Goal: Task Accomplishment & Management: Manage account settings

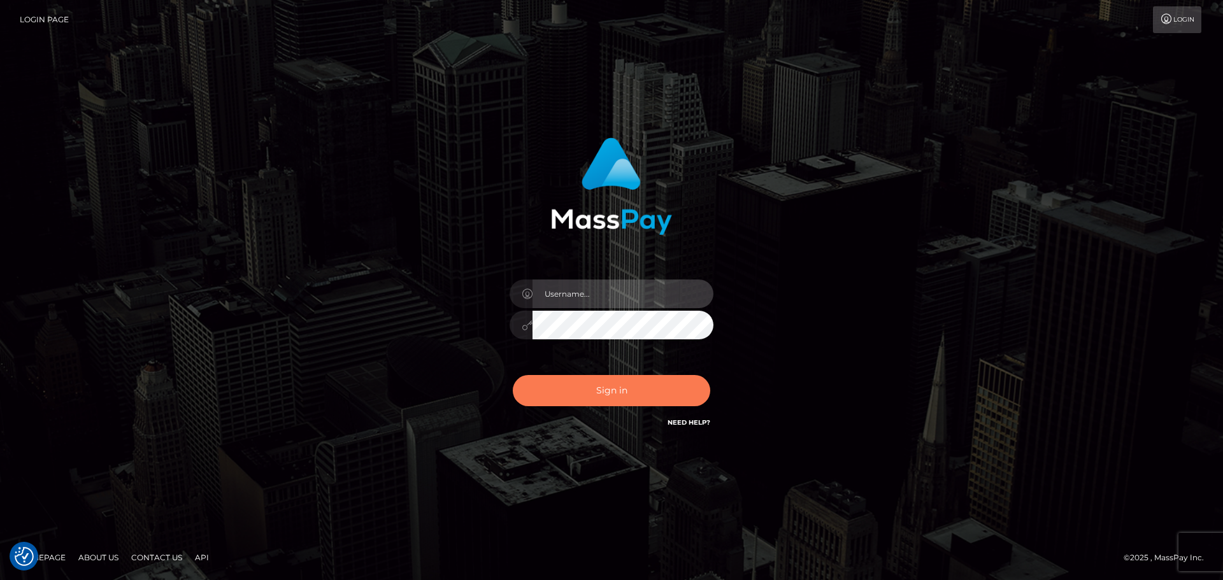
type input "constantin.mp"
click at [598, 394] on button "Sign in" at bounding box center [611, 390] width 197 height 31
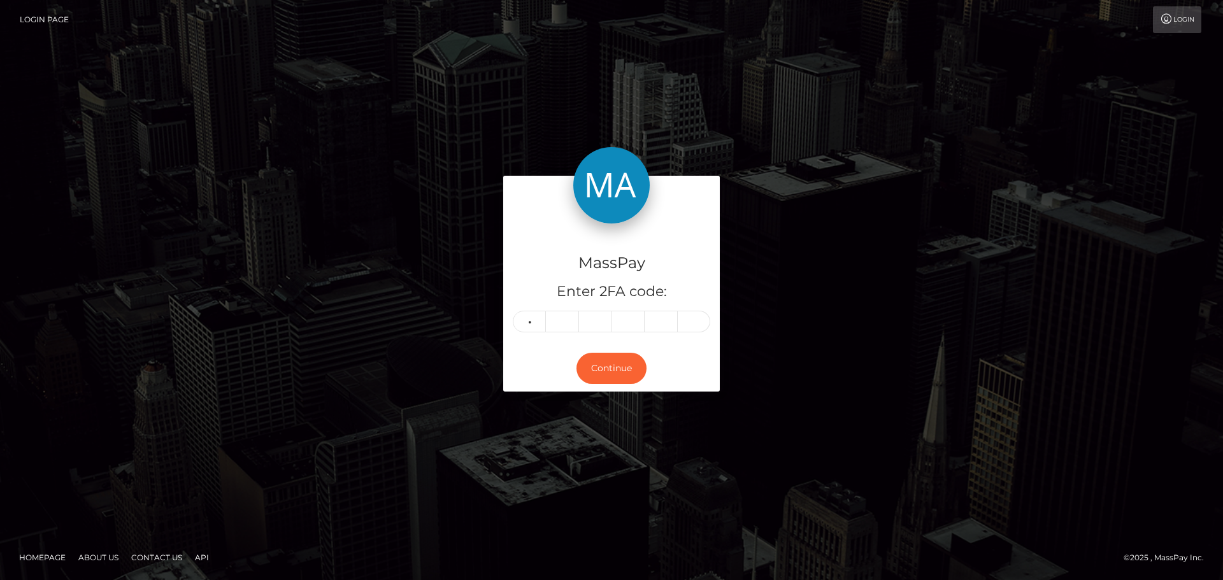
type input "4"
type input "6"
type input "0"
type input "6"
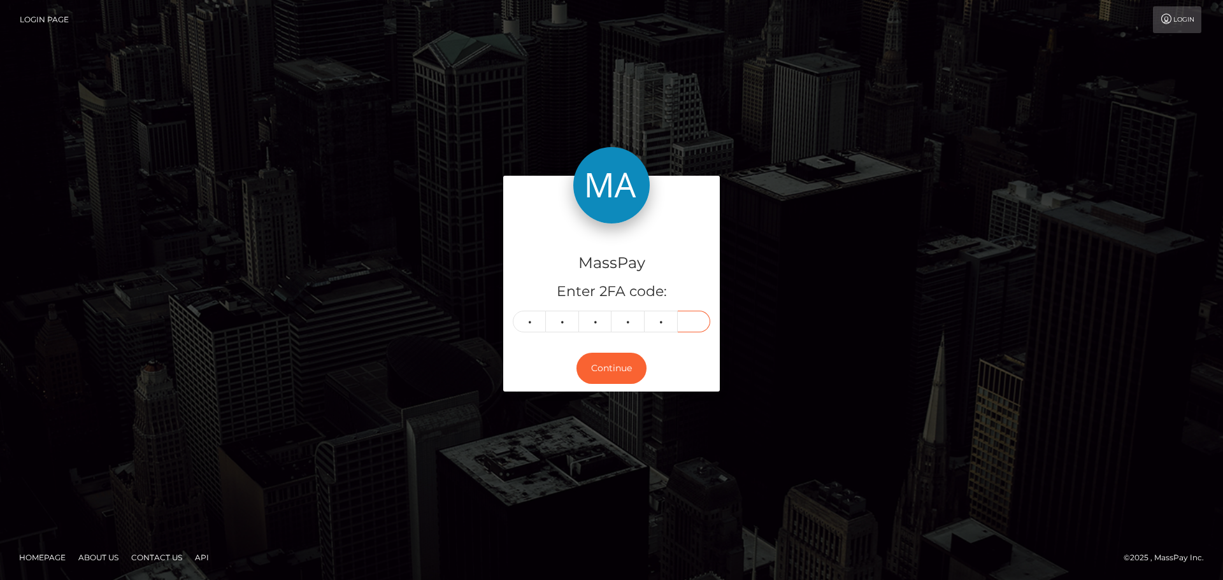
type input "8"
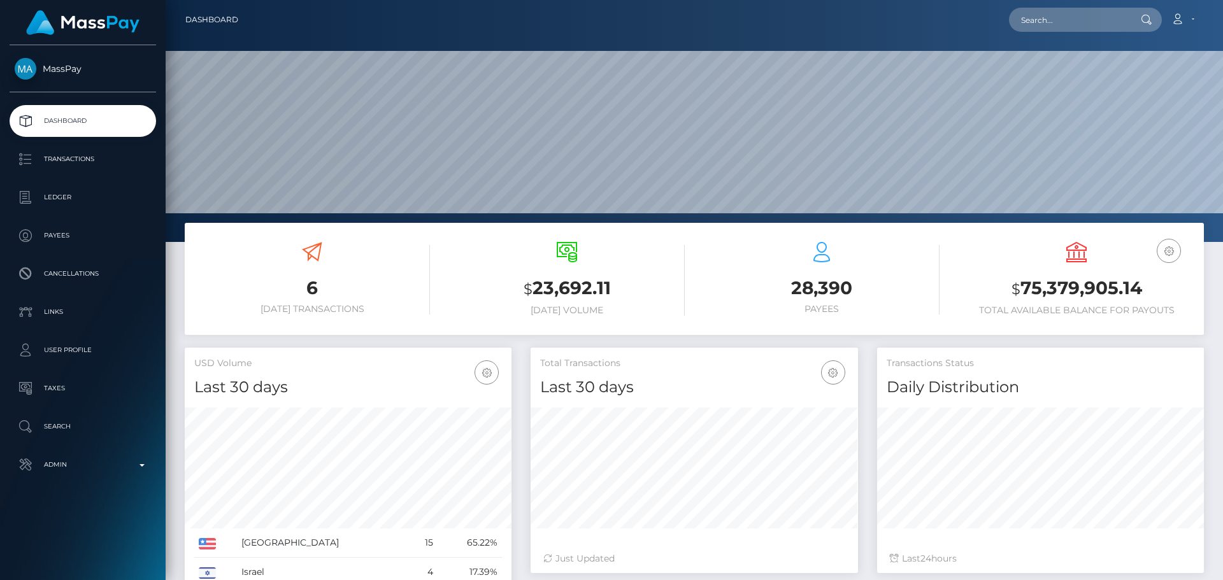
scroll to position [226, 327]
click at [1063, 21] on input "text" at bounding box center [1069, 20] width 120 height 24
paste input "1467324"
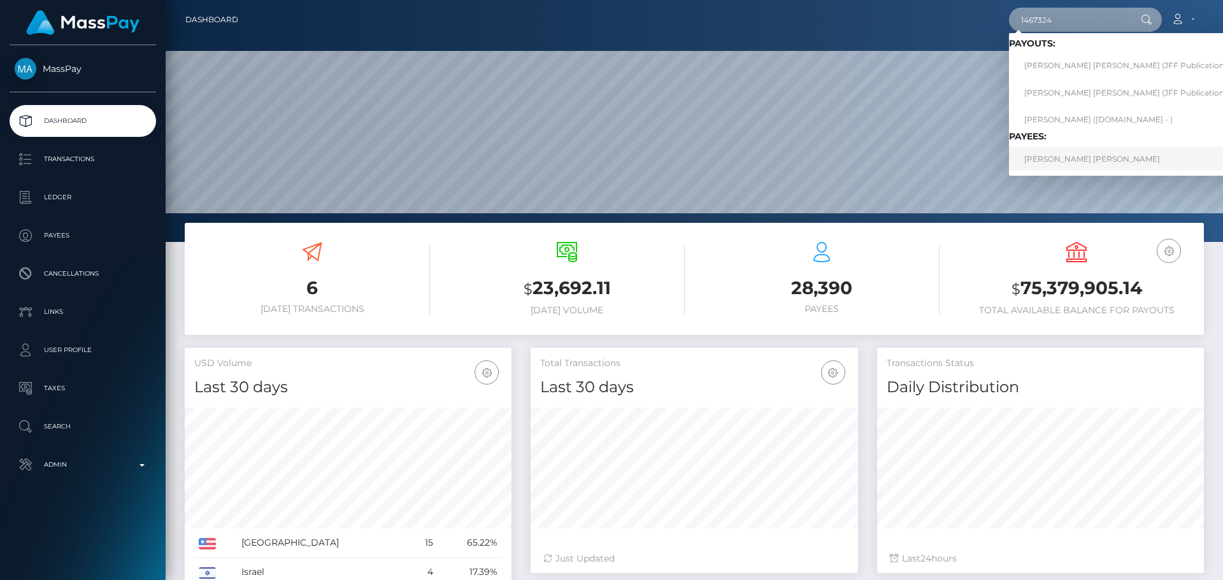
type input "1467324"
click at [1067, 162] on link "RUDI EVARN VODANOVICH" at bounding box center [1139, 159] width 260 height 24
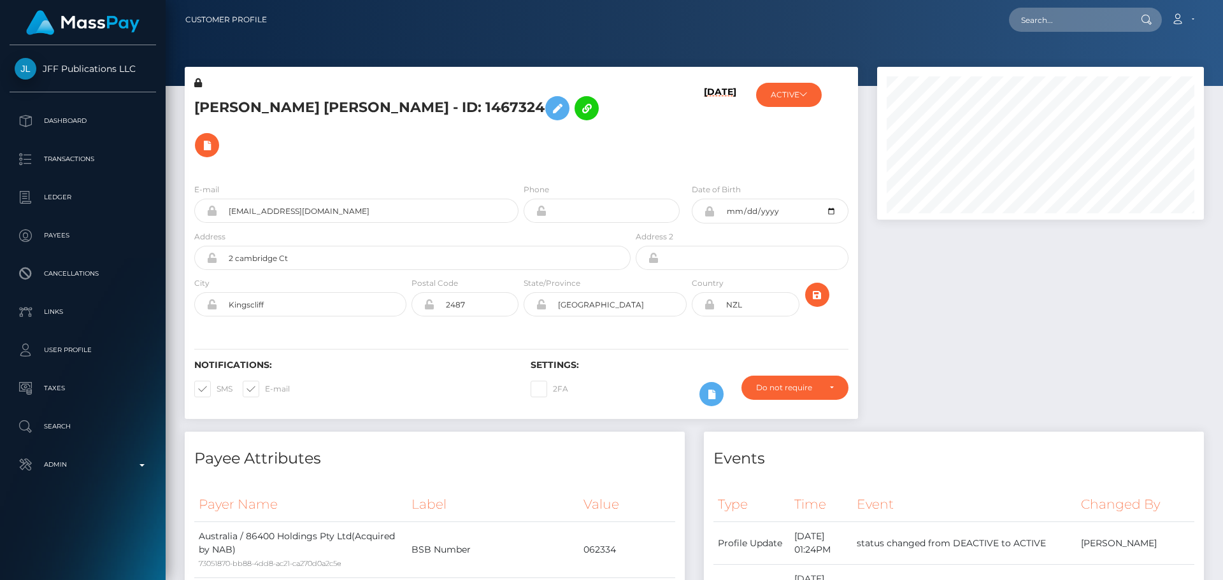
scroll to position [153, 327]
click at [814, 92] on button "ACTIVE" at bounding box center [789, 95] width 66 height 24
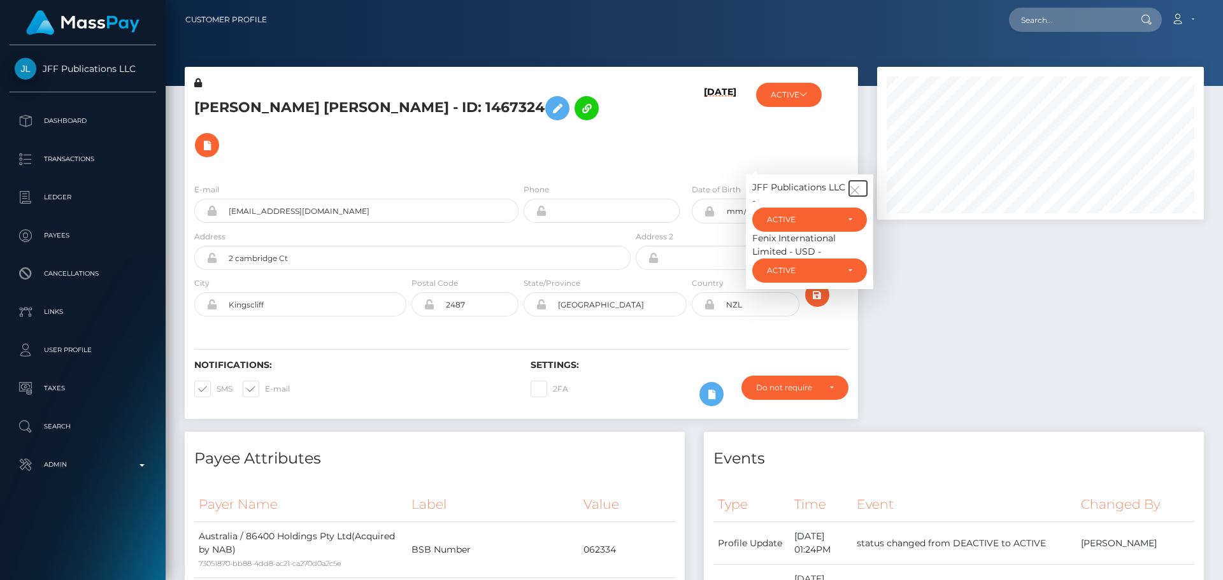
click at [849, 185] on icon "button" at bounding box center [854, 190] width 11 height 11
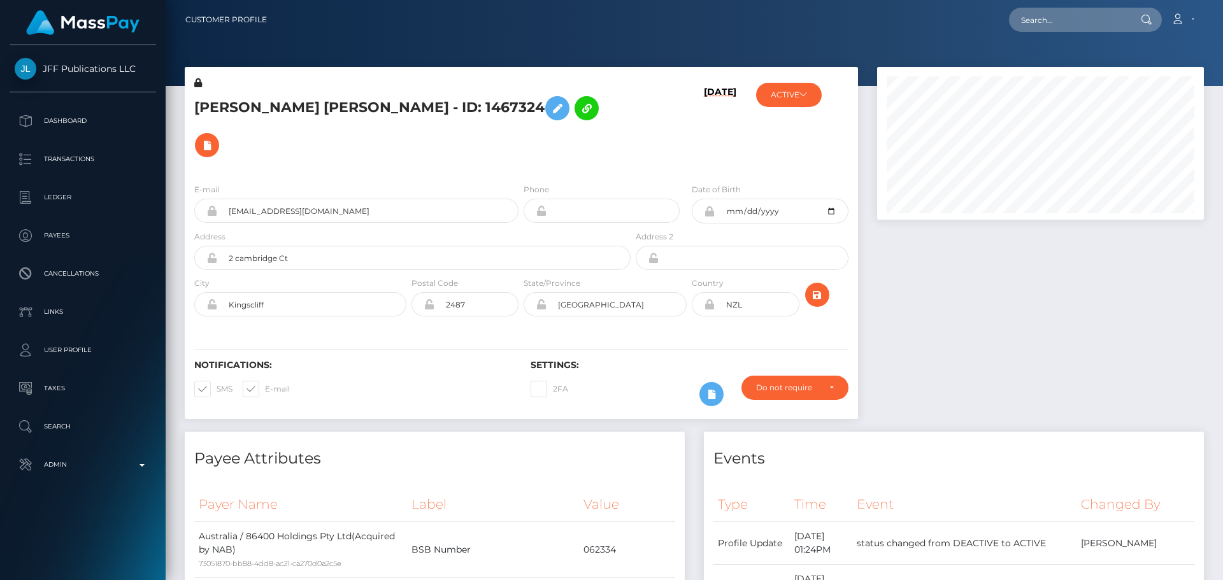
click at [697, 125] on div "[DATE]" at bounding box center [689, 124] width 112 height 97
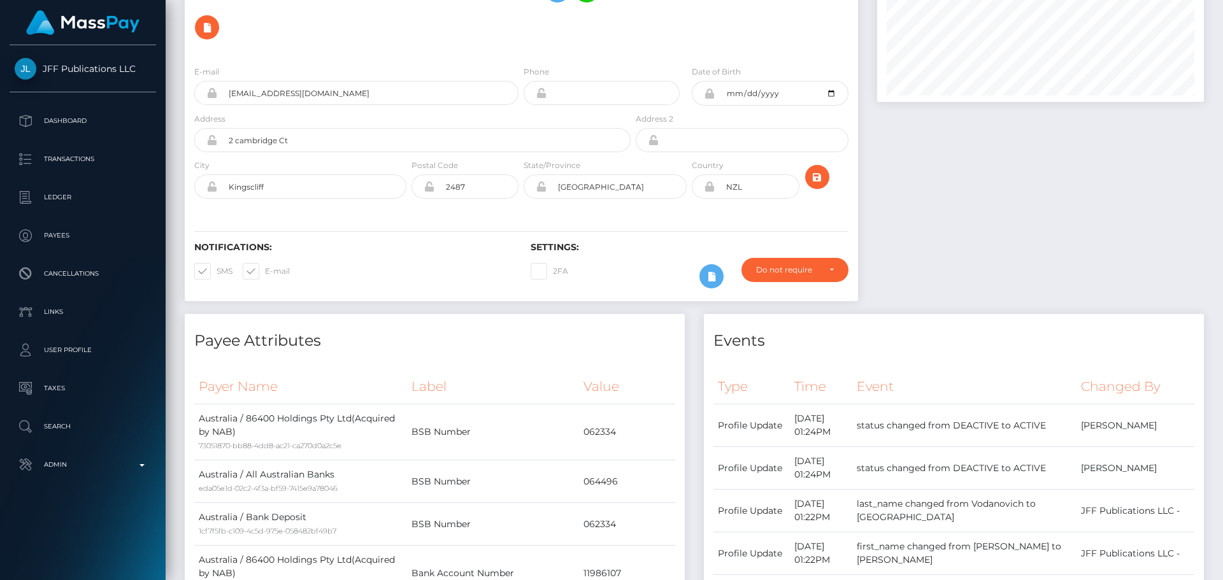
scroll to position [0, 0]
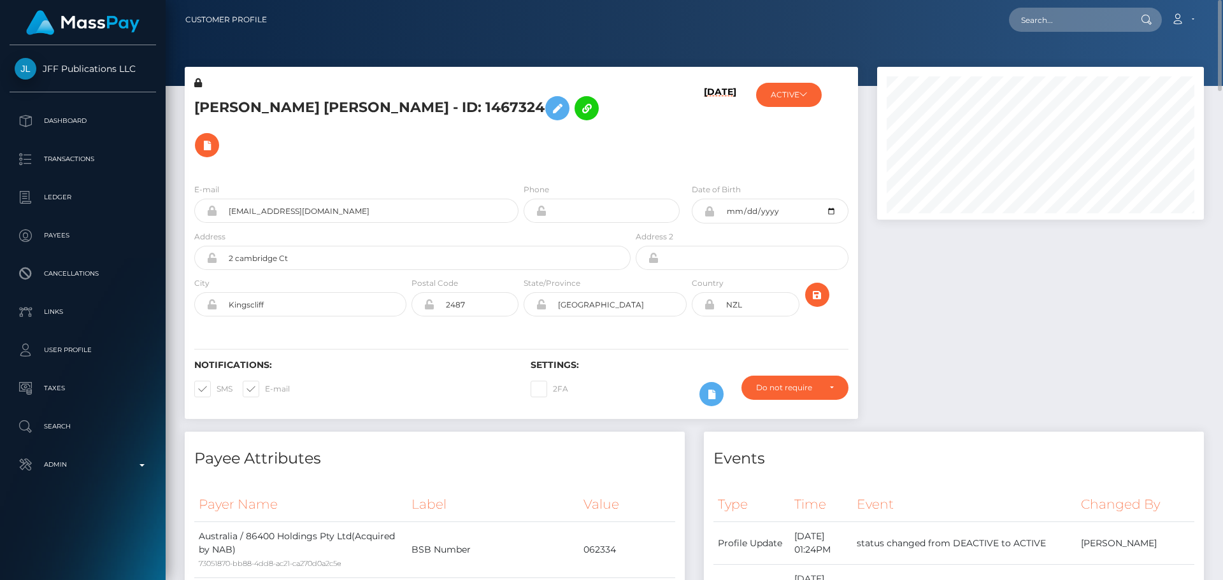
click at [693, 109] on div "10/15/24" at bounding box center [689, 124] width 112 height 97
click at [621, 130] on div "RUDI EVARN VODANOVICH - ID: 1467324" at bounding box center [409, 124] width 448 height 97
click at [1085, 17] on input "text" at bounding box center [1069, 20] width 120 height 24
paste input "shantalmorris28@icloud.com"
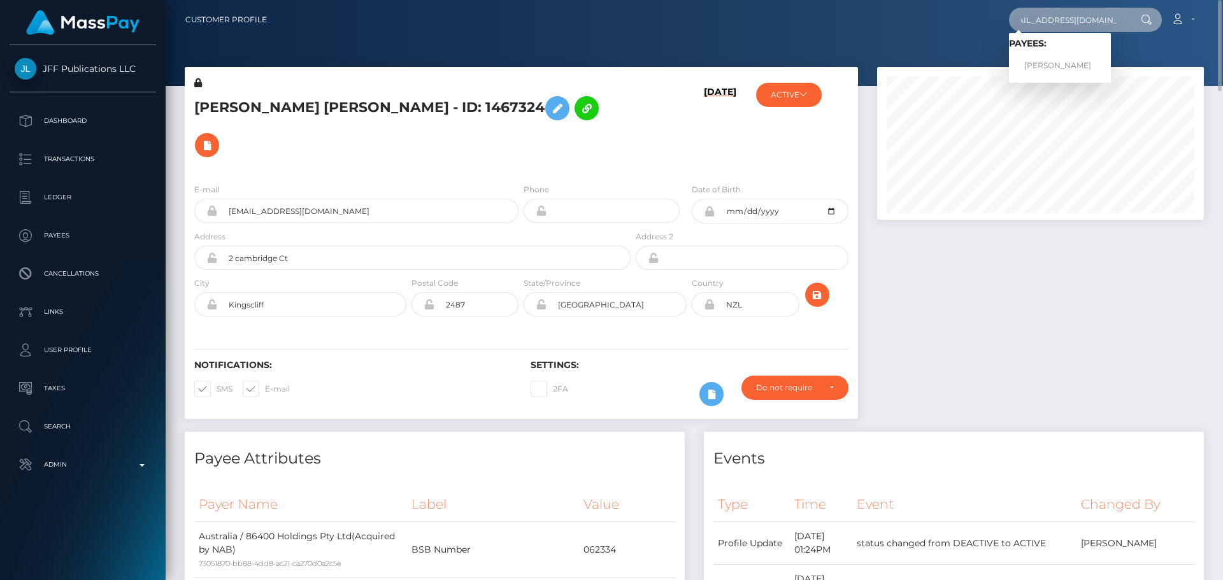
type input "shantalmorris28@icloud.com"
click at [1057, 61] on link "Shantal Morris" at bounding box center [1060, 66] width 102 height 24
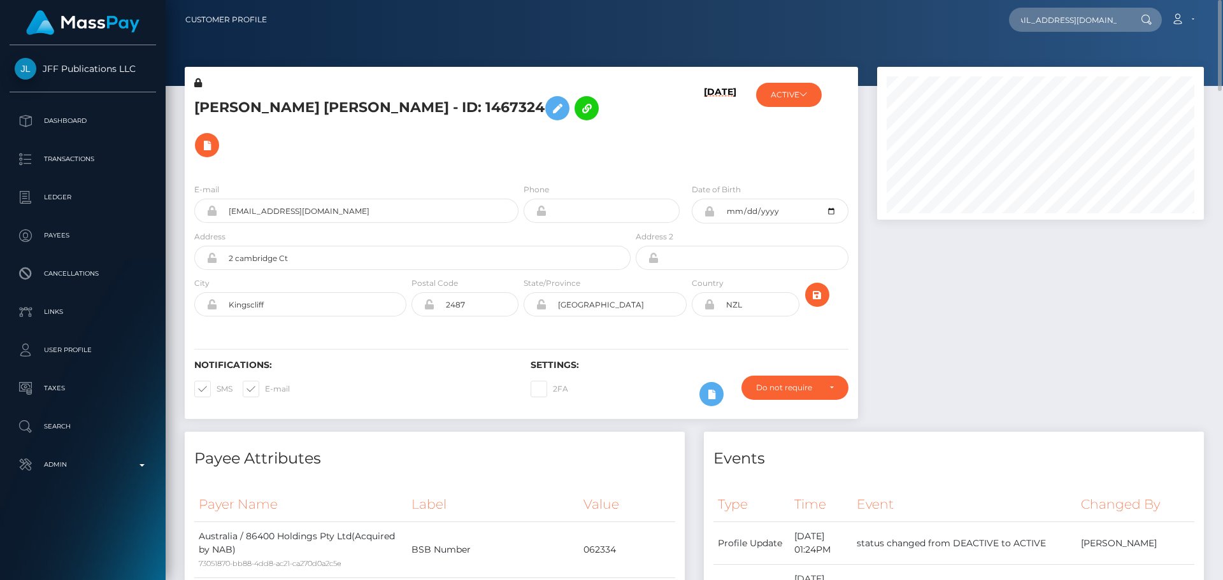
scroll to position [0, 0]
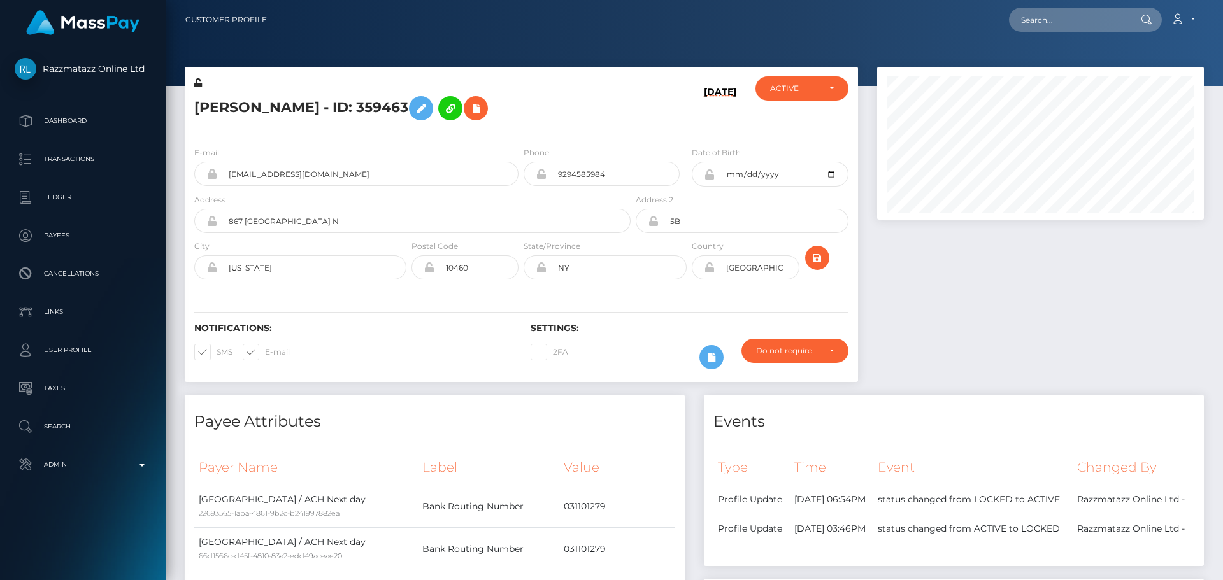
scroll to position [153, 327]
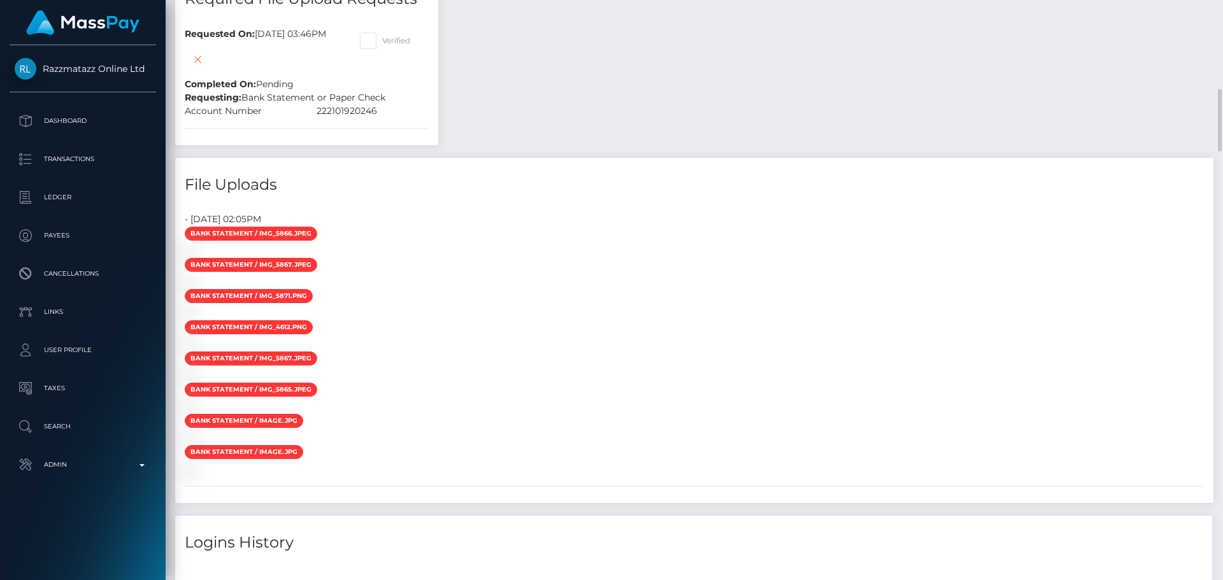
click at [685, 140] on div "Payee Attributes Payer Name Label Value United States / ACH Next day 22693565-1…" at bounding box center [694, 474] width 1038 height 1815
click at [674, 129] on div "Payee Attributes Payer Name Label Value United States / ACH Next day 22693565-1…" at bounding box center [694, 474] width 1038 height 1815
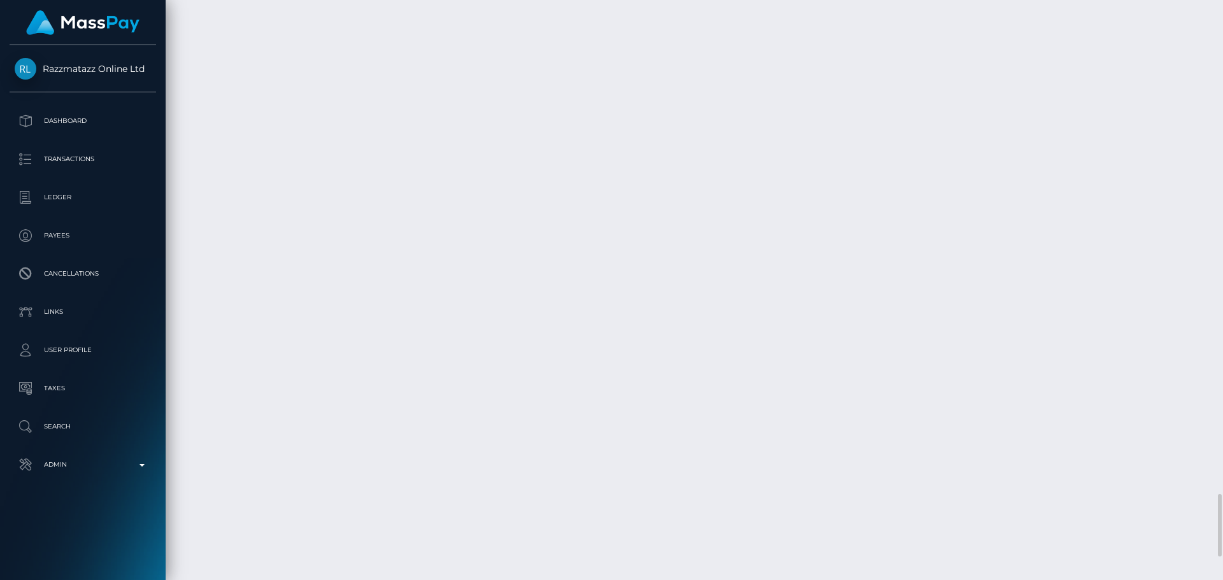
scroll to position [4803, 0]
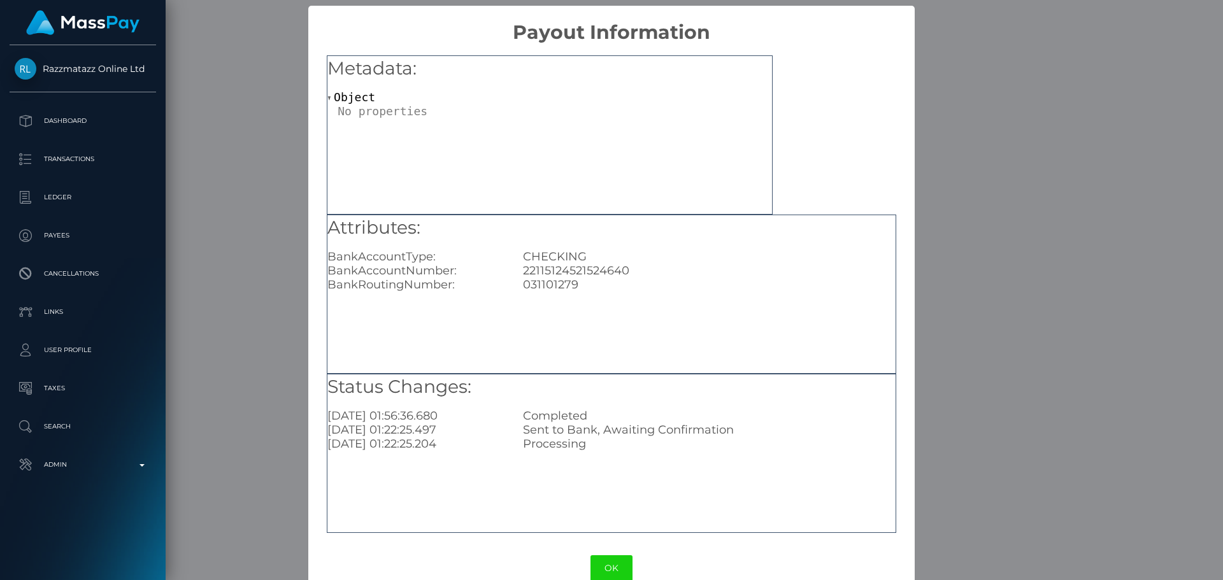
click at [545, 285] on div "031101279" at bounding box center [708, 285] width 391 height 14
copy div "031101279"
click at [608, 560] on button "OK" at bounding box center [611, 568] width 42 height 26
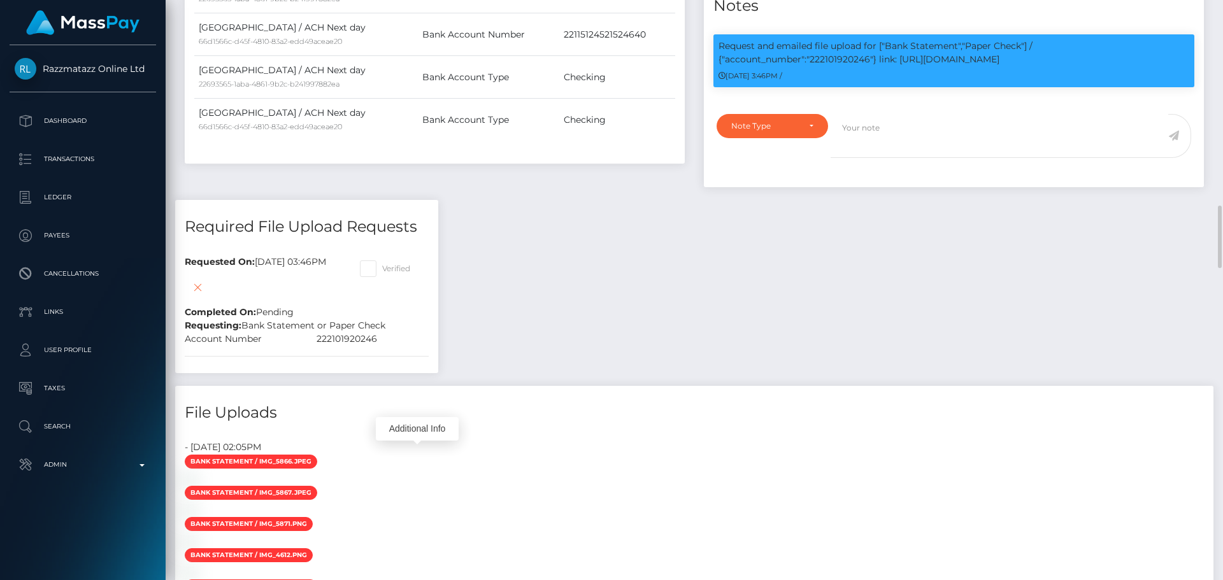
scroll to position [536, 0]
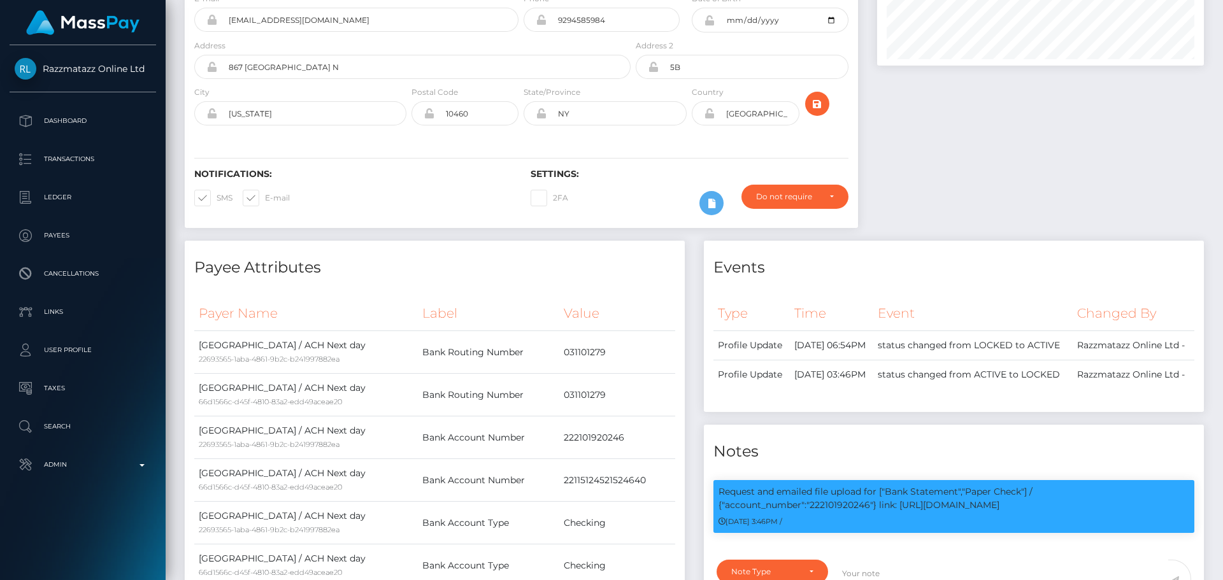
scroll to position [0, 0]
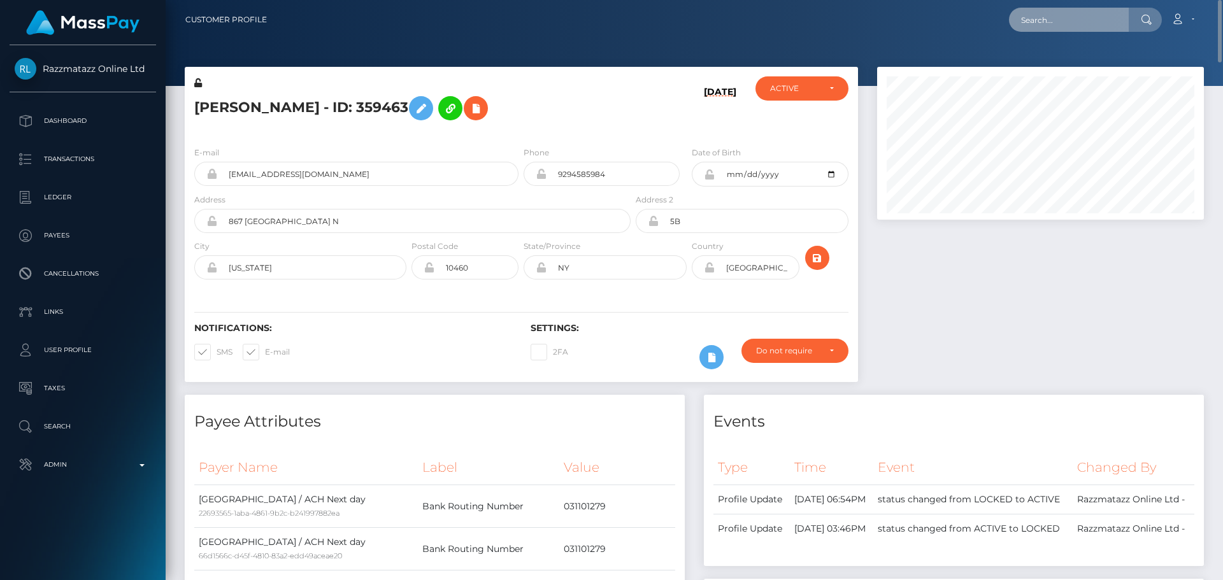
click at [1056, 24] on input "text" at bounding box center [1069, 20] width 120 height 24
paste input "poact_GZBtBGxiYc3u"
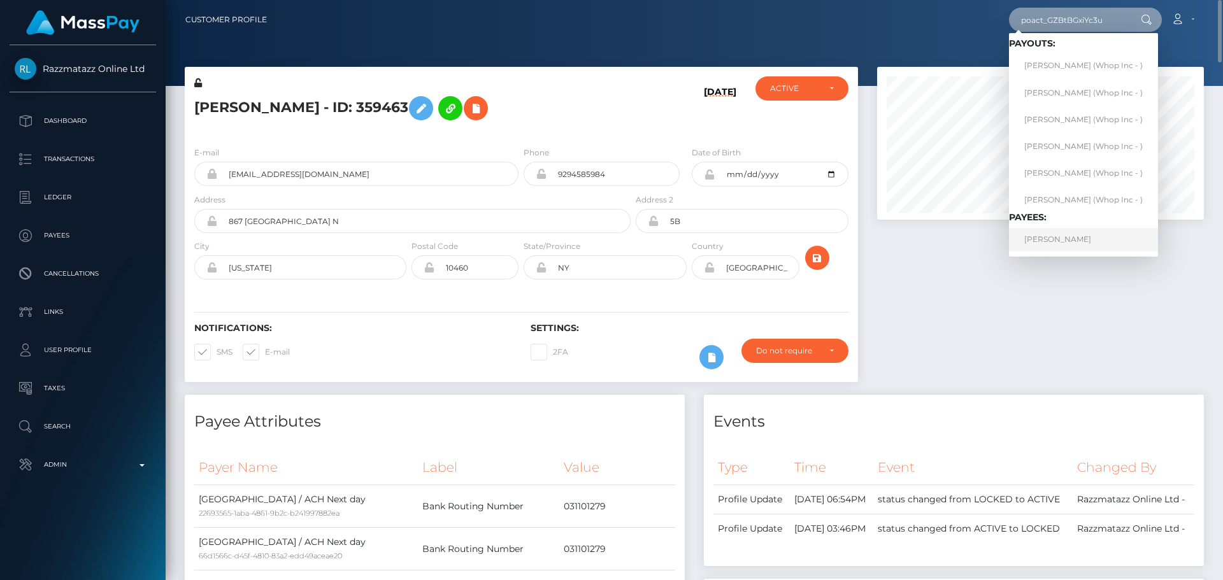
type input "poact_GZBtBGxiYc3u"
click at [1051, 237] on link "EMMA MOORE" at bounding box center [1083, 240] width 149 height 24
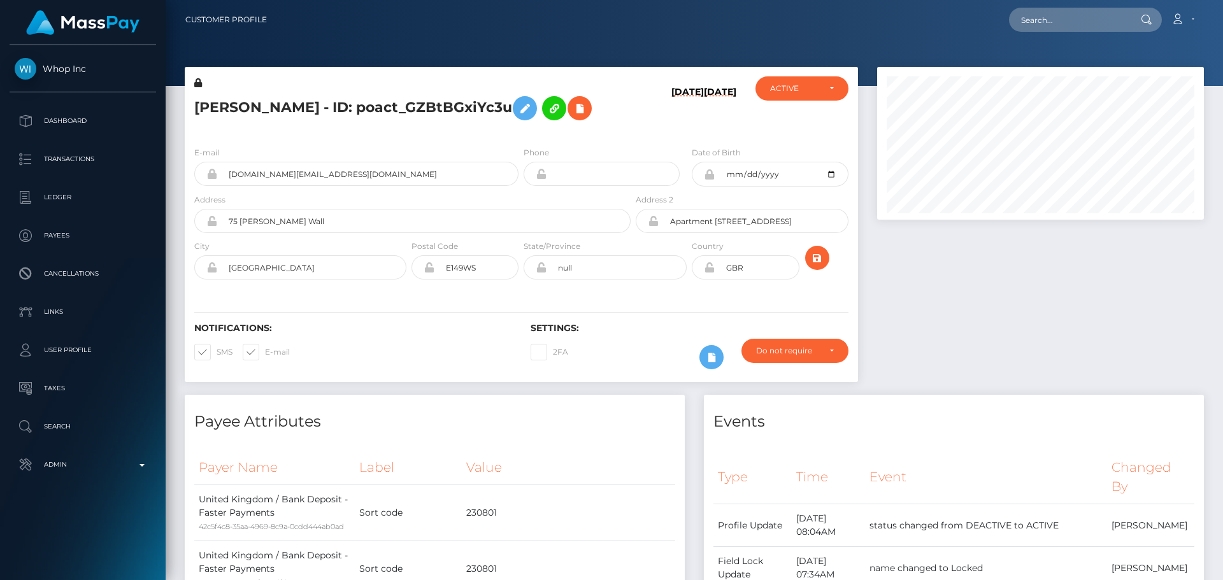
scroll to position [153, 327]
click at [653, 138] on div "E-mail [DOMAIN_NAME][EMAIL_ADDRESS][DOMAIN_NAME] Phone GBR" at bounding box center [521, 214] width 673 height 156
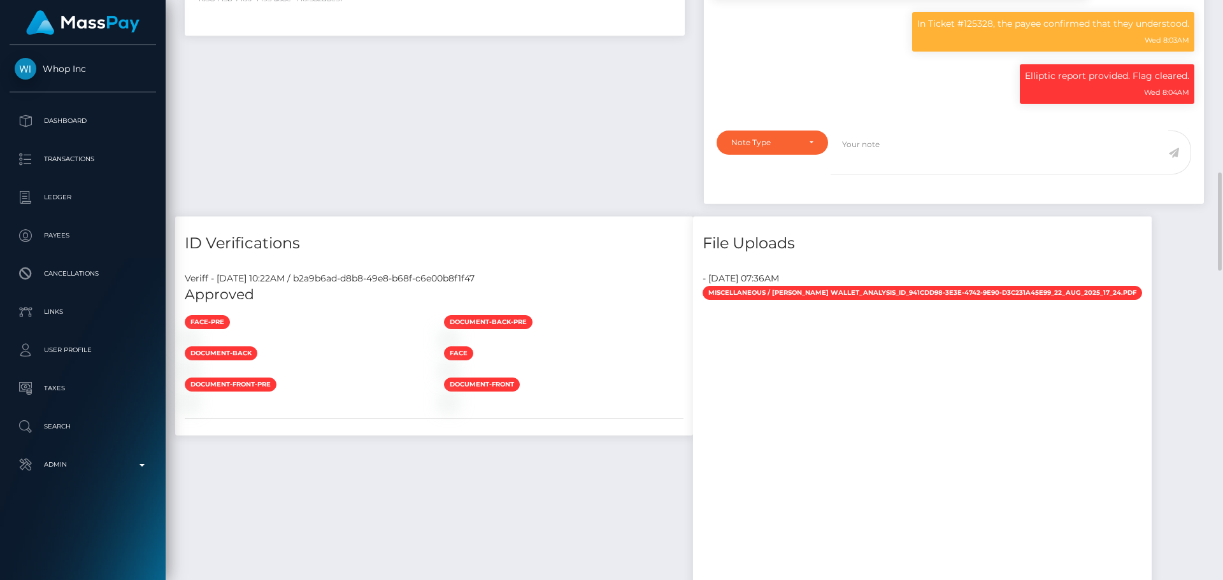
scroll to position [955, 0]
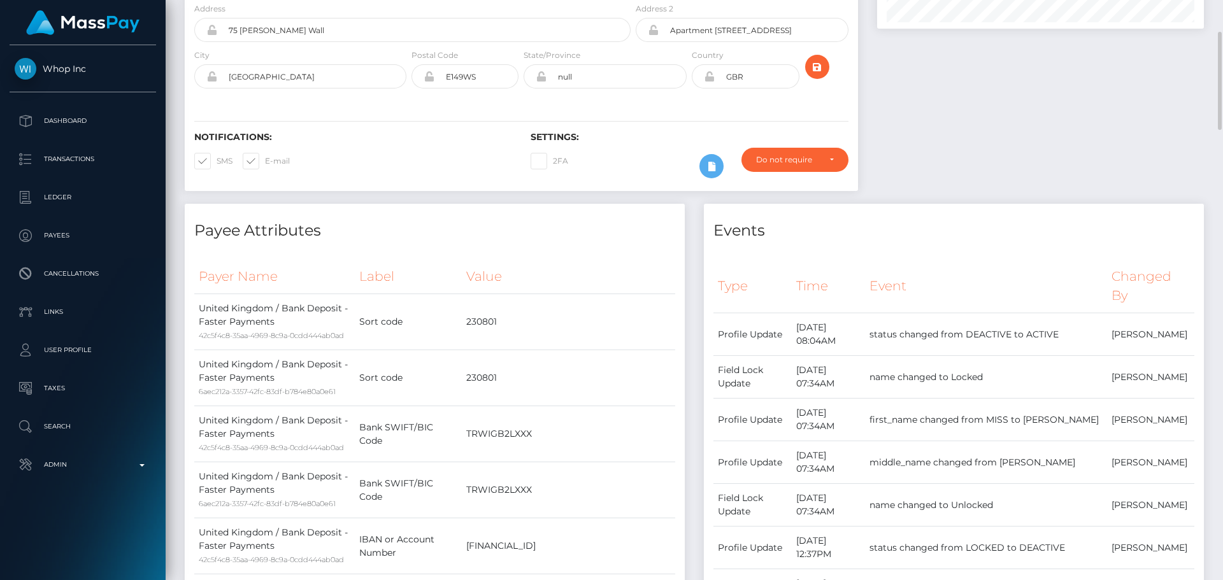
scroll to position [0, 0]
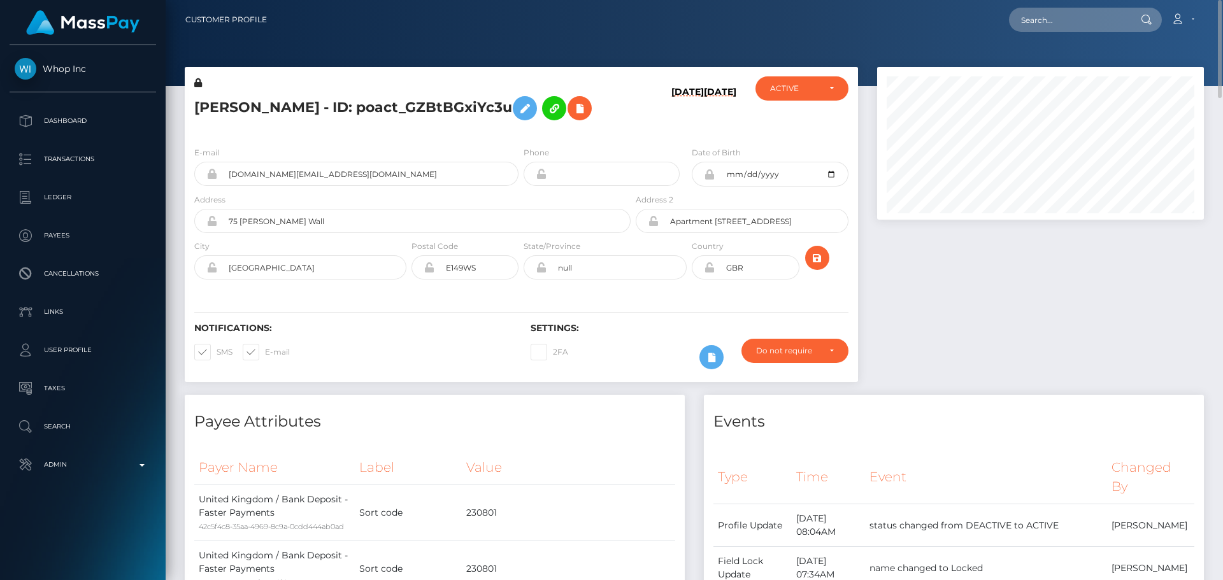
click at [219, 111] on h5 "EMMA MOORE - ID: poact_GZBtBGxiYc3u" at bounding box center [408, 108] width 429 height 37
copy h5 "EMMA"
drag, startPoint x: 657, startPoint y: 138, endPoint x: 618, endPoint y: 117, distance: 44.2
click at [657, 138] on div "E-mail jockerai.yt+70a83ec578@gmail.com Phone GBR" at bounding box center [521, 214] width 673 height 156
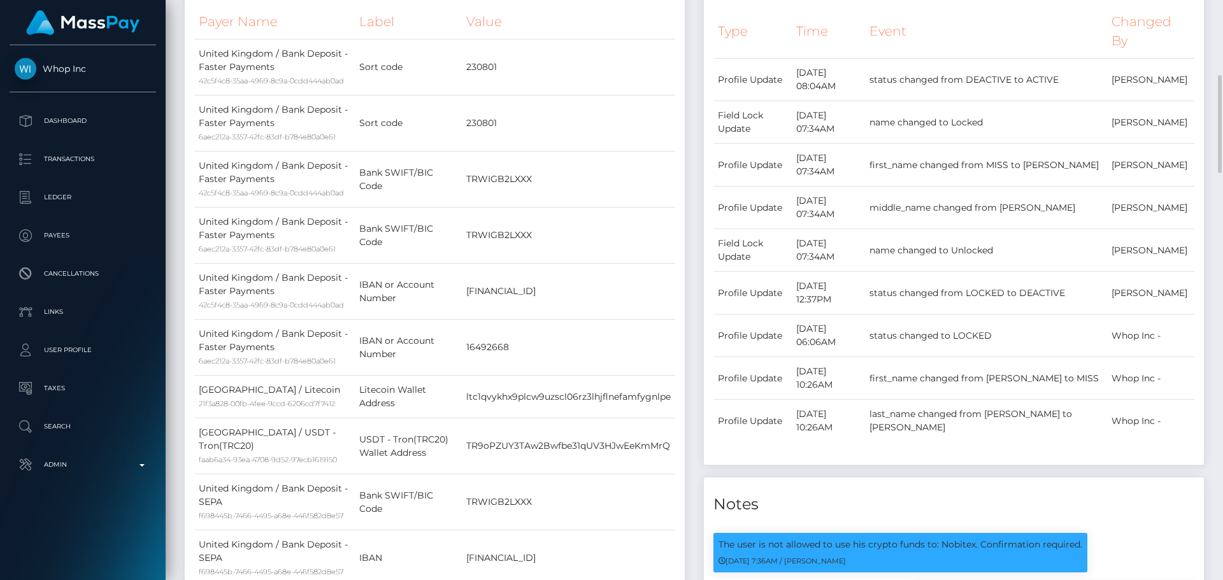
scroll to position [828, 0]
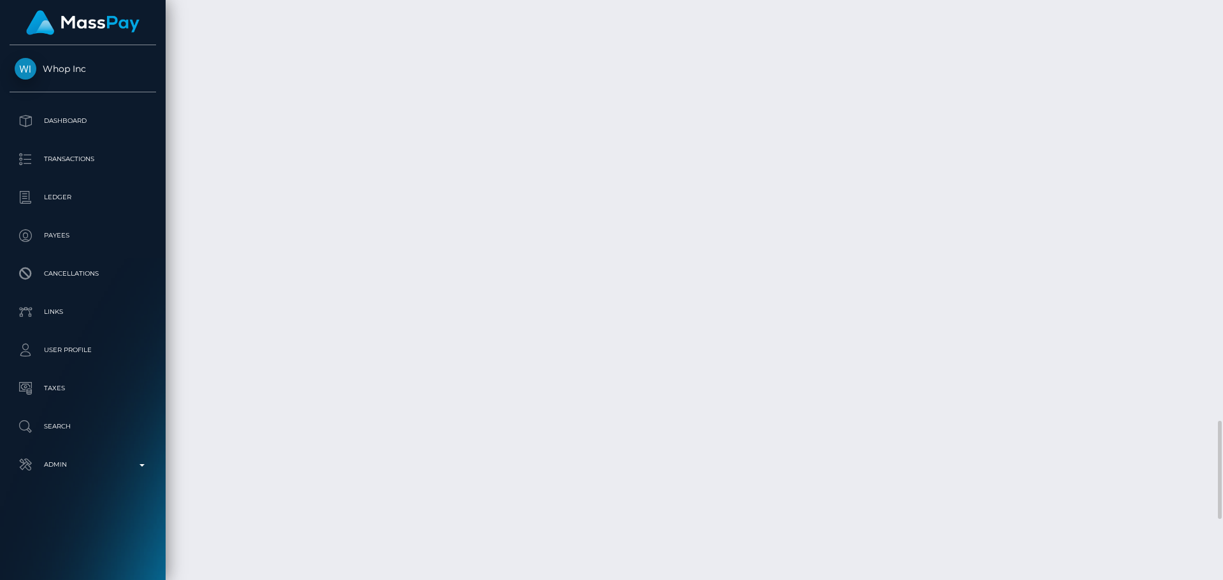
scroll to position [2483, 0]
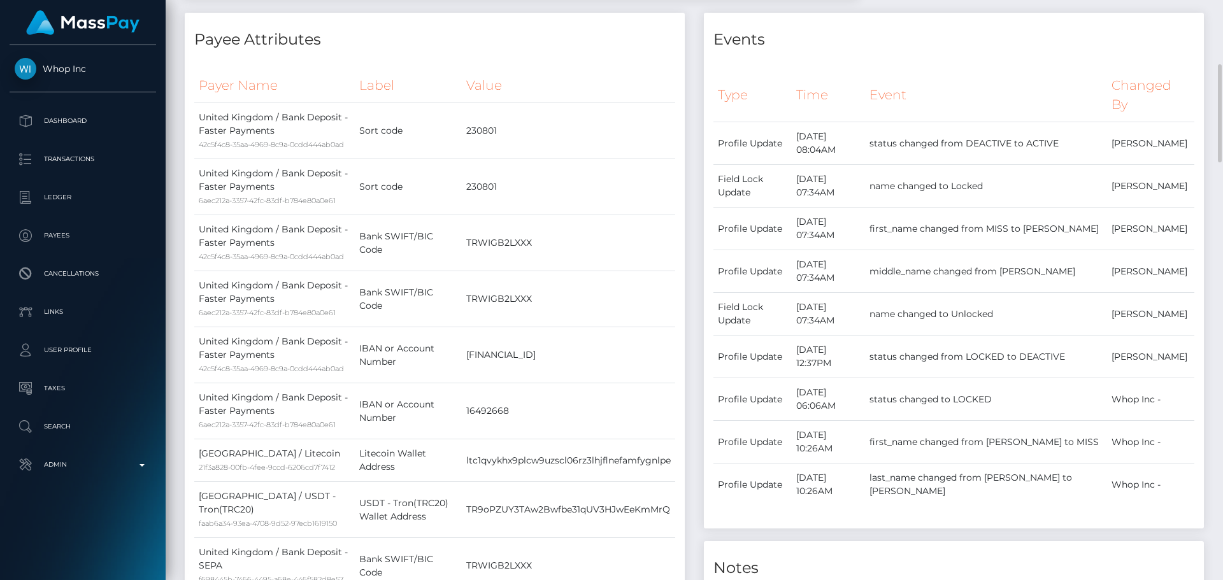
scroll to position [0, 0]
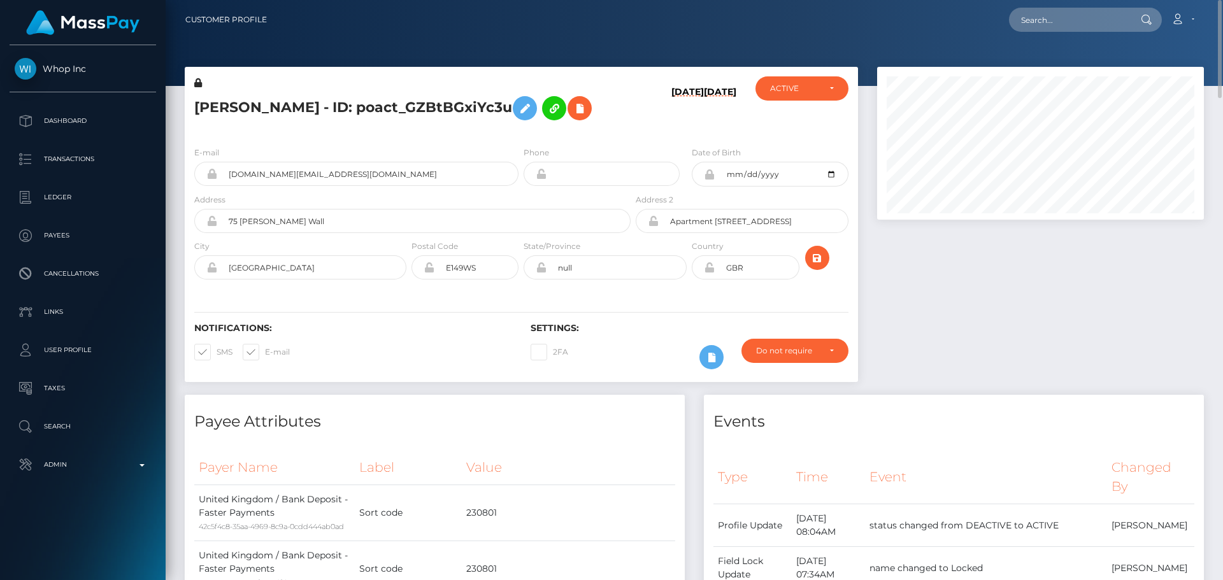
click at [353, 111] on h5 "EMMA MOORE - ID: poact_GZBtBGxiYc3u" at bounding box center [408, 108] width 429 height 37
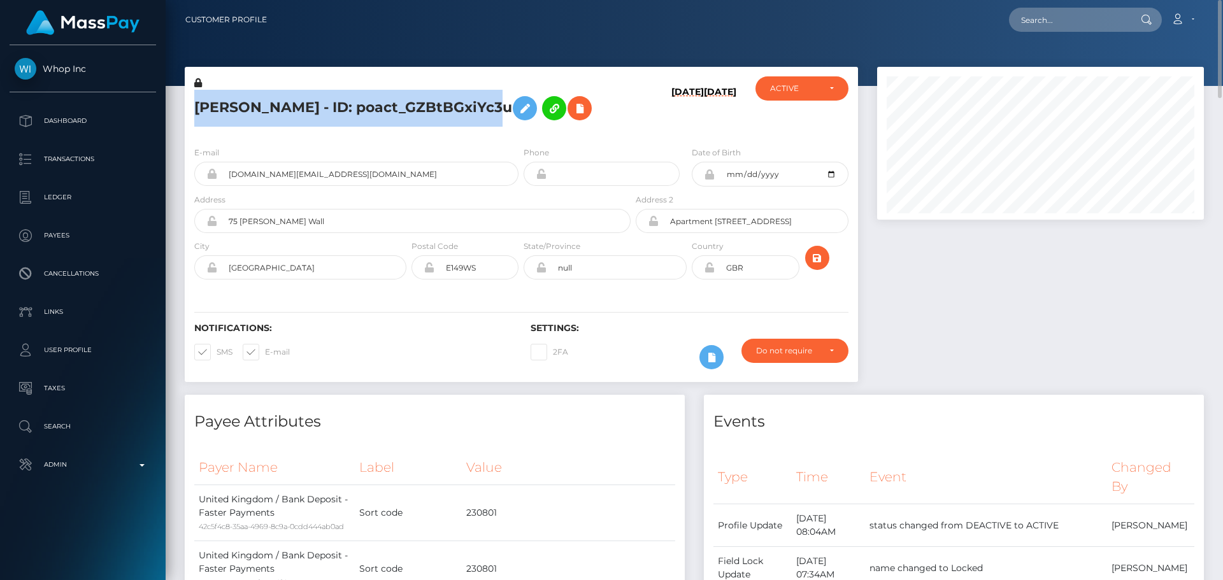
click at [353, 111] on h5 "EMMA MOORE - ID: poact_GZBtBGxiYc3u" at bounding box center [408, 108] width 429 height 37
copy h5 "EMMA MOORE - ID: poact_GZBtBGxiYc3u"
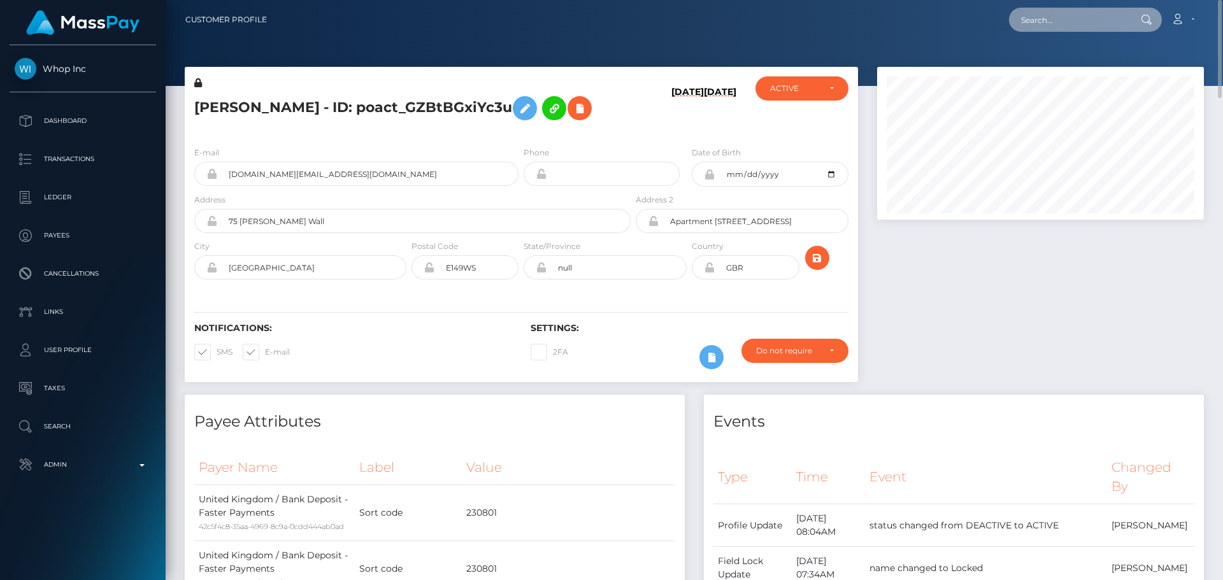
click at [1056, 15] on input "text" at bounding box center [1069, 20] width 120 height 24
paste input "poact_A7kP82kDyUhX"
type input "poact_A7kP82kDyUhX"
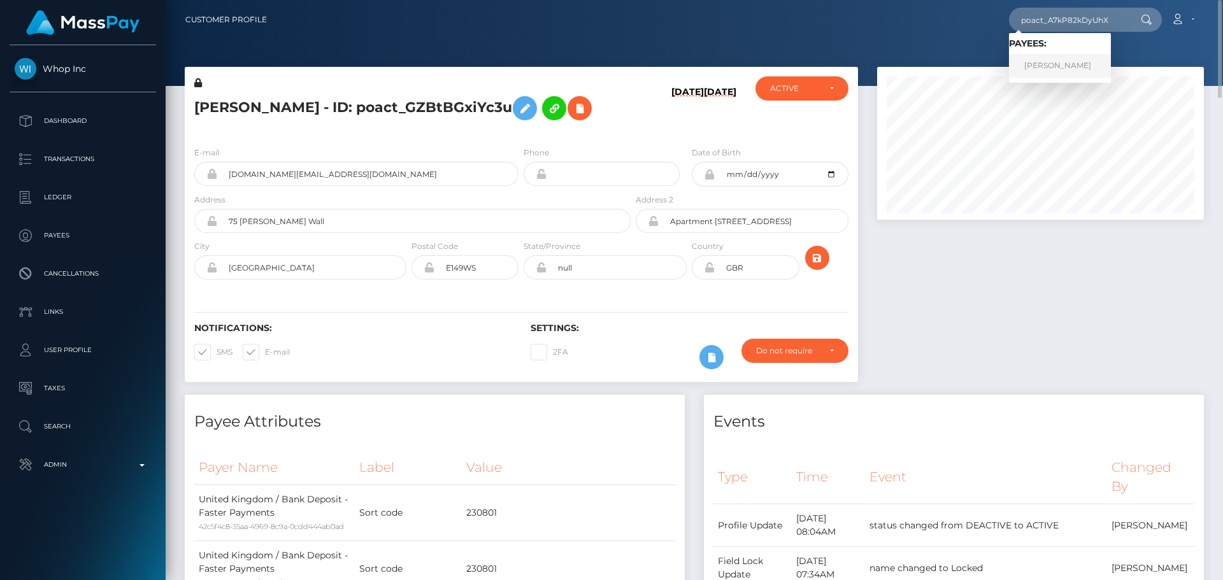
click at [1031, 62] on link "MOSES ALAKA" at bounding box center [1060, 66] width 102 height 24
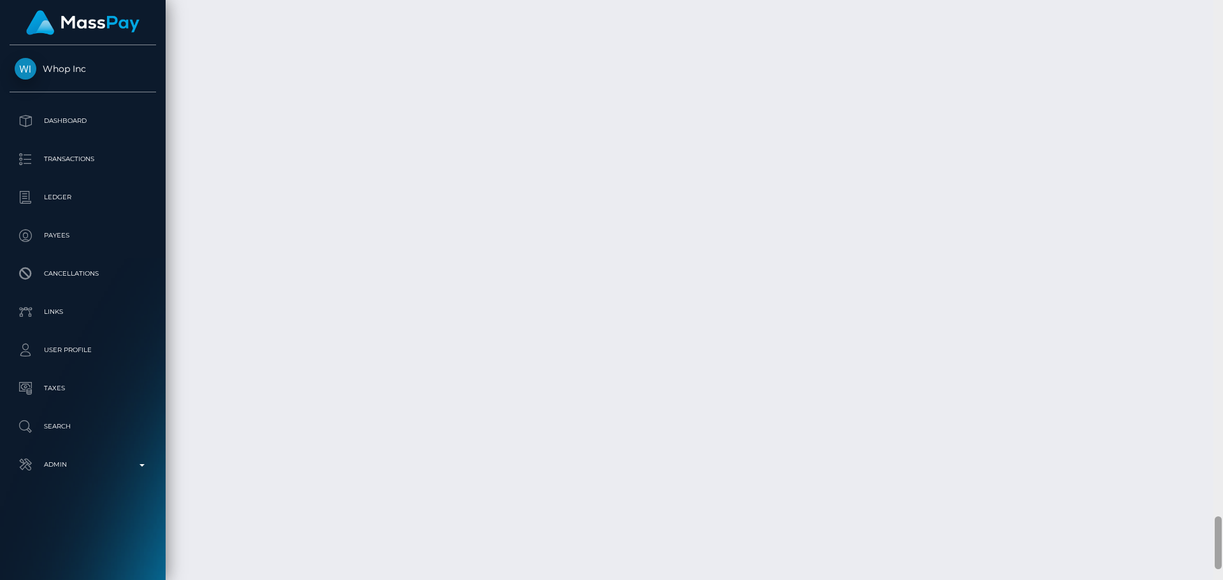
scroll to position [5736, 0]
drag, startPoint x: 1219, startPoint y: 194, endPoint x: 1173, endPoint y: 543, distance: 352.6
click at [1173, 543] on div "Customer Profile Loading... Loading..." at bounding box center [694, 290] width 1057 height 580
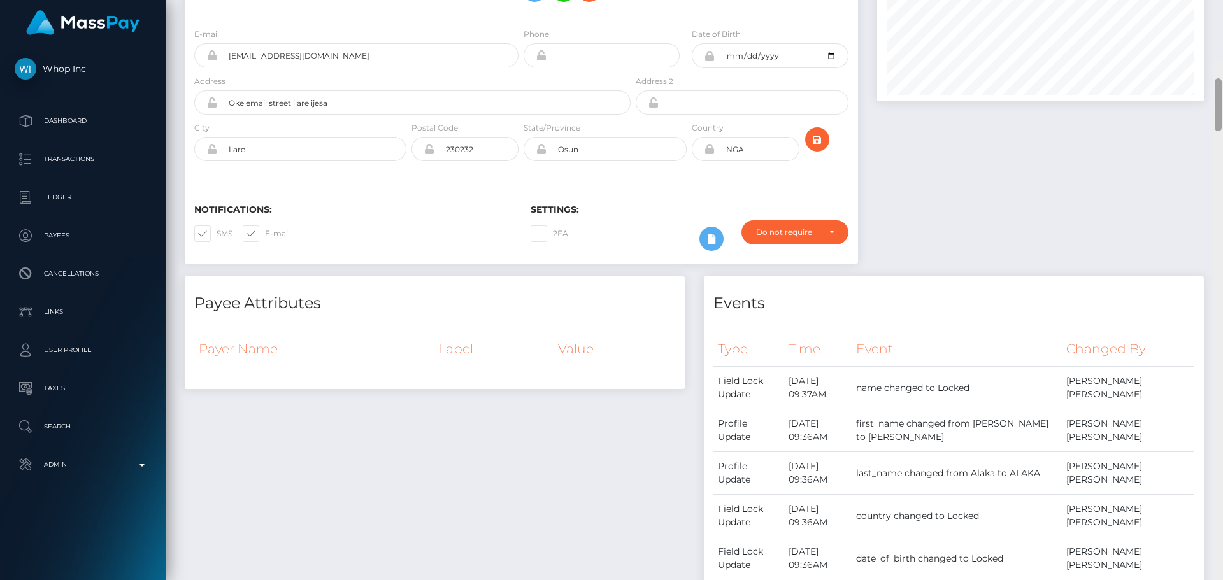
scroll to position [0, 0]
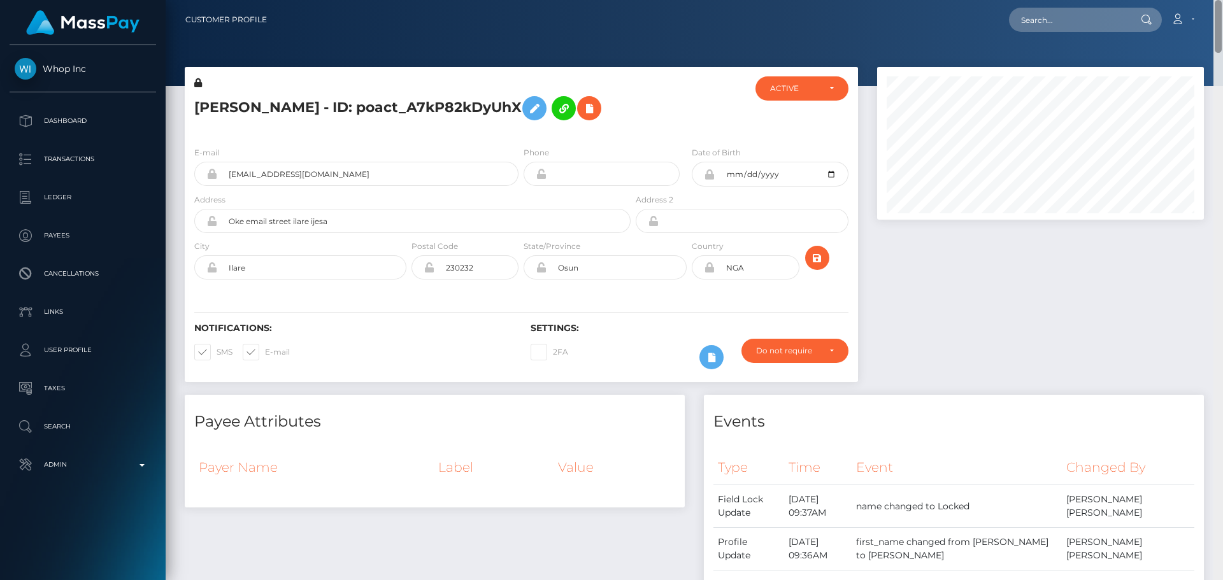
drag, startPoint x: 1219, startPoint y: 445, endPoint x: 1156, endPoint y: 66, distance: 384.8
click at [1222, 15] on html "Whop Inc Dashboard Transactions Ledger Payees Cancellations Links" at bounding box center [611, 290] width 1223 height 580
click at [717, 357] on icon at bounding box center [711, 358] width 15 height 16
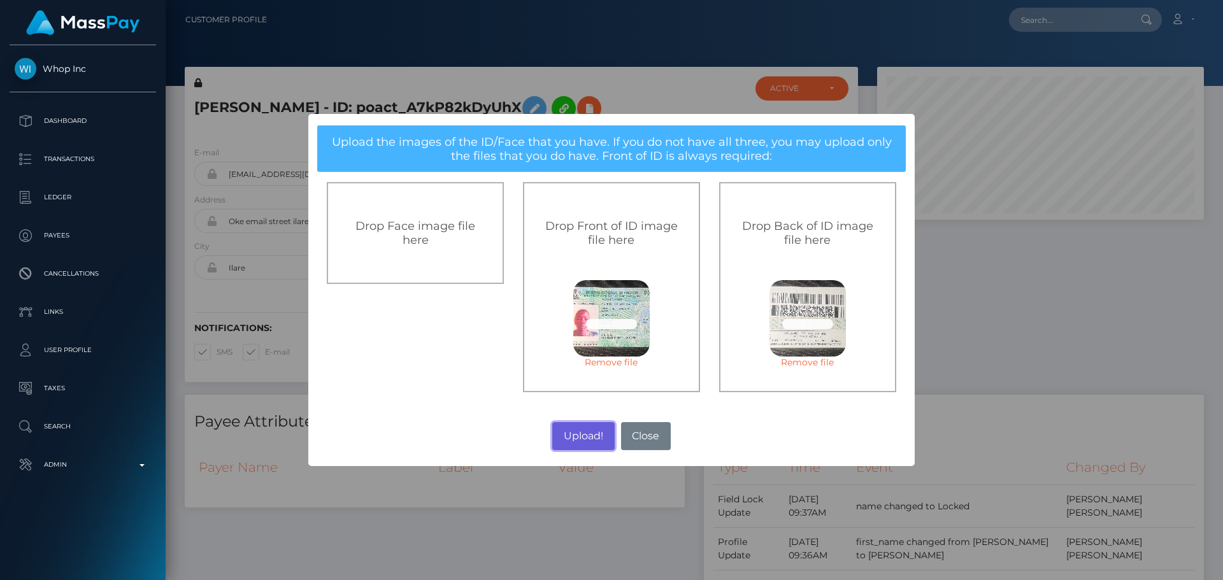
click at [580, 438] on button "Upload!" at bounding box center [583, 436] width 62 height 28
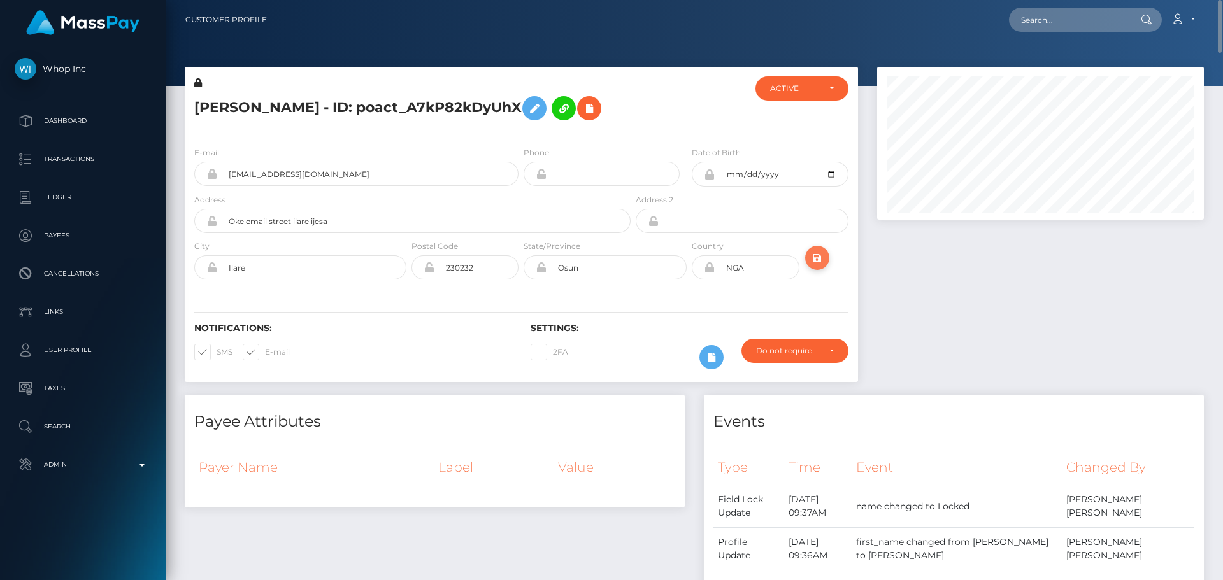
click at [825, 257] on button "submit" at bounding box center [817, 258] width 24 height 24
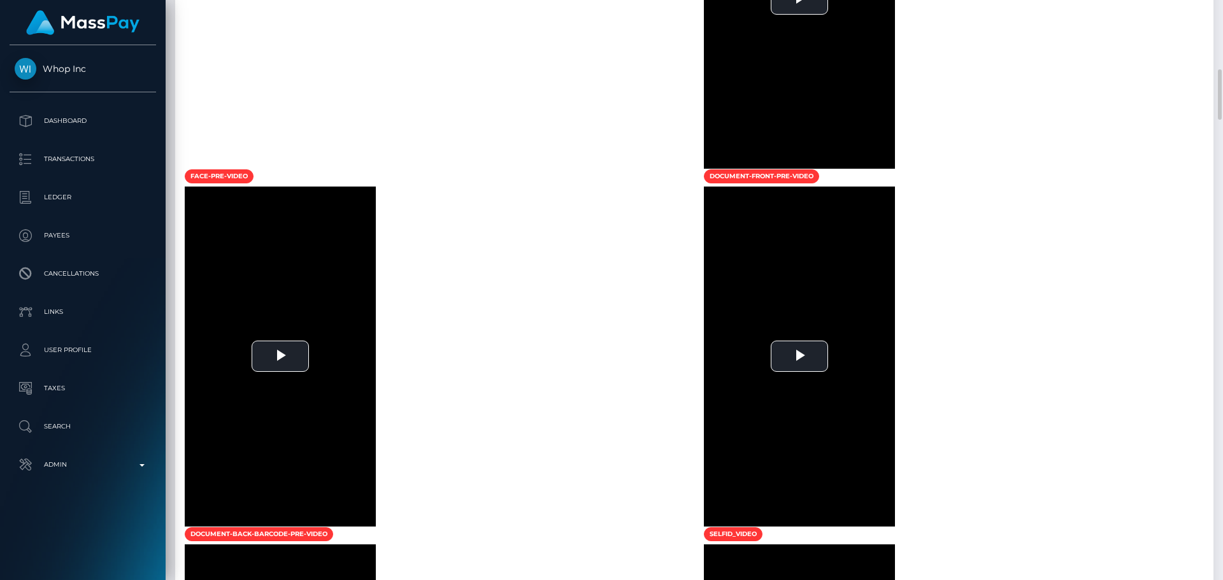
scroll to position [1528, 0]
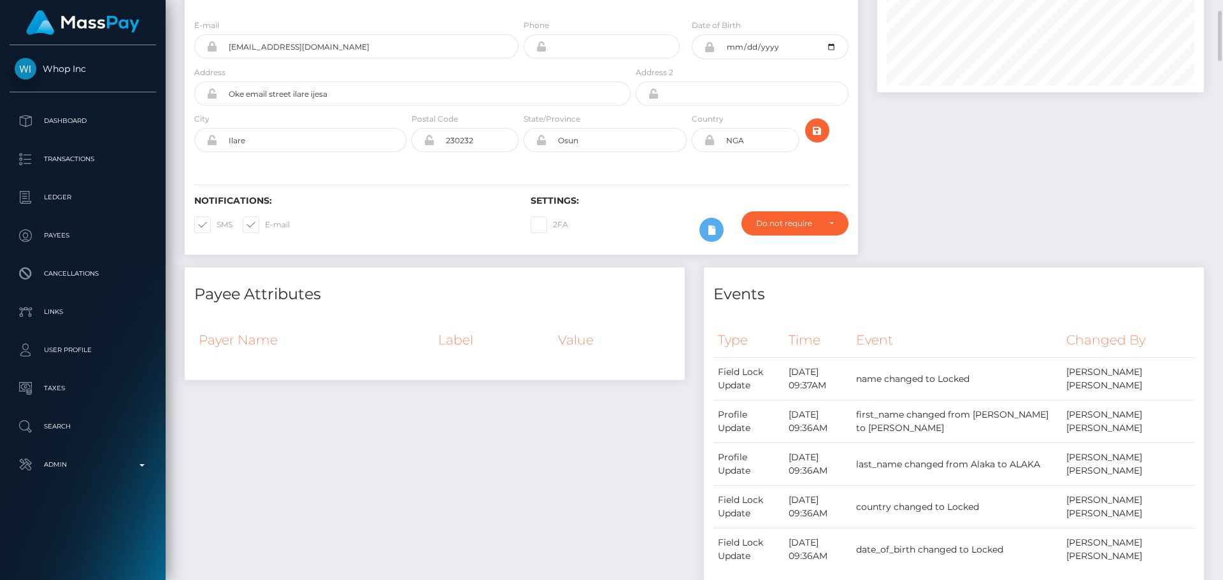
scroll to position [0, 0]
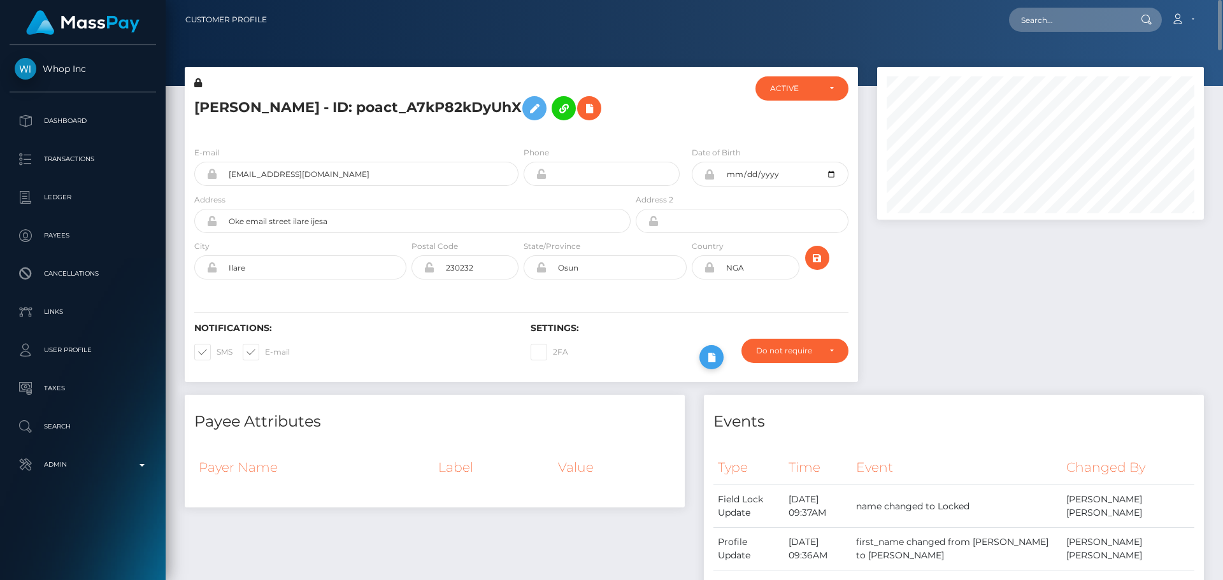
click at [713, 354] on icon at bounding box center [711, 358] width 15 height 16
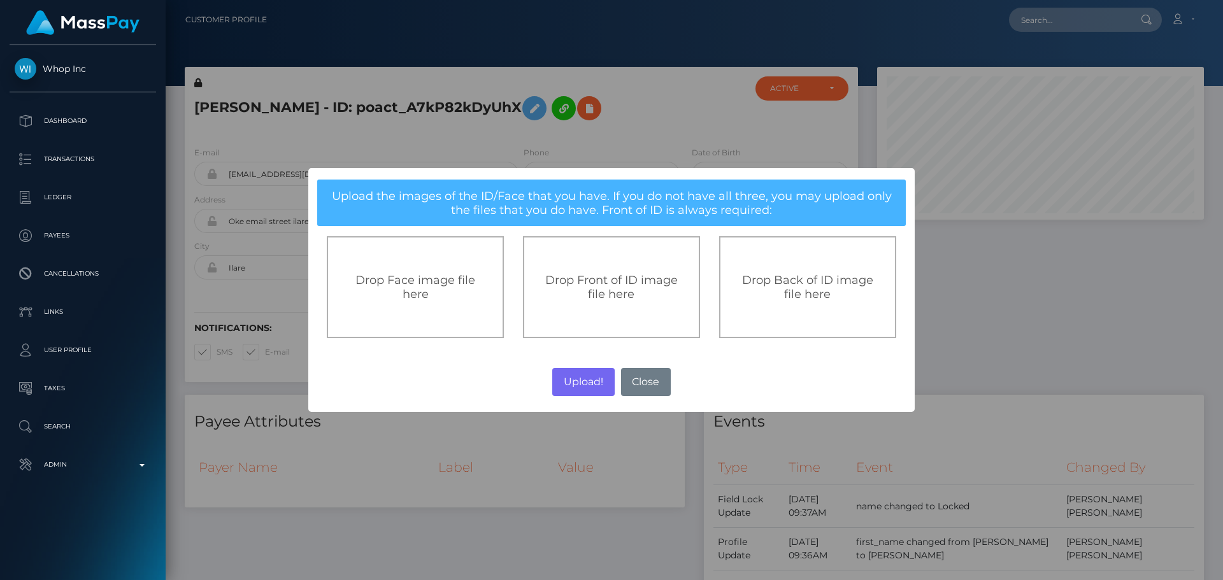
click at [616, 285] on span "Drop Front of ID image file here" at bounding box center [611, 287] width 132 height 28
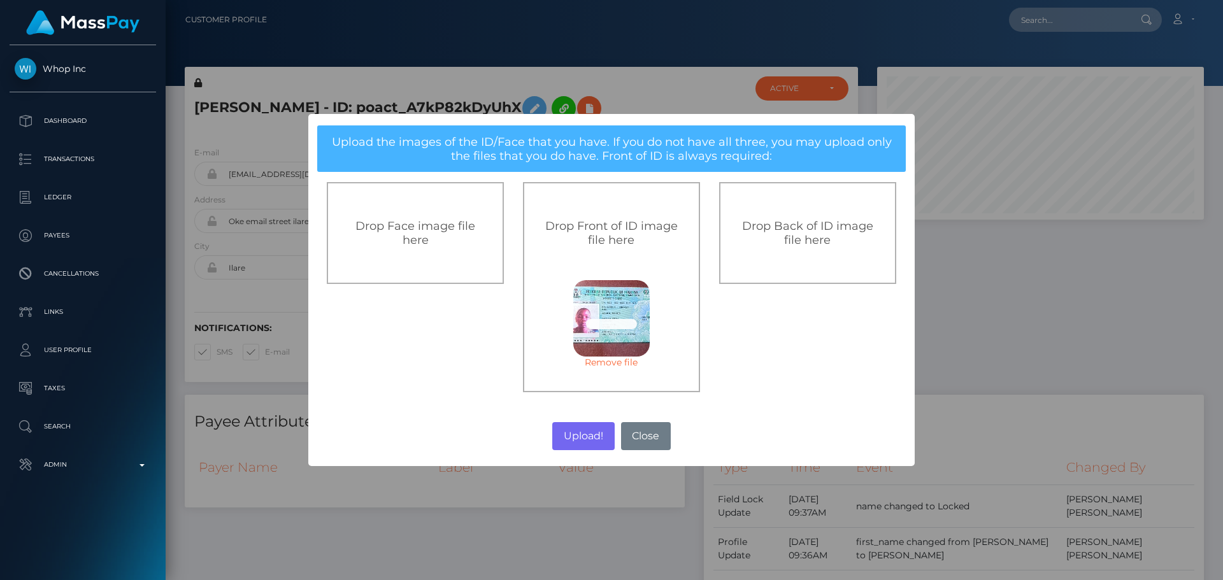
click at [805, 263] on div "Drop Back of ID image file here" at bounding box center [807, 233] width 177 height 102
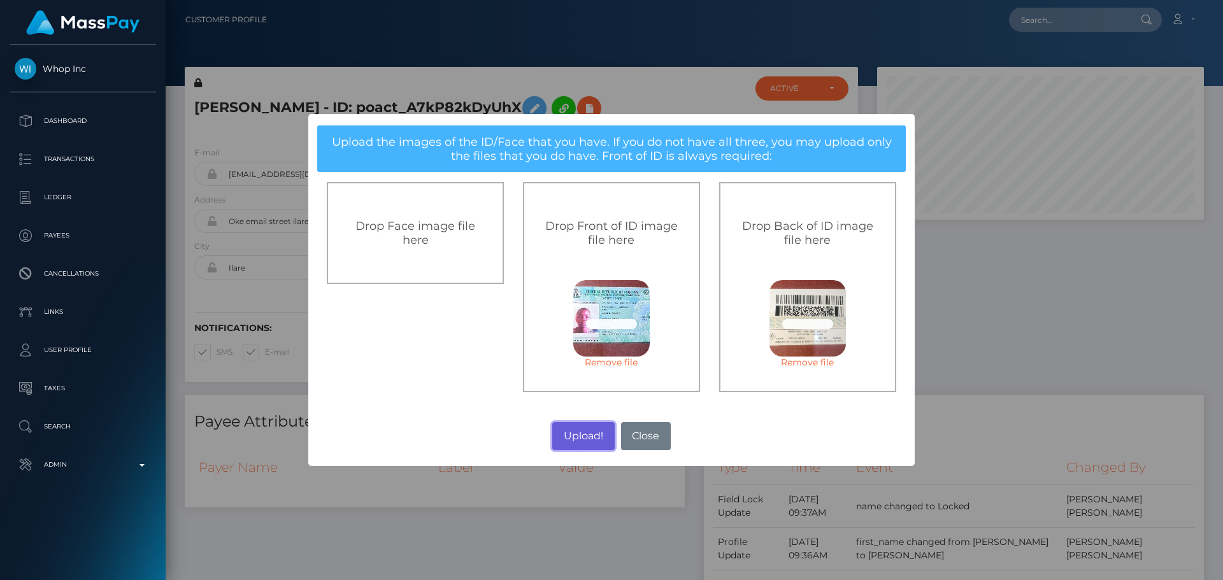
click at [585, 438] on button "Upload!" at bounding box center [583, 436] width 62 height 28
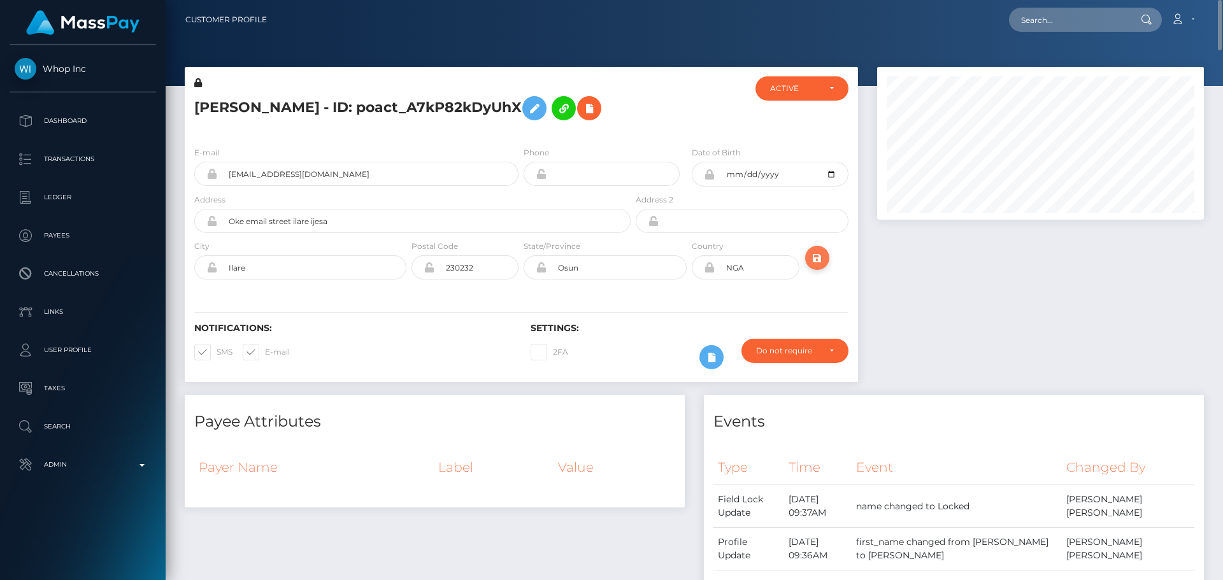
click at [817, 259] on icon "submit" at bounding box center [816, 258] width 15 height 16
click at [1055, 23] on input "text" at bounding box center [1069, 20] width 120 height 24
paste input "poact_flkmcXsAxkPu"
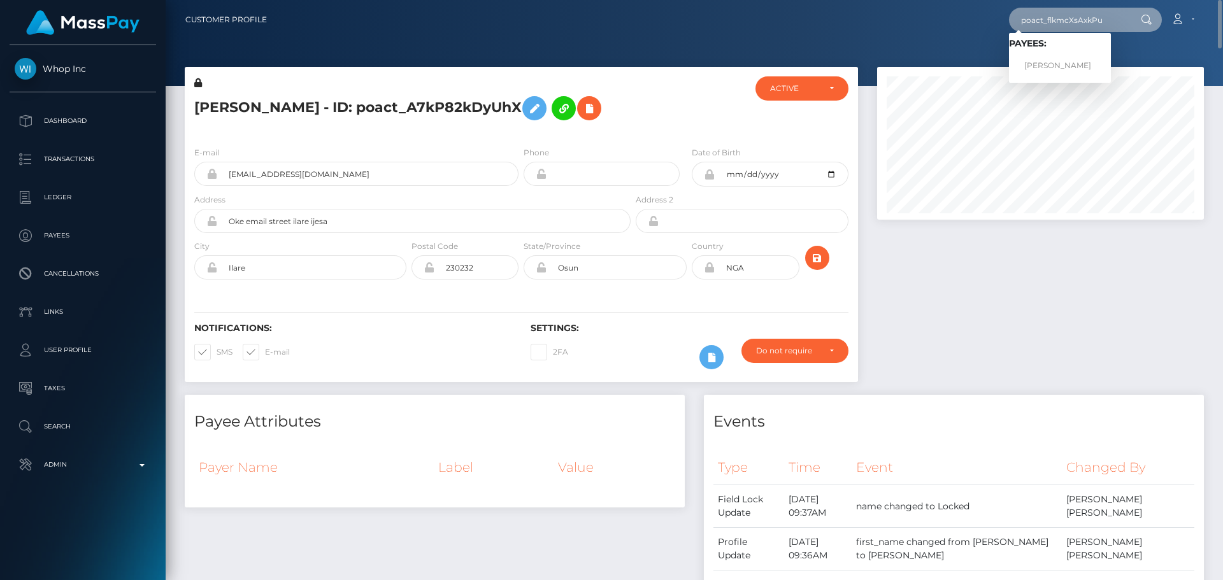
type input "poact_flkmcXsAxkPu"
click at [1039, 63] on link "Moses Alaka" at bounding box center [1060, 66] width 102 height 24
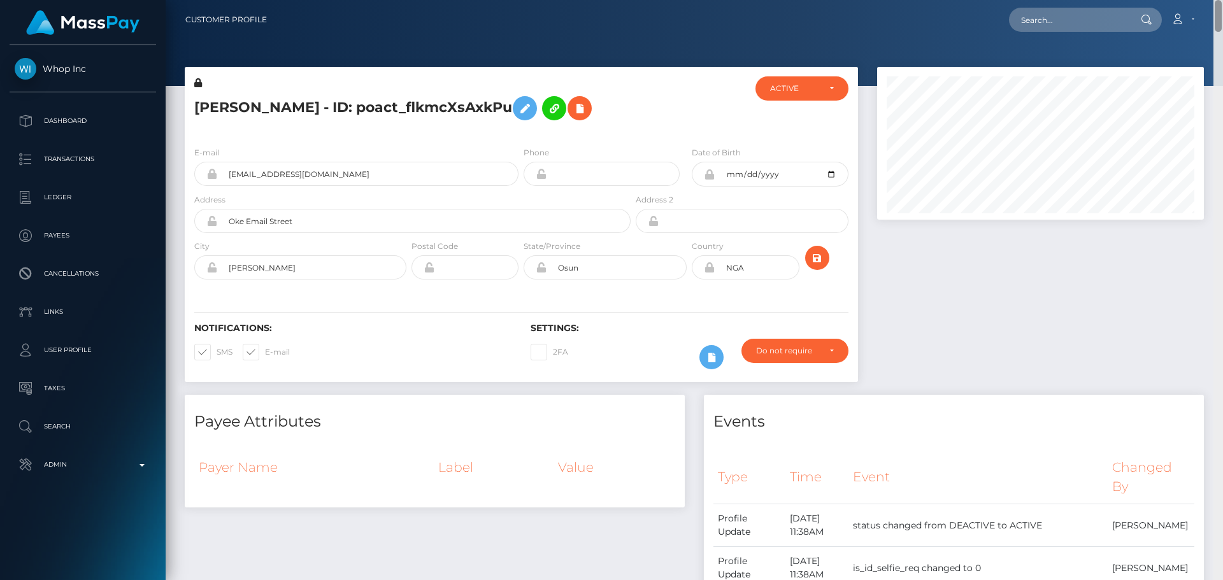
drag, startPoint x: 1216, startPoint y: 457, endPoint x: 1198, endPoint y: -9, distance: 465.8
click at [1198, 0] on html "Whop Inc Dashboard Transactions Ledger Payees Cancellations Links" at bounding box center [611, 290] width 1223 height 580
click at [1071, 33] on nav "Customer Profile Loading... Loading... Account" at bounding box center [694, 19] width 1057 height 39
click at [1067, 20] on input "text" at bounding box center [1069, 20] width 120 height 24
paste input "372647979531644928"
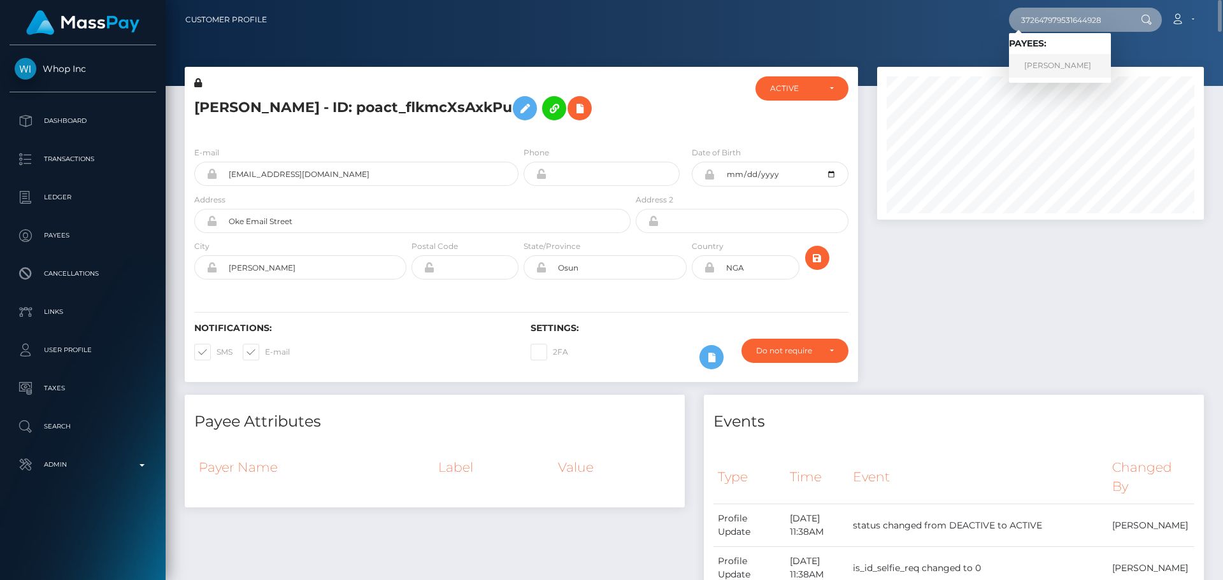
type input "372647979531644928"
click at [1055, 64] on link "BELLA PAKHAREVA" at bounding box center [1060, 66] width 102 height 24
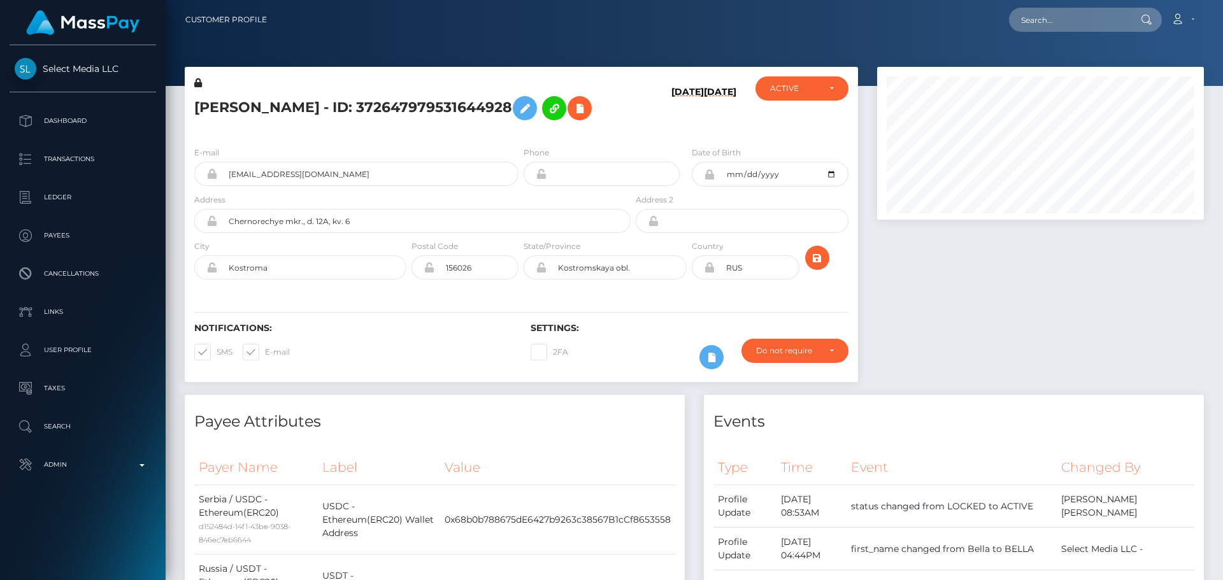
scroll to position [153, 327]
click at [477, 124] on h5 "[PERSON_NAME] - ID: 372647979531644928" at bounding box center [408, 108] width 429 height 37
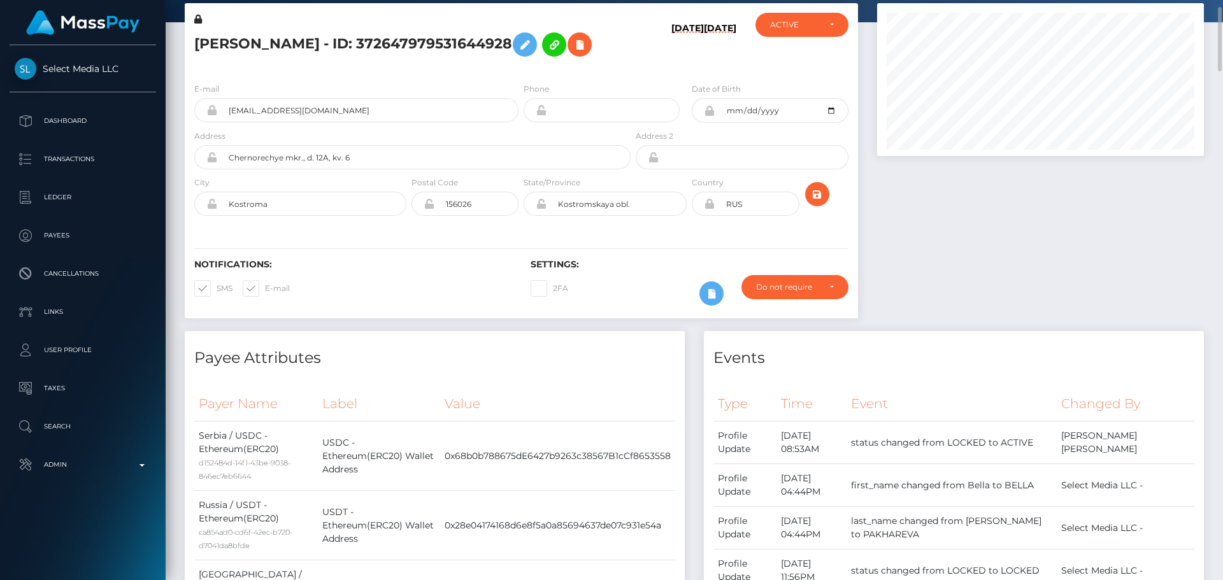
scroll to position [0, 0]
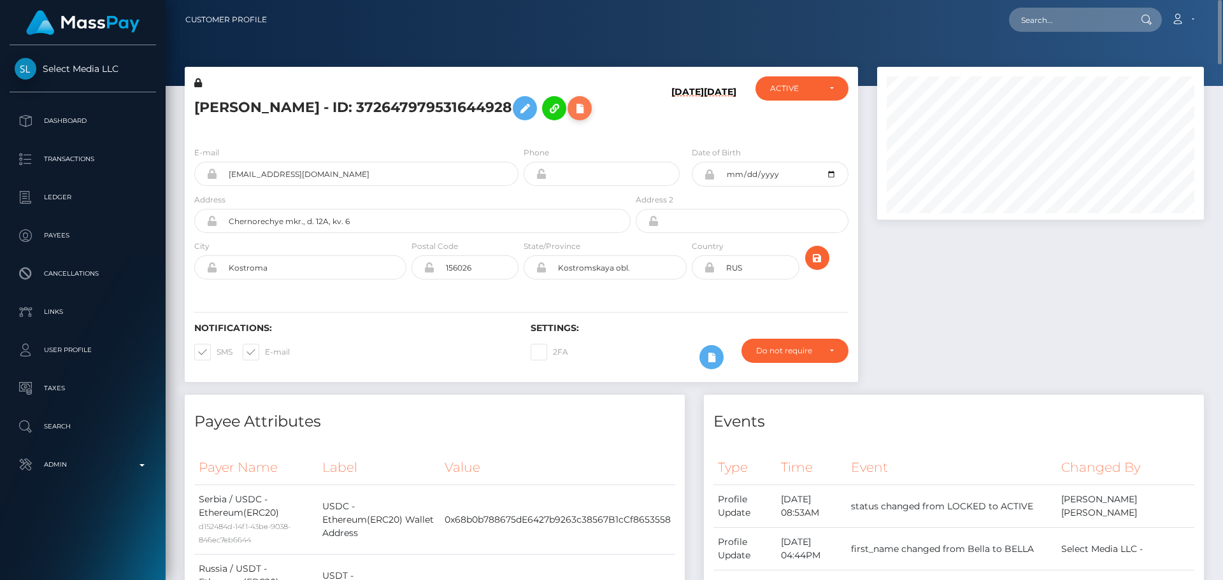
click at [587, 109] on icon at bounding box center [579, 109] width 15 height 16
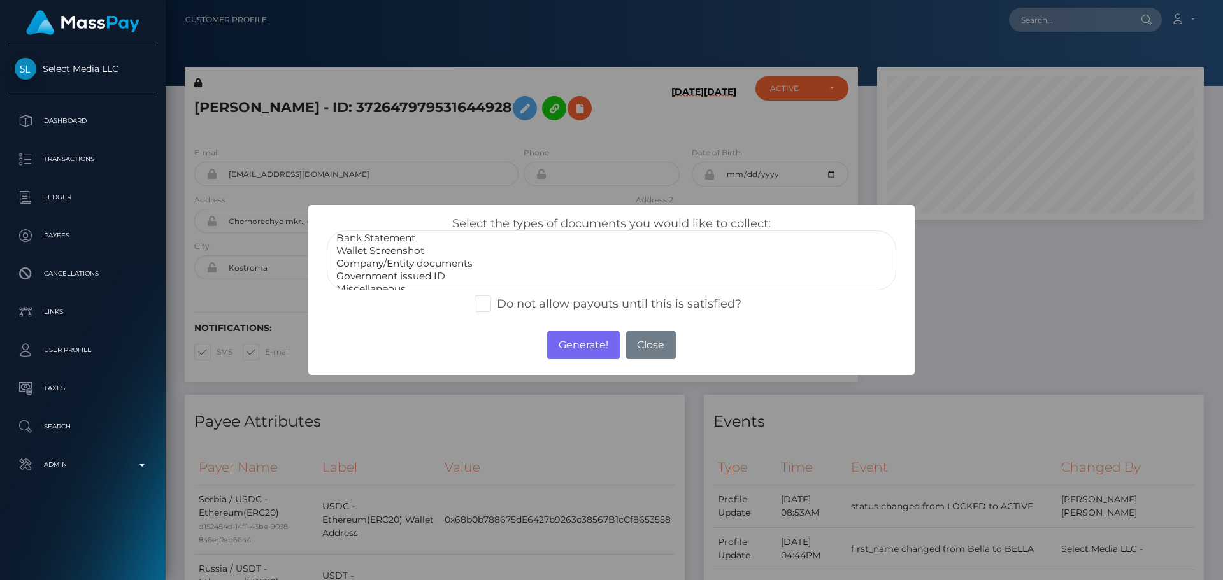
scroll to position [25, 0]
select select "Miscellaneous"
click at [386, 274] on option "Miscellaneous" at bounding box center [611, 279] width 553 height 13
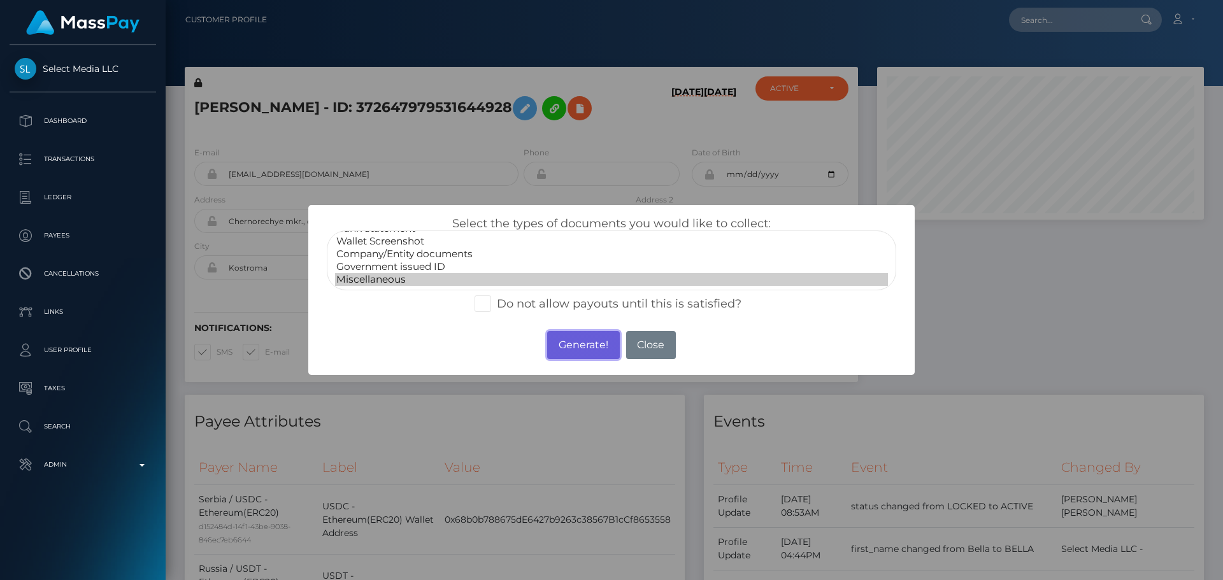
click at [571, 336] on button "Generate!" at bounding box center [583, 345] width 72 height 28
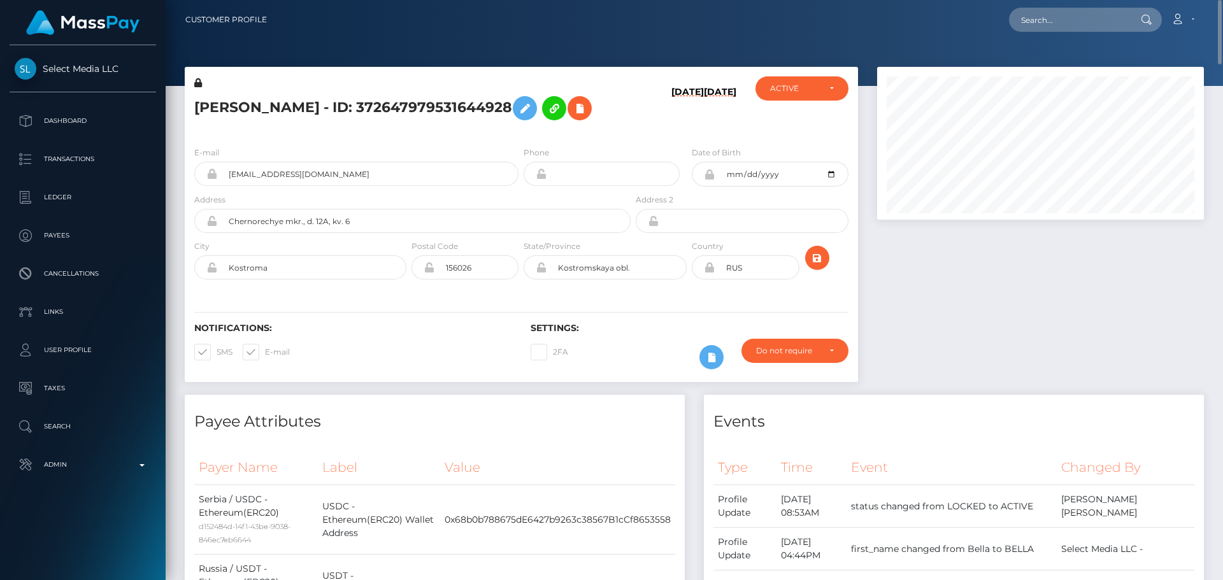
click at [671, 131] on h6 "[DATE]" at bounding box center [687, 109] width 32 height 45
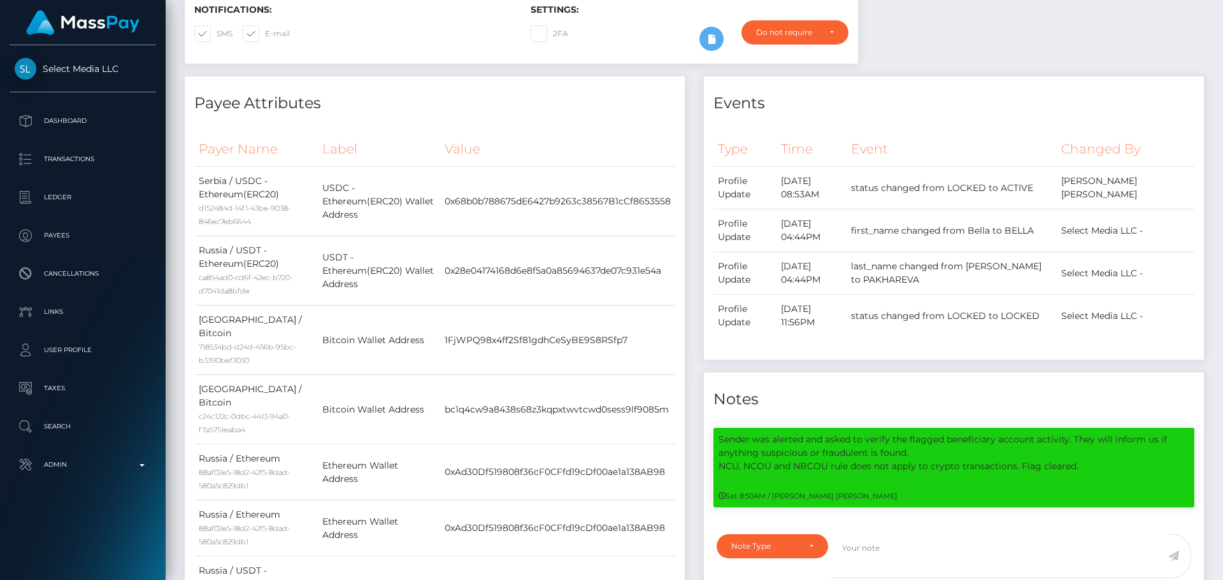
scroll to position [0, 0]
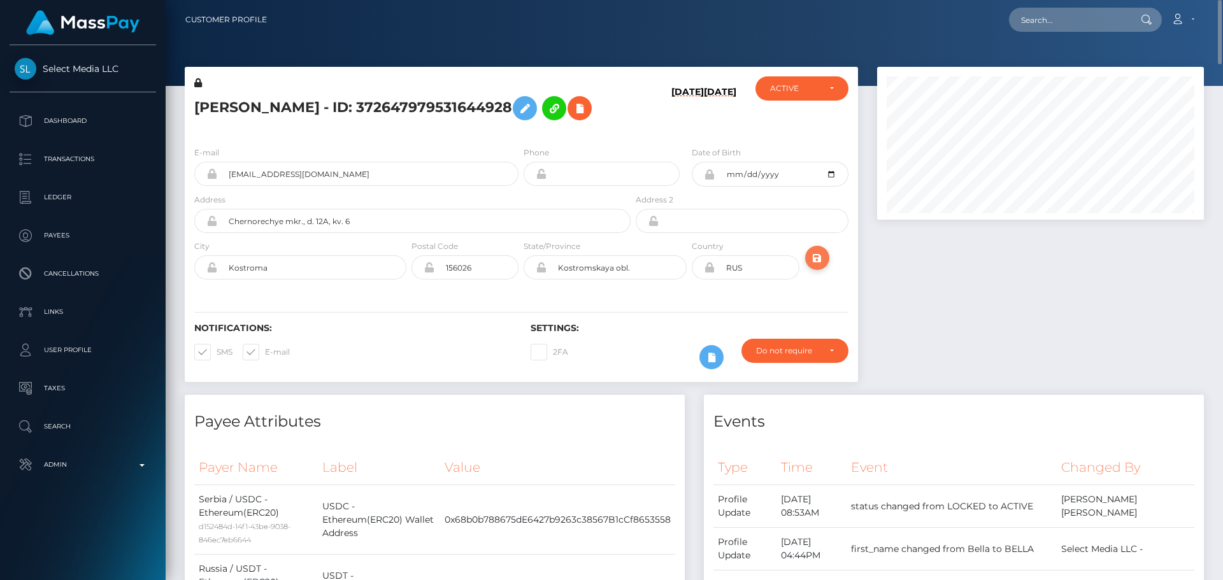
click at [817, 257] on icon "submit" at bounding box center [816, 258] width 15 height 16
click at [430, 216] on input "Chernorechye mkr., d. 12A, kv. 6" at bounding box center [423, 221] width 413 height 24
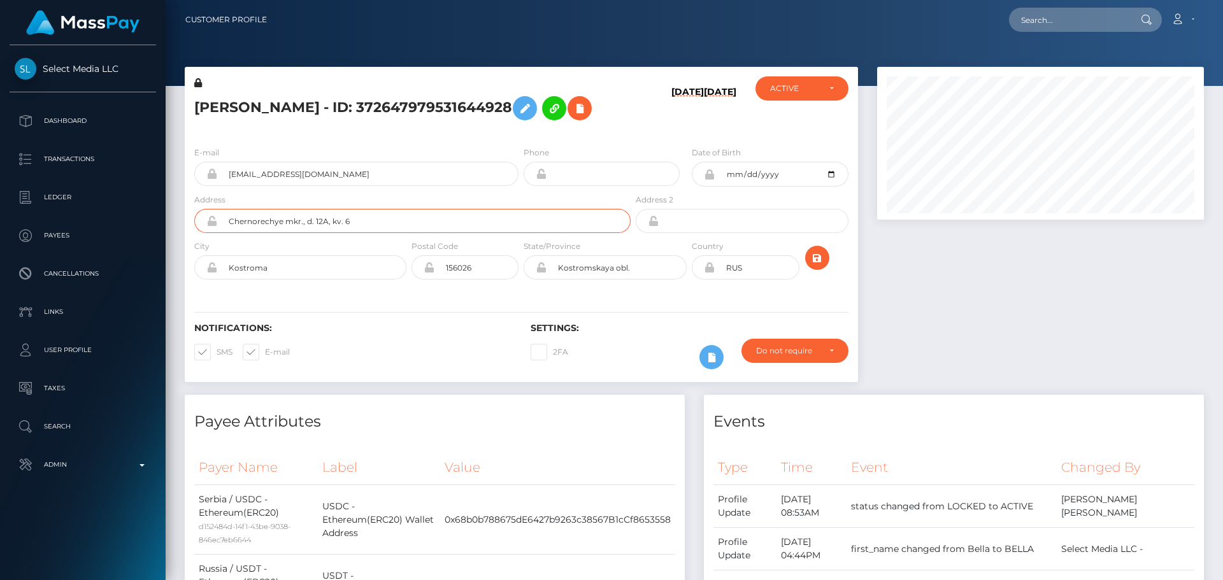
paste input "Dimitrija Vučena Street"
click at [277, 220] on input "Dimitrija Vučena Street," at bounding box center [423, 221] width 413 height 24
click at [383, 215] on input "Dimitrija Vucena Street," at bounding box center [423, 221] width 413 height 24
paste input "No. 2a"
paste input "Apt. 16"
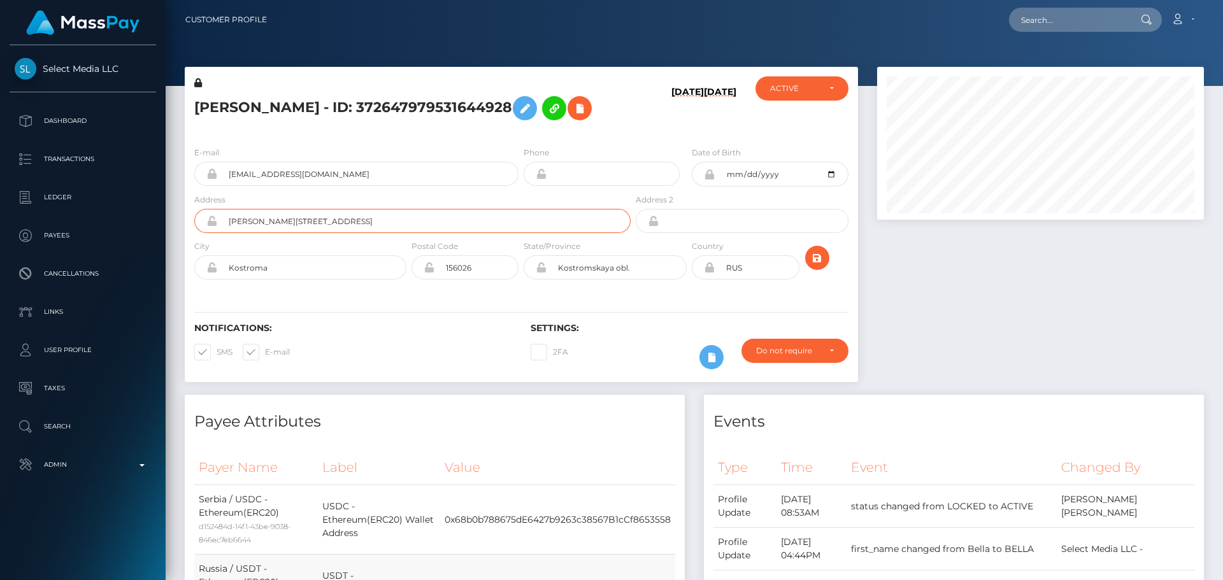
type input "Dimitrija Vucena Street No. 2a, Apt. 16"
click at [332, 267] on input "Kostroma" at bounding box center [311, 267] width 189 height 24
paste input "Belgrade"
type input "Belgrade"
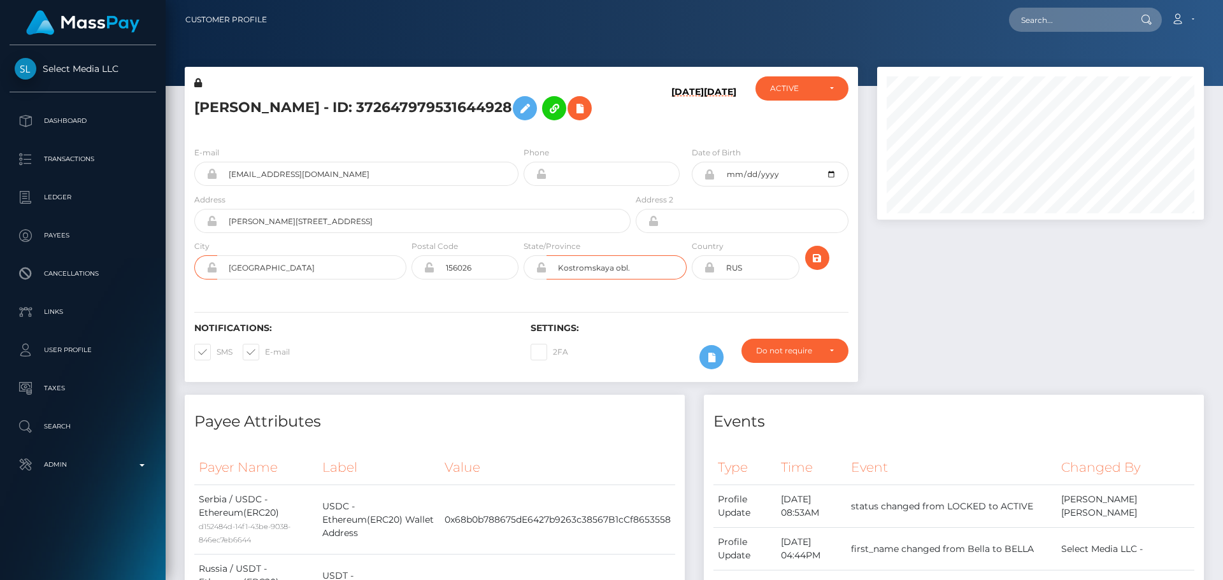
click at [655, 269] on input "Kostromskaya obl." at bounding box center [616, 267] width 140 height 24
paste input "Belgrade"
type input "Belgrade"
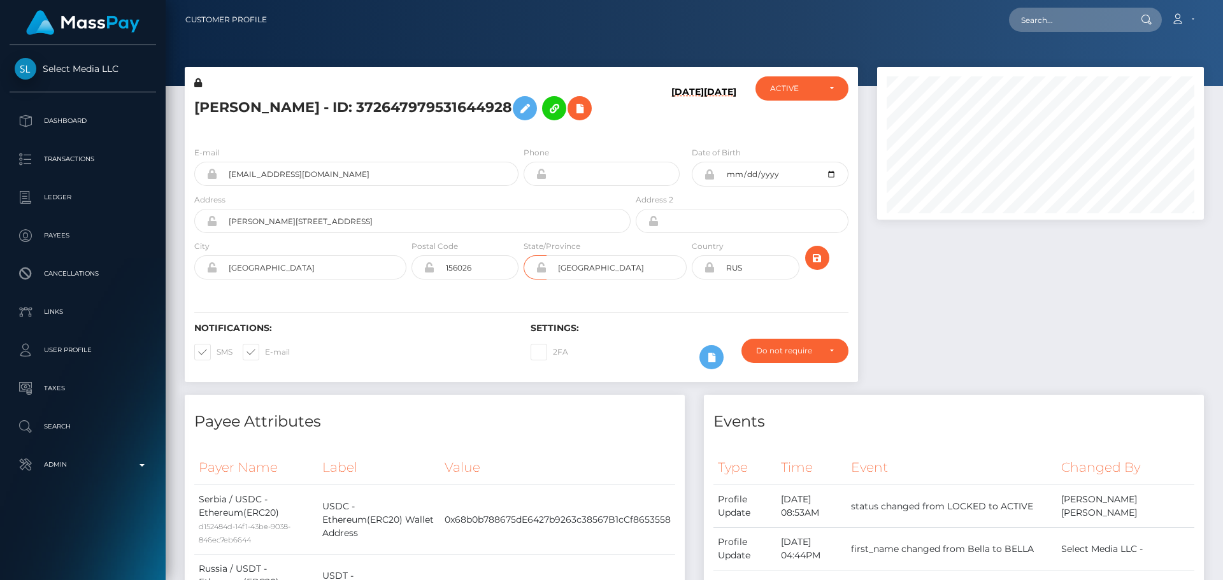
click at [498, 307] on div "Notifications: SMS E-mail Settings: 2FA" at bounding box center [521, 337] width 673 height 90
click at [478, 263] on input "156026" at bounding box center [476, 267] width 84 height 24
paste input "1090"
type input "11090"
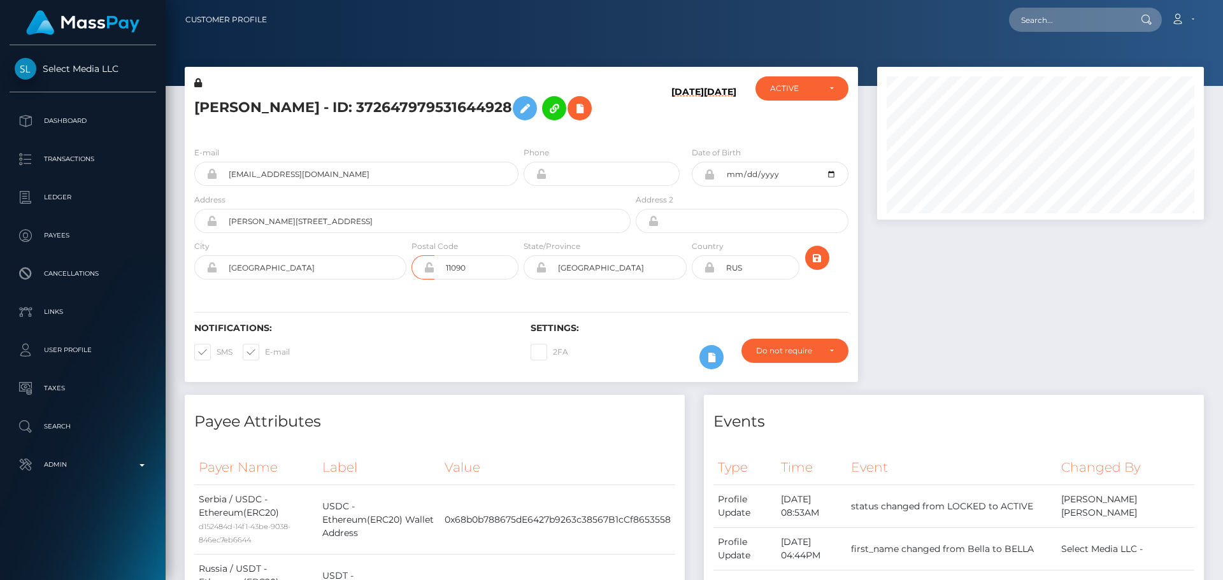
click at [465, 299] on div "Notifications: SMS E-mail Settings: 2FA" at bounding box center [521, 337] width 673 height 90
click at [429, 231] on input "Dimitrija Vucena Street No. 2a, Apt. 16" at bounding box center [423, 221] width 413 height 24
paste input "Rakovica"
click at [390, 330] on h6 "Notifications:" at bounding box center [352, 328] width 317 height 11
click at [453, 231] on input "Dimitrija Vucena Street No. 2a, Apt. 16, Rakovica" at bounding box center [423, 221] width 413 height 24
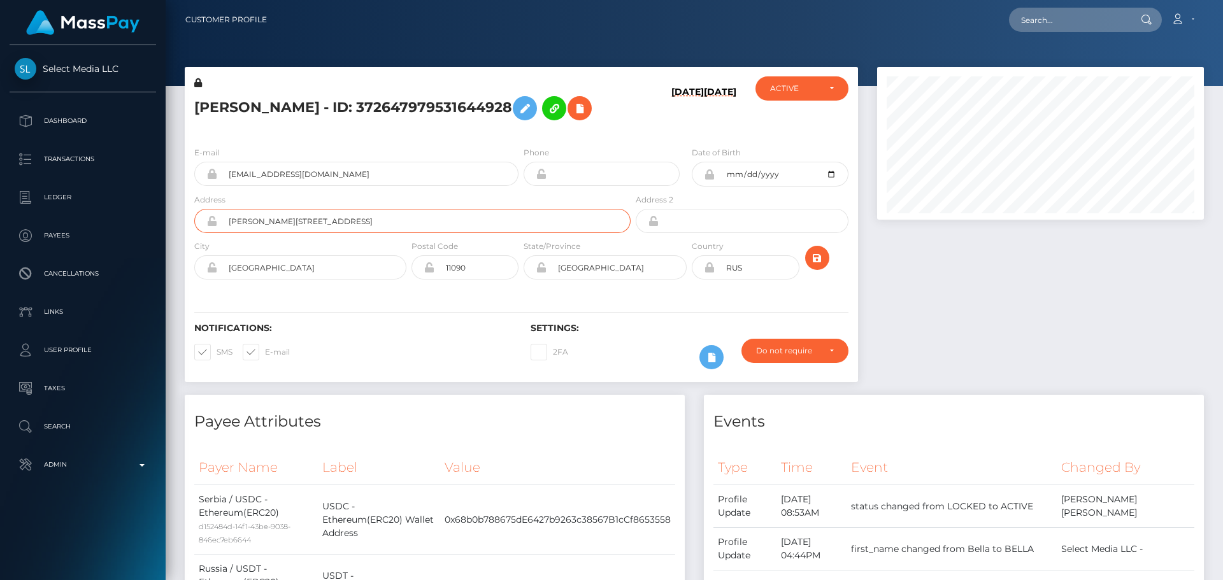
paste input "Municipality"
click at [409, 224] on input "Dimitrija Vucena Street No. 2a, Apt. 16, RakovicaMunicipality" at bounding box center [423, 221] width 413 height 24
click at [480, 220] on input "Dimitrija Vucena Street No. 2a, Apt. 16, Rakovica Municipality" at bounding box center [423, 221] width 413 height 24
type input "Dimitrija Vucena Street No. 2a, Apt. 16, Rakovica Municipality"
click at [467, 316] on div "Notifications: SMS E-mail Settings: 2FA" at bounding box center [521, 337] width 673 height 90
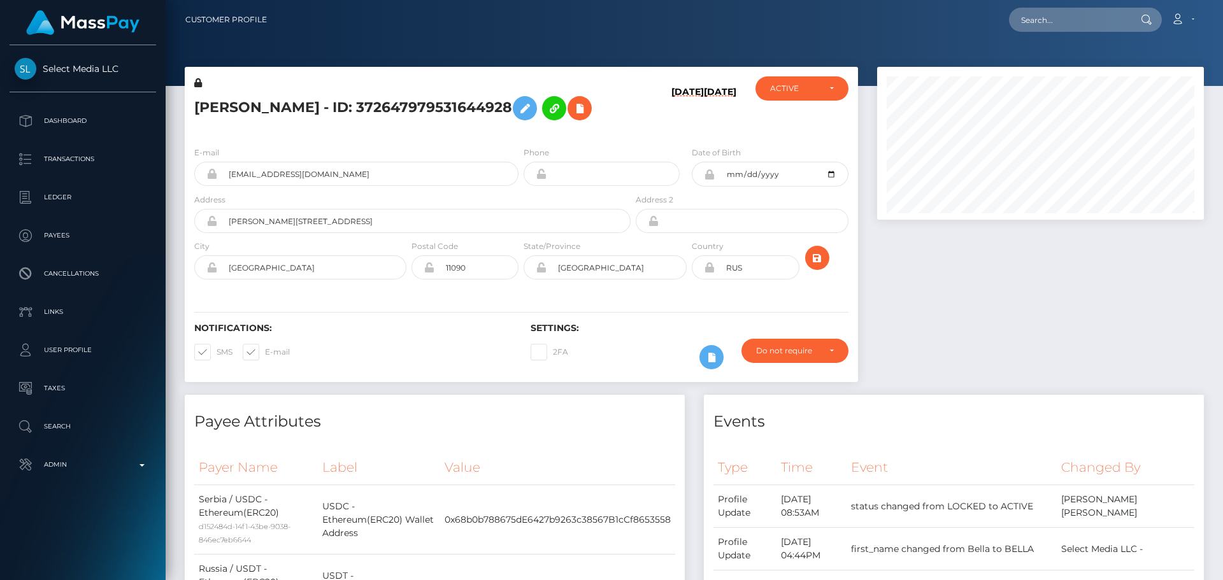
click at [709, 269] on icon at bounding box center [709, 267] width 11 height 10
click at [766, 271] on input "RUS" at bounding box center [756, 267] width 84 height 24
paste input "SRB"
type input "SRB"
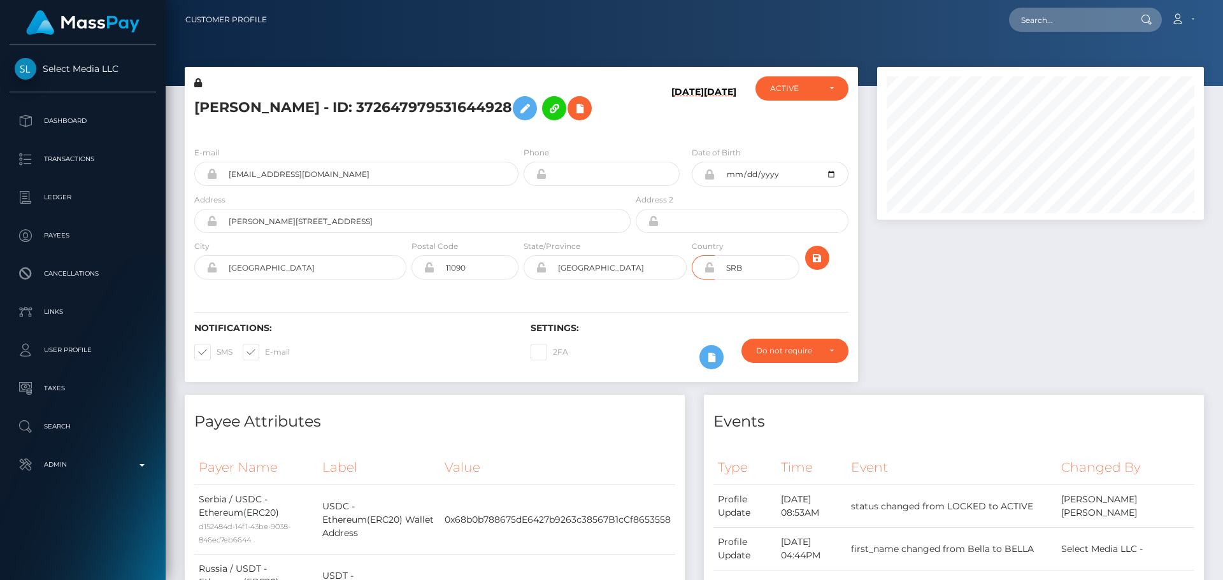
click at [669, 294] on div "Notifications: SMS E-mail Settings: 2FA" at bounding box center [521, 337] width 673 height 90
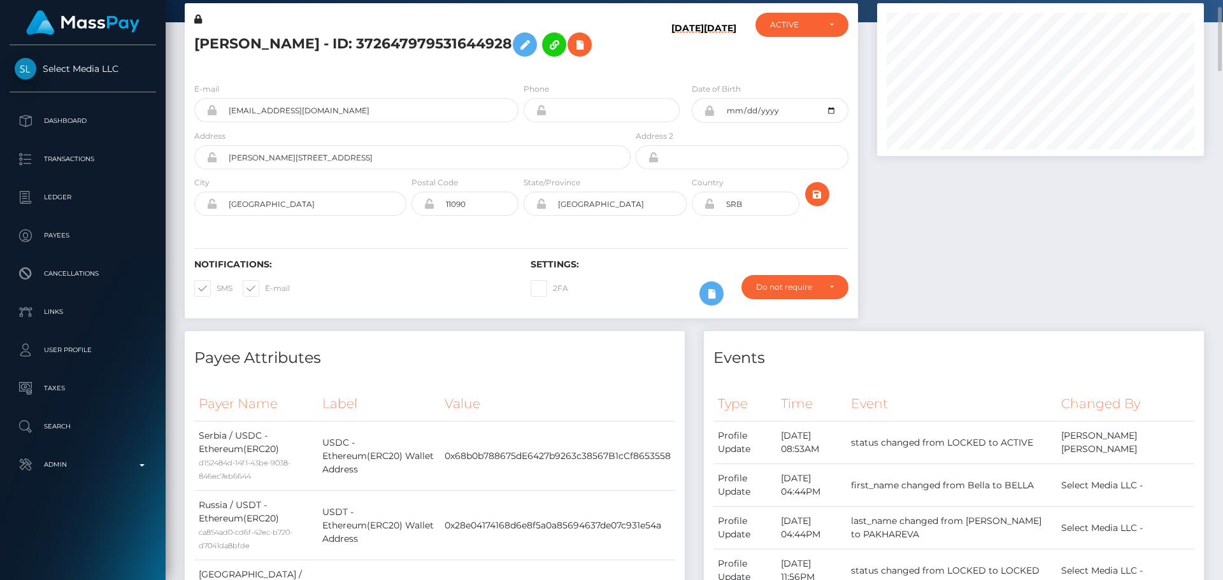
scroll to position [0, 0]
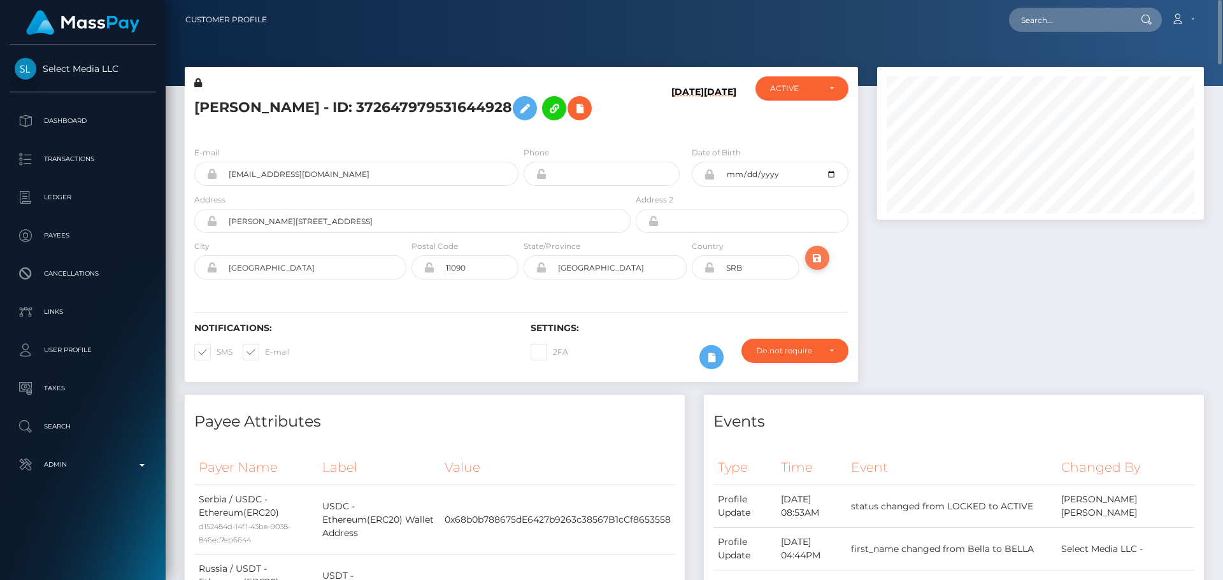
click at [816, 252] on icon "submit" at bounding box center [816, 258] width 15 height 16
click at [889, 295] on div at bounding box center [1040, 231] width 346 height 328
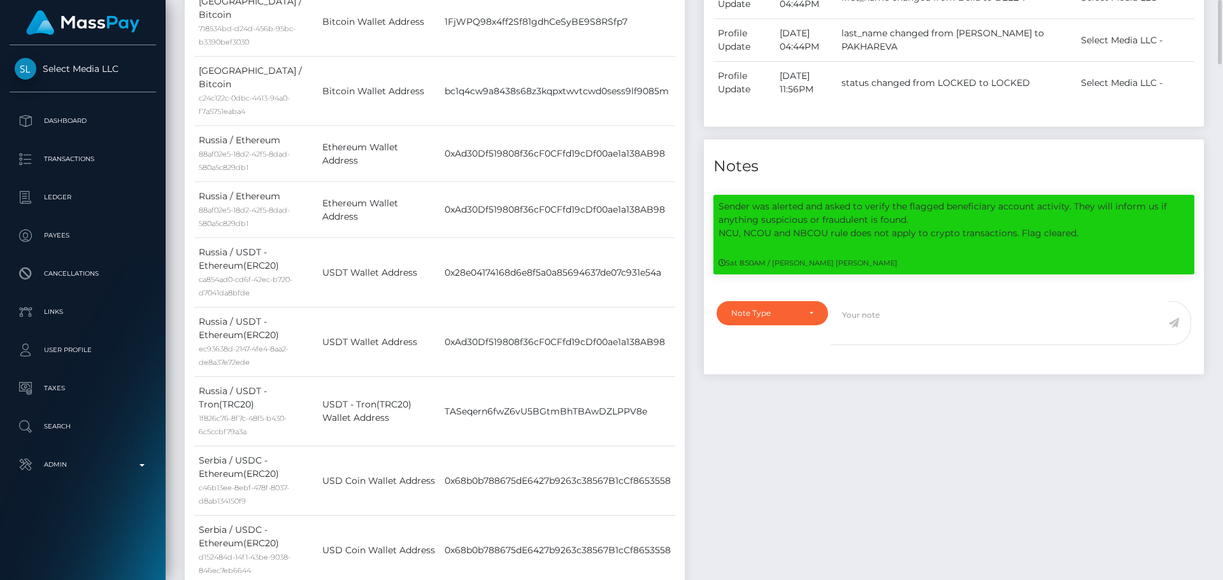
scroll to position [700, 0]
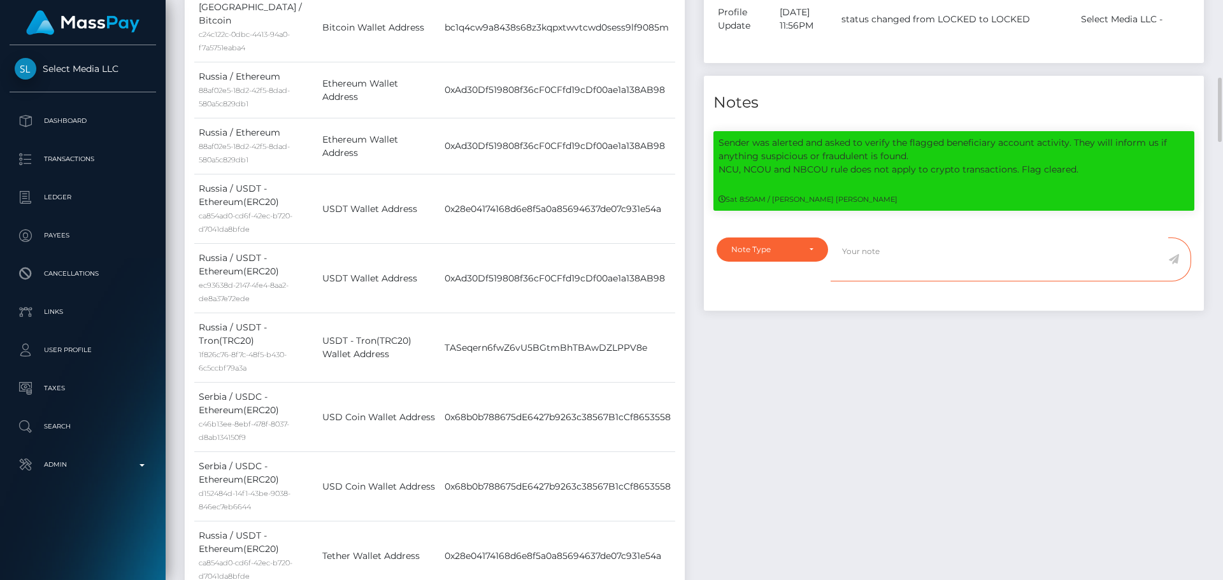
click at [875, 281] on textarea at bounding box center [999, 260] width 338 height 44
paste textarea "Address updated as per the provided proof."
type textarea "Address updated as per the provided proof."
click at [813, 255] on div "Note Type" at bounding box center [772, 250] width 82 height 10
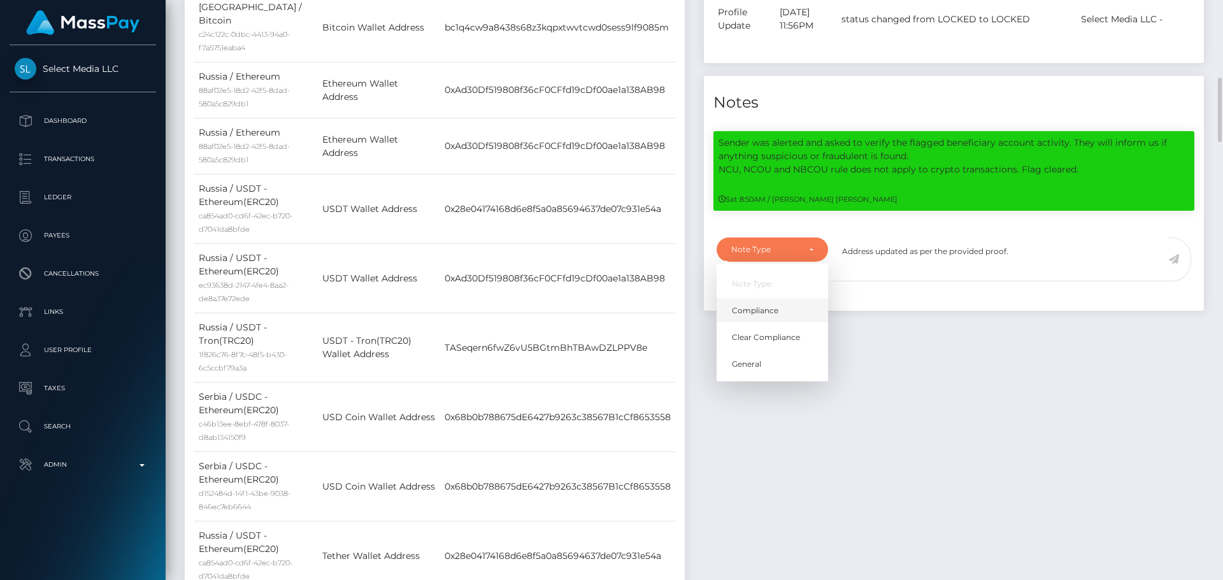
click at [772, 316] on span "Compliance" at bounding box center [755, 310] width 46 height 11
select select "COMPLIANCE"
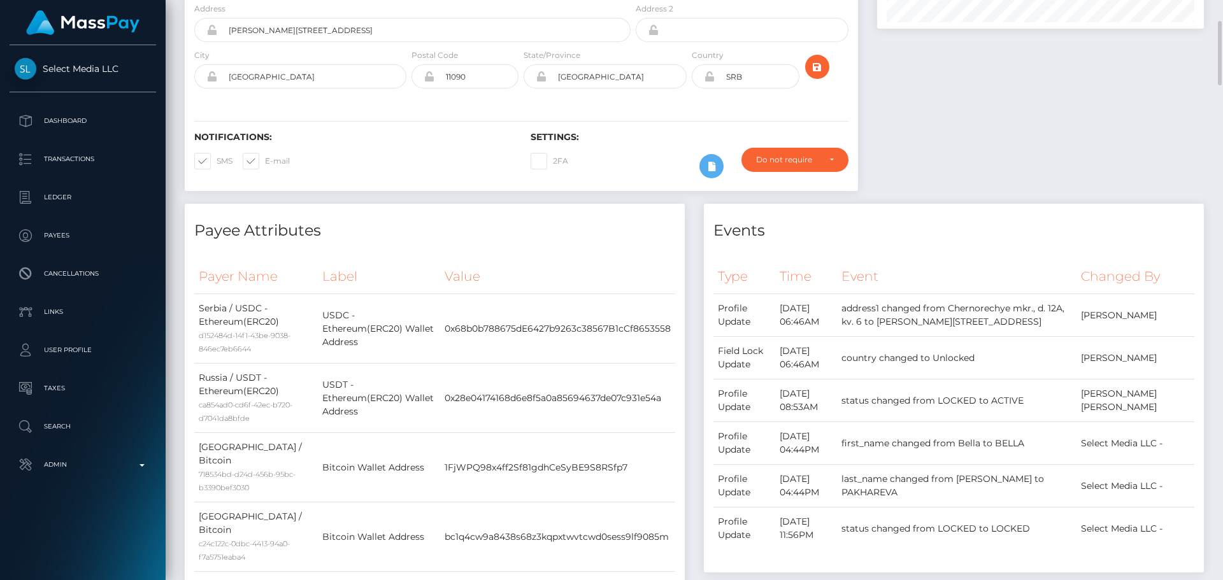
scroll to position [127, 0]
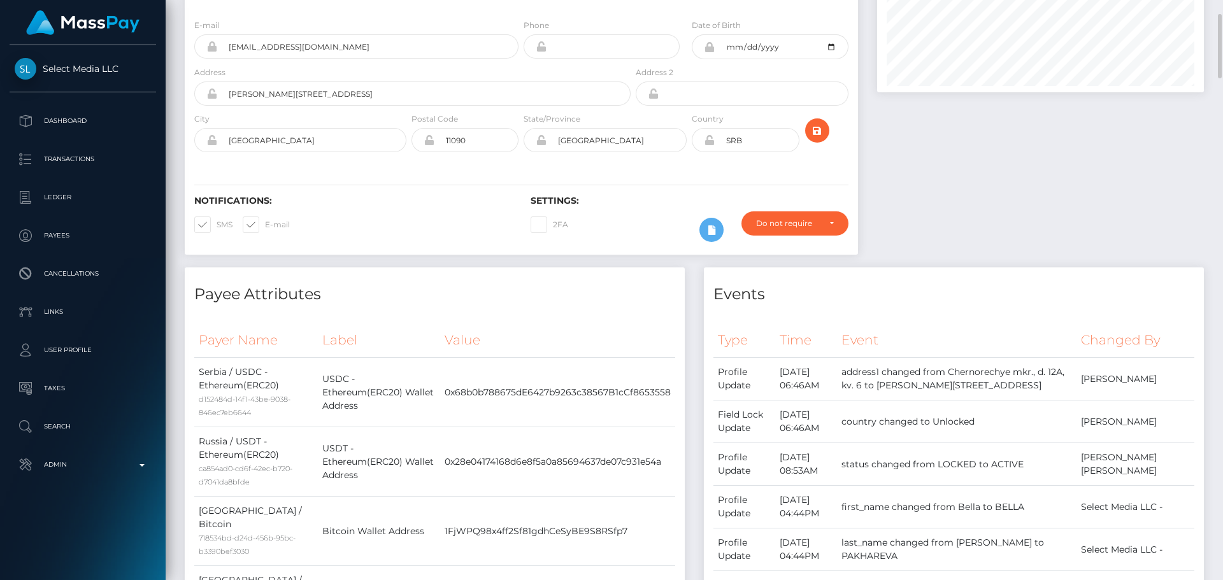
click at [710, 140] on icon at bounding box center [709, 140] width 11 height 10
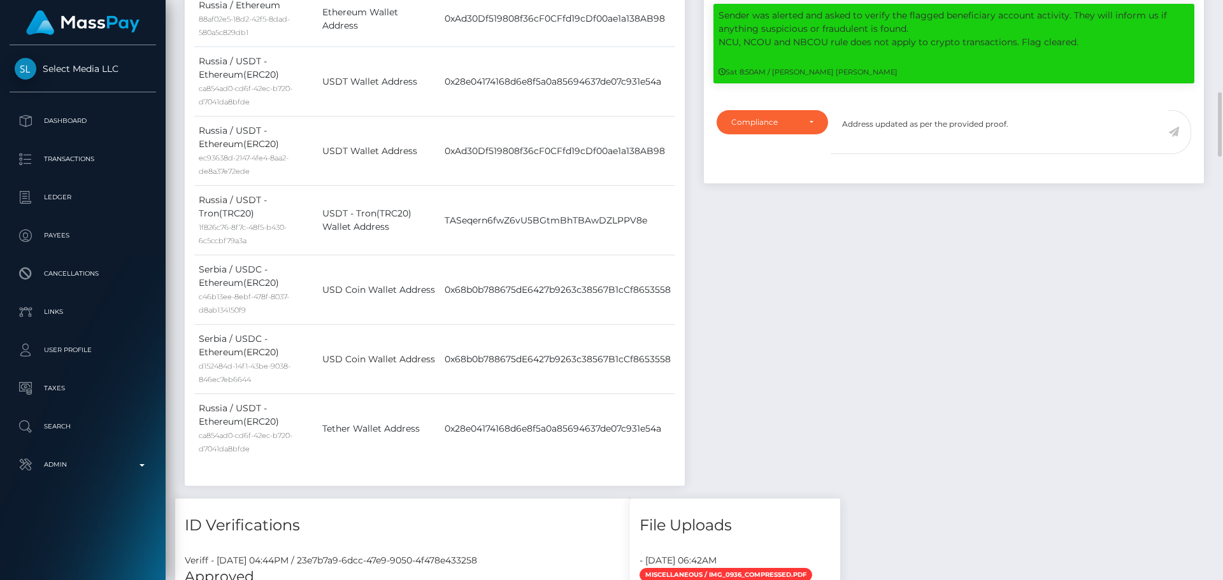
scroll to position [764, 0]
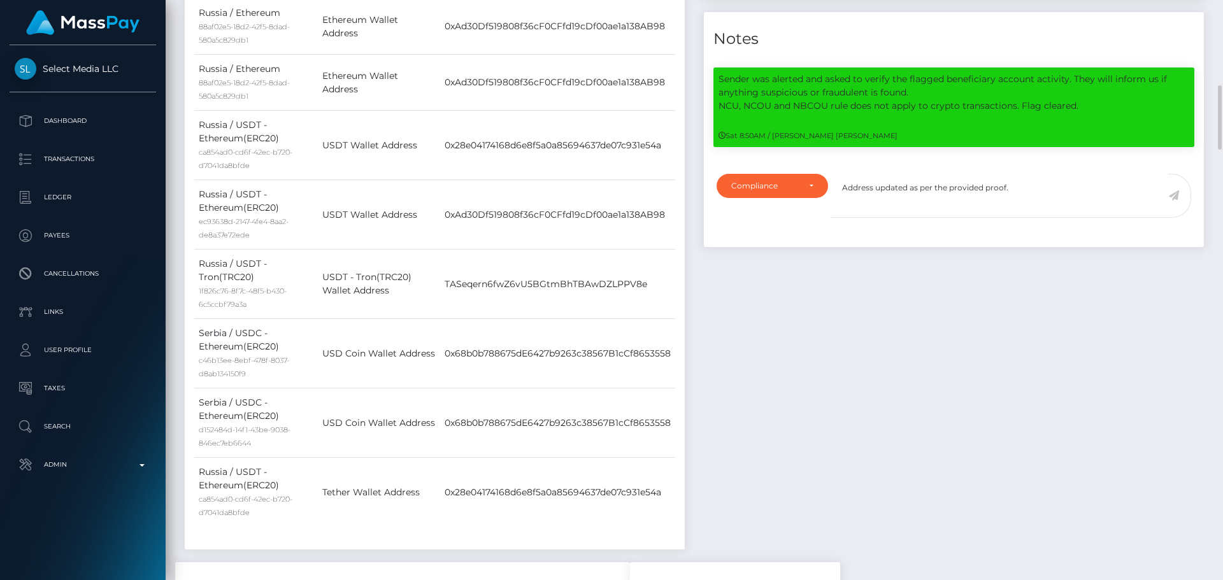
click at [1173, 201] on icon at bounding box center [1173, 195] width 11 height 10
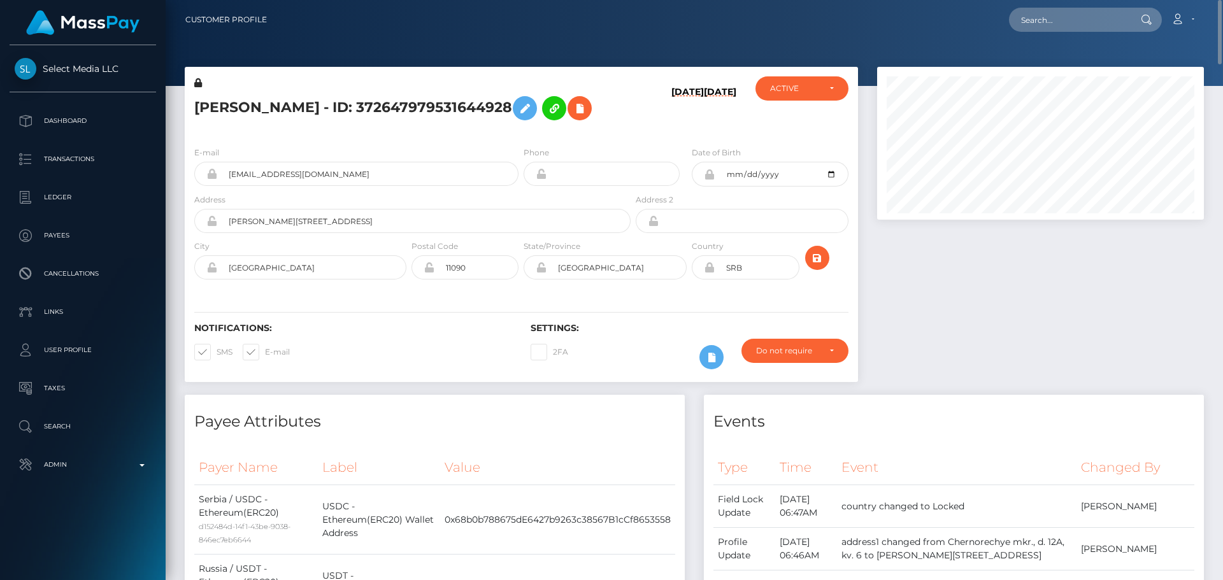
scroll to position [153, 327]
click at [289, 107] on h5 "BELLA PAKHAREVA - ID: 372647979531644928" at bounding box center [408, 108] width 429 height 37
drag, startPoint x: 289, startPoint y: 107, endPoint x: 302, endPoint y: 115, distance: 15.4
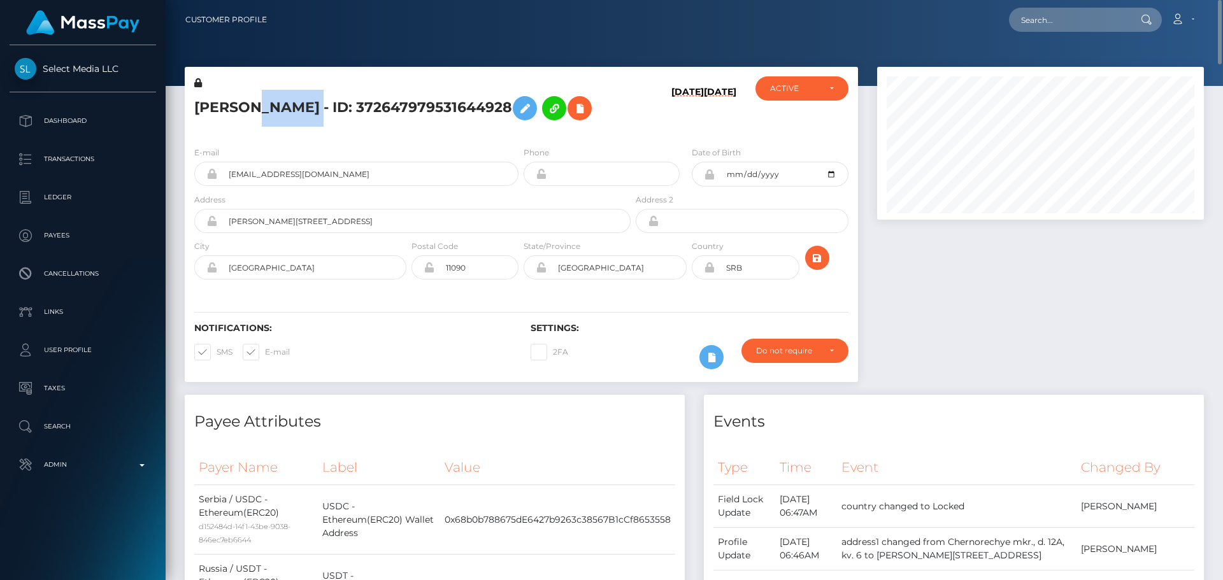
click at [301, 113] on h5 "BELLA PAKHAREVA - ID: 372647979531644928" at bounding box center [408, 108] width 429 height 37
click at [294, 110] on h5 "BELLA PAKHAREVA - ID: 372647979531644928" at bounding box center [408, 108] width 429 height 37
copy h5 "BELLA PAKHAREVA - ID: 372647979531644928"
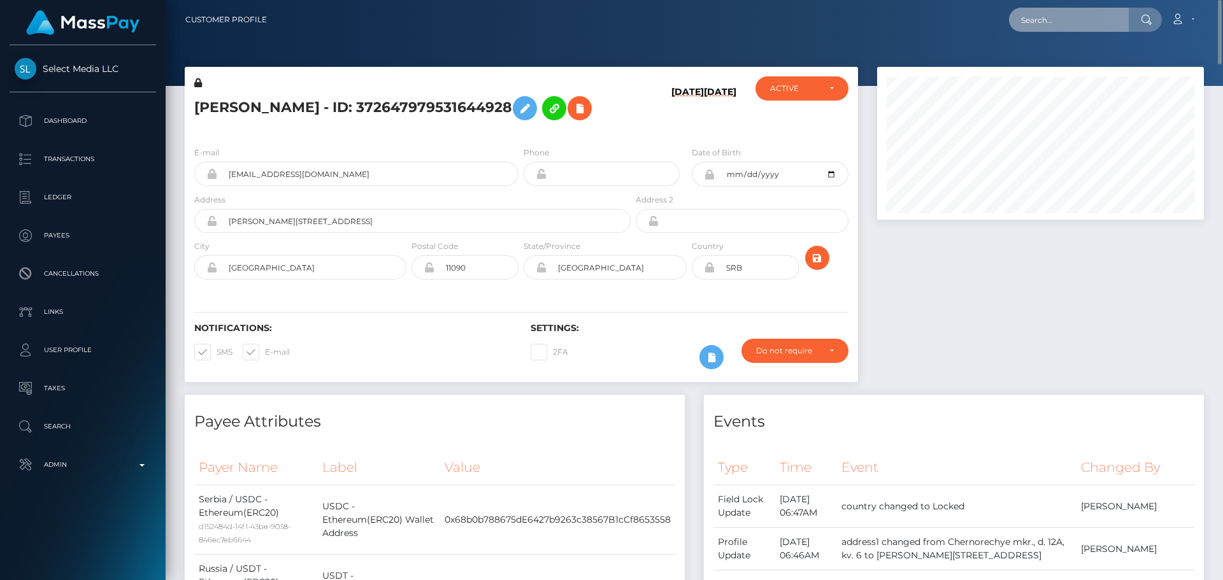
click at [1039, 24] on input "text" at bounding box center [1069, 20] width 120 height 24
paste input "yhumiemoral@gmail.com"
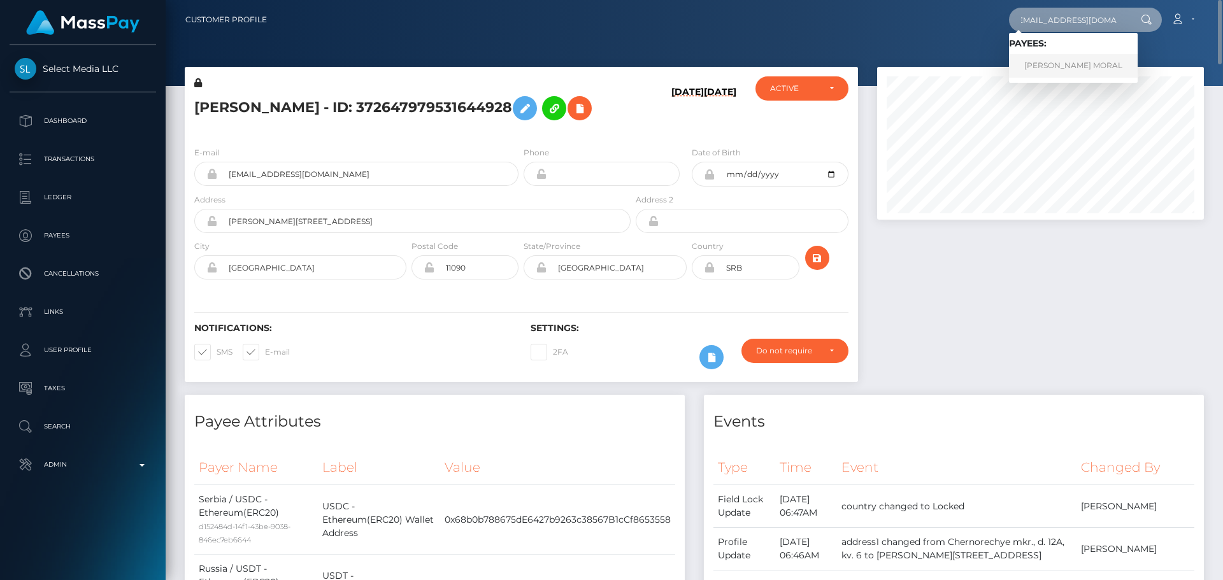
type input "yhumiemoral@gmail.com"
click at [1035, 69] on link "JERRYSON GAYONA MORAL" at bounding box center [1073, 66] width 129 height 24
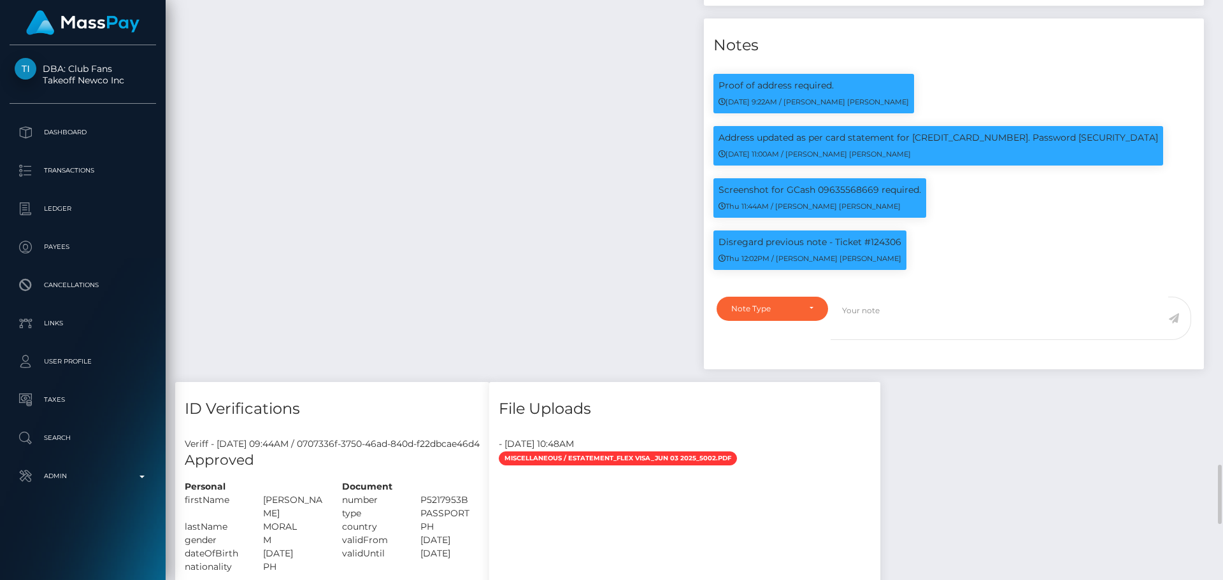
scroll to position [153, 327]
click at [1056, 131] on p "Address updated as per card statement for 4311700956285002. Password 05261993" at bounding box center [937, 137] width 439 height 13
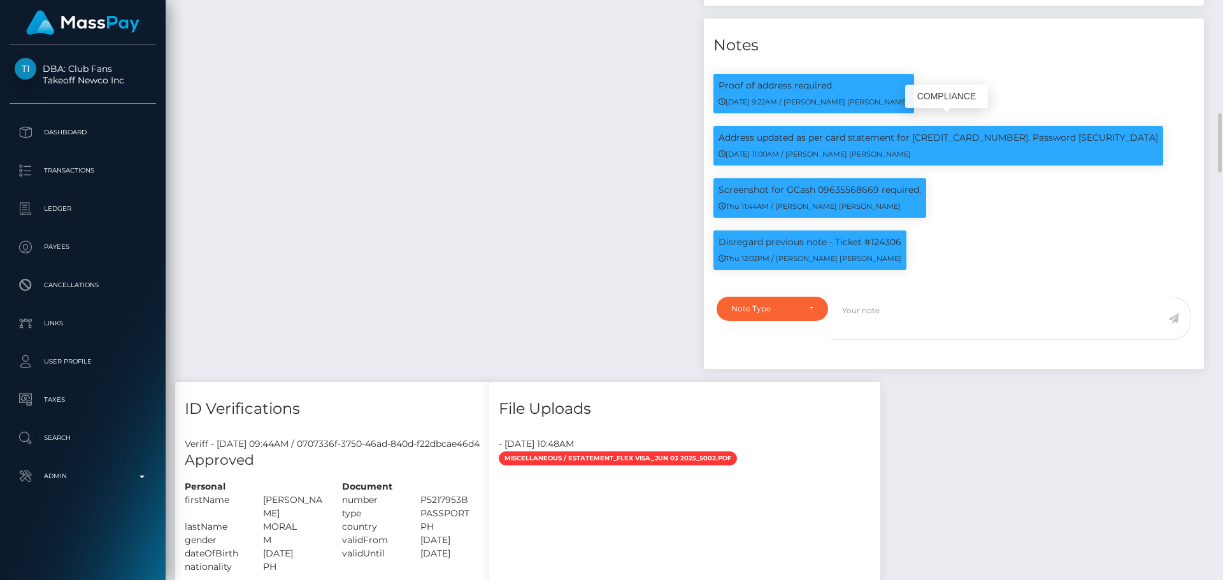
copy p "05261993"
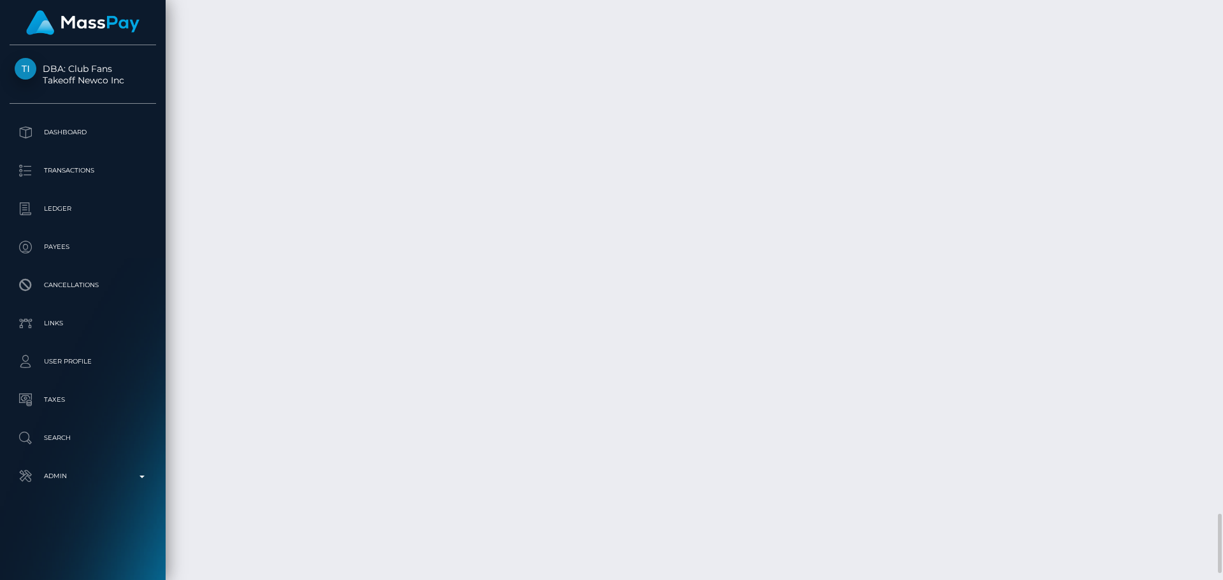
scroll to position [5054, 0]
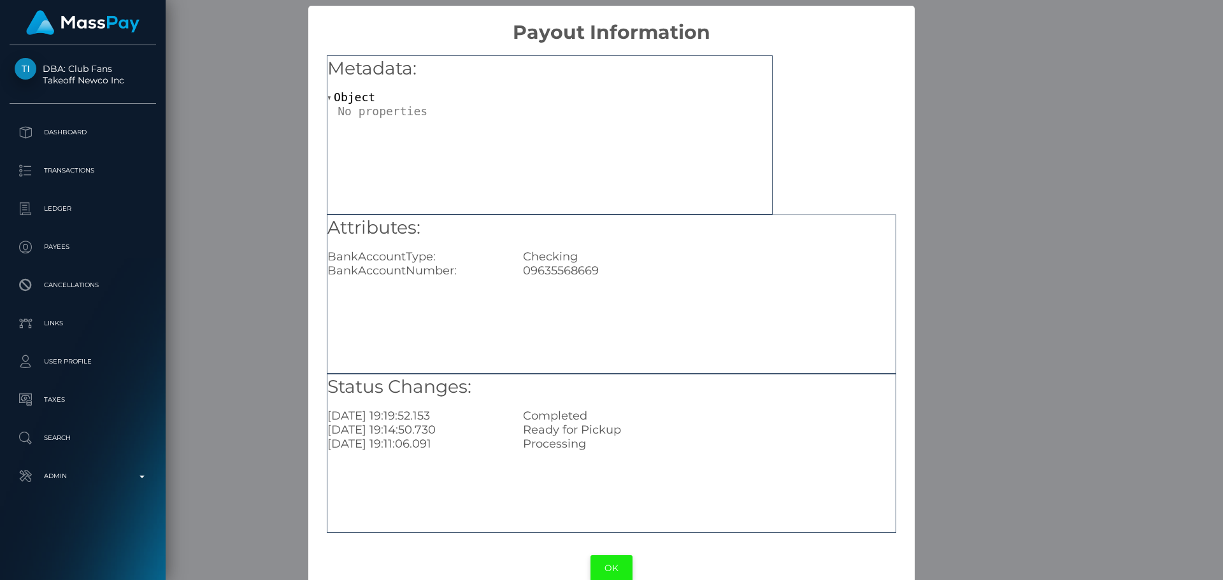
click at [613, 567] on button "OK" at bounding box center [611, 568] width 42 height 26
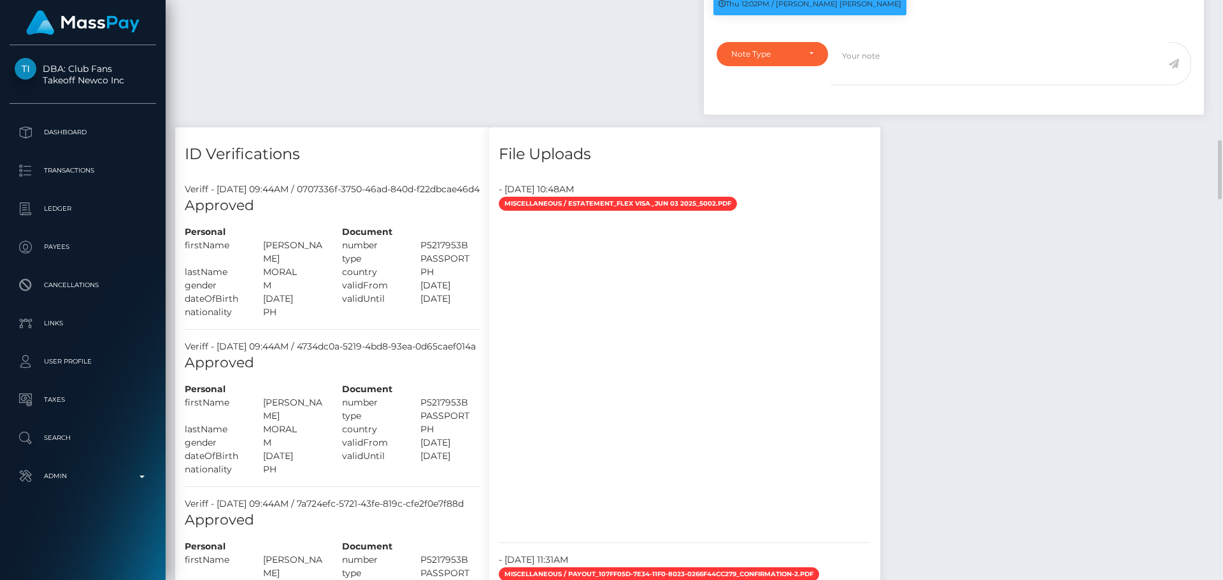
scroll to position [1106, 0]
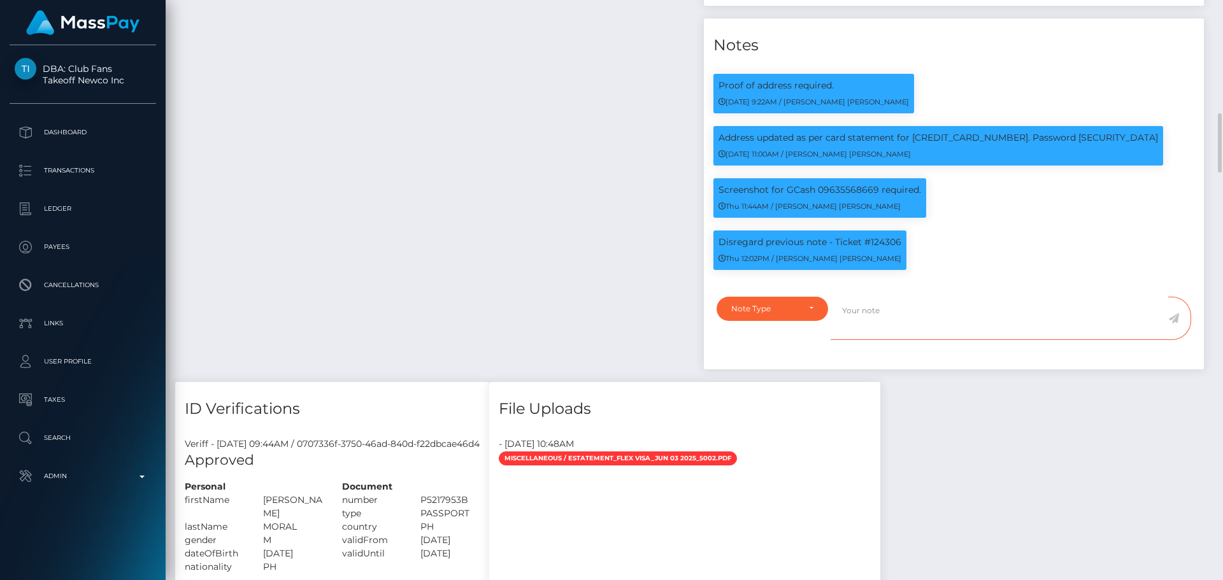
click at [995, 297] on textarea at bounding box center [999, 319] width 338 height 44
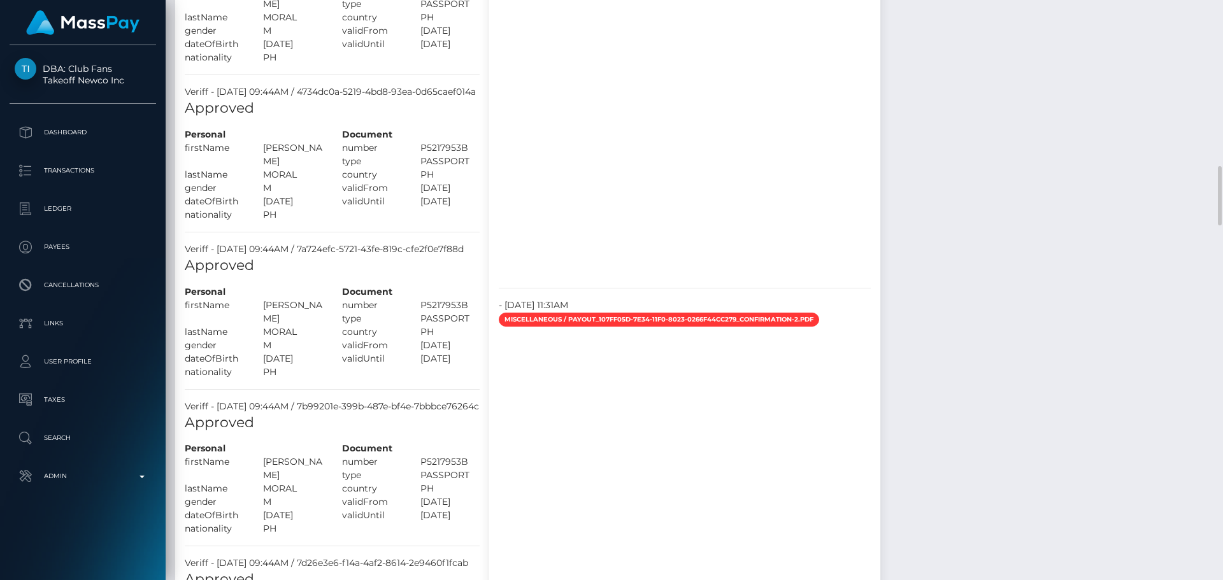
scroll to position [1743, 0]
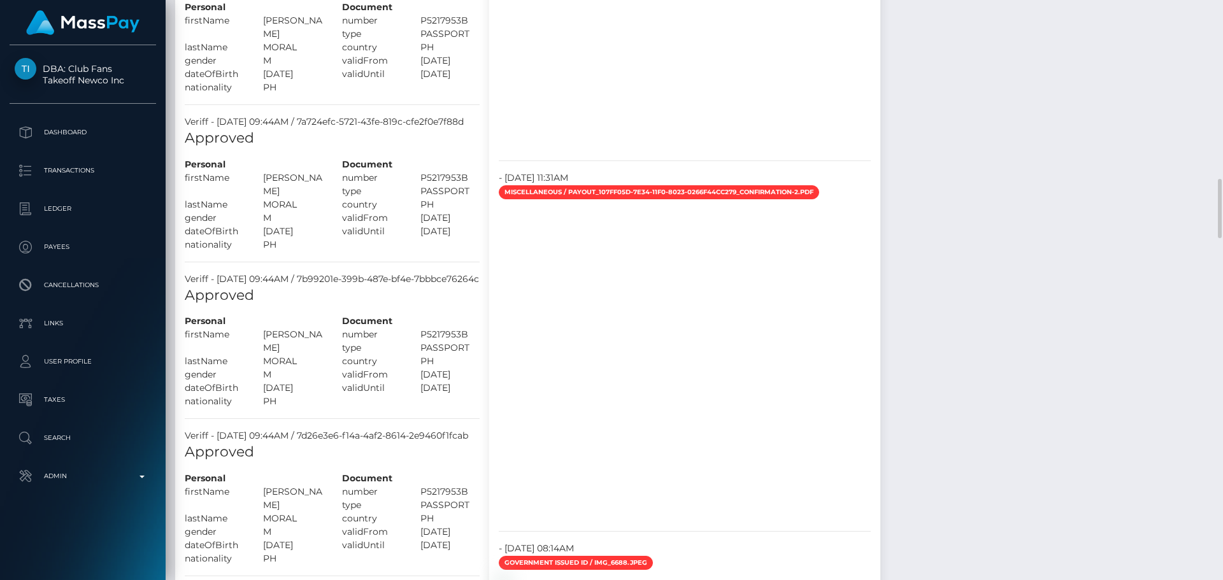
click at [854, 321] on div at bounding box center [684, 362] width 391 height 318
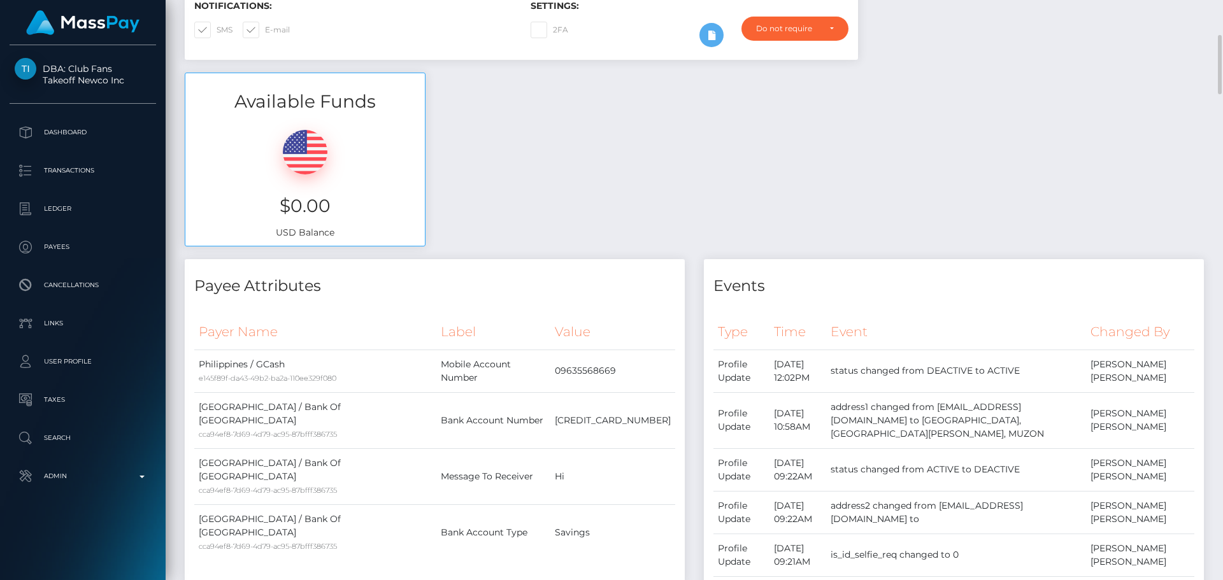
scroll to position [0, 0]
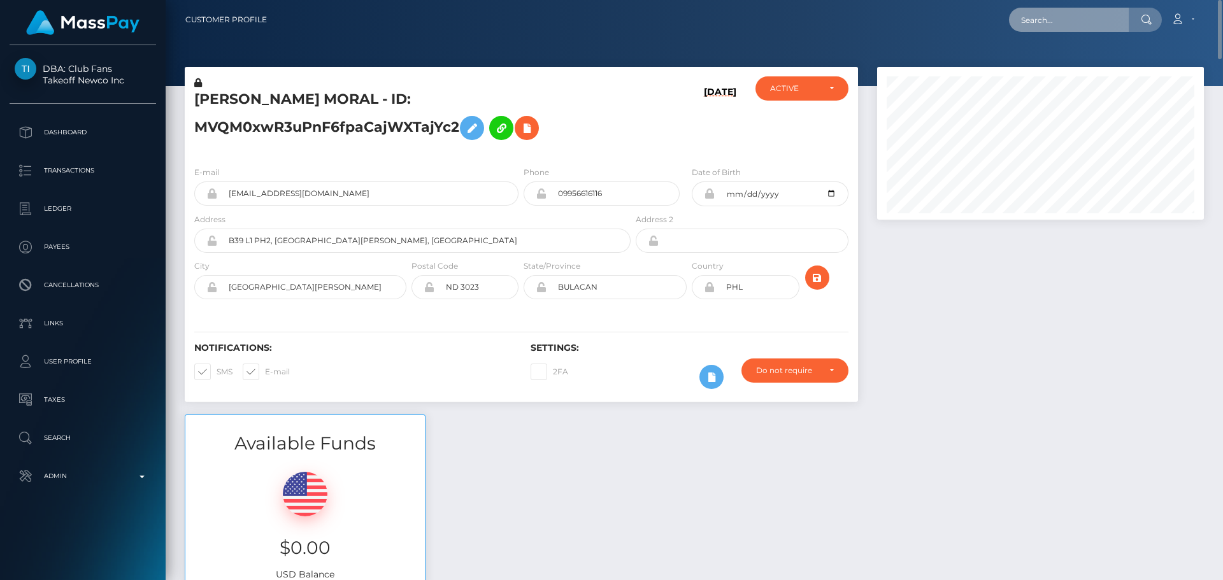
click at [1042, 29] on input "text" at bounding box center [1069, 20] width 120 height 24
paste input "762518862808752128"
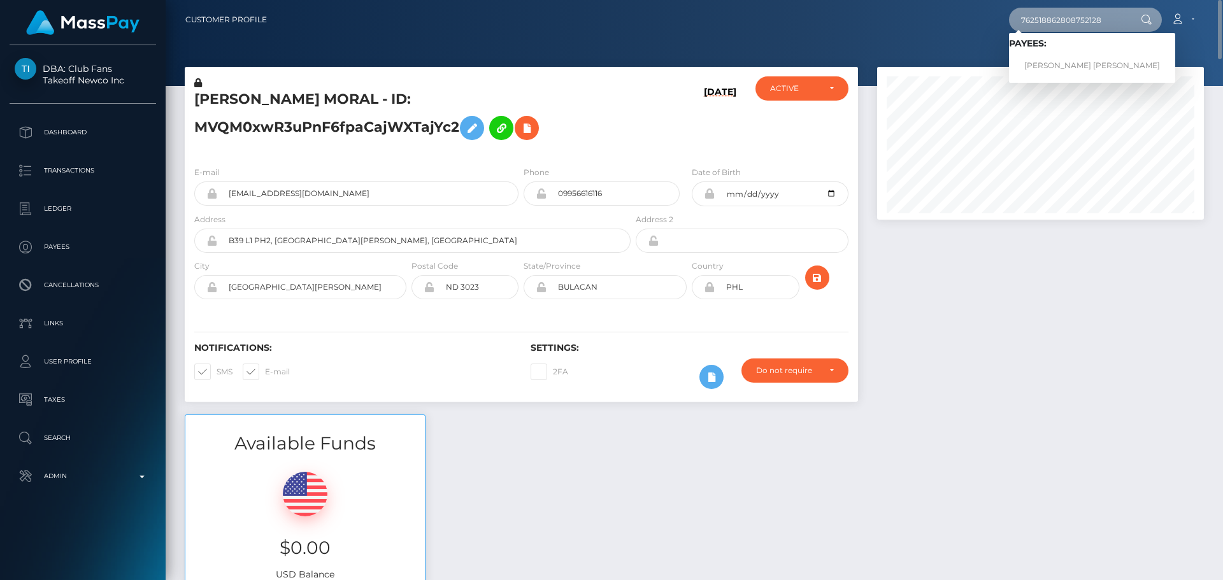
type input "762518862808752128"
click at [1055, 59] on link "Mariia Viktorovna Bozhko" at bounding box center [1092, 66] width 166 height 24
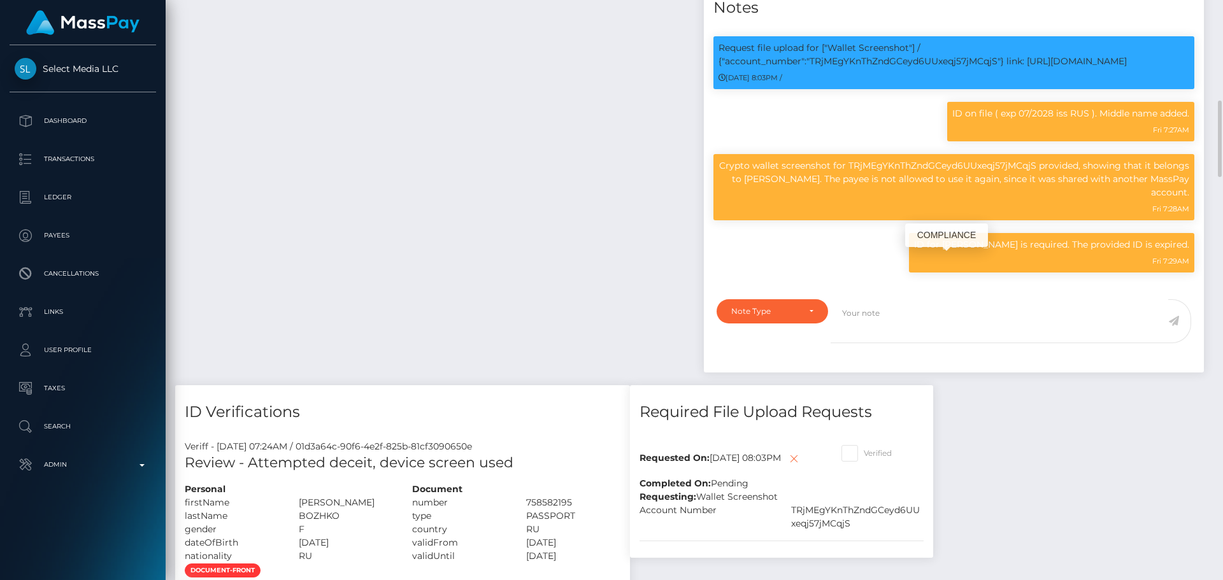
scroll to position [153, 327]
click at [789, 323] on div "Note Type" at bounding box center [771, 311] width 111 height 24
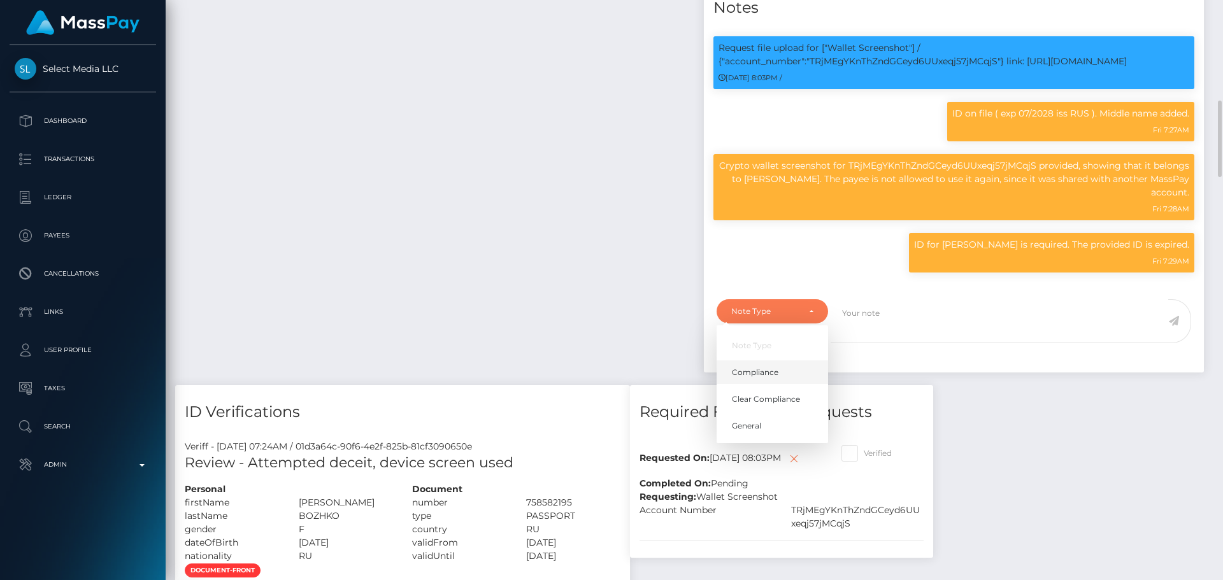
click at [771, 384] on link "Compliance" at bounding box center [771, 372] width 111 height 24
select select "COMPLIANCE"
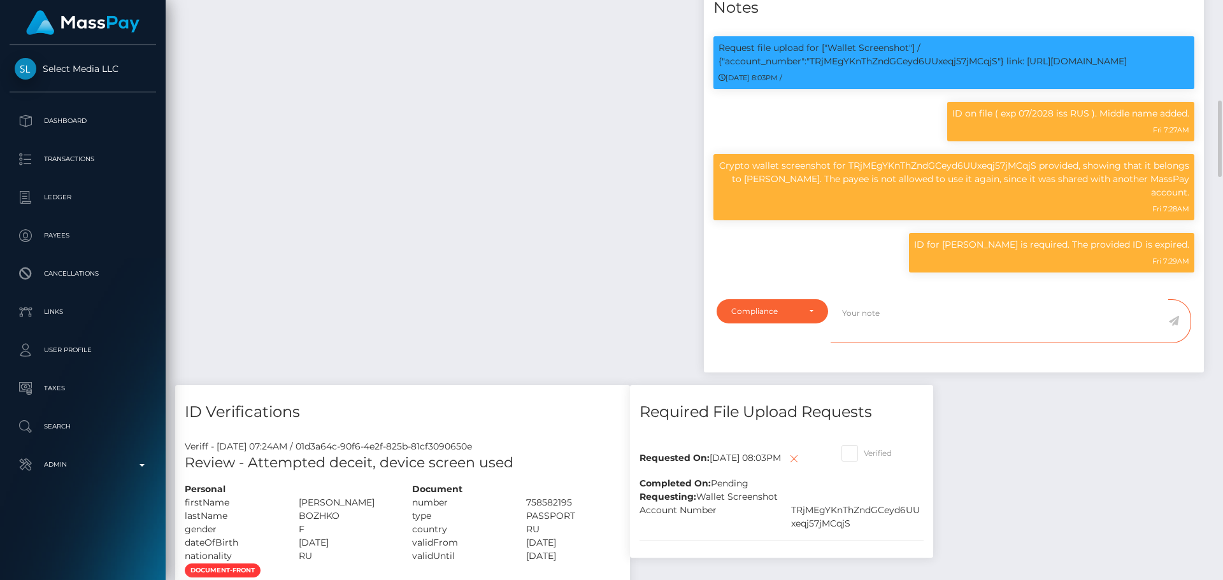
click at [867, 343] on textarea at bounding box center [999, 321] width 338 height 44
click at [949, 252] on p "ID for [PERSON_NAME] is required. The provided ID is expired." at bounding box center [1051, 244] width 275 height 13
drag, startPoint x: 949, startPoint y: 345, endPoint x: 990, endPoint y: 344, distance: 40.8
click at [990, 252] on p "ID for [PERSON_NAME] is required. The provided ID is expired." at bounding box center [1051, 244] width 275 height 13
copy p "[PERSON_NAME]"
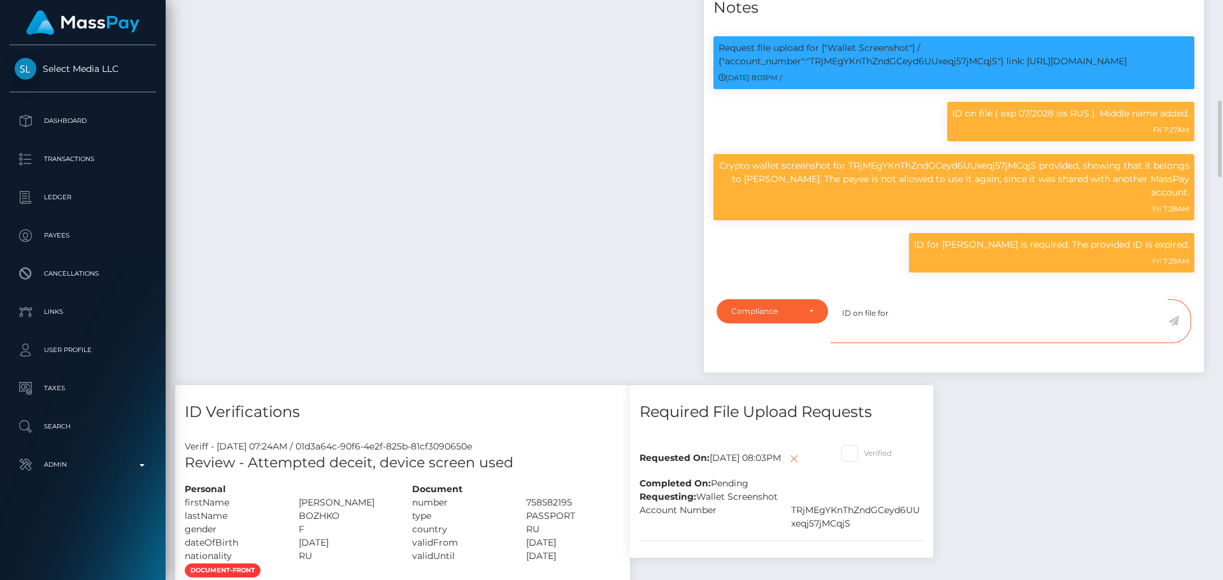
click at [919, 343] on textarea "ID on file for" at bounding box center [999, 321] width 338 height 44
paste textarea "[PERSON_NAME]"
click at [1048, 343] on textarea "ID on file for [PERSON_NAME] ( exp DNE iss RUS )." at bounding box center [999, 321] width 338 height 44
type textarea "ID on file for [PERSON_NAME] ( exp DNE iss RUS )."
click at [1176, 326] on icon at bounding box center [1173, 321] width 11 height 10
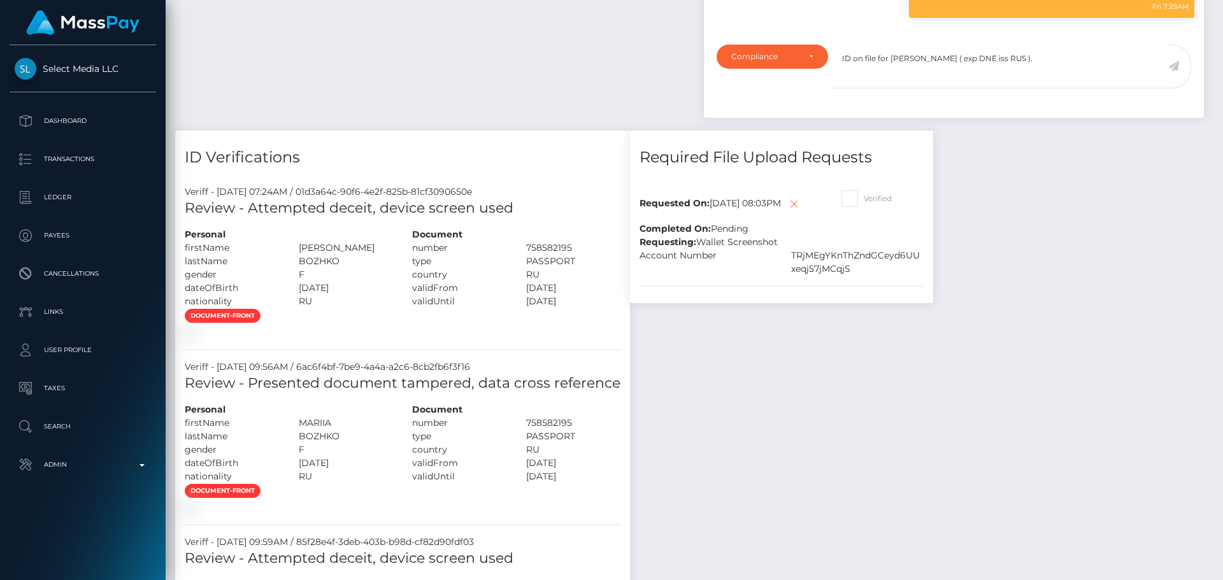
scroll to position [1083, 0]
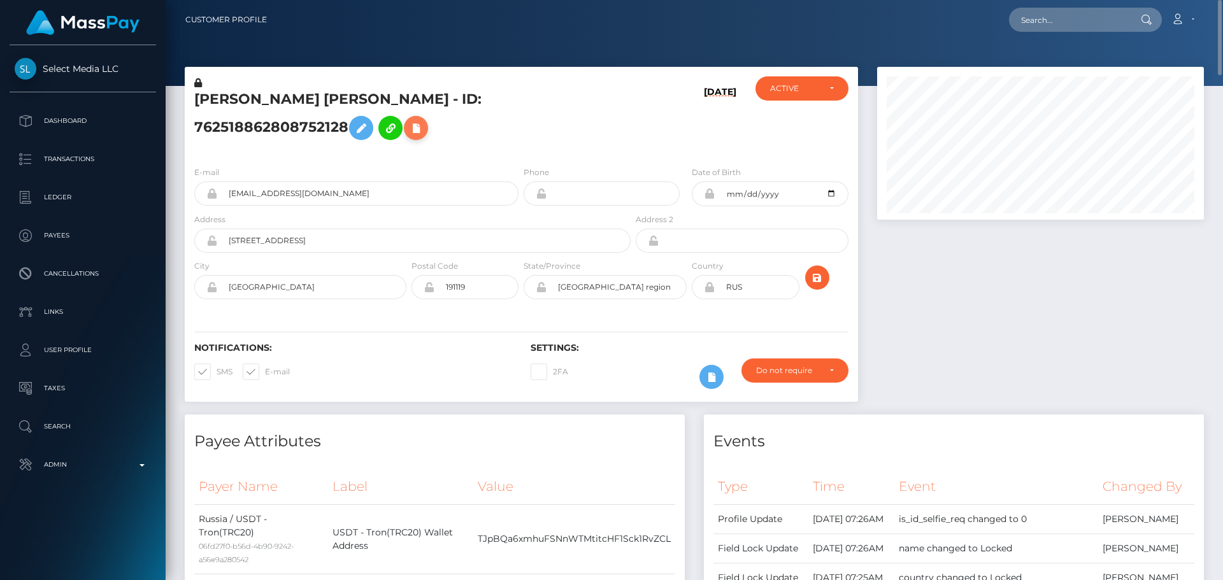
click at [408, 136] on icon at bounding box center [415, 128] width 15 height 16
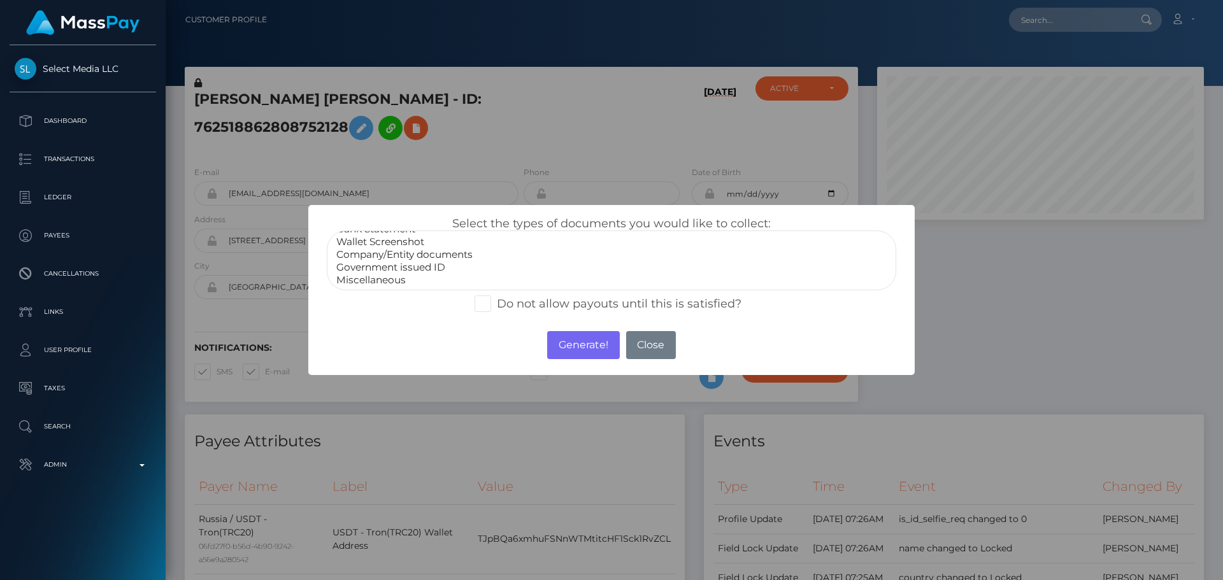
scroll to position [25, 0]
select select "Government issued ID"
click at [399, 262] on option "Government issued ID" at bounding box center [611, 266] width 553 height 13
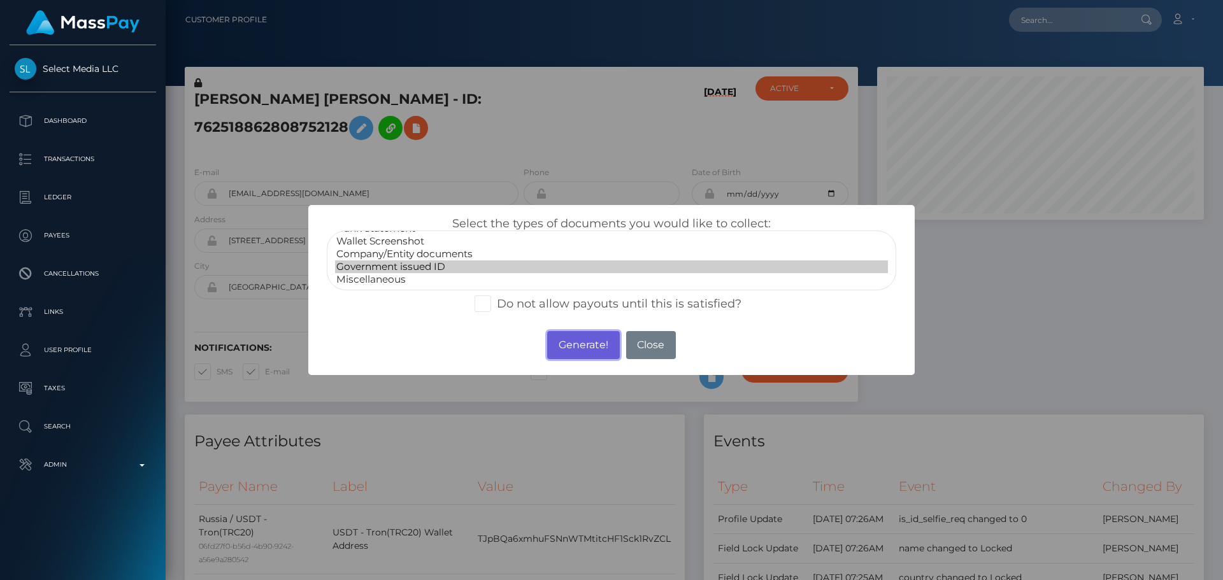
click at [570, 345] on button "Generate!" at bounding box center [583, 345] width 72 height 28
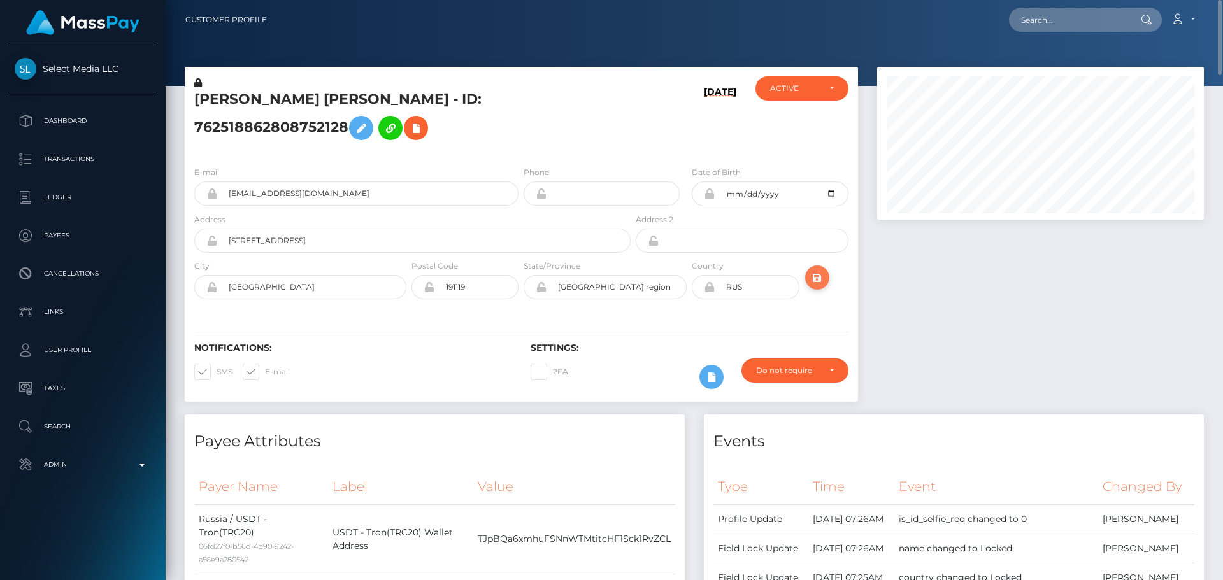
click at [823, 286] on icon "submit" at bounding box center [816, 278] width 15 height 16
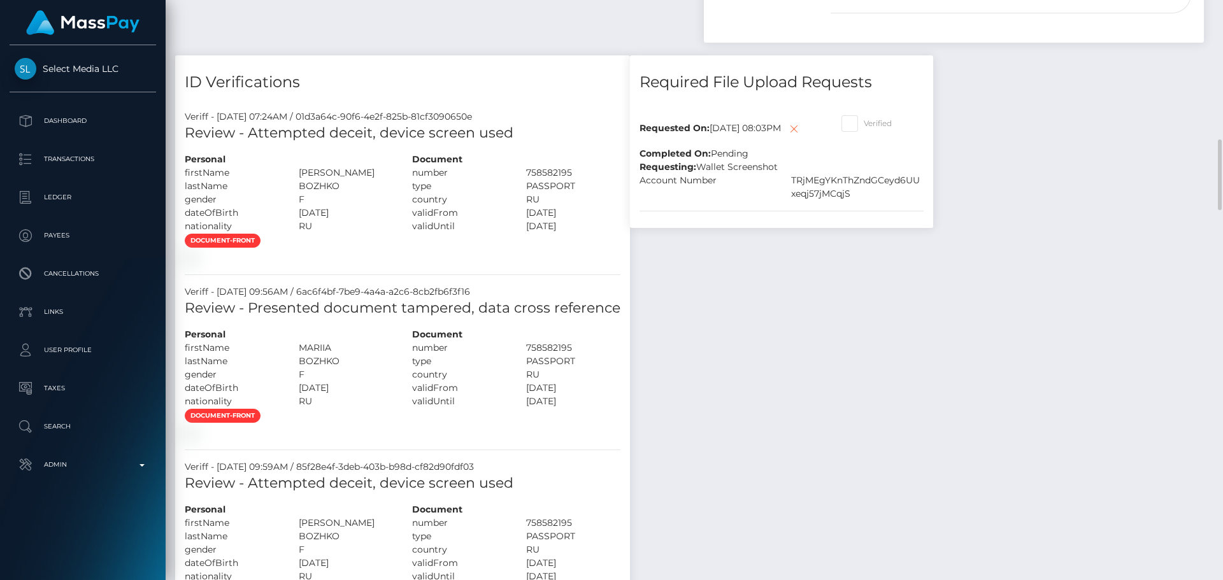
click at [863, 128] on span at bounding box center [863, 123] width 0 height 10
click at [863, 124] on input "Verified" at bounding box center [867, 119] width 8 height 8
checkbox input "true"
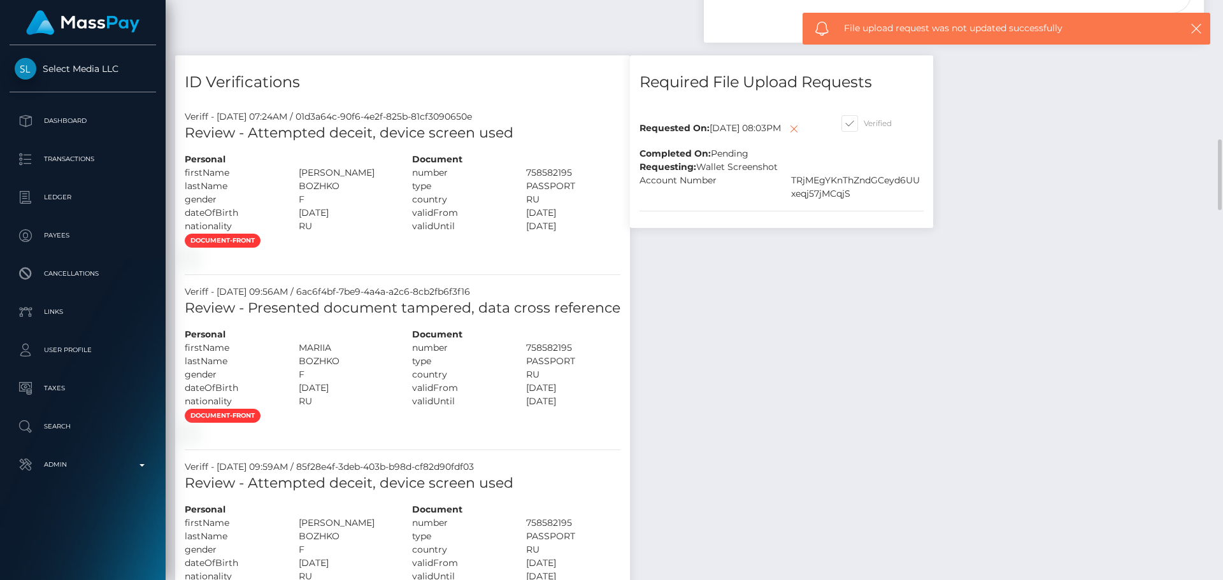
scroll to position [892, 0]
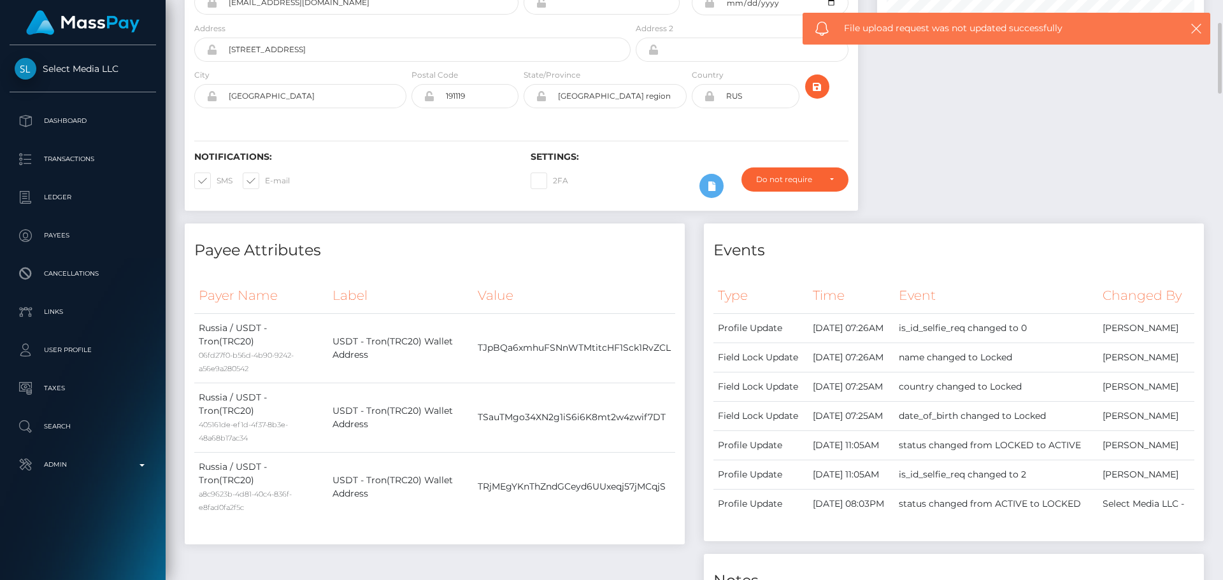
scroll to position [0, 0]
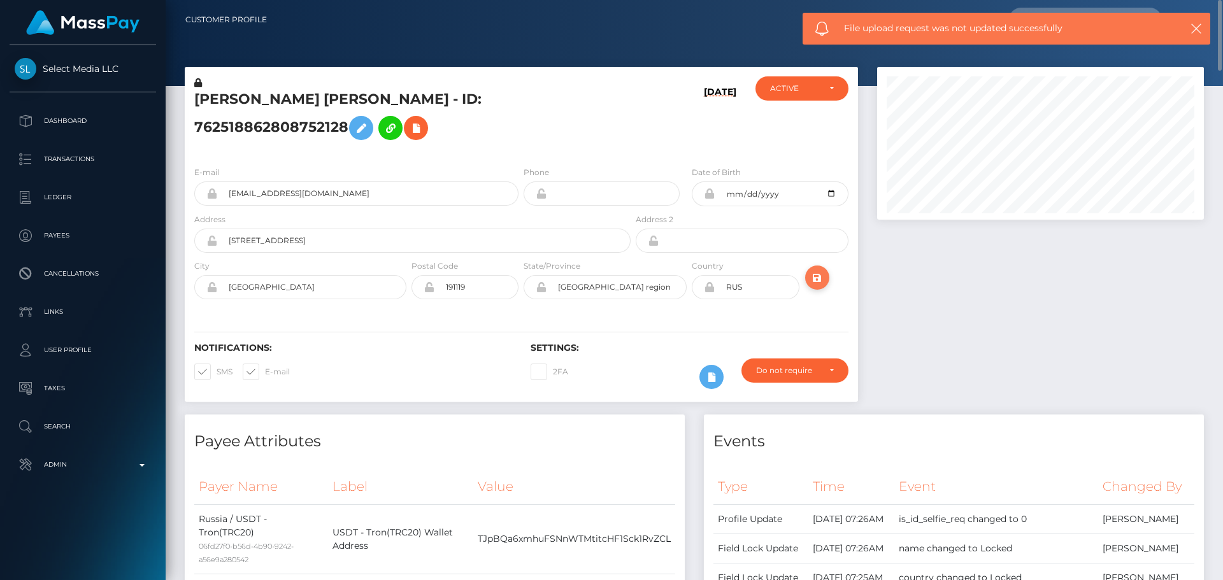
click at [824, 286] on icon "submit" at bounding box center [816, 278] width 15 height 16
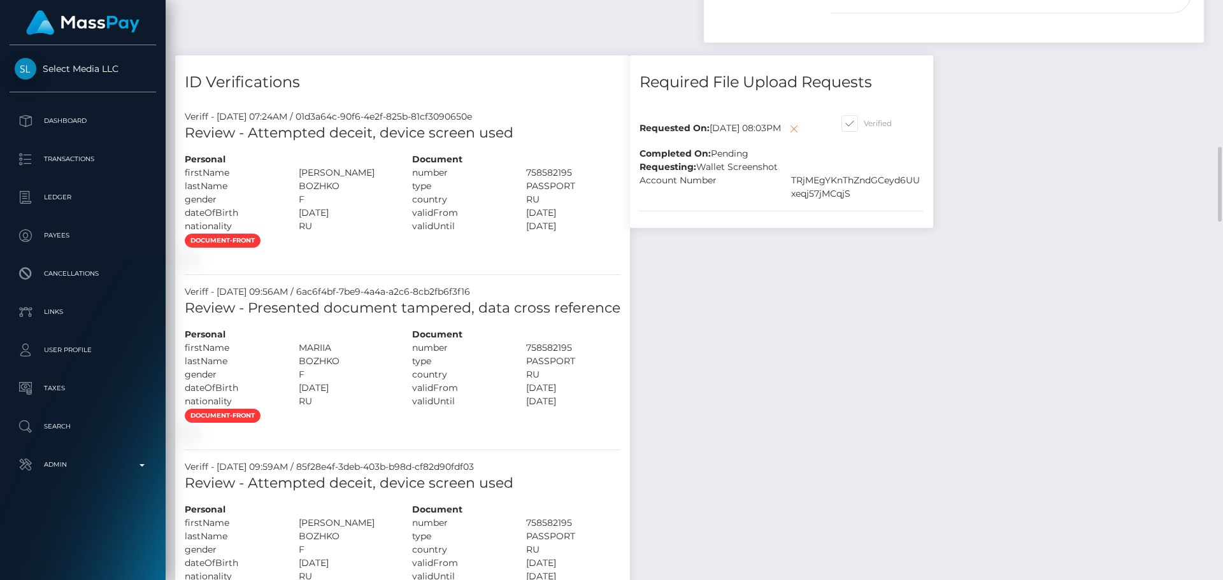
scroll to position [153, 327]
click at [786, 137] on icon at bounding box center [793, 129] width 15 height 16
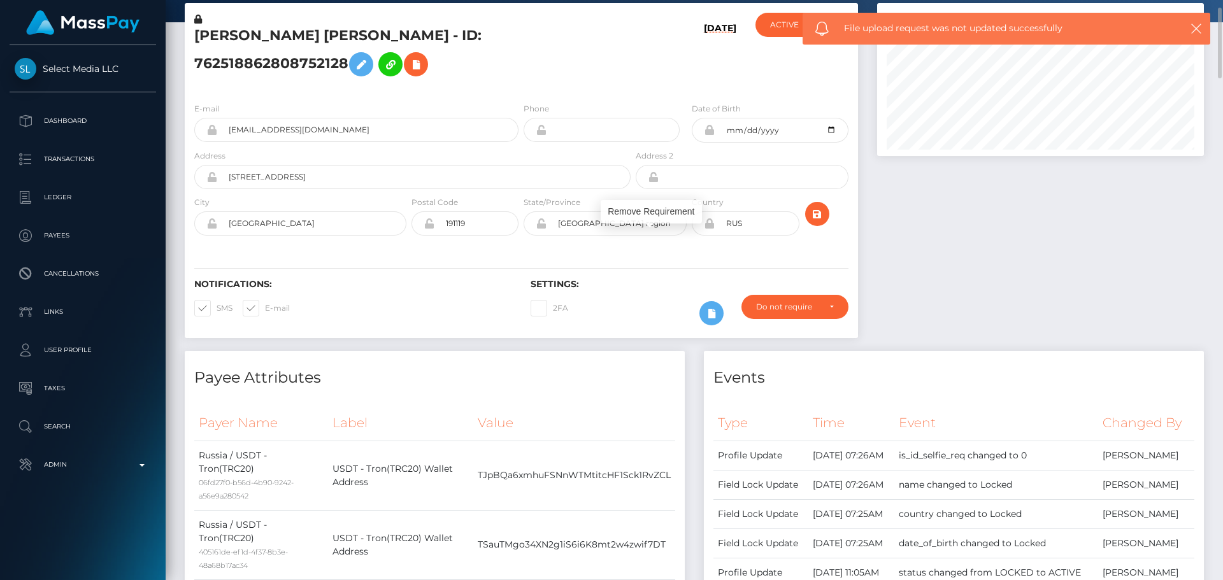
scroll to position [0, 0]
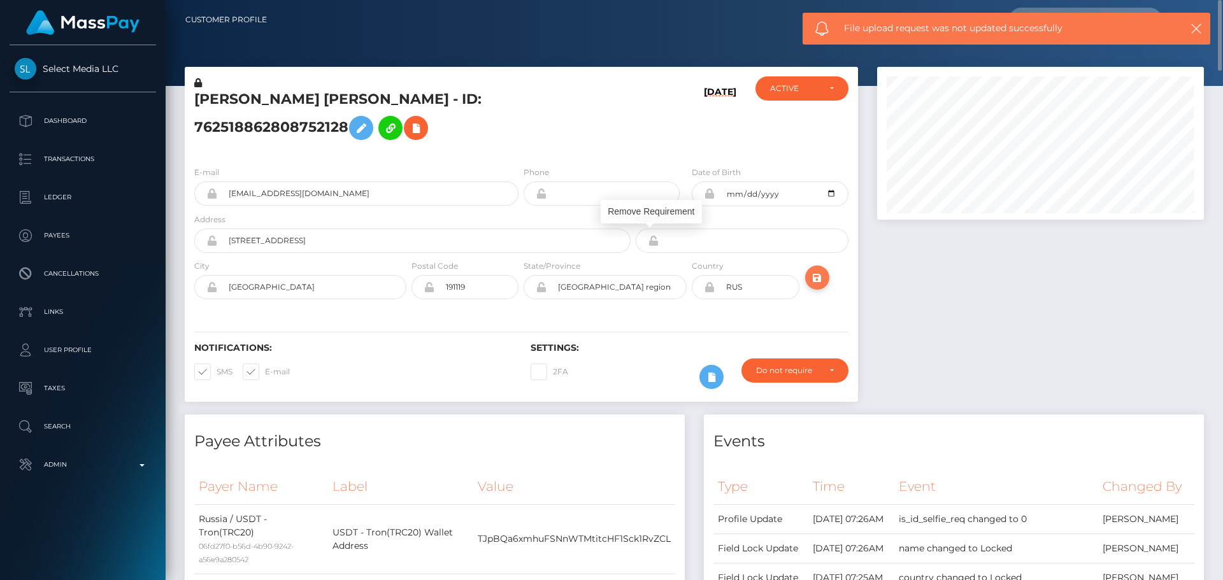
click at [814, 286] on icon "submit" at bounding box center [816, 278] width 15 height 16
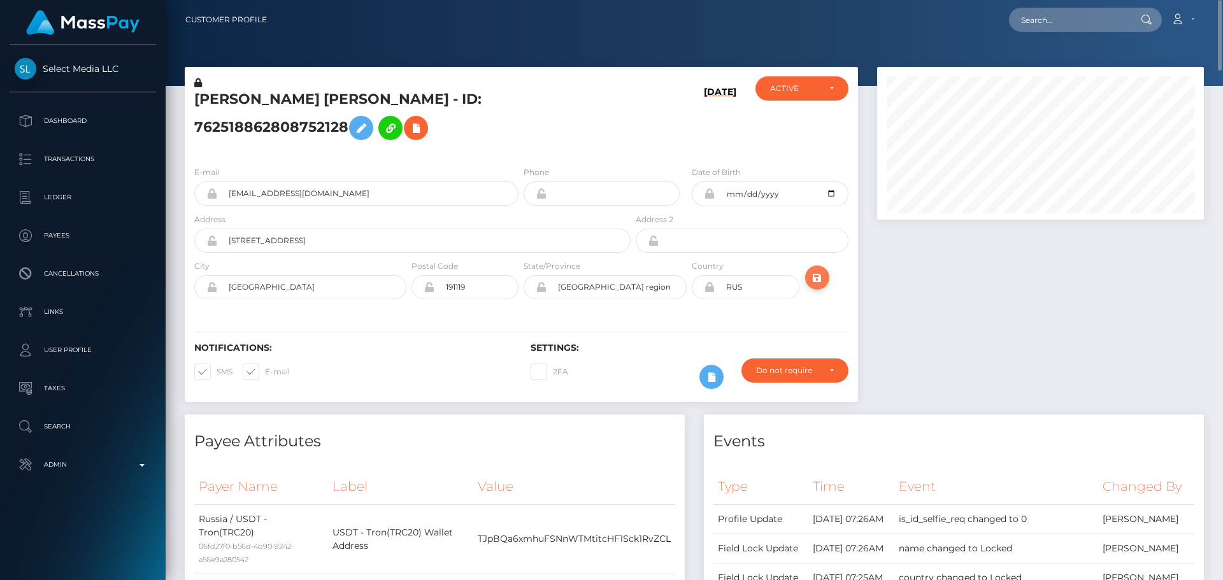
click at [816, 286] on icon "submit" at bounding box center [816, 278] width 15 height 16
click at [336, 110] on h5 "Mariia Viktorovna Bozhko - ID: 762518862808752128" at bounding box center [408, 118] width 429 height 57
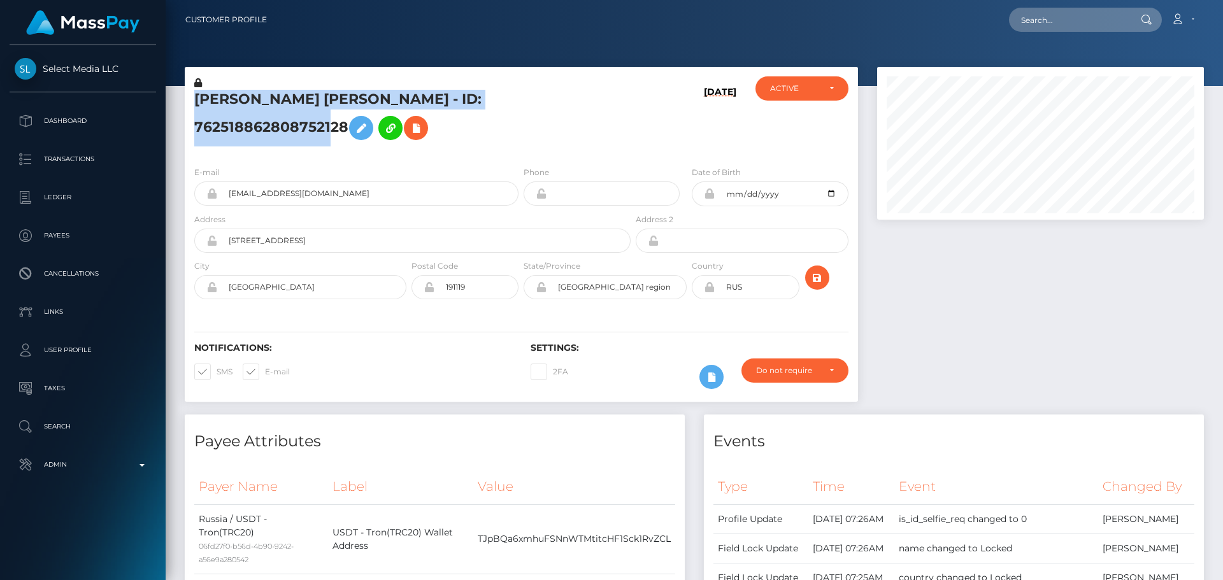
click at [336, 110] on h5 "Mariia Viktorovna Bozhko - ID: 762518862808752128" at bounding box center [408, 118] width 429 height 57
copy h5 "Mariia Viktorovna Bozhko - ID: 762518862808752128"
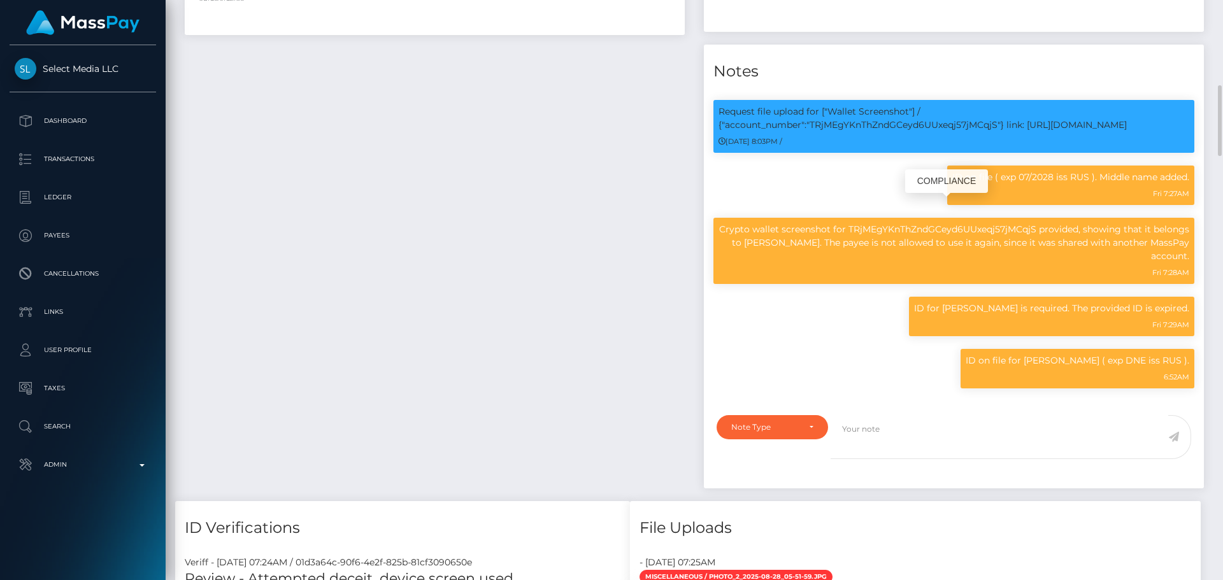
click at [871, 132] on p "Request file upload for ["Wallet Screenshot"] / {"account_number":"TRjMEgYKnThZ…" at bounding box center [953, 118] width 471 height 27
copy p "TRjMEgYKnThZndGCeyd6UUxeqj57jMCqjS"
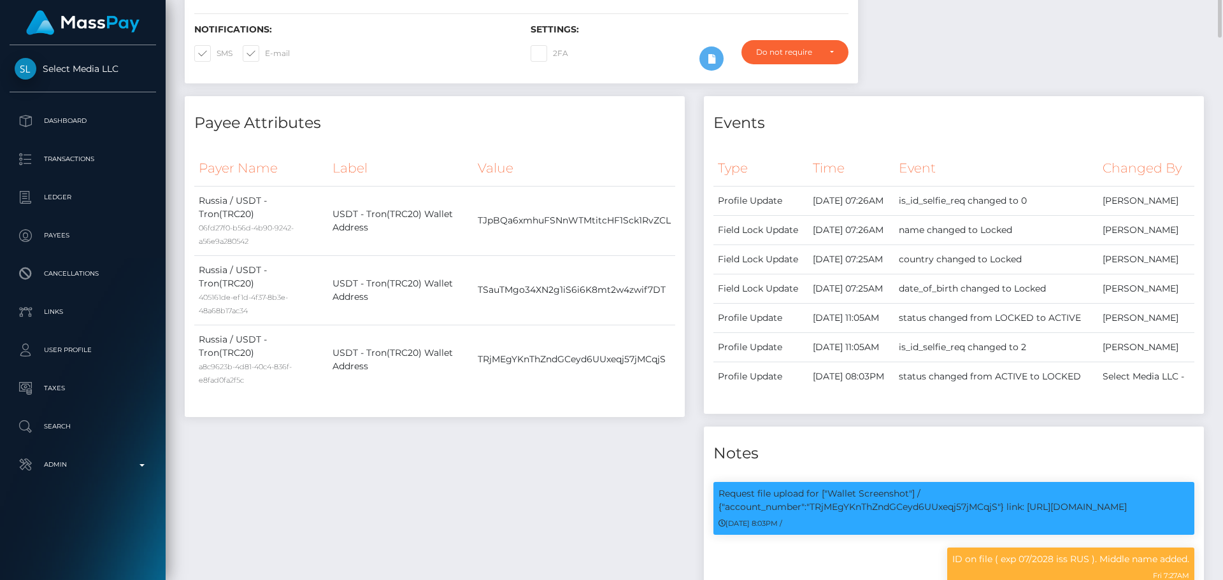
scroll to position [0, 0]
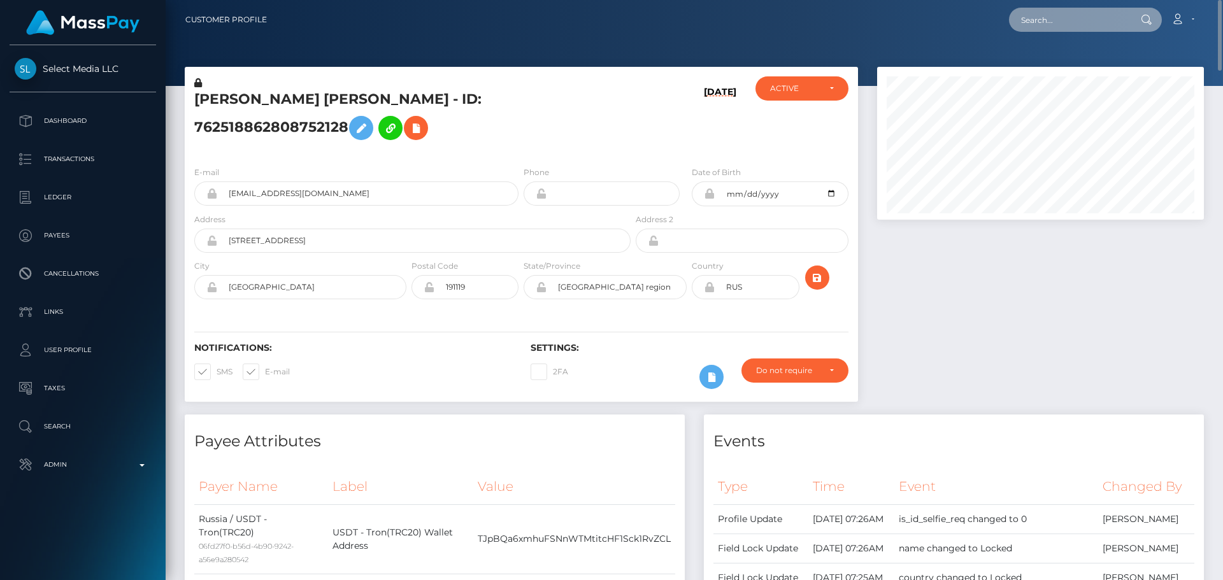
click at [1055, 25] on input "text" at bounding box center [1069, 20] width 120 height 24
paste input "2g0e6y7prc883nshbv8awadw"
type input "2g0e6y7prc883nshbv8awadw"
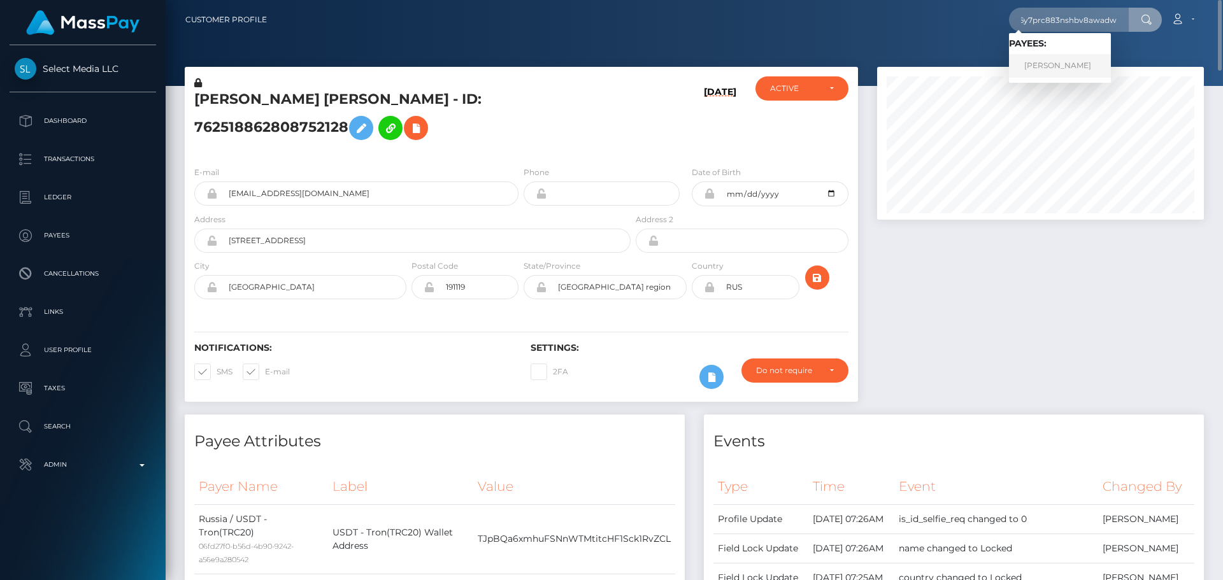
click at [1047, 64] on link "MICHAEL ANTHONY JORDAN" at bounding box center [1060, 66] width 102 height 24
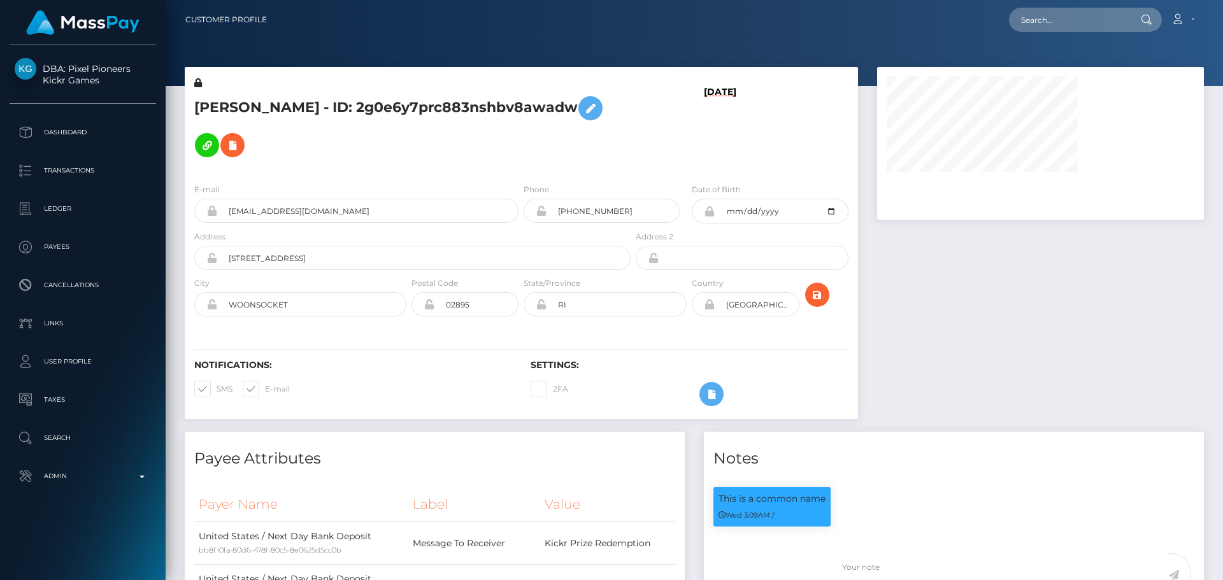
click at [557, 140] on h5 "[PERSON_NAME] - ID: 2g0e6y7prc883nshbv8awadw" at bounding box center [408, 127] width 429 height 74
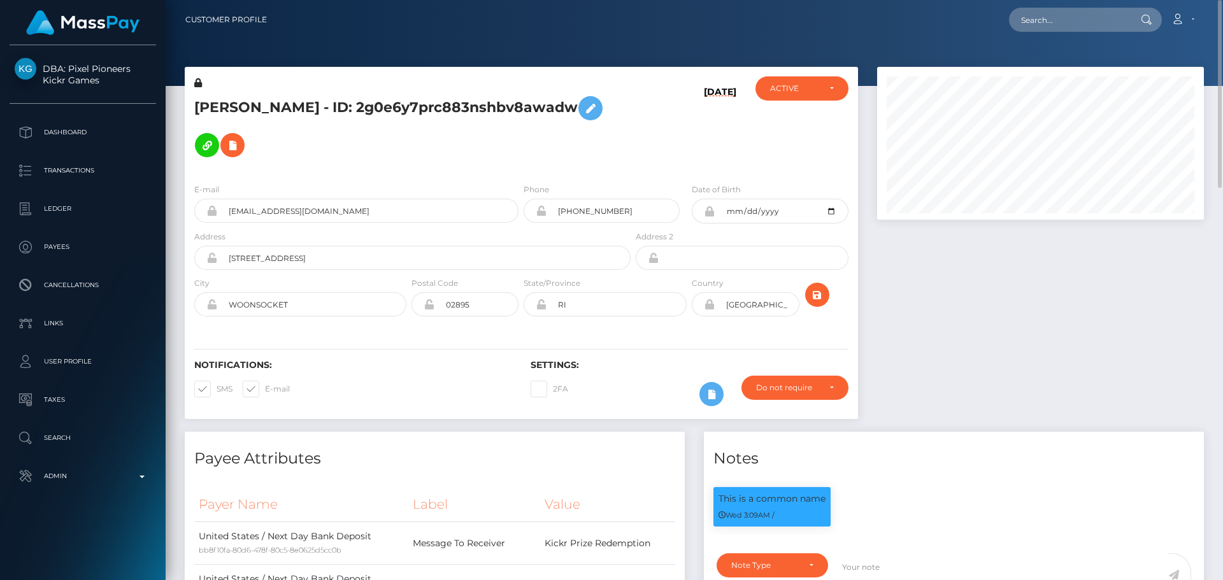
click at [572, 132] on h5 "MICHAEL ANTHONY JORDAN - ID: 2g0e6y7prc883nshbv8awadw" at bounding box center [408, 127] width 429 height 74
click at [1051, 21] on input "text" at bounding box center [1069, 20] width 120 height 24
paste input "poact_f40YRqDirfLl"
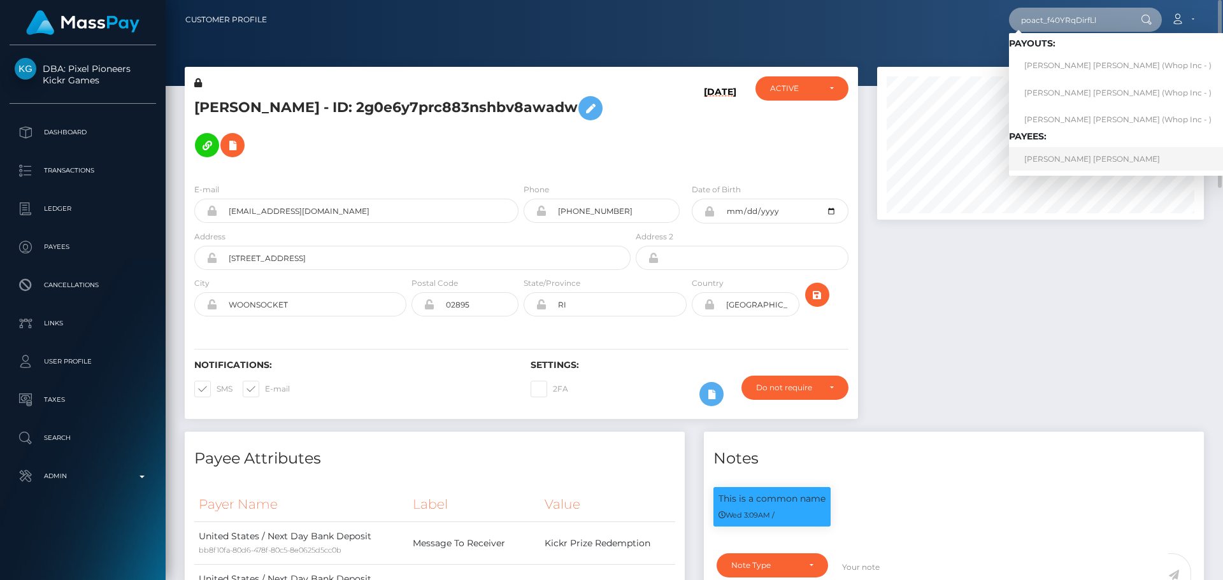
type input "poact_f40YRqDirfLl"
click at [1071, 164] on link "OKUMU STEPHEN ONYANGO" at bounding box center [1118, 159] width 218 height 24
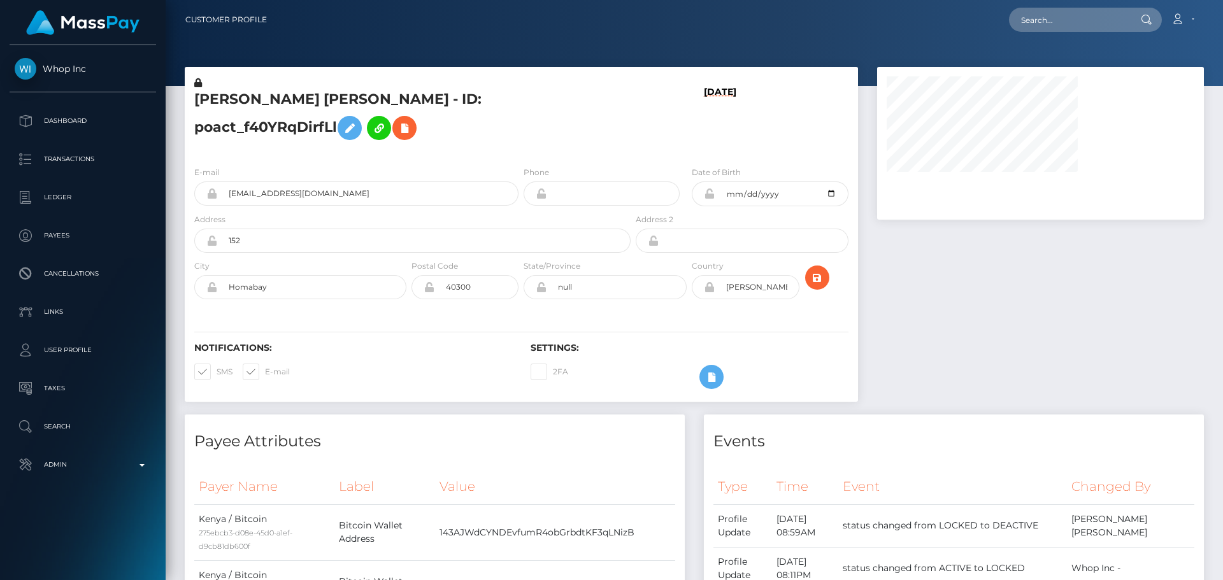
click at [532, 136] on h5 "[PERSON_NAME] [PERSON_NAME] - ID: poact_f40YRqDirfLl" at bounding box center [408, 118] width 429 height 57
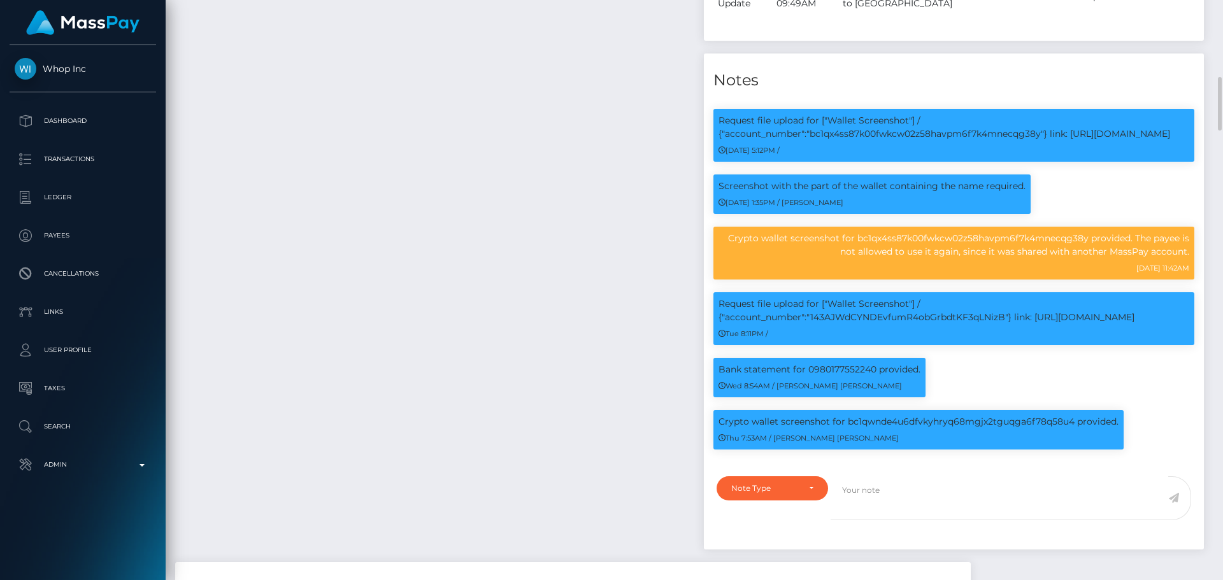
scroll to position [955, 0]
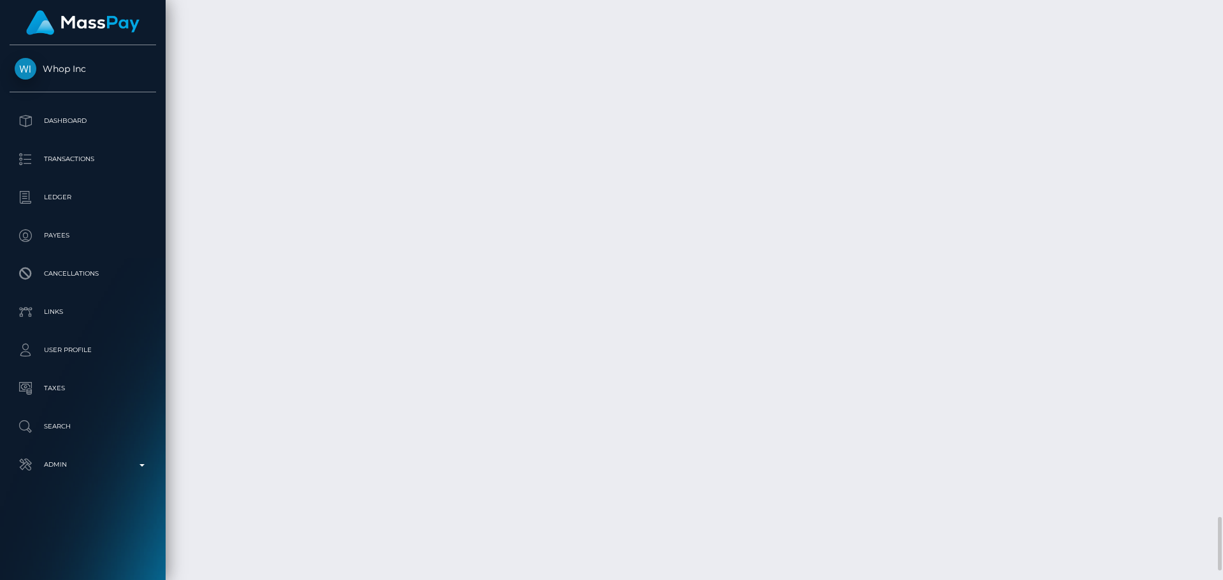
scroll to position [5640, 0]
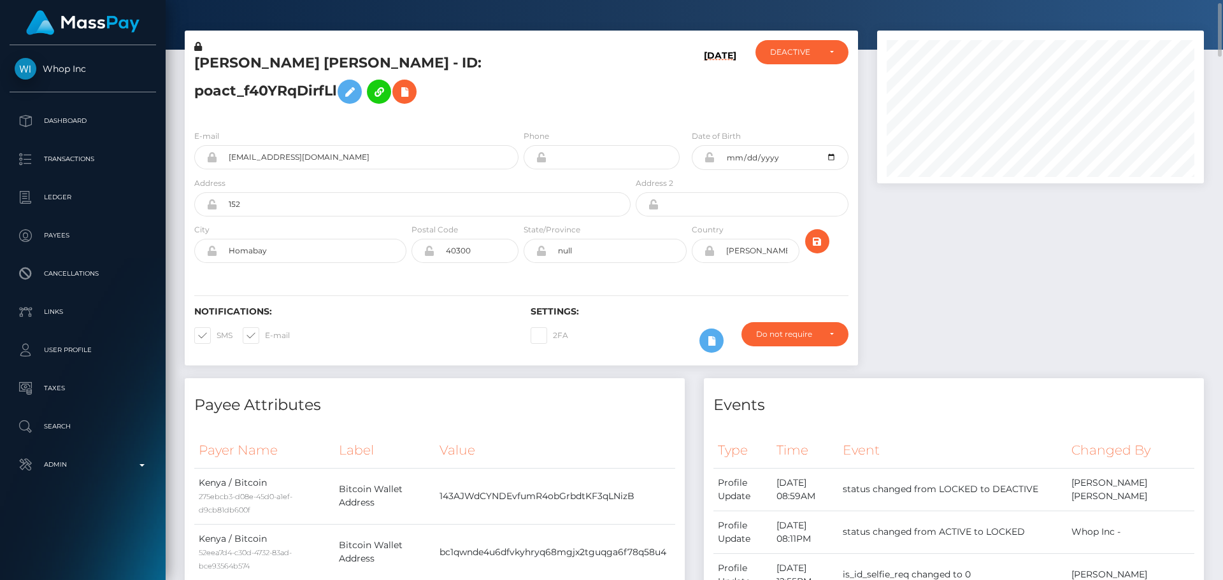
scroll to position [0, 0]
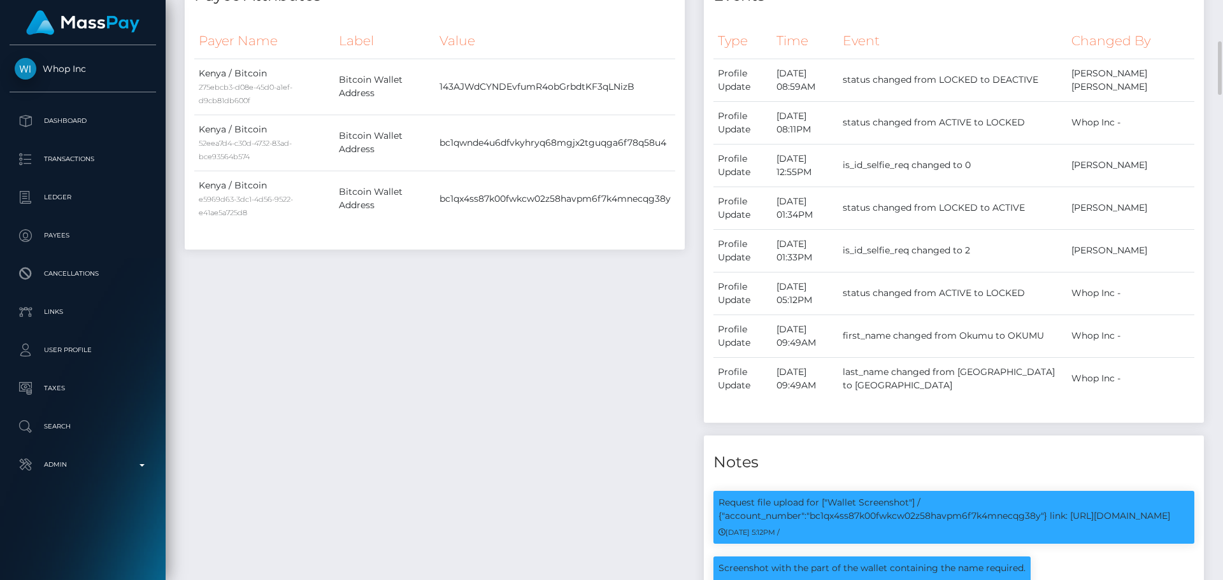
click at [604, 329] on div "Payee Attributes Payer Name Label Value Kenya / Bitcoin 275ebcb3-d08e-45d0-a1ef…" at bounding box center [434, 457] width 519 height 976
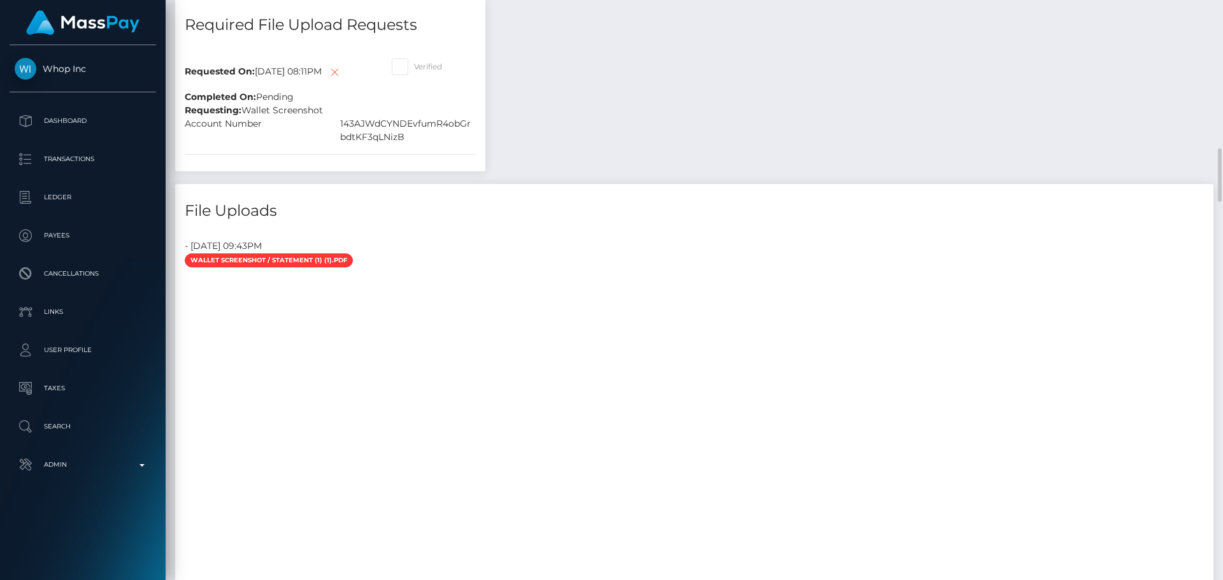
scroll to position [1974, 0]
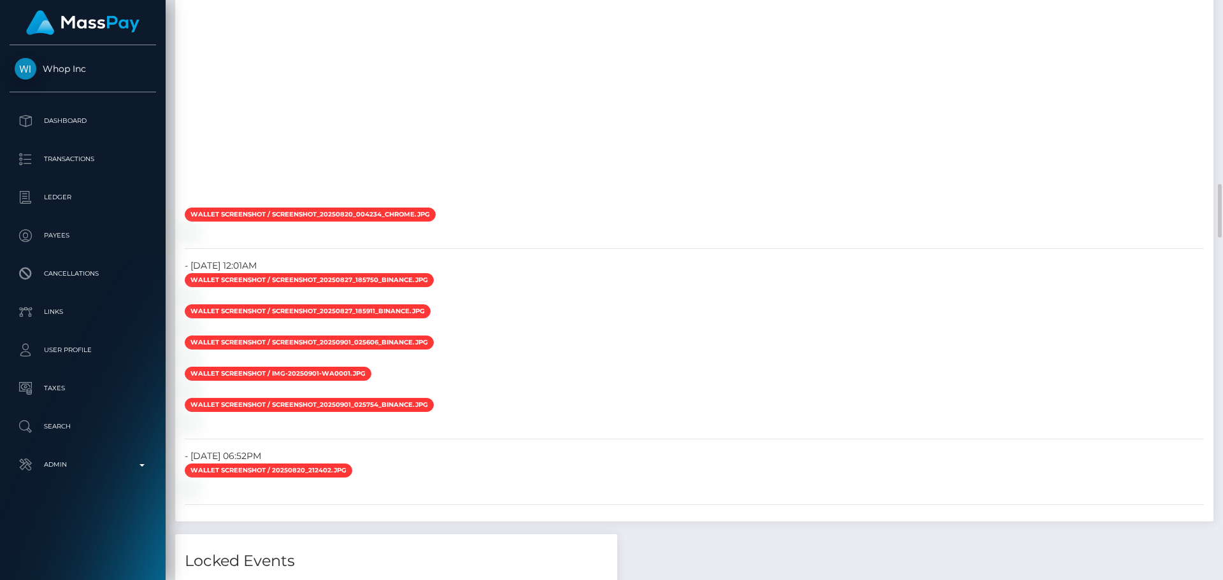
click at [444, 207] on div at bounding box center [694, 48] width 1038 height 318
click at [446, 207] on div at bounding box center [694, 48] width 1038 height 318
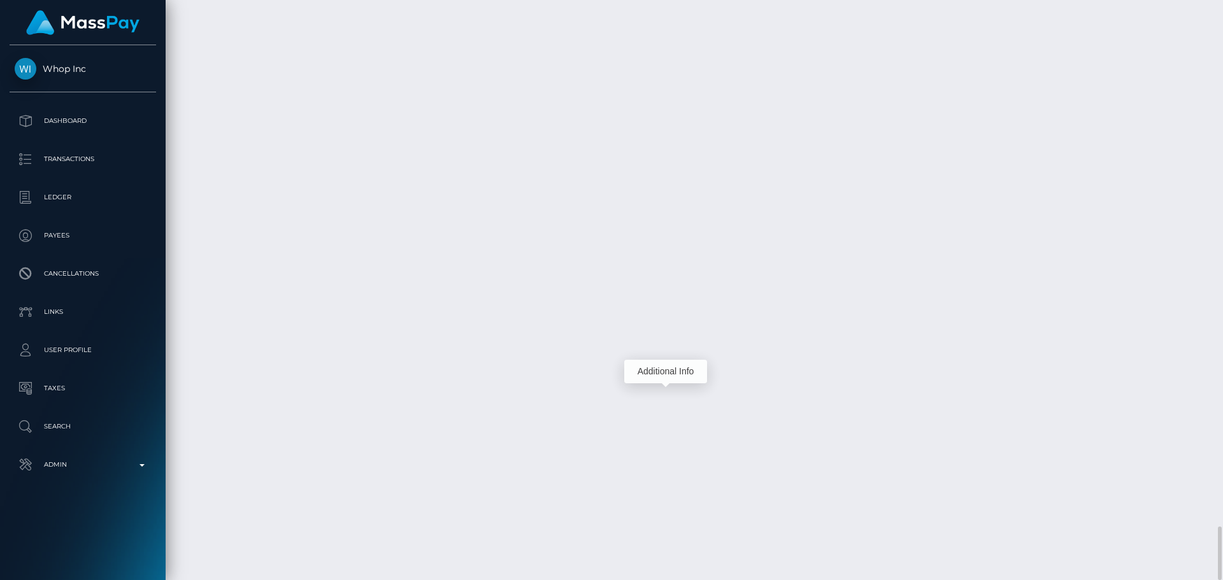
scroll to position [153, 327]
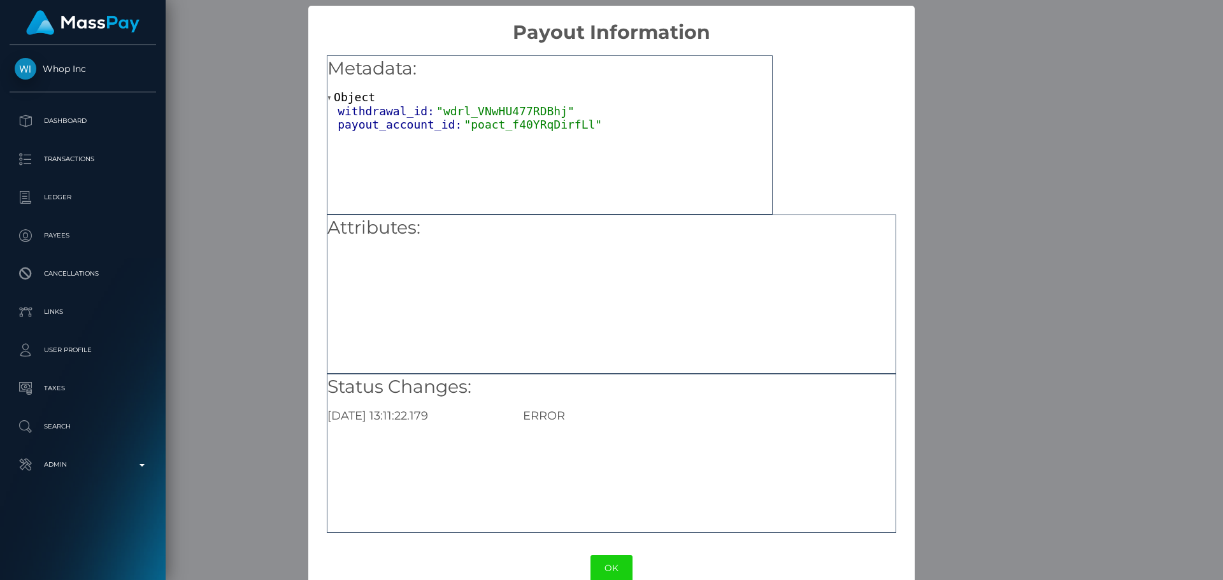
click at [615, 559] on button "OK" at bounding box center [611, 568] width 42 height 26
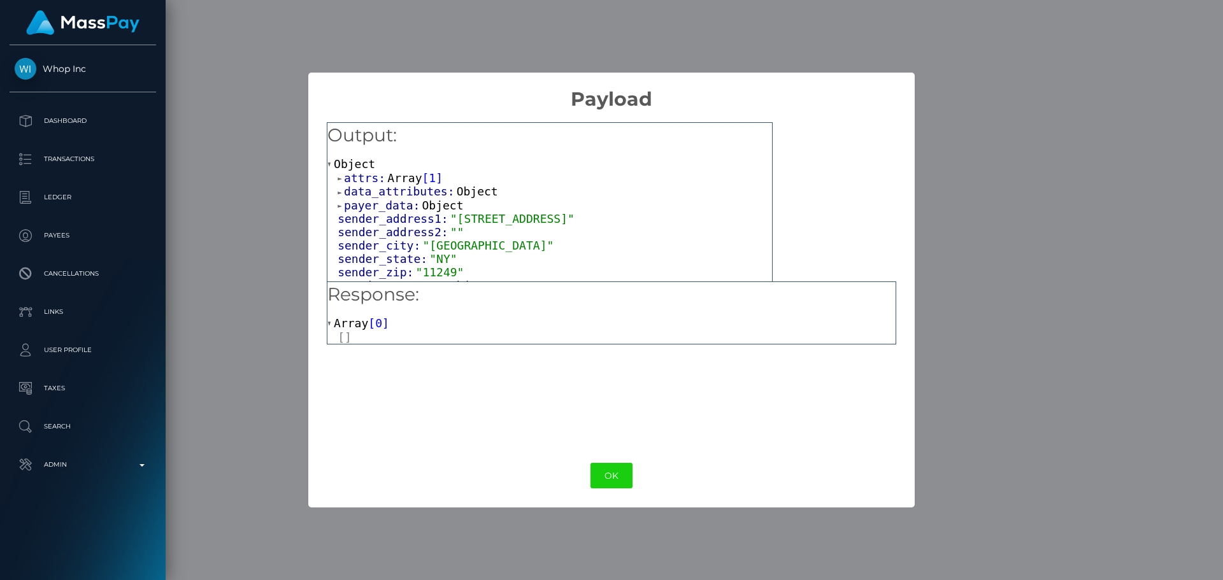
click at [364, 178] on span "attrs:" at bounding box center [365, 177] width 43 height 13
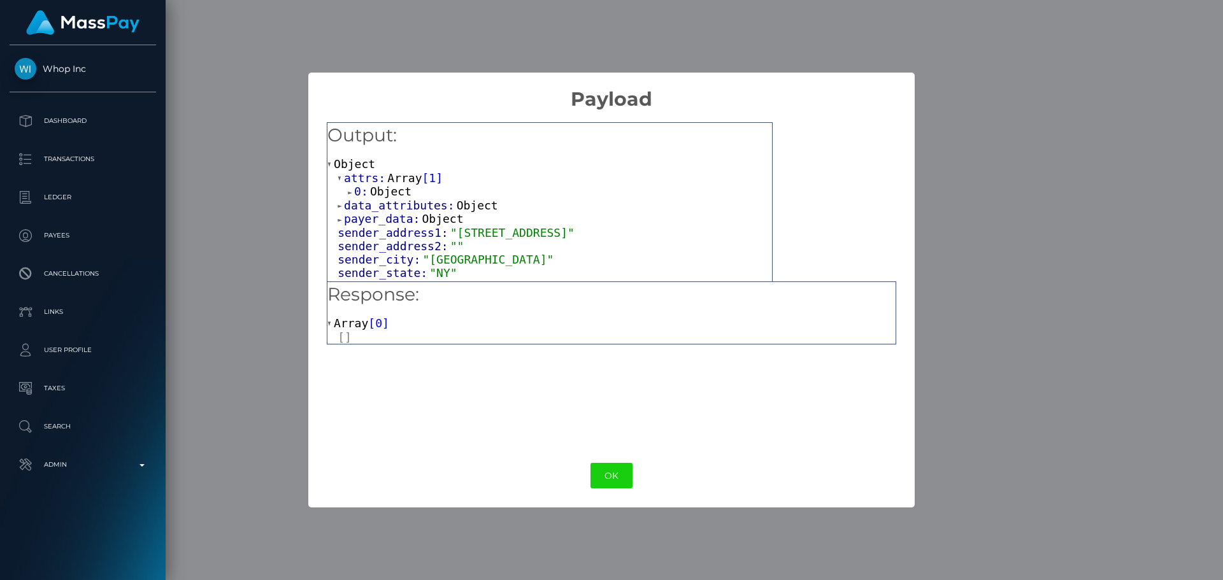
click at [381, 193] on span "Object" at bounding box center [390, 191] width 41 height 13
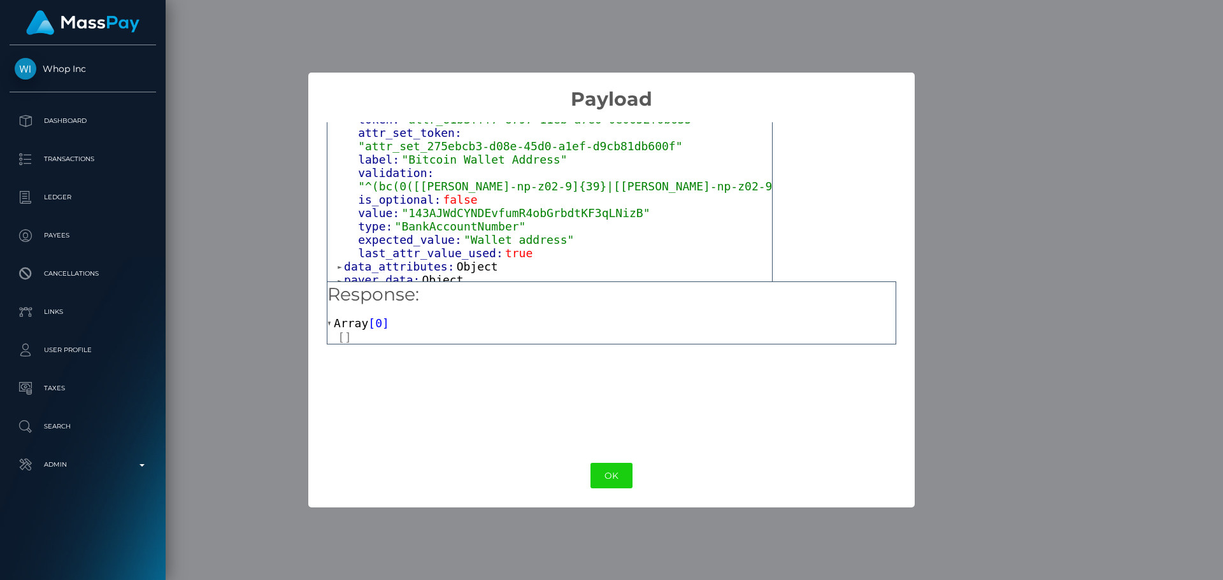
scroll to position [127, 0]
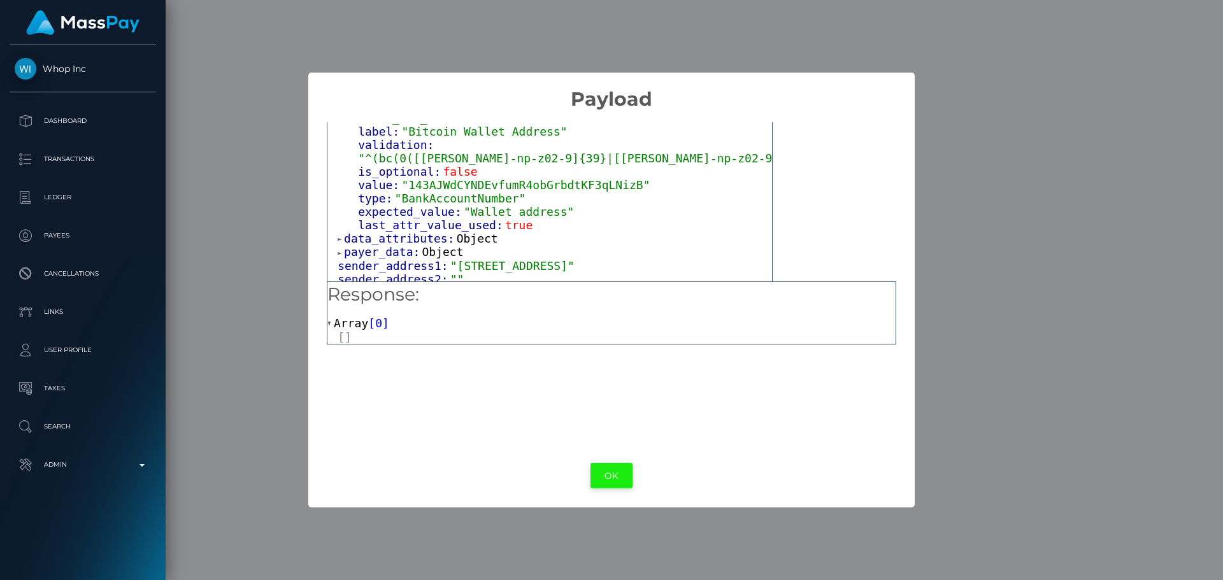
click at [609, 480] on button "OK" at bounding box center [611, 476] width 42 height 26
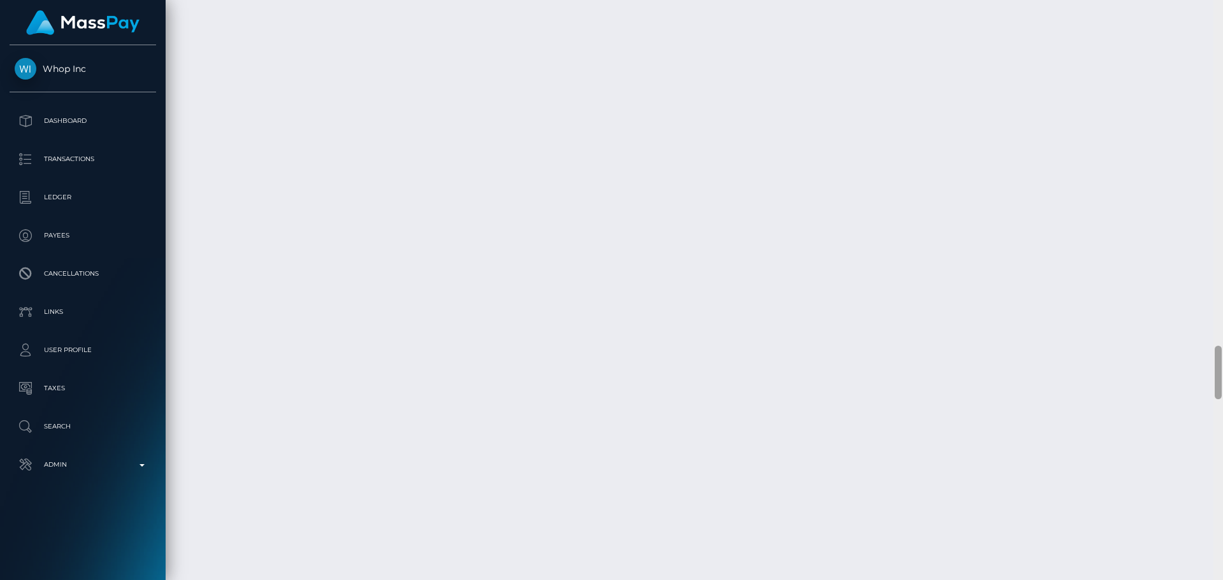
scroll to position [3498, 0]
drag, startPoint x: 1215, startPoint y: 408, endPoint x: 1183, endPoint y: 350, distance: 65.6
click at [1183, 350] on div "Customer Profile Loading... Loading..." at bounding box center [694, 290] width 1057 height 580
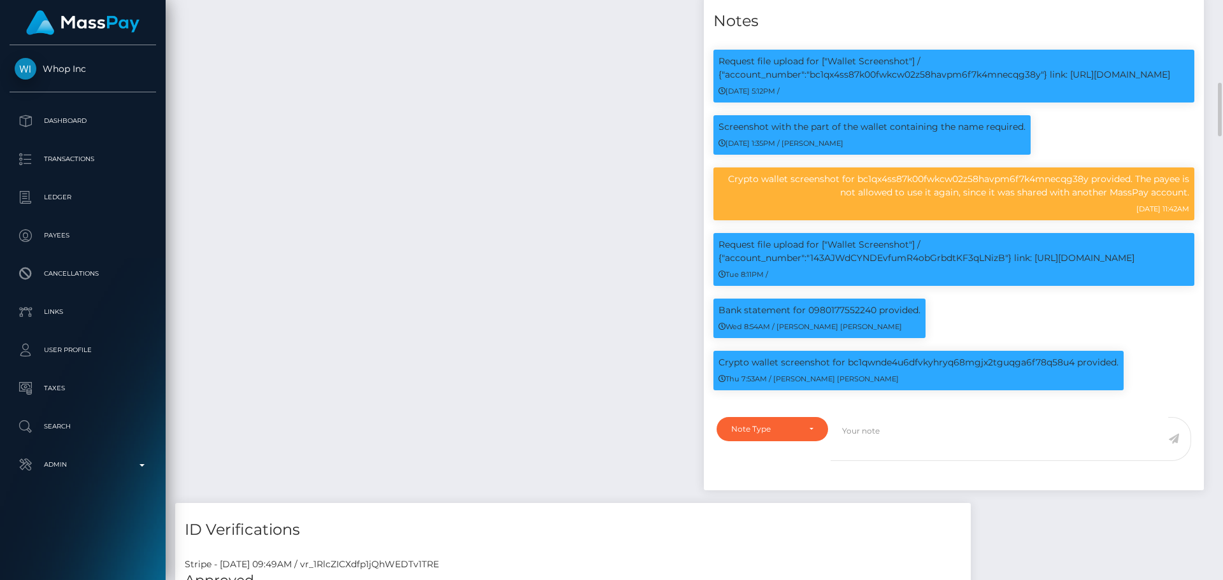
scroll to position [153, 327]
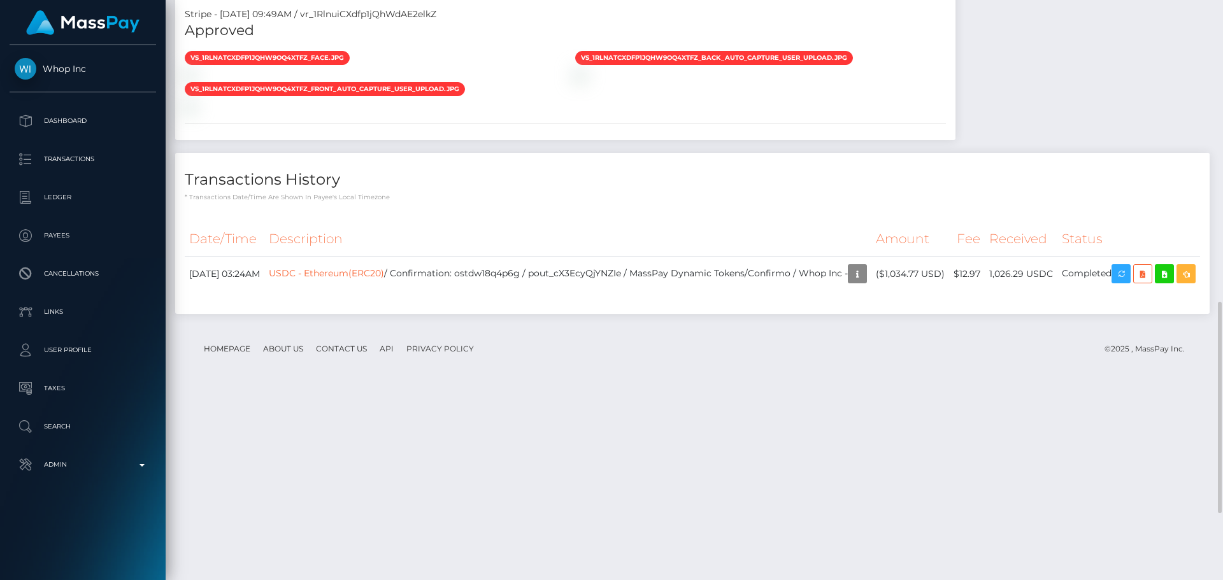
scroll to position [1009, 0]
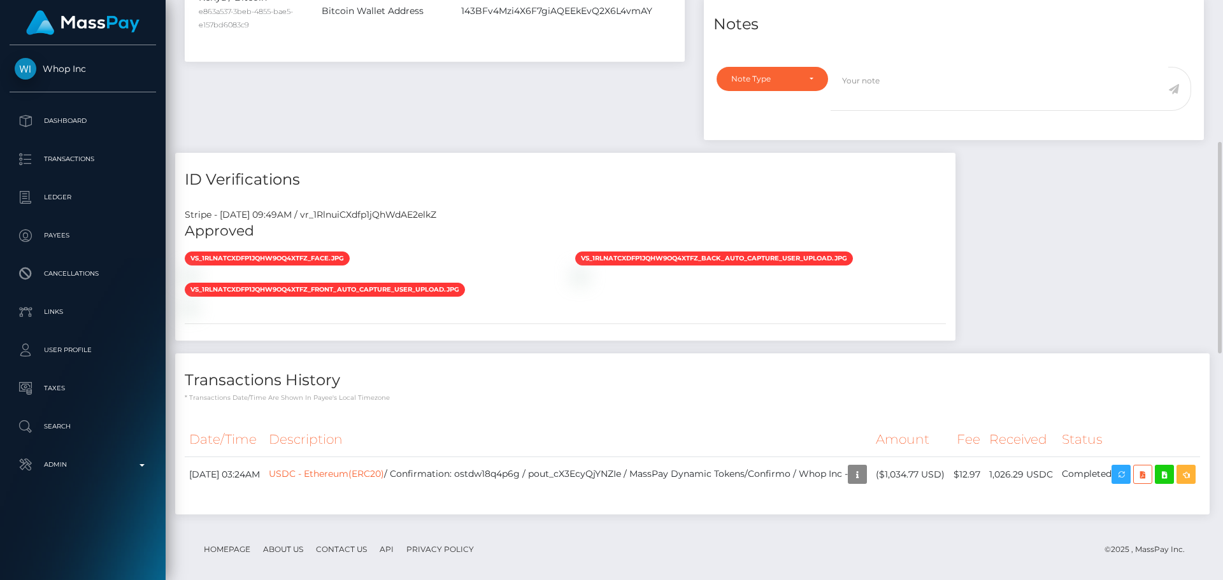
scroll to position [373, 0]
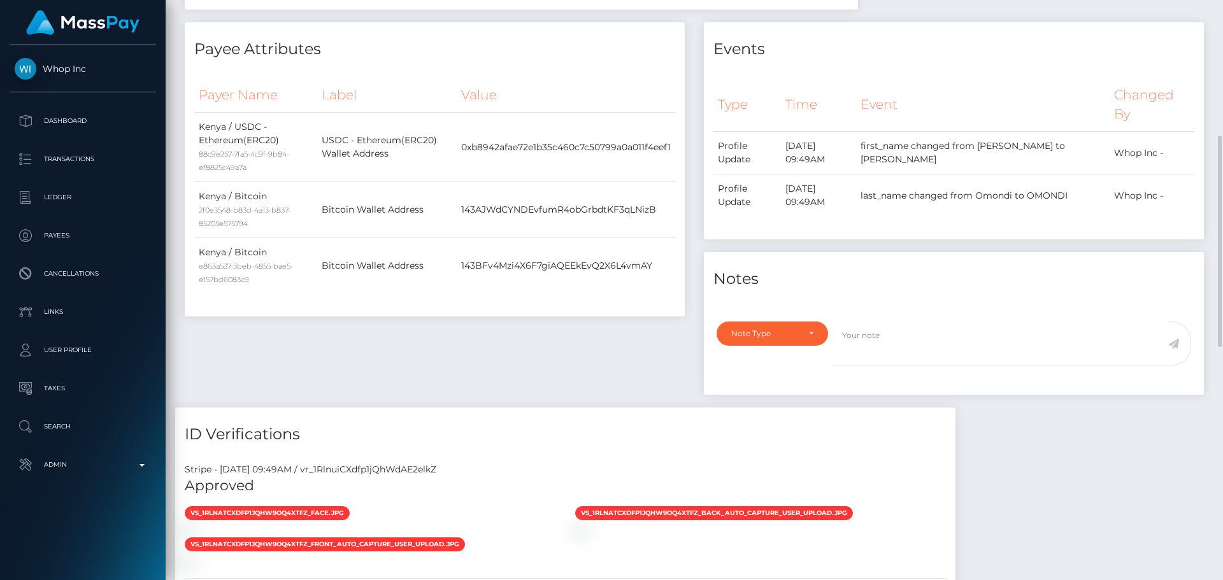
click at [518, 352] on div "Payee Attributes Payer Name Label Value Kenya / USDC - Ethereum(ERC20) 88c9e257…" at bounding box center [434, 214] width 519 height 385
click at [541, 354] on div "Payee Attributes Payer Name Label Value Kenya / USDC - Ethereum(ERC20) 88c9e257…" at bounding box center [434, 214] width 519 height 385
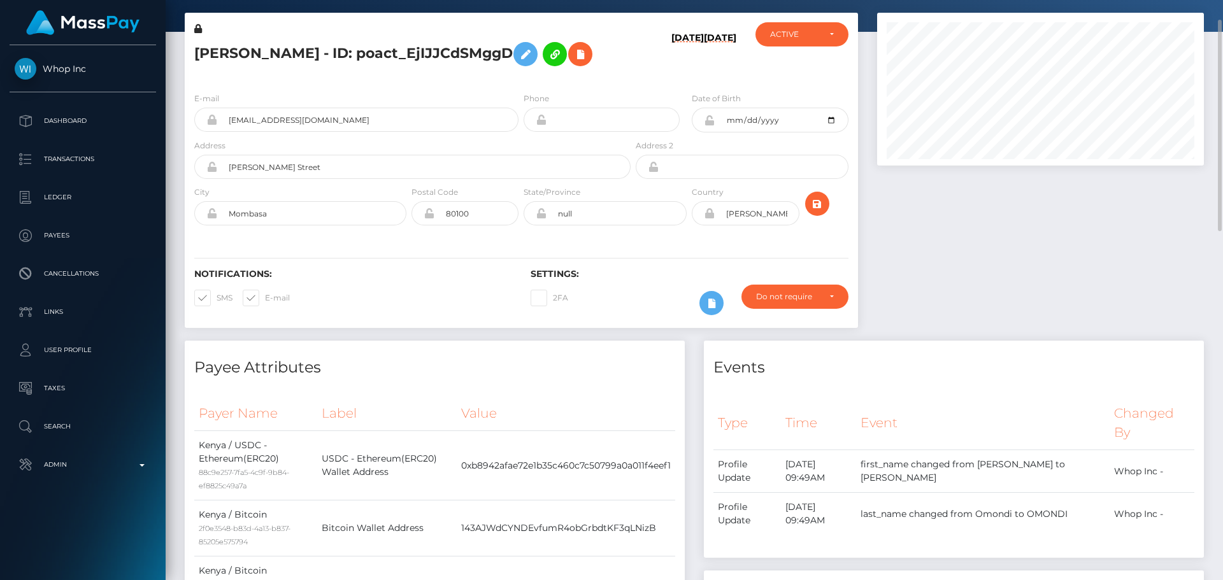
scroll to position [0, 0]
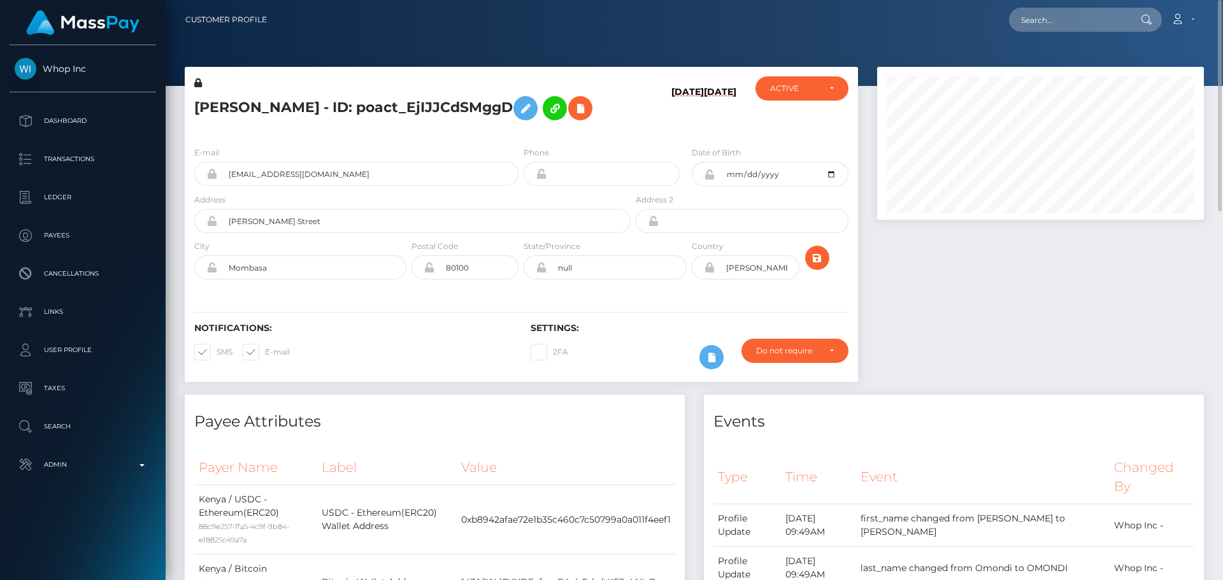
click at [537, 298] on div "Notifications: SMS E-mail Settings: 2FA" at bounding box center [521, 337] width 673 height 90
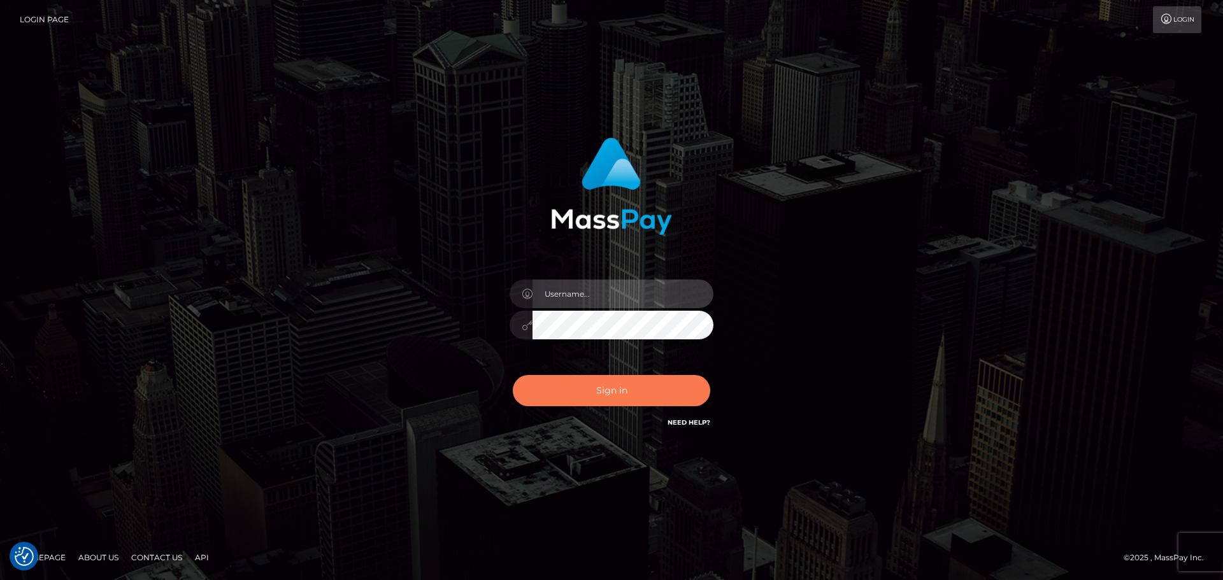
type input "[DOMAIN_NAME]"
click at [601, 381] on button "Sign in" at bounding box center [611, 390] width 197 height 31
type input "[DOMAIN_NAME]"
drag, startPoint x: 636, startPoint y: 388, endPoint x: 564, endPoint y: 374, distance: 73.4
click at [637, 388] on button "Sign in" at bounding box center [611, 390] width 197 height 31
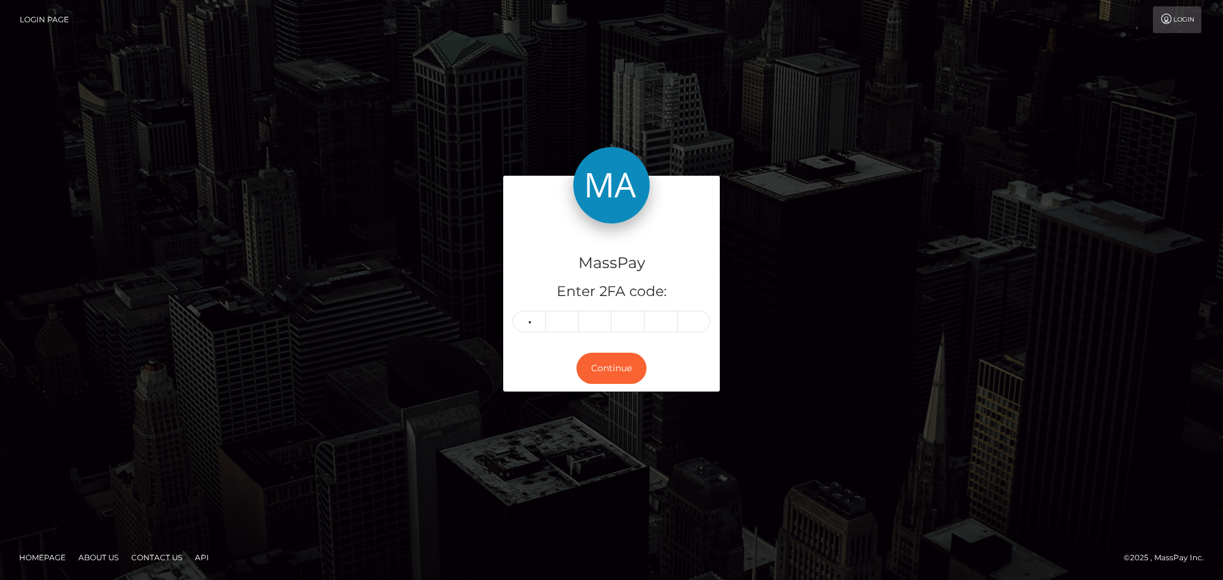
type input "4"
type input "9"
type input "0"
type input "5"
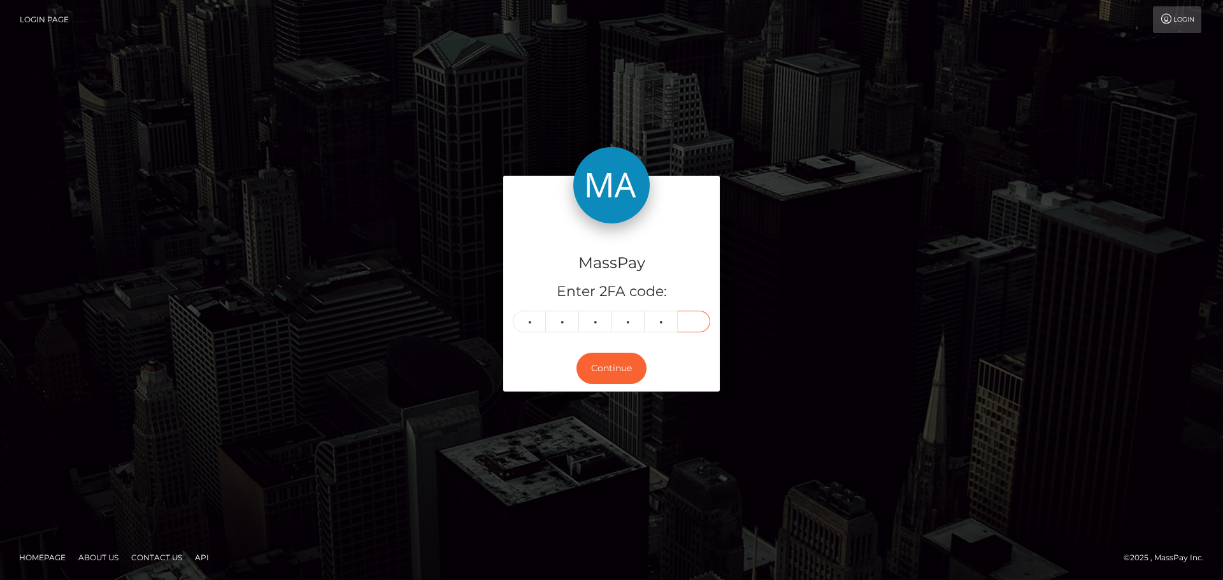
type input "4"
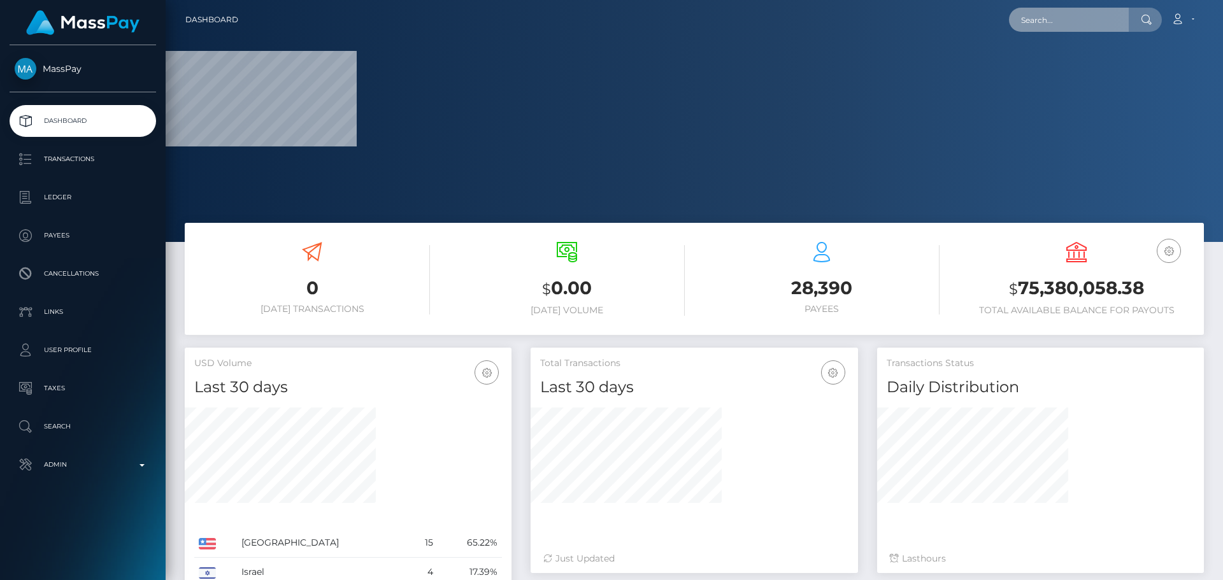
click at [1074, 20] on input "text" at bounding box center [1069, 20] width 120 height 24
paste input "[PERSON_NAME][EMAIL_ADDRESS][DOMAIN_NAME]"
type input "[PERSON_NAME][EMAIL_ADDRESS][DOMAIN_NAME]"
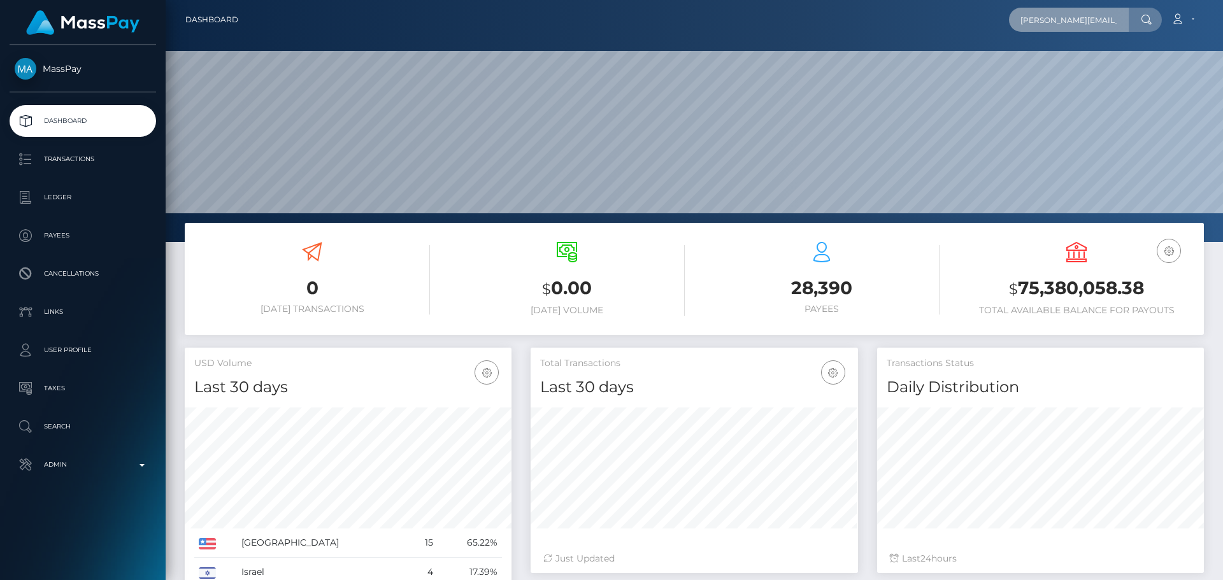
scroll to position [226, 327]
click at [1074, 20] on input "[PERSON_NAME][EMAIL_ADDRESS][DOMAIN_NAME]" at bounding box center [1069, 20] width 120 height 24
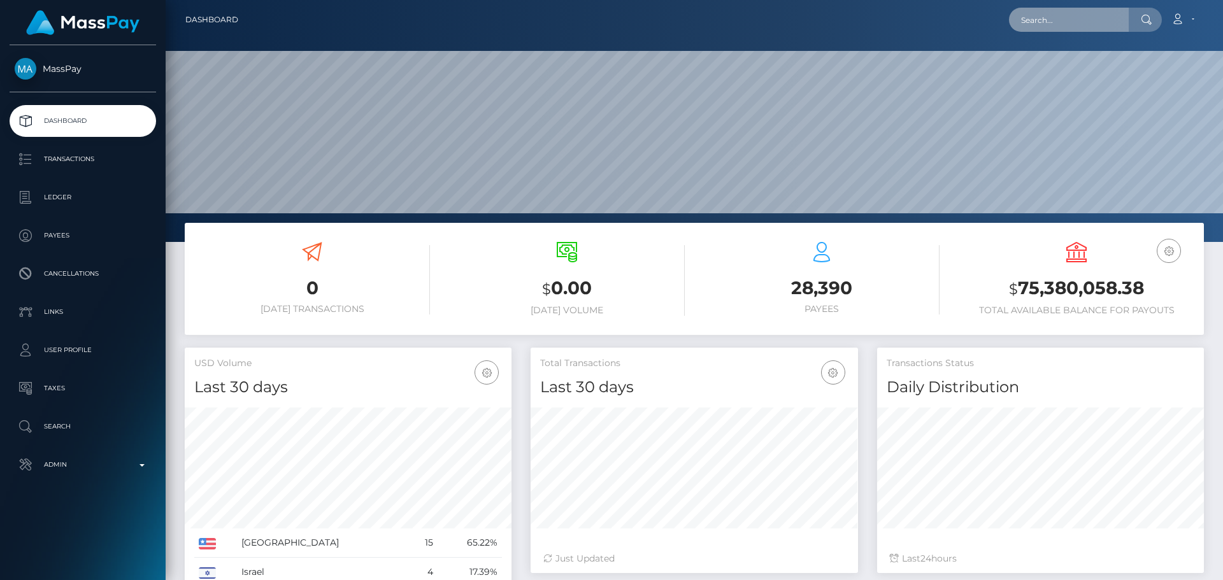
paste input "[PERSON_NAME][EMAIL_ADDRESS][DOMAIN_NAME]"
type input "[PERSON_NAME][EMAIL_ADDRESS][DOMAIN_NAME]"
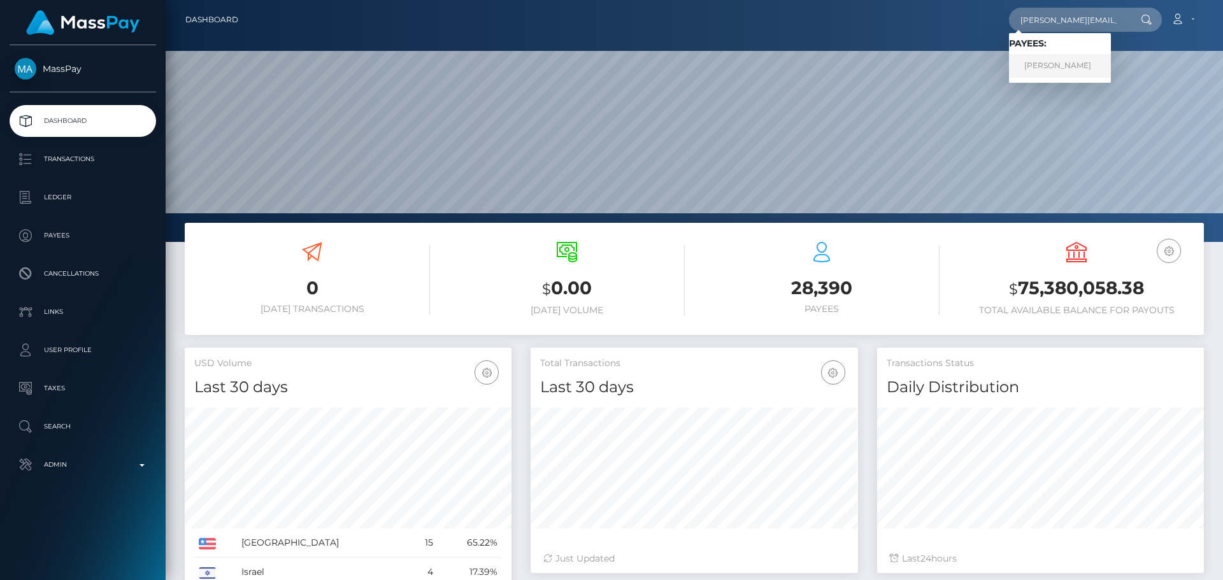
click at [1051, 73] on link "Andrej Kastelic" at bounding box center [1060, 66] width 102 height 24
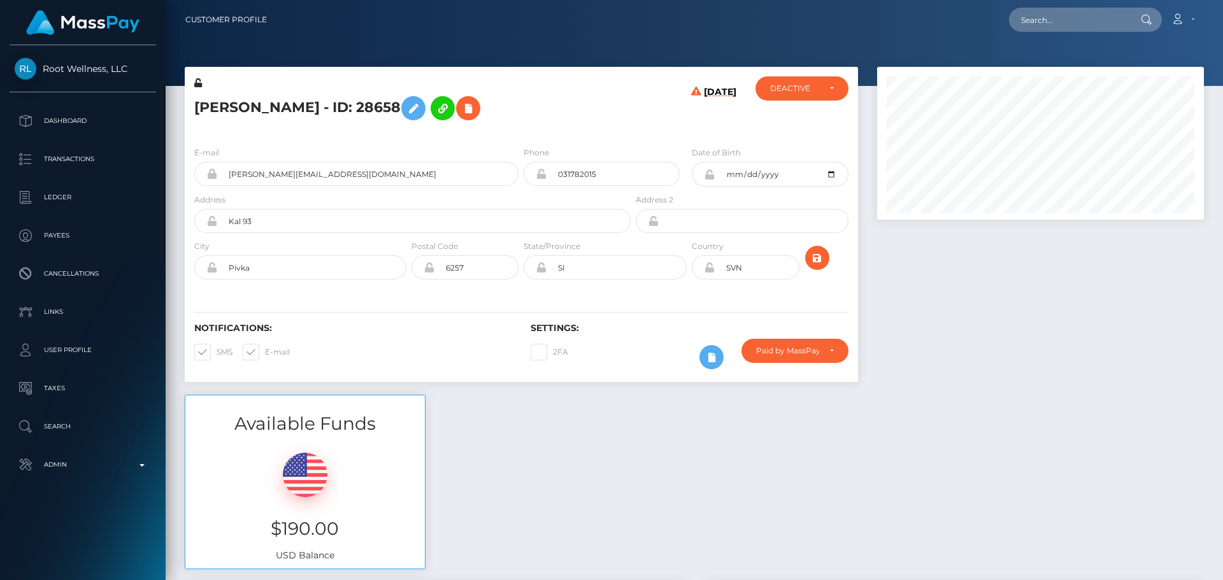
scroll to position [153, 327]
click at [518, 124] on h5 "[PERSON_NAME] - ID: 28658" at bounding box center [408, 108] width 429 height 37
click at [532, 120] on h5 "[PERSON_NAME] - ID: 28658" at bounding box center [408, 108] width 429 height 37
click at [534, 120] on h5 "[PERSON_NAME] - ID: 28658" at bounding box center [408, 108] width 429 height 37
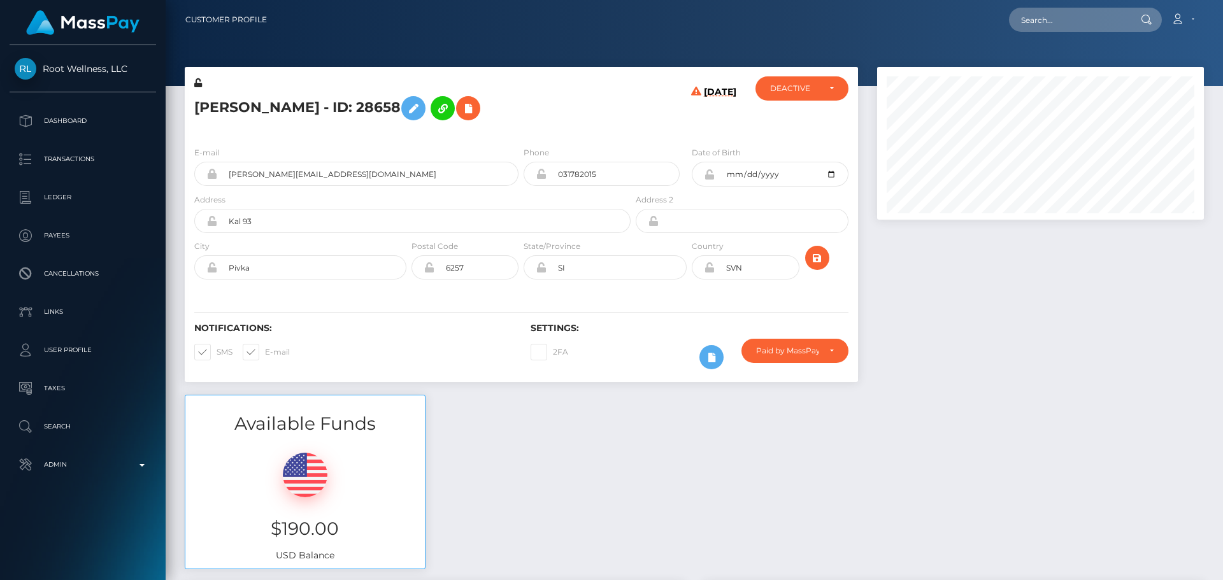
click at [534, 120] on h5 "[PERSON_NAME] - ID: 28658" at bounding box center [408, 108] width 429 height 37
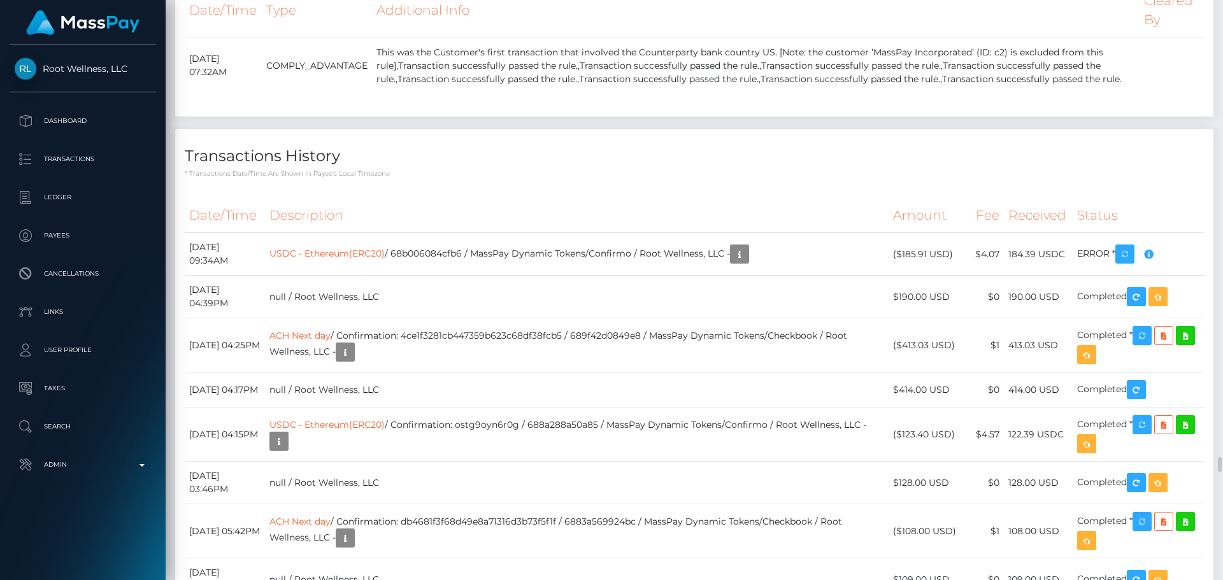
scroll to position [10507, 0]
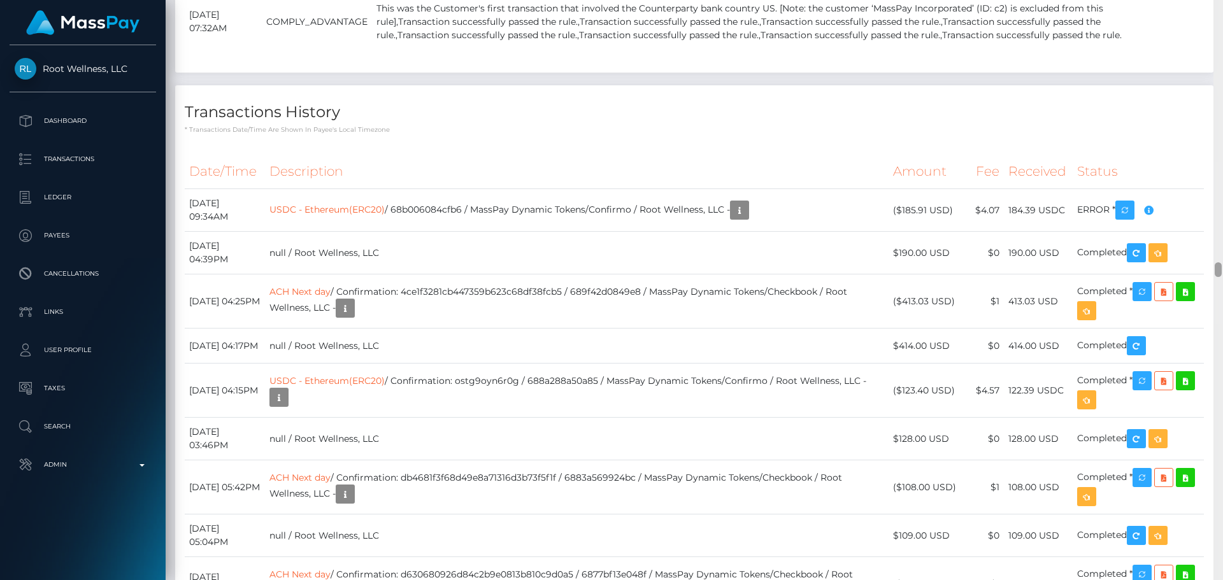
scroll to position [10385, 0]
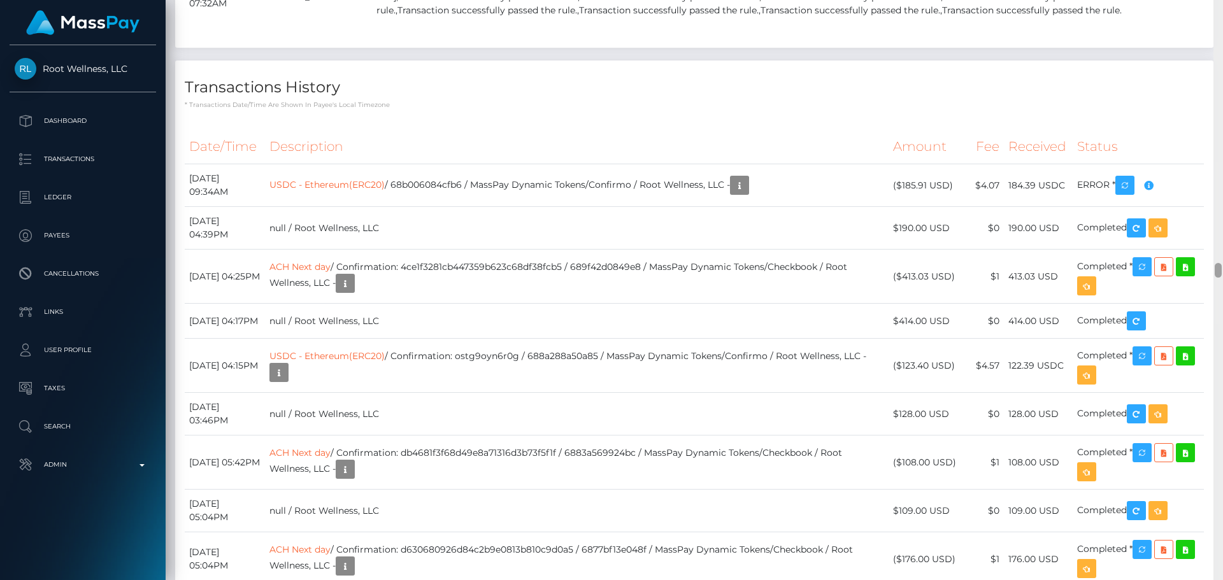
drag, startPoint x: 1221, startPoint y: 44, endPoint x: 1231, endPoint y: 270, distance: 226.3
click at [1222, 270] on html "Root Wellness, LLC Dashboard Transactions Ledger Payees Links" at bounding box center [611, 290] width 1223 height 580
click at [747, 194] on icon "button" at bounding box center [739, 186] width 15 height 16
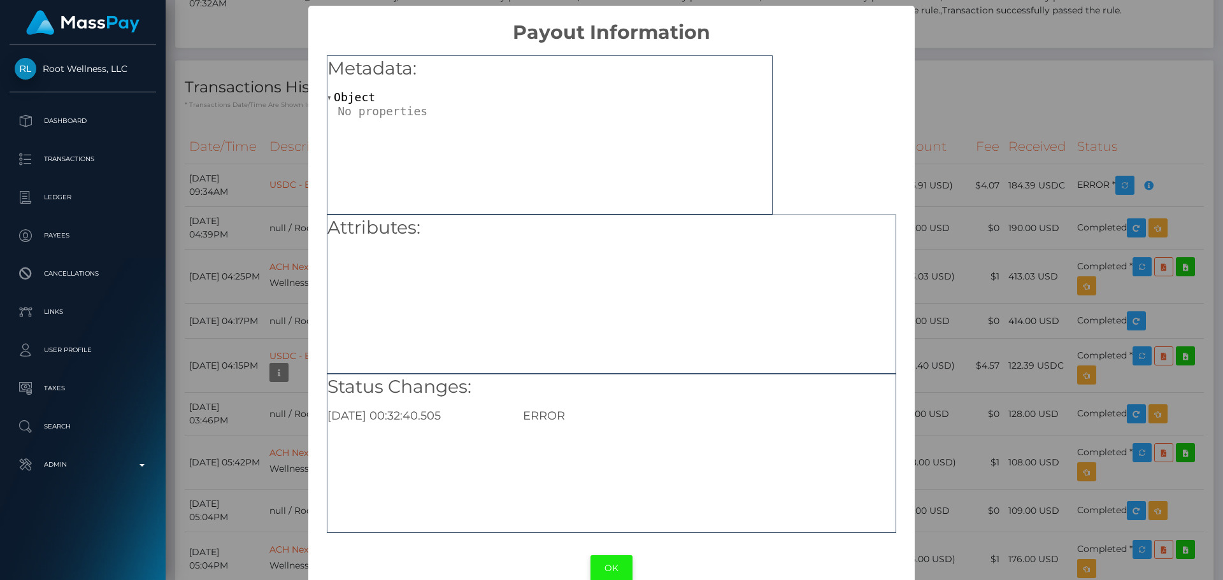
click at [609, 567] on button "OK" at bounding box center [611, 568] width 42 height 26
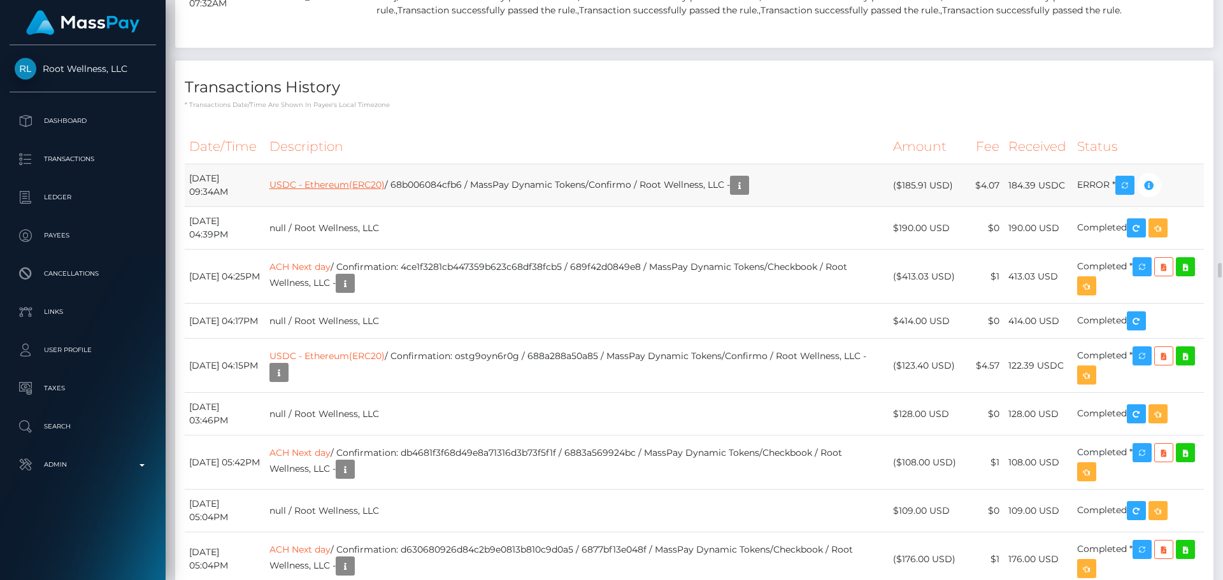
click at [371, 190] on link "USDC - Ethereum(ERC20)" at bounding box center [326, 184] width 115 height 11
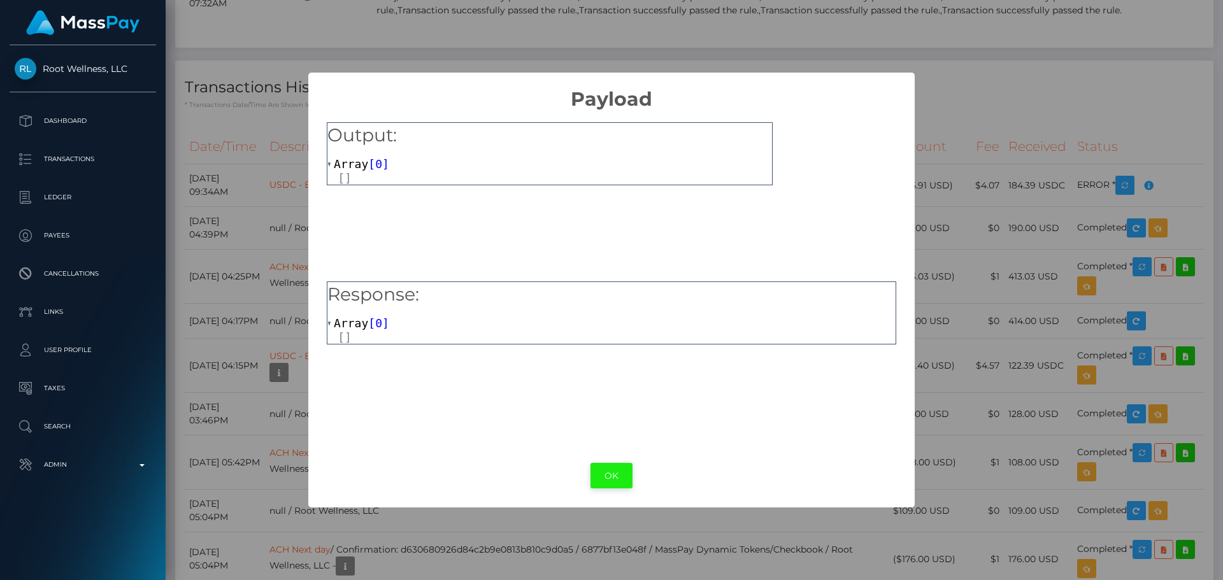
click at [614, 476] on button "OK" at bounding box center [611, 476] width 42 height 26
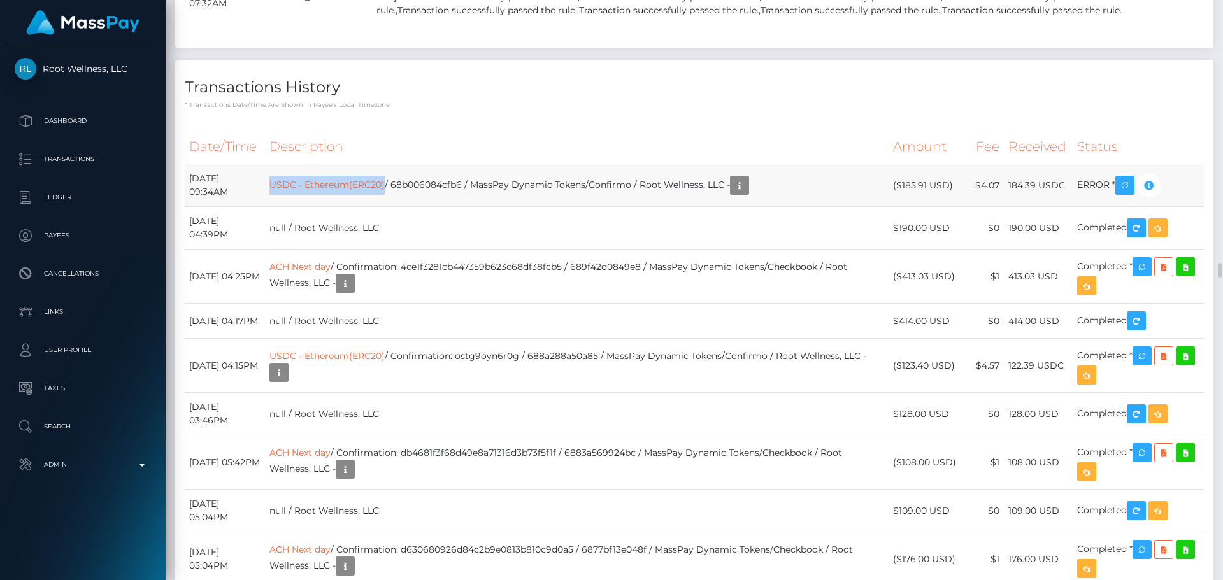
drag, startPoint x: 310, startPoint y: 383, endPoint x: 427, endPoint y: 399, distance: 118.2
click at [427, 207] on td "USDC - Ethereum(ERC20) / 68b006084cfb6 / MassPay Dynamic Tokens/Confirmo / Root…" at bounding box center [577, 185] width 624 height 43
copy link "USDC - Ethereum(ERC20)"
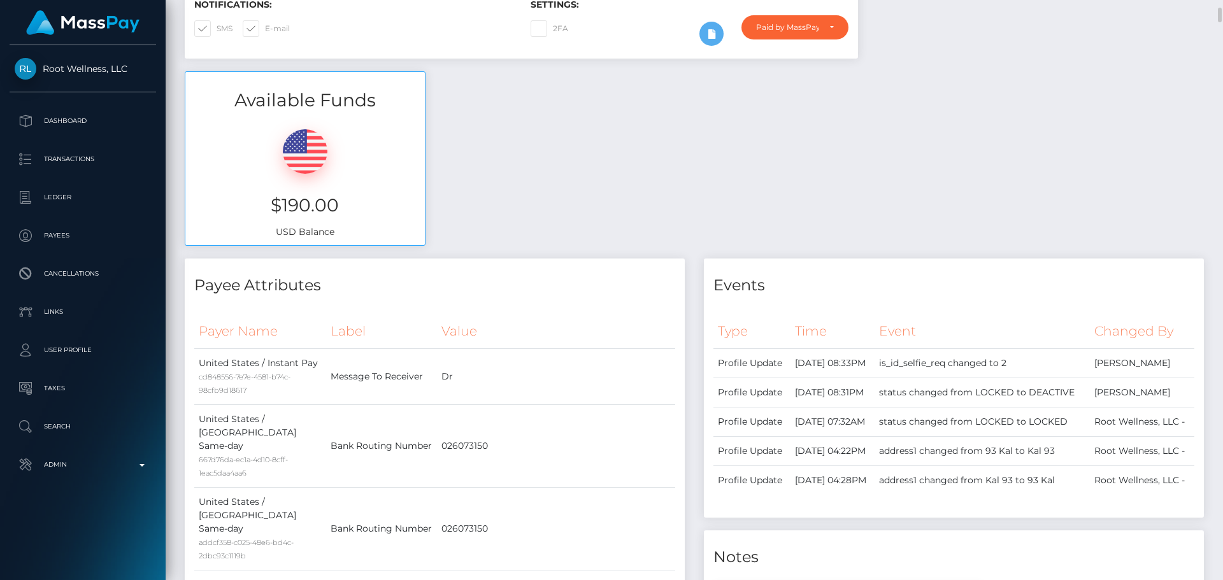
scroll to position [0, 0]
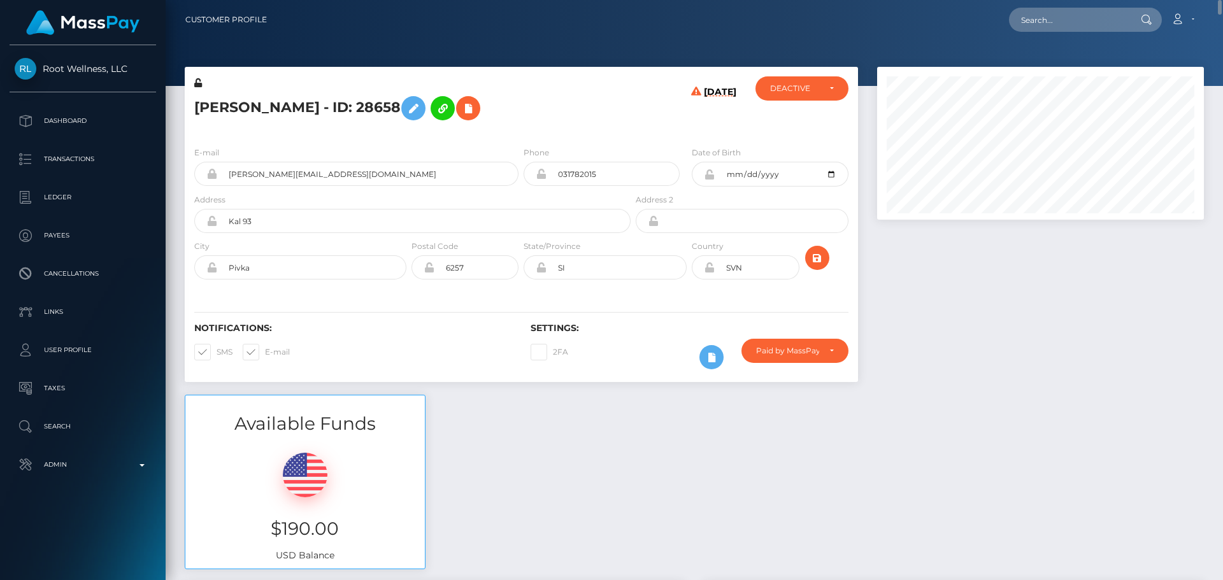
click at [213, 106] on h5 "Andrej Kastelic - ID: 28658" at bounding box center [408, 108] width 429 height 37
copy h5 "Andrej"
click at [273, 108] on h5 "Andrej Kastelic - ID: 28658" at bounding box center [408, 108] width 429 height 37
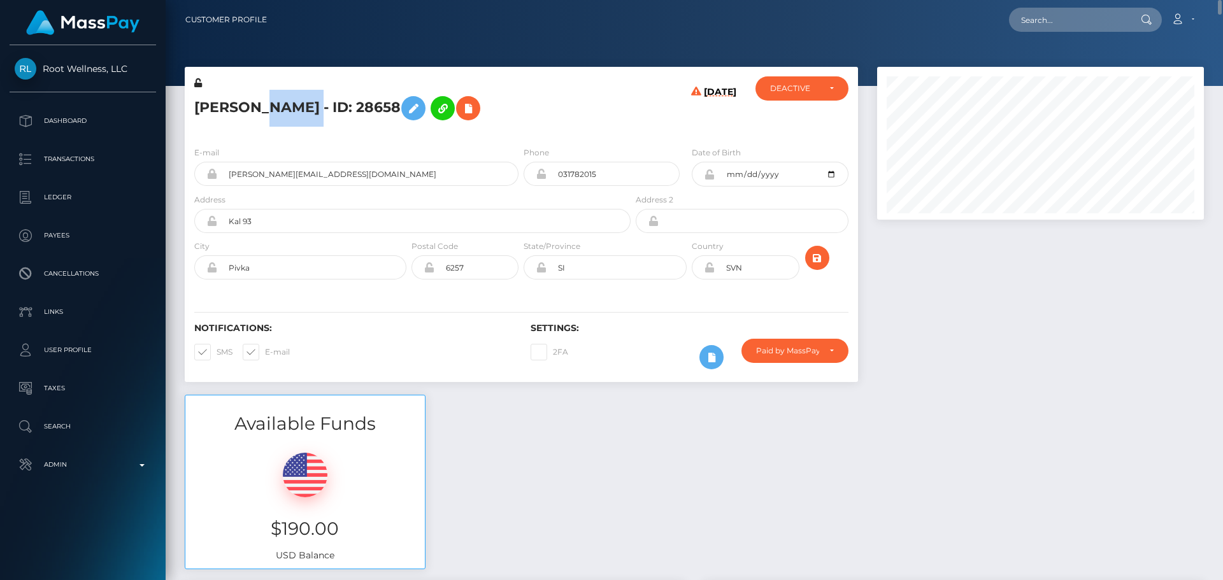
copy h5 "Kastelic"
click at [642, 138] on div "E-mail andrej.kaste@gmail.com Phone 031782015 SI" at bounding box center [521, 214] width 673 height 156
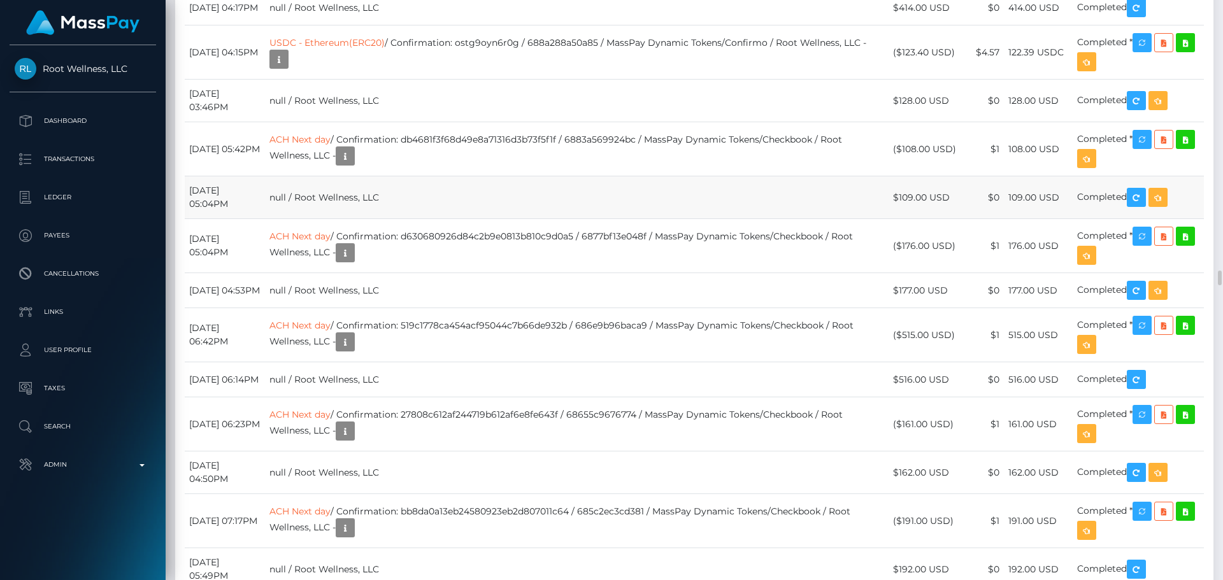
scroll to position [10634, 0]
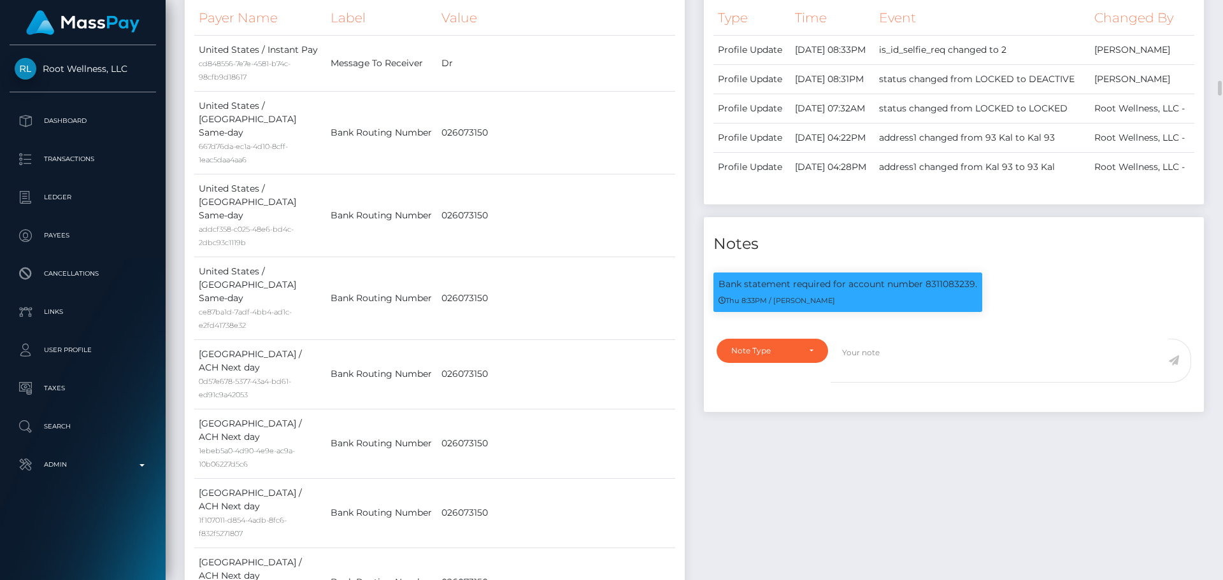
scroll to position [828, 0]
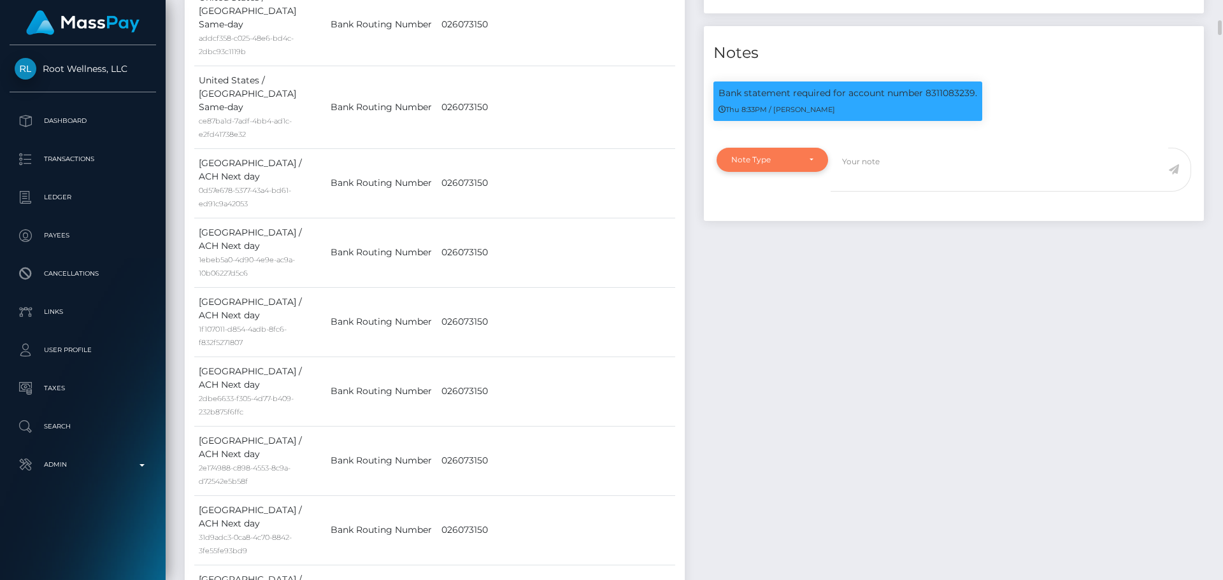
click at [805, 172] on div "Note Type" at bounding box center [771, 160] width 111 height 24
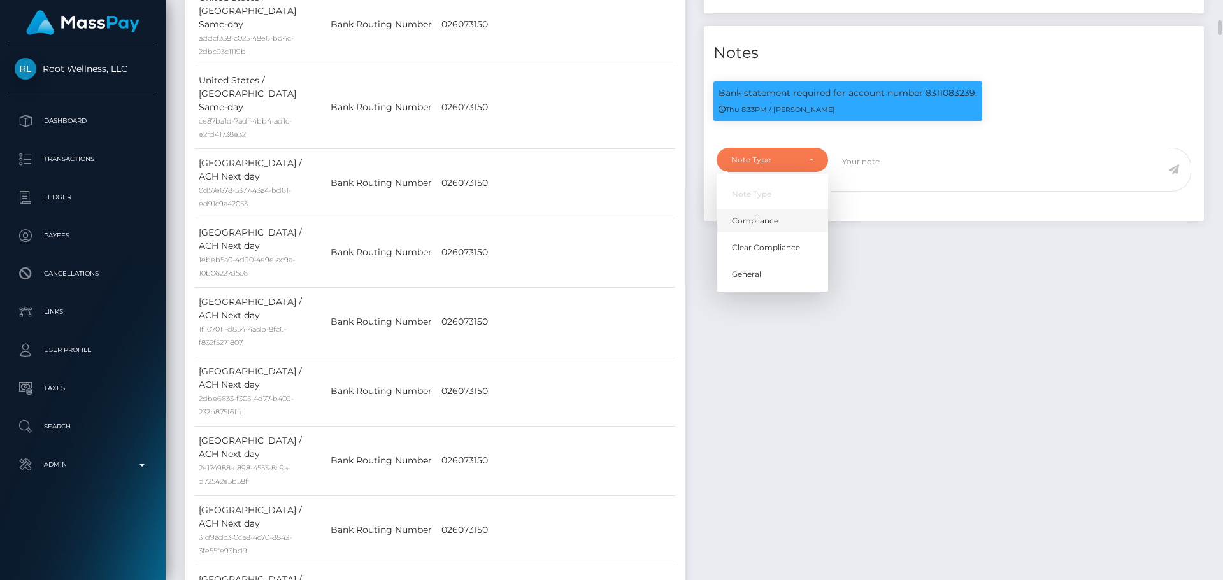
click at [770, 232] on link "Compliance" at bounding box center [771, 221] width 111 height 24
select select "COMPLIANCE"
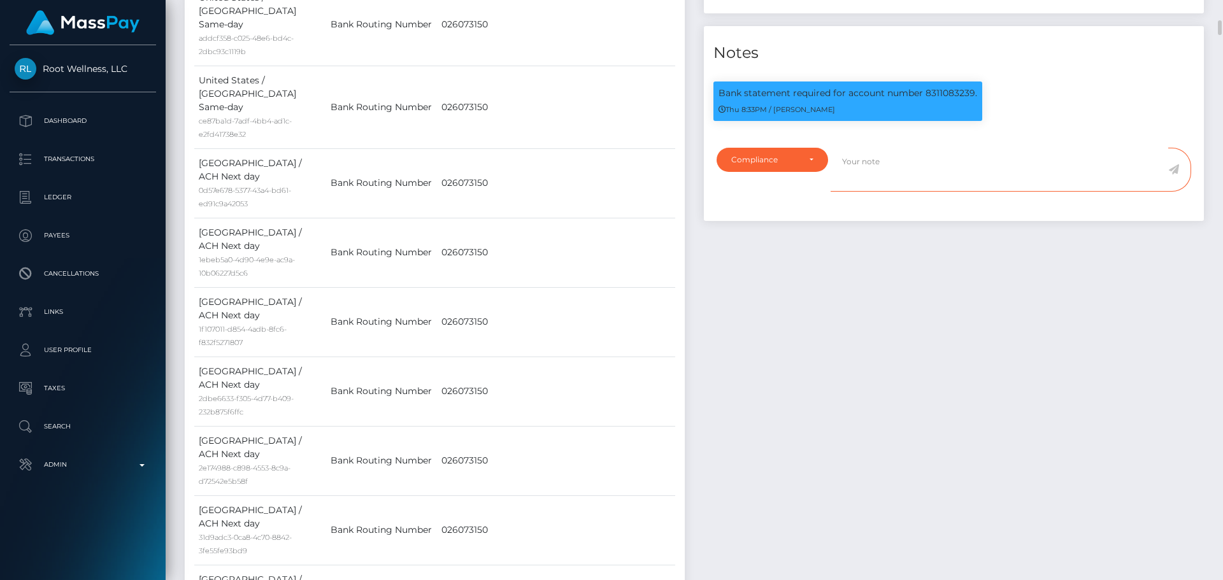
click at [861, 192] on textarea at bounding box center [999, 170] width 338 height 44
type textarea "Bank statement no longer required."
click at [1176, 174] on icon at bounding box center [1173, 169] width 11 height 10
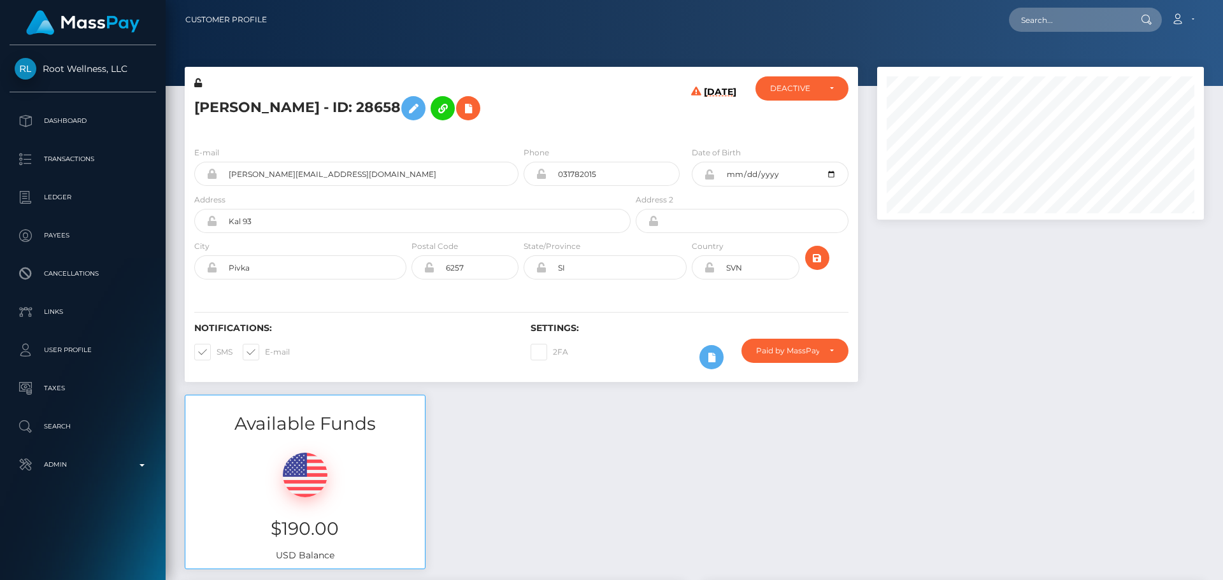
scroll to position [153, 327]
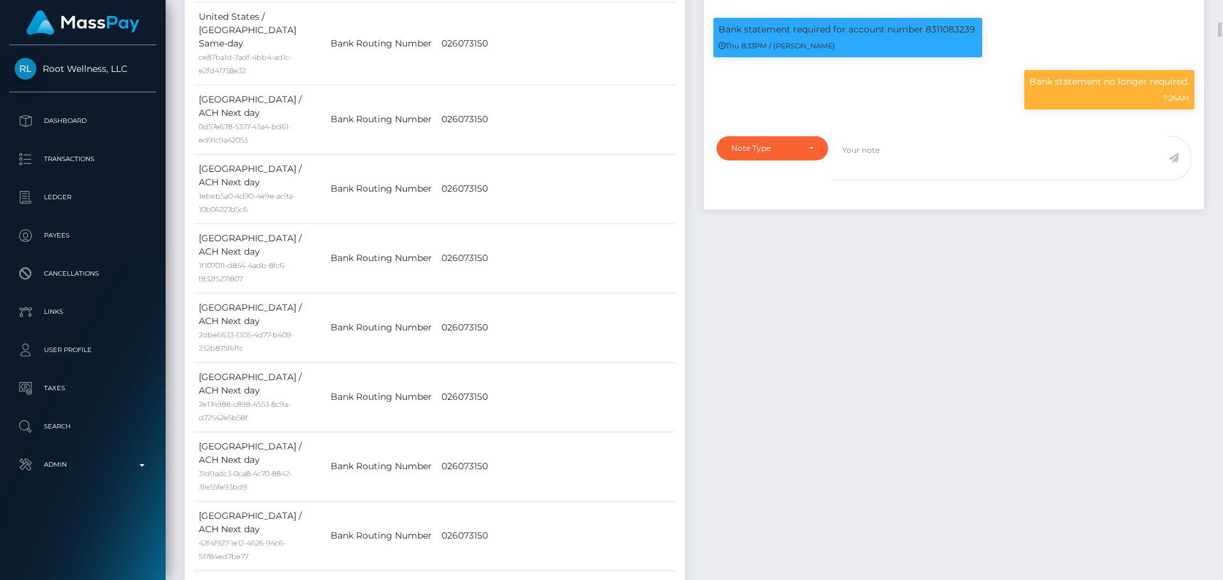
click at [877, 180] on textarea at bounding box center [999, 158] width 338 height 44
type textarea "NCOU and NBCOU rules do not apply to crypto transactions. Flags cleared."
click at [787, 153] on div "Note Type" at bounding box center [765, 148] width 68 height 10
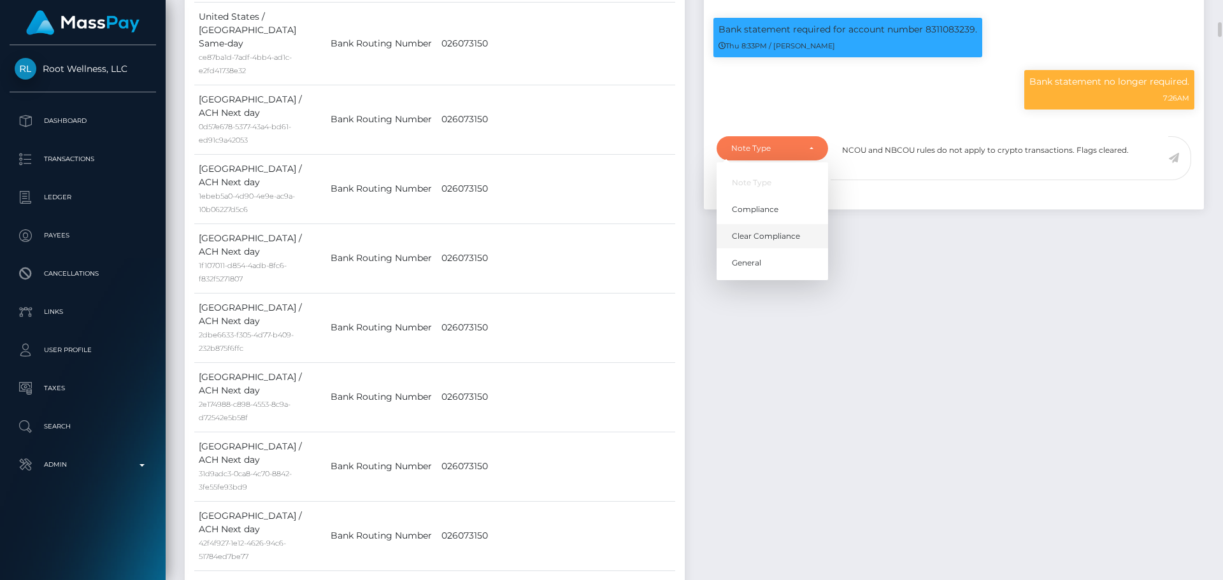
click at [760, 242] on span "Clear Compliance" at bounding box center [766, 236] width 68 height 11
select select "CLEAR_COMPLIANCE"
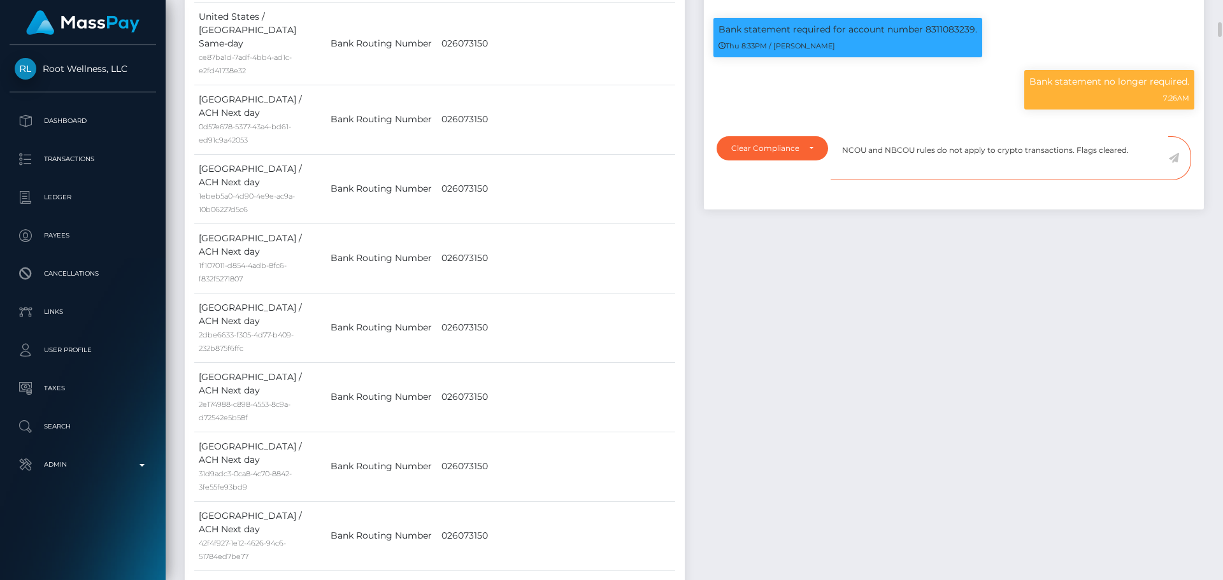
click at [1133, 180] on textarea "NCOU and NBCOU rules do not apply to crypto transactions. Flags cleared." at bounding box center [999, 158] width 338 height 44
click at [1174, 163] on icon at bounding box center [1173, 158] width 11 height 10
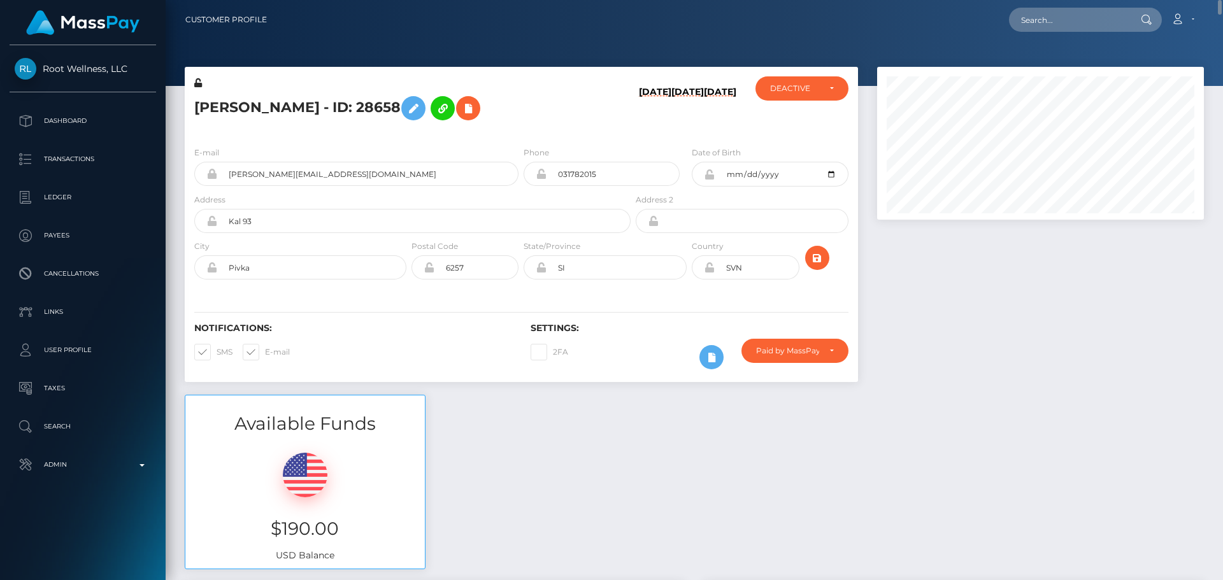
scroll to position [153, 327]
click at [808, 89] on div "DEACTIVE" at bounding box center [794, 88] width 49 height 10
click at [794, 115] on link "ACTIVE" at bounding box center [801, 123] width 93 height 24
select select "ACTIVE"
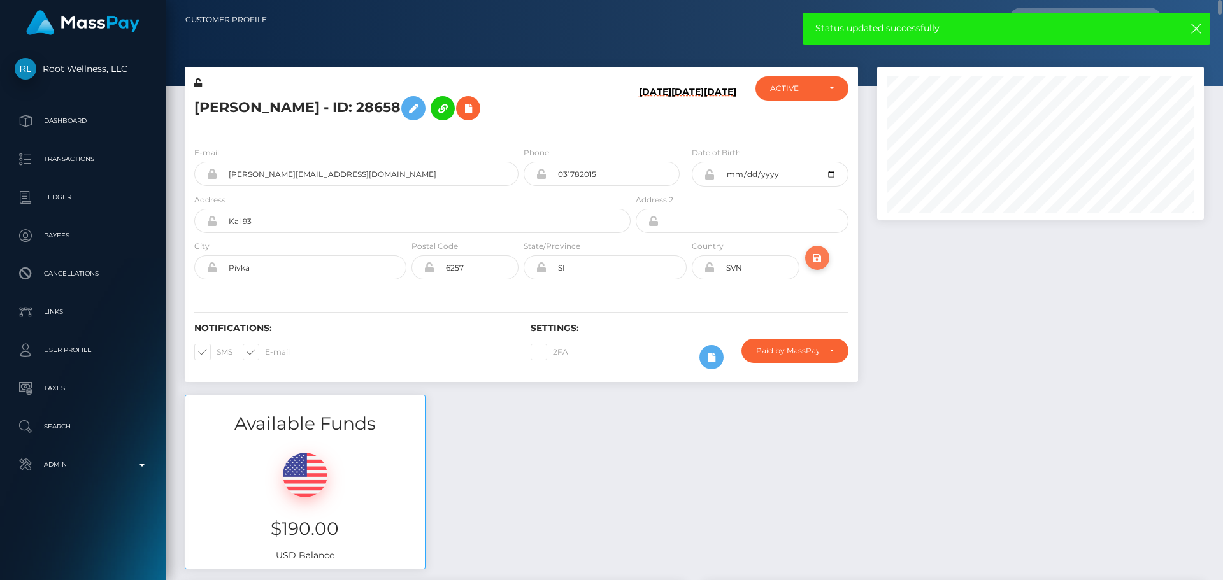
click at [821, 252] on icon "submit" at bounding box center [816, 258] width 15 height 16
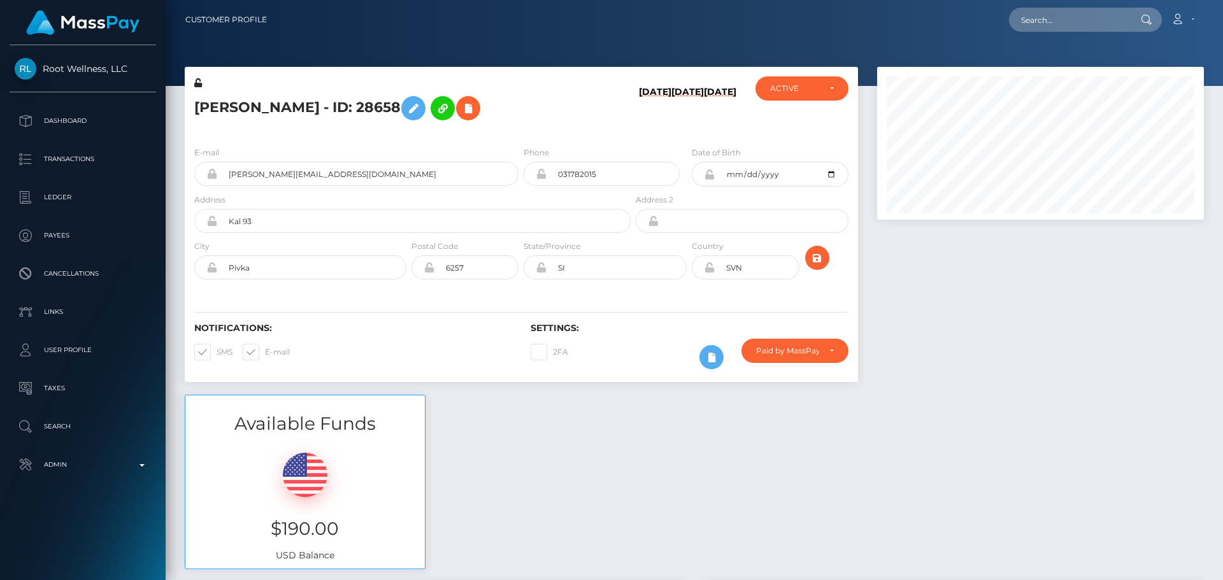
scroll to position [153, 327]
click at [267, 108] on h5 "[PERSON_NAME] - ID: 28658" at bounding box center [408, 108] width 429 height 37
copy h5 "[PERSON_NAME] - ID: 28658"
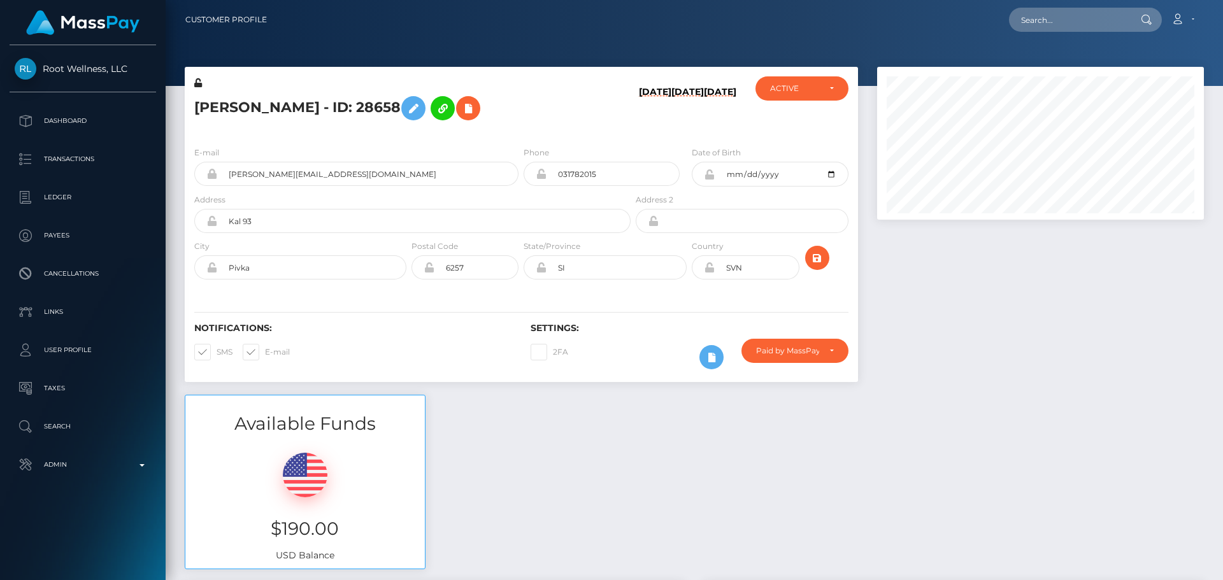
click at [671, 125] on h6 "[DATE]" at bounding box center [687, 109] width 32 height 45
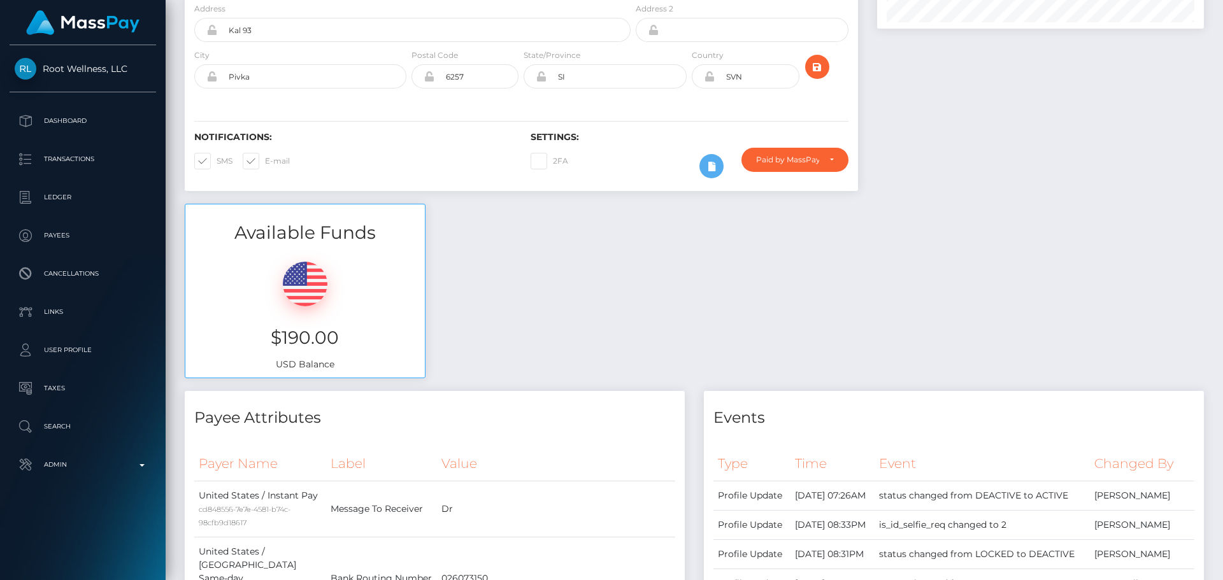
scroll to position [0, 0]
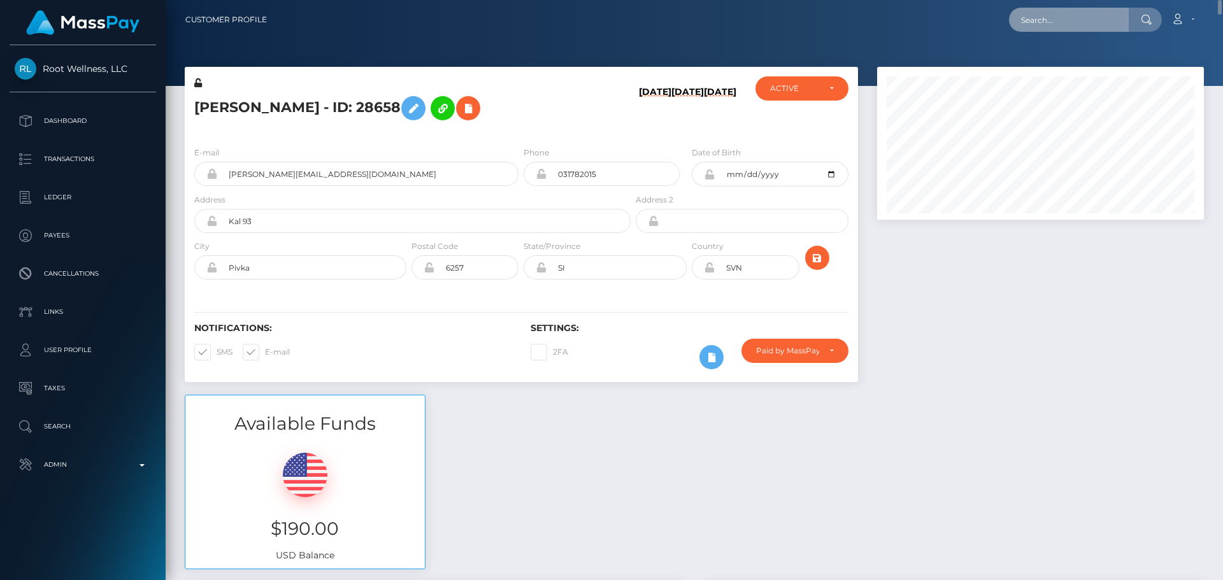
click at [1055, 24] on input "text" at bounding box center [1069, 20] width 120 height 24
paste input "1diamondthenaughty@gmail.com"
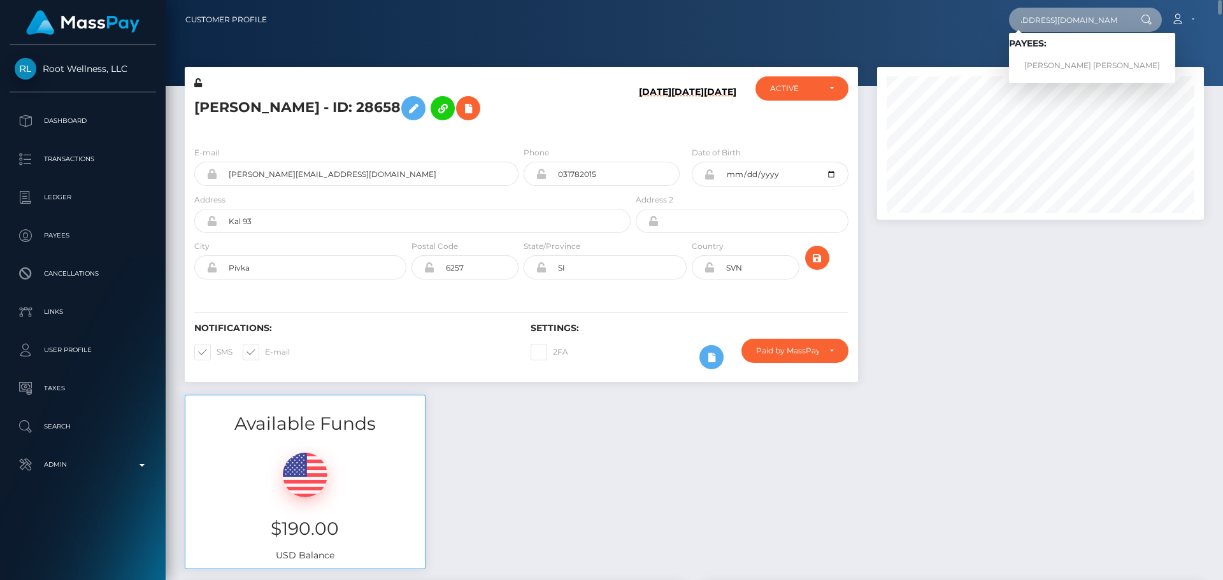
type input "1diamondthenaughty@gmail.com"
click at [1061, 63] on link "RENEE FAITH SAUNDERS" at bounding box center [1092, 66] width 166 height 24
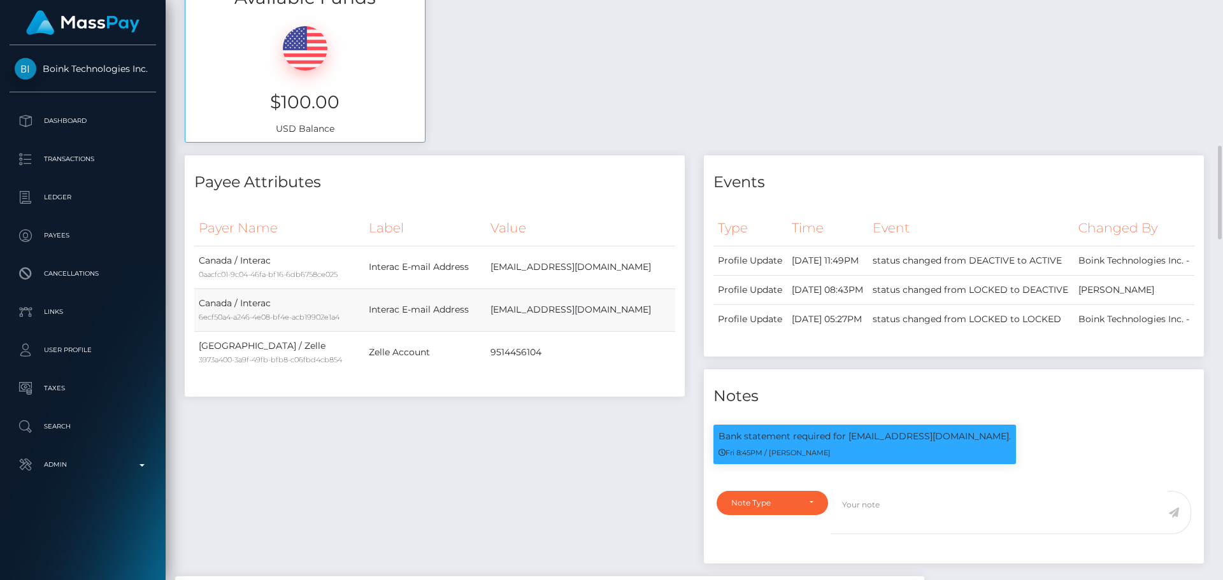
scroll to position [637, 0]
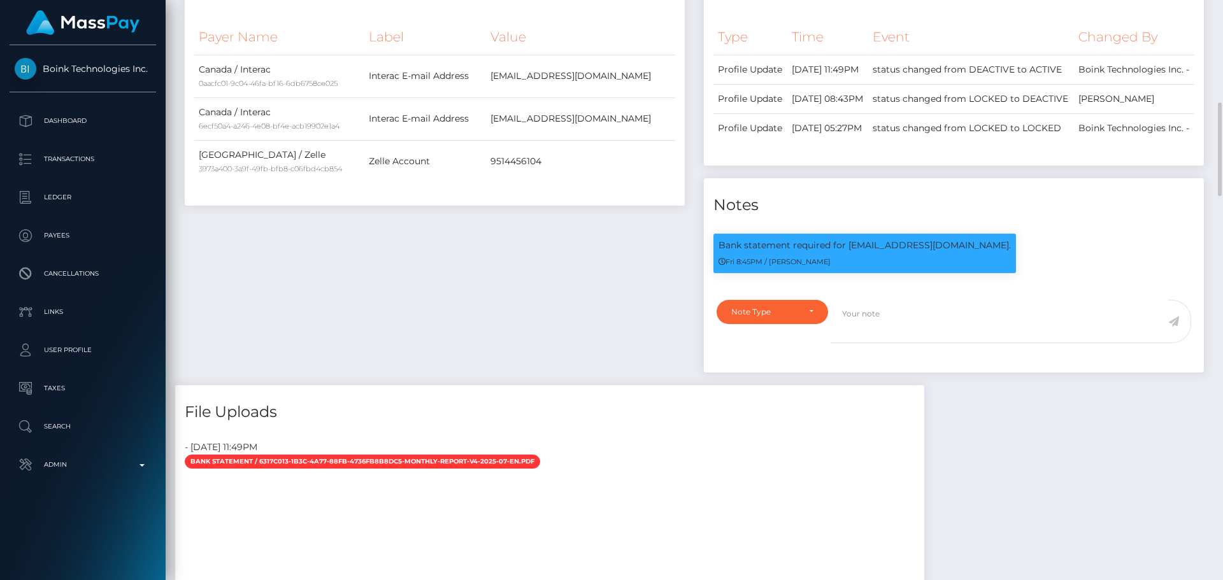
click at [617, 267] on div "Payee Attributes Payer Name Label Value Canada / Interac 0aacfc01-9c04-46fa-bf1…" at bounding box center [434, 174] width 519 height 421
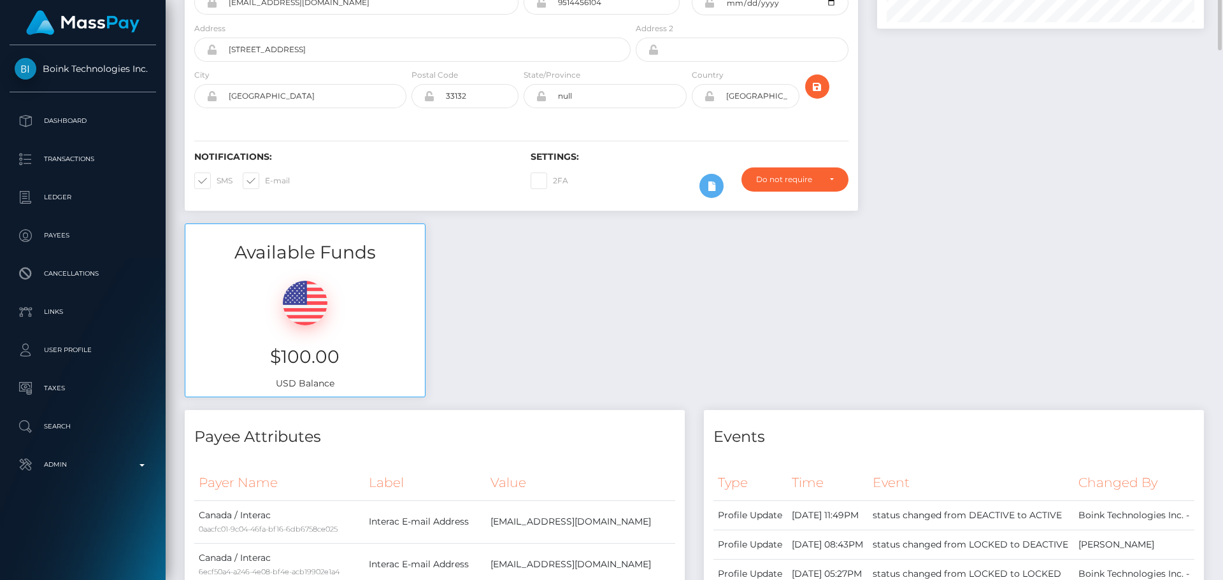
scroll to position [0, 0]
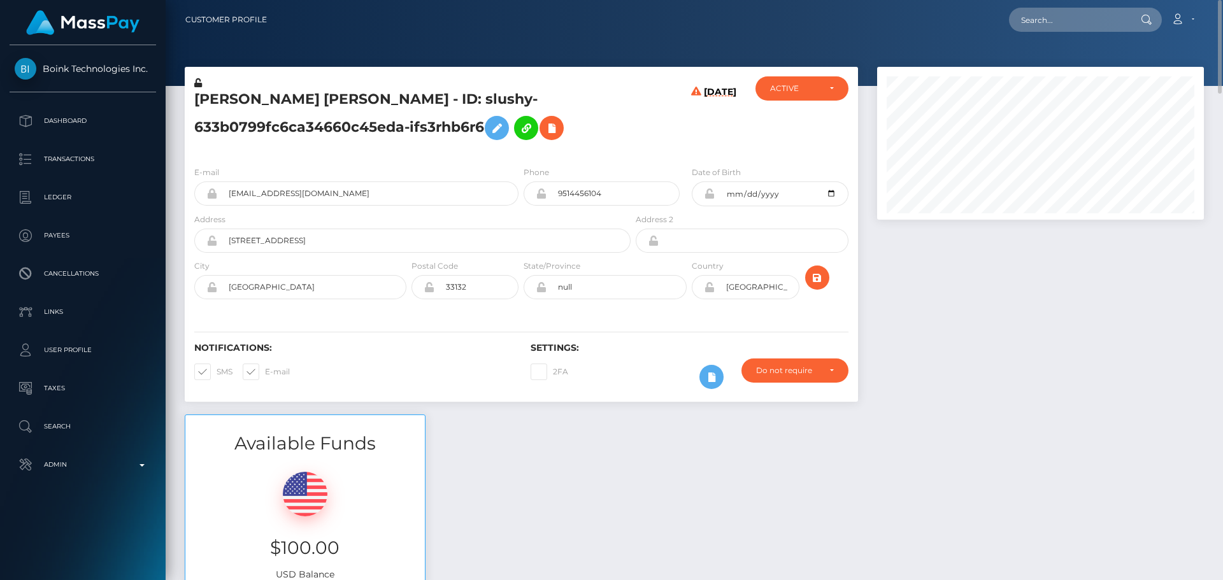
click at [210, 91] on h5 "RENEE FAITH SAUNDERS - ID: slushy-633b0799fc6ca34660c45eda-ifs3rhb6r6" at bounding box center [408, 118] width 429 height 57
copy h5 "RENEE"
click at [327, 97] on h5 "RENEE FAITH SAUNDERS - ID: slushy-633b0799fc6ca34660c45eda-ifs3rhb6r6" at bounding box center [408, 118] width 429 height 57
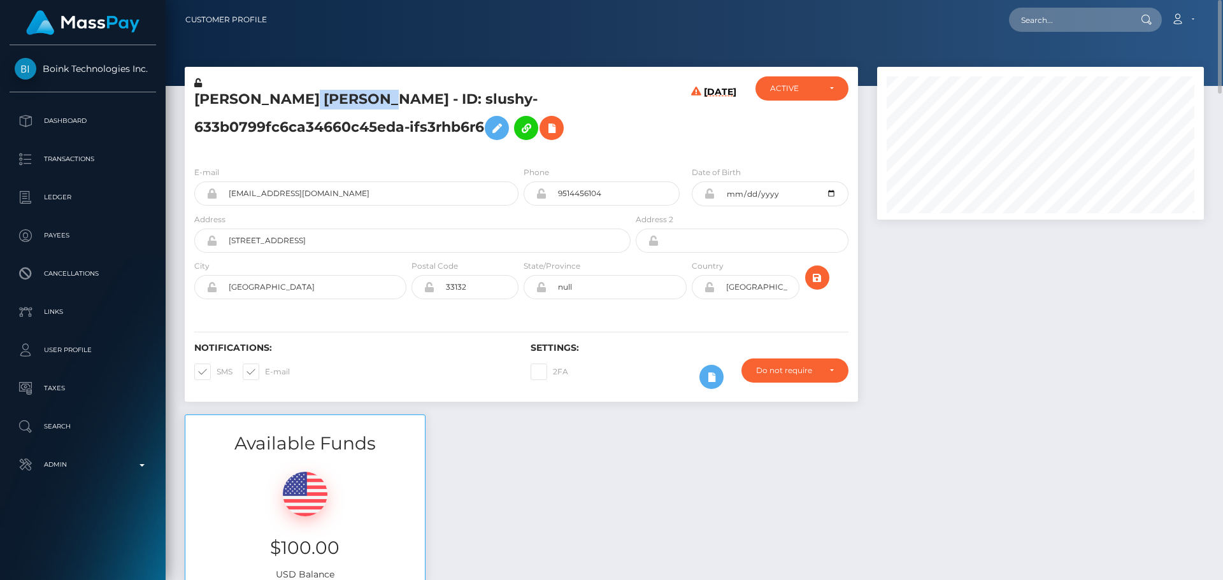
copy h5 "SAUNDERS"
click at [599, 108] on h5 "RENEE FAITH SAUNDERS - ID: slushy-633b0799fc6ca34660c45eda-ifs3rhb6r6" at bounding box center [408, 118] width 429 height 57
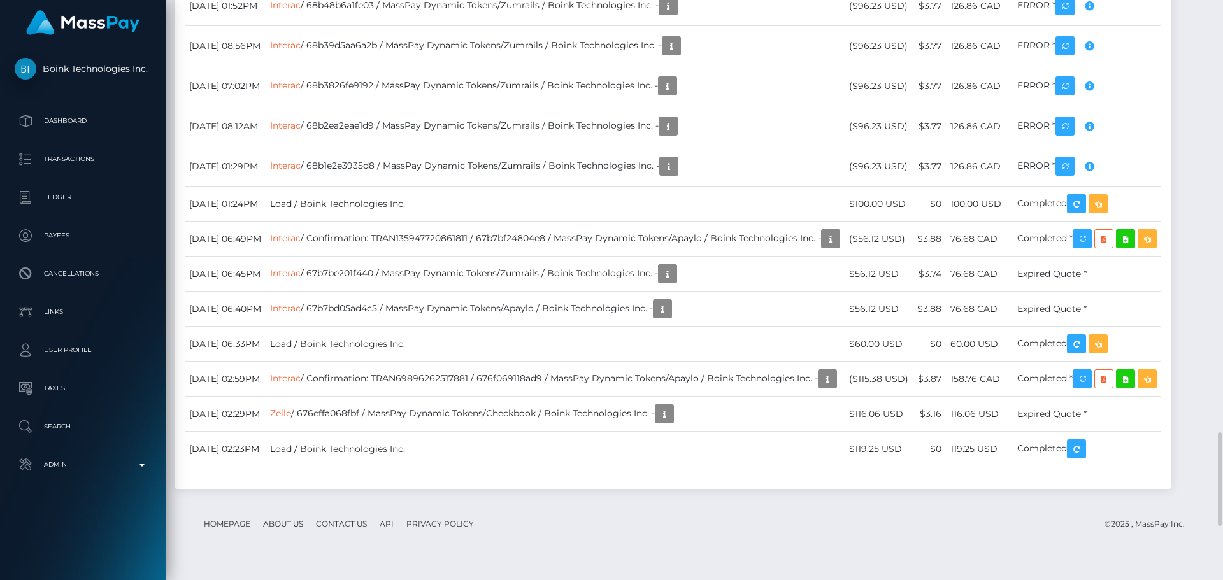
scroll to position [2738, 0]
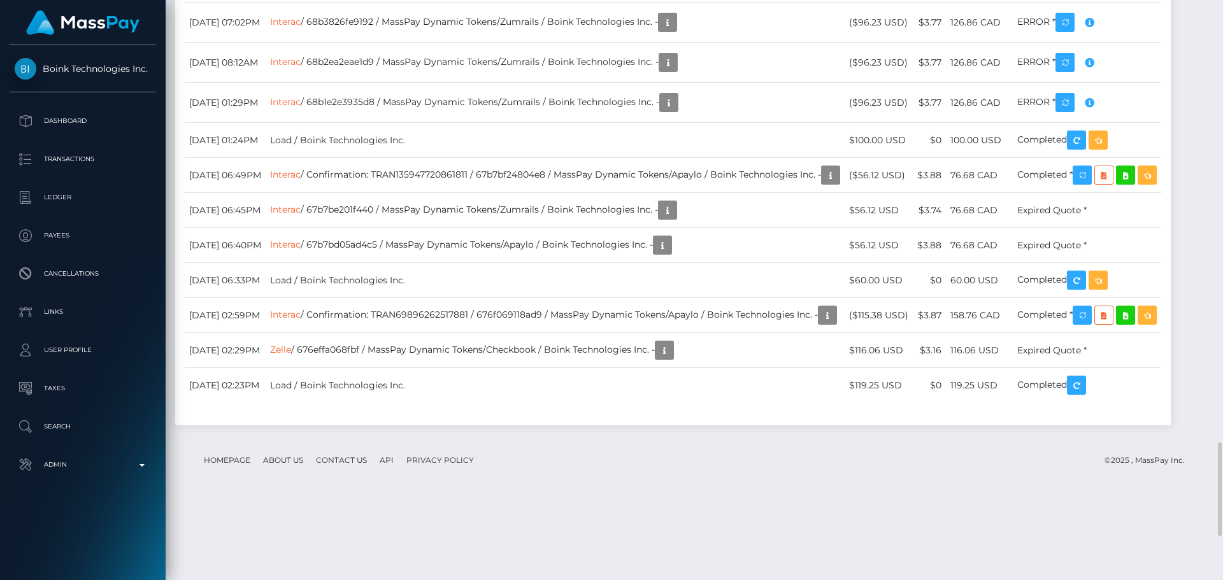
click at [609, 165] on div "Transactions History * Transactions date/time are shown in payee's local timezo…" at bounding box center [672, 122] width 995 height 607
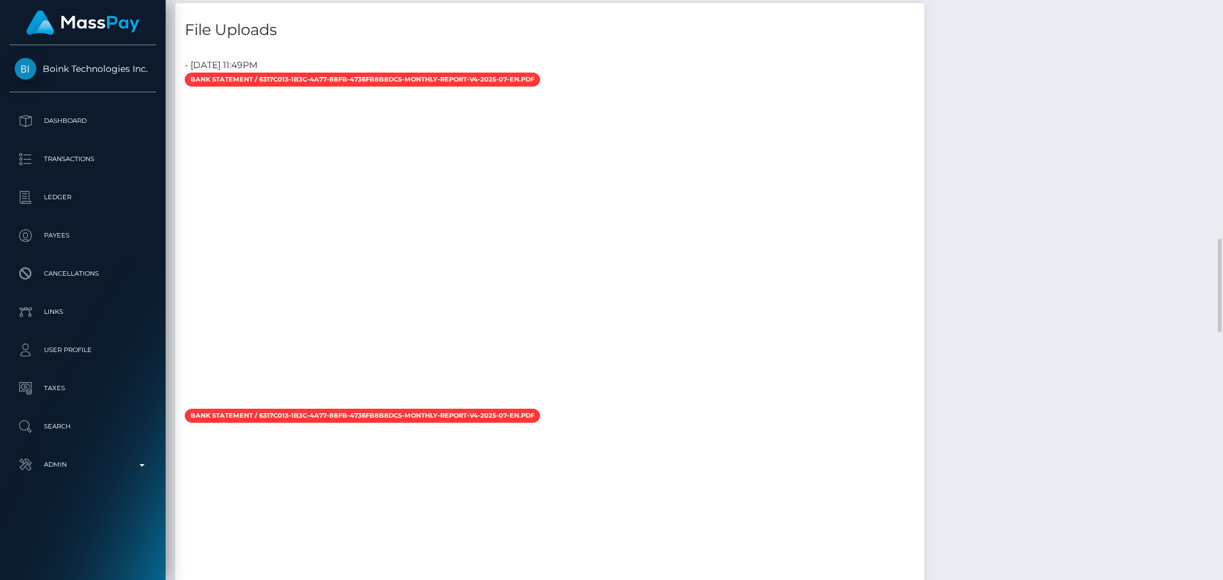
scroll to position [1083, 0]
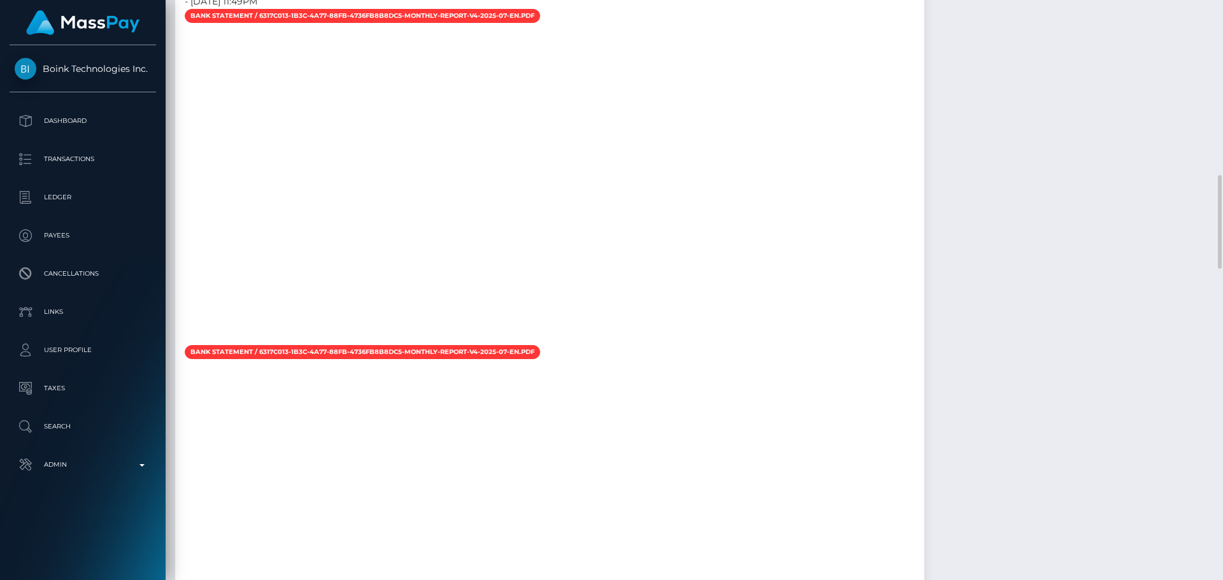
click at [731, 251] on div at bounding box center [549, 185] width 749 height 318
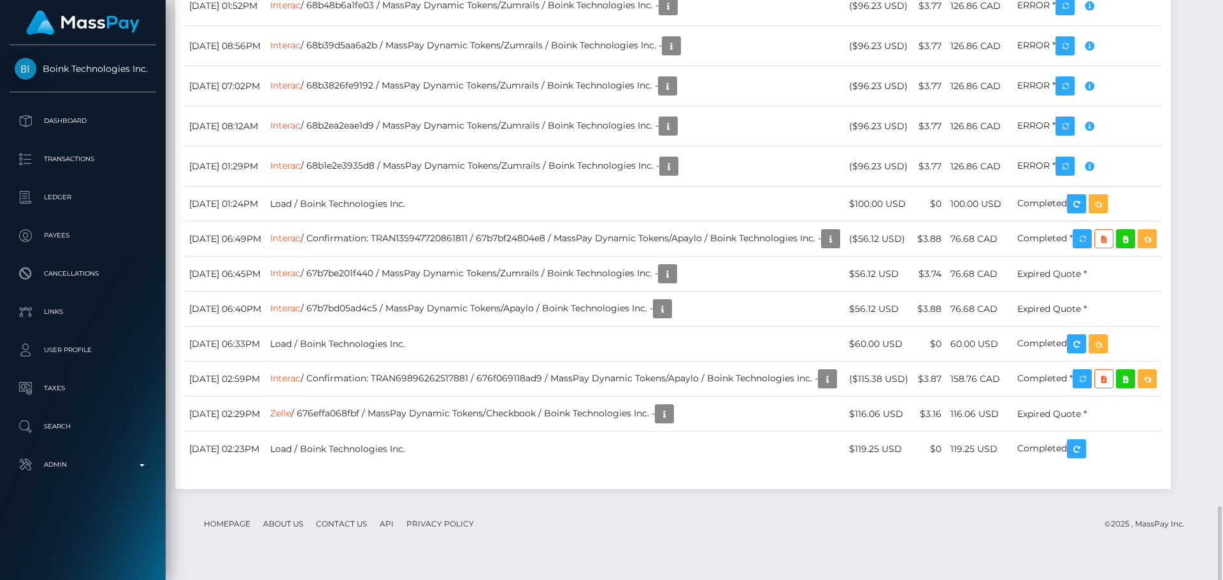
scroll to position [2738, 0]
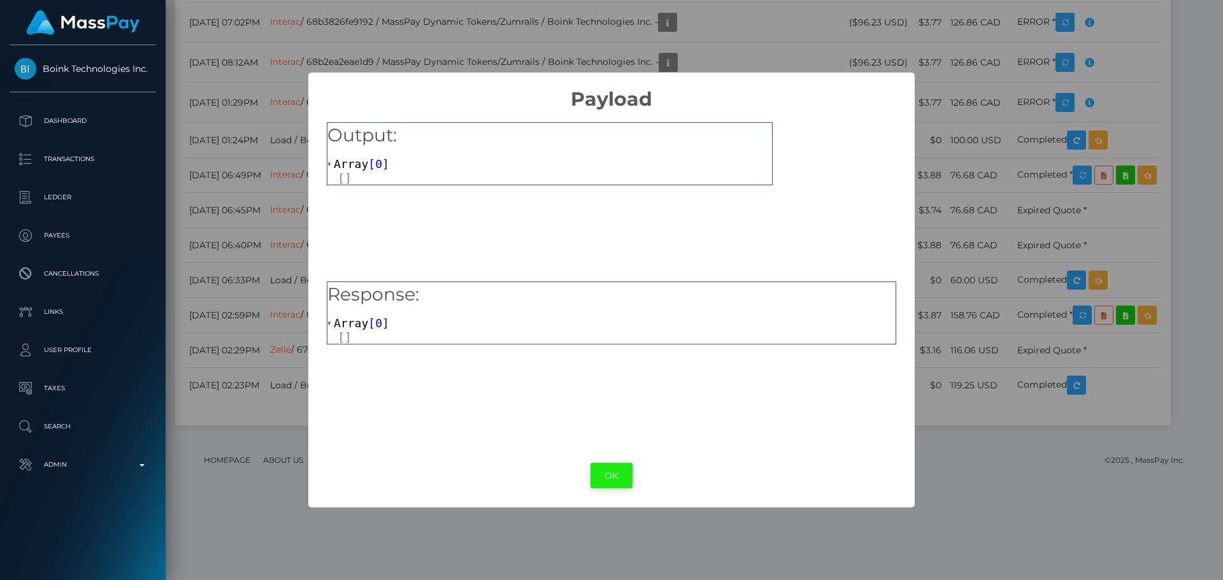
click at [610, 467] on button "OK" at bounding box center [611, 476] width 42 height 26
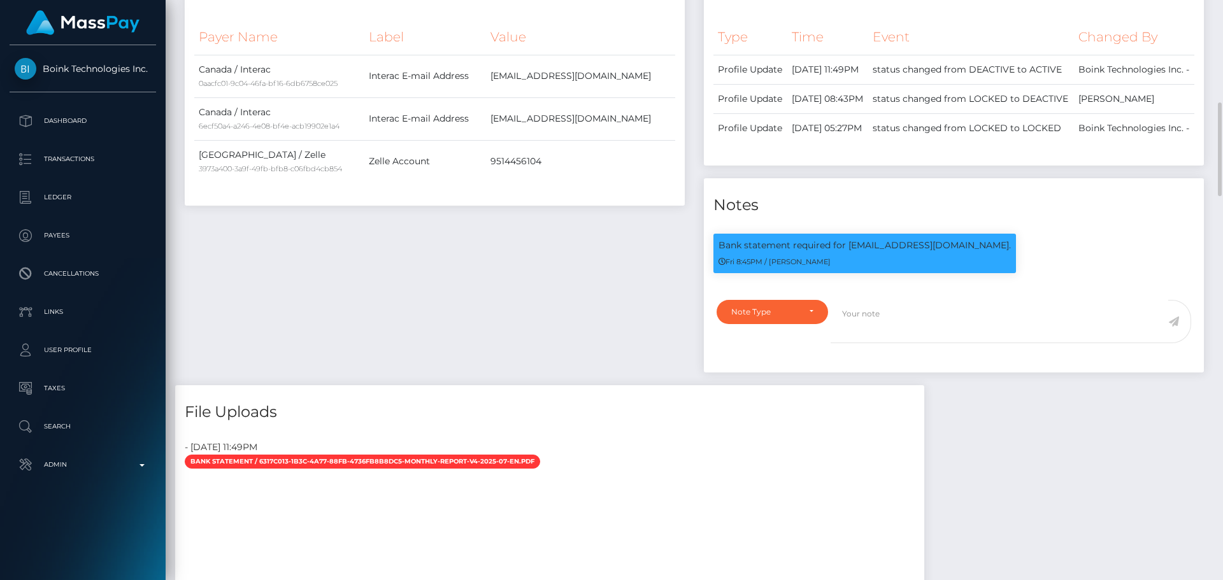
scroll to position [573, 0]
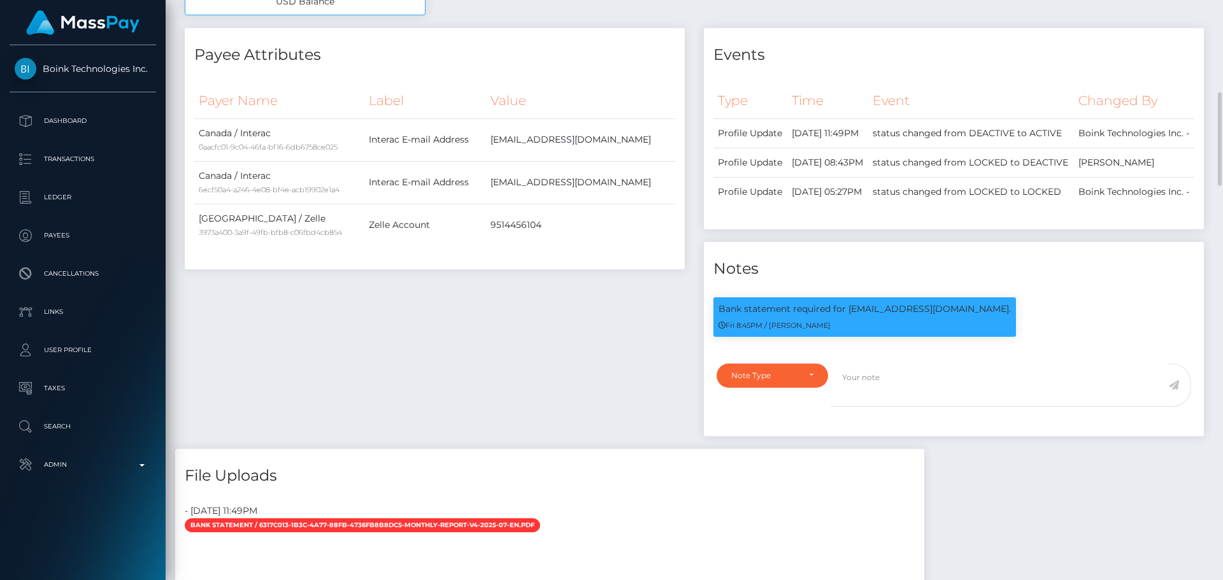
click at [507, 307] on div "Payee Attributes Payer Name Label Value Canada / Interac 0aacfc01-9c04-46fa-bf1…" at bounding box center [434, 238] width 519 height 421
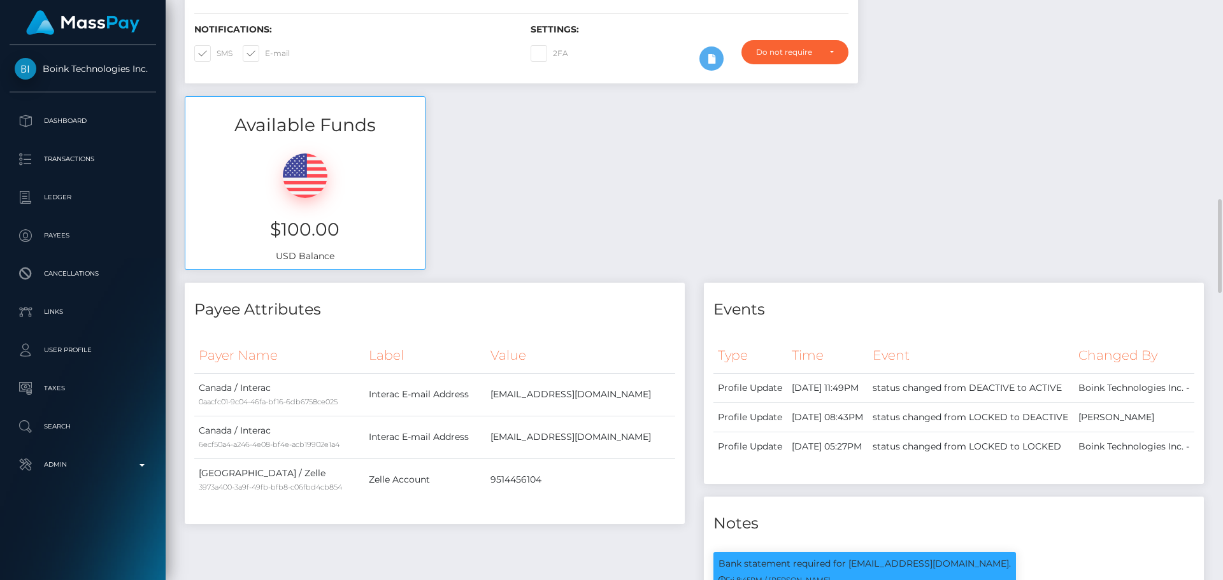
scroll to position [509, 0]
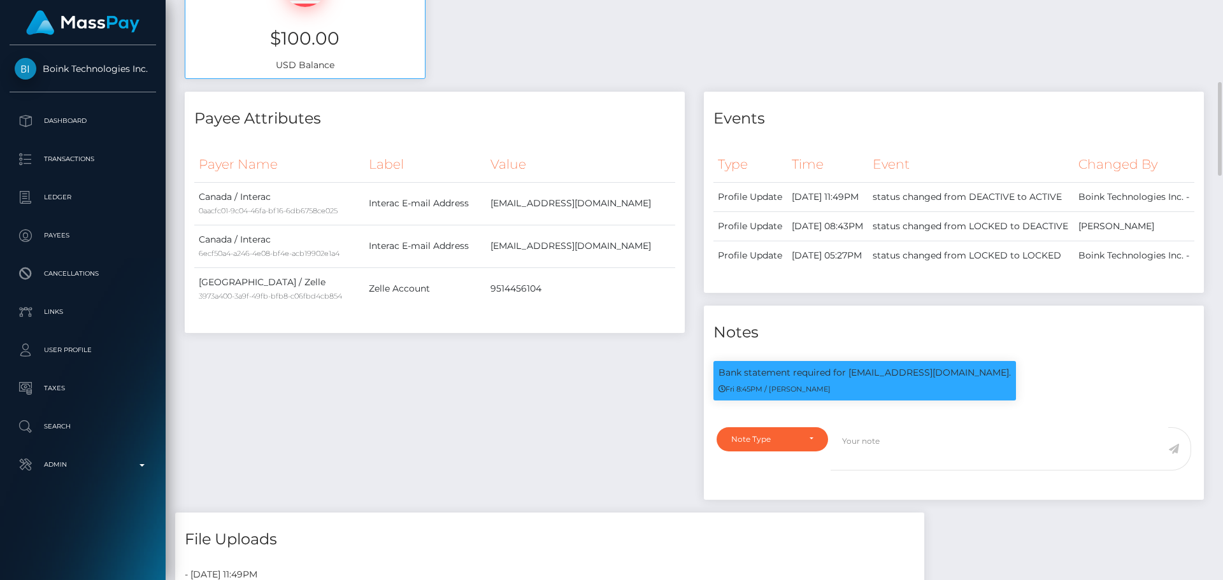
click at [619, 141] on div "Payer Name Label Value Canada / Interac 0aacfc01-9c04-46fa-bf16-6db6758ce025" at bounding box center [435, 235] width 500 height 195
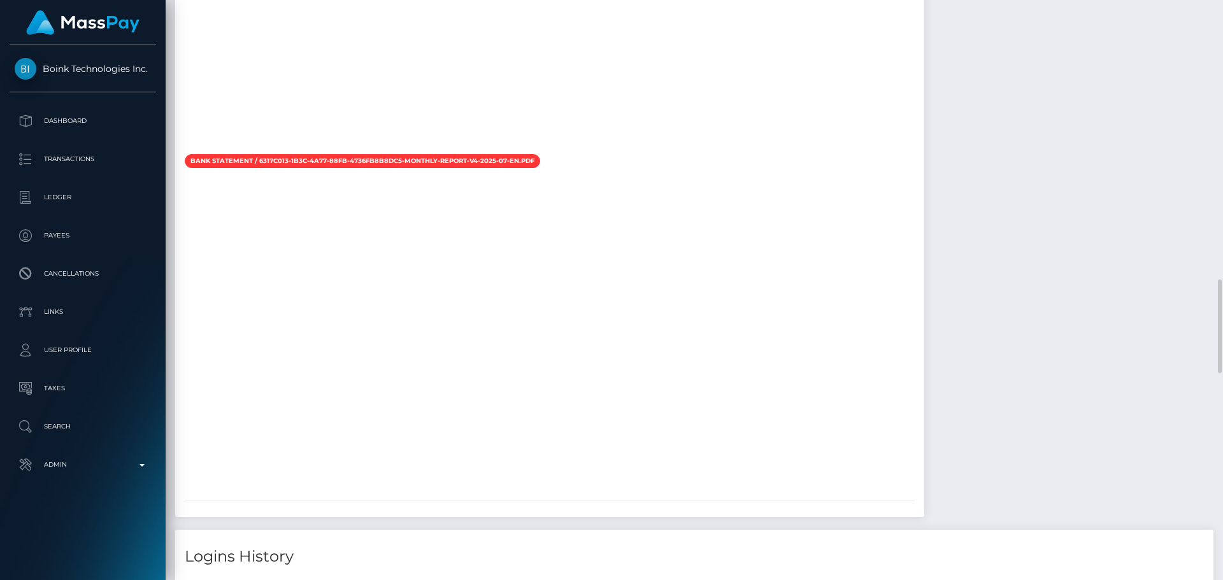
scroll to position [1337, 0]
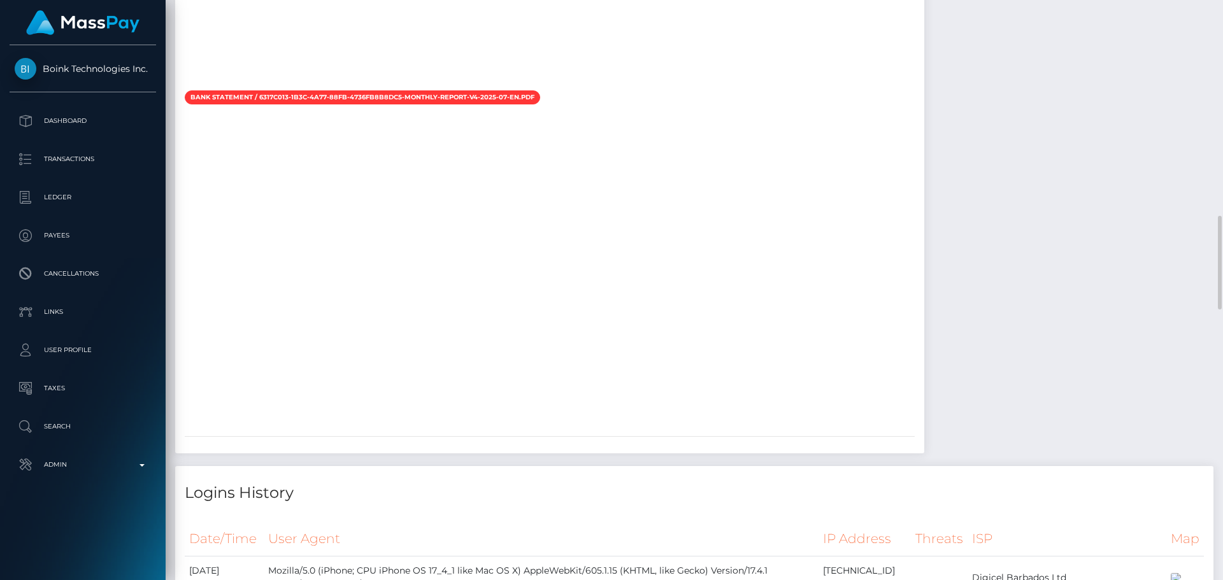
click at [625, 316] on div at bounding box center [549, 267] width 749 height 318
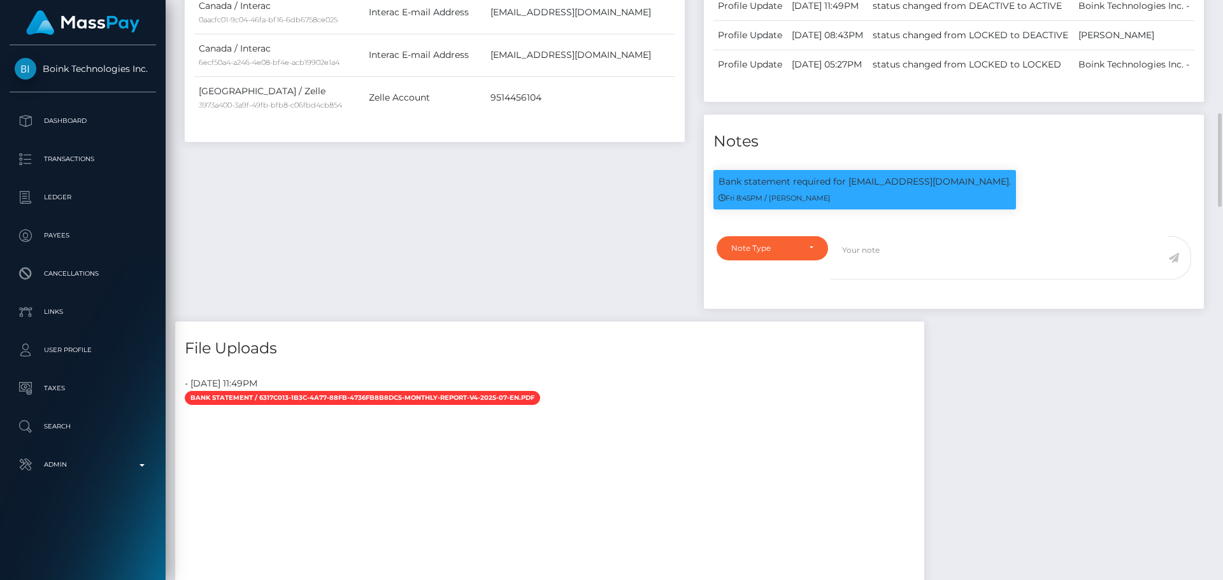
scroll to position [153, 327]
click at [856, 188] on p "Bank statement required for Yungchuy_23@icloud.com." at bounding box center [864, 181] width 292 height 13
drag, startPoint x: 856, startPoint y: 223, endPoint x: 951, endPoint y: 222, distance: 94.9
click at [951, 188] on p "Bank statement required for Yungchuy_23@icloud.com." at bounding box center [864, 181] width 292 height 13
copy p "Yungchuy_23@icloud.com"
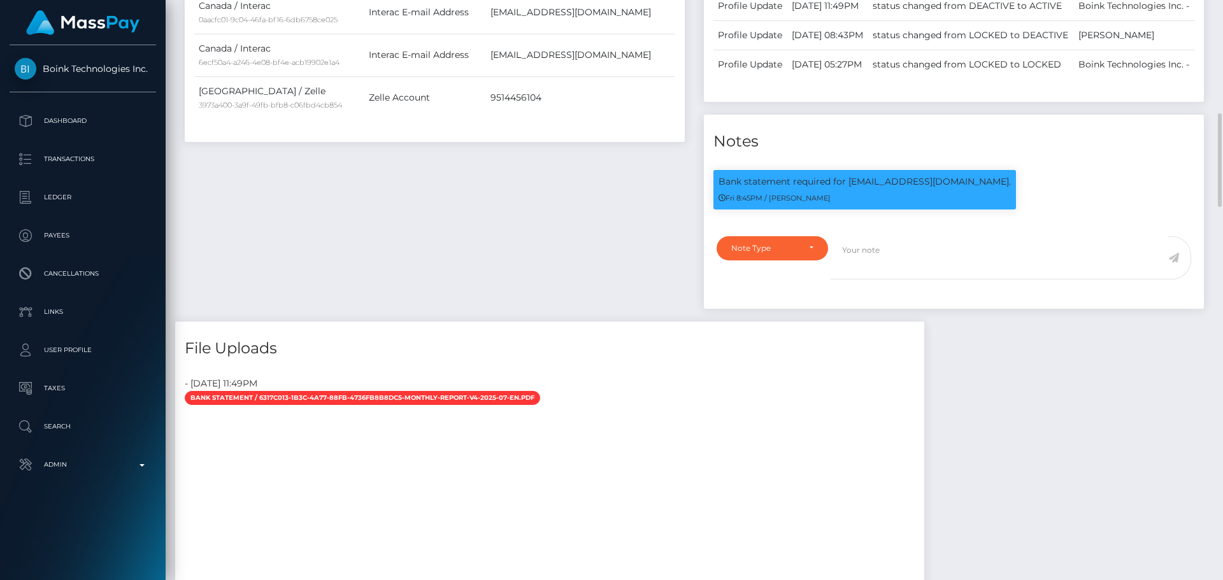
click at [597, 239] on div "Payee Attributes Payer Name Label Value Canada / Interac 0aacfc01-9c04-46fa-bf1…" at bounding box center [434, 111] width 519 height 421
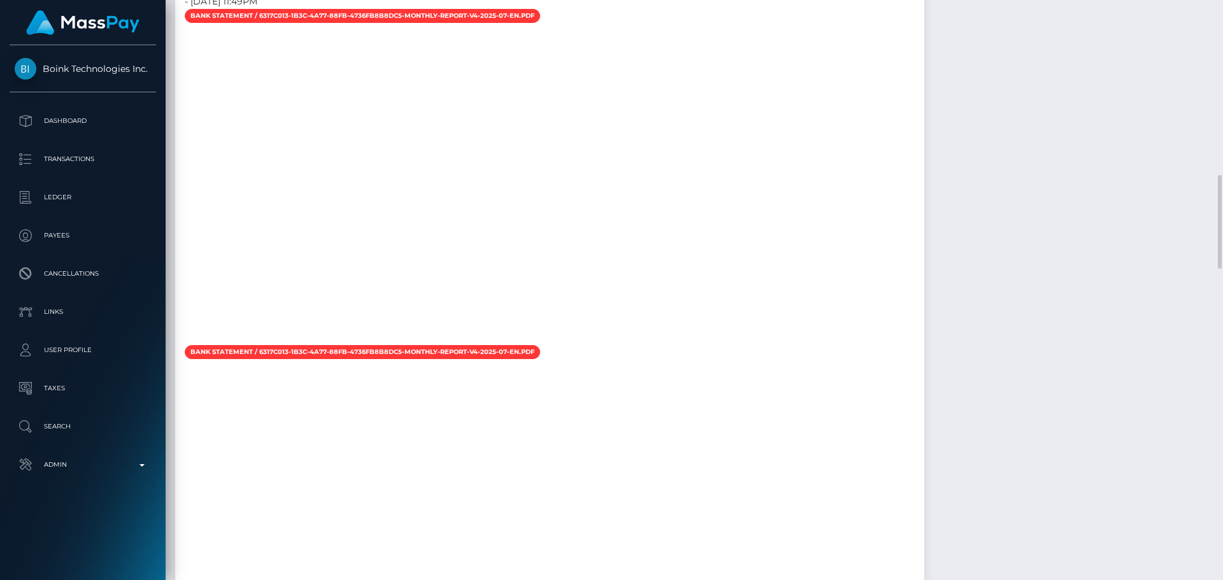
click at [532, 245] on div at bounding box center [549, 185] width 749 height 318
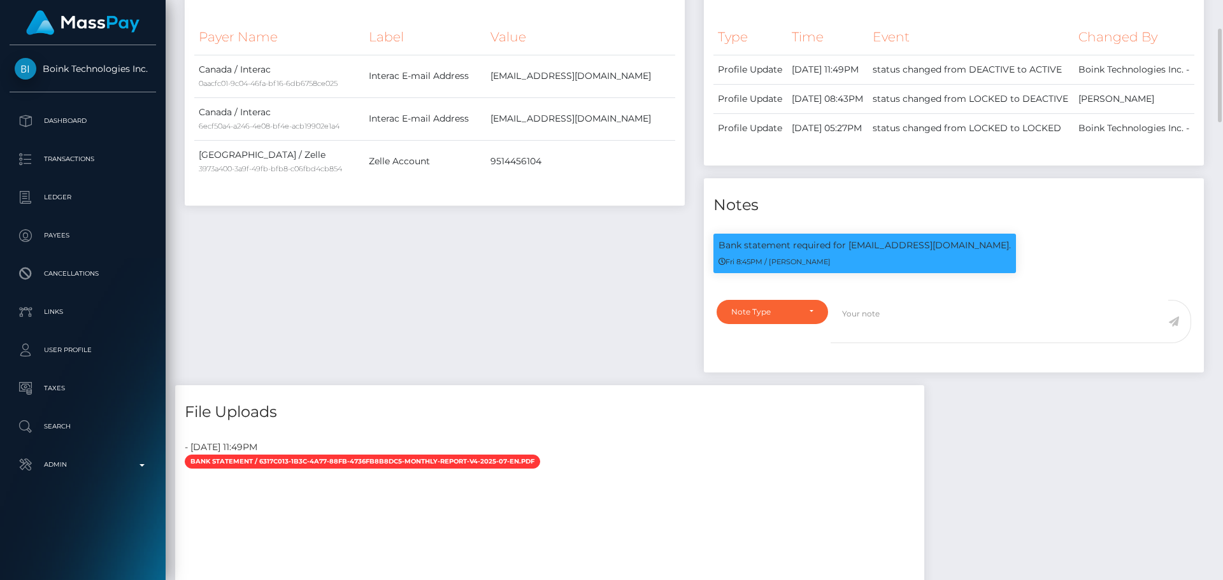
scroll to position [153, 327]
click at [858, 252] on p "Bank statement required for Yungchuy_23@icloud.com." at bounding box center [864, 245] width 292 height 13
drag, startPoint x: 858, startPoint y: 285, endPoint x: 960, endPoint y: 288, distance: 102.0
click at [960, 252] on p "Bank statement required for Yungchuy_23@icloud.com." at bounding box center [864, 245] width 292 height 13
copy p "Yungchuy_23@icloud.com"
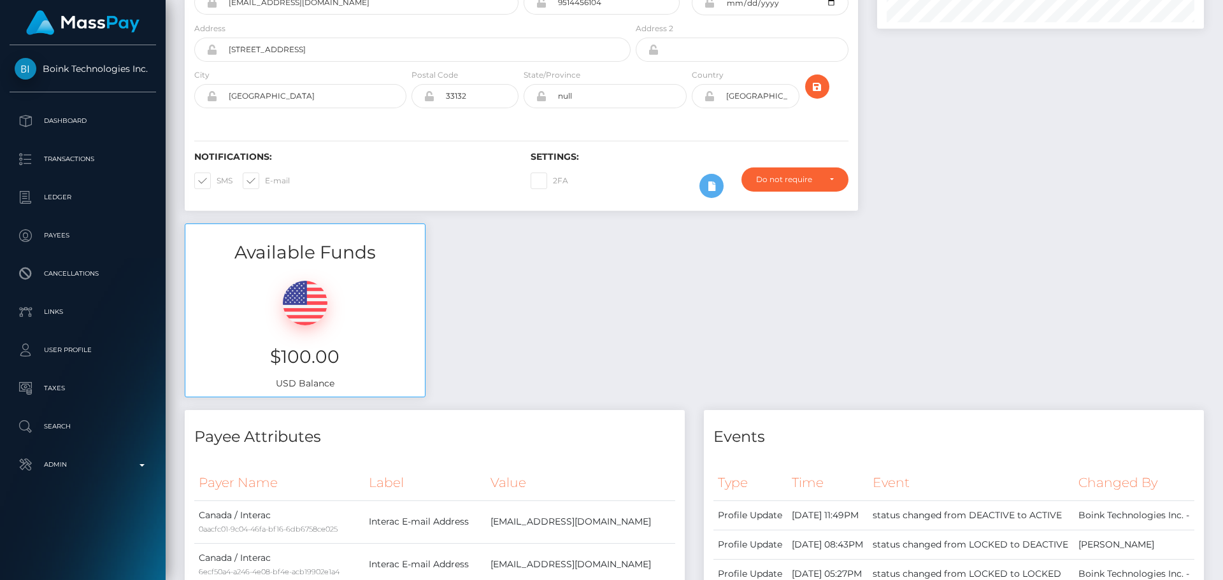
scroll to position [0, 0]
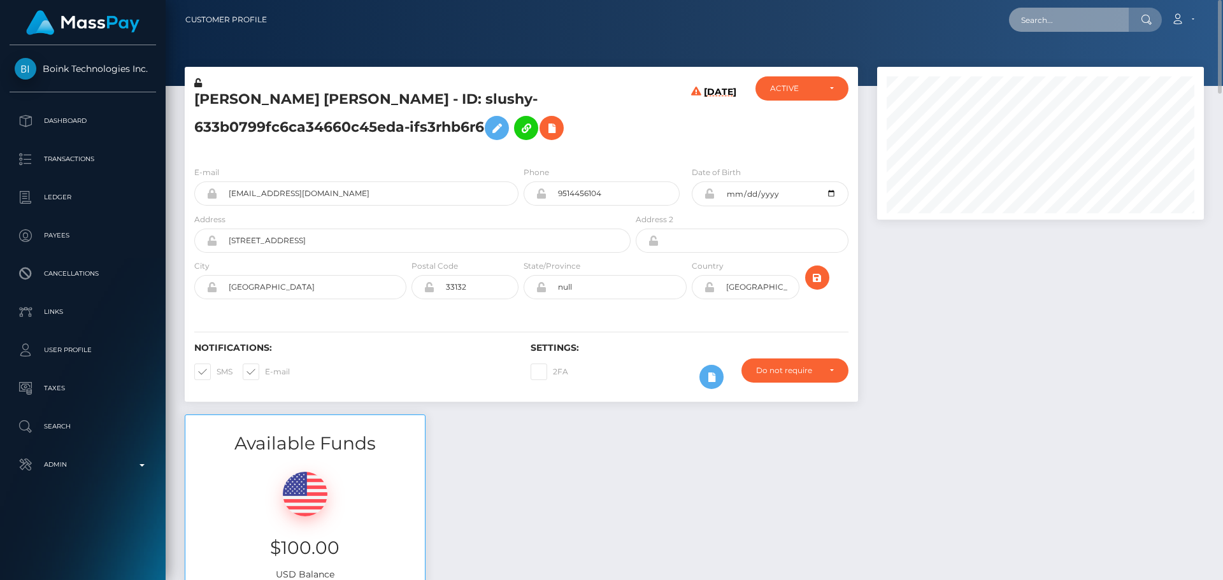
click at [1059, 17] on input "text" at bounding box center [1069, 20] width 120 height 24
paste input "672196885daf741edccdb37c"
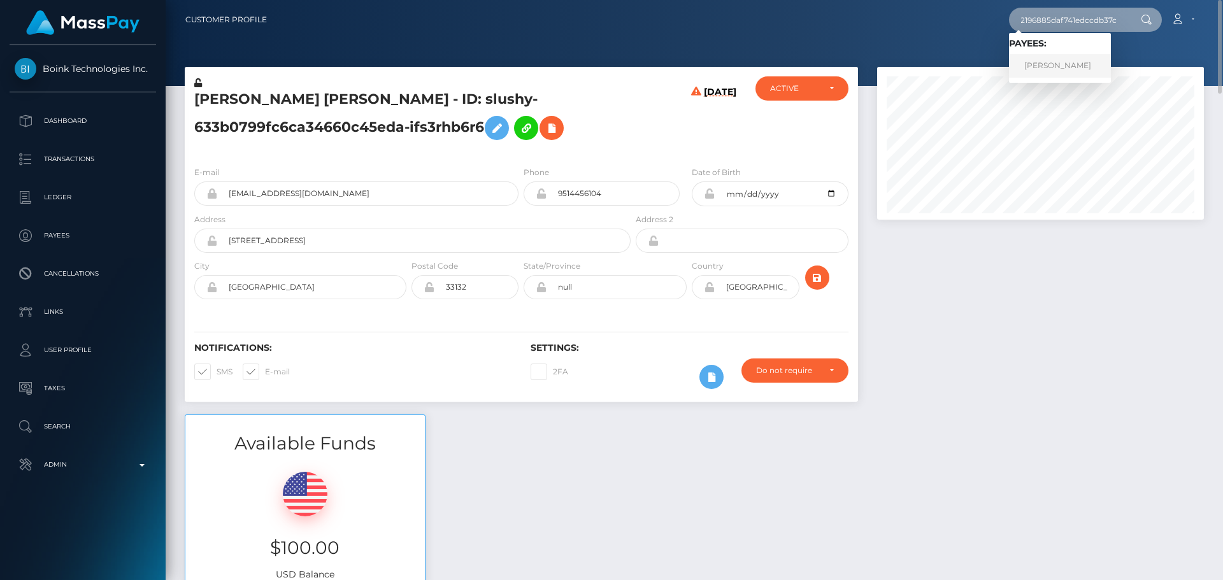
type input "672196885daf741edccdb37c"
click at [1063, 66] on link "Jesus Rangel" at bounding box center [1060, 66] width 102 height 24
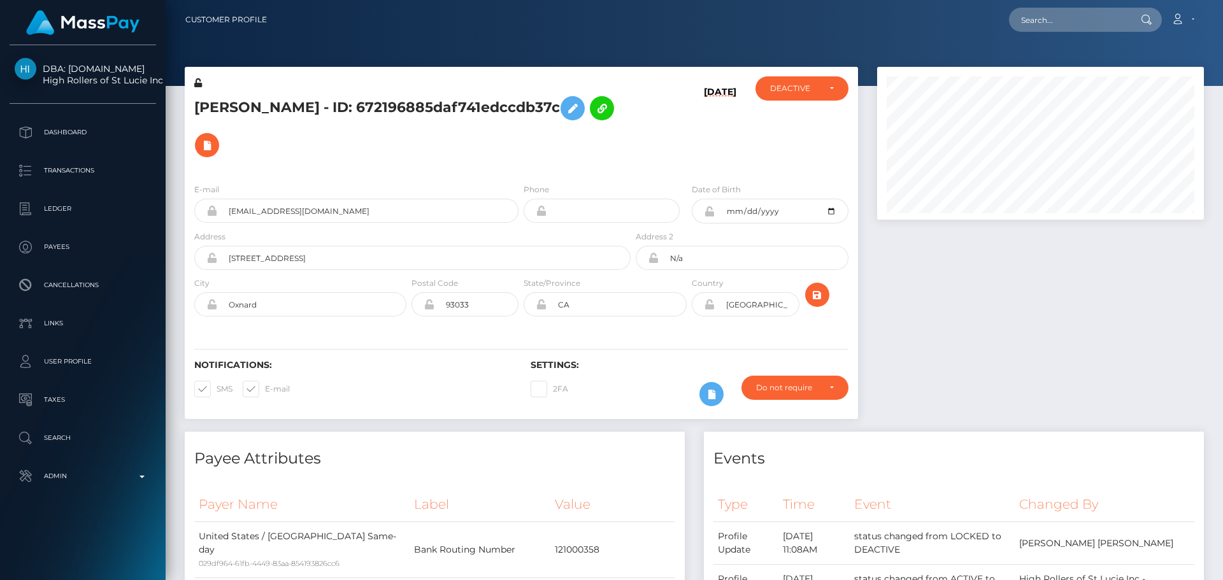
scroll to position [153, 327]
click at [499, 173] on div "E-mail [EMAIL_ADDRESS][DOMAIN_NAME] Phone [DATE]" at bounding box center [521, 251] width 673 height 156
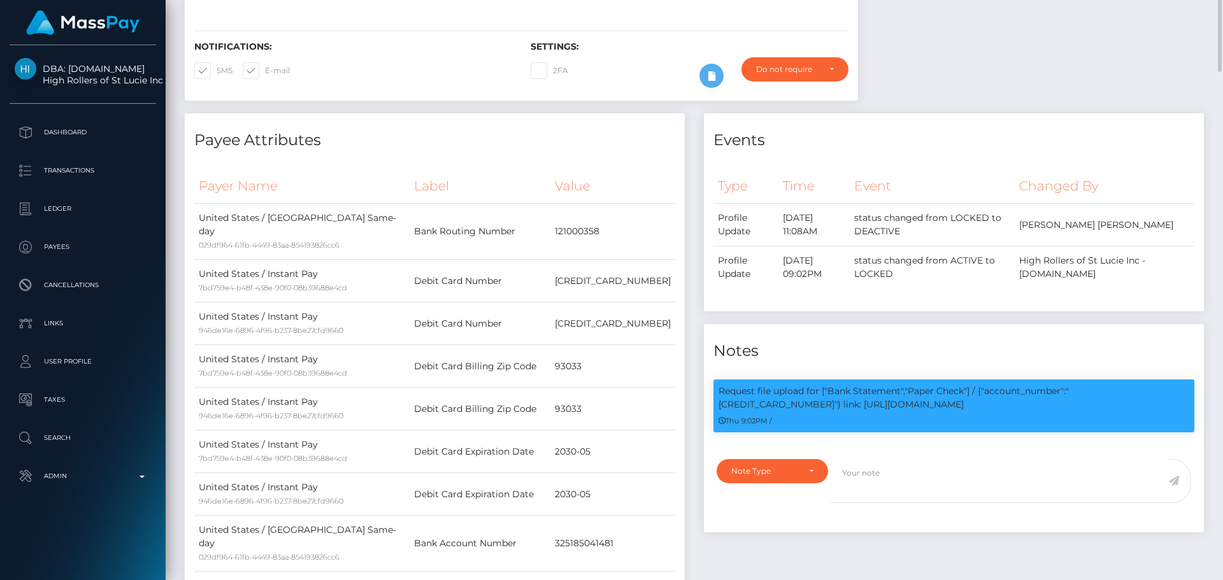
scroll to position [0, 0]
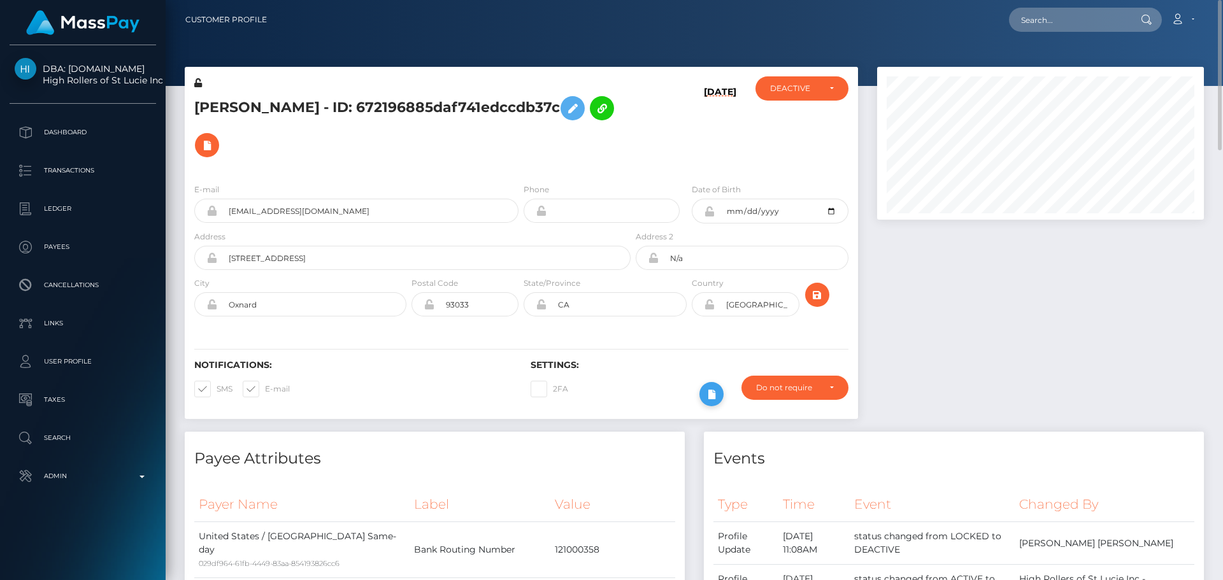
click at [720, 382] on button at bounding box center [711, 394] width 24 height 24
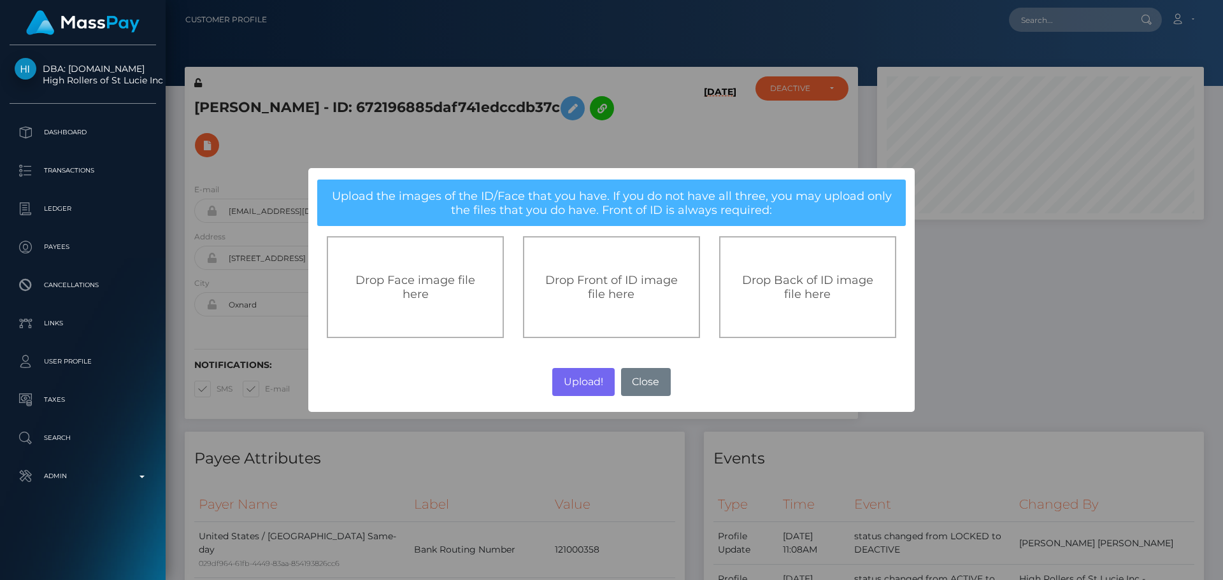
click at [617, 306] on div "Drop Front of ID image file here" at bounding box center [611, 287] width 177 height 102
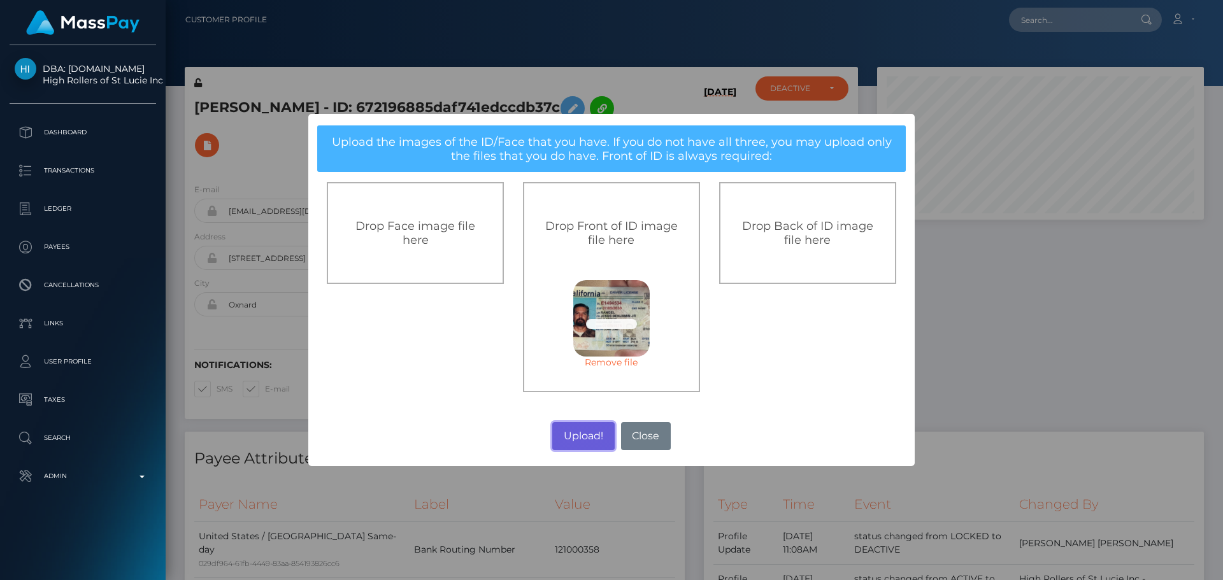
click at [582, 437] on button "Upload!" at bounding box center [583, 436] width 62 height 28
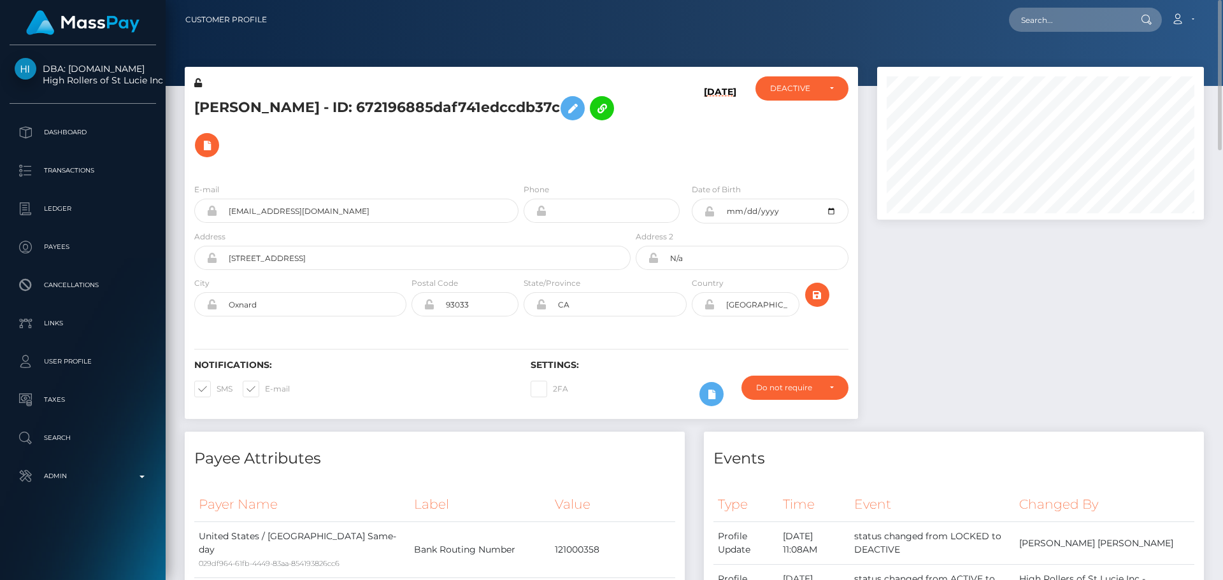
click at [667, 329] on div "Notifications: SMS E-mail Settings: 2FA" at bounding box center [521, 374] width 673 height 90
click at [818, 287] on icon "submit" at bounding box center [816, 295] width 15 height 16
click at [639, 360] on h6 "Settings:" at bounding box center [688, 365] width 317 height 11
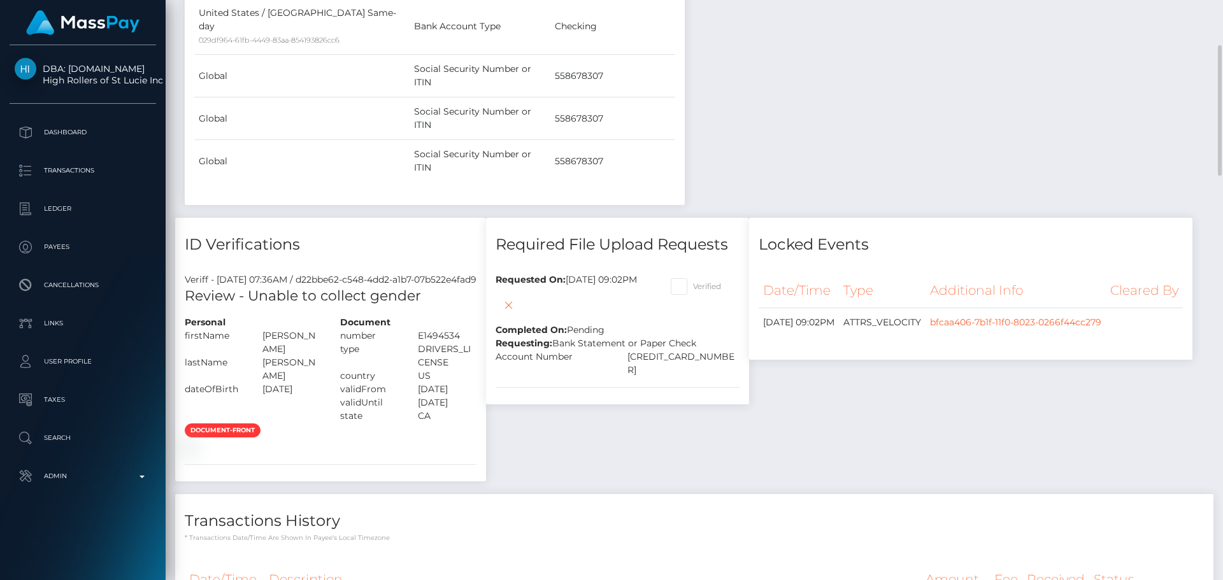
scroll to position [955, 0]
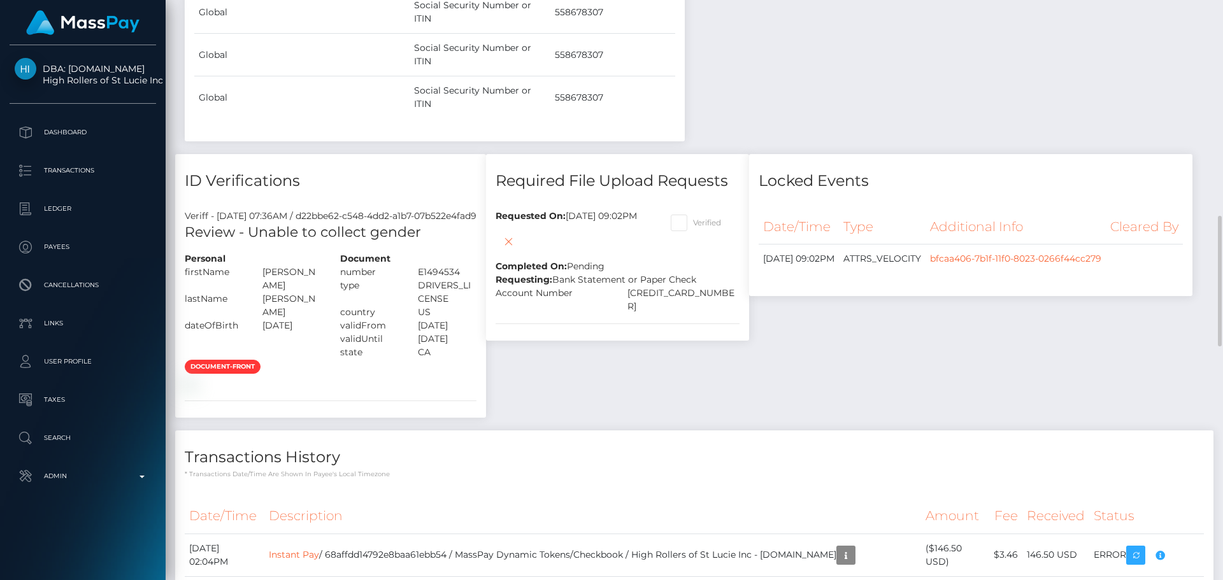
click at [585, 257] on div "Required File Upload Requests Requested On: August 28, 2025 09:02PM Completed O…" at bounding box center [617, 292] width 282 height 276
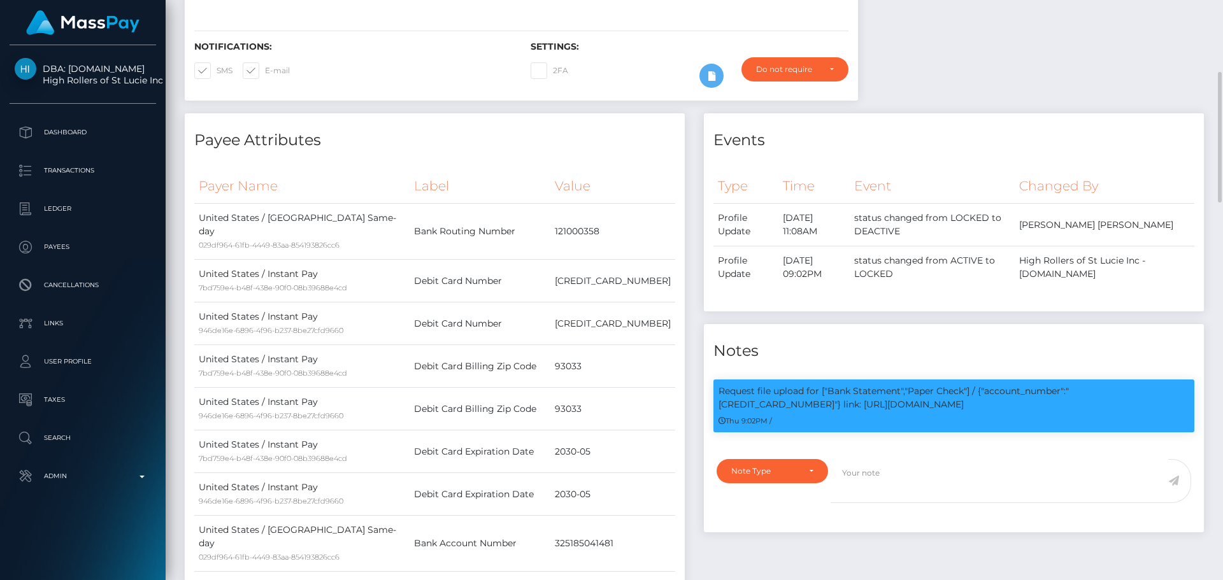
scroll to position [0, 0]
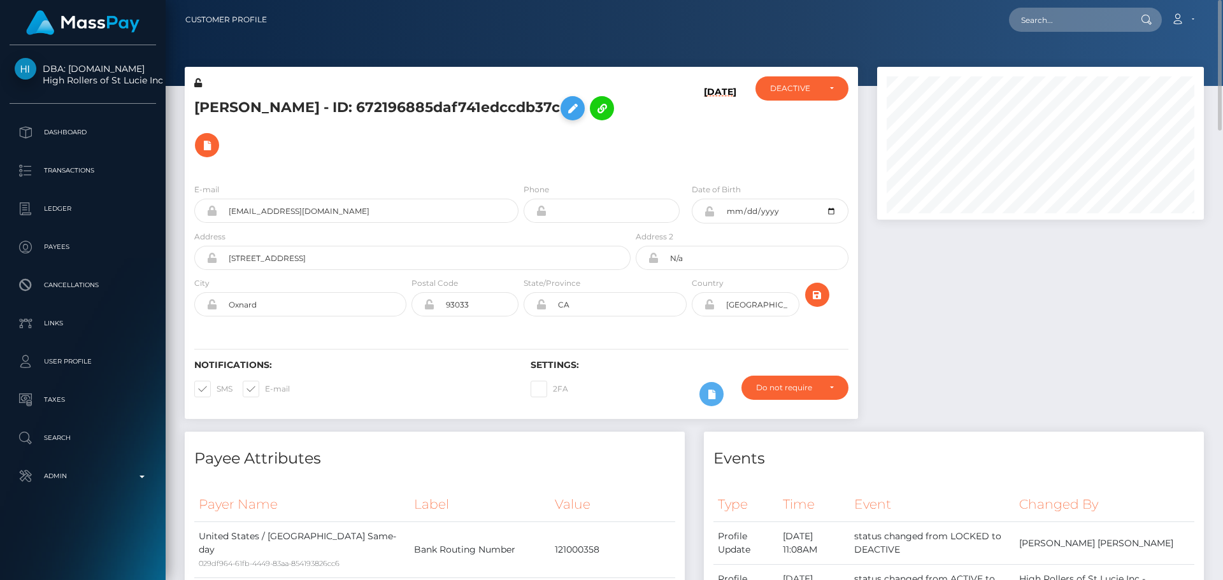
click at [565, 106] on icon at bounding box center [572, 109] width 15 height 16
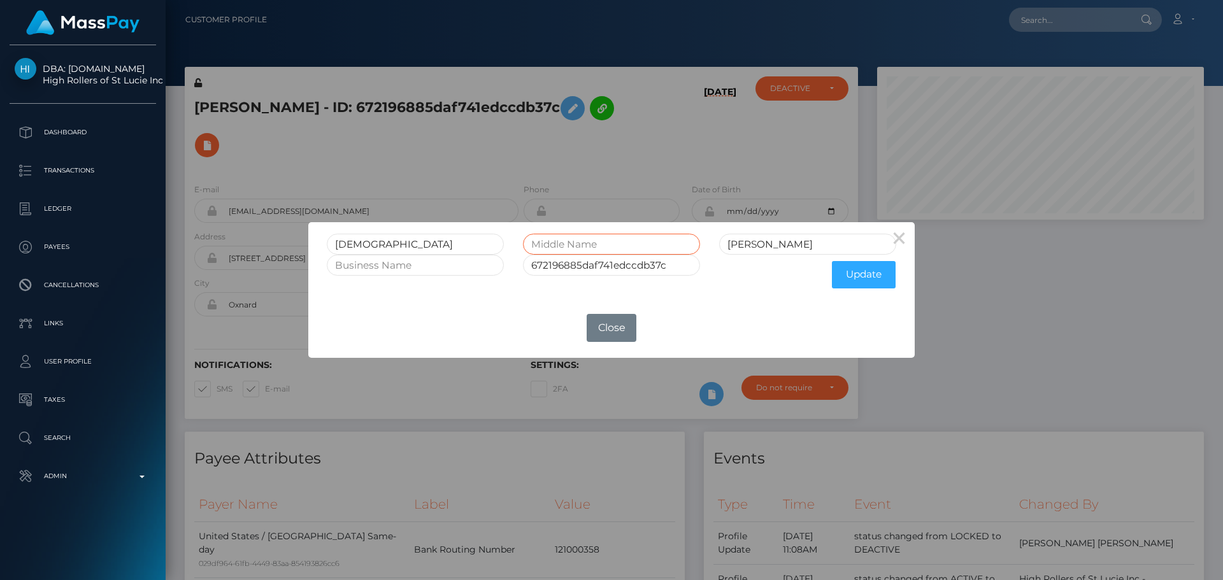
click at [606, 248] on input "text" at bounding box center [611, 244] width 177 height 21
type input "Benjamin Jr"
click at [752, 292] on div "Update" at bounding box center [807, 275] width 196 height 40
click at [863, 274] on button "Update" at bounding box center [864, 274] width 64 height 27
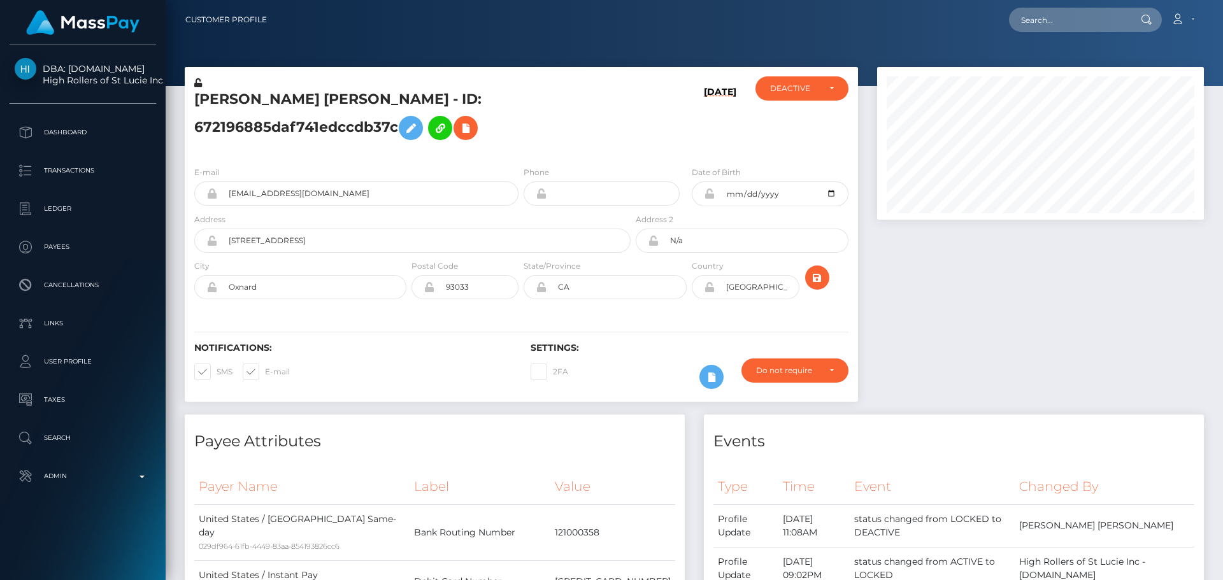
scroll to position [153, 327]
click at [198, 83] on icon at bounding box center [198, 82] width 8 height 9
click at [707, 195] on icon at bounding box center [709, 193] width 11 height 10
click at [710, 290] on icon at bounding box center [709, 287] width 11 height 10
click at [710, 242] on input "N/a" at bounding box center [752, 241] width 189 height 24
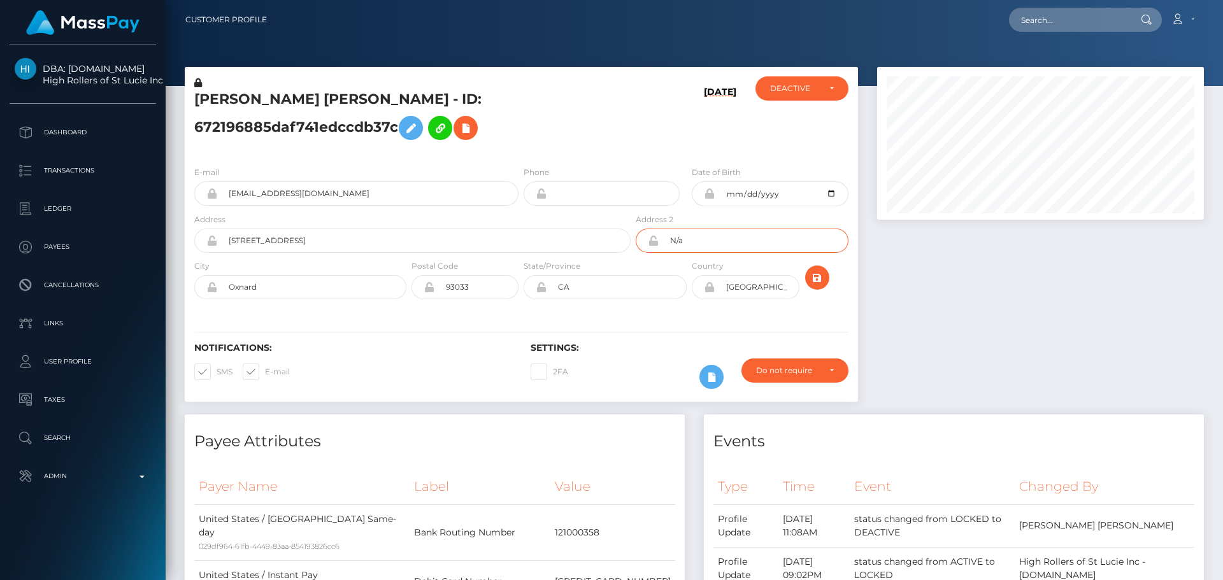
click at [710, 242] on input "N/a" at bounding box center [752, 241] width 189 height 24
click at [571, 316] on div "Notifications: SMS E-mail Settings: 2FA" at bounding box center [521, 357] width 673 height 90
click at [653, 320] on div "Notifications: SMS E-mail Settings: 2FA" at bounding box center [521, 357] width 673 height 90
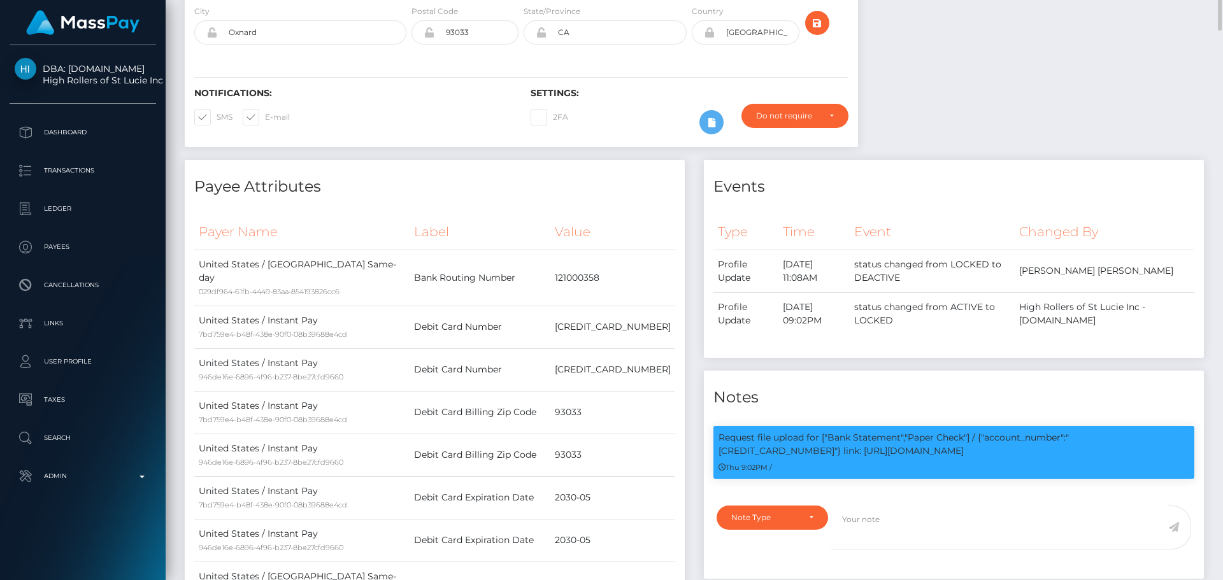
scroll to position [446, 0]
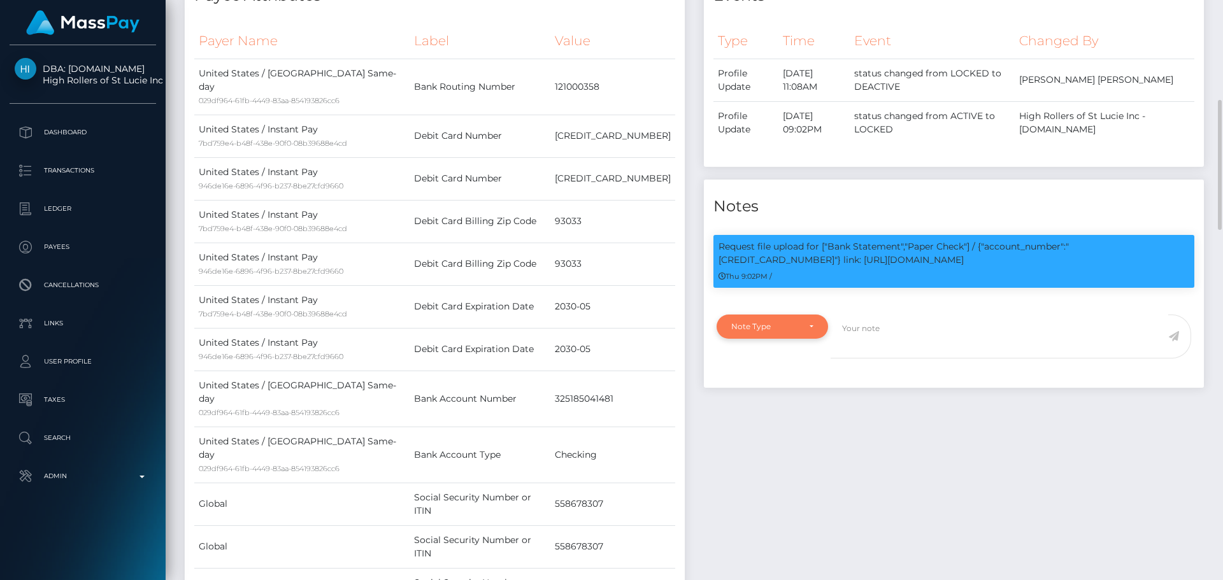
click at [812, 329] on div "Note Type" at bounding box center [772, 327] width 82 height 10
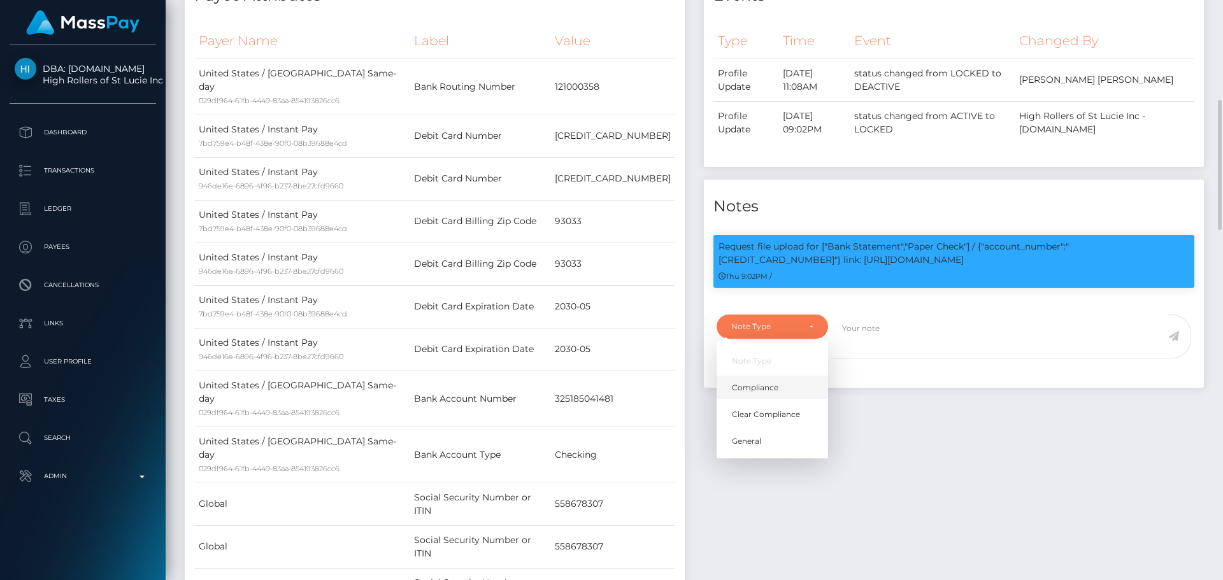
scroll to position [153, 327]
click at [770, 387] on span "Compliance" at bounding box center [755, 387] width 46 height 11
select select "COMPLIANCE"
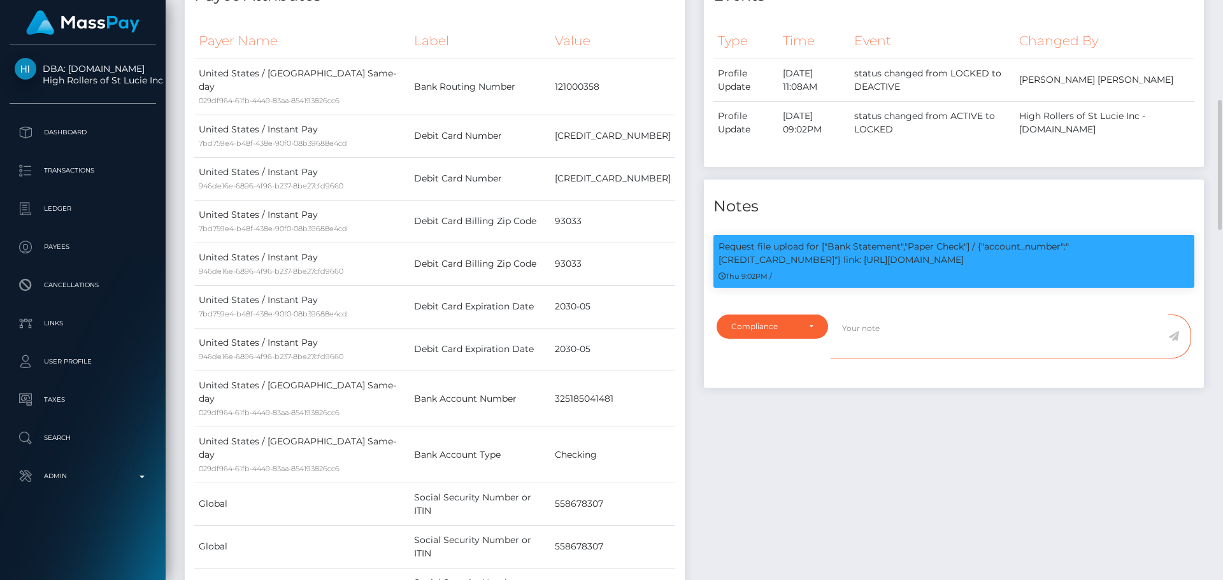
click at [888, 344] on textarea at bounding box center [999, 337] width 338 height 44
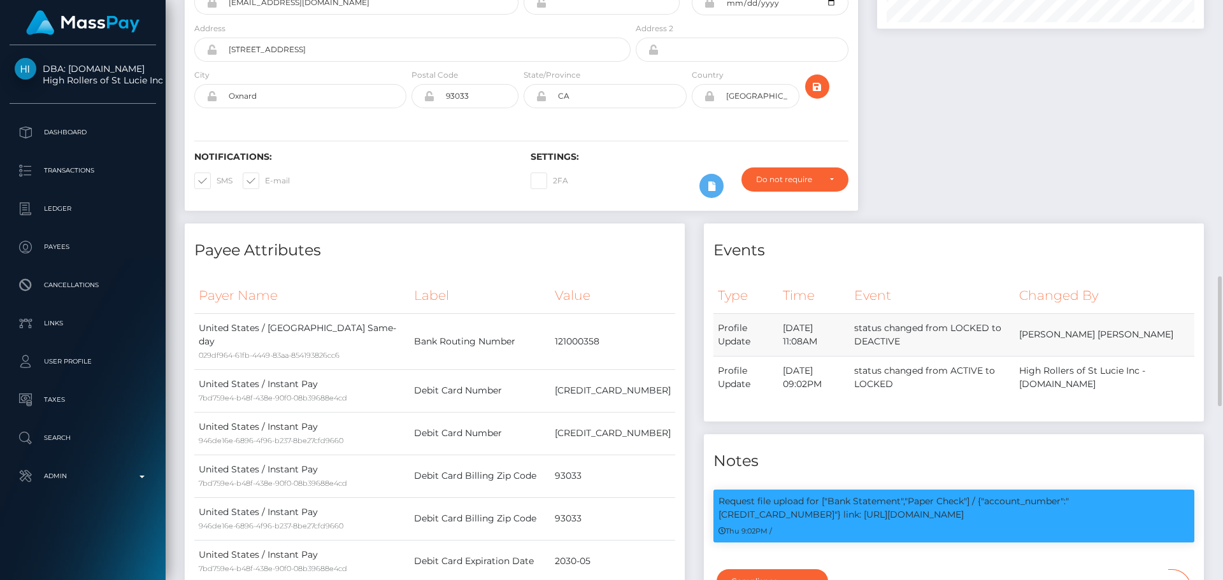
scroll to position [64, 0]
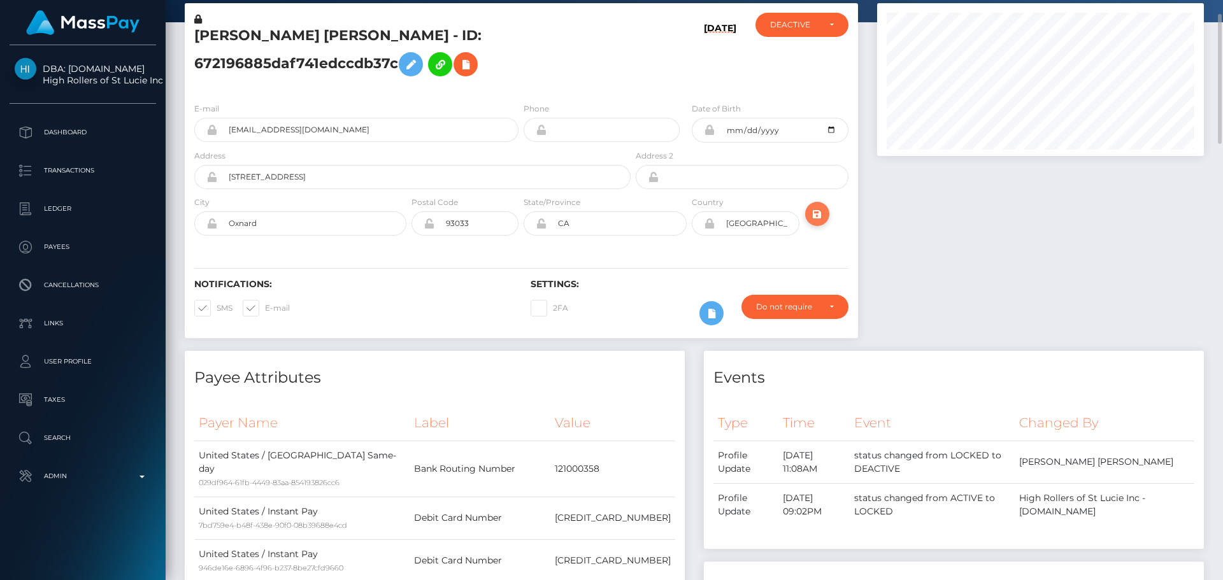
click at [809, 213] on icon "submit" at bounding box center [816, 214] width 15 height 16
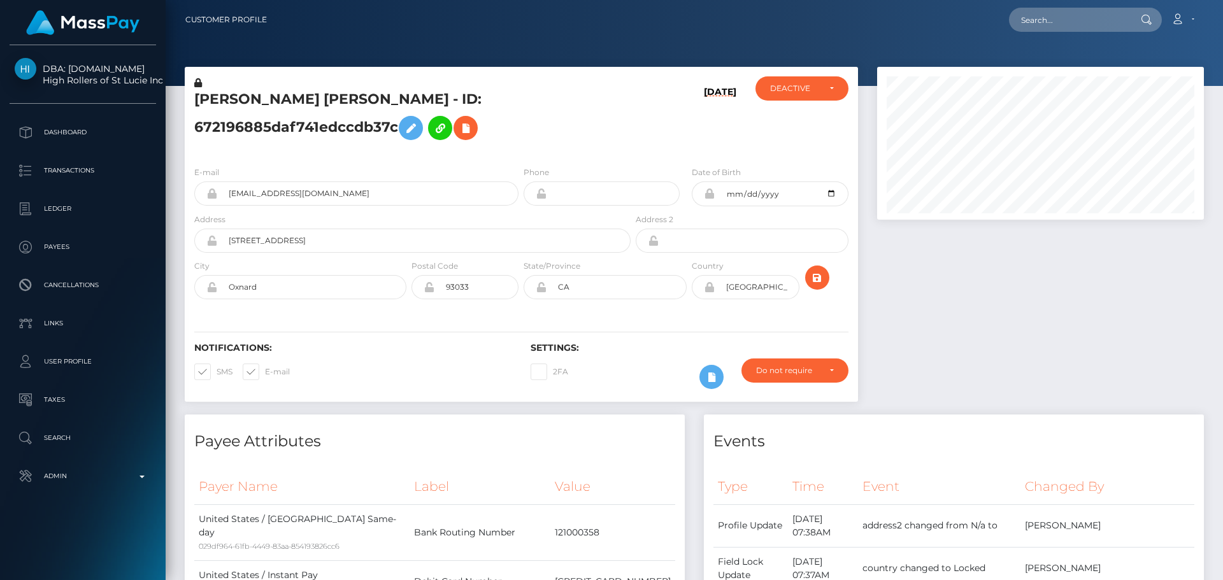
scroll to position [636640, 636467]
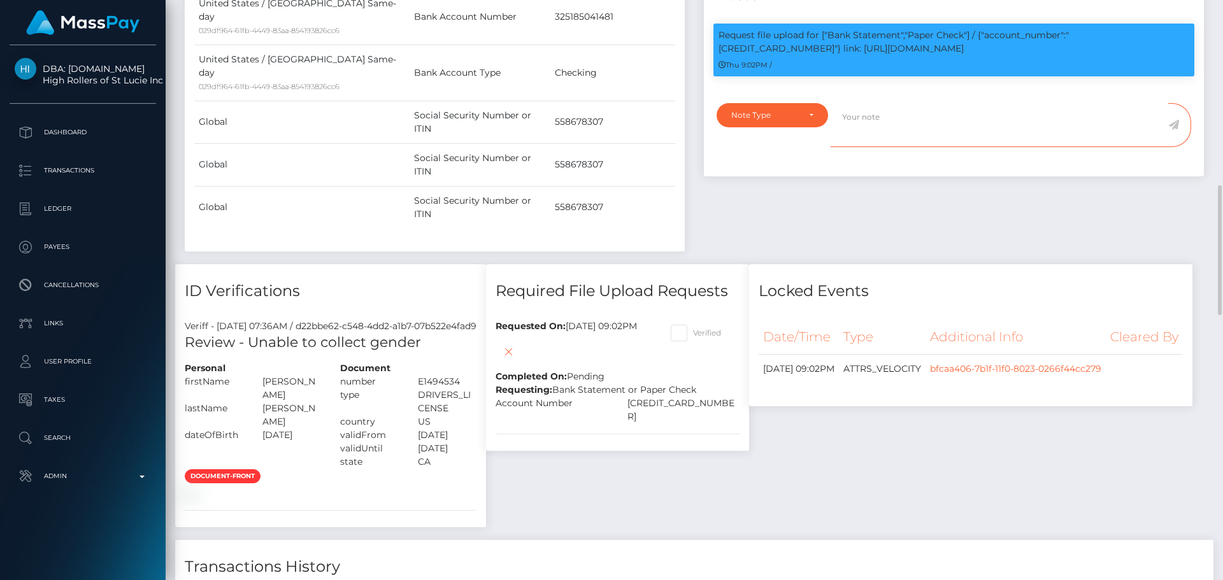
click at [906, 129] on textarea at bounding box center [999, 125] width 338 height 44
click at [797, 117] on div "Note Type" at bounding box center [765, 115] width 68 height 10
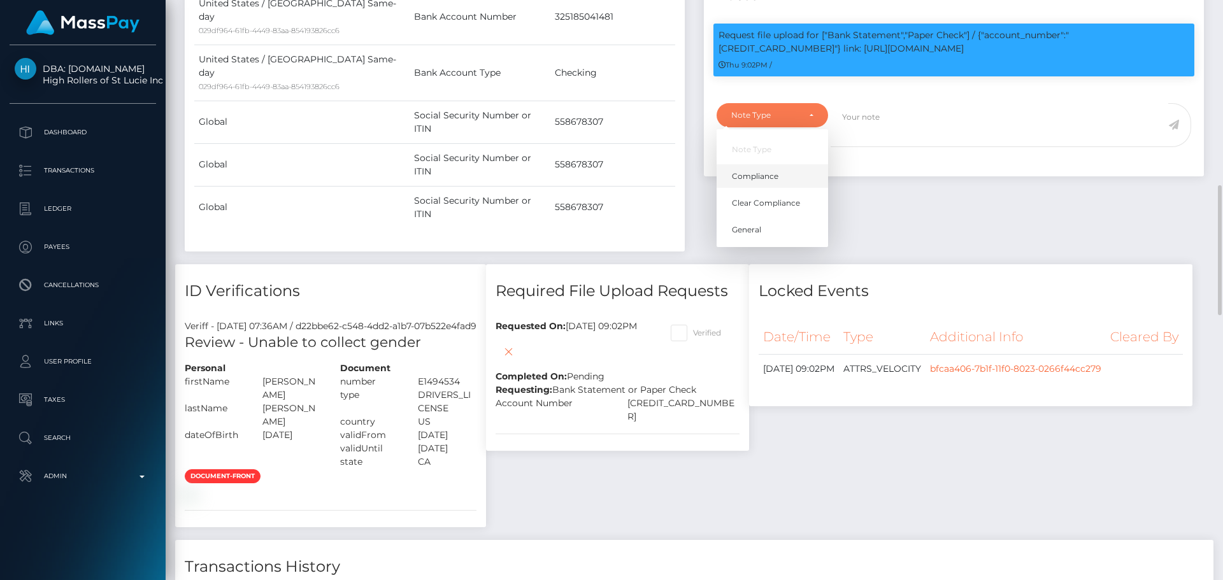
click at [774, 166] on link "Compliance" at bounding box center [771, 176] width 111 height 24
select select "COMPLIANCE"
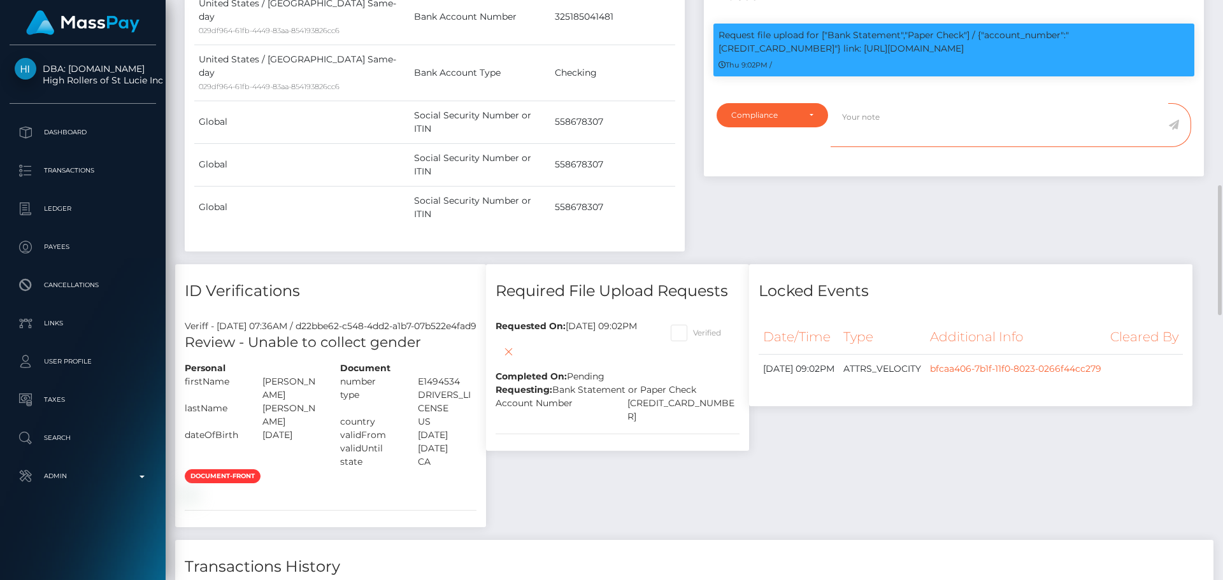
click at [907, 141] on textarea at bounding box center [999, 125] width 338 height 44
click at [979, 117] on textarea "ID on file ( exp 07/2030 iss USA )." at bounding box center [999, 125] width 338 height 44
type textarea "ID on file ( exp 07/2030 iss [GEOGRAPHIC_DATA] ). Middle name added."
click at [1178, 120] on icon at bounding box center [1173, 125] width 11 height 10
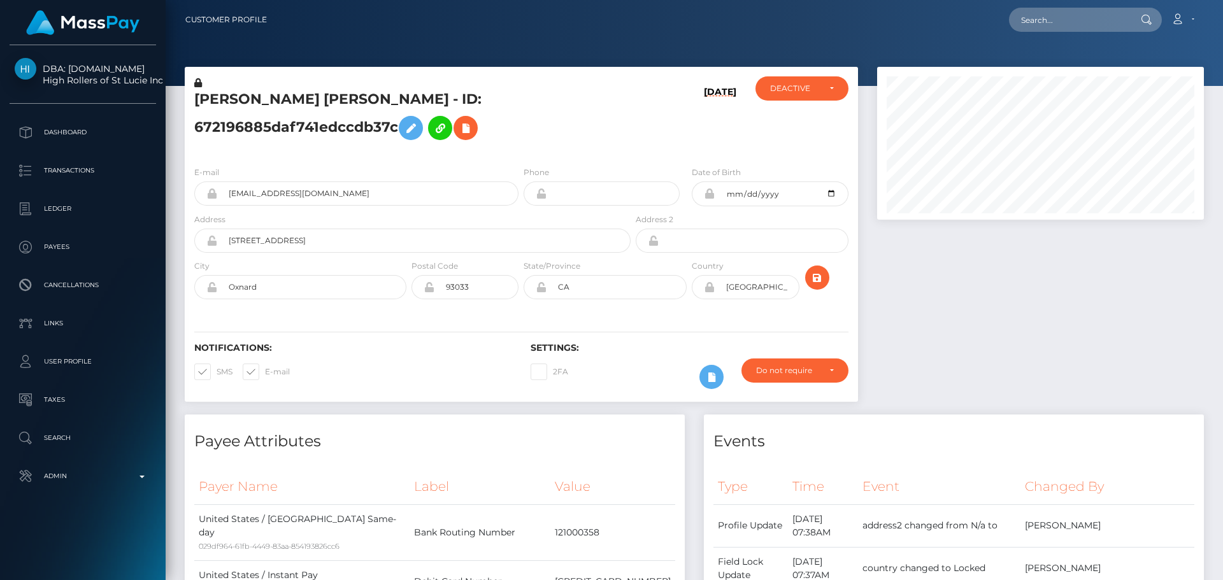
scroll to position [153, 327]
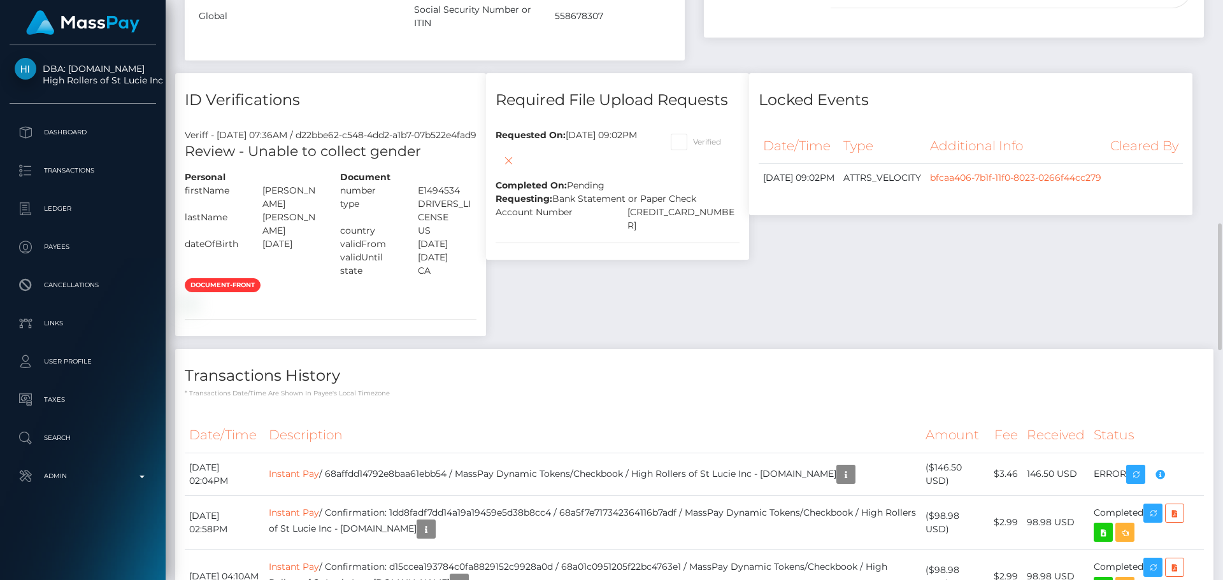
click at [883, 252] on div "Payee Attributes Payer Name Label Value United States / ACH Same-day 029df964-6…" at bounding box center [694, 369] width 1038 height 1947
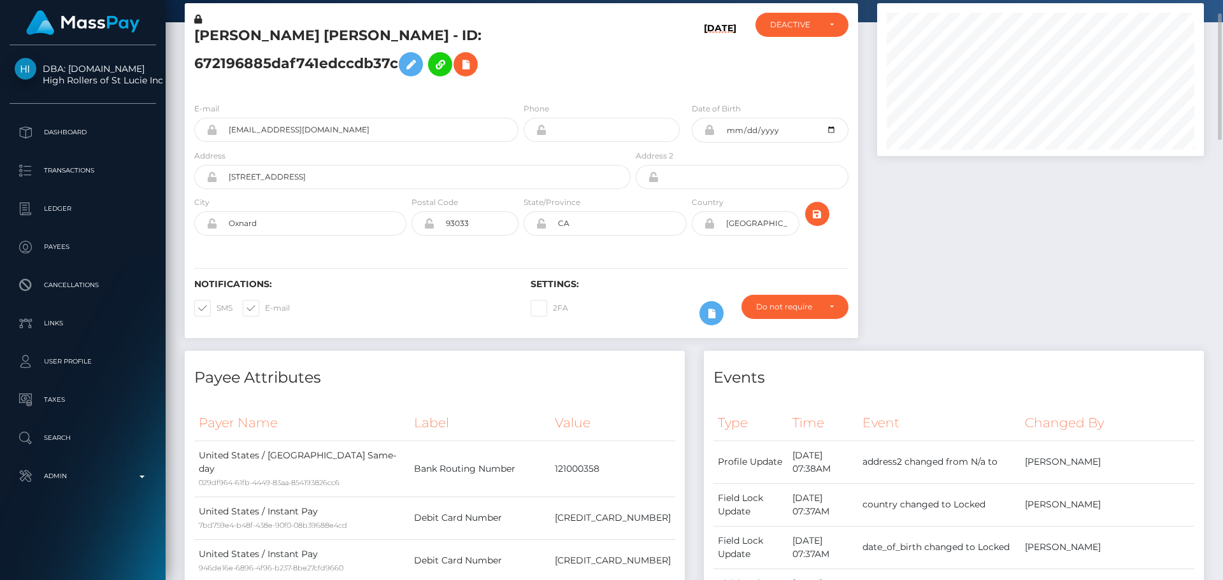
scroll to position [0, 0]
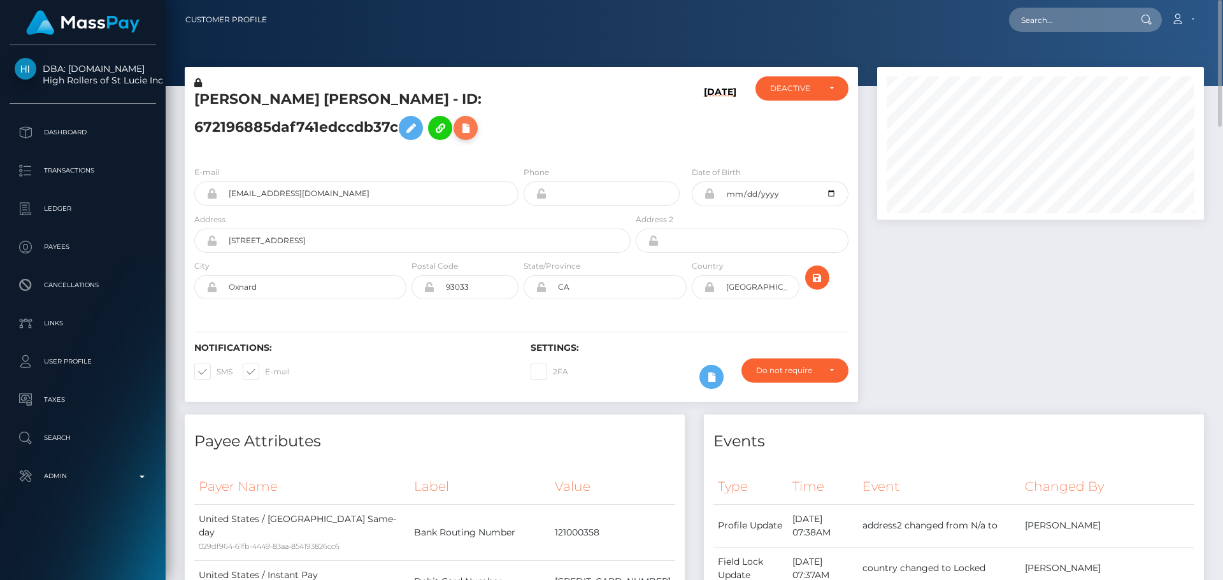
click at [453, 136] on button at bounding box center [465, 128] width 24 height 24
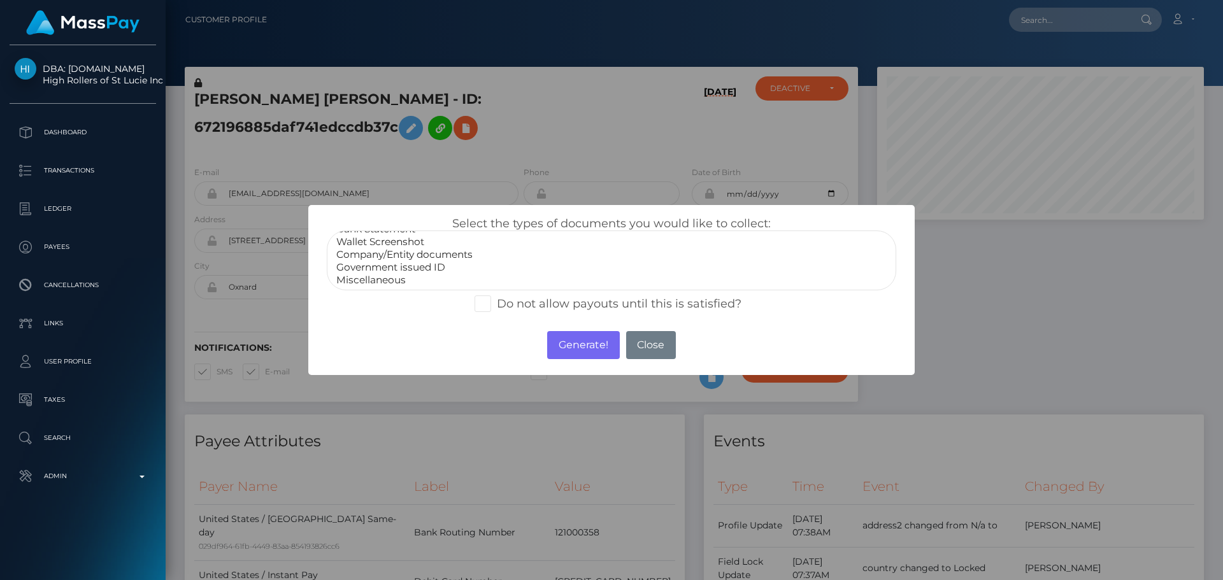
scroll to position [25, 0]
select select "Miscellaneous"
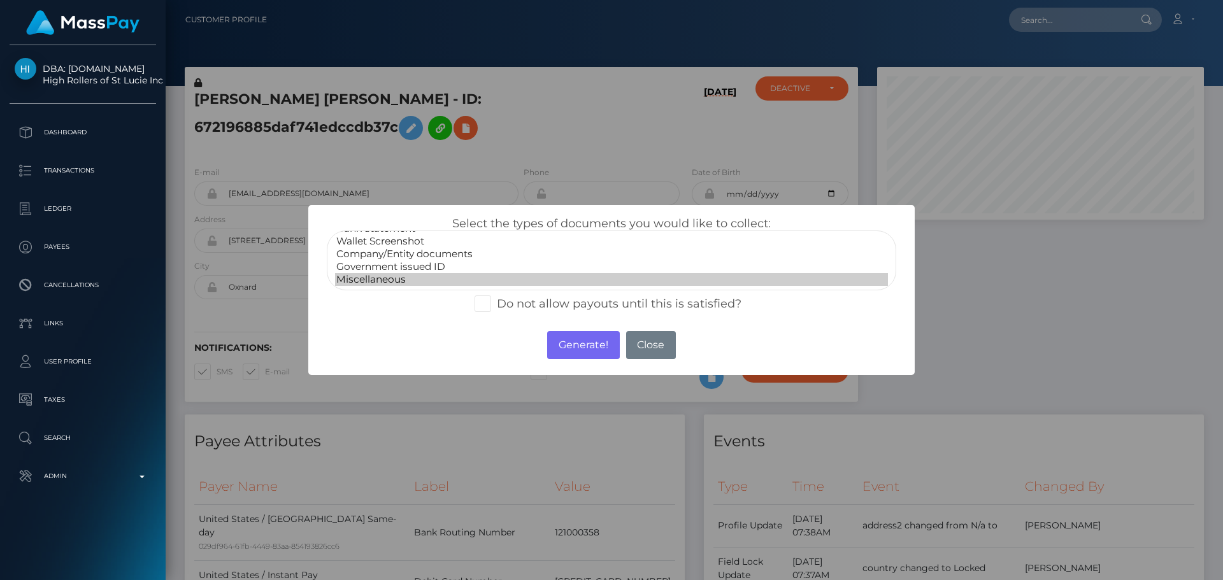
click at [385, 279] on option "Miscellaneous" at bounding box center [611, 279] width 553 height 13
click at [590, 336] on button "Generate!" at bounding box center [583, 345] width 72 height 28
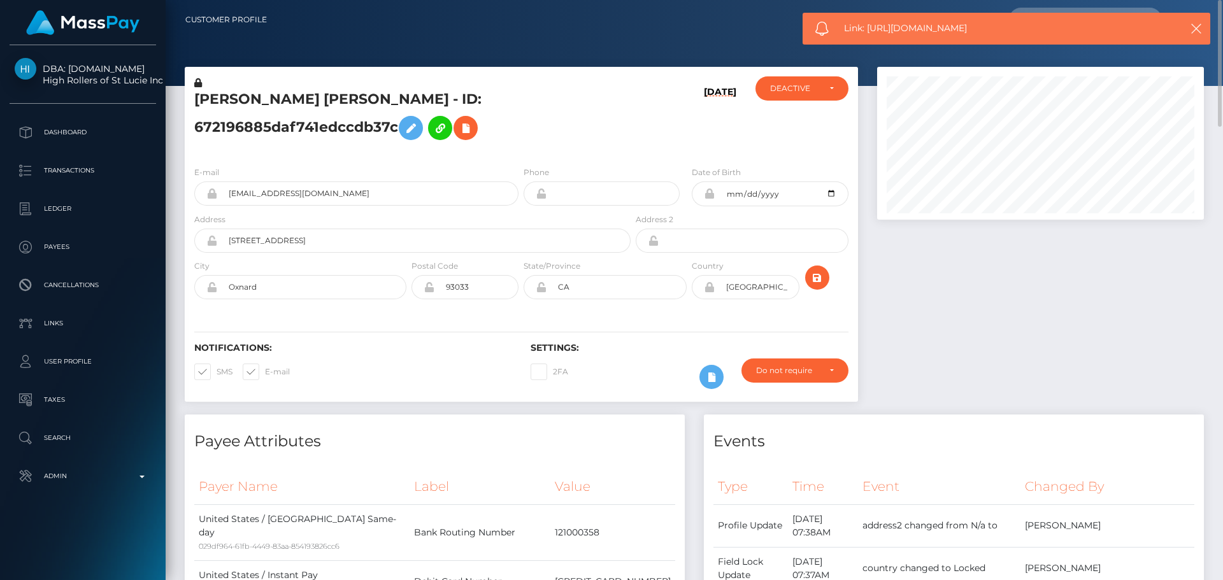
click at [508, 321] on div "Notifications: SMS E-mail Settings: 2FA" at bounding box center [521, 357] width 673 height 90
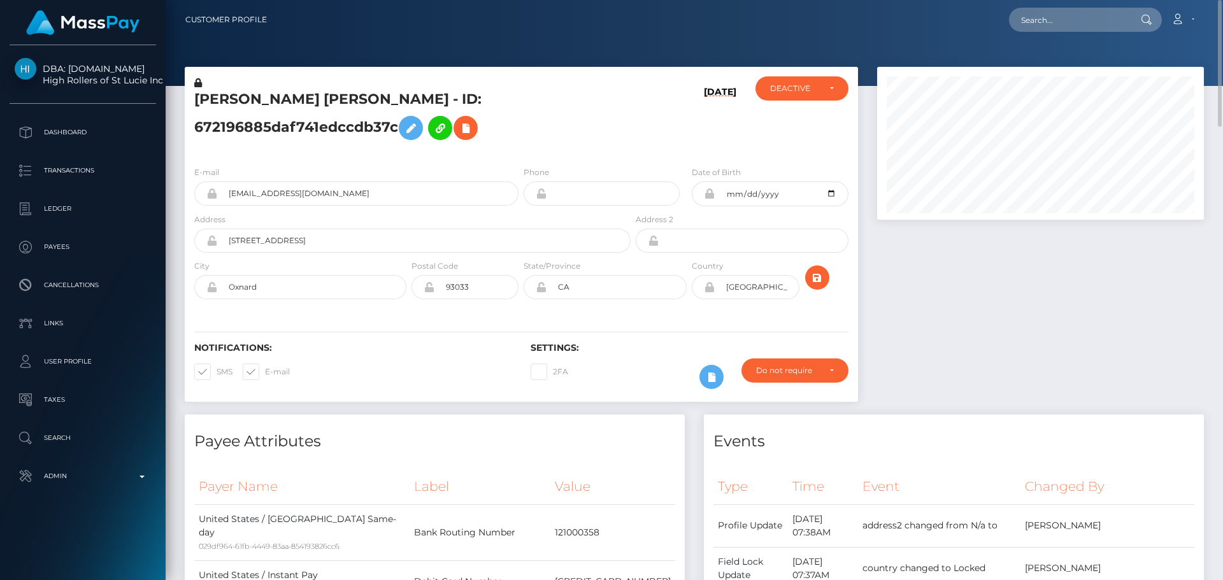
click at [505, 321] on div "Notifications: SMS E-mail Settings: 2FA" at bounding box center [521, 357] width 673 height 90
click at [818, 276] on icon "submit" at bounding box center [816, 278] width 15 height 16
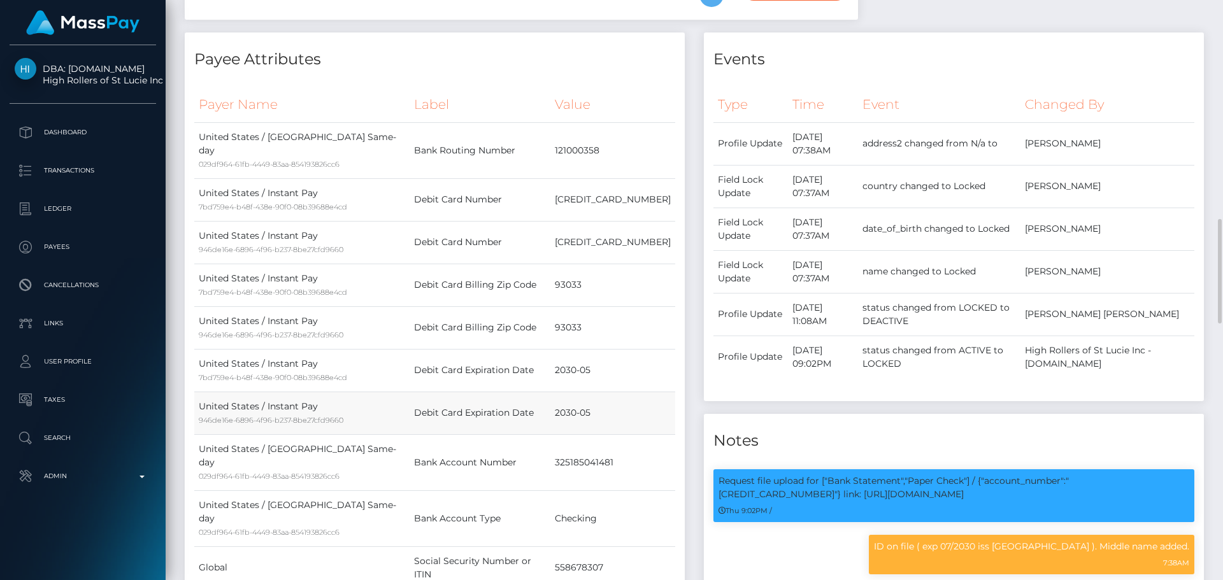
scroll to position [637, 0]
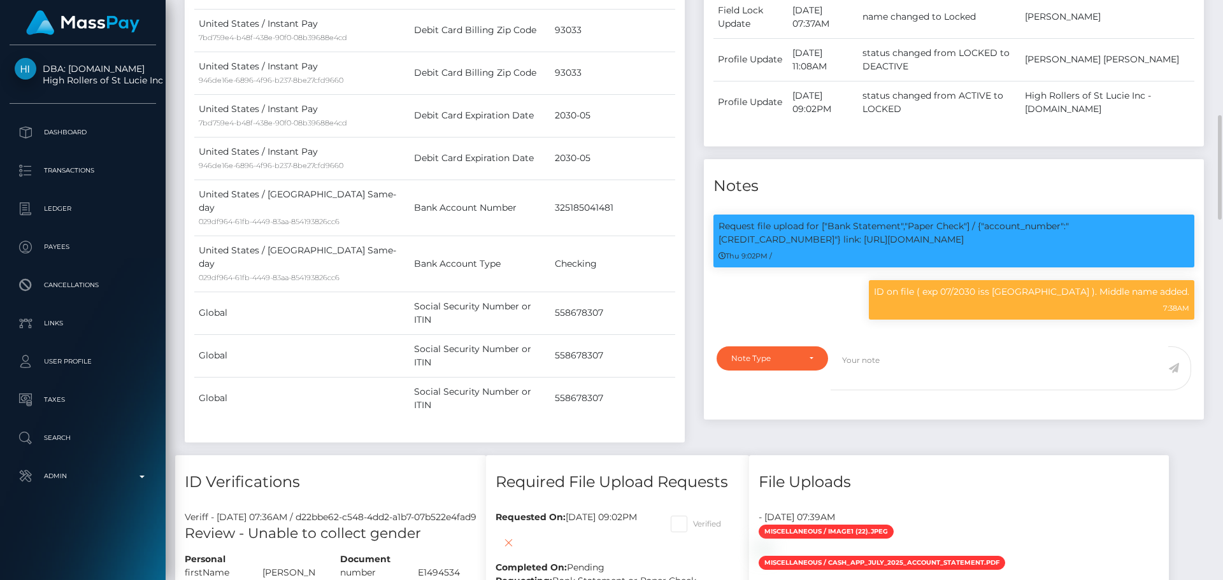
click at [693, 194] on div "Payee Attributes Payer Name Label Value United States / ACH Same-day 029df964-6…" at bounding box center [434, 117] width 519 height 678
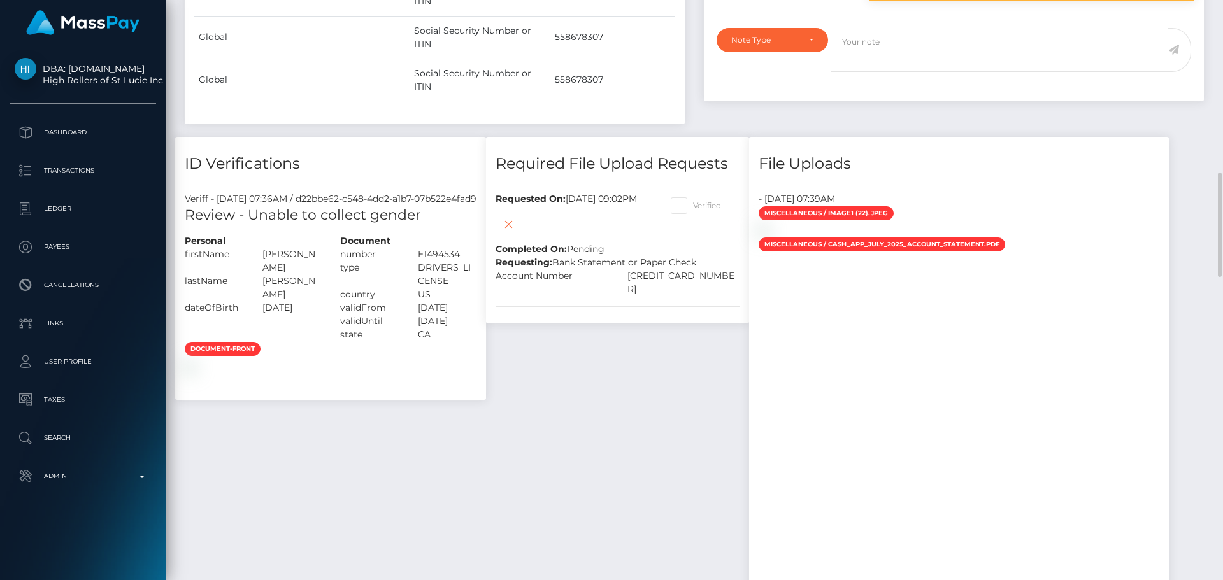
scroll to position [892, 0]
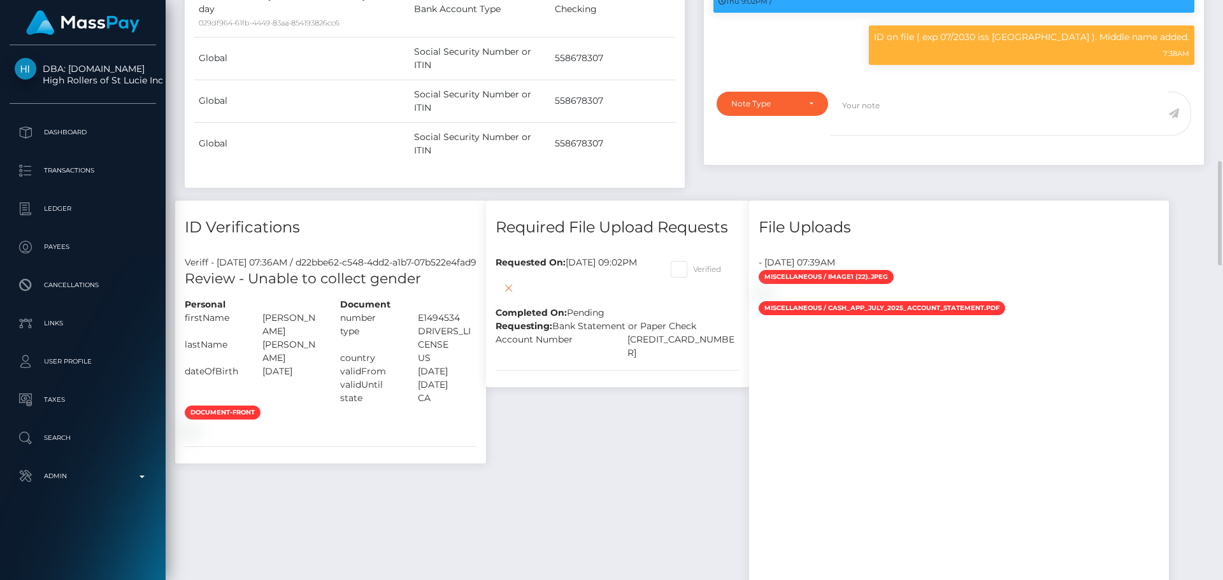
click at [486, 269] on div "Review - Unable to collect gender" at bounding box center [330, 283] width 311 height 29
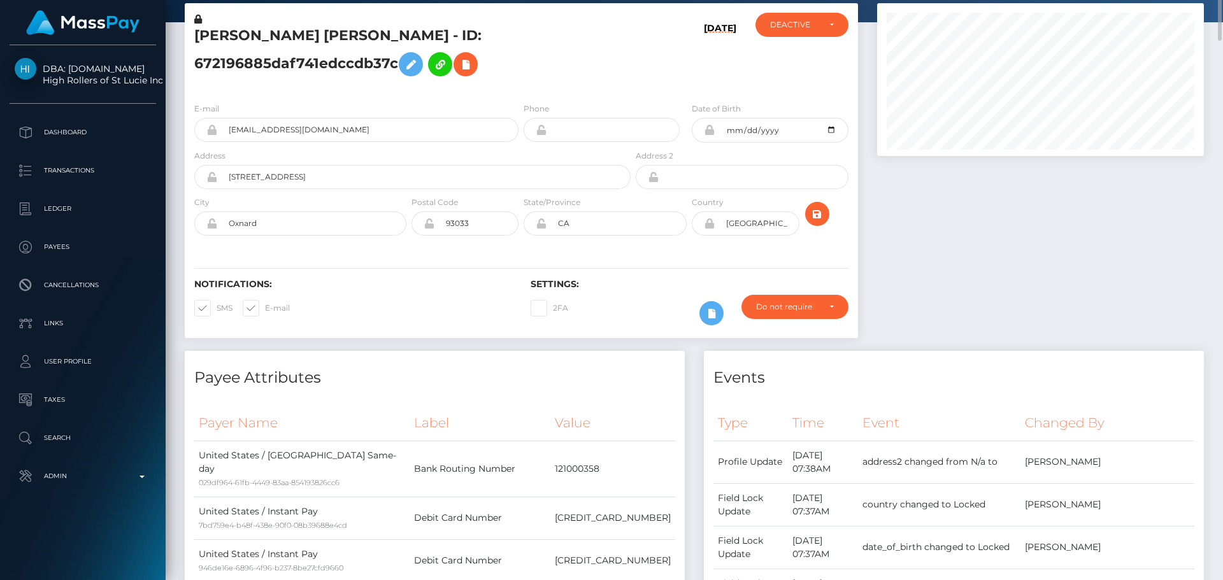
scroll to position [0, 0]
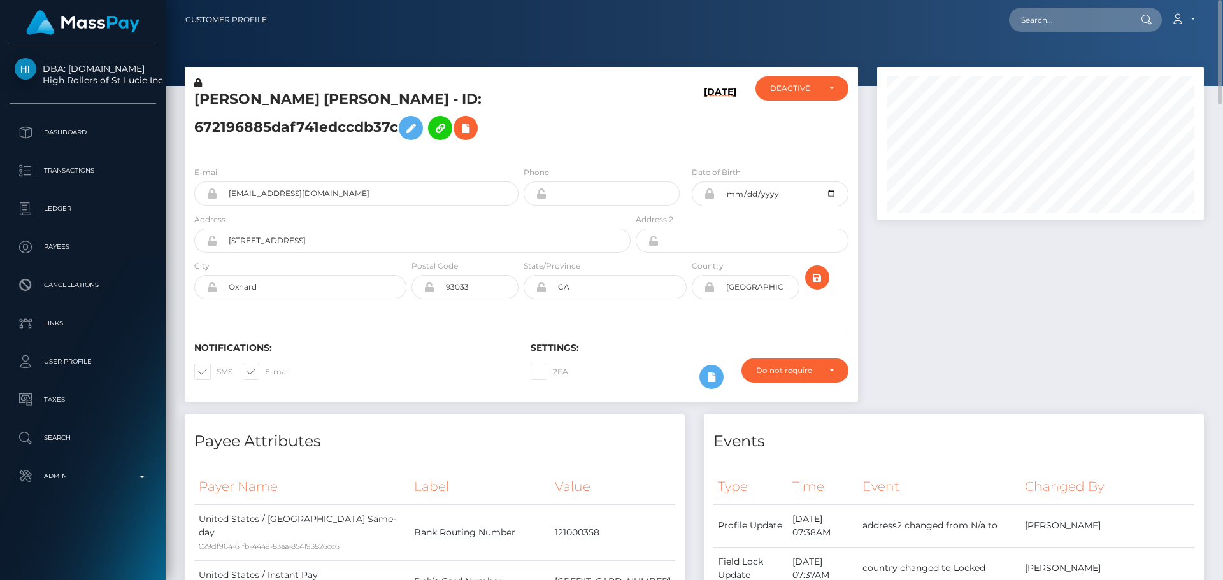
click at [648, 140] on div "08/28/25" at bounding box center [689, 116] width 112 height 80
click at [687, 146] on div "08/28/25" at bounding box center [689, 116] width 112 height 80
click at [686, 146] on div "08/28/25" at bounding box center [689, 116] width 112 height 80
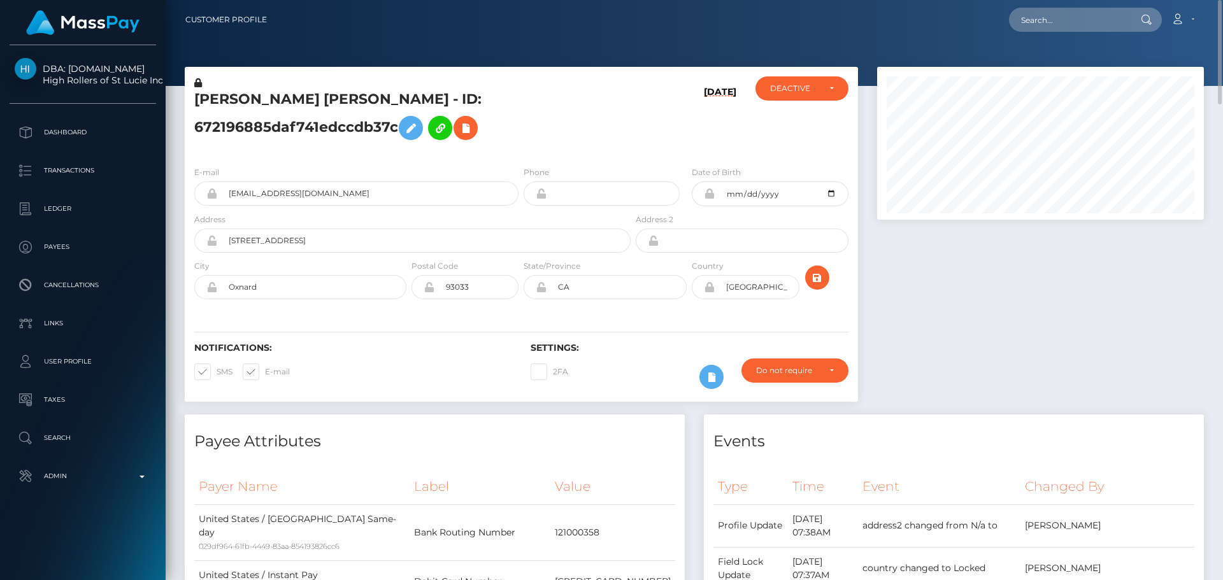
click at [478, 126] on h5 "[PERSON_NAME] [PERSON_NAME] - ID: 672196885daf741edccdb37c" at bounding box center [408, 118] width 429 height 57
click at [473, 103] on h5 "[PERSON_NAME] [PERSON_NAME] - ID: 672196885daf741edccdb37c" at bounding box center [408, 118] width 429 height 57
copy h5 "672196885daf741edccdb37c"
click at [1069, 20] on input "text" at bounding box center [1069, 20] width 120 height 24
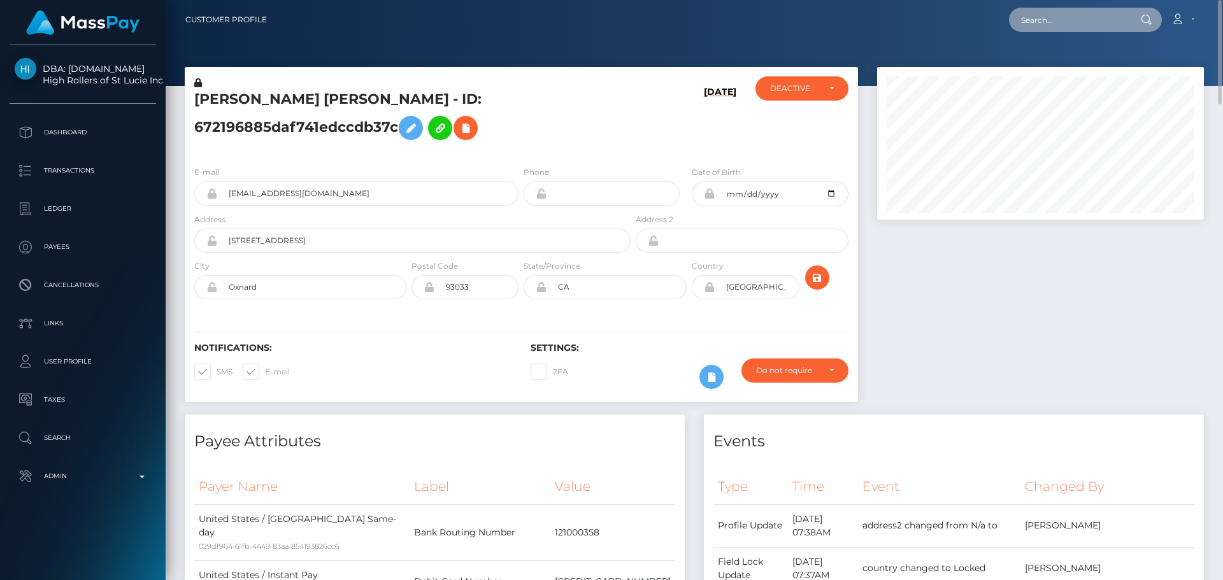
paste input "672196885daf741edccdb37c"
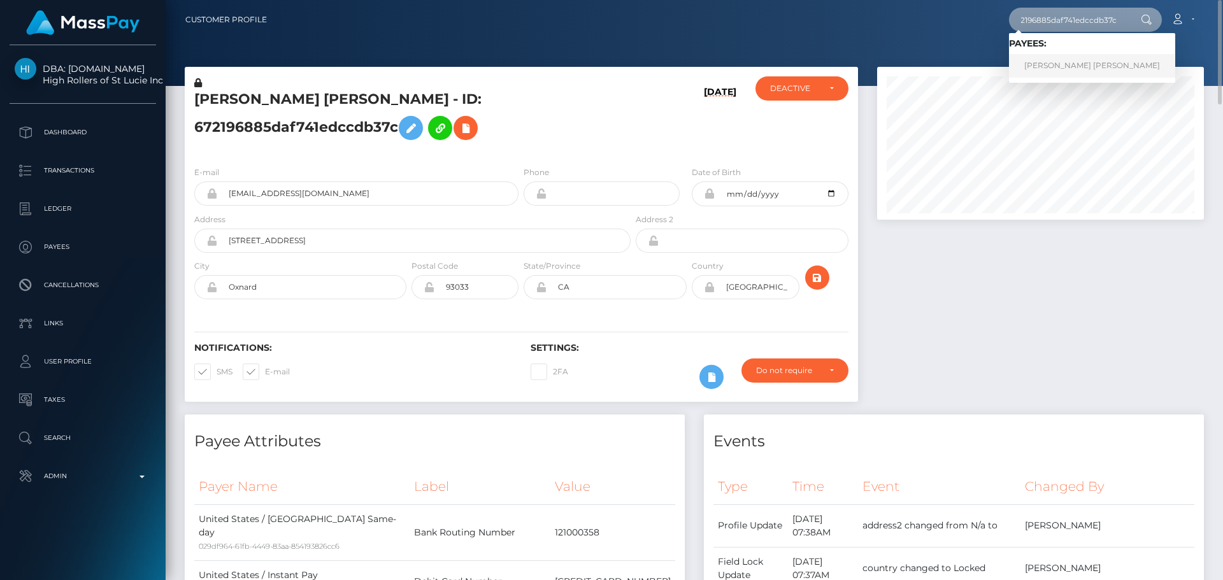
type input "672196885daf741edccdb37c"
click at [1044, 59] on link "Jesus Benjamin Jr Rangel" at bounding box center [1092, 66] width 166 height 24
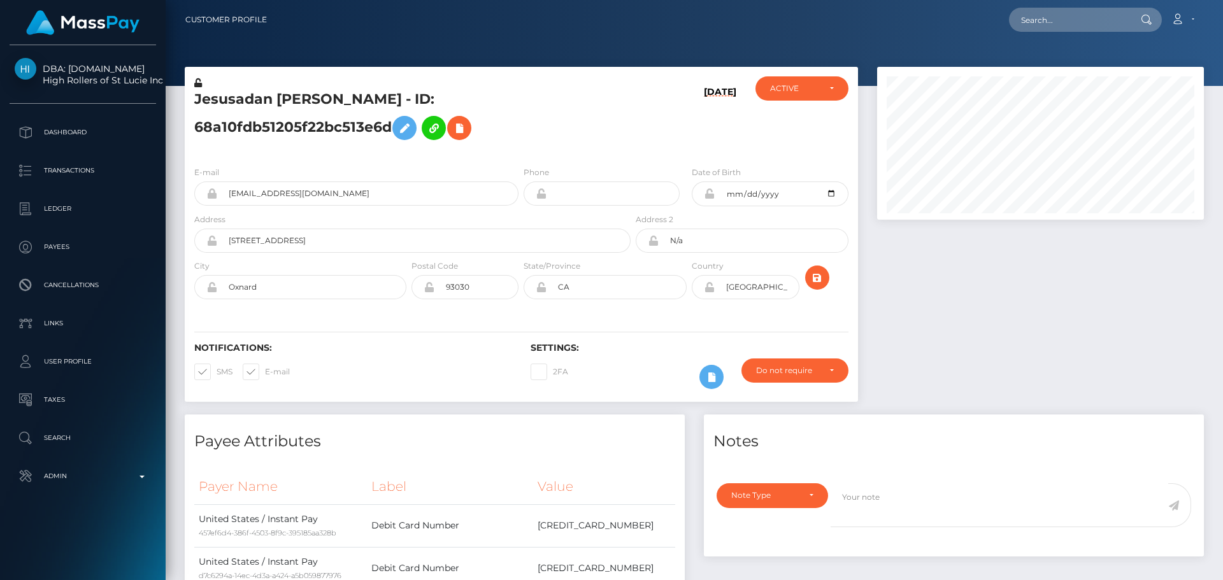
scroll to position [153, 327]
click at [518, 146] on h5 "Jesusadan [PERSON_NAME] - ID: 68a10fdb51205f22bc513e6d" at bounding box center [408, 118] width 429 height 57
click at [536, 146] on h5 "Jesusadan [PERSON_NAME] - ID: 68a10fdb51205f22bc513e6d" at bounding box center [408, 118] width 429 height 57
click at [531, 146] on h5 "Jesusadan [PERSON_NAME] - ID: 68a10fdb51205f22bc513e6d" at bounding box center [408, 118] width 429 height 57
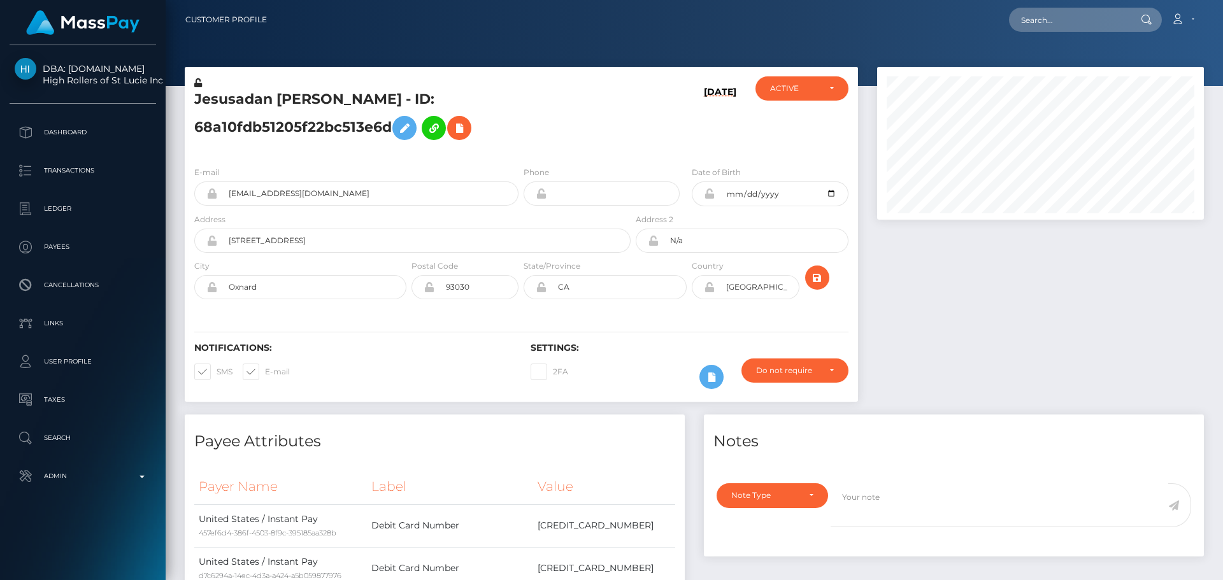
click at [531, 146] on h5 "Jesusadan [PERSON_NAME] - ID: 68a10fdb51205f22bc513e6d" at bounding box center [408, 118] width 429 height 57
click at [520, 156] on div "Jesusadan [PERSON_NAME] - ID: 68a10fdb51205f22bc513e6d" at bounding box center [409, 116] width 448 height 80
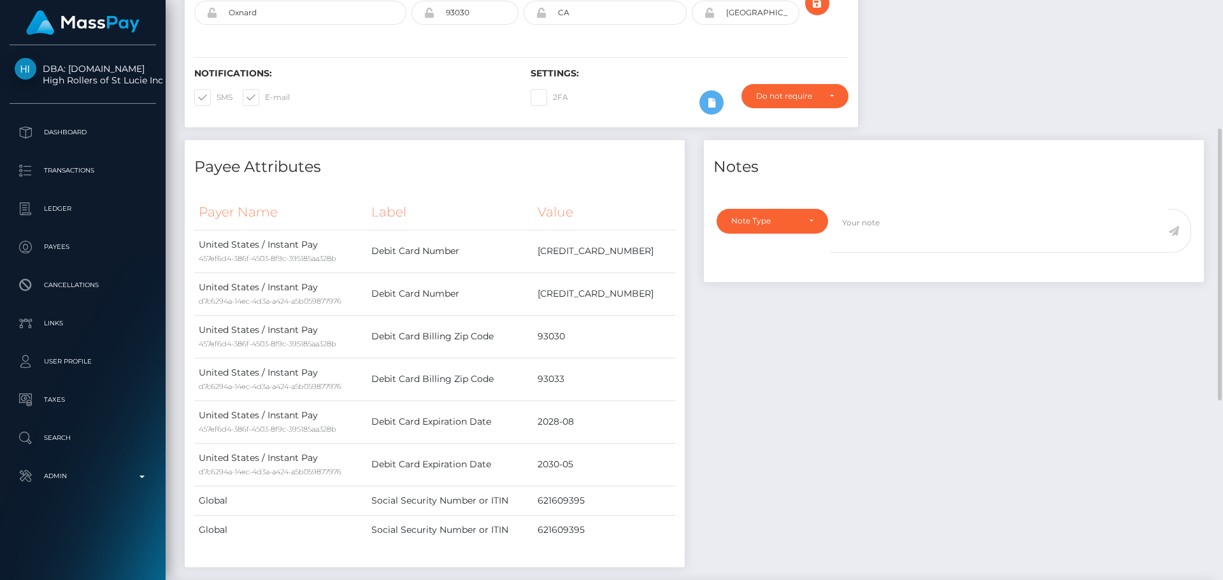
scroll to position [0, 0]
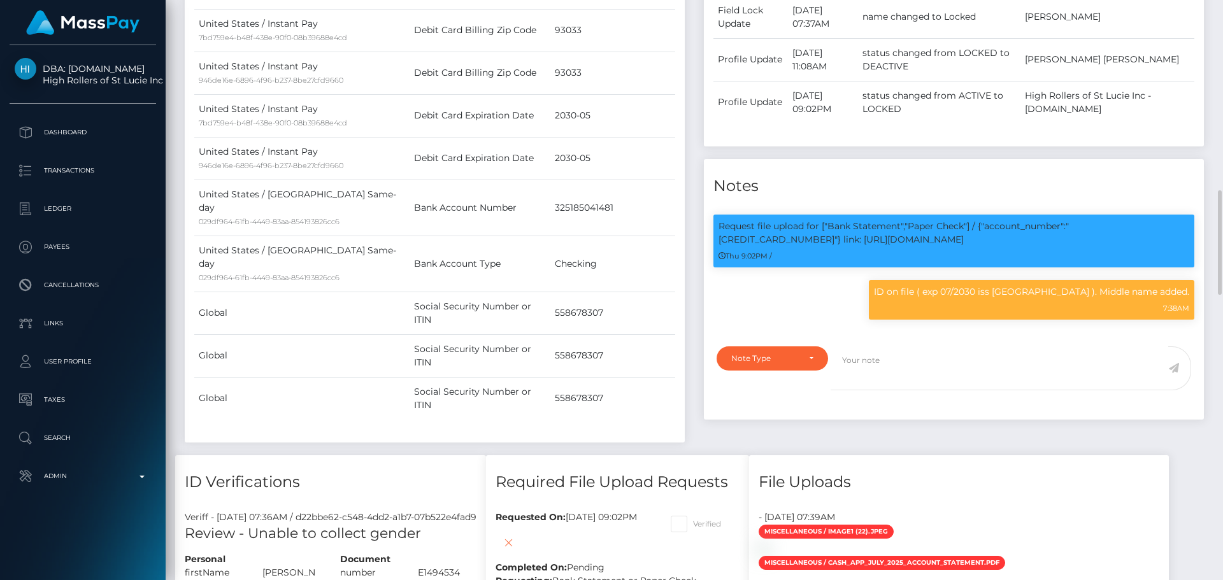
scroll to position [700, 0]
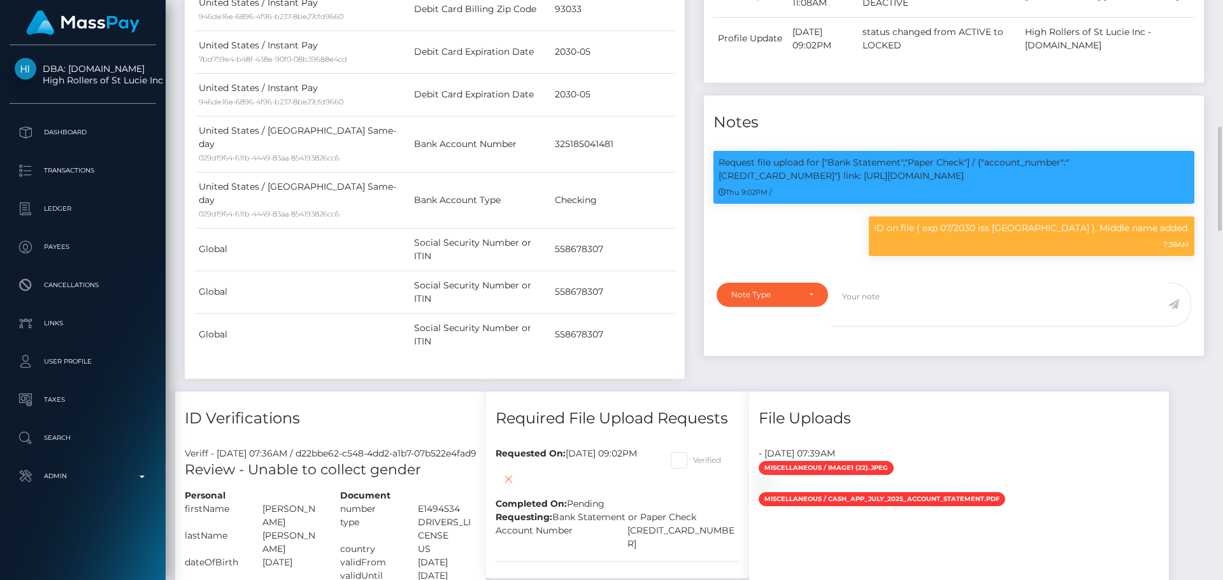
click at [693, 455] on span at bounding box center [693, 460] width 0 height 10
click at [701, 452] on input "Verified" at bounding box center [697, 456] width 8 height 8
checkbox input "true"
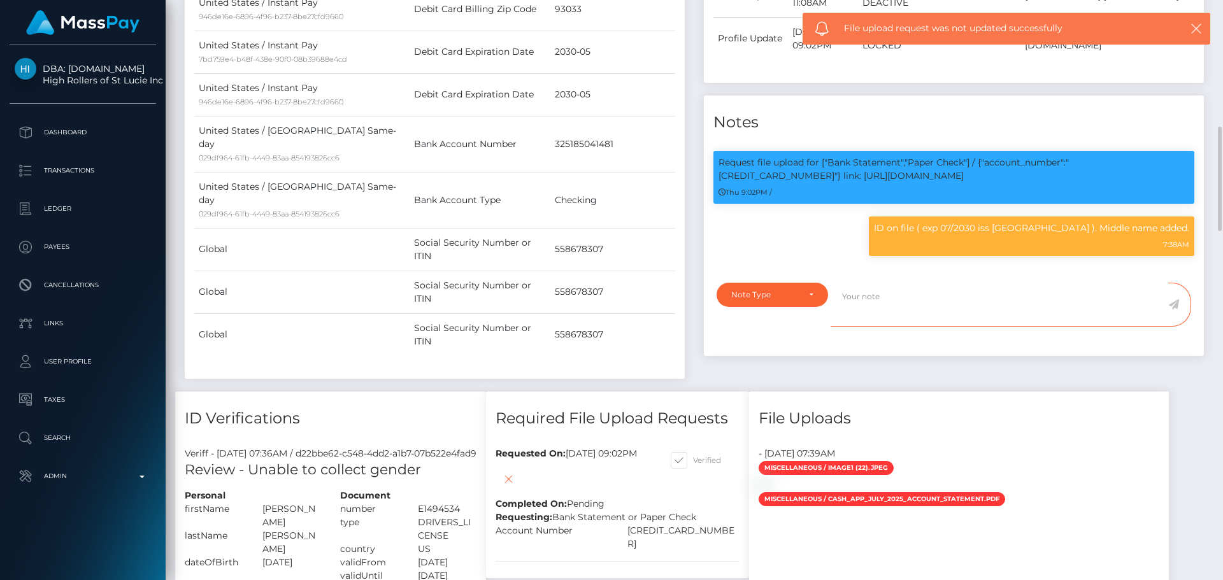
click at [878, 301] on textarea at bounding box center [999, 305] width 338 height 44
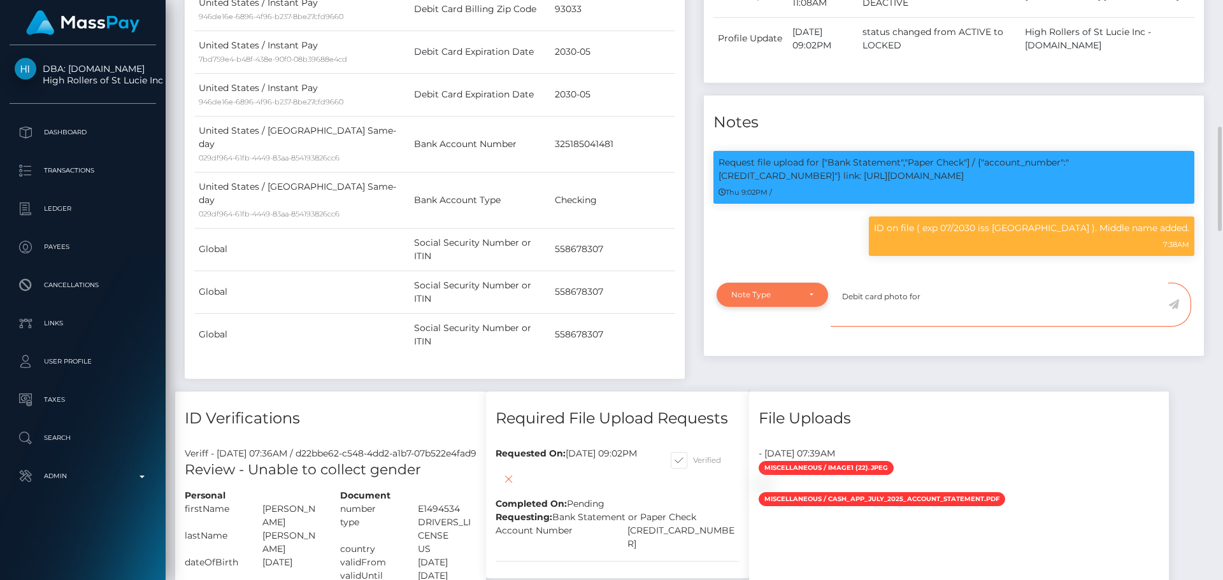
type textarea "Debit card photo for"
click at [785, 290] on div "Note Type" at bounding box center [765, 295] width 68 height 10
click at [760, 346] on link "Compliance" at bounding box center [771, 356] width 111 height 24
select select "COMPLIANCE"
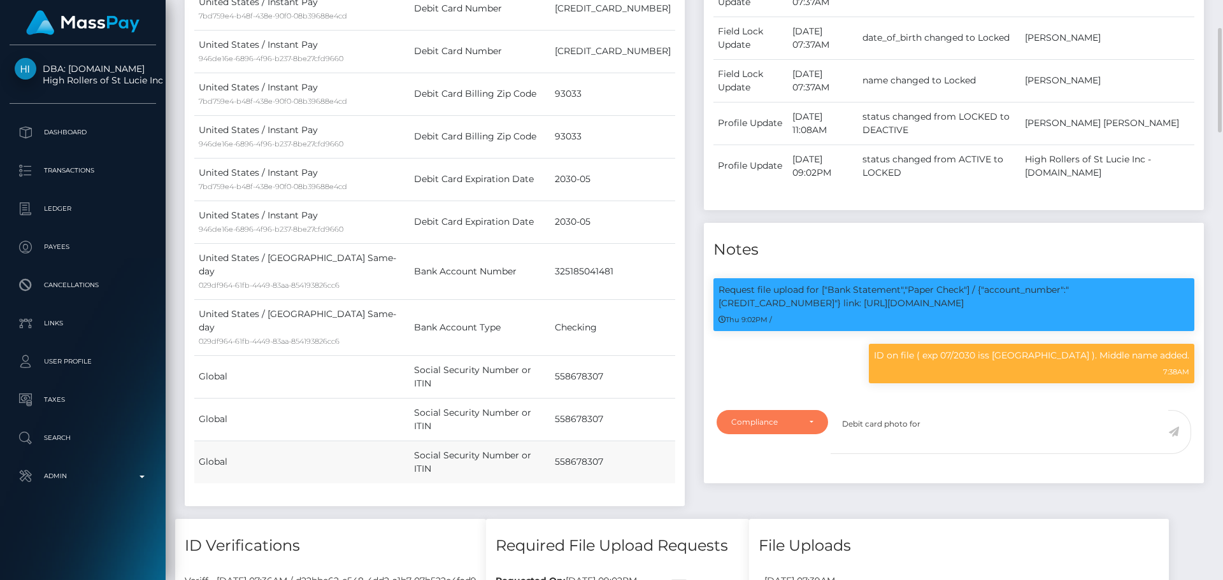
scroll to position [509, 0]
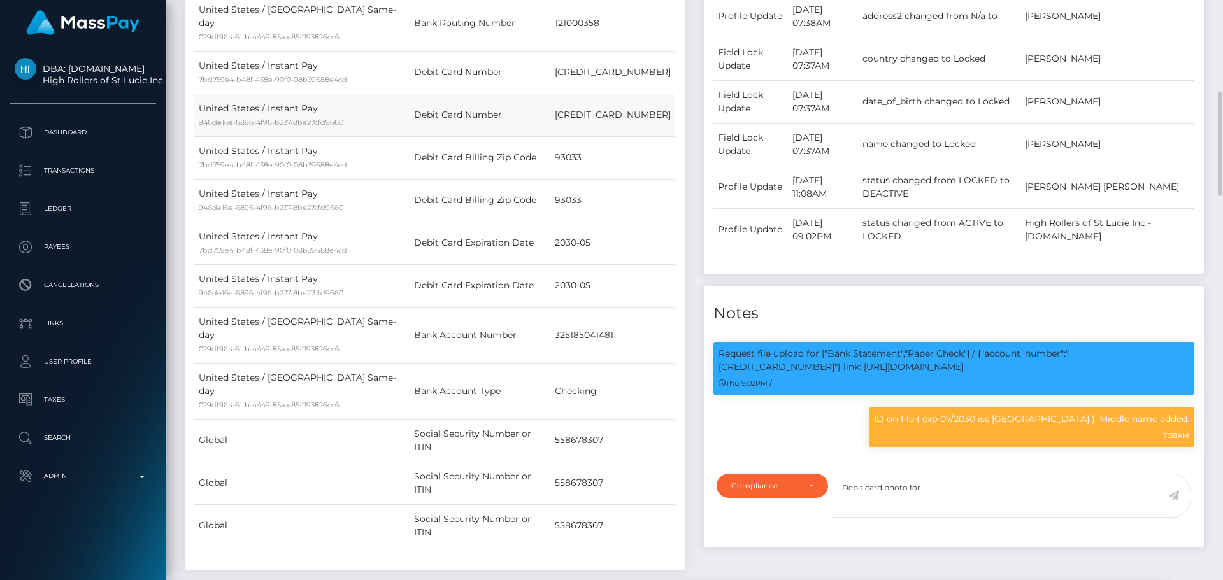
click at [623, 103] on td "[CREDIT_CARD_NUMBER]" at bounding box center [612, 115] width 125 height 43
copy td "[CREDIT_CARD_NUMBER]"
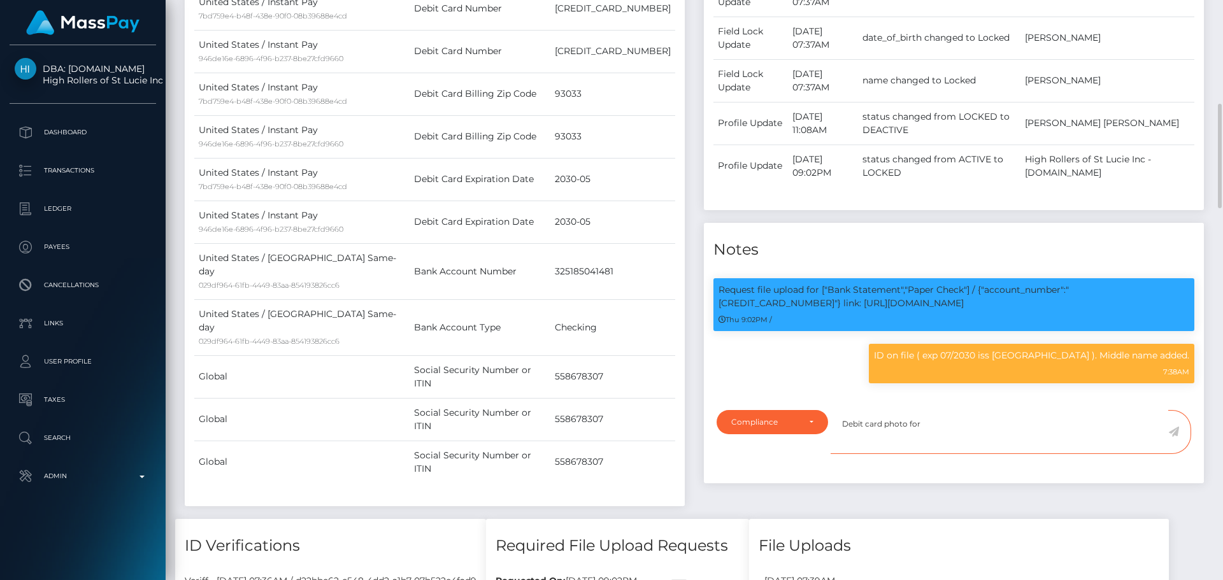
click at [958, 433] on textarea "Debit card photo for" at bounding box center [999, 432] width 338 height 44
paste textarea "[CREDIT_CARD_NUMBER]"
type textarea "Debit card photo for [CREDIT_CARD_NUMBER] provided, showing that the owner is […"
click at [1173, 430] on icon at bounding box center [1173, 432] width 11 height 10
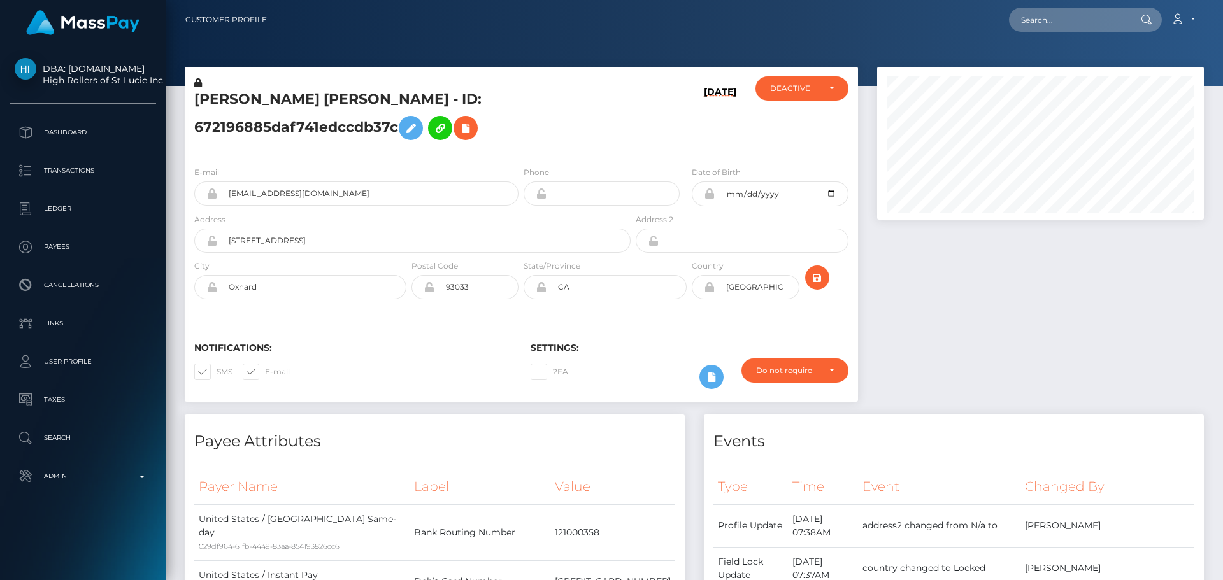
scroll to position [153, 327]
click at [658, 335] on div "Notifications: SMS E-mail Settings: 2FA" at bounding box center [521, 357] width 673 height 90
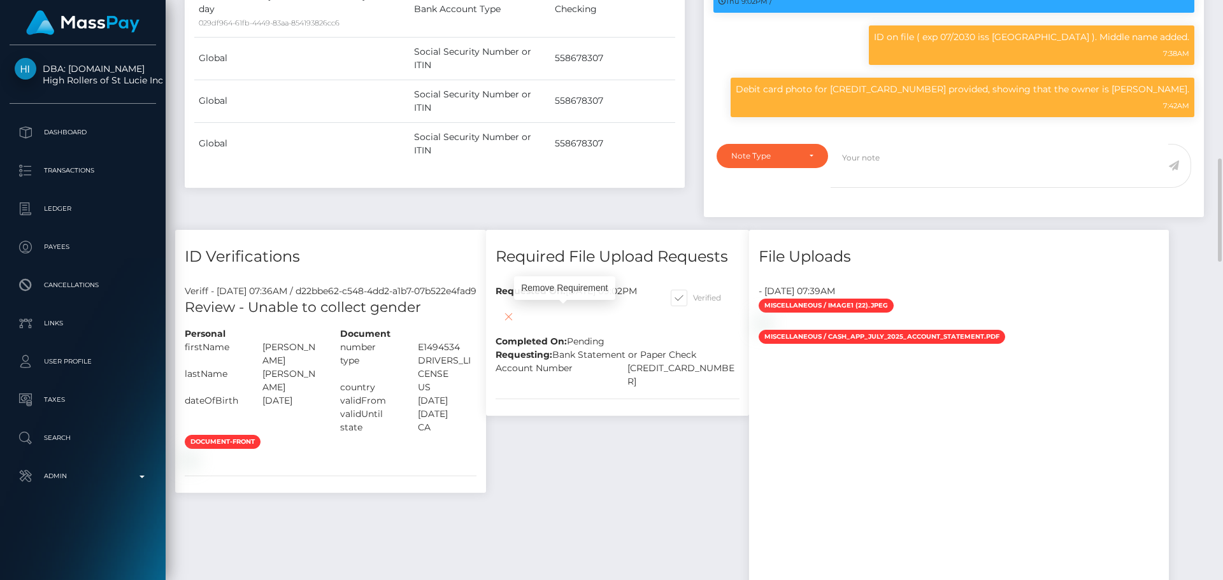
click at [516, 315] on icon at bounding box center [508, 317] width 15 height 16
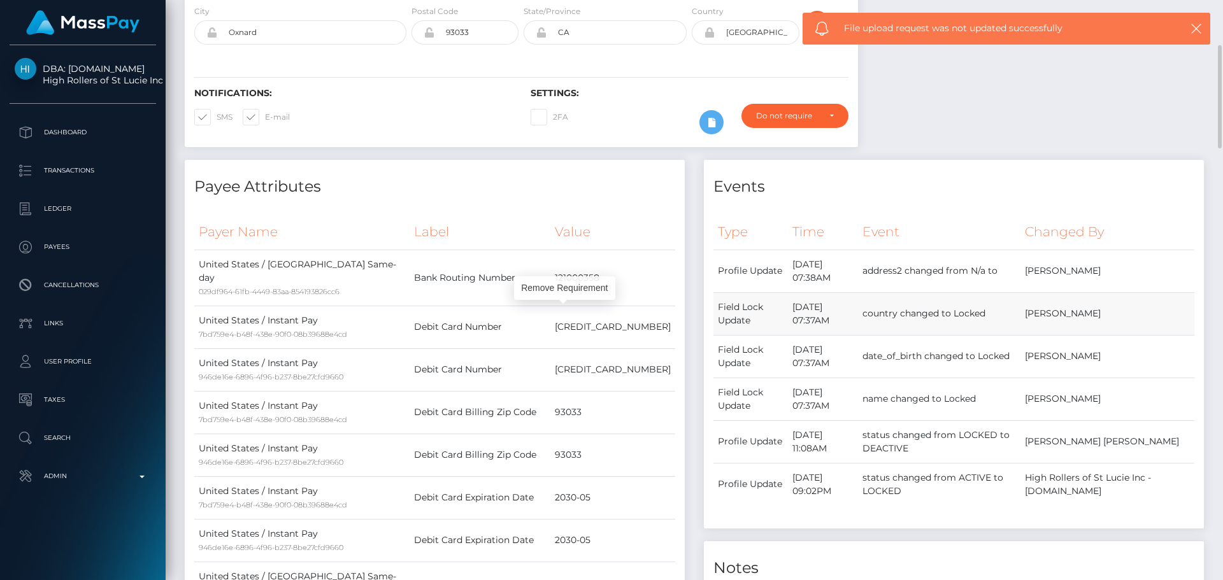
scroll to position [0, 0]
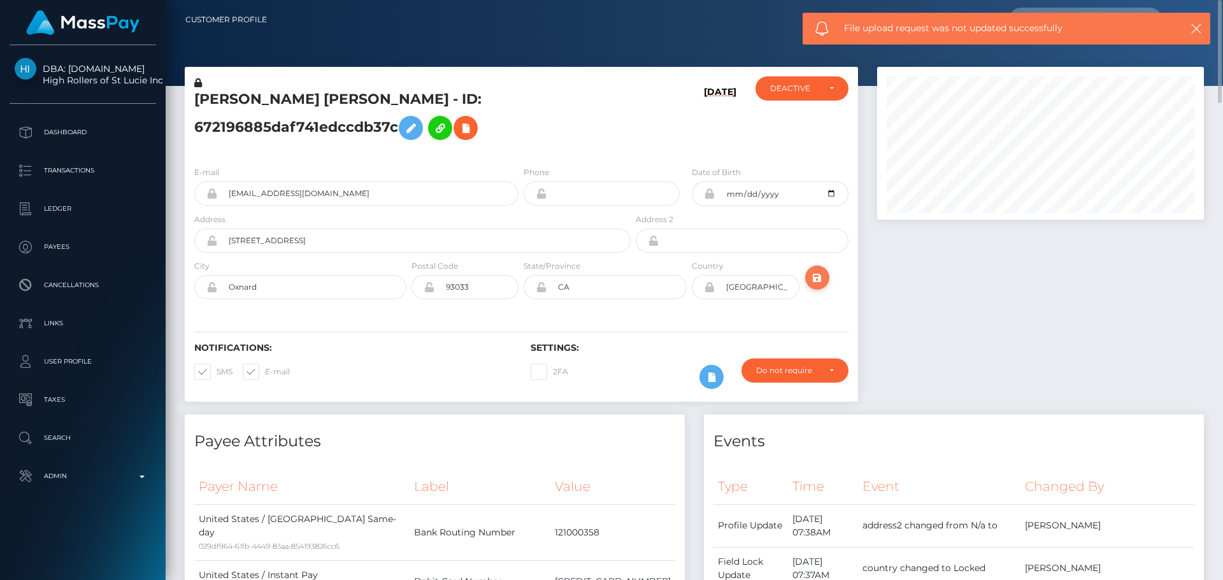
click at [816, 281] on icon "submit" at bounding box center [816, 278] width 15 height 16
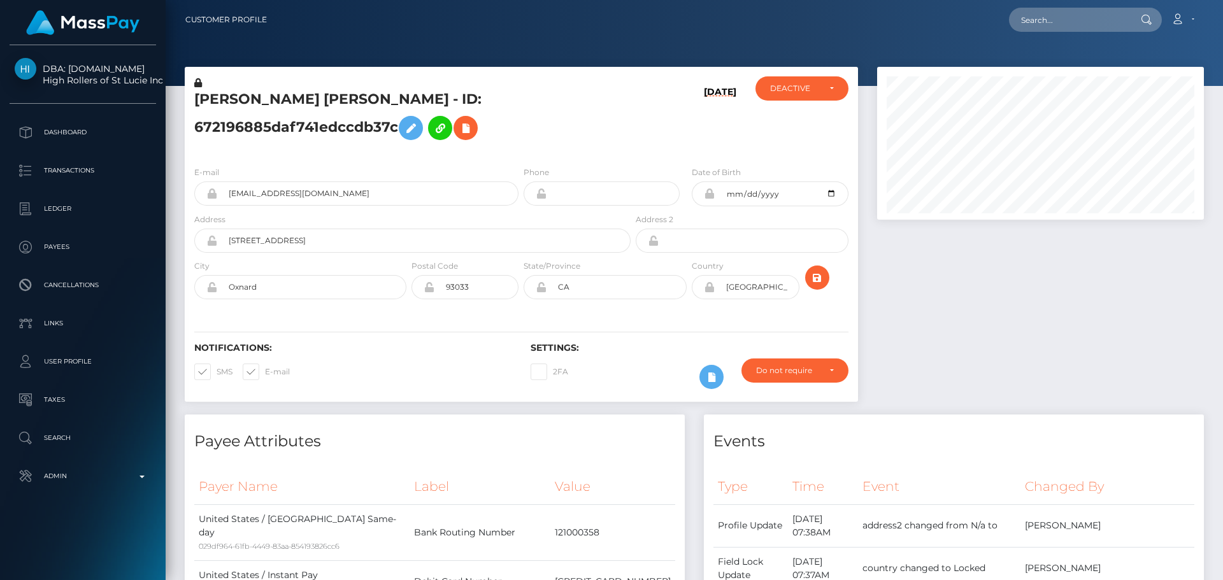
scroll to position [636640, 636467]
click at [800, 91] on div "DEACTIVE" at bounding box center [794, 88] width 49 height 10
click at [800, 117] on link "ACTIVE" at bounding box center [801, 123] width 93 height 24
select select "ACTIVE"
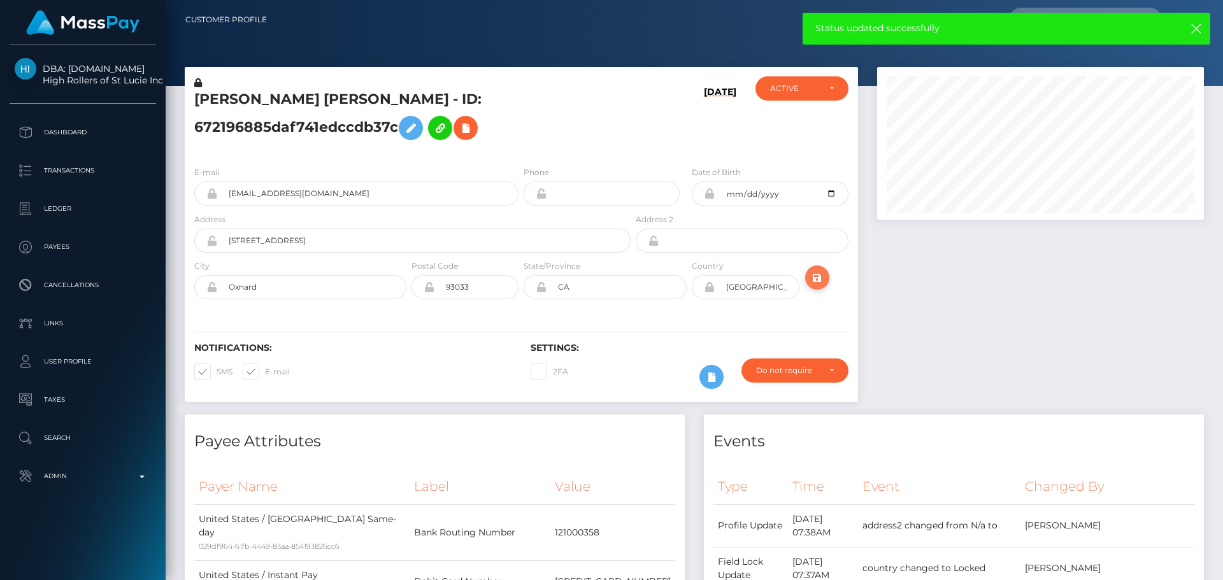
click at [820, 277] on icon "submit" at bounding box center [816, 278] width 15 height 16
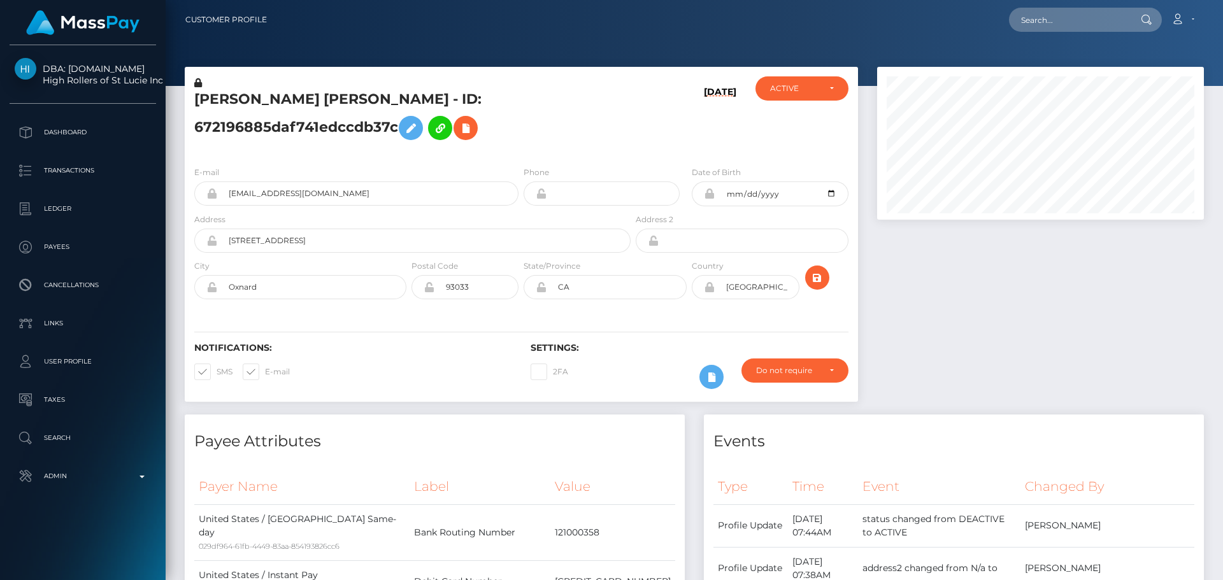
scroll to position [153, 327]
click at [537, 164] on div "E-mail [EMAIL_ADDRESS][DOMAIN_NAME] Phone [DATE]" at bounding box center [521, 234] width 673 height 156
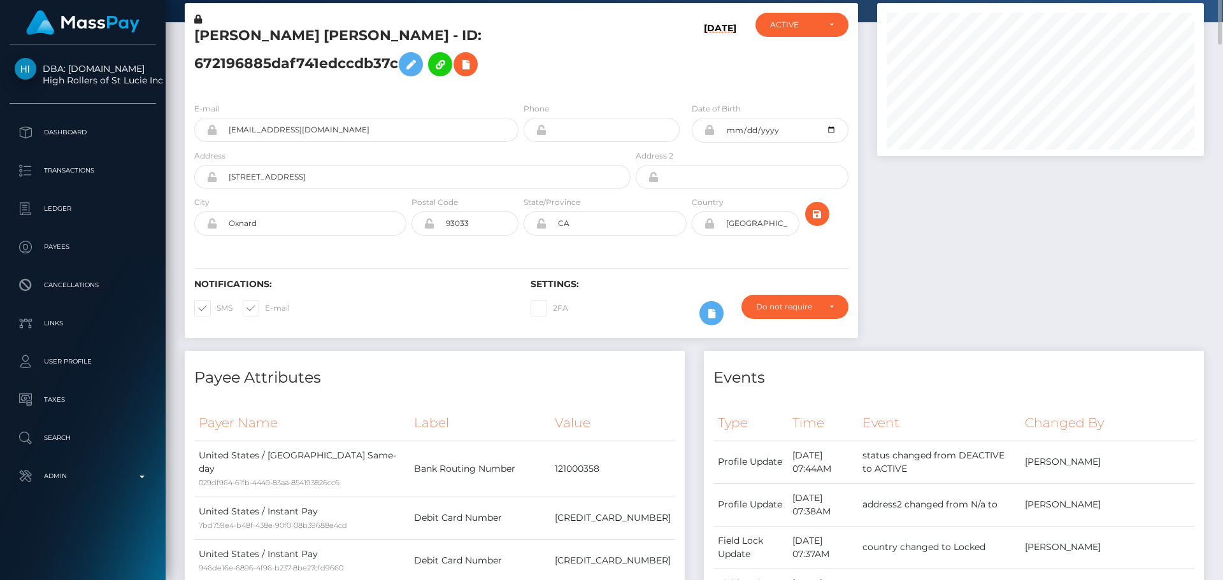
scroll to position [0, 0]
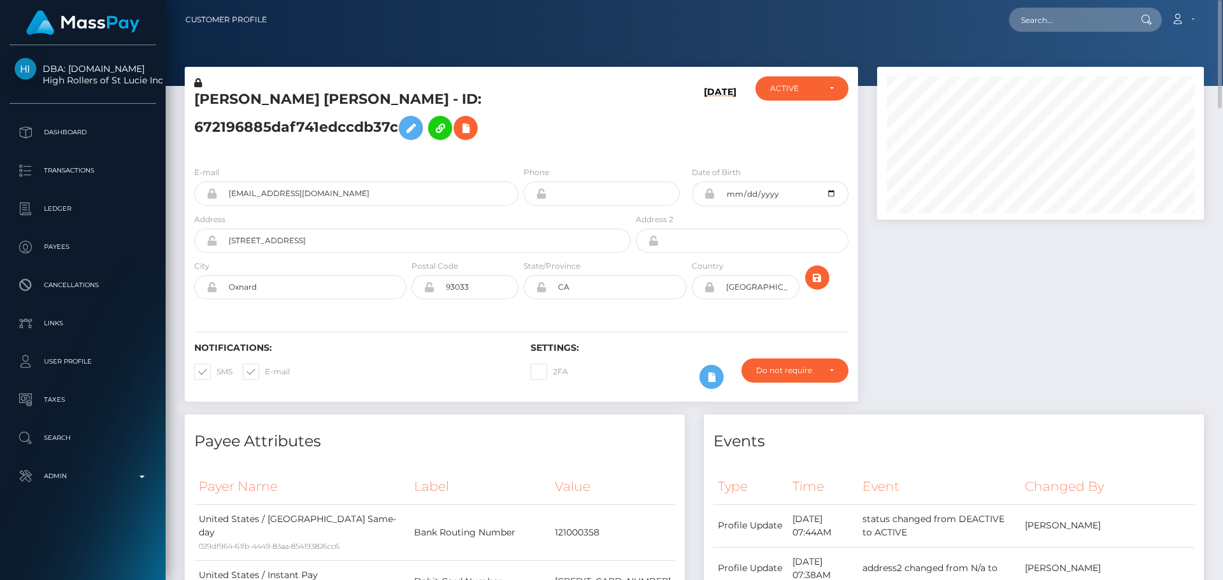
click at [337, 96] on h5 "[PERSON_NAME] [PERSON_NAME] - ID: 672196885daf741edccdb37c" at bounding box center [408, 118] width 429 height 57
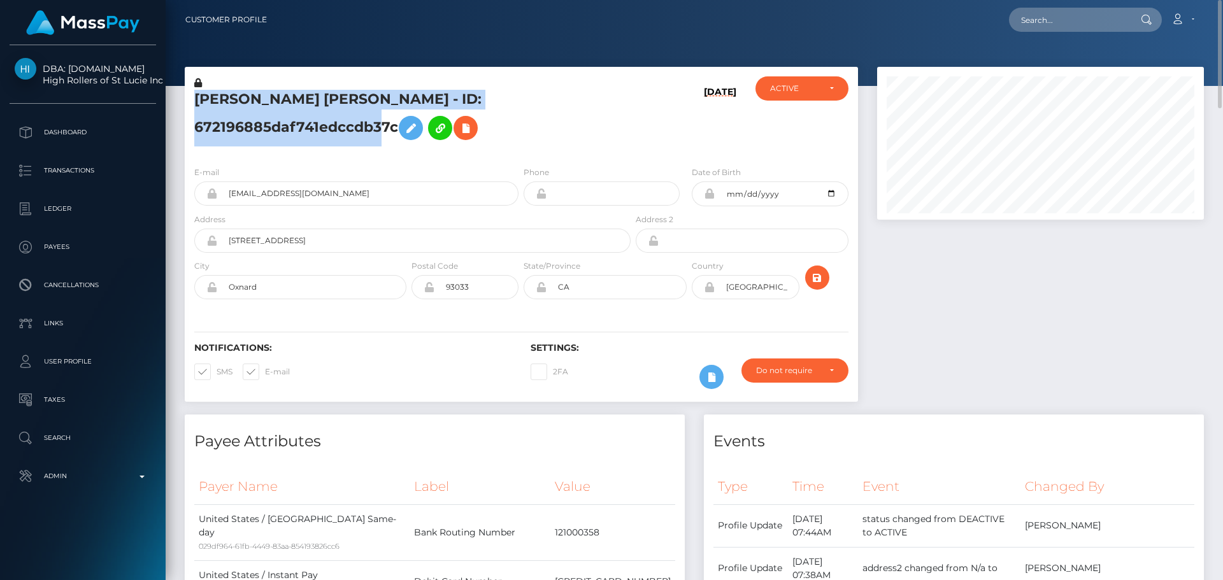
click at [337, 96] on h5 "[PERSON_NAME] [PERSON_NAME] - ID: 672196885daf741edccdb37c" at bounding box center [408, 118] width 429 height 57
copy h5 "Jesus Benjamin Jr Rangel - ID: 672196885daf741edccdb37c"
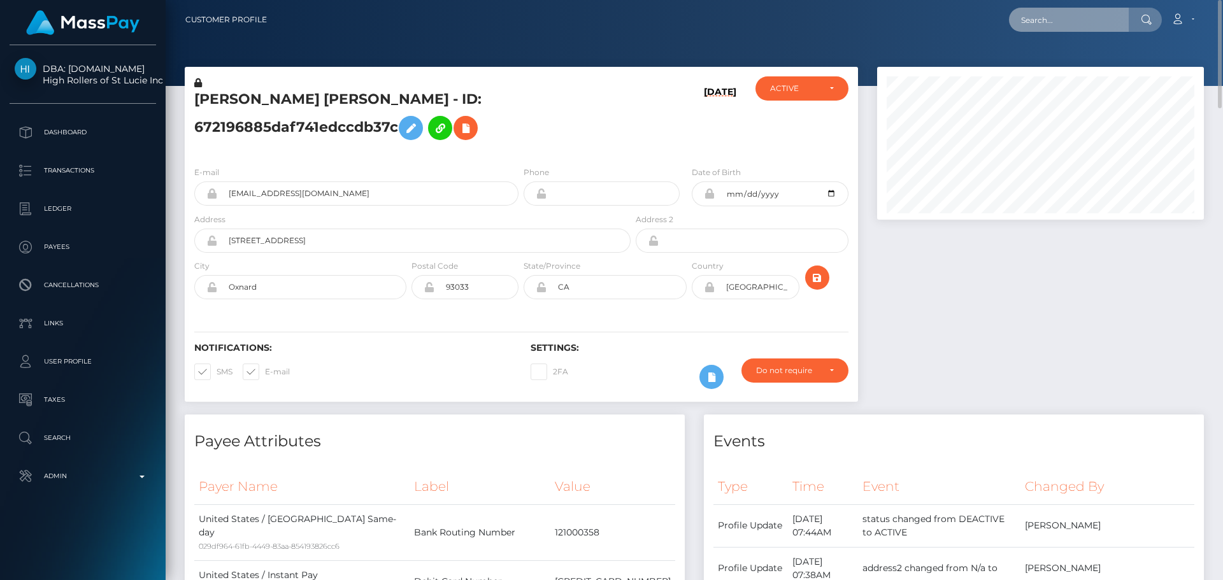
click at [1039, 30] on input "text" at bounding box center [1069, 20] width 120 height 24
paste input "poact_f40YRqDirfLl"
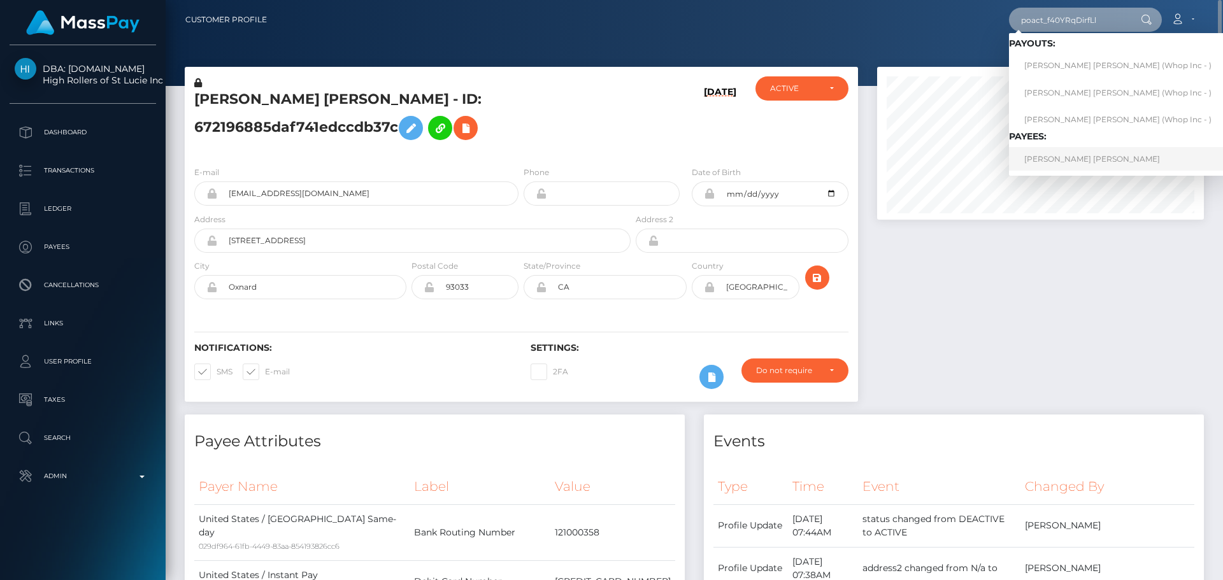
type input "poact_f40YRqDirfLl"
click at [1035, 162] on link "OKUMU STEPHEN ONYANGO" at bounding box center [1118, 159] width 218 height 24
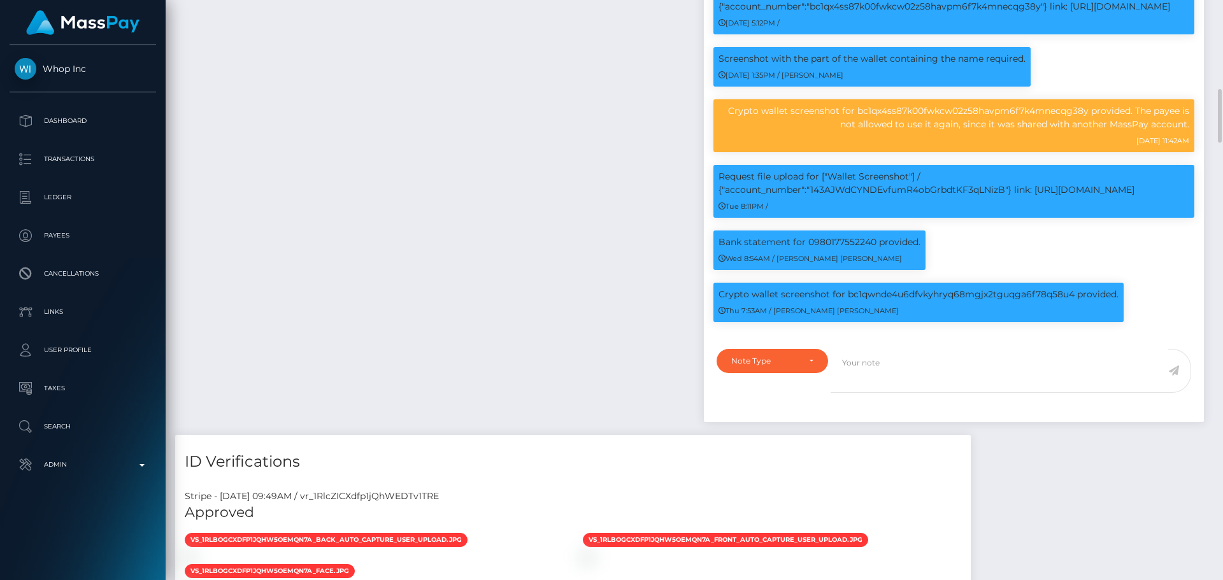
scroll to position [153, 327]
click at [798, 366] on div "Note Type" at bounding box center [765, 361] width 68 height 10
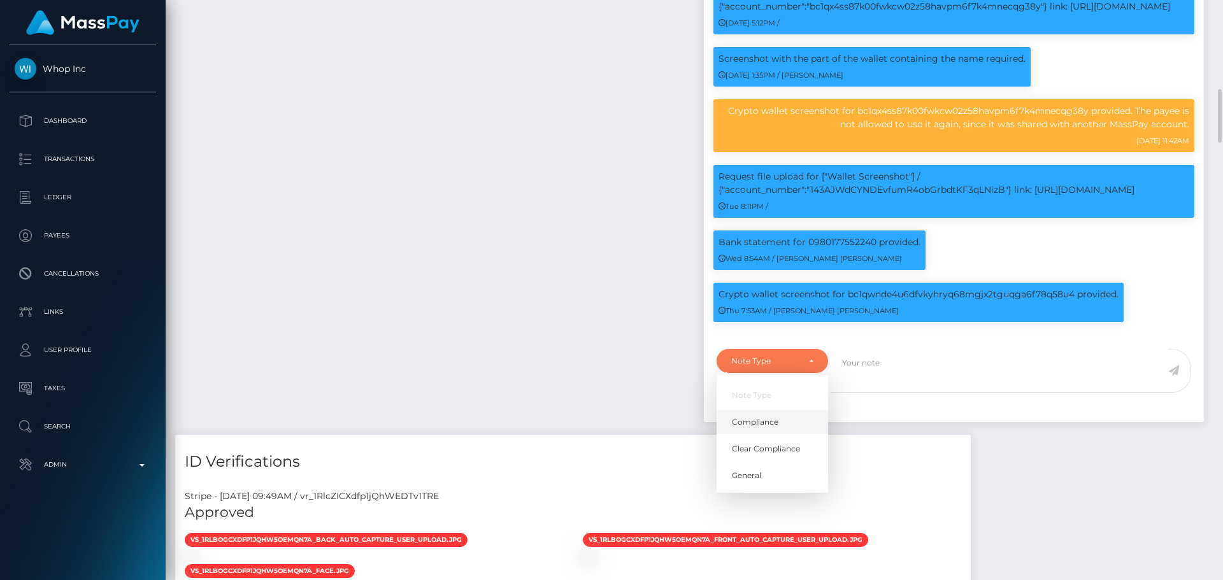
click at [769, 428] on span "Compliance" at bounding box center [755, 421] width 46 height 11
select select "COMPLIANCE"
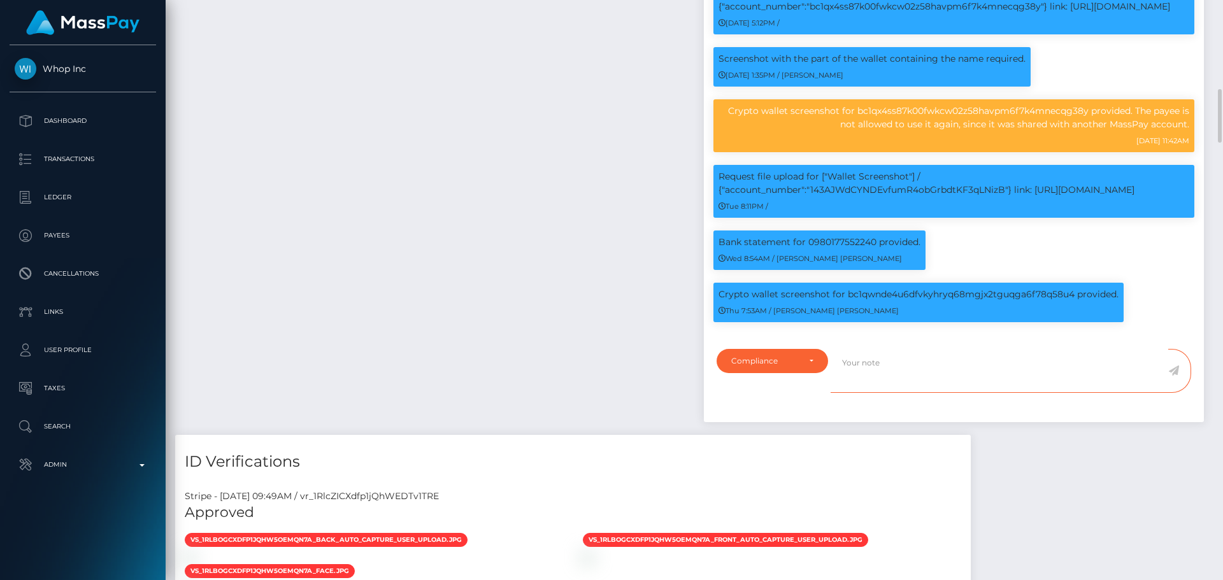
click at [891, 393] on textarea at bounding box center [999, 371] width 338 height 44
paste textarea "Ticket #125610"
click at [865, 197] on p "Request file upload for ["Wallet Screenshot"] / {"account_number":"143AJWdCYNDE…" at bounding box center [953, 183] width 471 height 27
copy p "143AJWdCYNDEvfumR4obGrbdtKF3qLNizB"
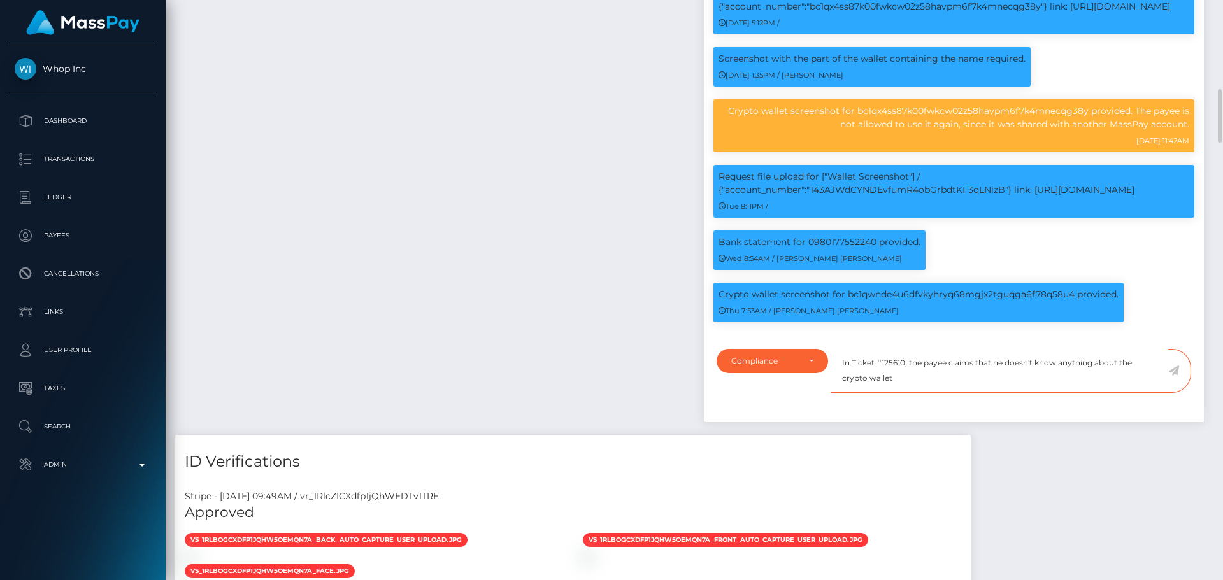
click at [921, 393] on textarea "In Ticket #125610, the payee claims that he doesn't know anything about the cry…" at bounding box center [999, 371] width 338 height 44
paste textarea "143AJWdCYNDEvfumR4obGrbdtKF3qLNizB"
type textarea "In Ticket #125610, the payee claims that he doesn't know anything about the cry…"
click at [1174, 376] on icon at bounding box center [1173, 371] width 11 height 10
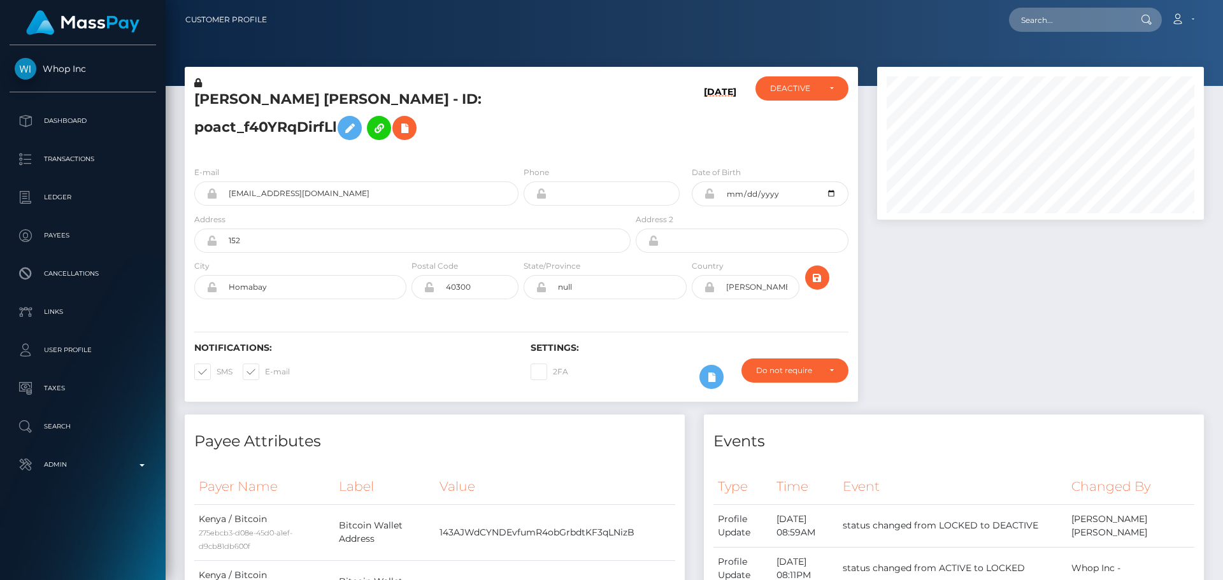
scroll to position [153, 327]
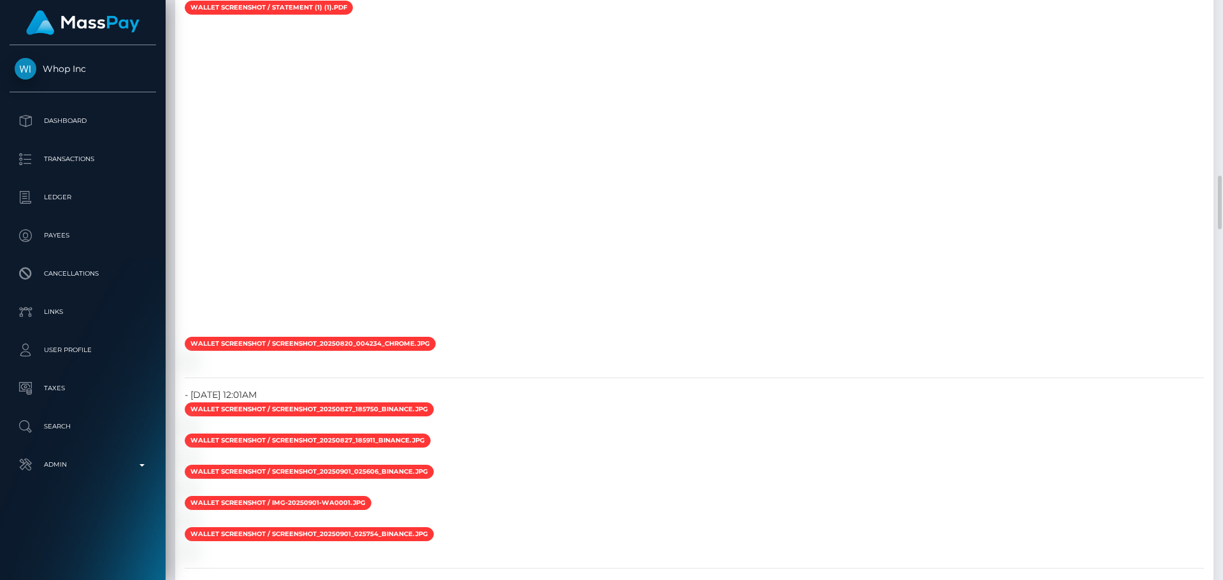
checkbox input "true"
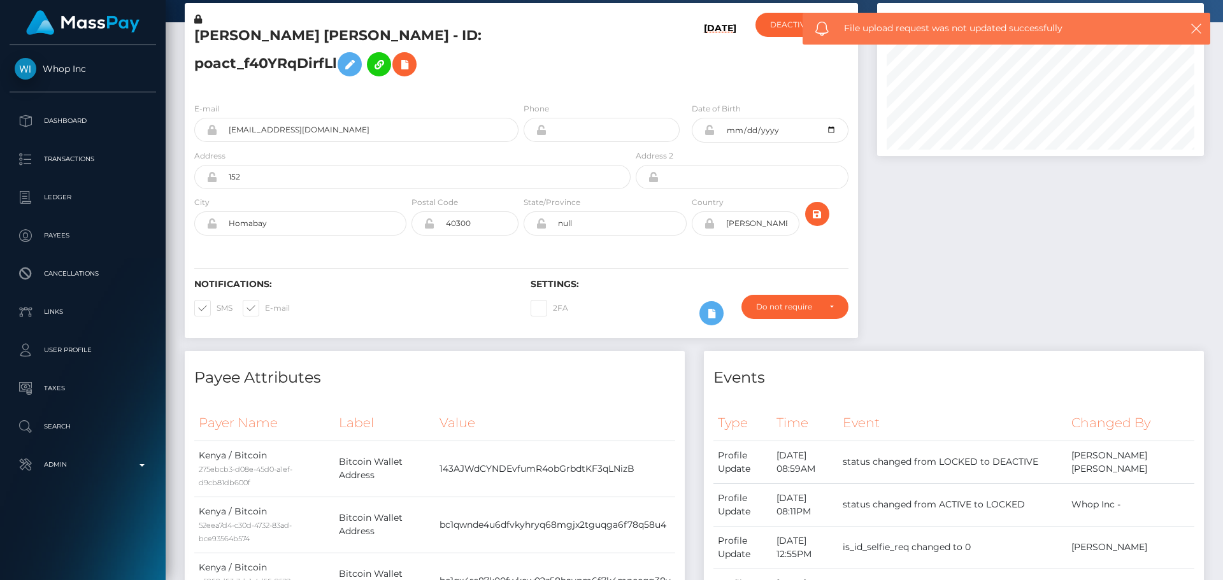
scroll to position [0, 0]
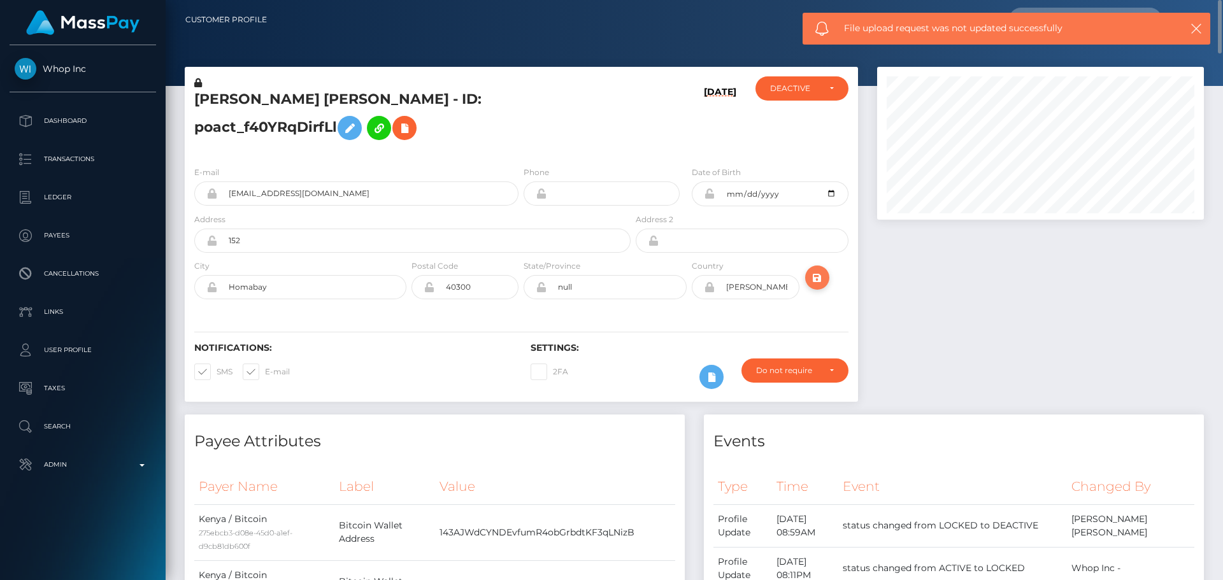
click at [818, 286] on icon "submit" at bounding box center [816, 278] width 15 height 16
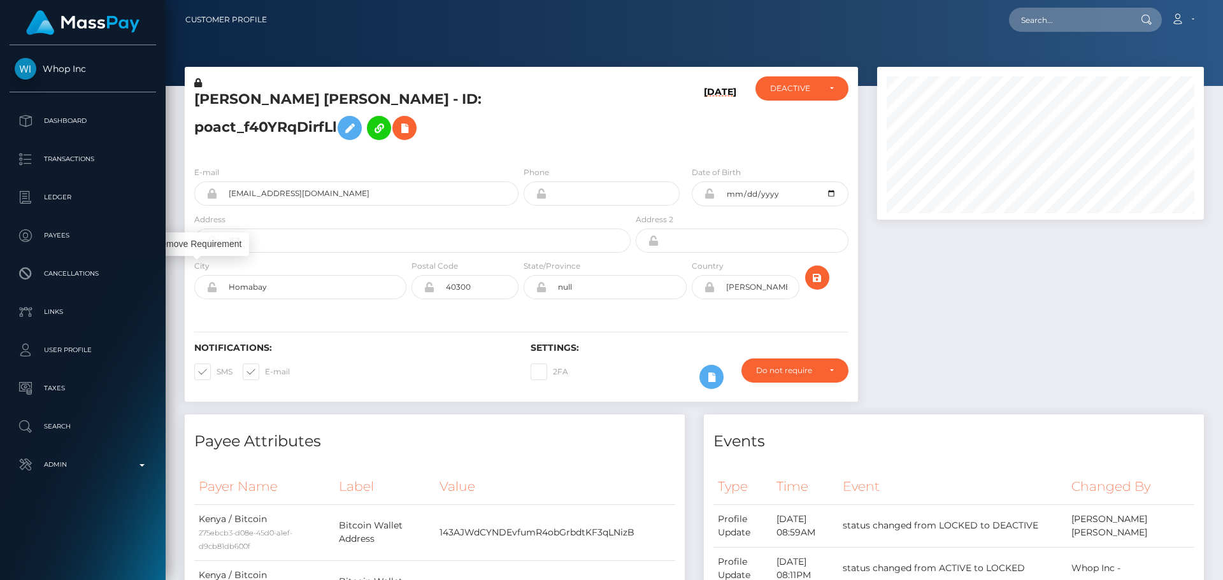
click at [195, 240] on body "Whop Inc Dashboard Transactions Ledger Payees" at bounding box center [611, 290] width 1223 height 580
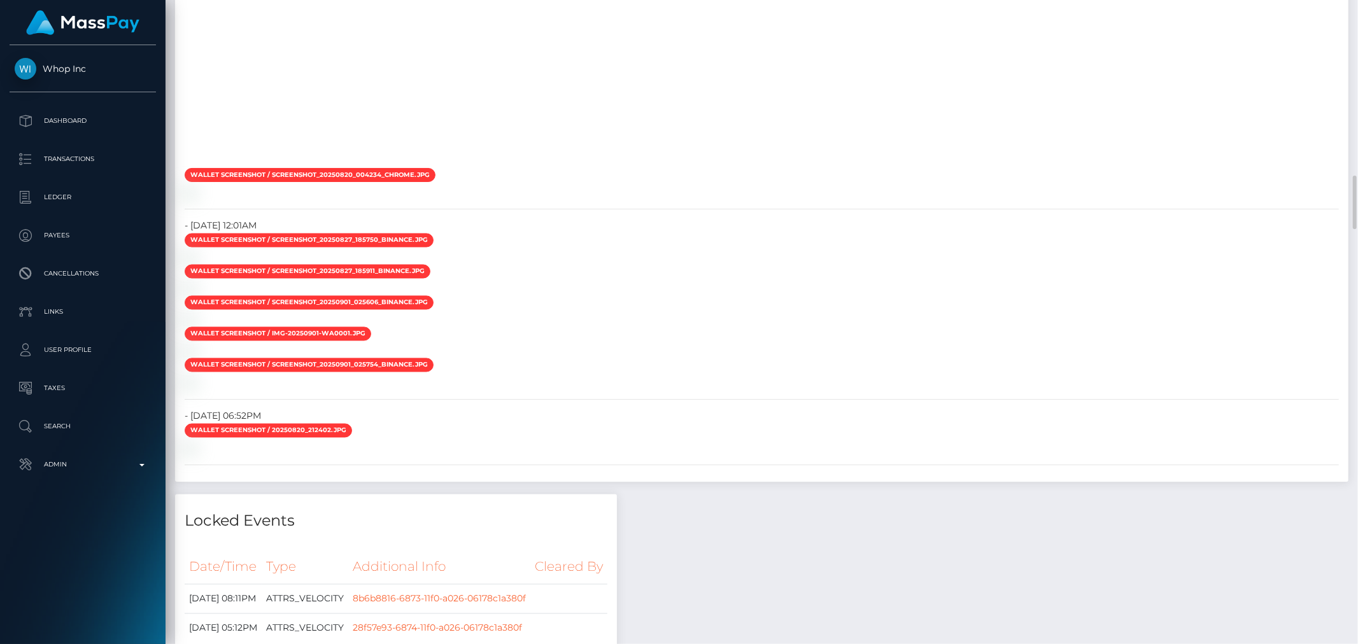
scroll to position [153, 372]
drag, startPoint x: 1128, startPoint y: 0, endPoint x: 429, endPoint y: 278, distance: 751.9
click at [446, 167] on div at bounding box center [762, 8] width 1174 height 318
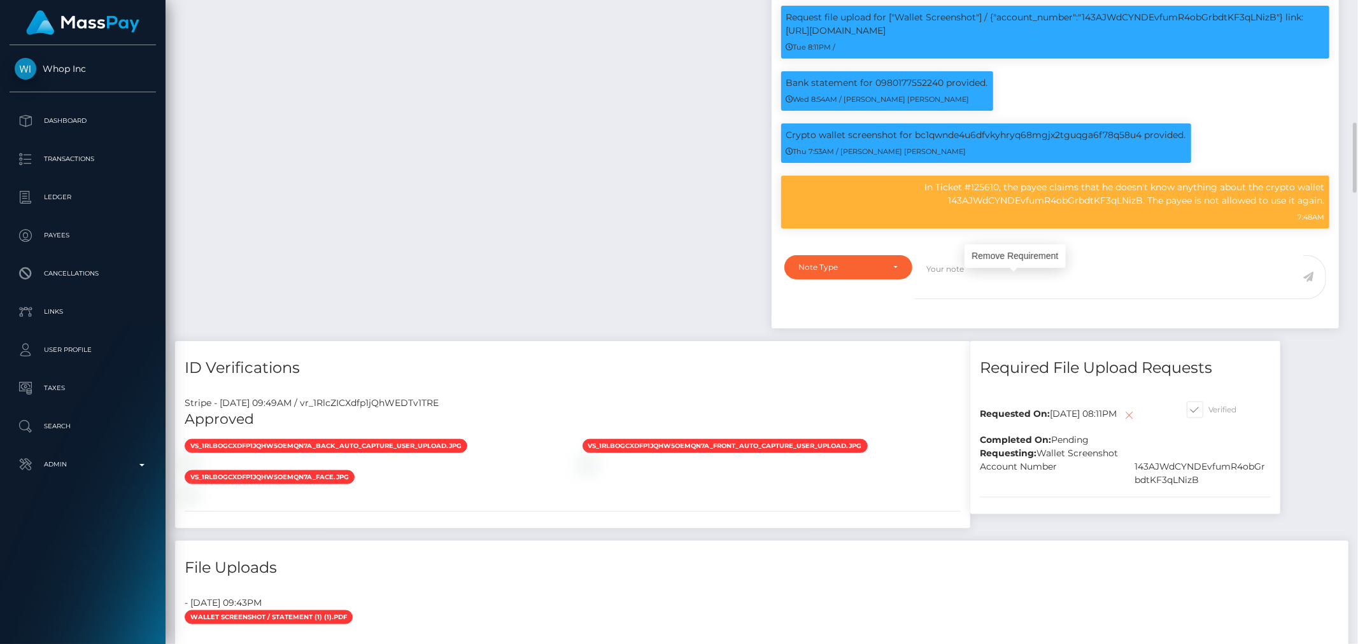
click at [1122, 408] on icon at bounding box center [1129, 416] width 15 height 16
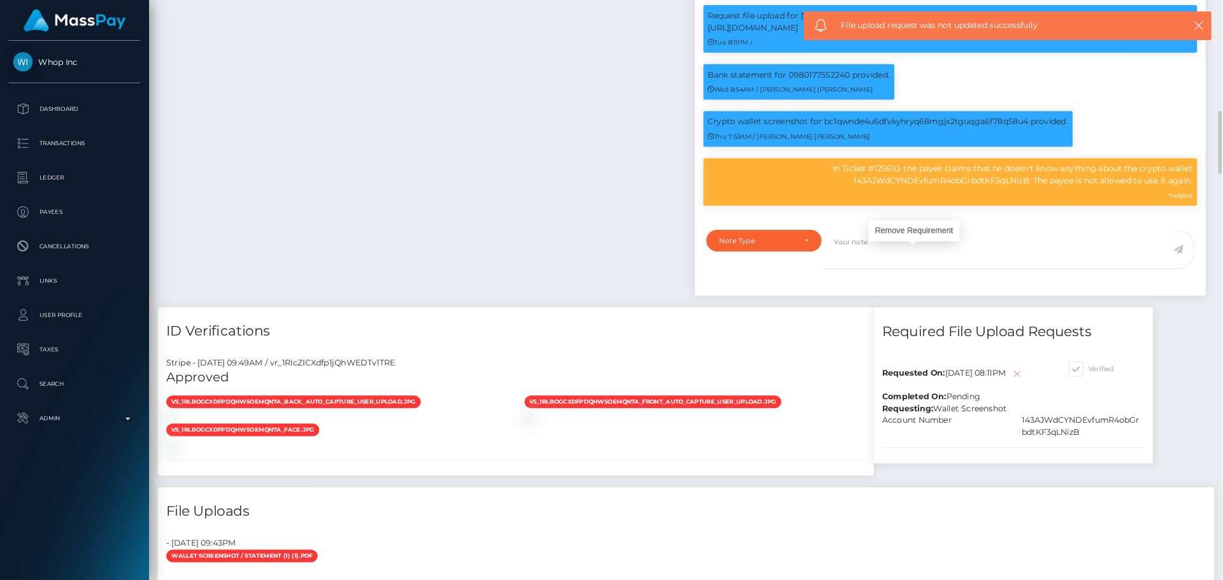
scroll to position [153, 324]
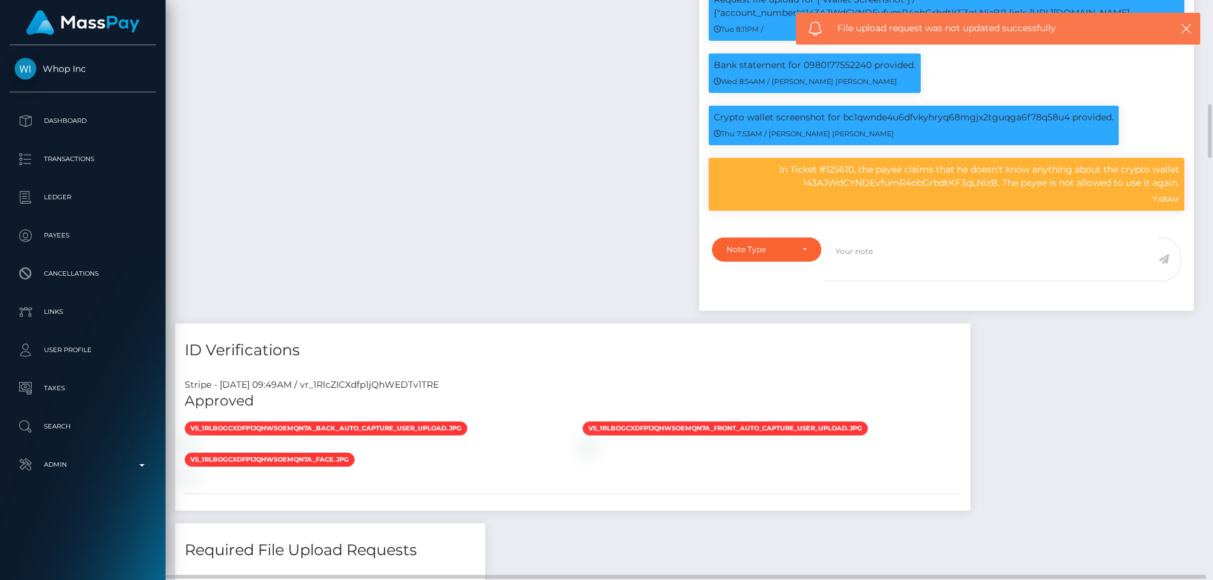
drag, startPoint x: 1291, startPoint y: 0, endPoint x: 579, endPoint y: 240, distance: 751.3
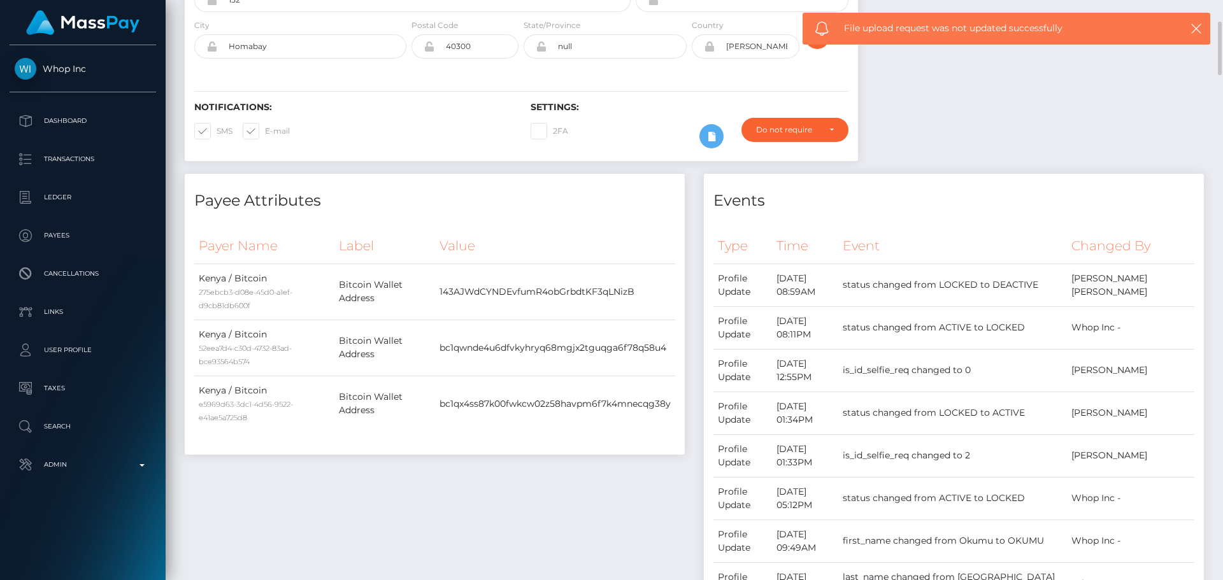
scroll to position [0, 0]
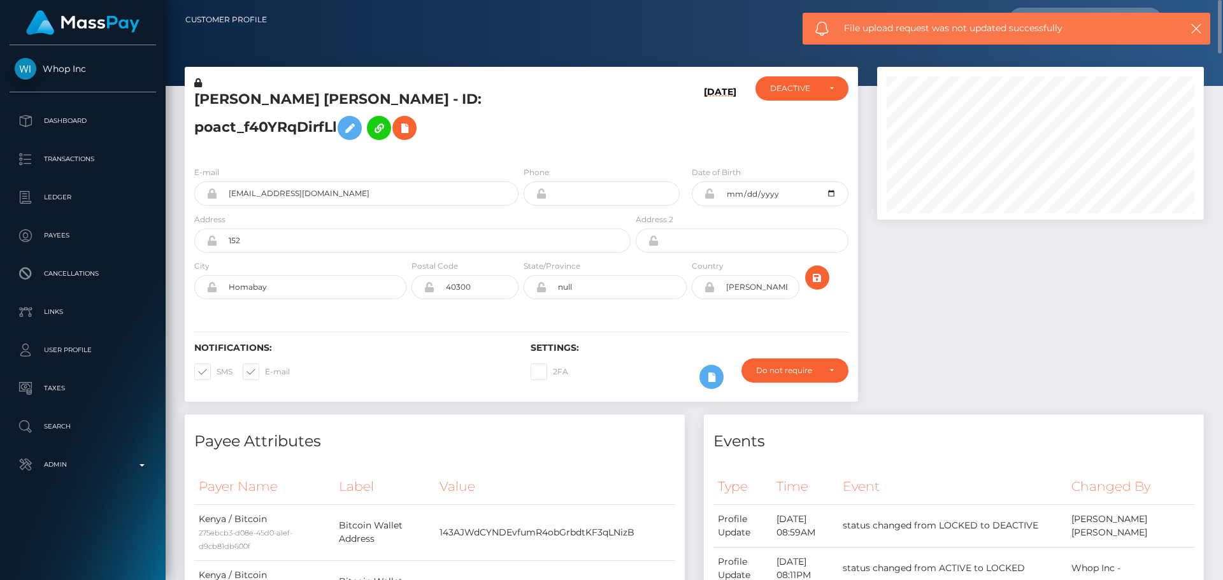
click at [788, 334] on div "Notifications: SMS E-mail Settings: 2FA" at bounding box center [521, 357] width 673 height 90
click at [820, 286] on icon "submit" at bounding box center [816, 278] width 15 height 16
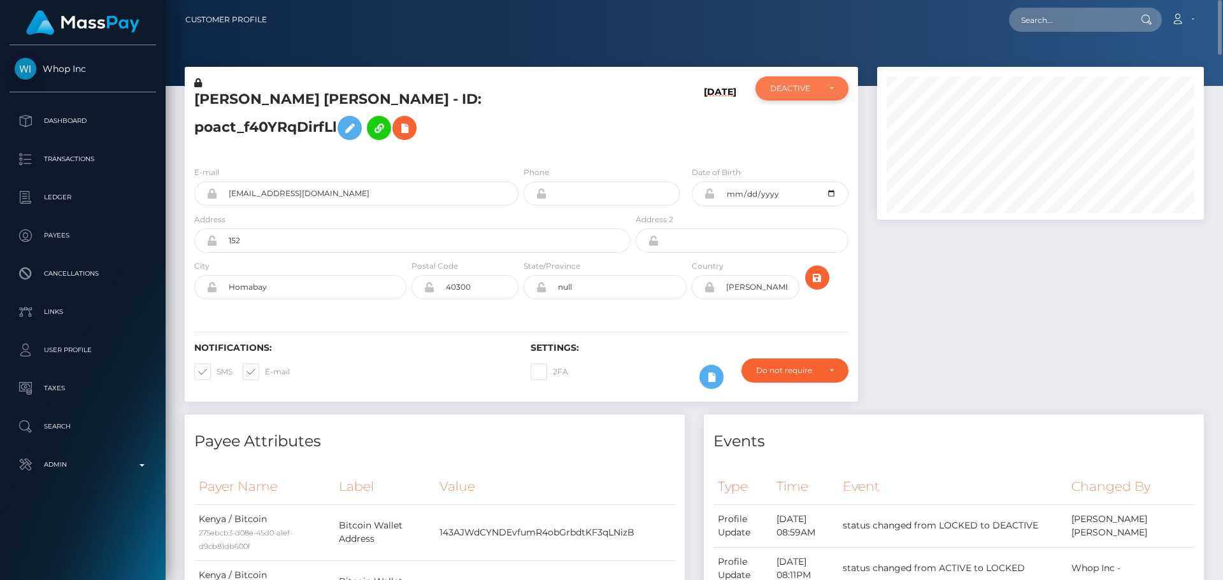
click at [795, 89] on div "DEACTIVE" at bounding box center [794, 88] width 49 height 10
click at [795, 122] on span "ACTIVE" at bounding box center [785, 122] width 29 height 11
select select "ACTIVE"
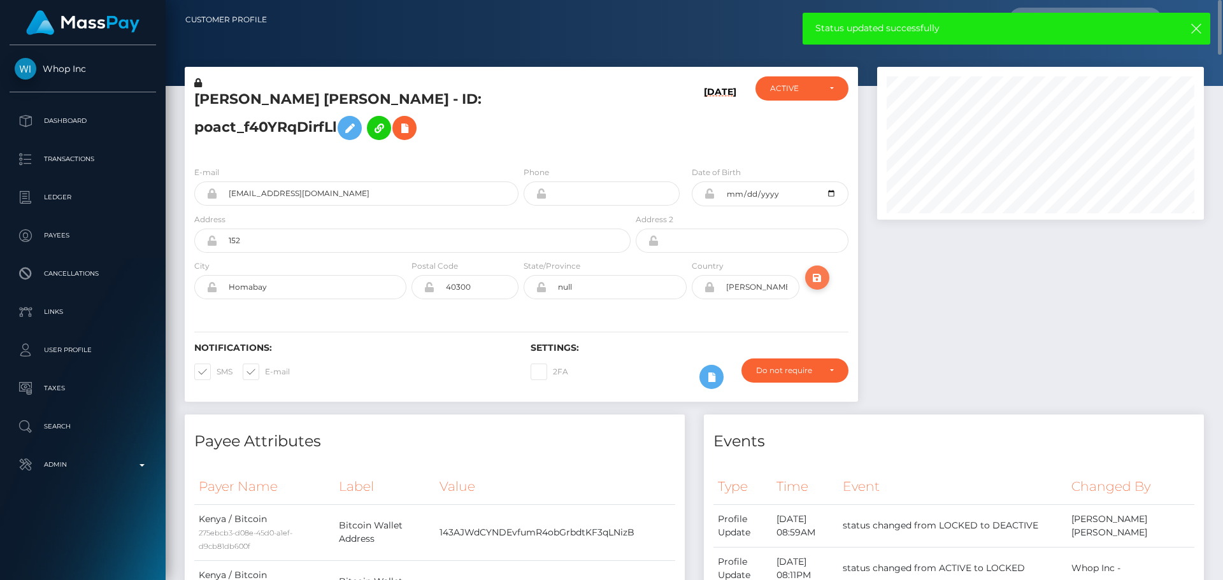
click at [817, 286] on button "submit" at bounding box center [817, 278] width 24 height 24
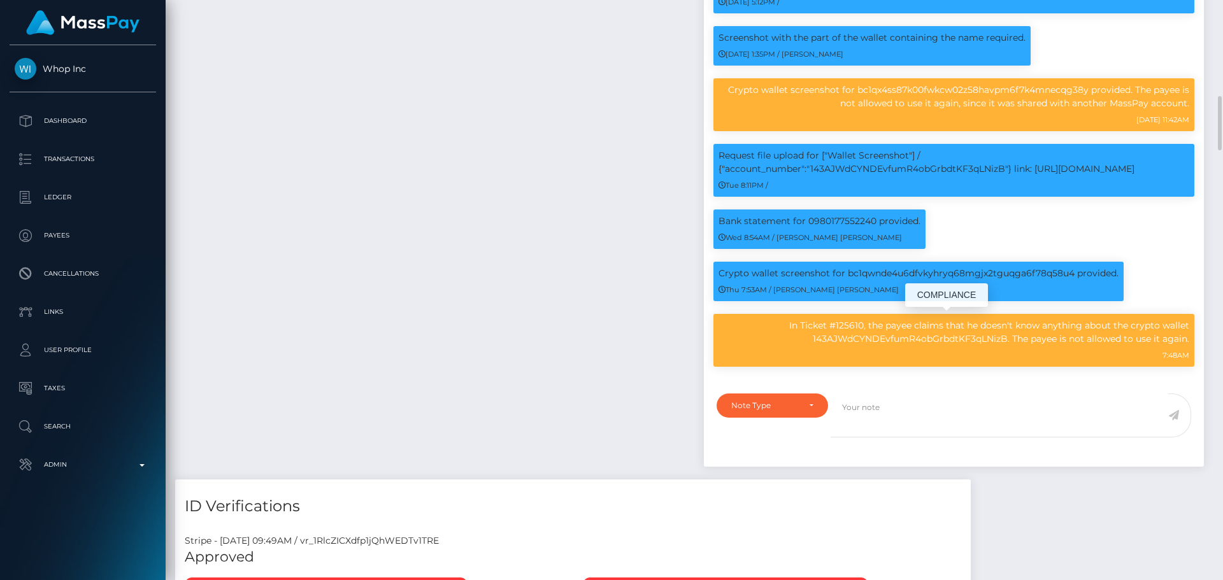
scroll to position [153, 327]
click at [904, 346] on p "In Ticket #125610, the payee claims that he doesn't know anything about the cry…" at bounding box center [953, 332] width 471 height 27
copy p "143AJWdCYNDEvfumR4obGrbdtKF3qLNizB"
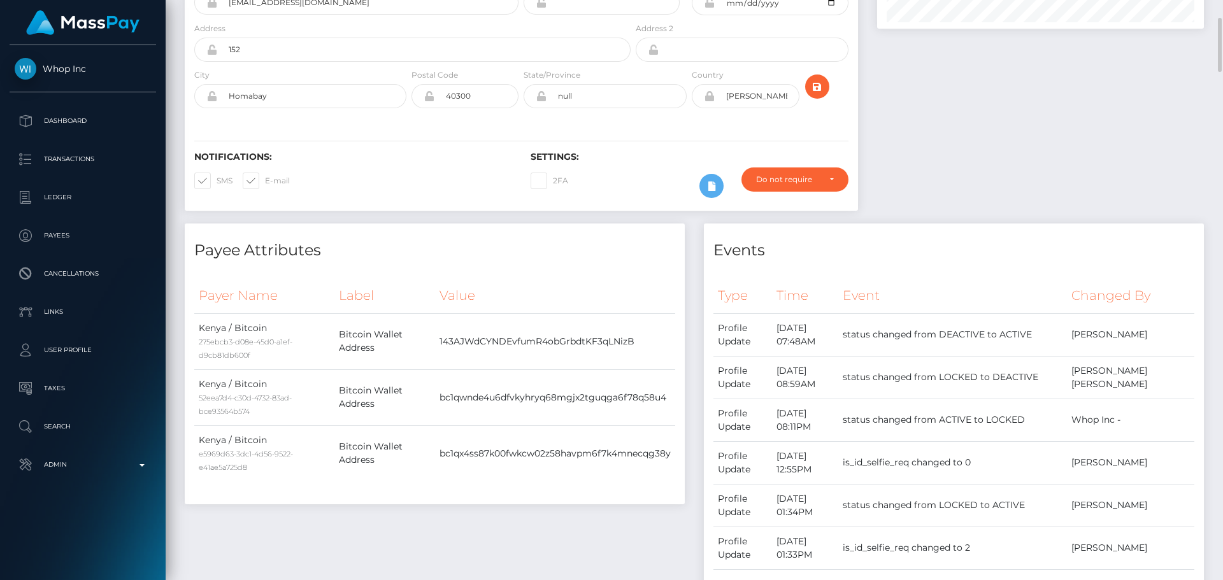
scroll to position [0, 0]
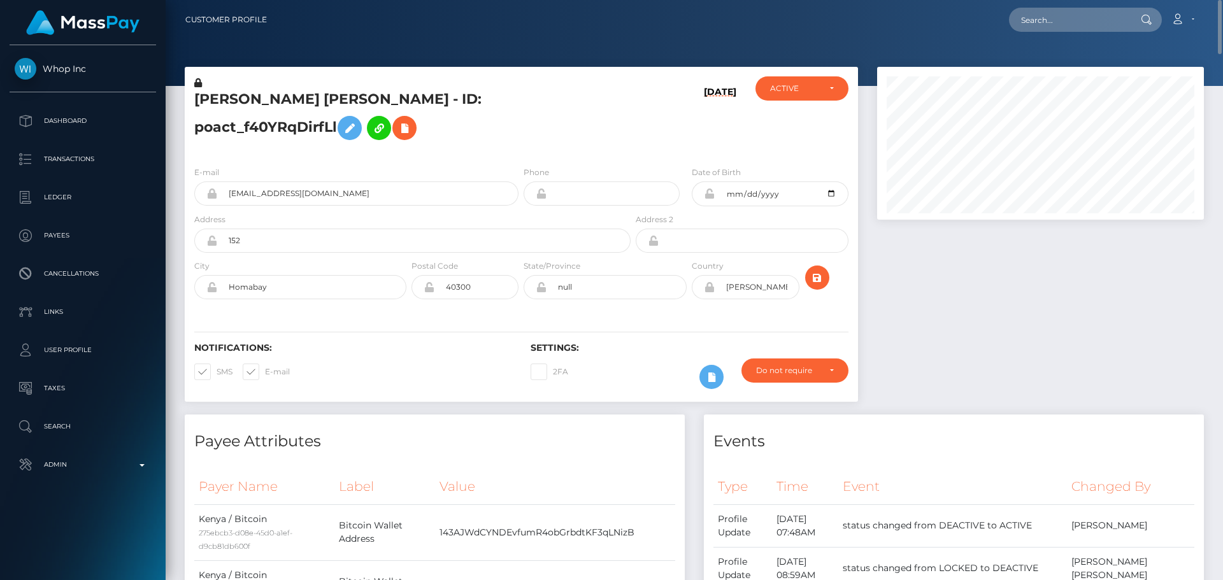
drag, startPoint x: 1049, startPoint y: 7, endPoint x: 1051, endPoint y: 24, distance: 17.3
click at [1049, 9] on div "Loading... Loading... Account Edit Profile Logout" at bounding box center [740, 19] width 926 height 27
click at [1051, 24] on input "text" at bounding box center [1069, 20] width 120 height 24
paste input "poact_RncGwfeF3C0o"
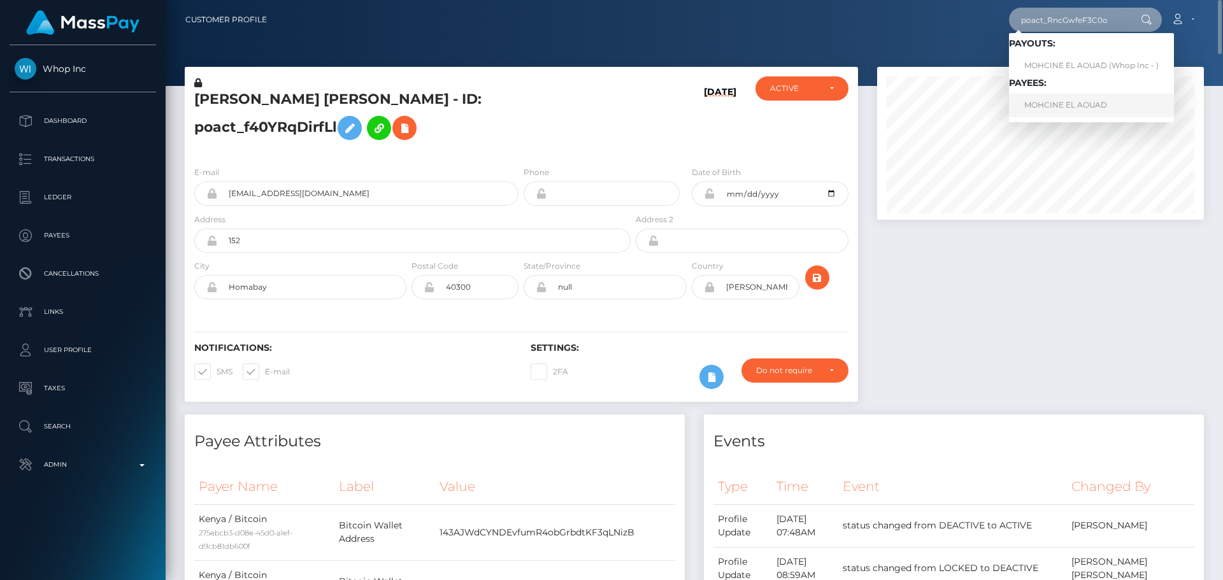
type input "poact_RncGwfeF3C0o"
click at [1050, 111] on link "MOHCINE EL AOUAD" at bounding box center [1091, 106] width 165 height 24
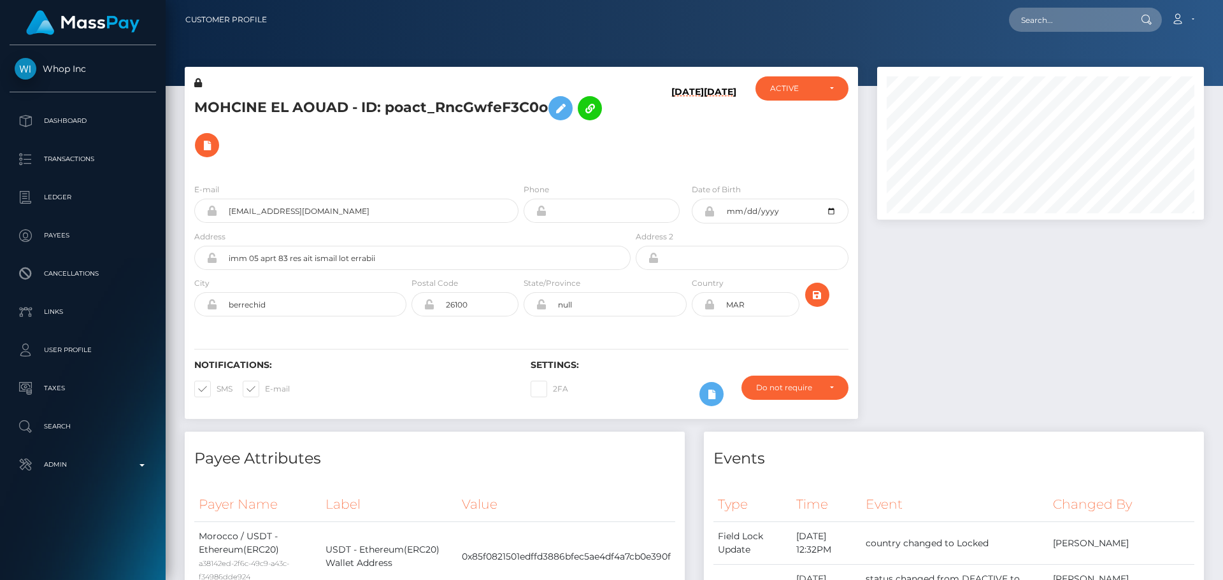
scroll to position [153, 327]
click at [634, 131] on div "08/21/25 08/21/25" at bounding box center [689, 124] width 112 height 97
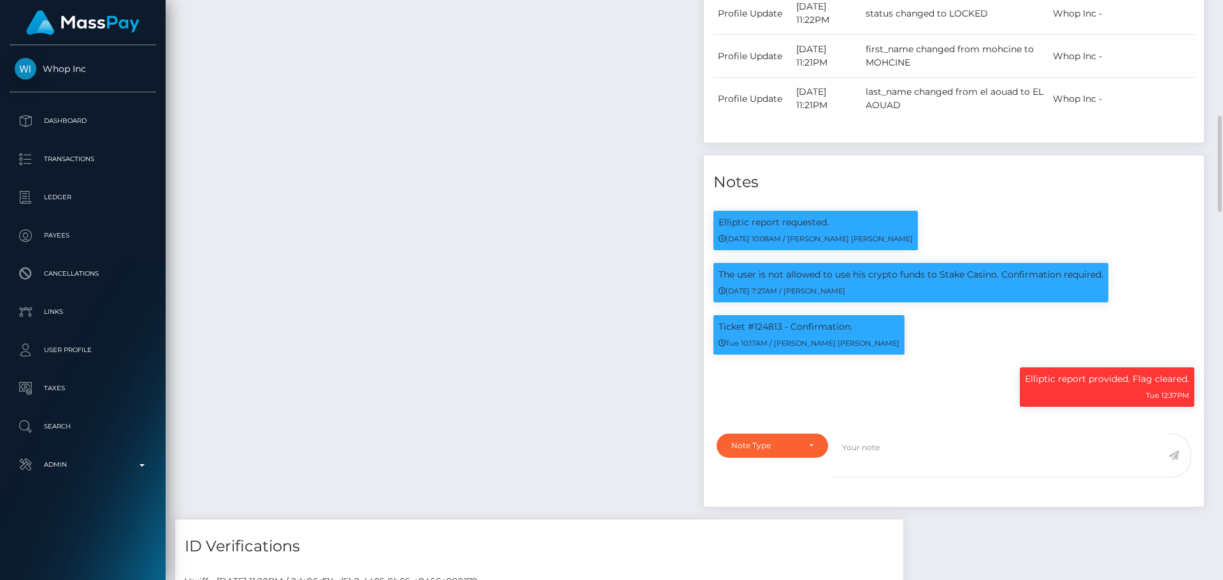
scroll to position [828, 0]
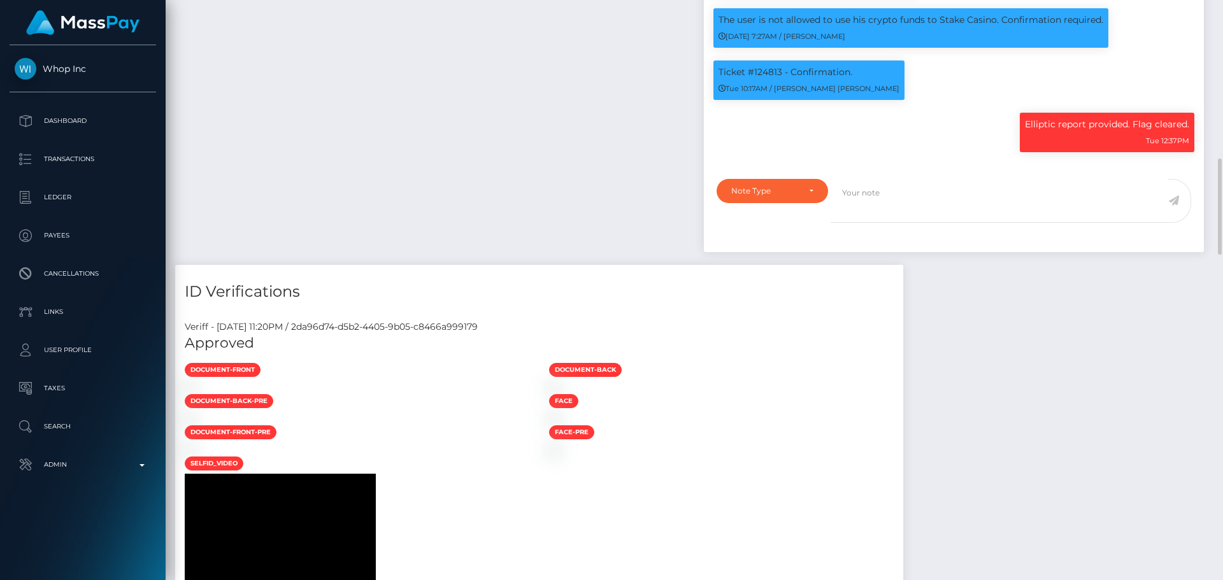
scroll to position [892, 0]
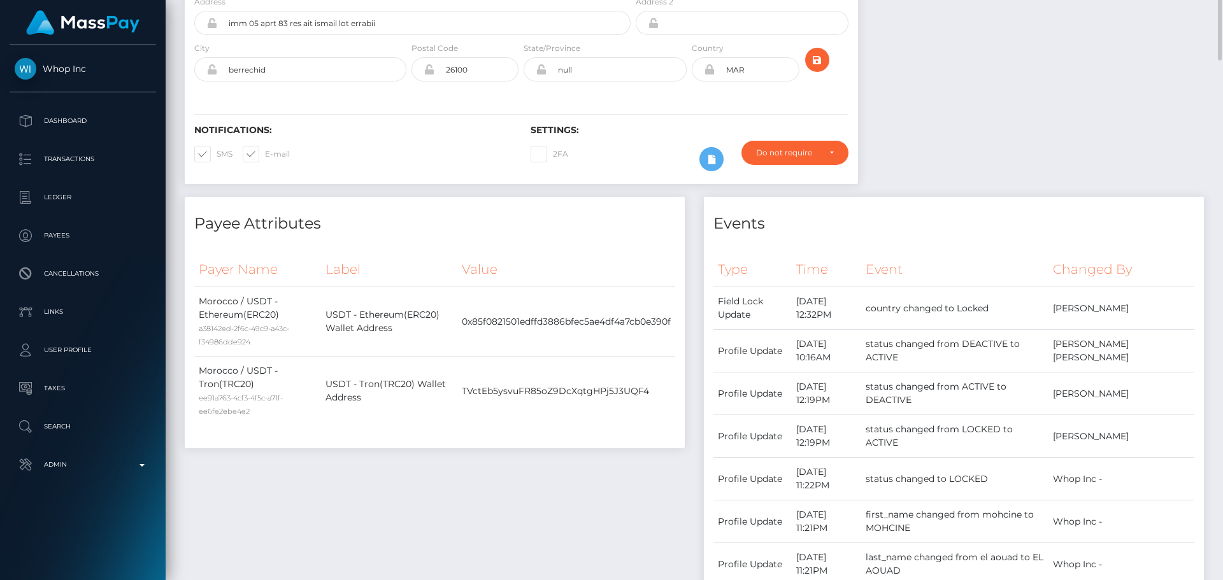
scroll to position [0, 0]
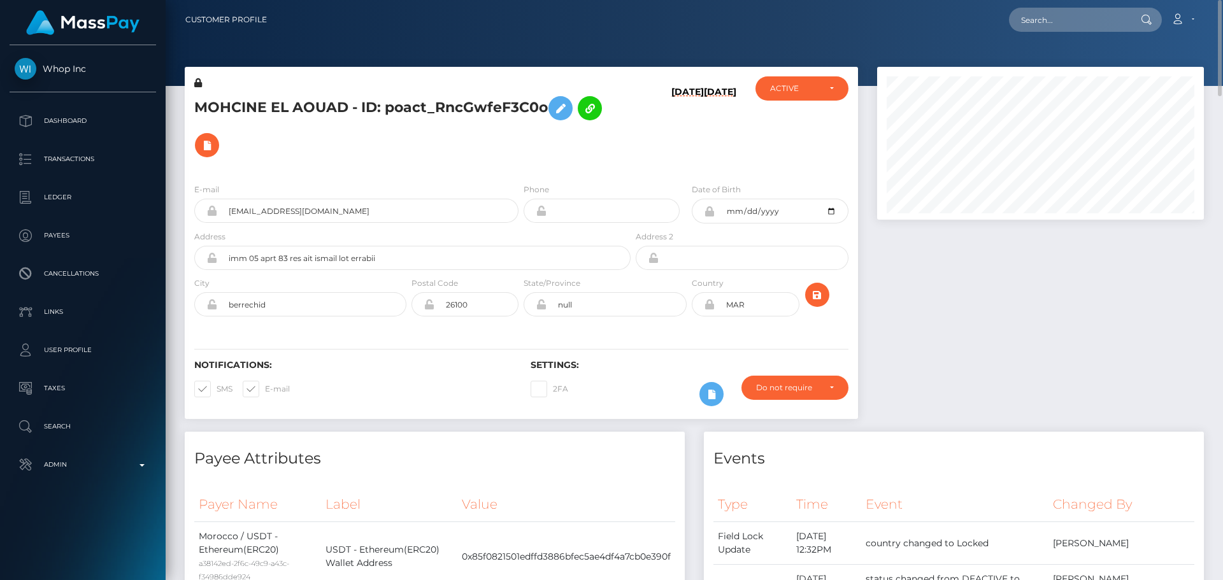
click at [592, 147] on h5 "MOHCINE EL AOUAD - ID: poact_RncGwfeF3C0o" at bounding box center [408, 127] width 429 height 74
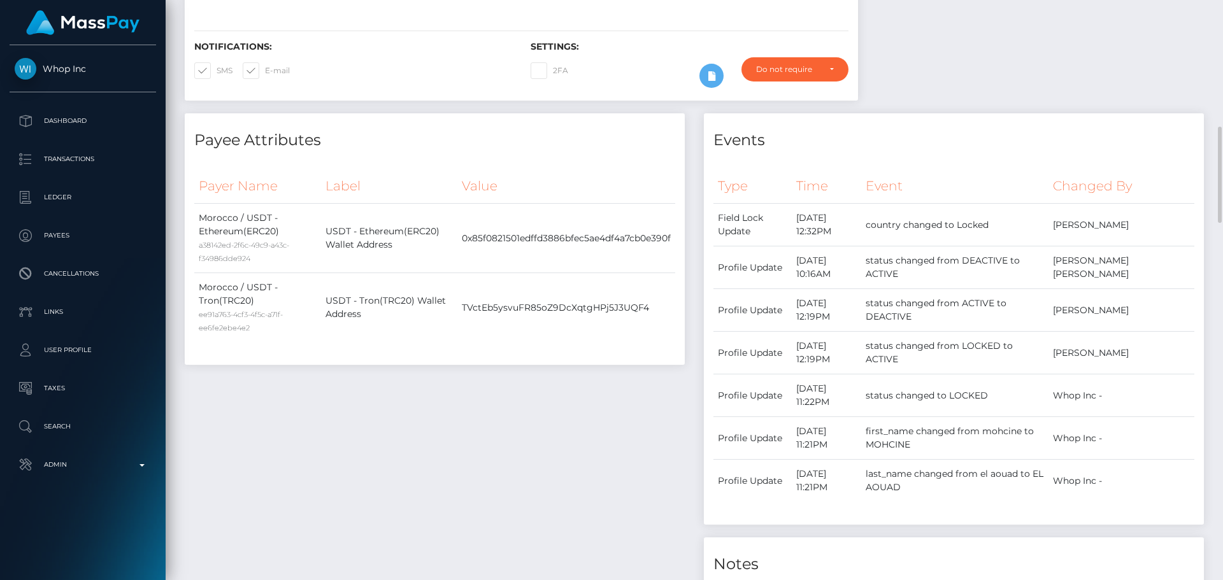
scroll to position [446, 0]
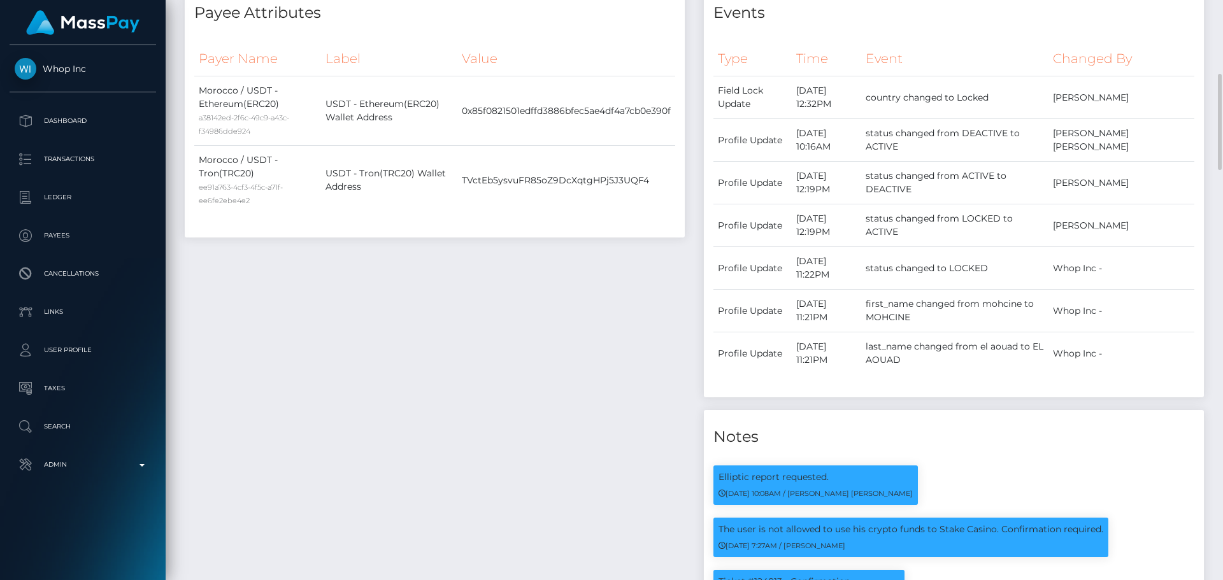
click at [563, 352] on div "Payee Attributes Payer Name Label Value Morocco / USDT - Ethereum(ERC20) a38142…" at bounding box center [434, 380] width 519 height 788
click at [541, 335] on div "Payee Attributes Payer Name Label Value Morocco / USDT - Ethereum(ERC20) a38142…" at bounding box center [434, 380] width 519 height 788
click at [492, 297] on div "Payee Attributes Payer Name Label Value Morocco / USDT - Ethereum(ERC20) a38142…" at bounding box center [434, 380] width 519 height 788
click at [497, 321] on div "Payee Attributes Payer Name Label Value Morocco / USDT - Ethereum(ERC20) a38142…" at bounding box center [434, 380] width 519 height 788
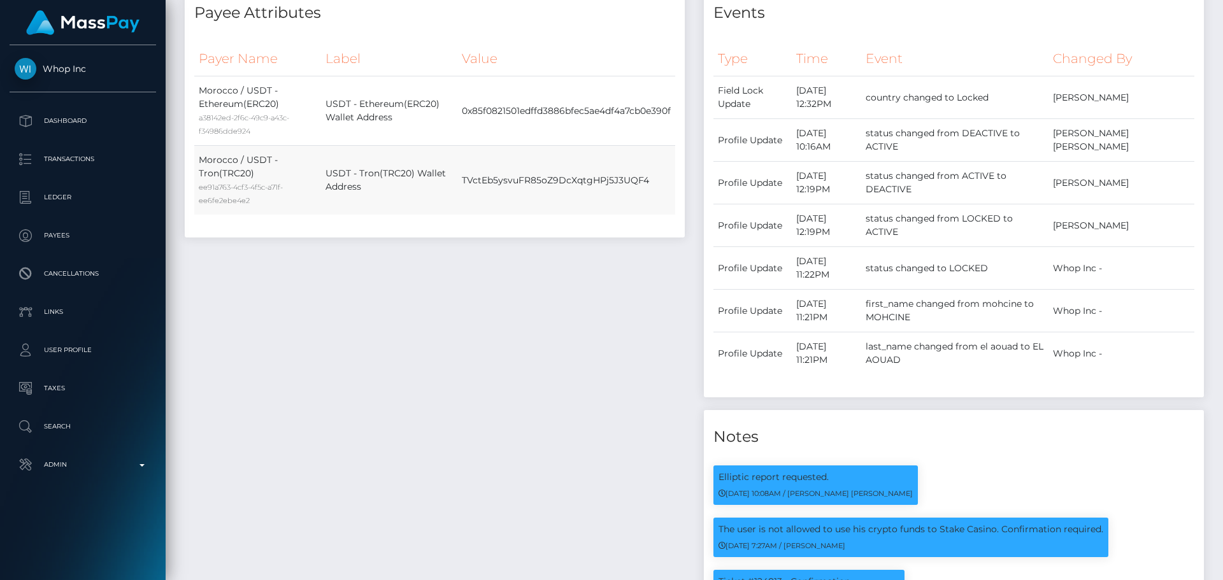
scroll to position [0, 0]
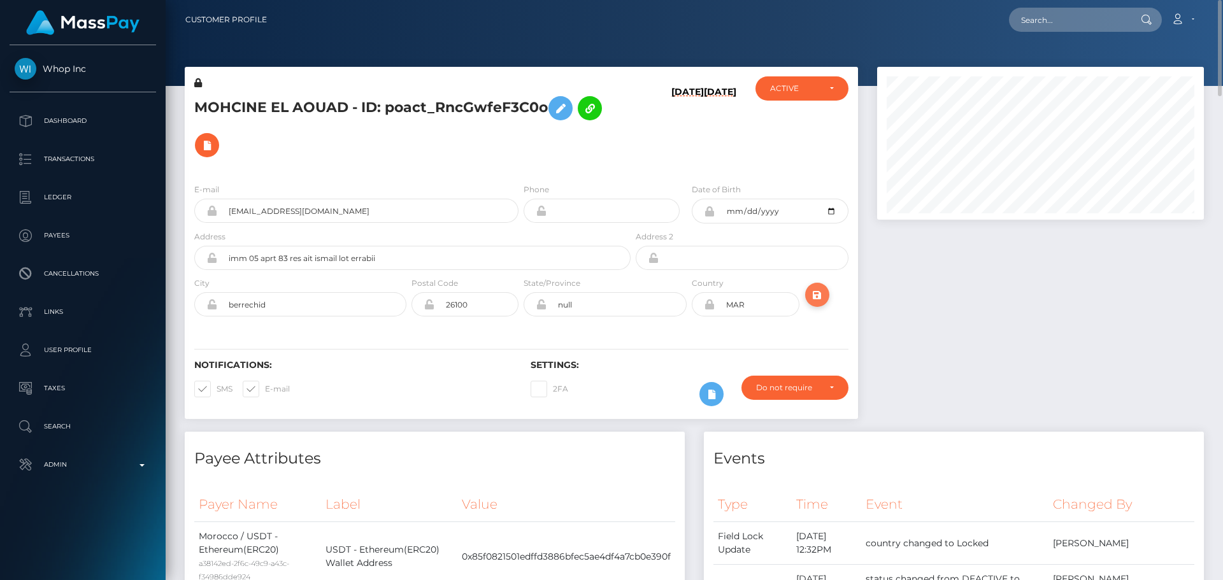
click at [818, 297] on icon "submit" at bounding box center [816, 295] width 15 height 16
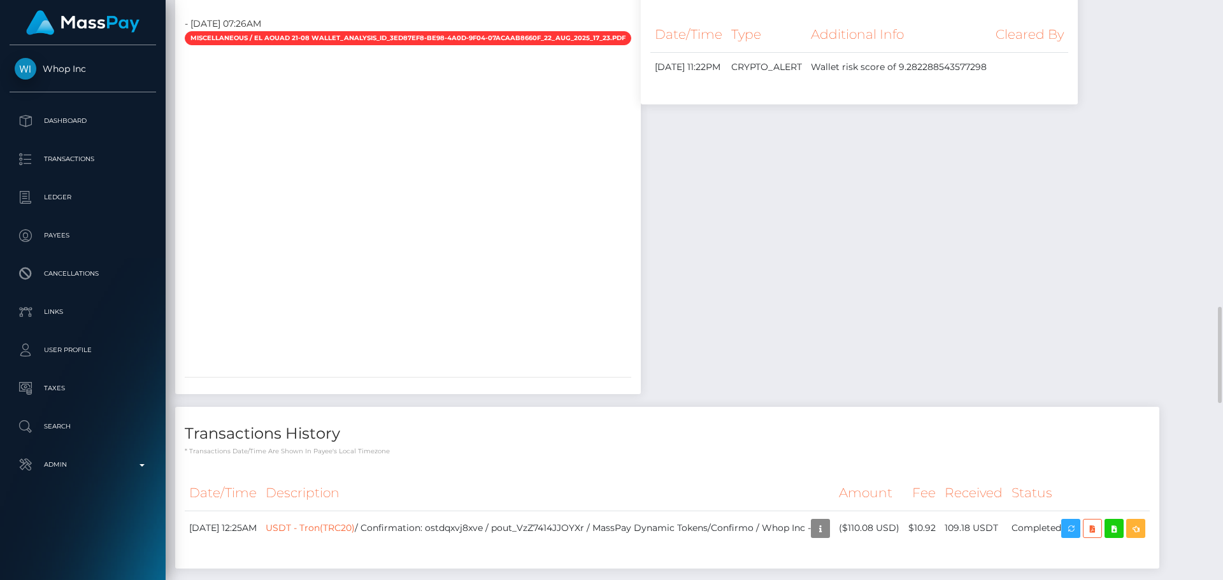
scroll to position [2229, 0]
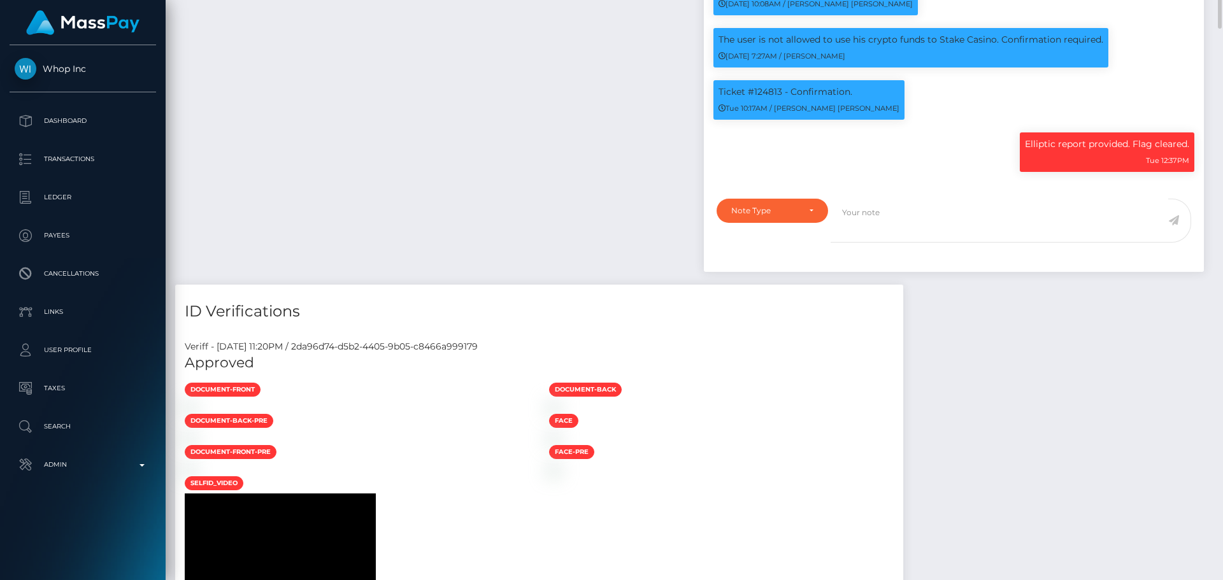
scroll to position [681, 0]
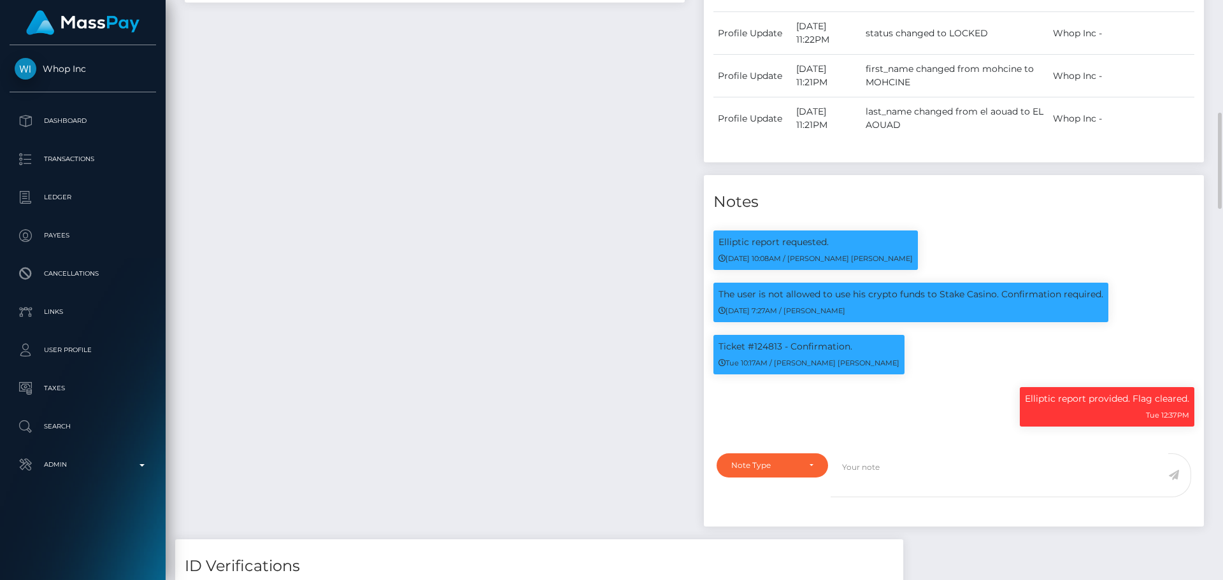
click at [585, 268] on div "Payee Attributes Payer Name Label Value Morocco / USDT - Ethereum(ERC20) a38142…" at bounding box center [434, 145] width 519 height 788
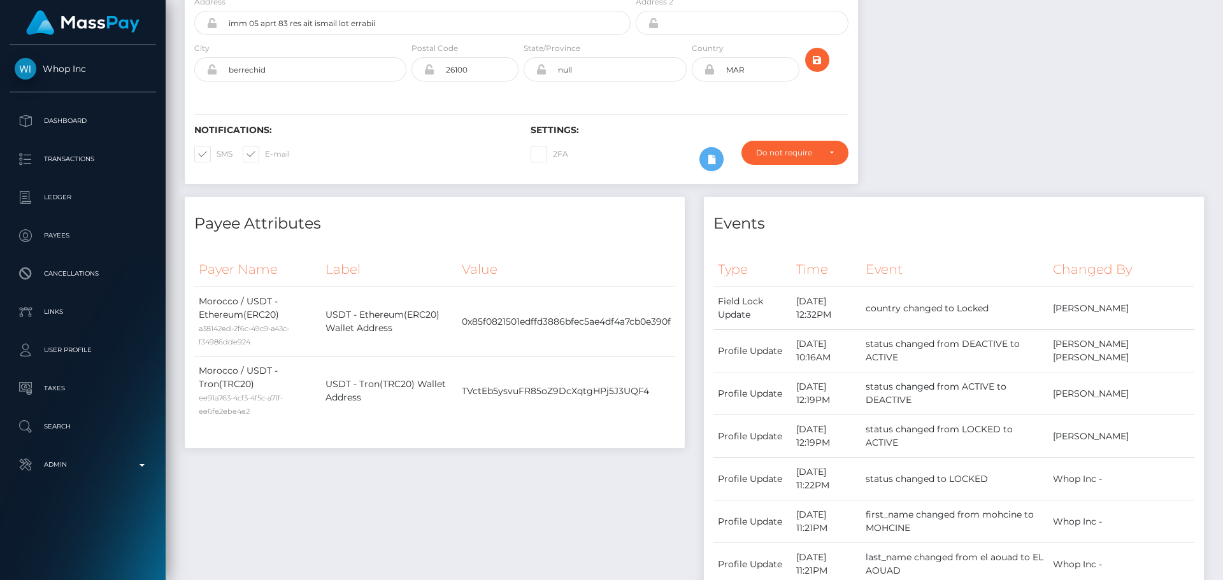
scroll to position [0, 0]
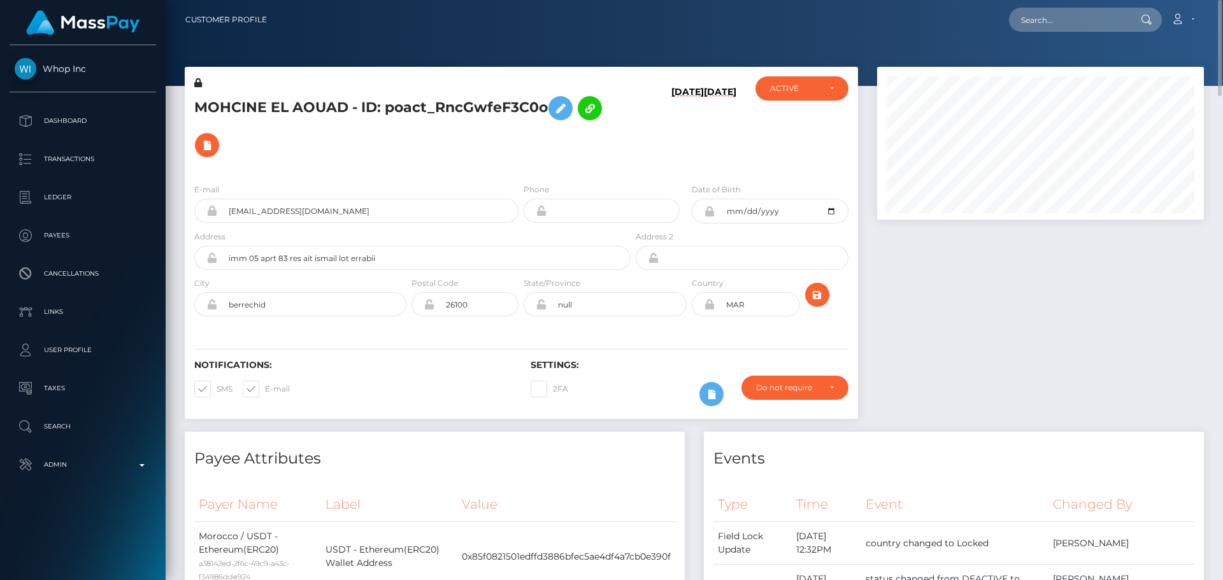
click at [330, 109] on h5 "MOHCINE EL AOUAD - ID: poact_RncGwfeF3C0o" at bounding box center [408, 127] width 429 height 74
copy h5 "MOHCINE EL AOUAD - ID: poact_RncGwfeF3C0o"
drag, startPoint x: 401, startPoint y: 123, endPoint x: 399, endPoint y: 114, distance: 9.3
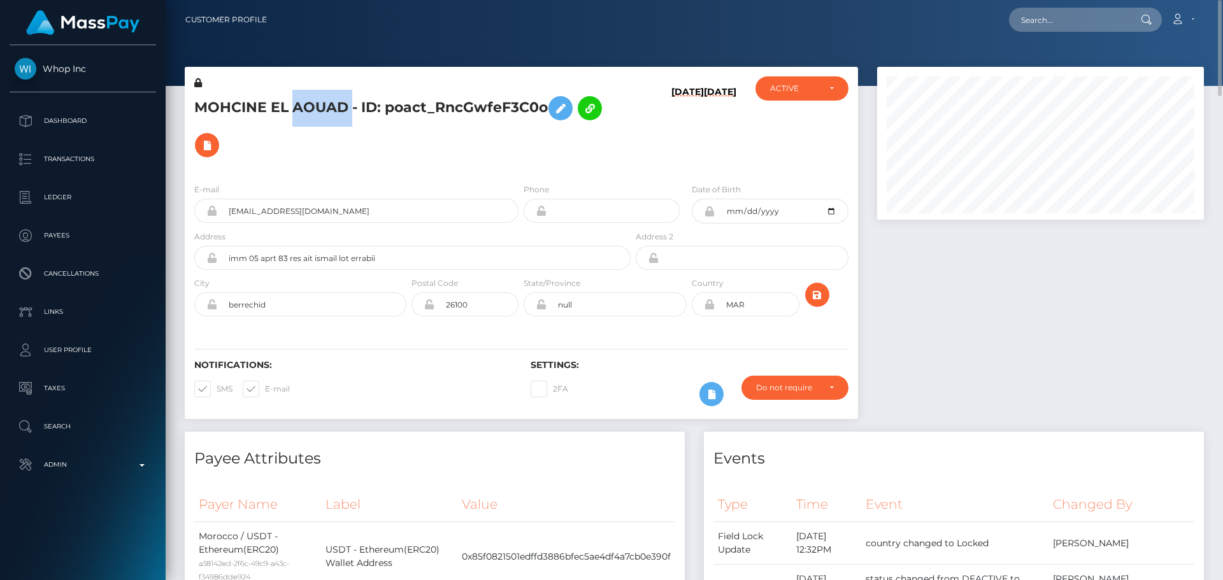
click at [401, 122] on h5 "MOHCINE EL AOUAD - ID: poact_RncGwfeF3C0o" at bounding box center [408, 127] width 429 height 74
click at [395, 106] on h5 "MOHCINE EL AOUAD - ID: poact_RncGwfeF3C0o" at bounding box center [408, 127] width 429 height 74
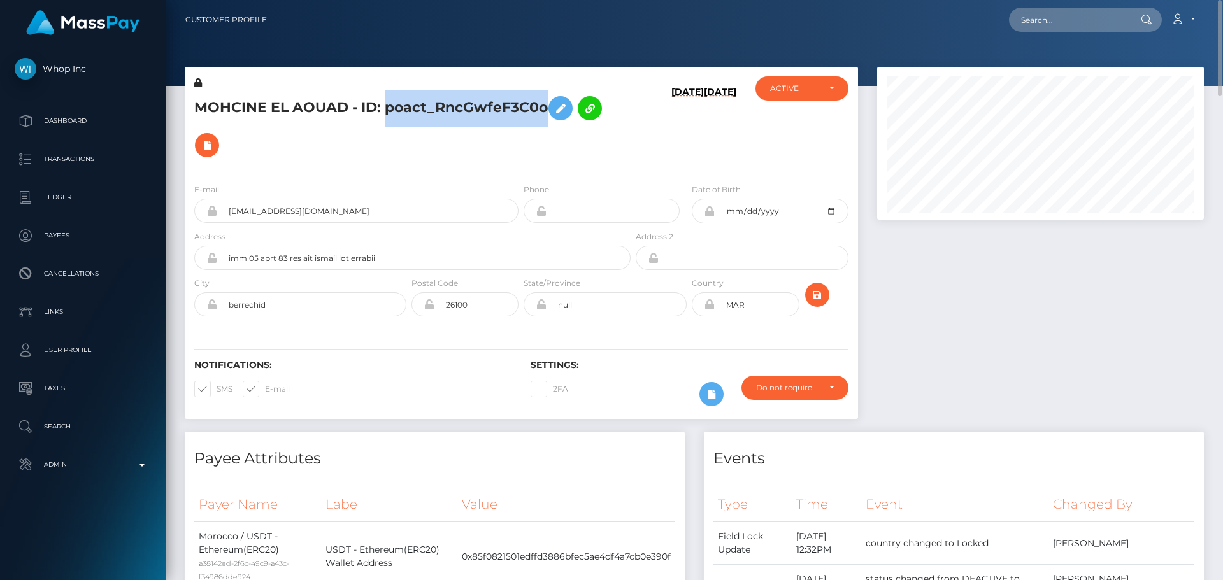
drag, startPoint x: 395, startPoint y: 106, endPoint x: 437, endPoint y: 107, distance: 42.0
click at [437, 107] on h5 "MOHCINE EL AOUAD - ID: poact_RncGwfeF3C0o" at bounding box center [408, 127] width 429 height 74
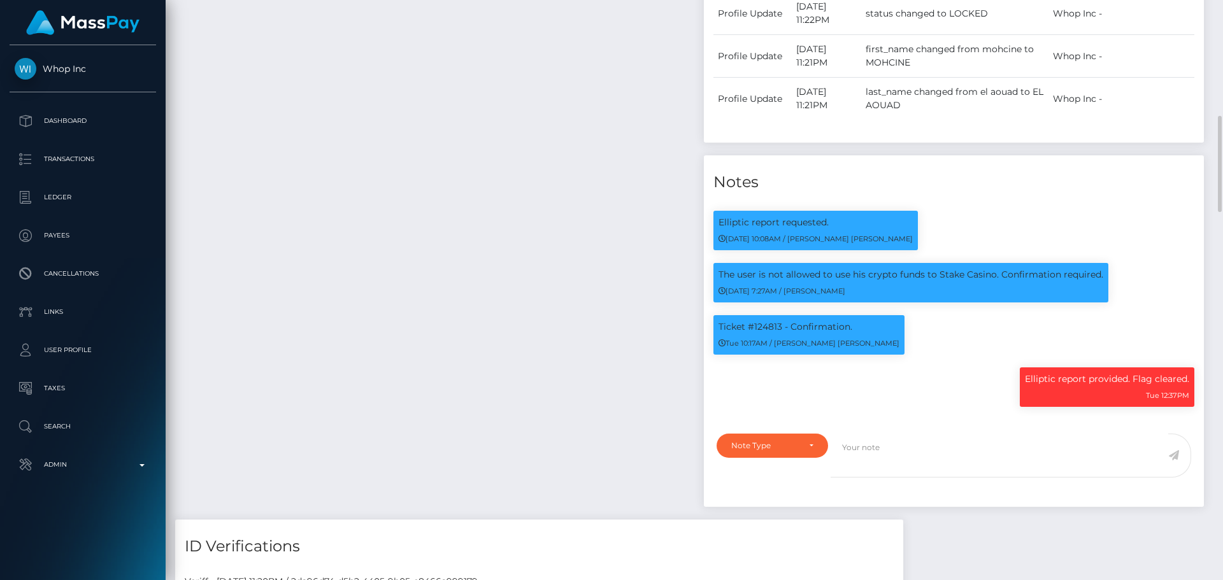
click at [586, 238] on div "Payee Attributes Payer Name Label Value Morocco / USDT - Ethereum(ERC20) a38142…" at bounding box center [434, 125] width 519 height 788
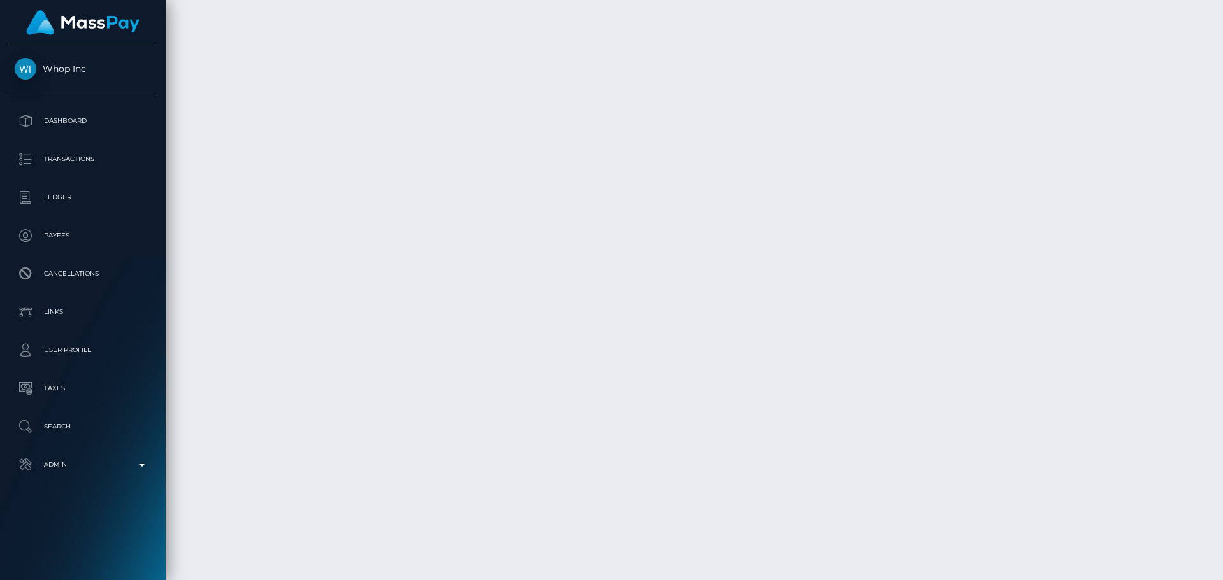
scroll to position [2910, 0]
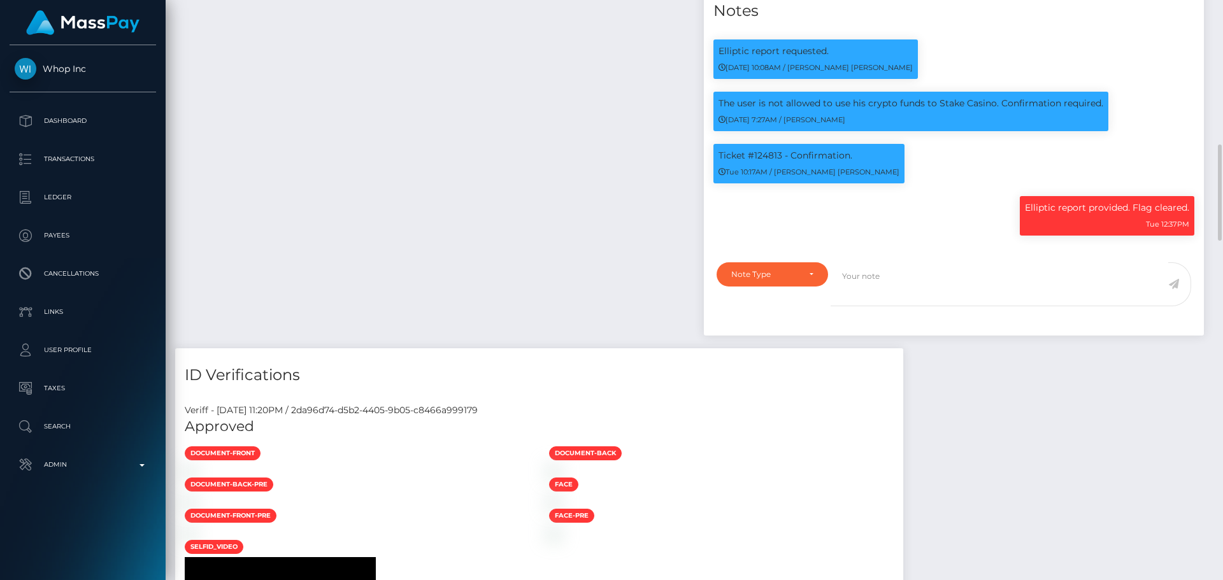
scroll to position [744, 0]
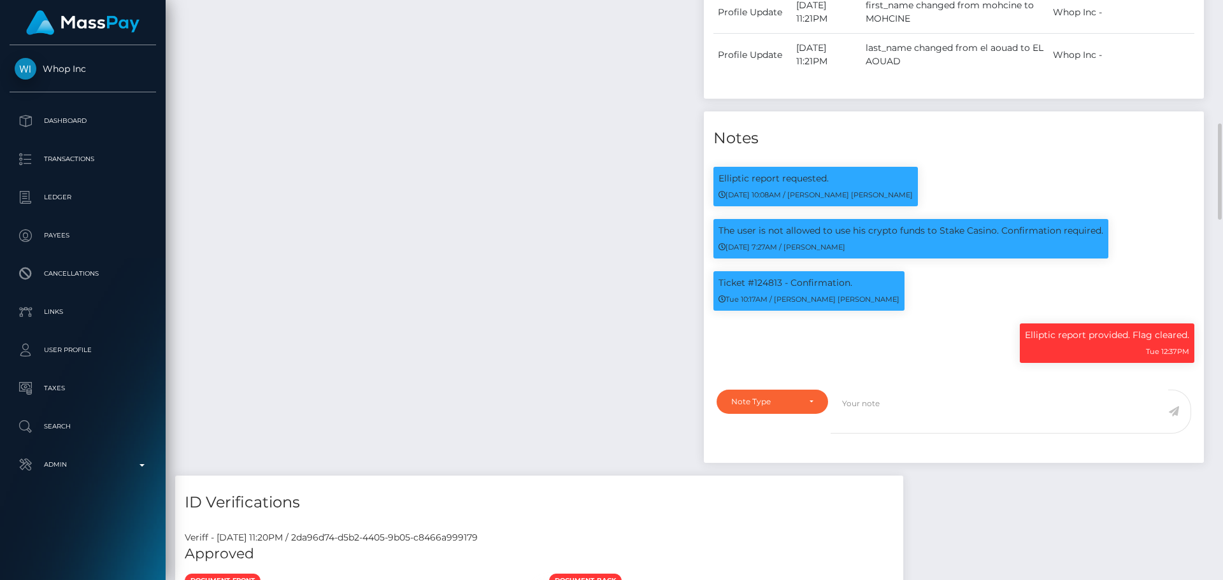
click at [594, 357] on div "Payee Attributes Payer Name Label Value Morocco / USDT - Ethereum(ERC20) a38142…" at bounding box center [434, 81] width 519 height 788
click at [603, 348] on div "Payee Attributes Payer Name Label Value Morocco / USDT - Ethereum(ERC20) a38142…" at bounding box center [434, 81] width 519 height 788
click at [613, 324] on div "Payee Attributes Payer Name Label Value Morocco / USDT - Ethereum(ERC20) a38142…" at bounding box center [434, 81] width 519 height 788
click at [613, 327] on div "Payee Attributes Payer Name Label Value Morocco / USDT - Ethereum(ERC20) a38142…" at bounding box center [434, 81] width 519 height 788
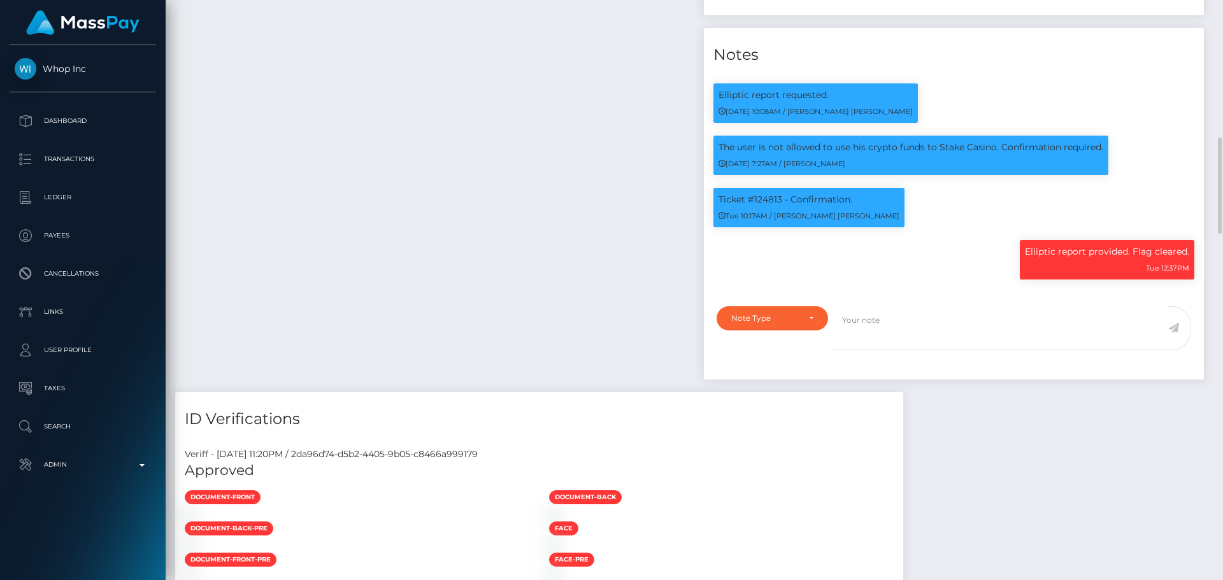
scroll to position [892, 0]
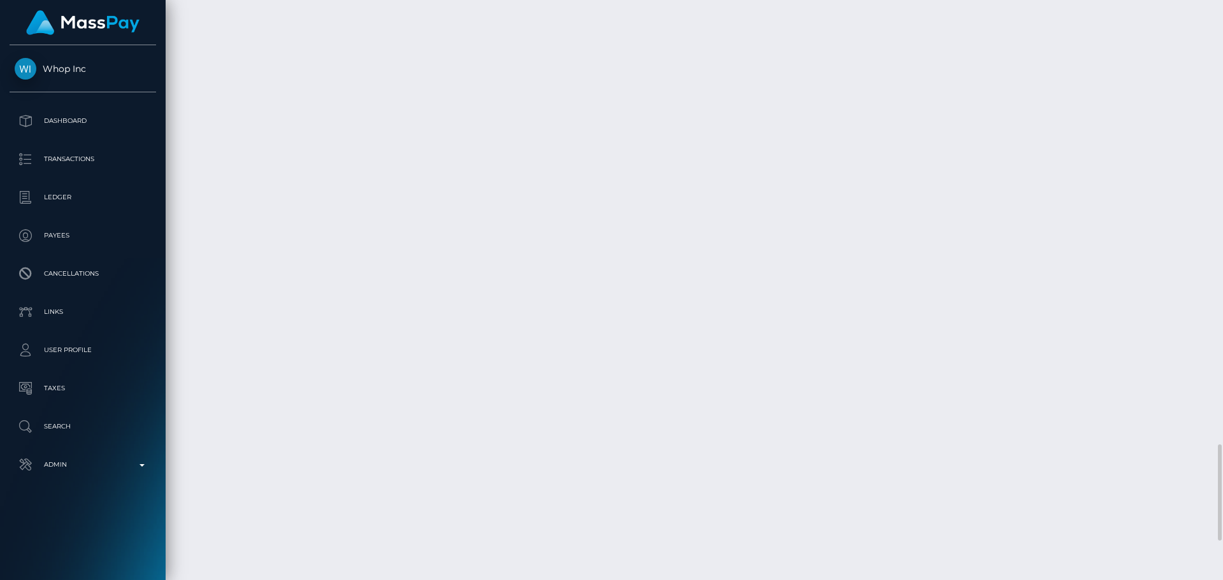
scroll to position [2910, 0]
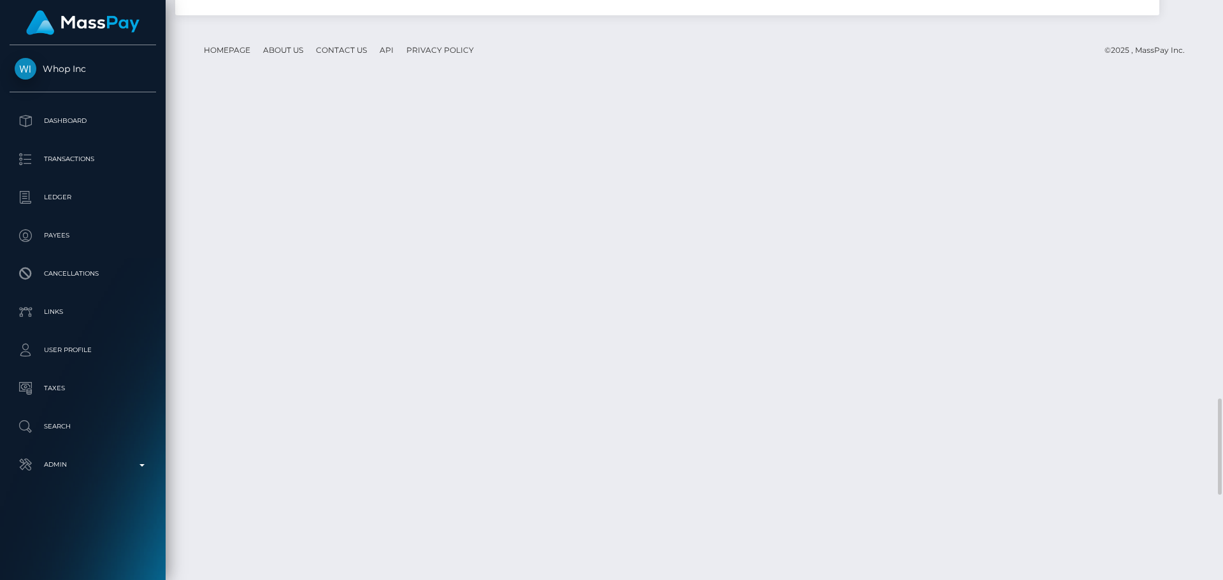
scroll to position [2400, 0]
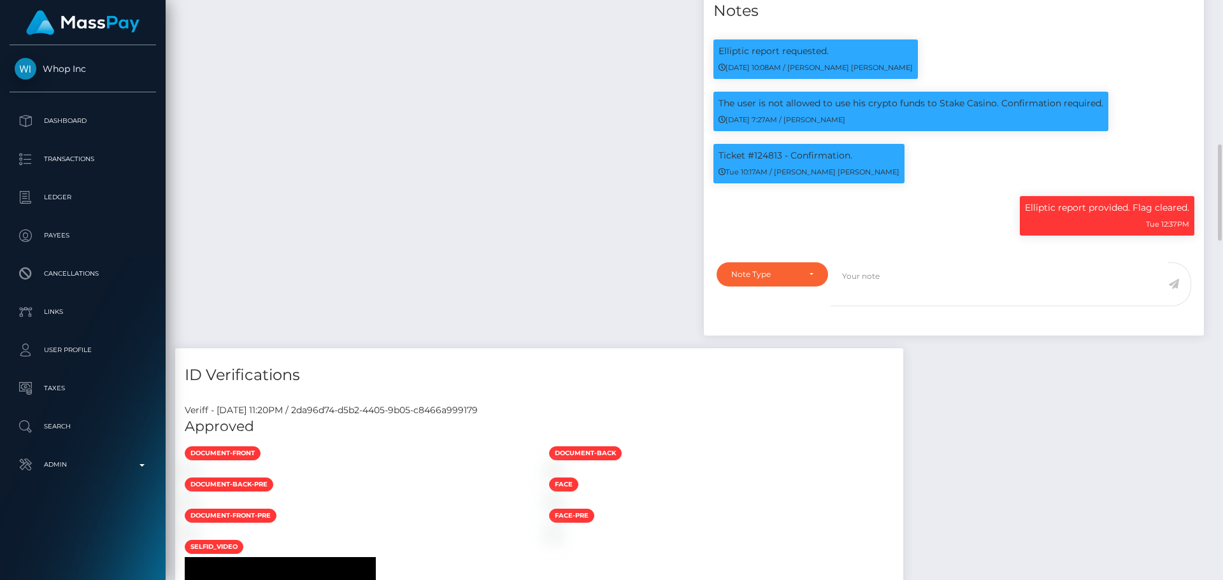
scroll to position [153, 327]
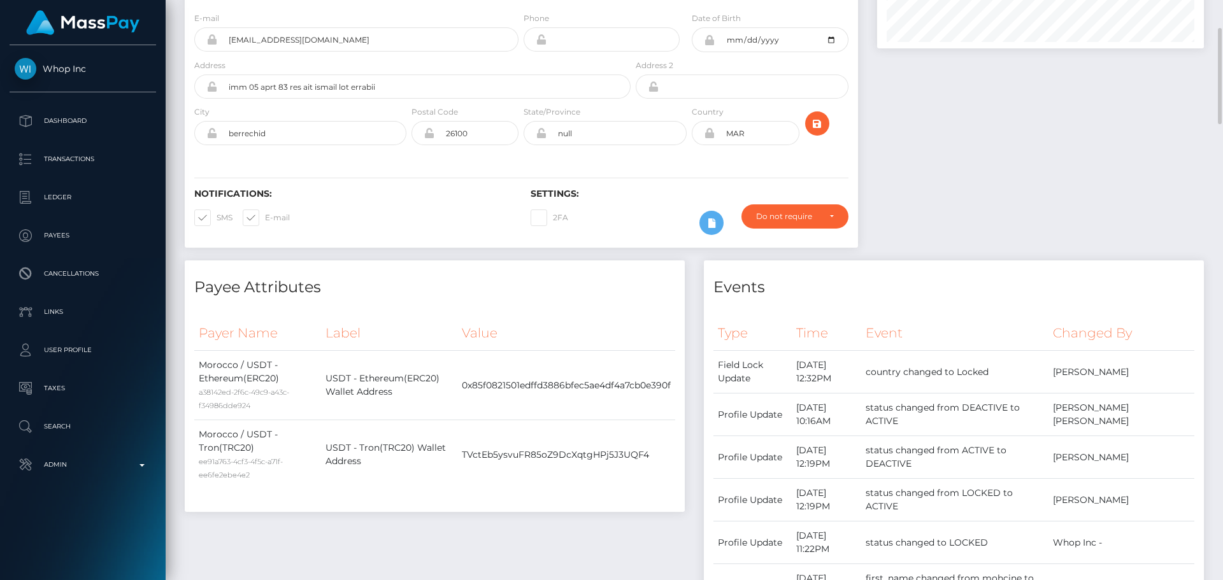
scroll to position [0, 0]
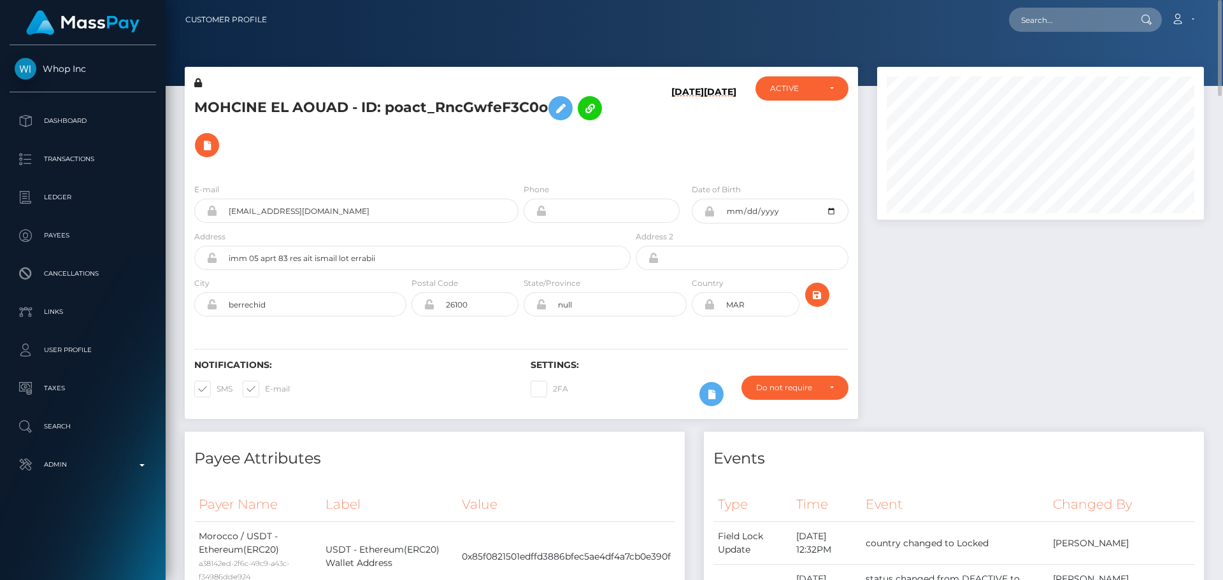
click at [507, 143] on h5 "MOHCINE EL AOUAD - ID: poact_RncGwfeF3C0o" at bounding box center [408, 127] width 429 height 74
click at [480, 146] on h5 "MOHCINE EL AOUAD - ID: poact_RncGwfeF3C0o" at bounding box center [408, 127] width 429 height 74
click at [494, 357] on div "Notifications: SMS E-mail Settings: 2FA" at bounding box center [521, 374] width 673 height 90
click at [498, 357] on div "Notifications: SMS E-mail Settings: 2FA" at bounding box center [521, 374] width 673 height 90
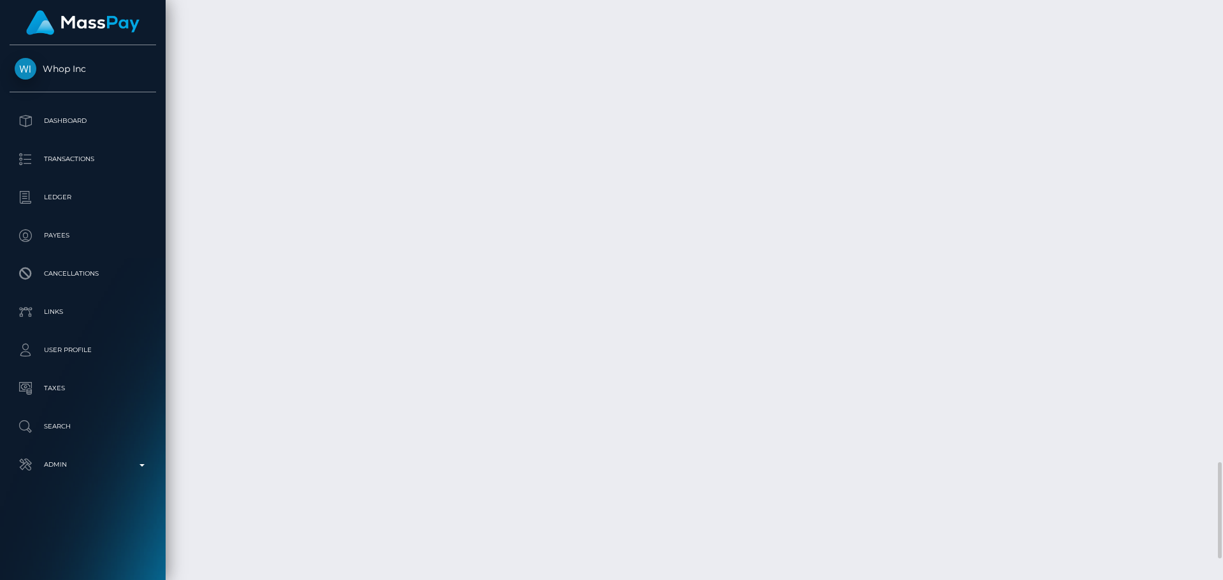
scroll to position [2910, 0]
drag, startPoint x: 206, startPoint y: 464, endPoint x: 242, endPoint y: 462, distance: 35.7
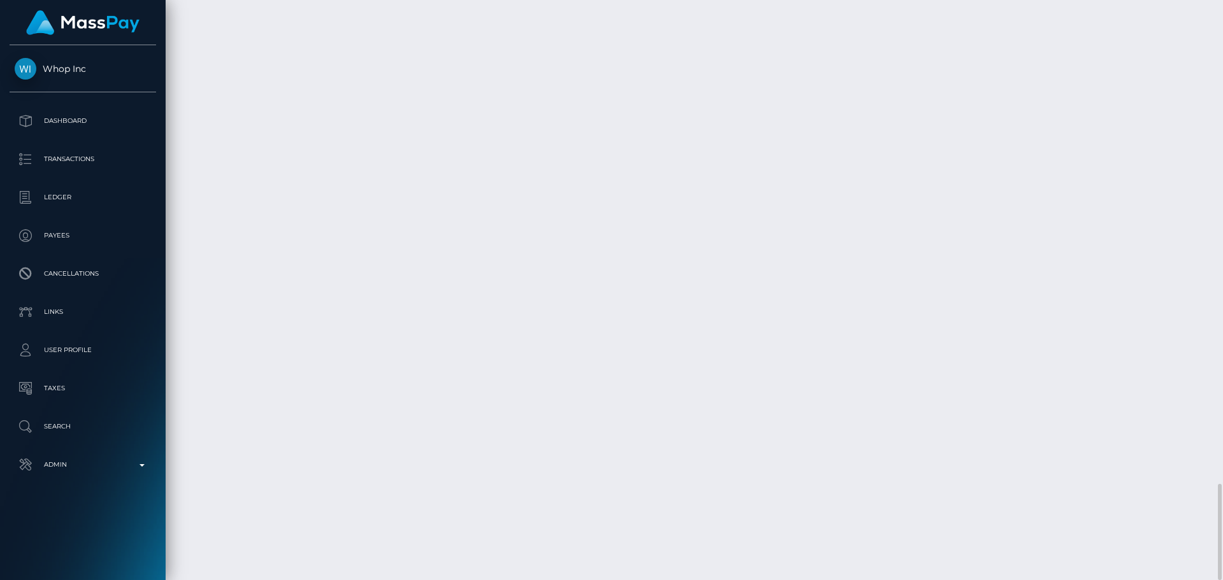
copy td "August 22, 2025"
drag, startPoint x: 468, startPoint y: 272, endPoint x: 478, endPoint y: 288, distance: 18.6
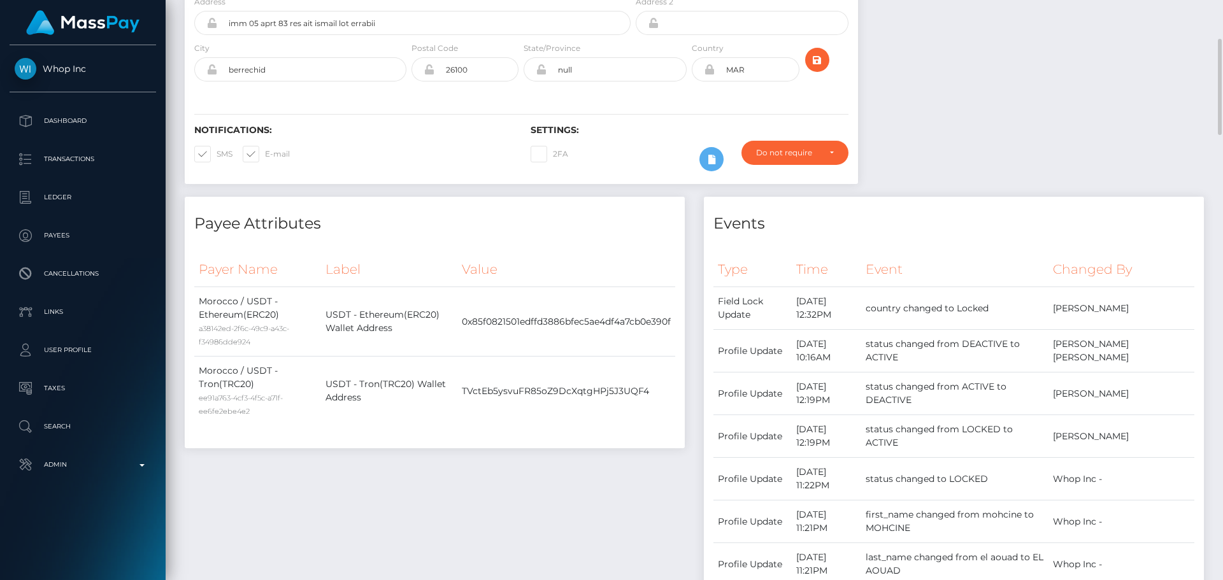
scroll to position [0, 0]
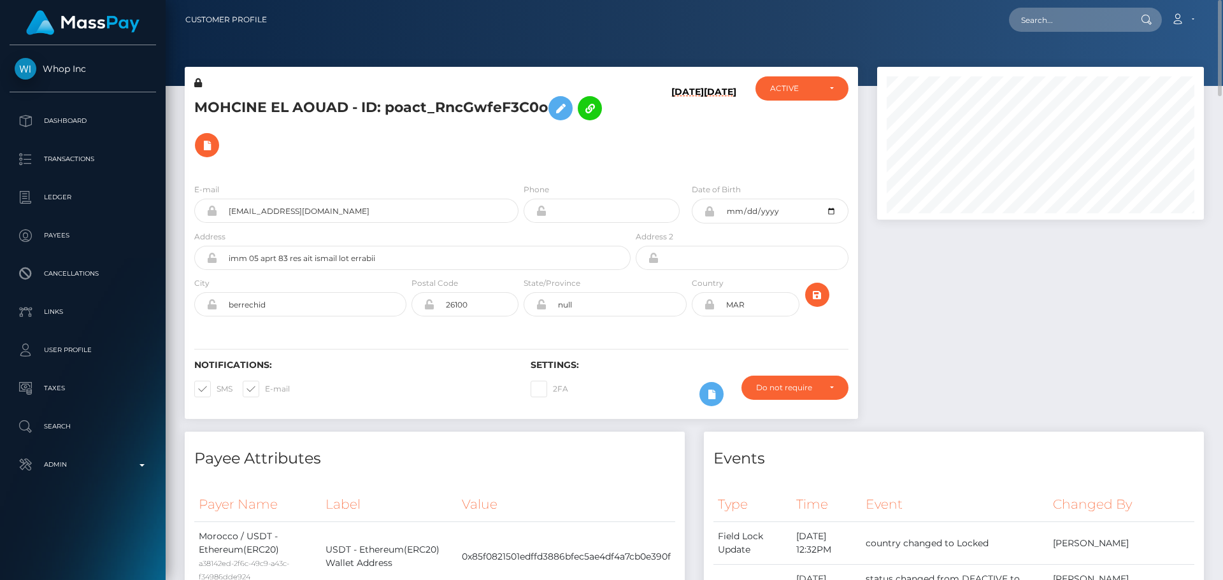
click at [299, 139] on h5 "MOHCINE EL AOUAD - ID: poact_RncGwfeF3C0o" at bounding box center [408, 127] width 429 height 74
click at [219, 108] on h5 "MOHCINE EL AOUAD - ID: poact_RncGwfeF3C0o" at bounding box center [408, 127] width 429 height 74
drag, startPoint x: 219, startPoint y: 108, endPoint x: 316, endPoint y: 108, distance: 97.4
click at [316, 108] on h5 "MOHCINE EL AOUAD - ID: poact_RncGwfeF3C0o" at bounding box center [408, 127] width 429 height 74
copy h5 "MOHCINE EL AOUAD"
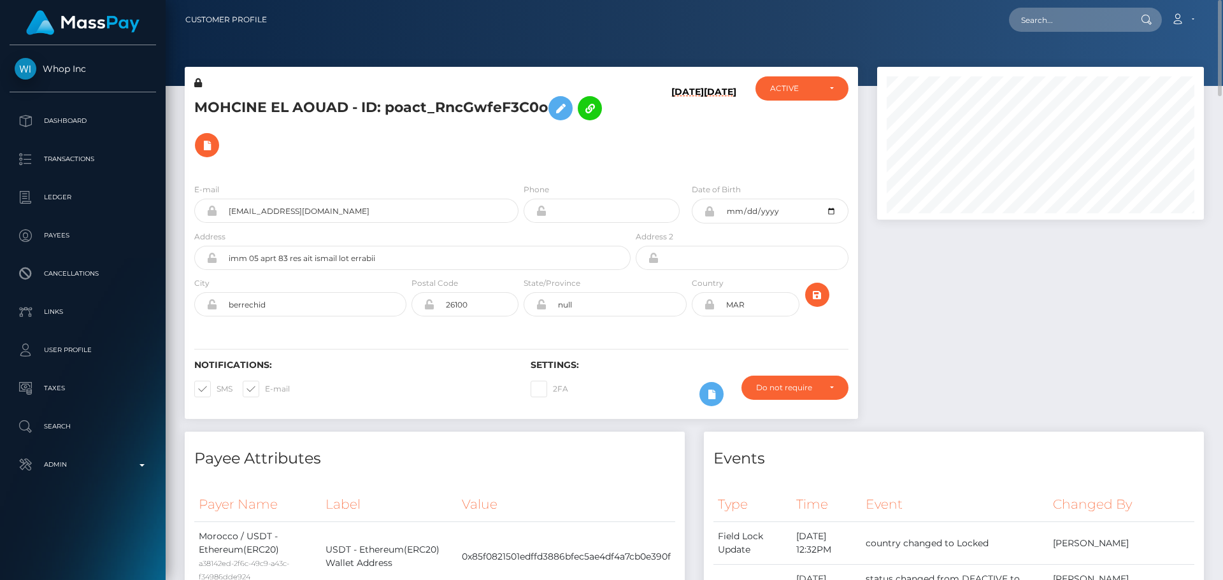
drag, startPoint x: 498, startPoint y: 125, endPoint x: 510, endPoint y: 120, distance: 13.4
click at [499, 125] on h5 "MOHCINE EL AOUAD - ID: poact_RncGwfeF3C0o" at bounding box center [408, 127] width 429 height 74
click at [562, 108] on icon at bounding box center [560, 109] width 15 height 16
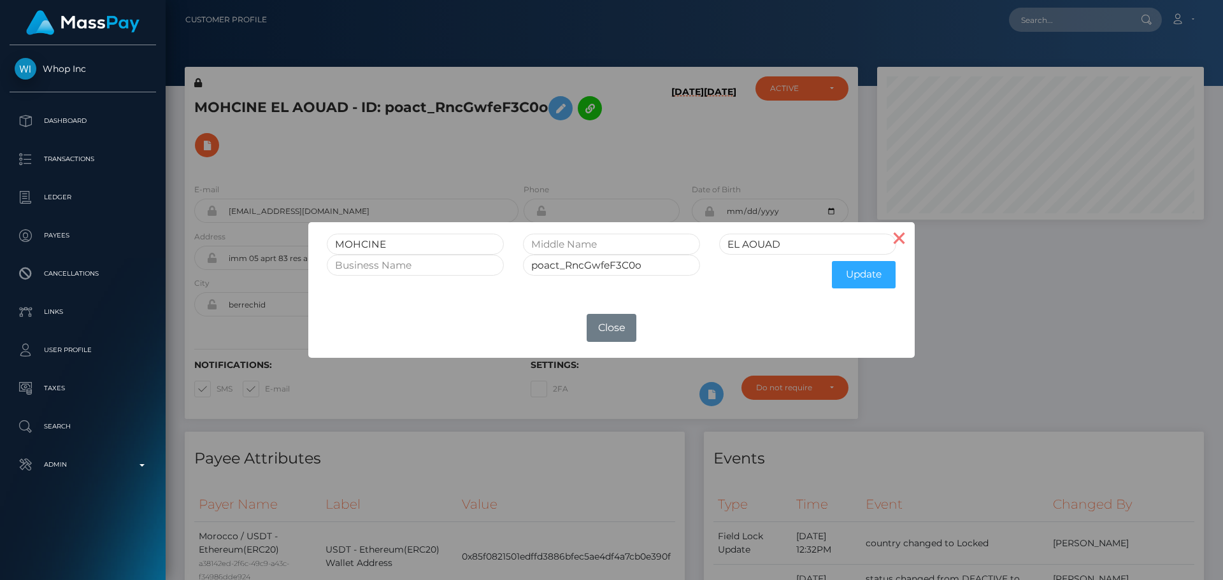
click at [904, 239] on button "×" at bounding box center [899, 237] width 31 height 31
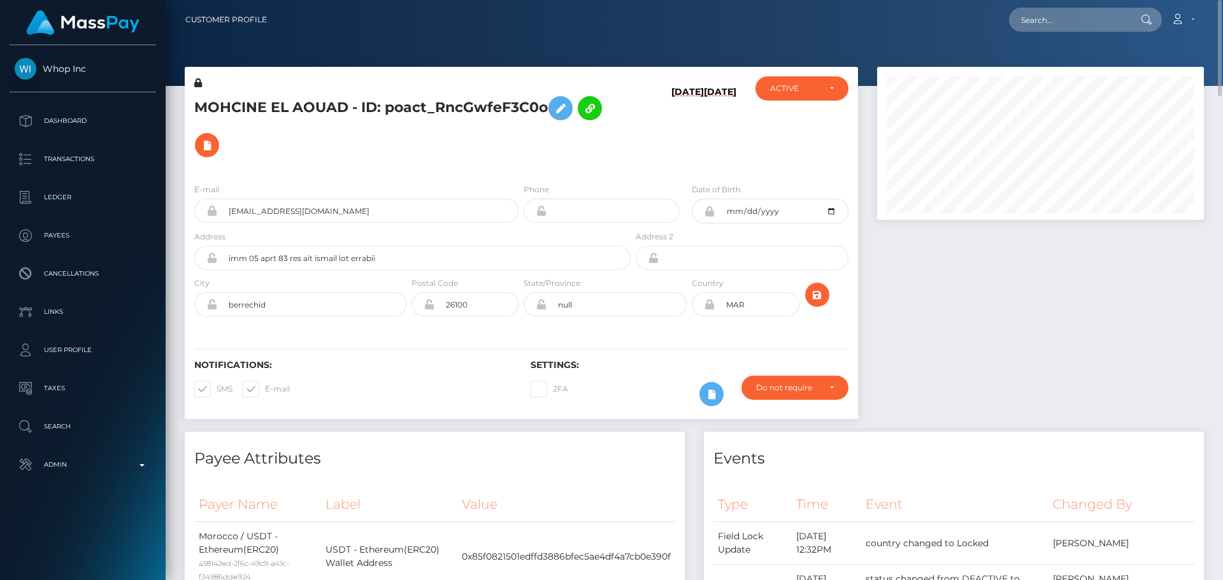
click at [335, 127] on h5 "MOHCINE EL AOUAD - ID: poact_RncGwfeF3C0o" at bounding box center [408, 127] width 429 height 74
click at [78, 425] on p "Search" at bounding box center [83, 426] width 136 height 19
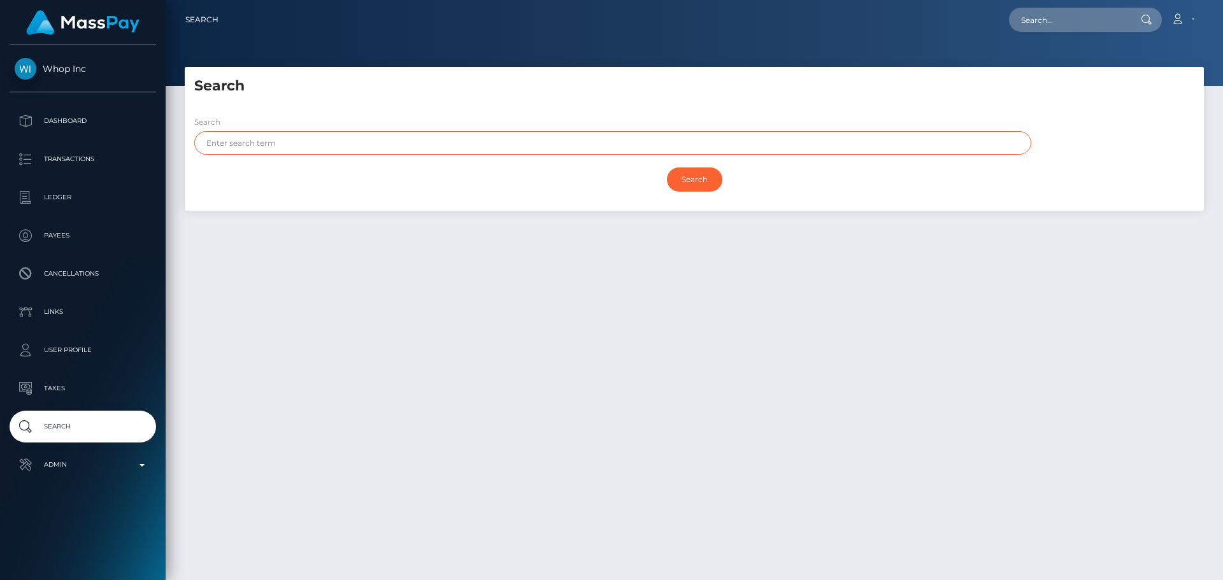
click at [334, 139] on input "text" at bounding box center [612, 143] width 837 height 24
paste input "MOHCINE"
type input "MOHCINE"
click at [452, 196] on div "Search" at bounding box center [694, 179] width 1000 height 37
click at [693, 182] on input "Search" at bounding box center [694, 179] width 55 height 24
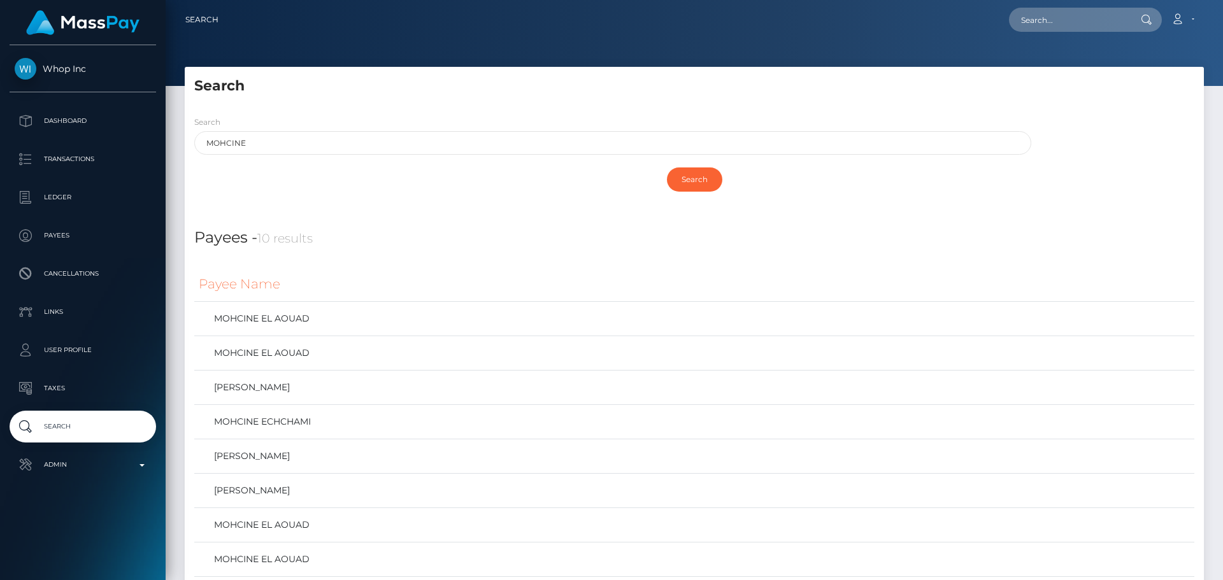
click at [457, 200] on div "Search" at bounding box center [694, 182] width 1019 height 43
click at [1081, 27] on input "text" at bounding box center [1069, 20] width 120 height 24
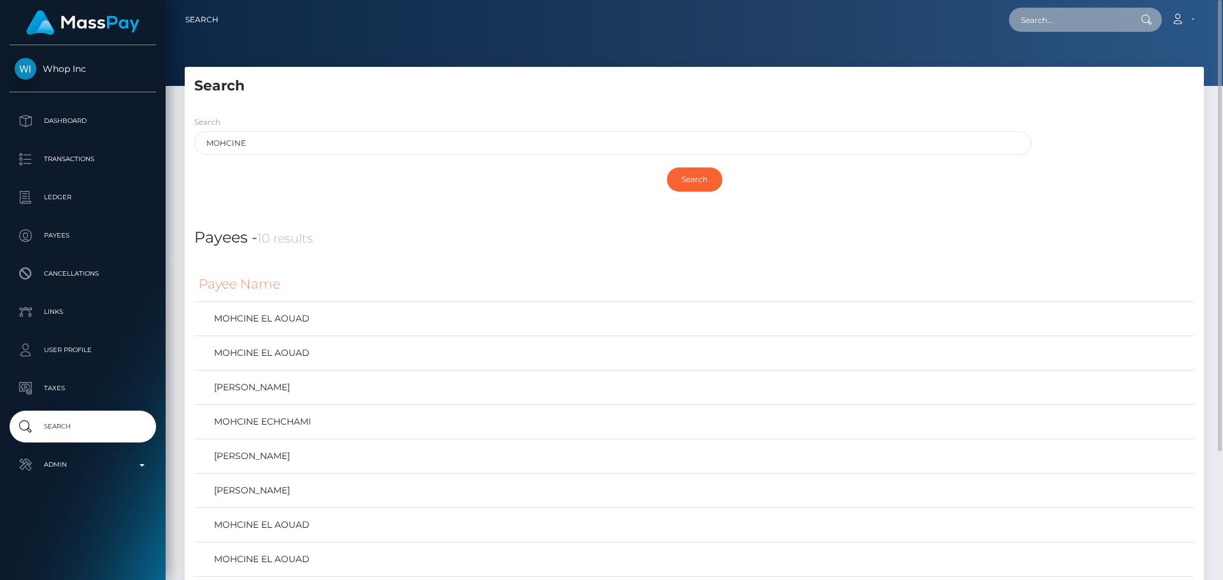
paste input "yhumiemoral@gmail.com"
type input "yhumiemoral@gmail.com"
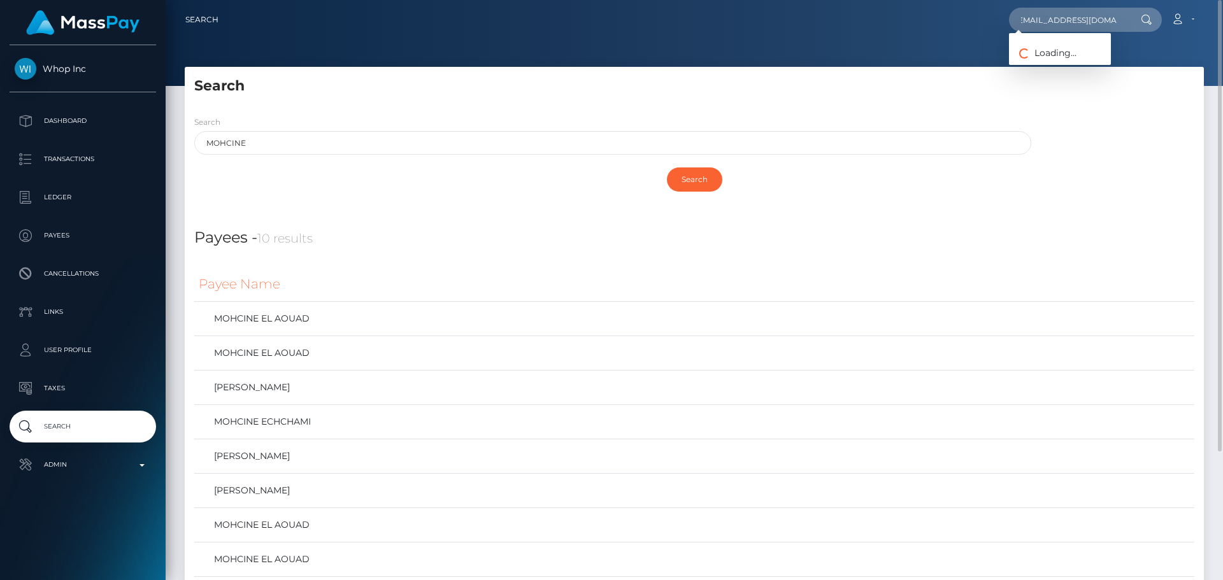
scroll to position [0, 0]
drag, startPoint x: 1063, startPoint y: 61, endPoint x: 1055, endPoint y: 60, distance: 8.3
click at [1063, 61] on link "JERRYSON GAYONA MORAL" at bounding box center [1073, 66] width 129 height 24
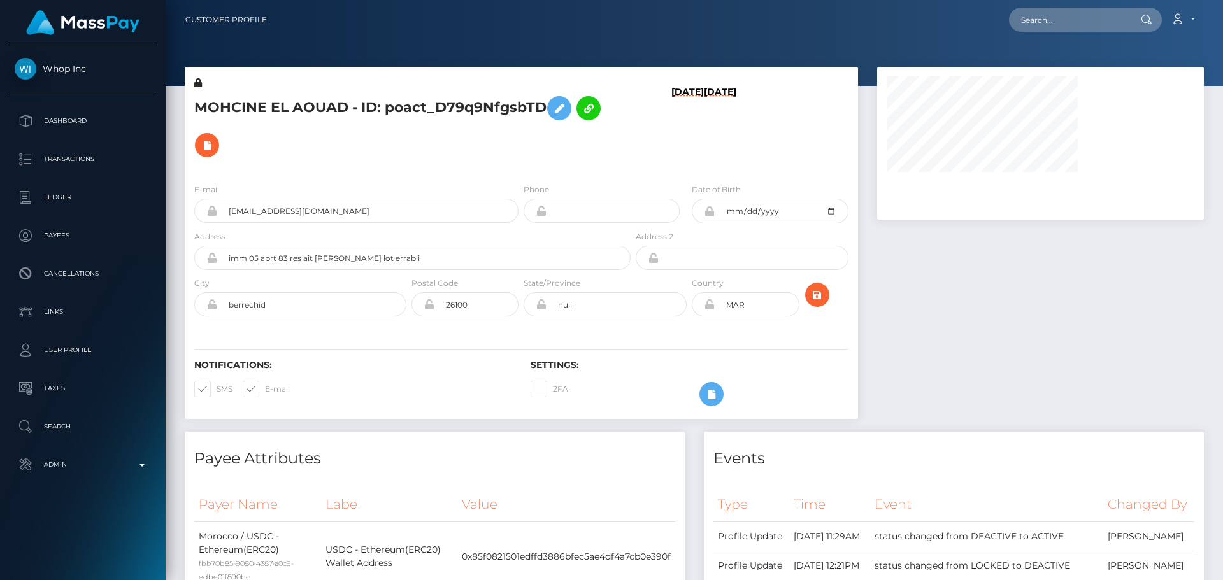
click at [435, 132] on h5 "MOHCINE EL AOUAD - ID: poact_D79q9NfgsbTD" at bounding box center [408, 127] width 429 height 74
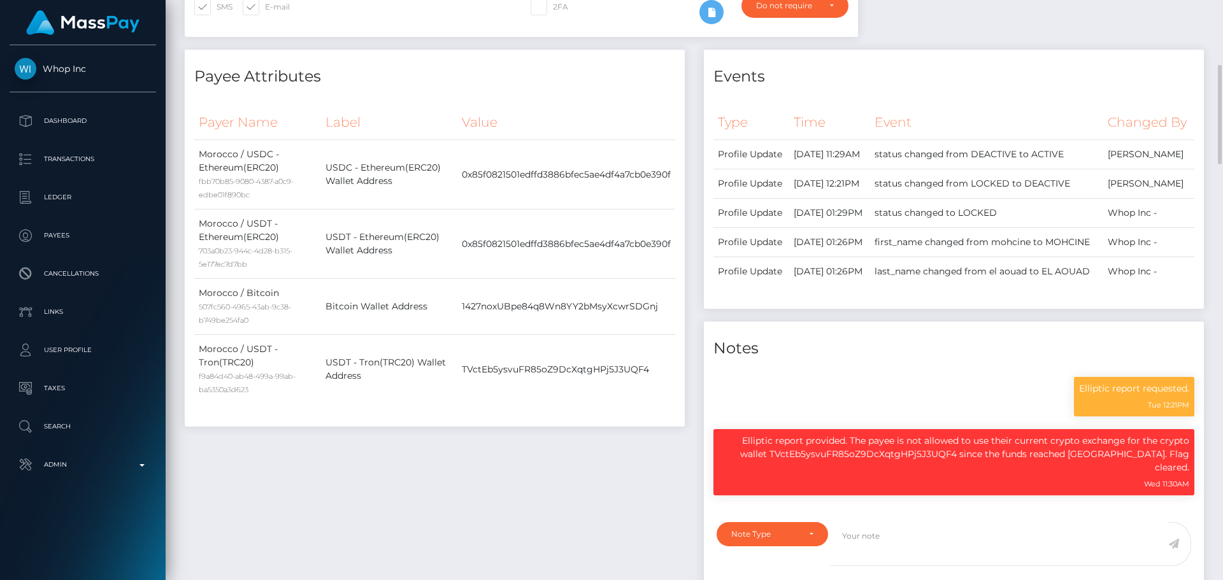
scroll to position [764, 0]
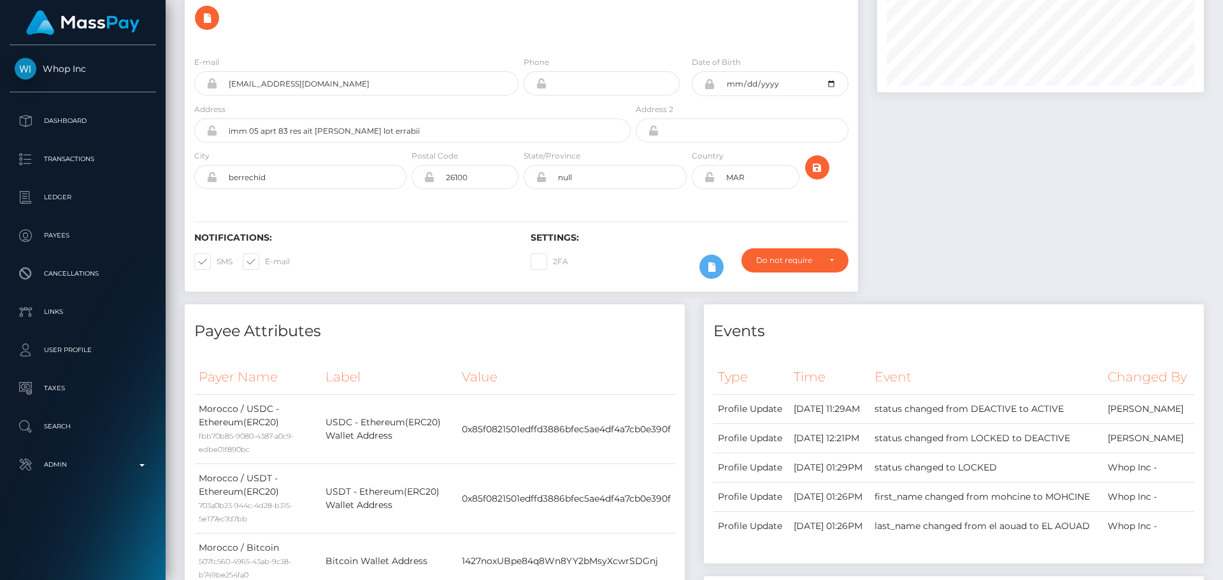
scroll to position [0, 0]
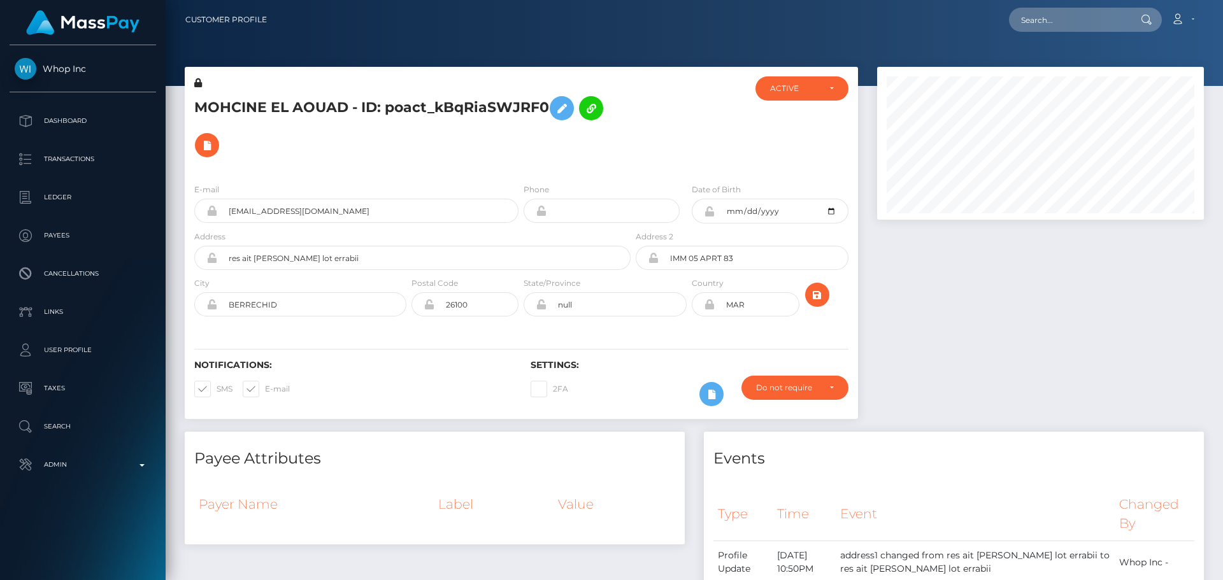
scroll to position [153, 327]
click at [616, 148] on h5 "MOHCINE EL AOUAD - ID: poact_kBqRiaSWJRF0" at bounding box center [408, 127] width 429 height 74
click at [658, 138] on div at bounding box center [689, 124] width 112 height 97
click at [662, 134] on div at bounding box center [689, 124] width 112 height 97
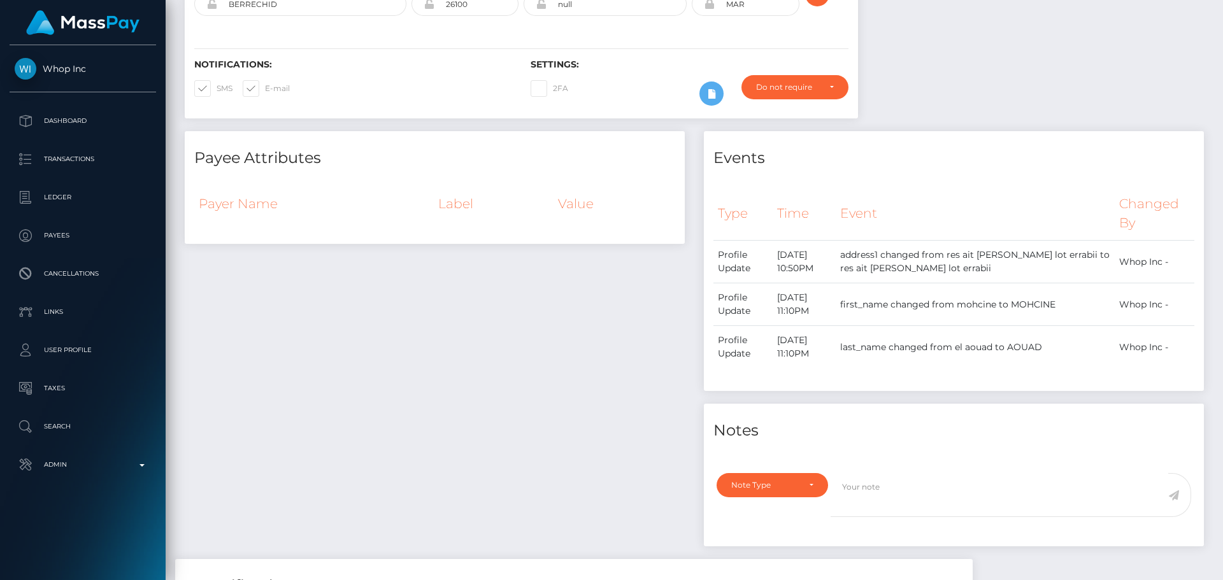
scroll to position [0, 0]
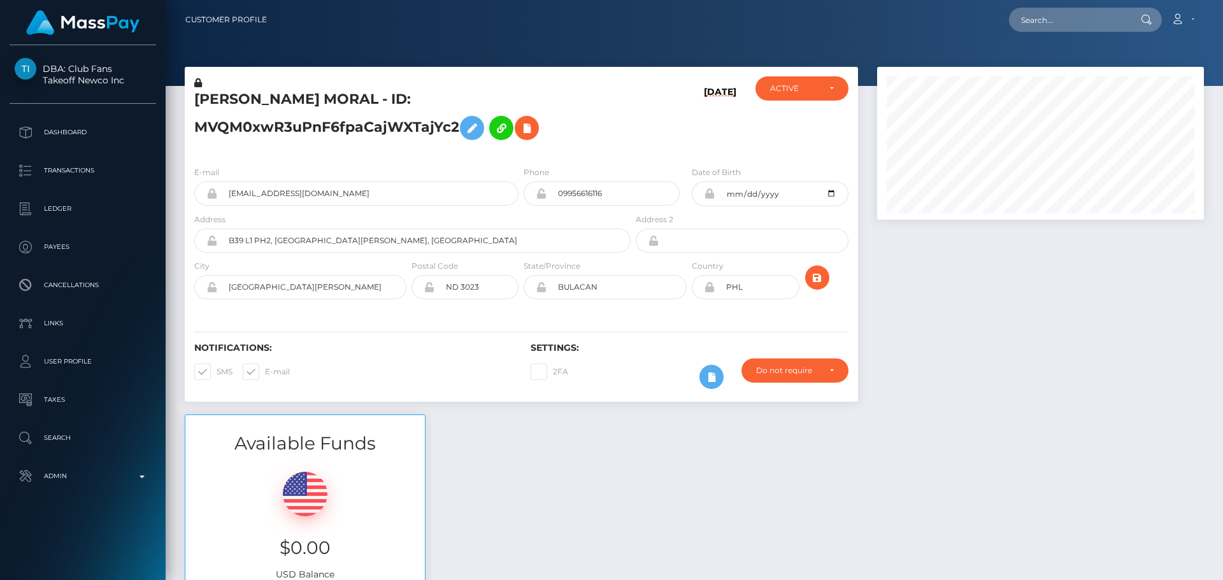
scroll to position [153, 327]
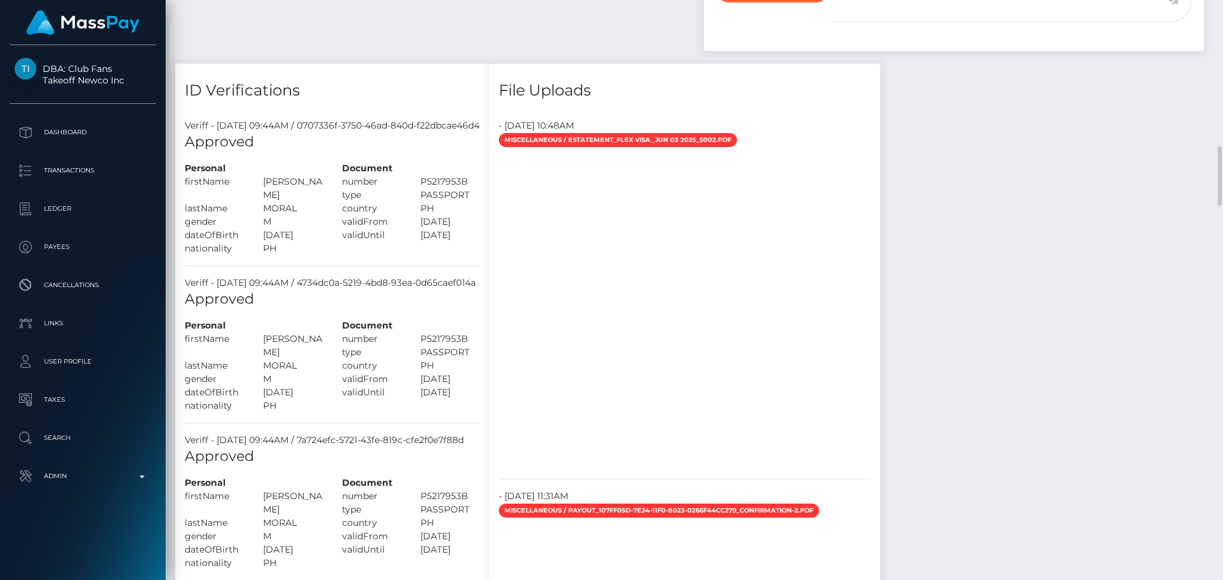
click at [880, 207] on div at bounding box center [684, 309] width 391 height 318
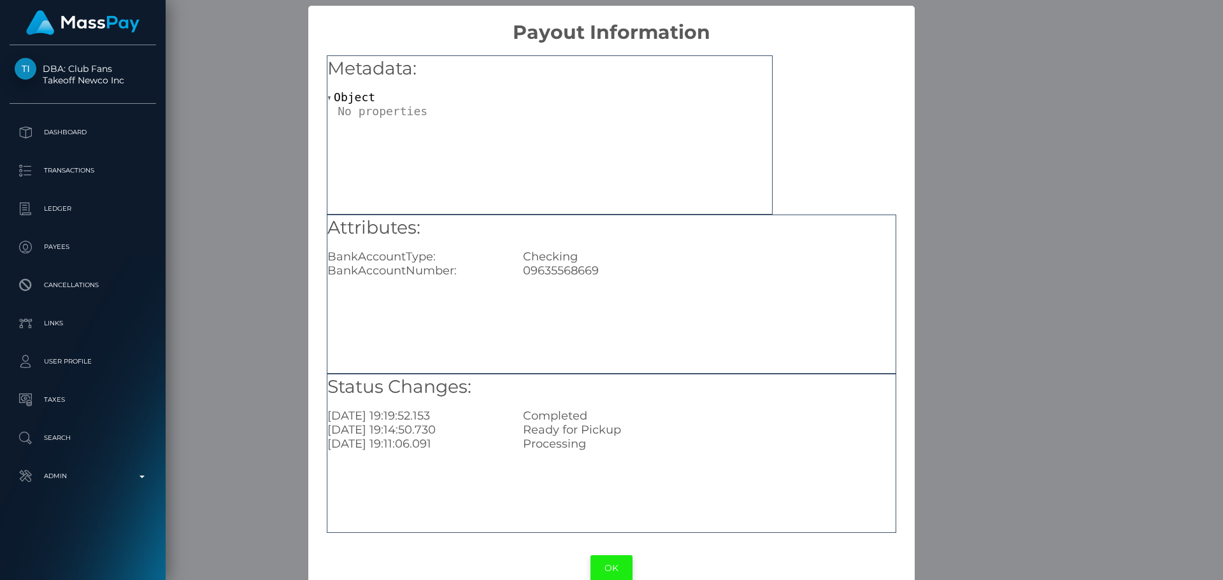
click at [615, 567] on button "OK" at bounding box center [611, 568] width 42 height 26
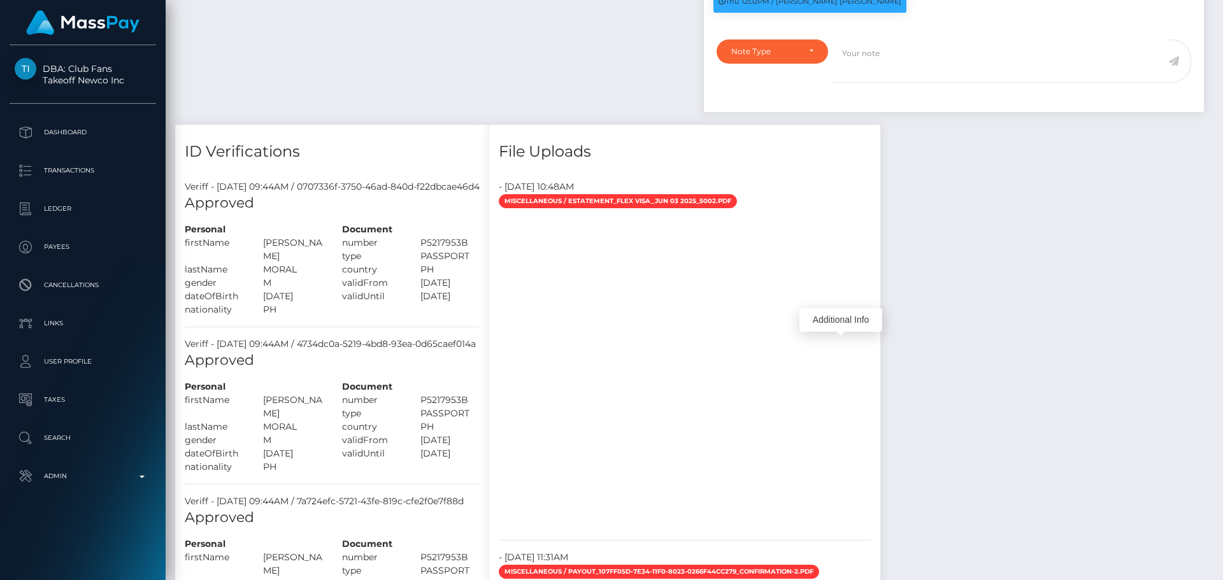
scroll to position [1109, 0]
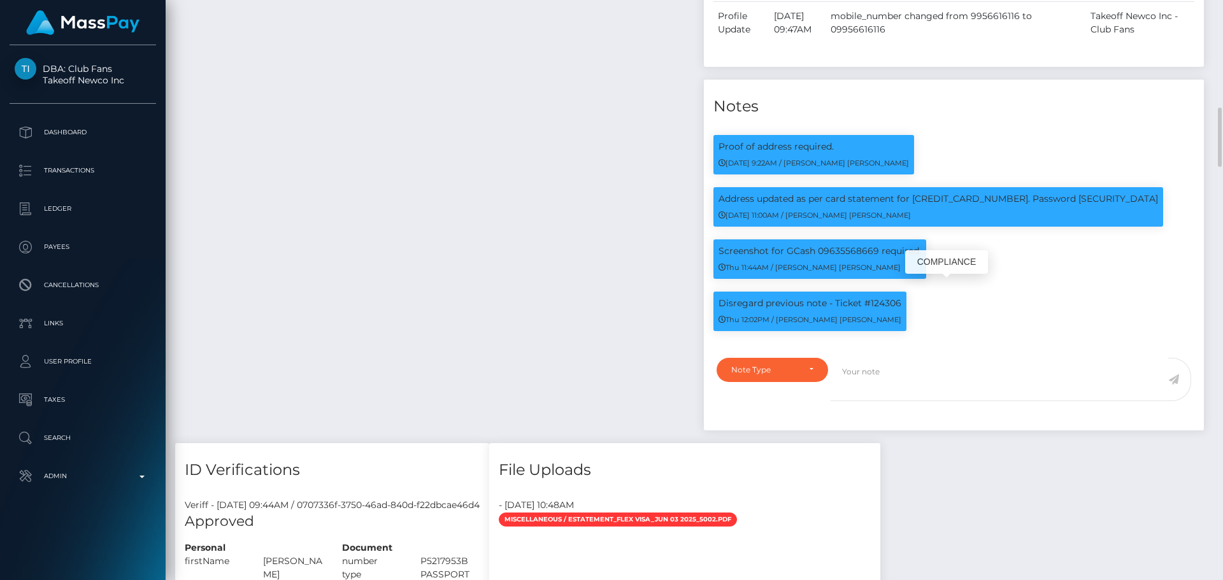
scroll to position [153, 327]
click at [596, 261] on div "Payee Attributes Payer Name Label Value Philippines / GCash e145f89f-da43-49b2-…" at bounding box center [434, -1] width 519 height 887
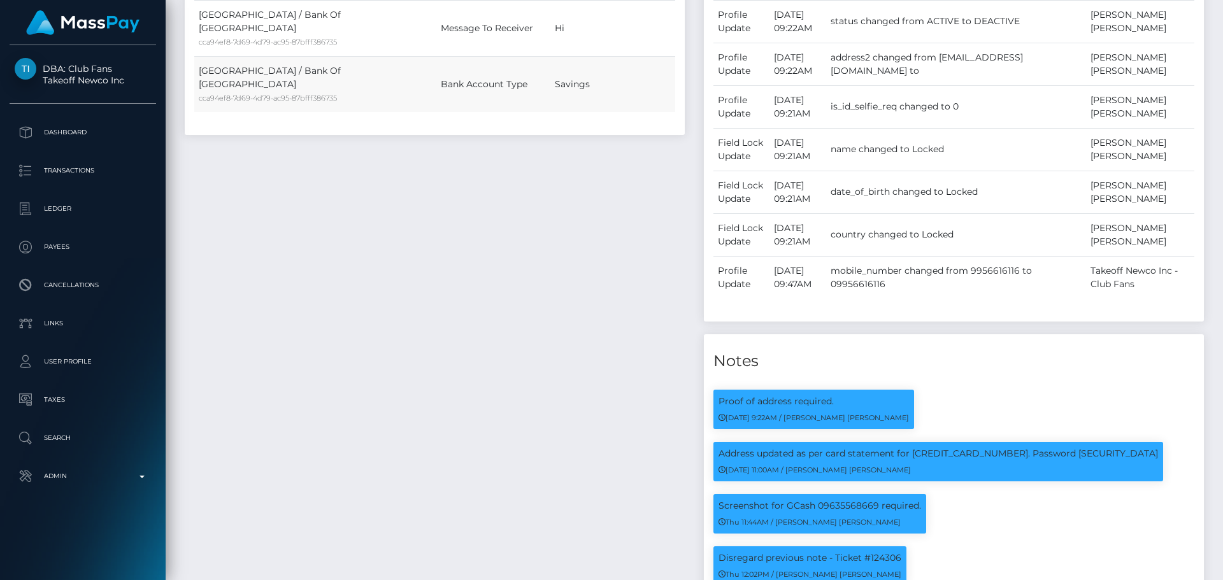
scroll to position [536, 0]
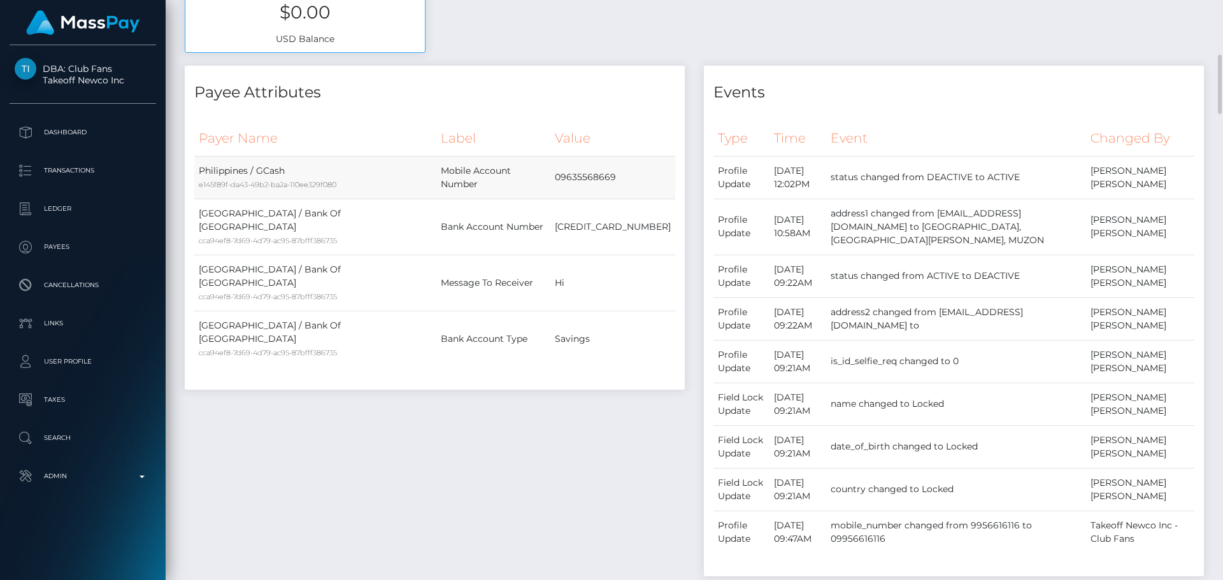
click at [599, 176] on td "09635568669" at bounding box center [612, 177] width 125 height 43
copy td "09635568669"
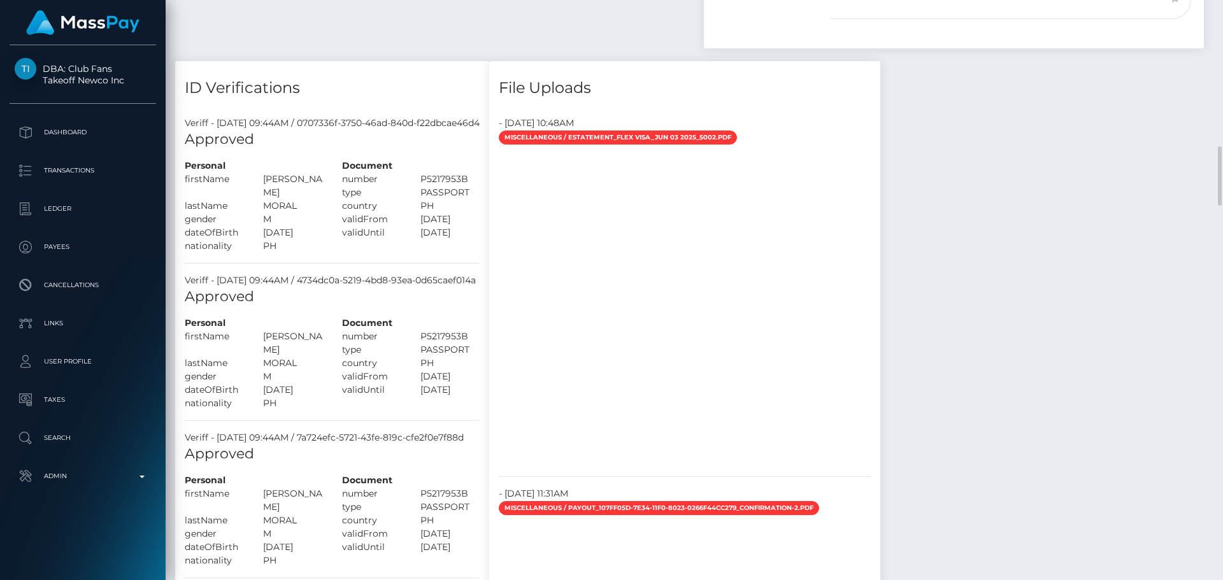
scroll to position [1109, 0]
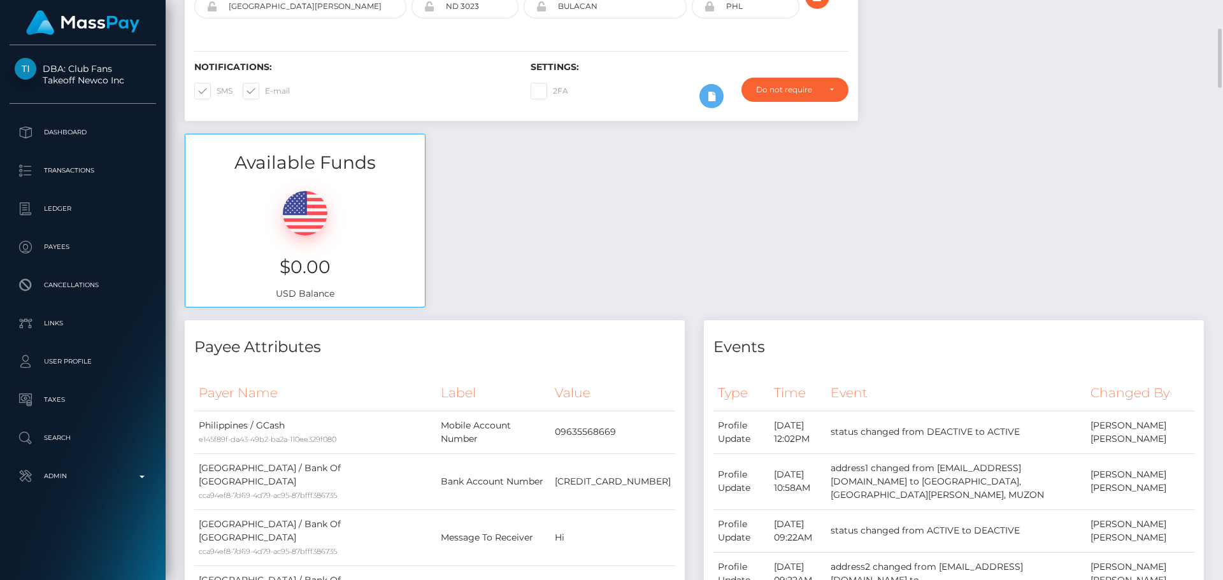
scroll to position [0, 0]
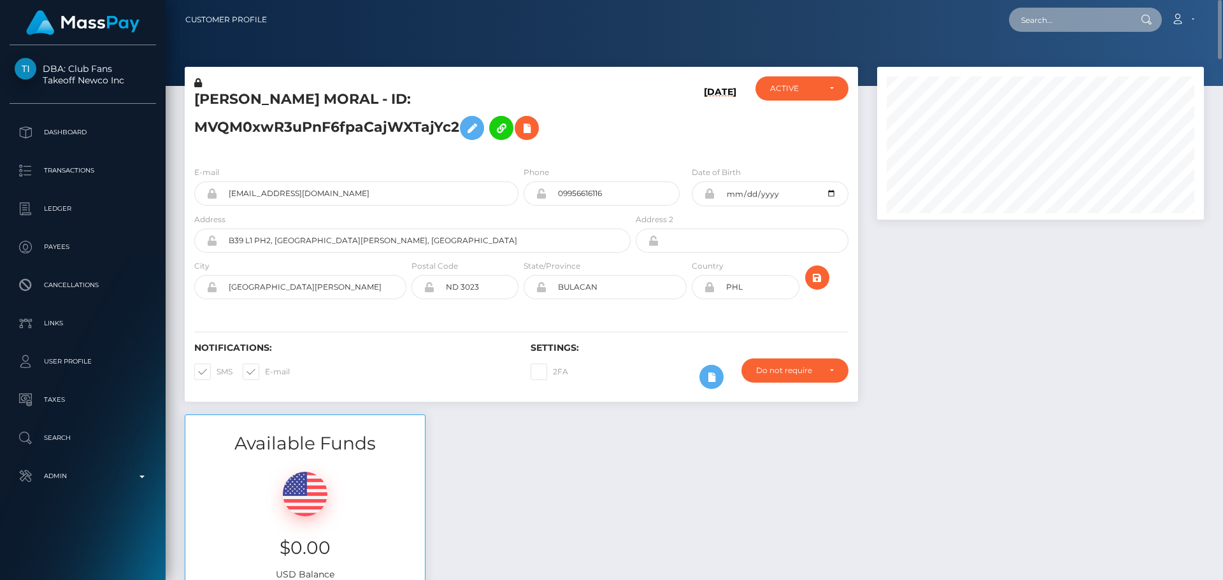
click at [1037, 23] on input "text" at bounding box center [1069, 20] width 120 height 24
paste input "[EMAIL_ADDRESS][DOMAIN_NAME]"
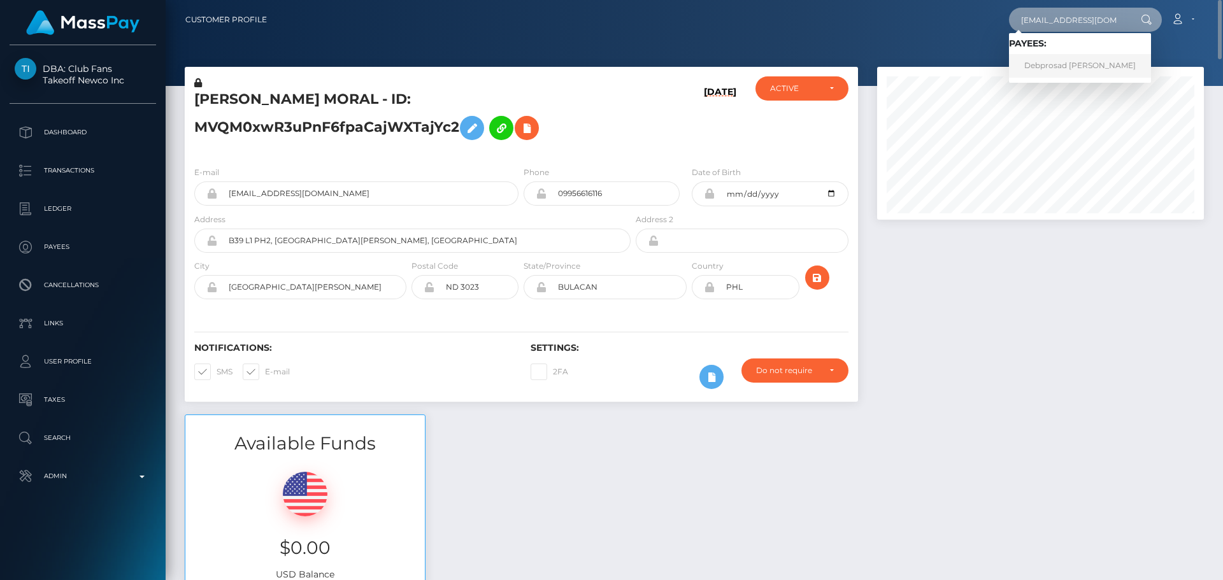
type input "[EMAIL_ADDRESS][DOMAIN_NAME]"
click at [1071, 62] on link "Debprosad Karmoker Palash" at bounding box center [1080, 66] width 142 height 24
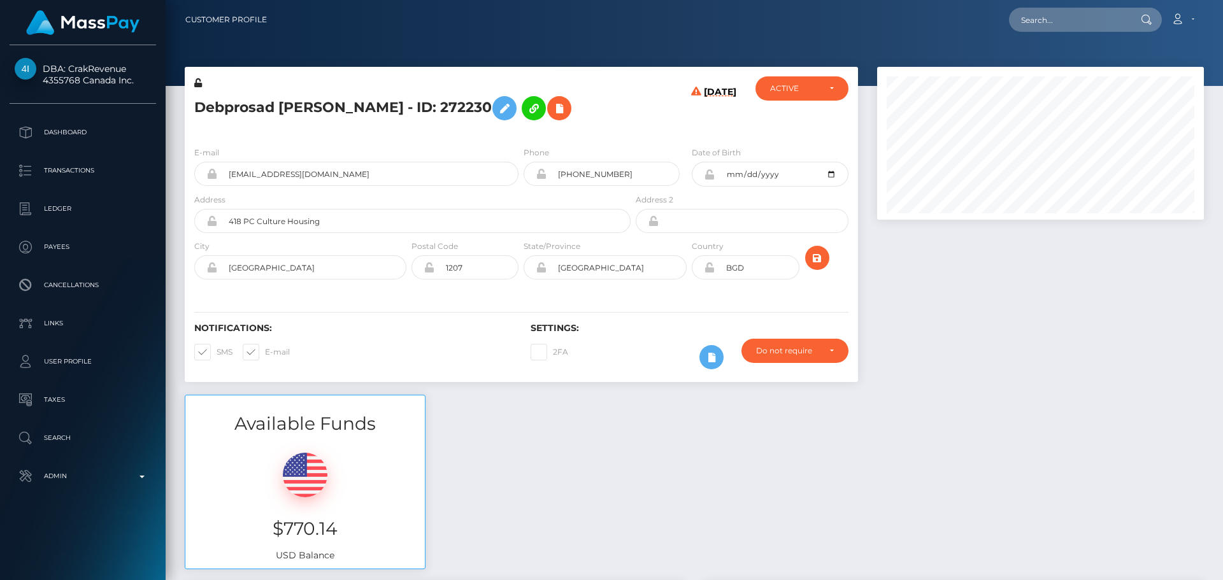
scroll to position [153, 327]
click at [616, 112] on h5 "Debprosad [PERSON_NAME] - ID: 272230" at bounding box center [408, 108] width 429 height 37
click at [520, 134] on div "Debprosad [PERSON_NAME] - ID: 272230" at bounding box center [409, 106] width 448 height 60
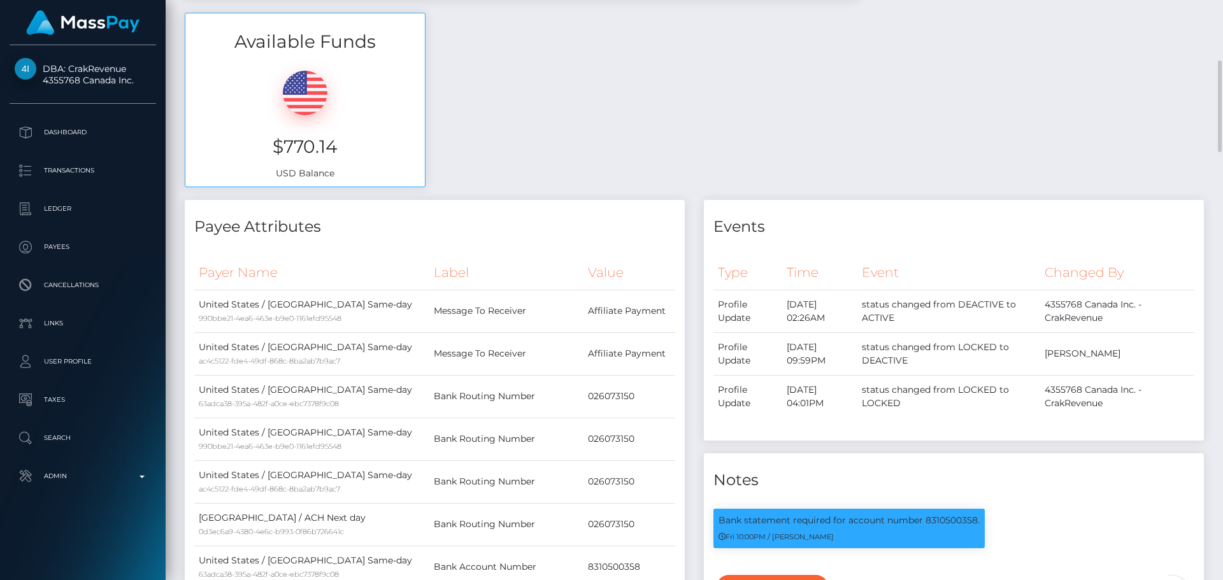
scroll to position [764, 0]
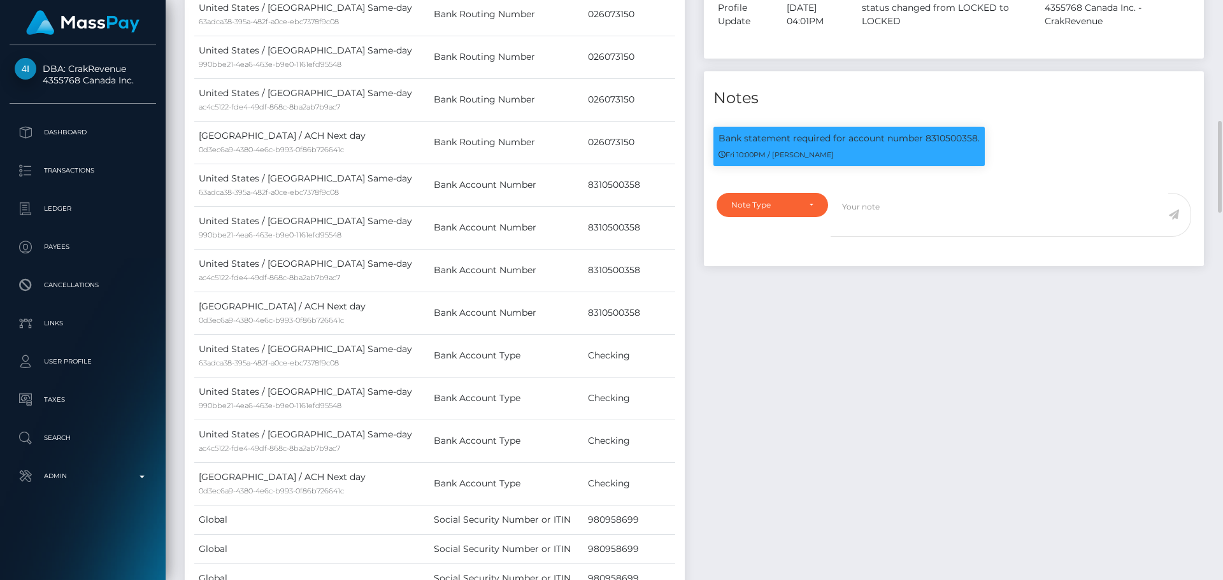
click at [789, 315] on div "Events Type Time Event Changed By" at bounding box center [953, 238] width 519 height 840
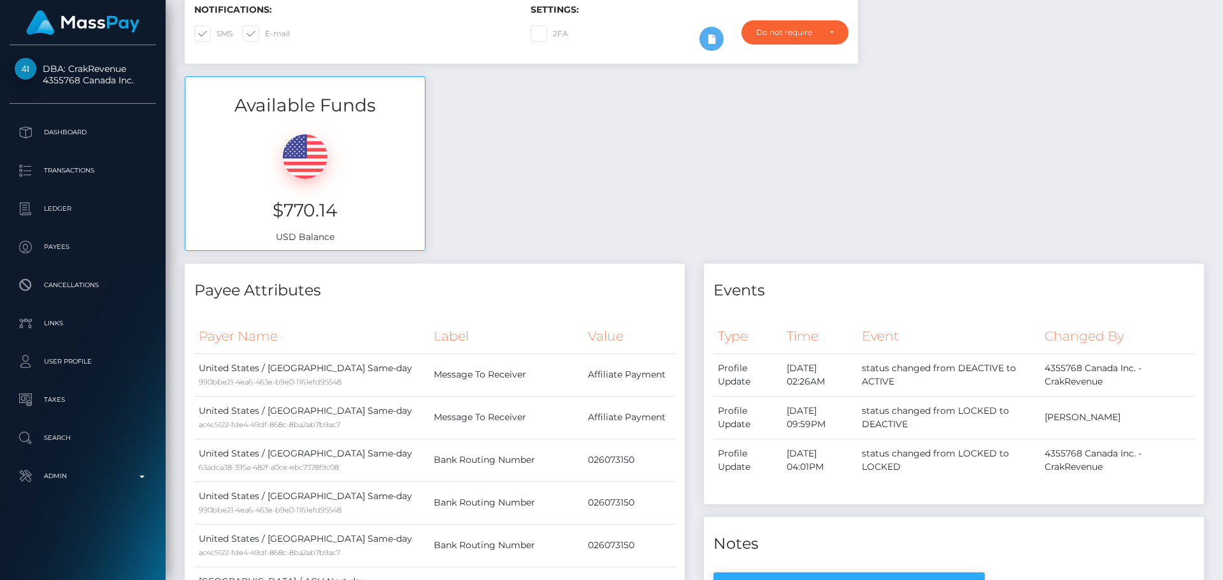
scroll to position [0, 0]
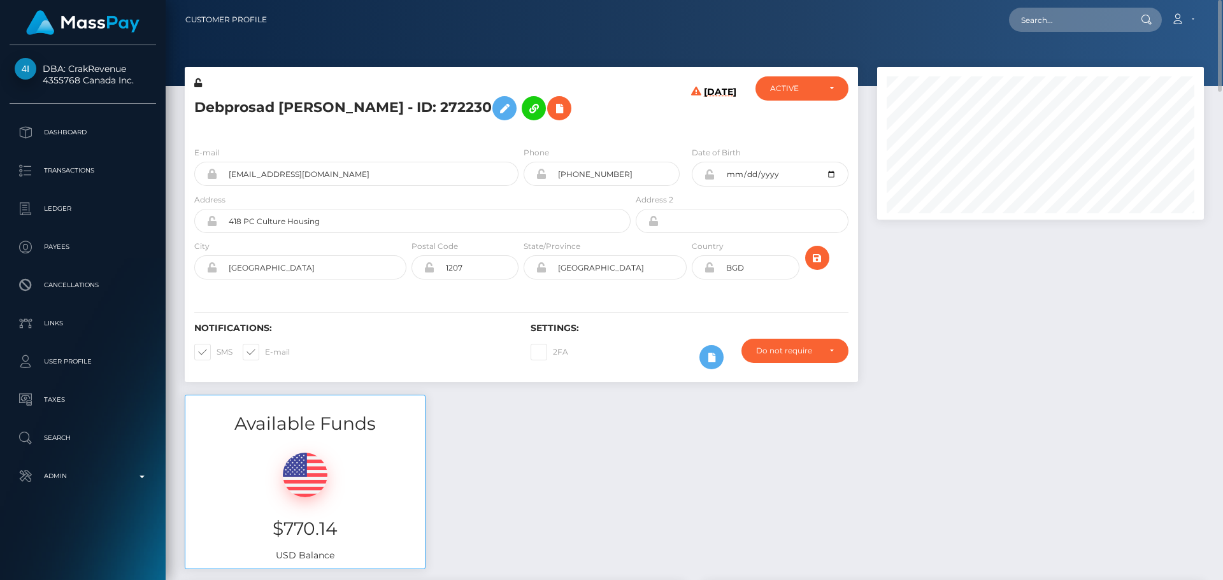
click at [243, 108] on h5 "Debprosad [PERSON_NAME] - ID: 272230" at bounding box center [408, 108] width 429 height 37
copy h5 "Debprosad"
click at [381, 108] on h5 "Debprosad [PERSON_NAME] - ID: 272230" at bounding box center [408, 108] width 429 height 37
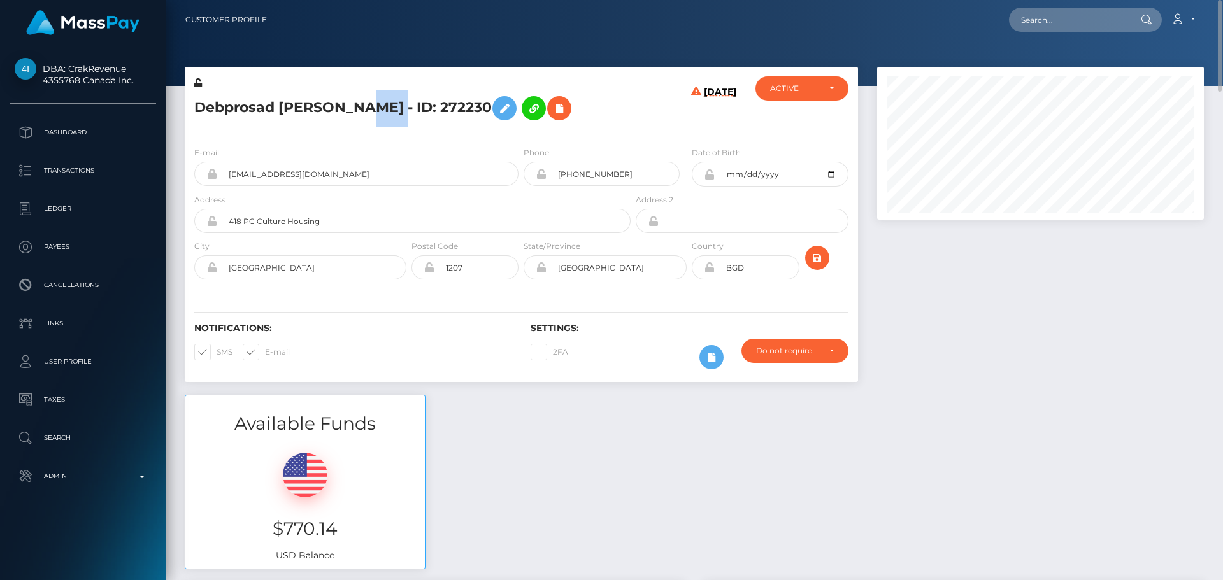
copy h5 "Palash"
click at [647, 132] on div "[DATE]" at bounding box center [689, 106] width 112 height 60
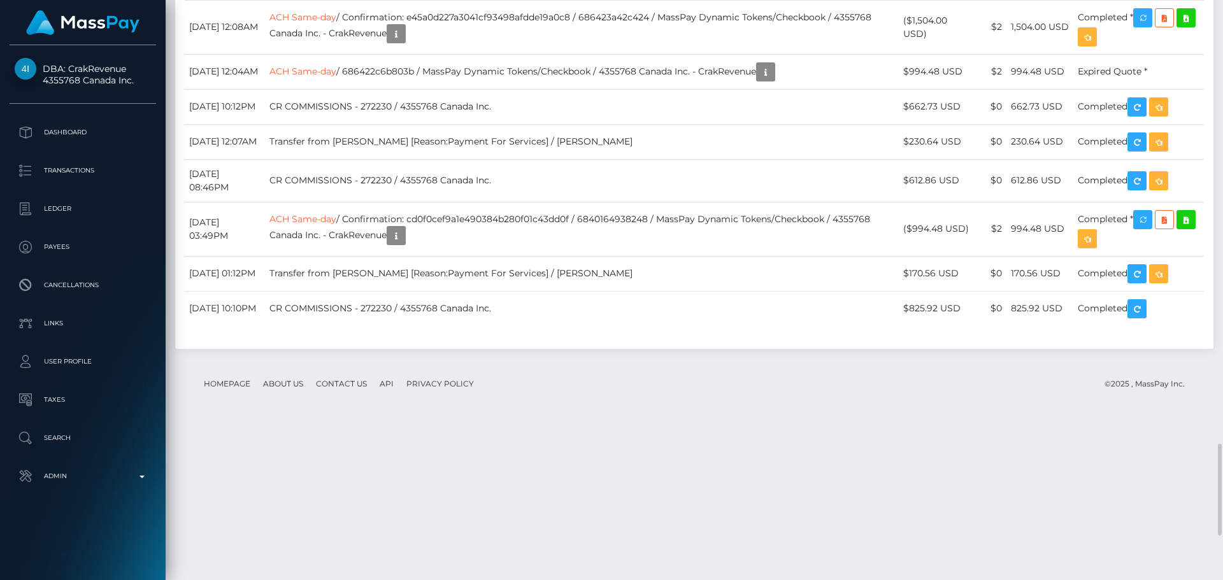
scroll to position [153, 327]
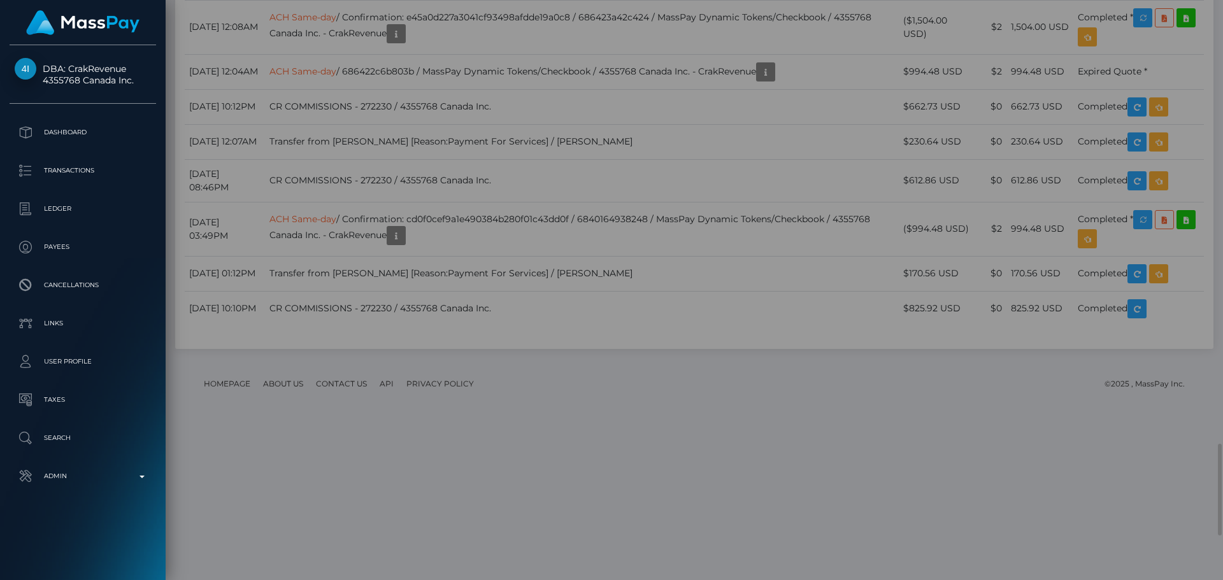
scroll to position [0, 0]
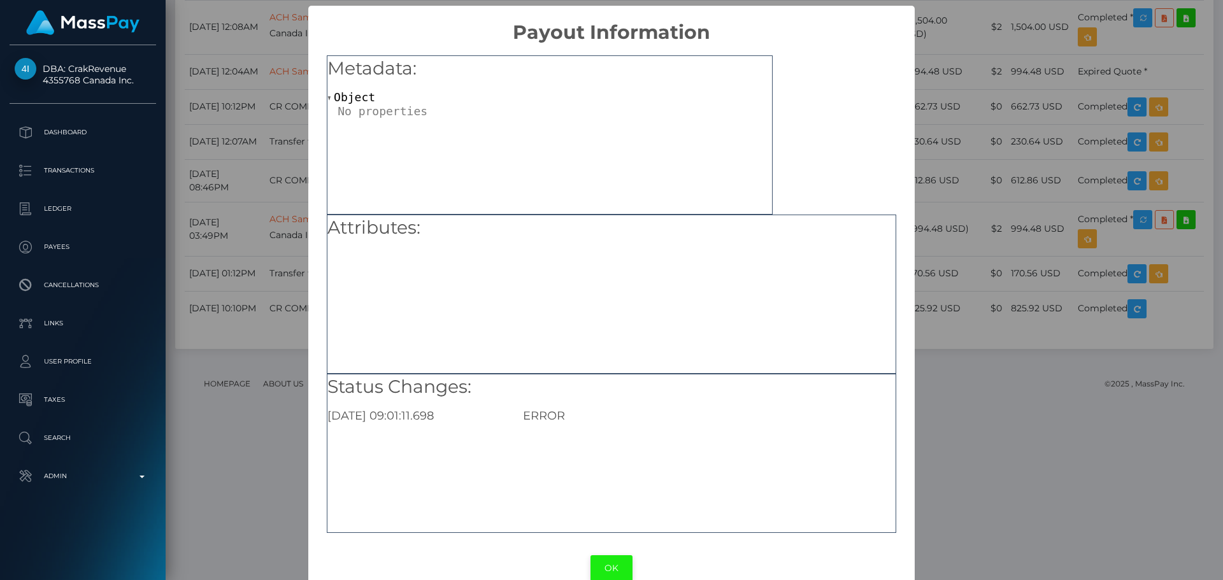
click at [608, 566] on button "OK" at bounding box center [611, 568] width 42 height 26
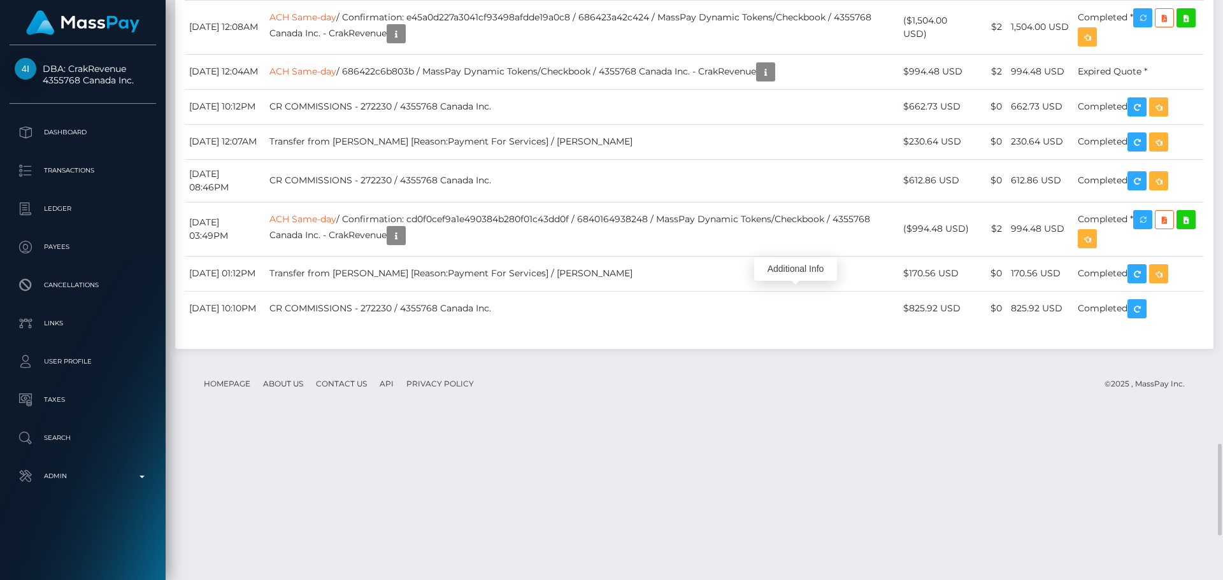
scroll to position [153, 327]
drag, startPoint x: 298, startPoint y: 286, endPoint x: 364, endPoint y: 287, distance: 66.2
copy link "ACH Same-day"
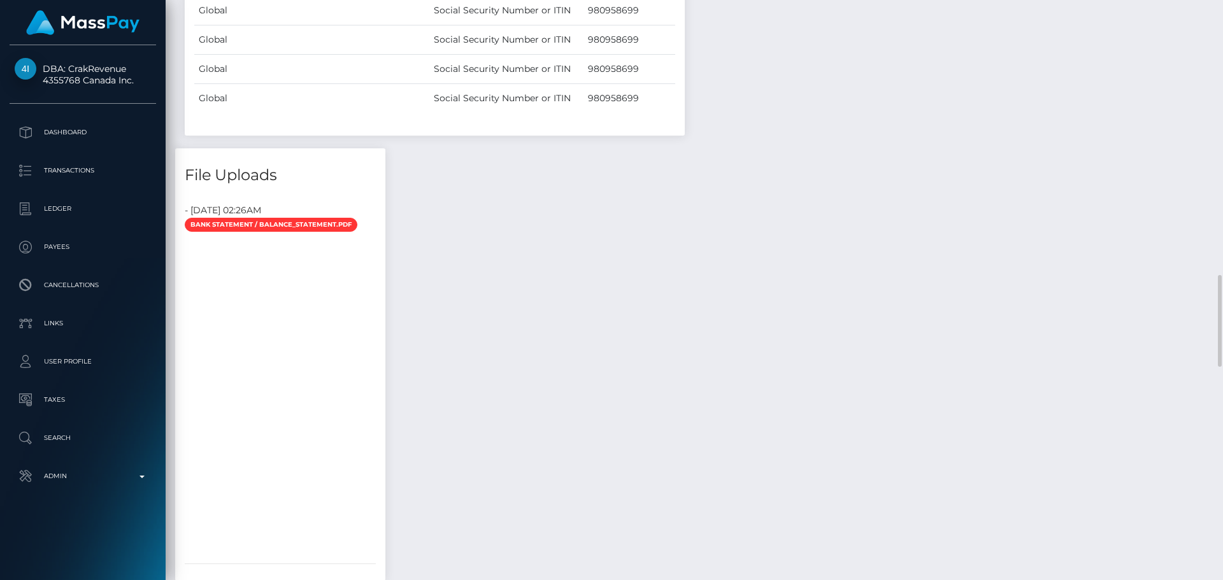
scroll to position [1401, 0]
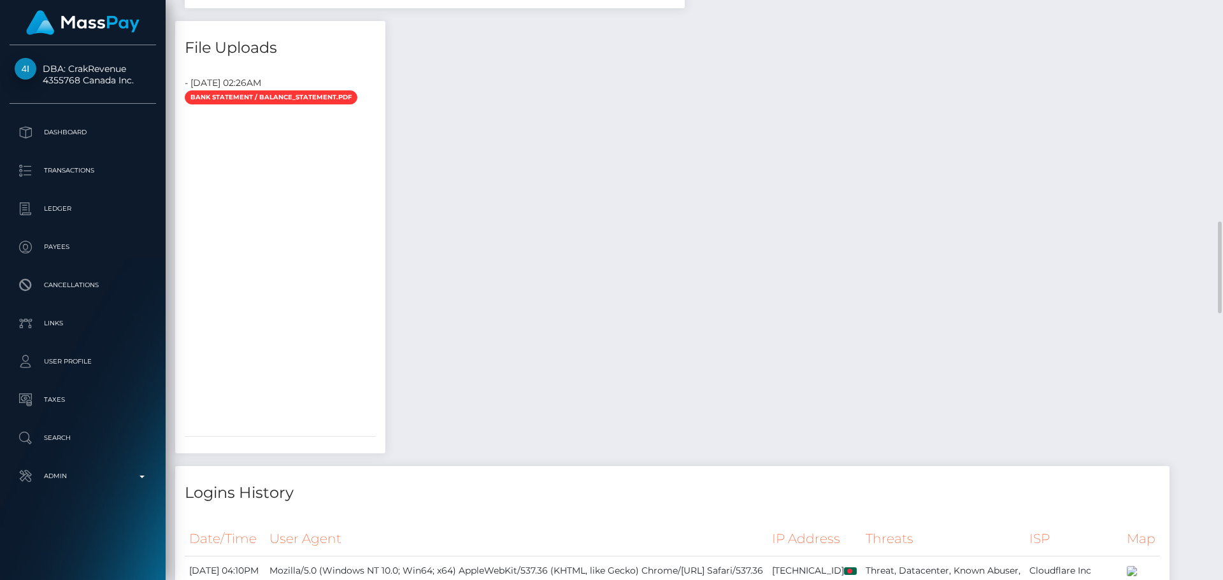
click at [681, 194] on div "Payee Attributes Payer Name Label Value United States / ACH Same-day 990bbe21-4…" at bounding box center [694, 472] width 1038 height 2582
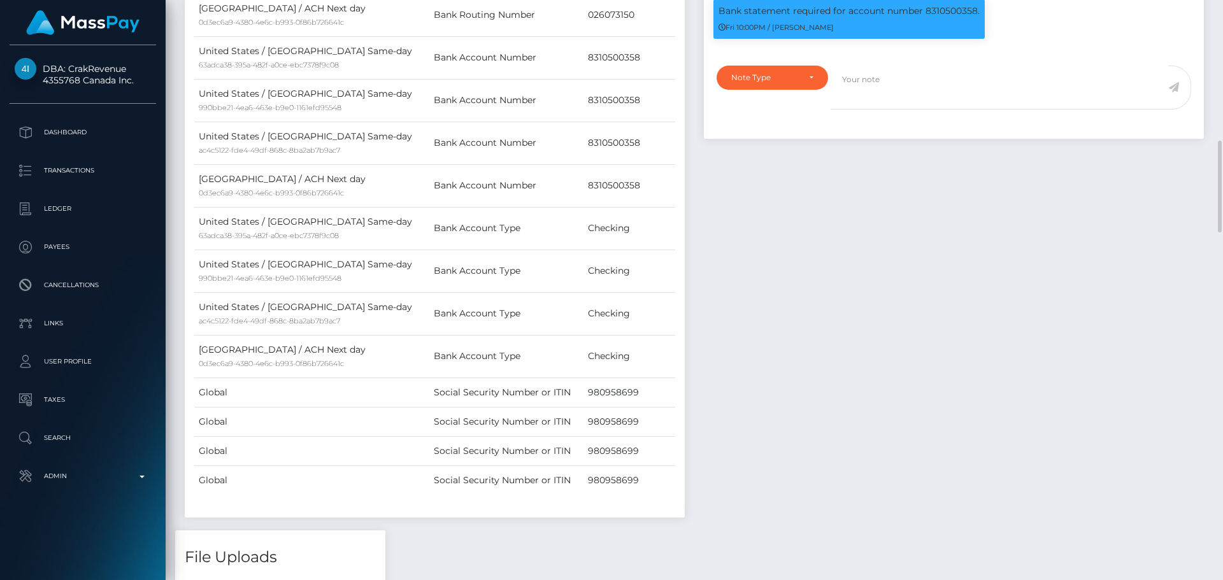
scroll to position [637, 0]
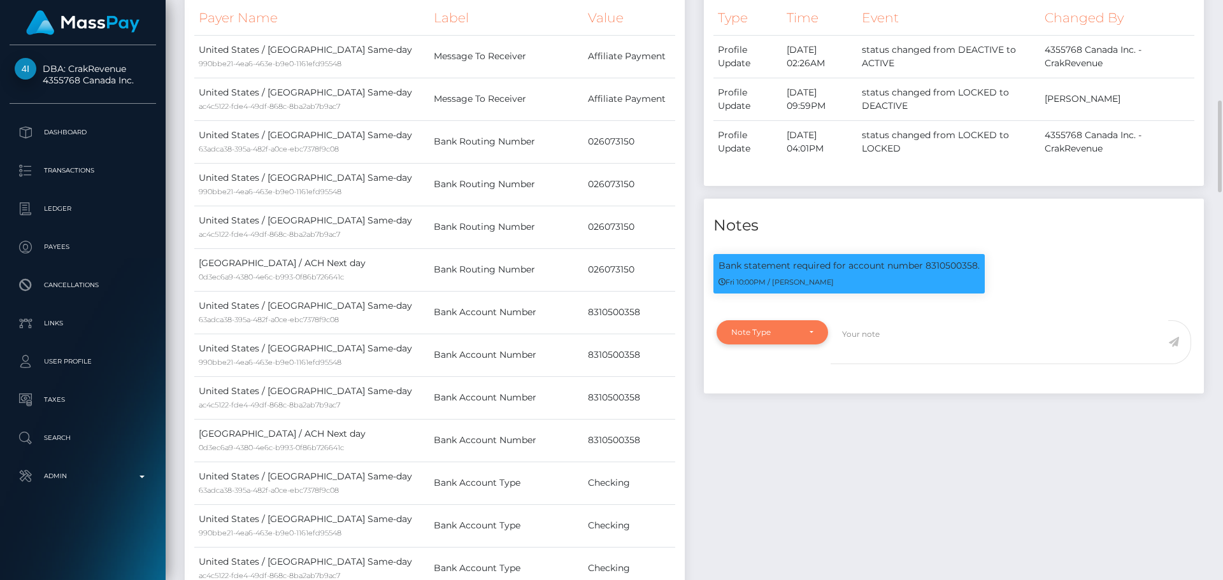
click at [786, 330] on div "Note Type" at bounding box center [765, 332] width 68 height 10
click at [767, 416] on span "Clear Compliance" at bounding box center [766, 420] width 68 height 11
select select "CLEAR_COMPLIANCE"
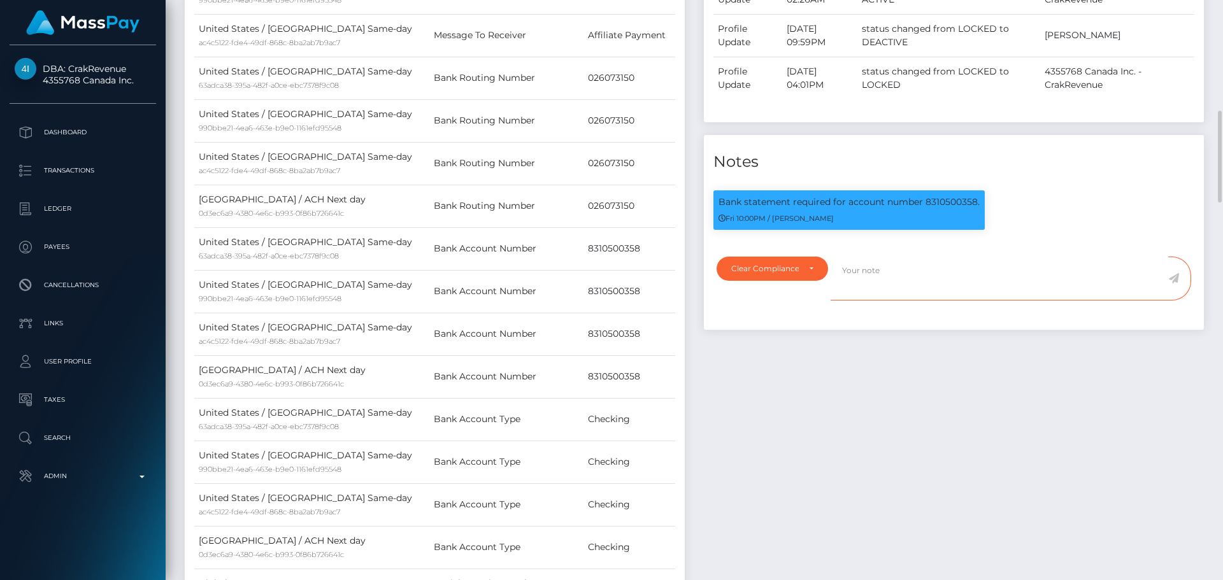
click at [925, 287] on textarea at bounding box center [999, 279] width 338 height 44
paste textarea "Bank statement provided for showing that the bank account belongs to Heather Ni…"
click at [951, 269] on textarea "Bank statement provided for showing that the bank account belongs to Heather Ni…" at bounding box center [999, 279] width 338 height 44
paste textarea "8310500358"
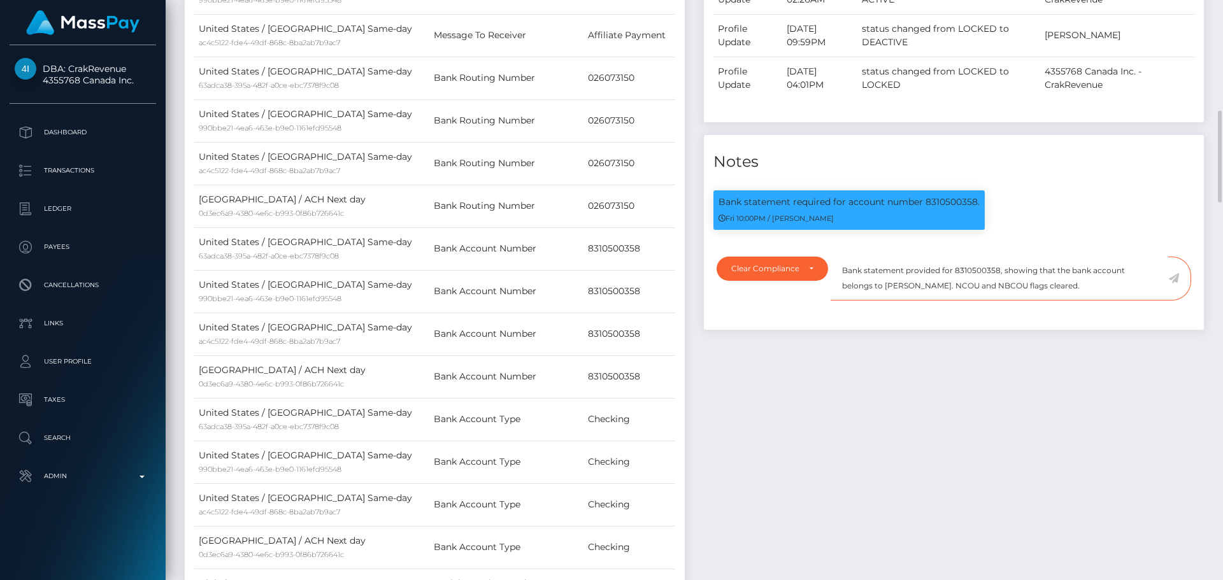
click at [866, 286] on textarea "Bank statement provided for 8310500358, showing that the bank account belongs t…" at bounding box center [999, 279] width 338 height 44
drag, startPoint x: 866, startPoint y: 286, endPoint x: 913, endPoint y: 287, distance: 46.5
click at [913, 287] on textarea "Bank statement provided for 8310500358, showing that the bank account belongs t…" at bounding box center [999, 279] width 338 height 44
paste textarea "Debprosad Karmoker Palas"
type textarea "Bank statement provided for 8310500358, showing that the bank account belongs t…"
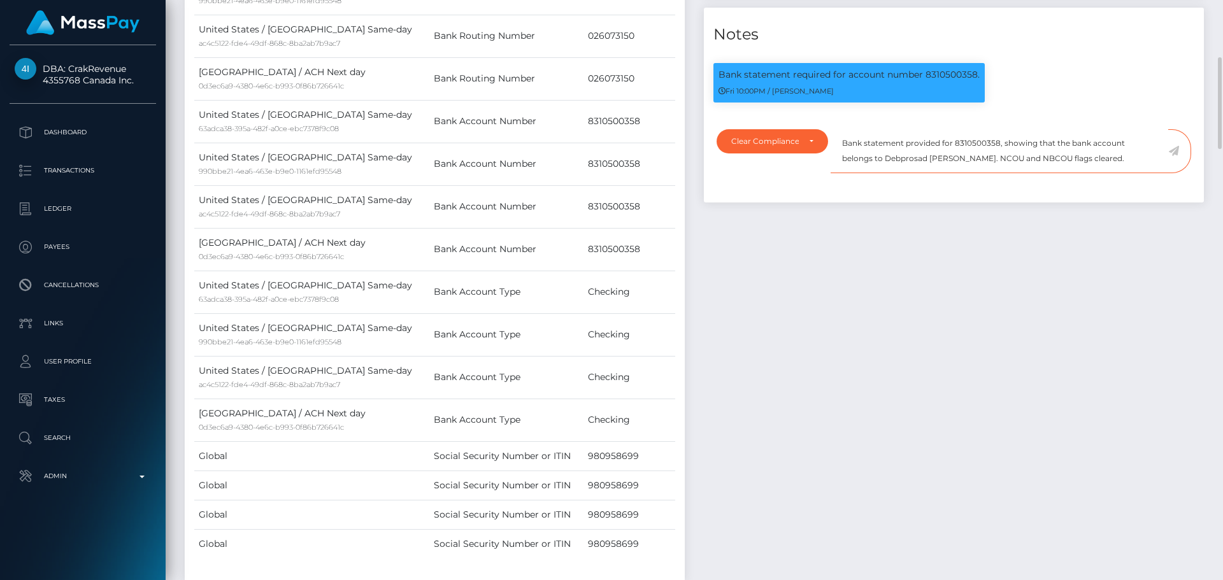
scroll to position [764, 0]
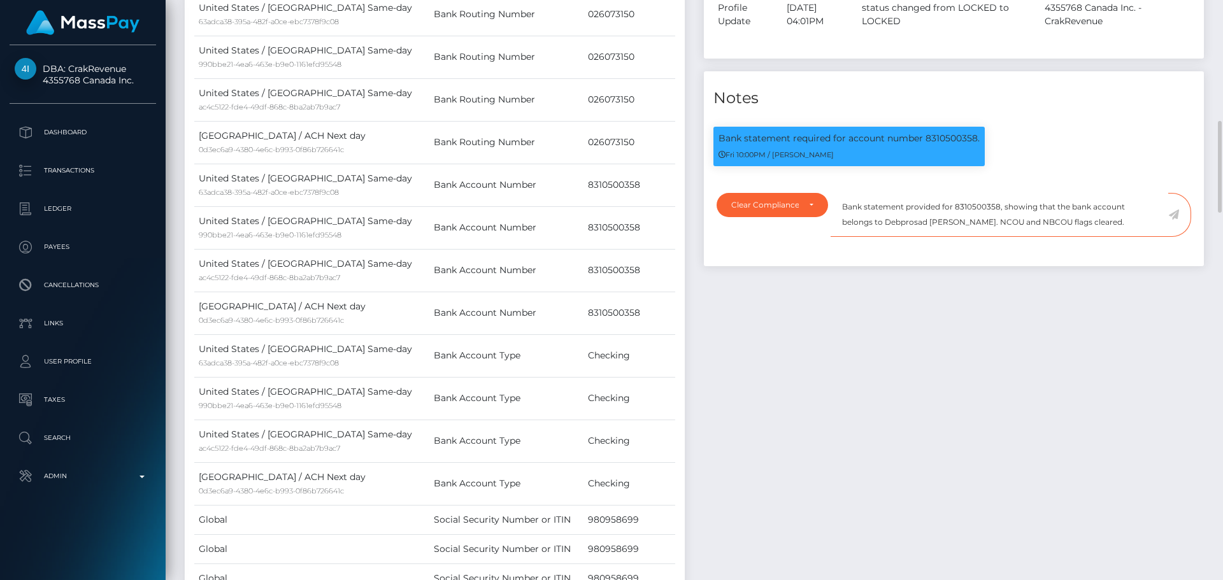
click at [848, 209] on textarea "Bank statement provided for 8310500358, showing that the bank account belongs t…" at bounding box center [999, 215] width 338 height 44
drag, startPoint x: 848, startPoint y: 209, endPoint x: 1086, endPoint y: 234, distance: 239.5
click at [1086, 234] on textarea "Bank statement provided for 8310500358, showing that the bank account belongs t…" at bounding box center [999, 215] width 338 height 44
click at [924, 312] on div "Events Type Time Event Changed By" at bounding box center [953, 238] width 519 height 840
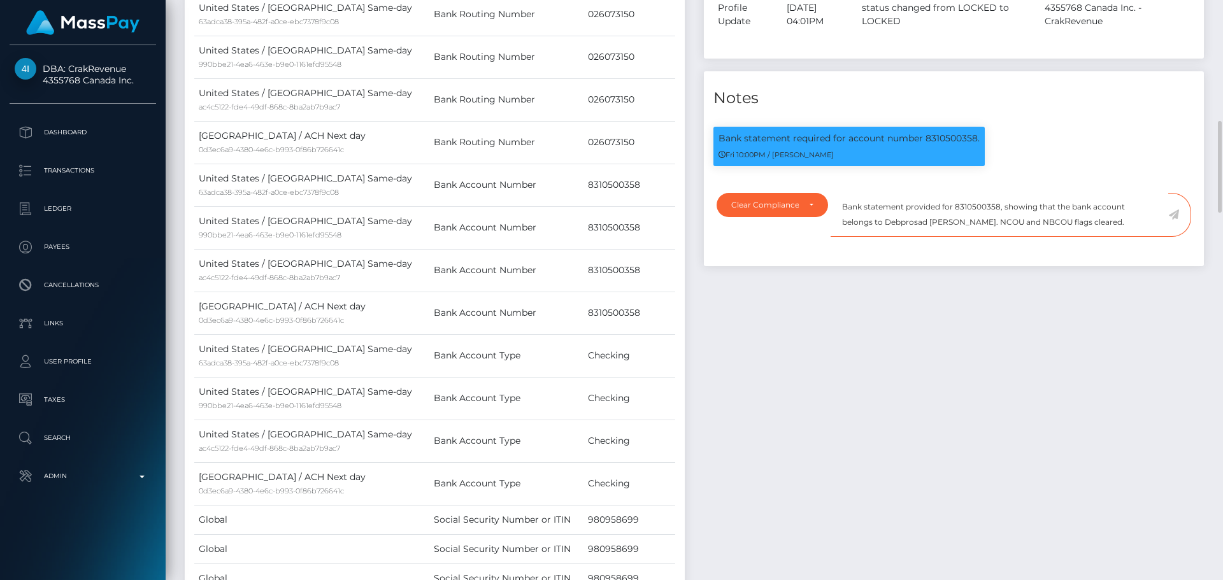
click at [1107, 225] on textarea "Bank statement provided for 8310500358, showing that the bank account belongs t…" at bounding box center [999, 215] width 338 height 44
click at [1173, 217] on icon at bounding box center [1173, 215] width 11 height 10
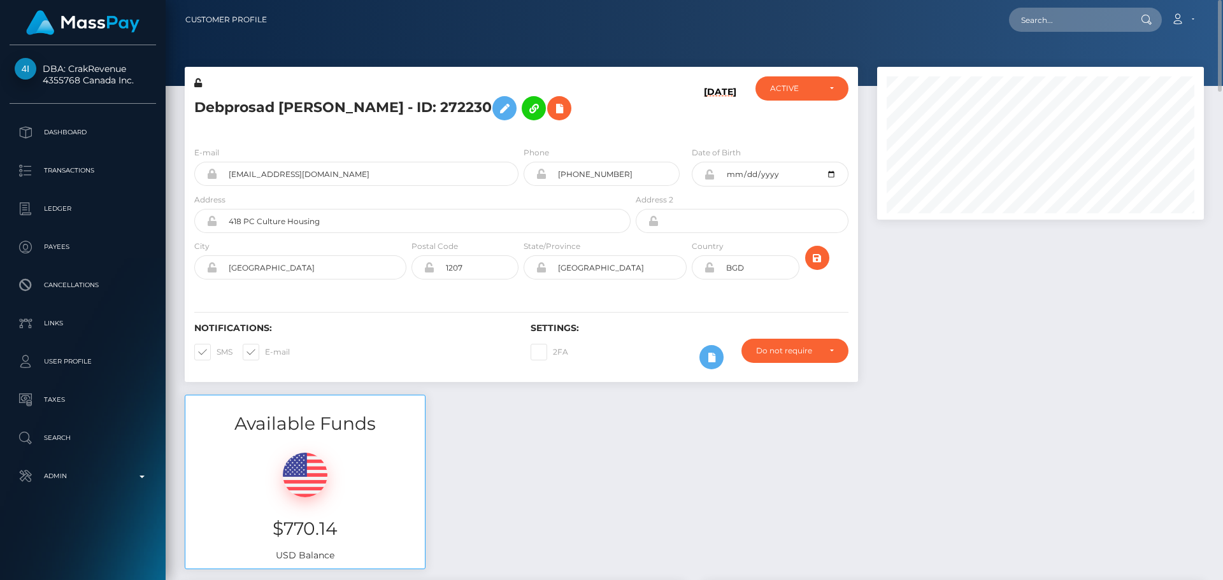
click at [620, 127] on div "Debprosad [PERSON_NAME] - ID: 272230" at bounding box center [409, 106] width 448 height 60
click at [596, 120] on h5 "Debprosad [PERSON_NAME] - ID: 272230" at bounding box center [408, 108] width 429 height 37
click at [605, 131] on div "Debprosad [PERSON_NAME] - ID: 272230" at bounding box center [409, 106] width 448 height 60
click at [623, 122] on h5 "Debprosad [PERSON_NAME] - ID: 272230" at bounding box center [408, 108] width 429 height 37
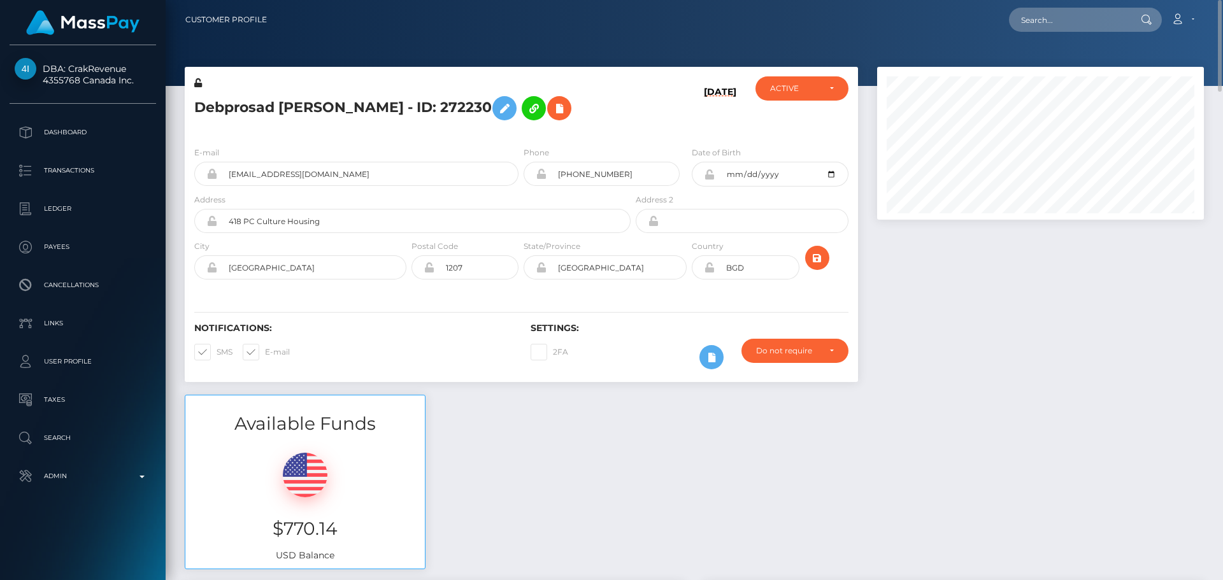
click at [707, 129] on h6 "[DATE]" at bounding box center [720, 109] width 32 height 45
click at [818, 257] on icon "submit" at bounding box center [816, 258] width 15 height 16
click at [330, 97] on h5 "Debprosad [PERSON_NAME] - ID: 272230" at bounding box center [408, 108] width 429 height 37
click at [330, 108] on h5 "Debprosad [PERSON_NAME] - ID: 272230" at bounding box center [408, 108] width 429 height 37
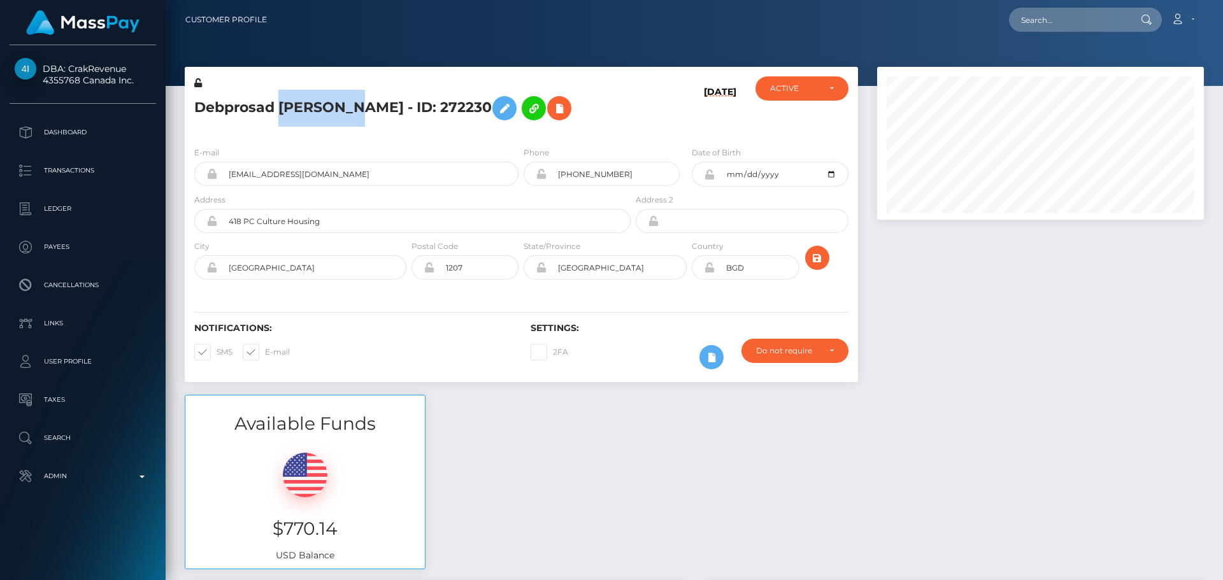
click at [330, 108] on h5 "Debprosad [PERSON_NAME] - ID: 272230" at bounding box center [408, 108] width 429 height 37
click at [330, 108] on h5 "Debprosad Karmoker Palash - ID: 272230" at bounding box center [408, 108] width 429 height 37
copy h5 "Debprosad Karmoker Palash - ID: 272230"
drag, startPoint x: 1056, startPoint y: 17, endPoint x: 1070, endPoint y: 15, distance: 14.8
click at [1067, 15] on input "text" at bounding box center [1069, 20] width 120 height 24
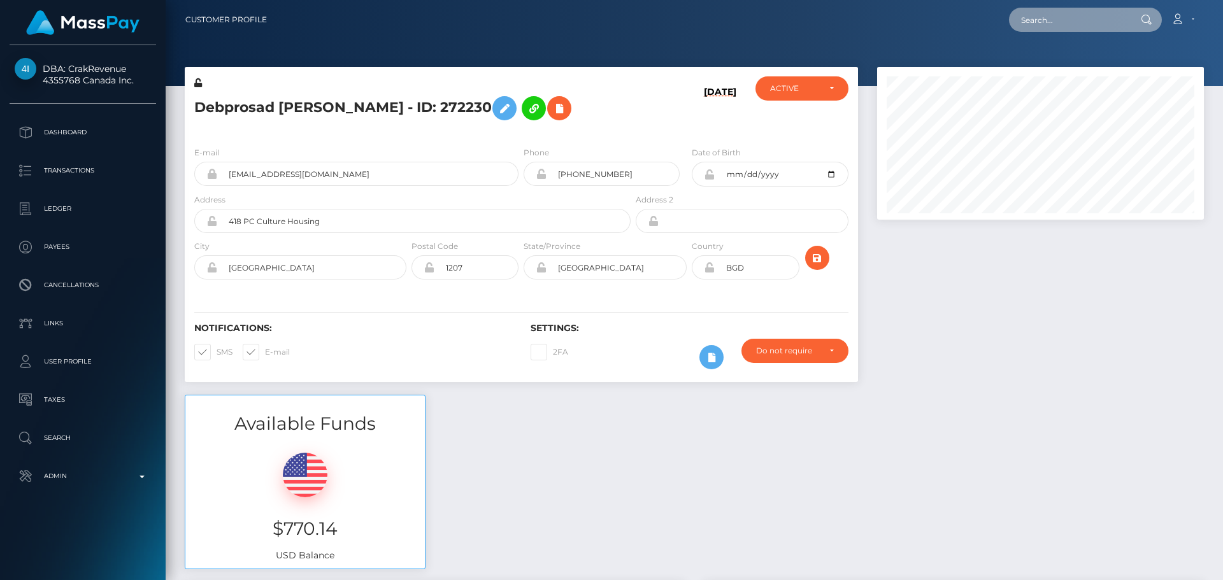
paste input "[EMAIL_ADDRESS][PERSON_NAME][DOMAIN_NAME]"
type input "[EMAIL_ADDRESS][PERSON_NAME][DOMAIN_NAME]"
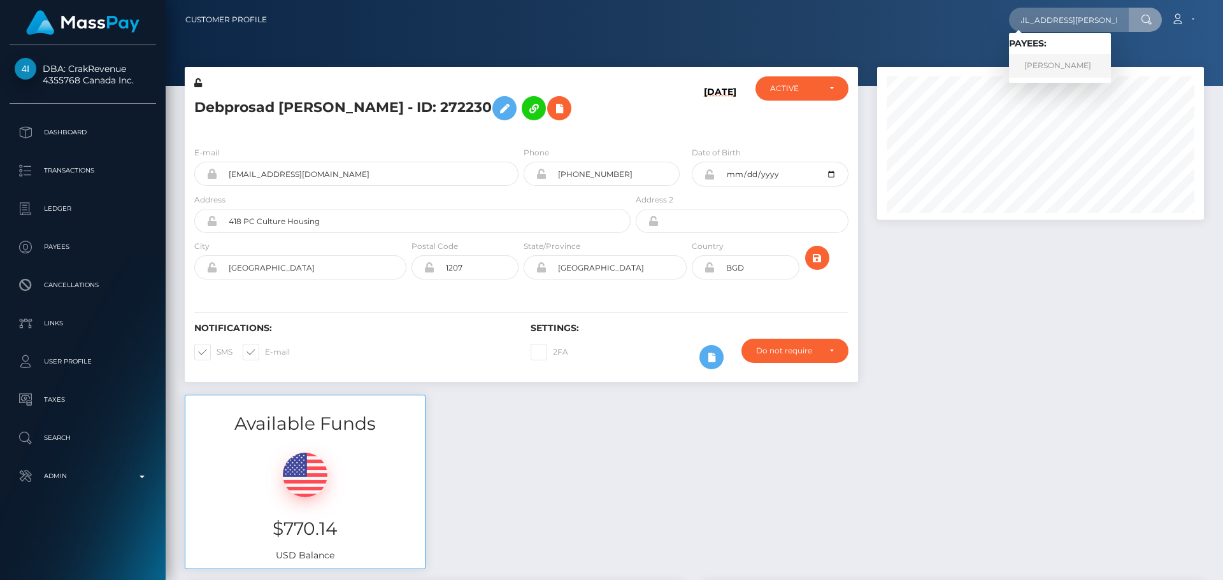
click at [1065, 69] on link "Alexandra Amalio" at bounding box center [1060, 66] width 102 height 24
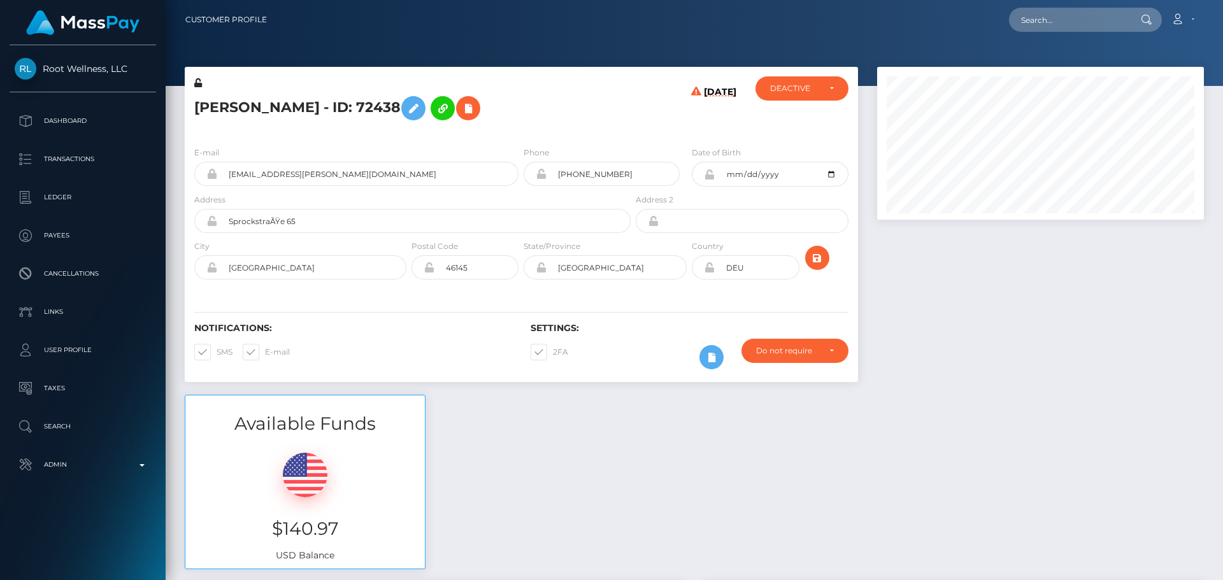
scroll to position [153, 327]
click at [610, 122] on h5 "[PERSON_NAME] - ID: 72438" at bounding box center [408, 108] width 429 height 37
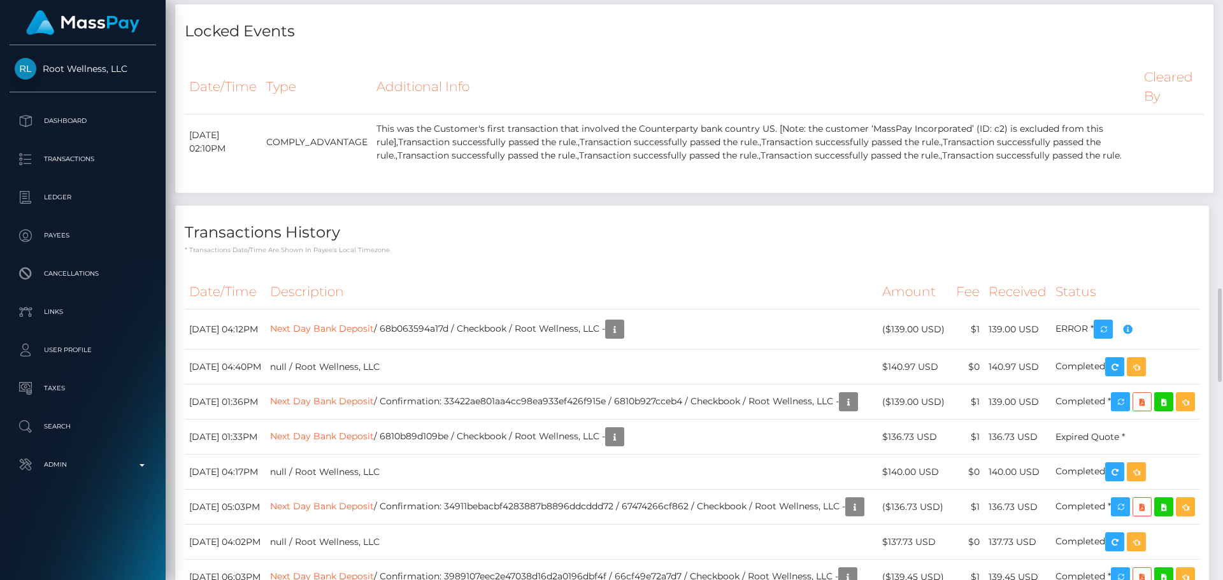
scroll to position [1910, 0]
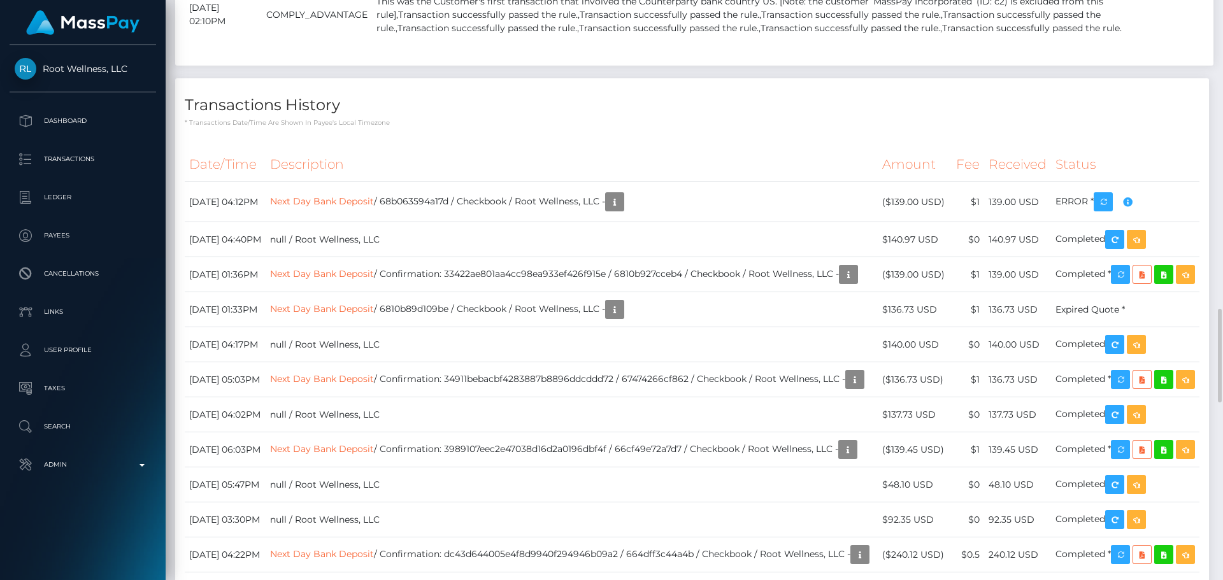
click at [575, 127] on div "Transactions History * Transactions date/time are shown in payee's local timezo…" at bounding box center [692, 102] width 1034 height 49
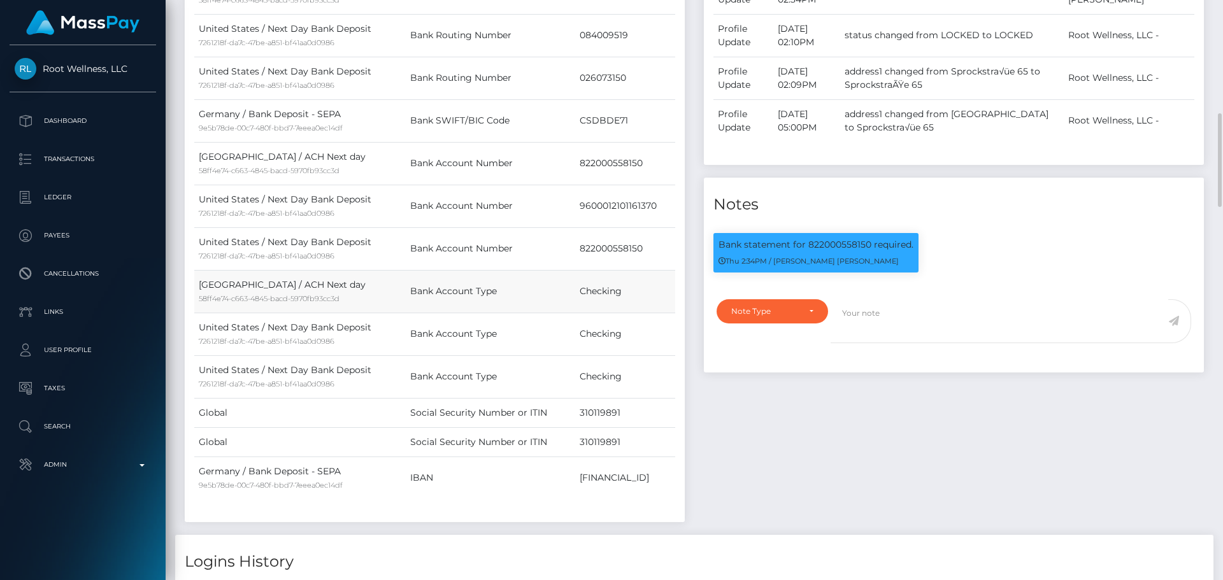
scroll to position [637, 0]
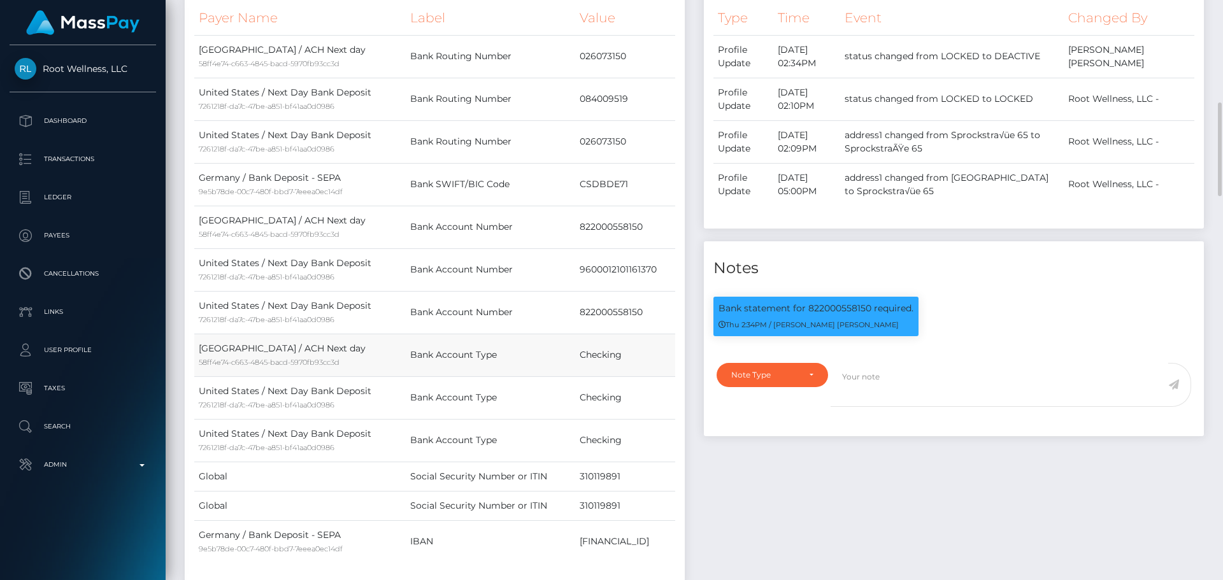
click at [625, 353] on td "Checking" at bounding box center [625, 355] width 100 height 43
click at [630, 353] on td "Checking" at bounding box center [625, 355] width 100 height 43
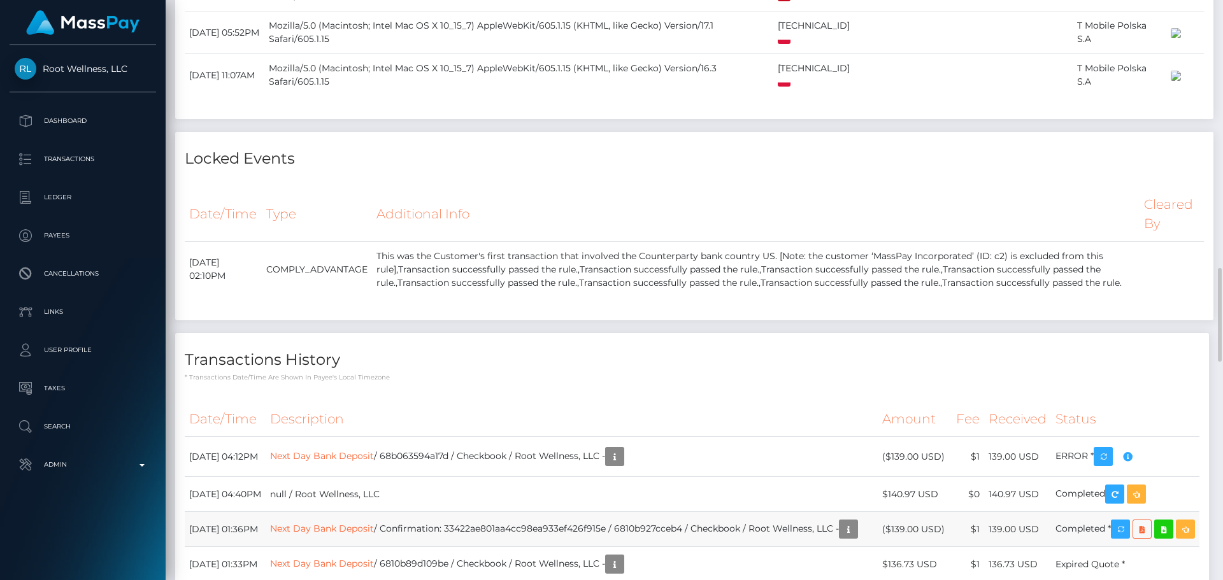
scroll to position [2101, 0]
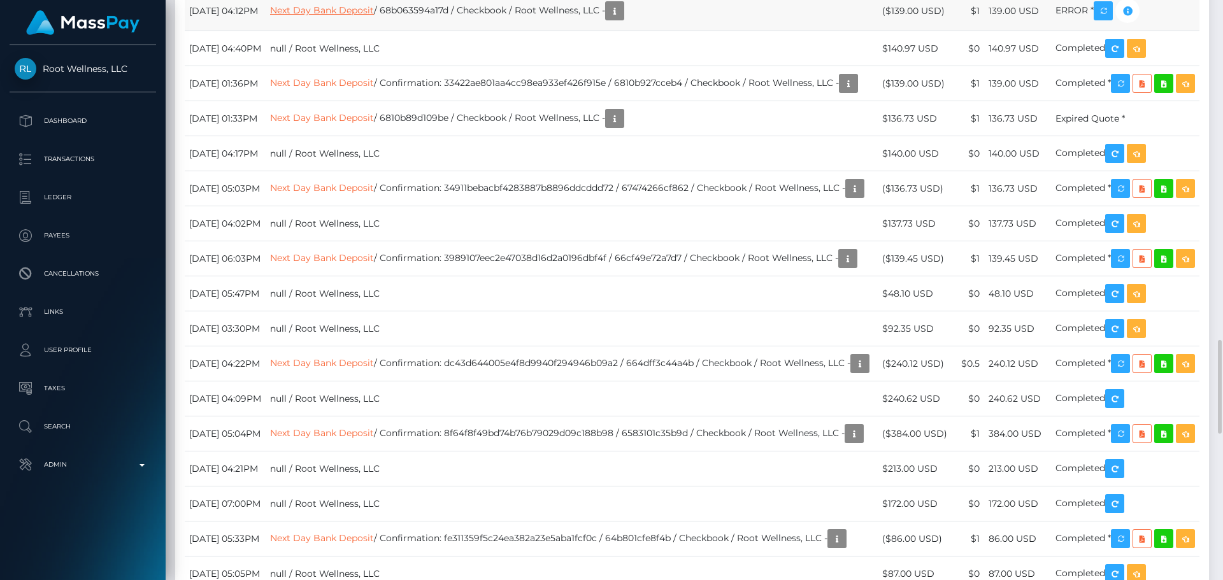
click at [374, 16] on link "Next Day Bank Deposit" at bounding box center [322, 9] width 104 height 11
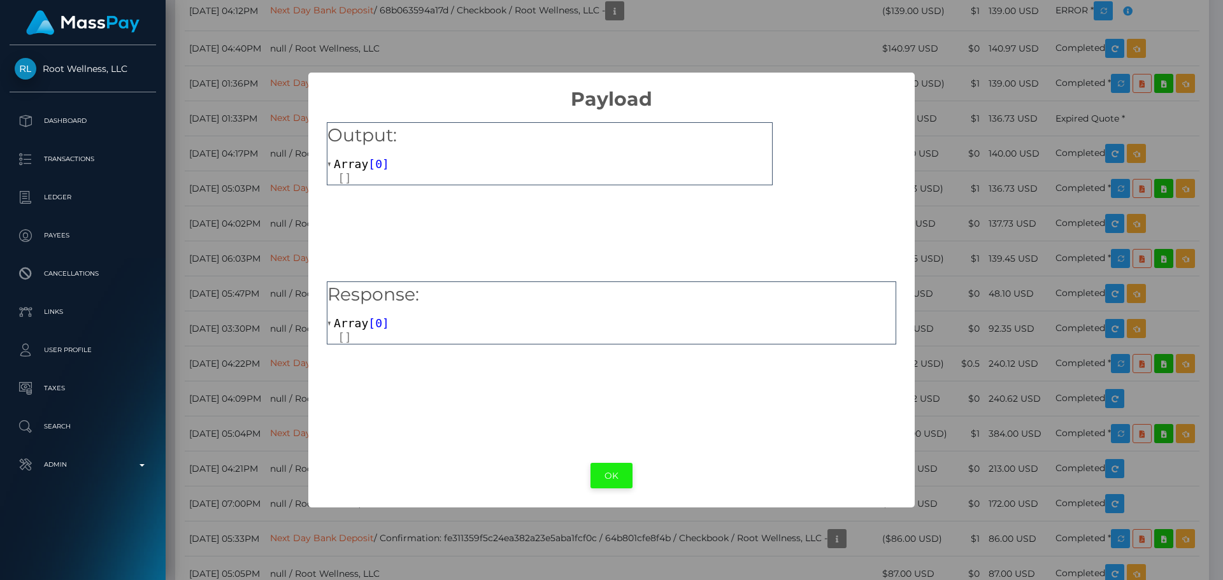
click at [616, 478] on button "OK" at bounding box center [611, 476] width 42 height 26
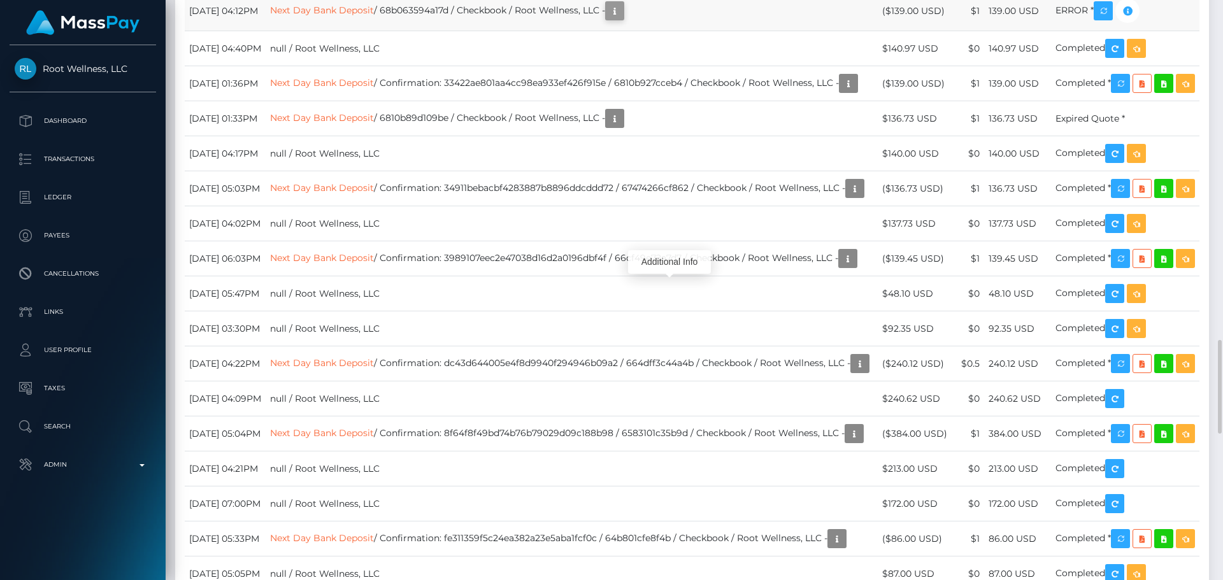
scroll to position [153, 327]
click at [622, 19] on icon "button" at bounding box center [614, 11] width 15 height 16
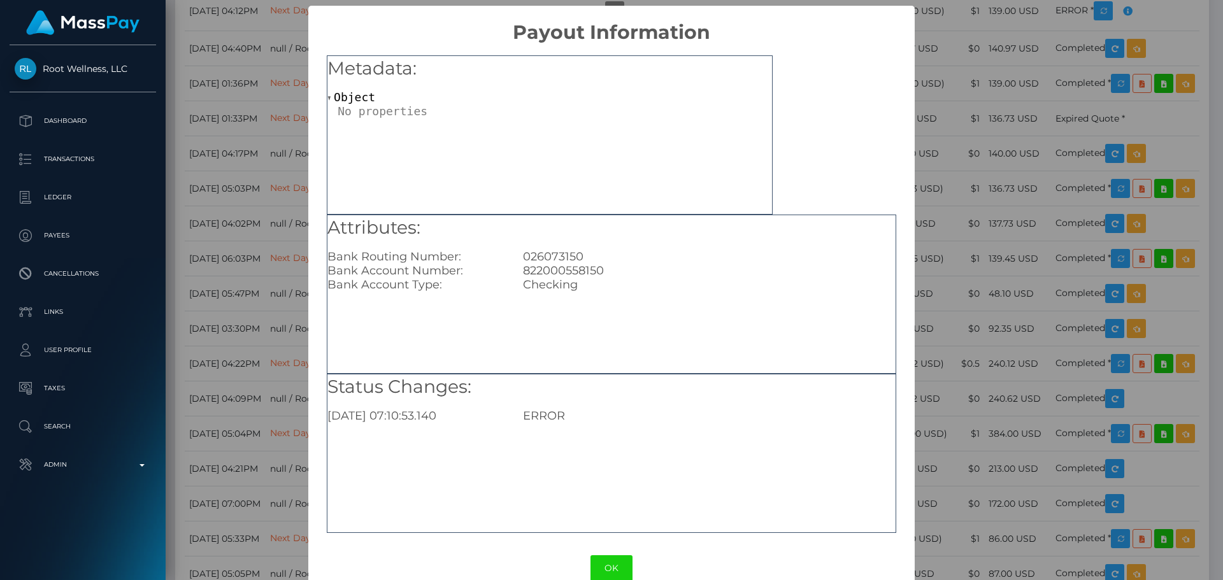
scroll to position [0, 0]
click at [611, 562] on button "OK" at bounding box center [611, 568] width 42 height 26
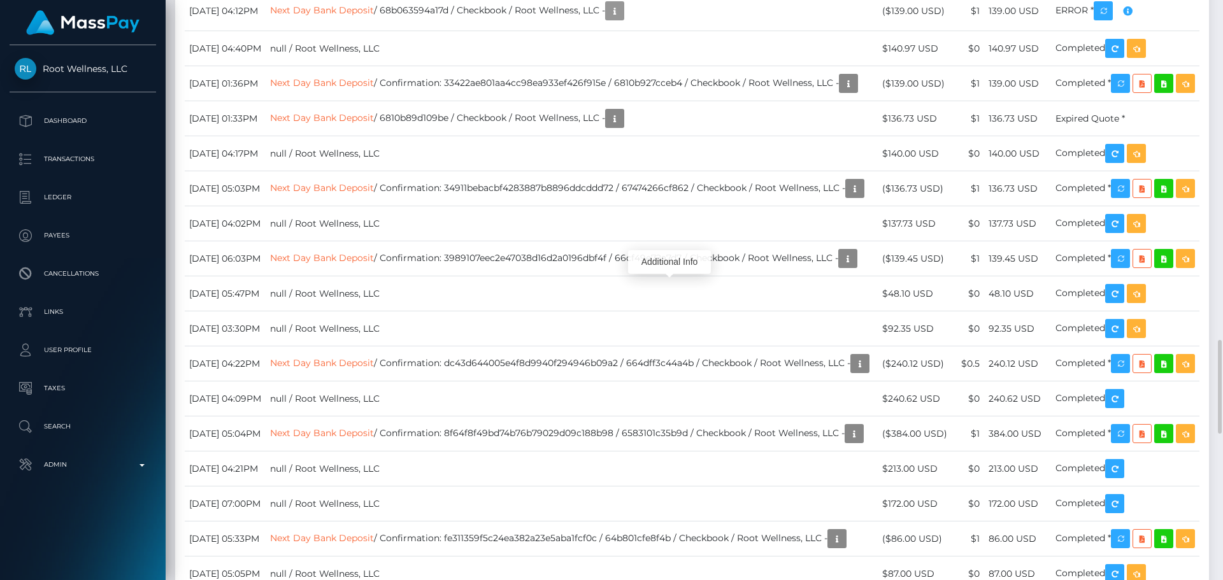
scroll to position [153, 327]
click at [704, 219] on div "Date/Time Description Amount Fee Received Status Next Day Bank Deposit" at bounding box center [692, 438] width 1034 height 983
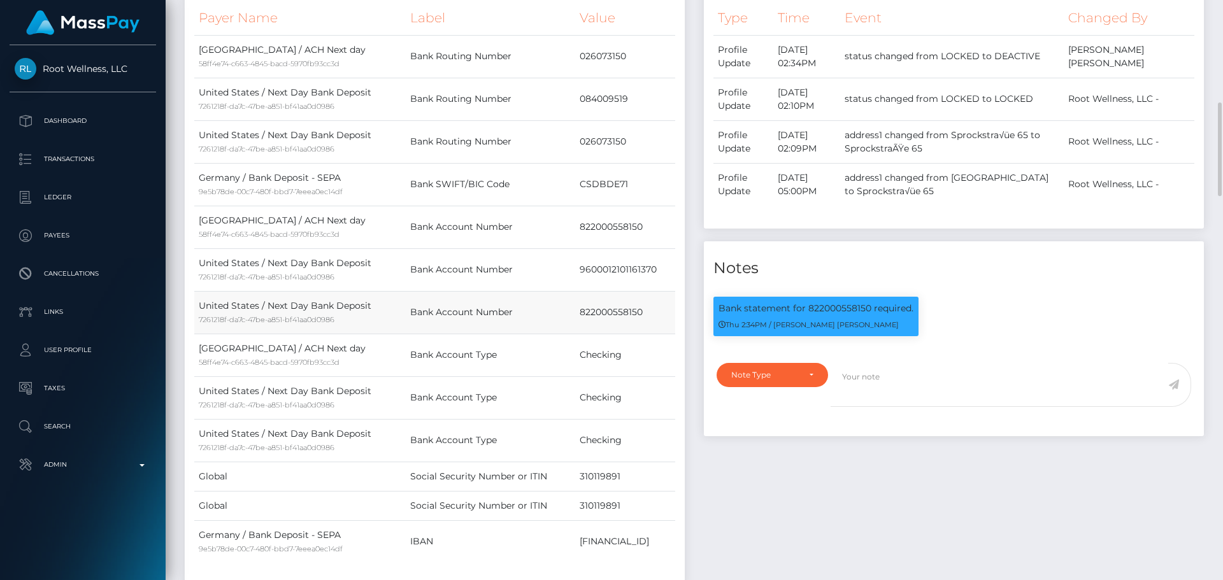
click at [649, 315] on td "822000558150" at bounding box center [625, 312] width 100 height 43
click at [630, 312] on td "822000558150" at bounding box center [625, 312] width 100 height 43
click at [628, 311] on td "822000558150" at bounding box center [625, 312] width 100 height 43
click at [627, 312] on td "822000558150" at bounding box center [625, 312] width 100 height 43
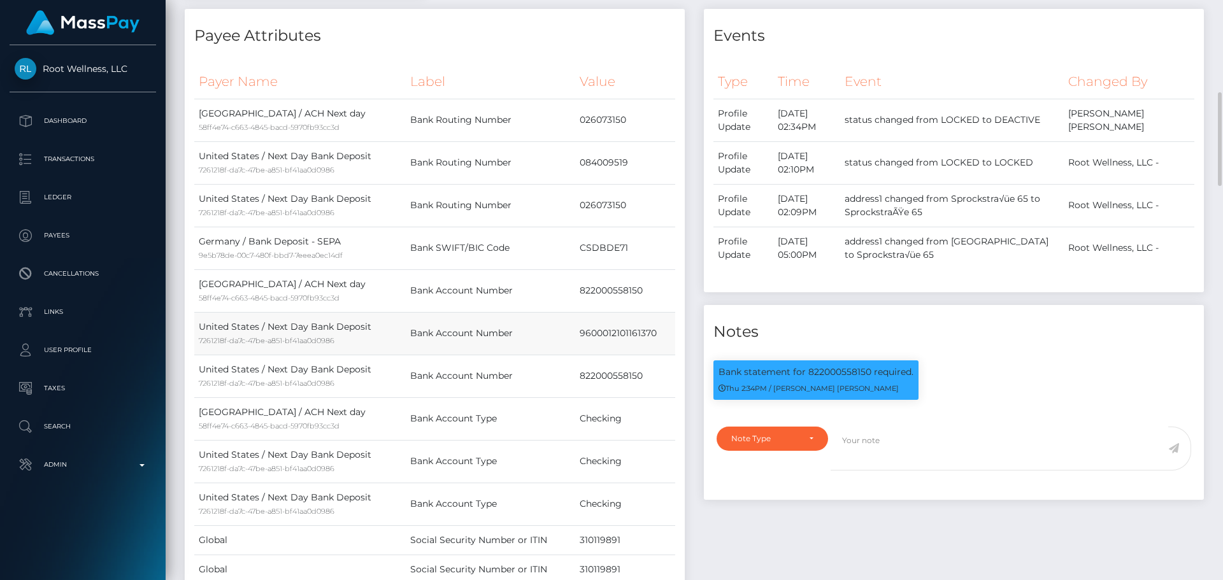
scroll to position [637, 0]
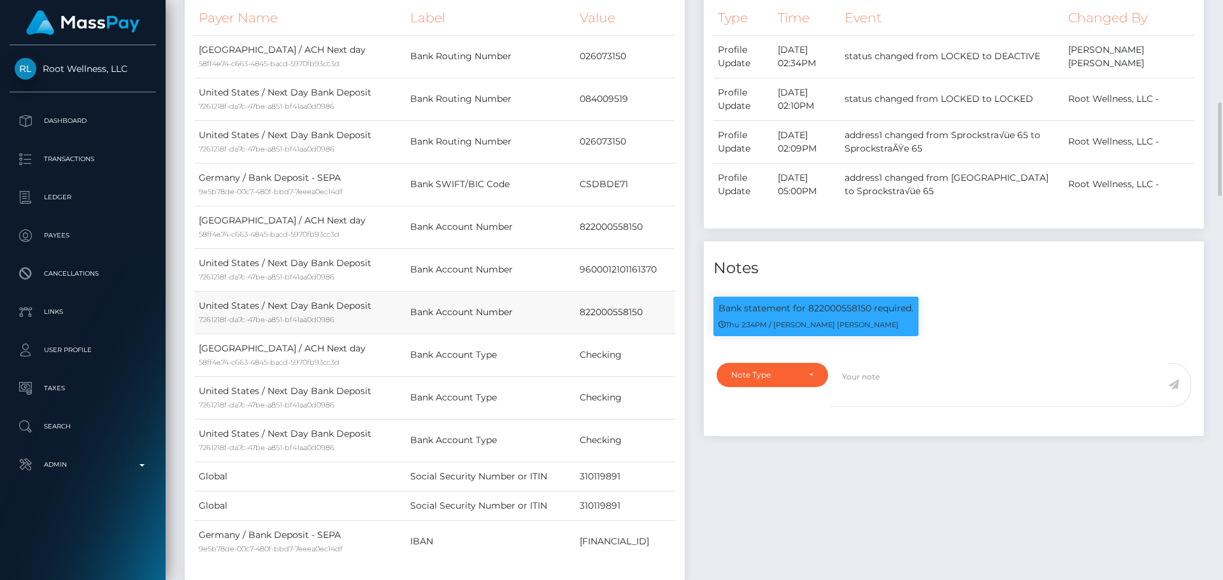
click at [624, 304] on td "822000558150" at bounding box center [625, 312] width 100 height 43
click at [827, 478] on div "Events Type Time Event Changed By" at bounding box center [953, 271] width 519 height 653
click at [814, 381] on div "Note Type" at bounding box center [771, 375] width 111 height 24
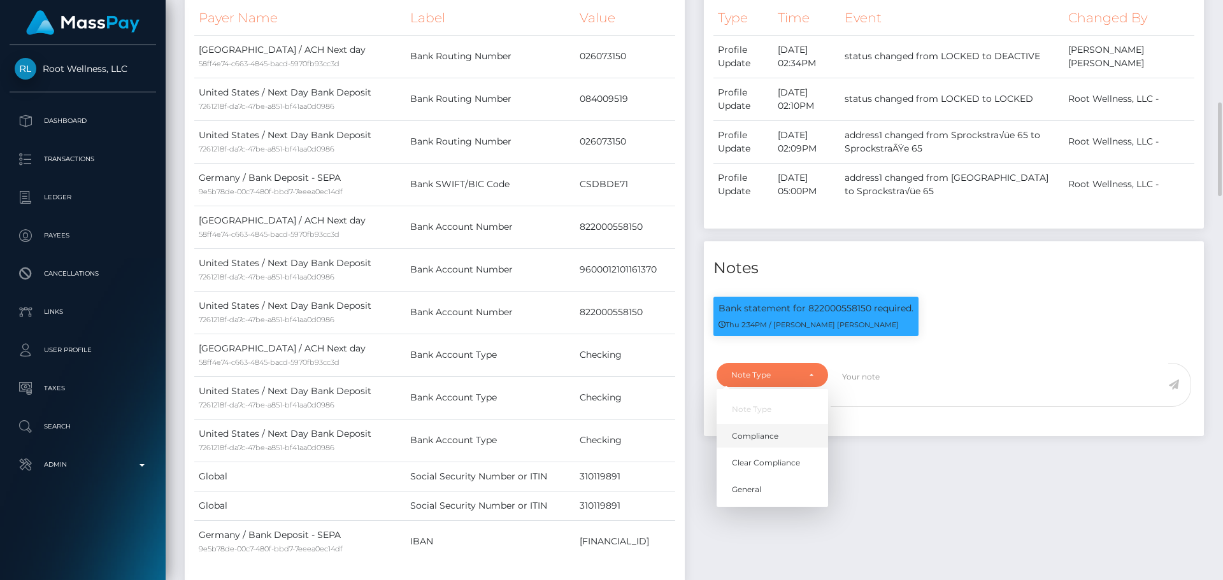
click at [782, 429] on link "Compliance" at bounding box center [771, 436] width 111 height 24
select select "COMPLIANCE"
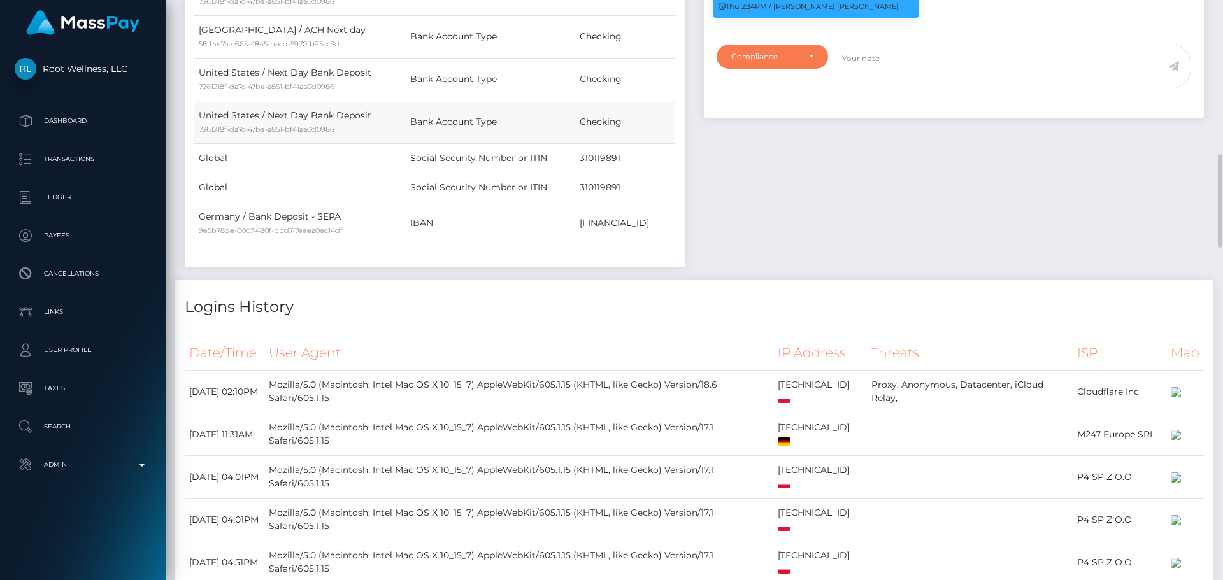
scroll to position [764, 0]
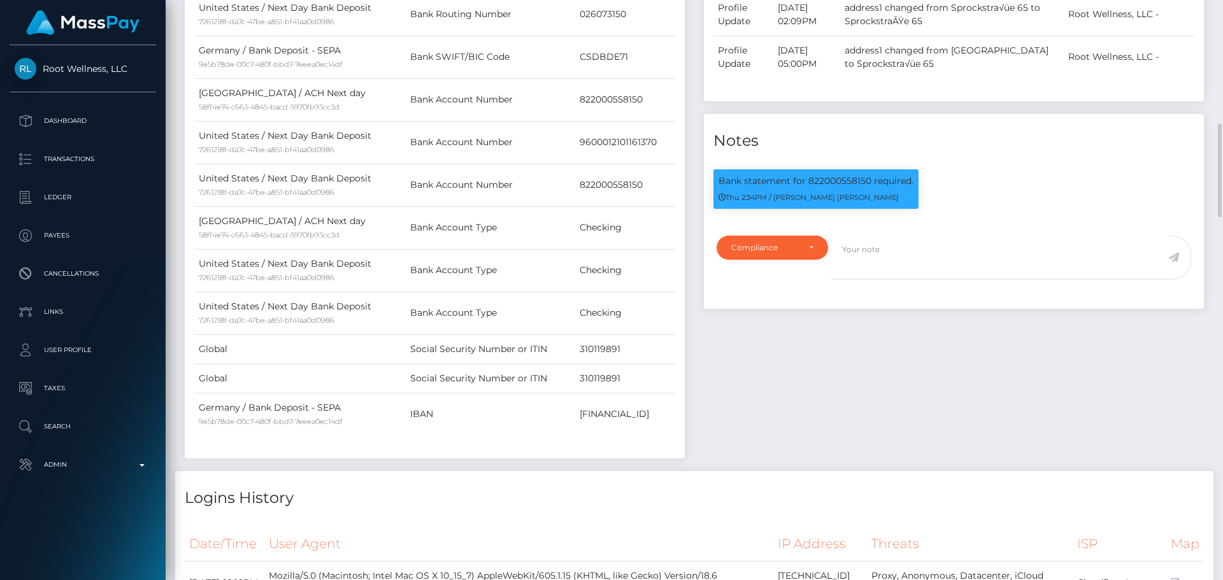
click at [760, 281] on div "Note Type Compliance Clear Compliance General Compliance Note Type Compliance C…" at bounding box center [769, 265] width 124 height 59
drag, startPoint x: 825, startPoint y: 352, endPoint x: 805, endPoint y: 352, distance: 20.4
click at [825, 352] on div "Events Type Time Event Changed By" at bounding box center [953, 144] width 519 height 653
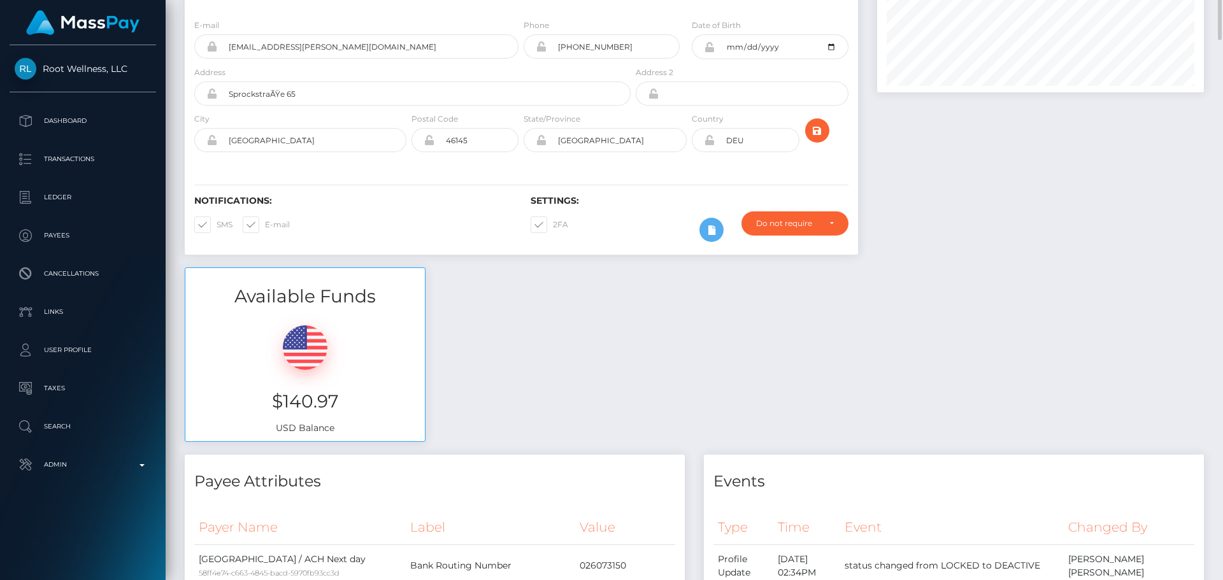
scroll to position [0, 0]
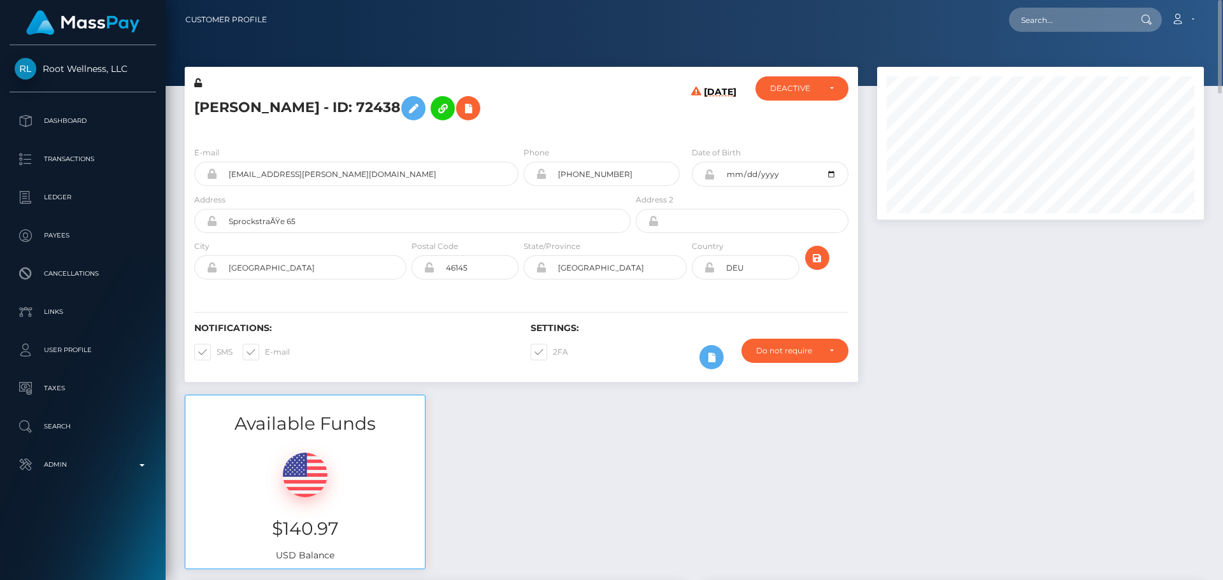
click at [226, 109] on h5 "Alexandra Amalio - ID: 72438" at bounding box center [408, 108] width 429 height 37
copy h5 "Alexandra"
click at [289, 110] on h5 "Alexandra Amalio - ID: 72438" at bounding box center [408, 108] width 429 height 37
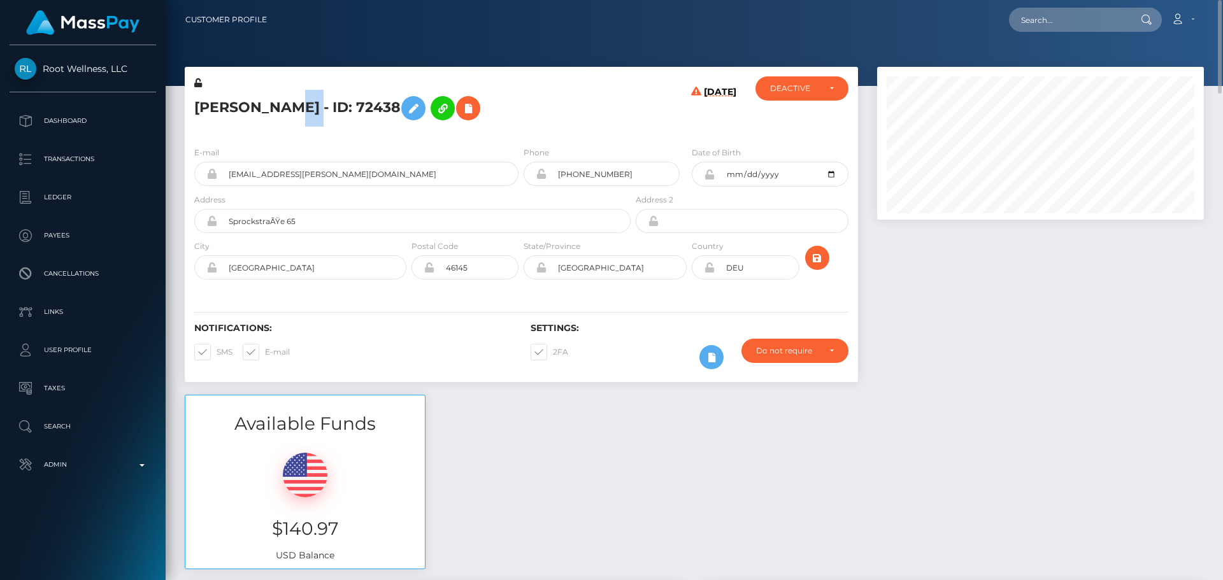
copy h5 "Amalio"
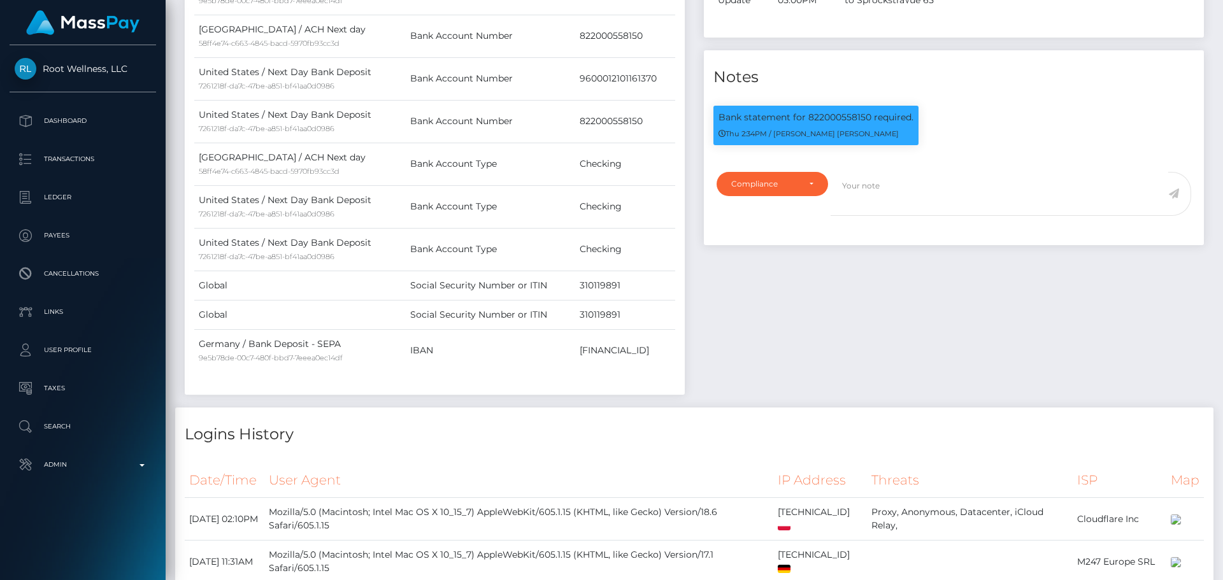
scroll to position [153, 327]
click at [894, 197] on textarea at bounding box center [999, 194] width 338 height 44
paste textarea "Bank statement provided for showing that the bank account belongs to Heather Ni…"
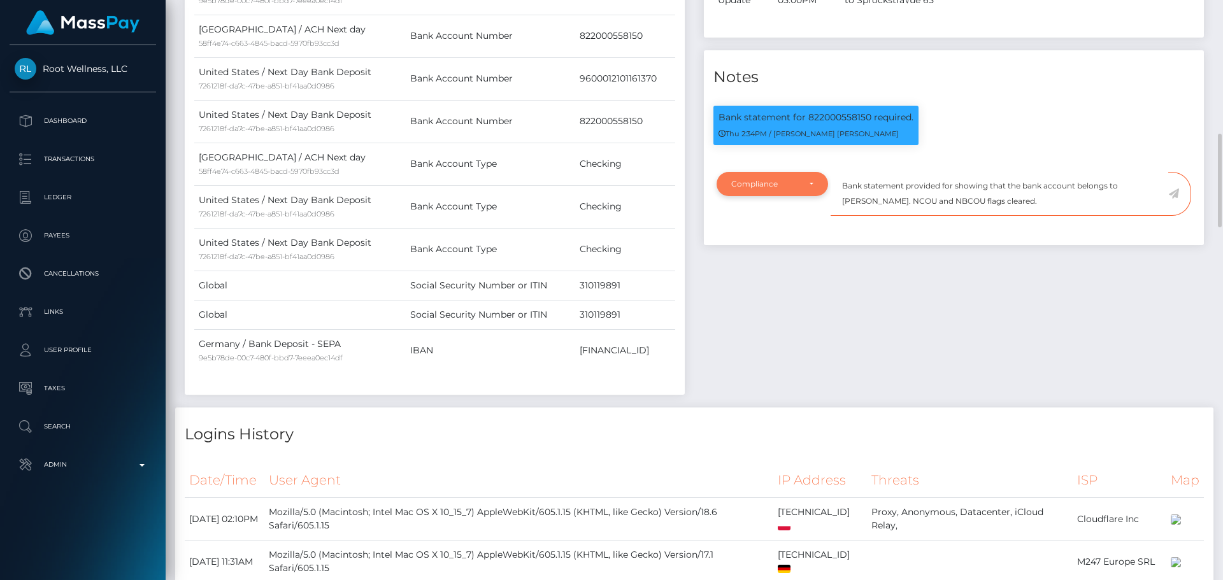
type textarea "Bank statement provided for showing that the bank account belongs to Heather Ni…"
click at [806, 188] on div "Compliance" at bounding box center [772, 184] width 82 height 10
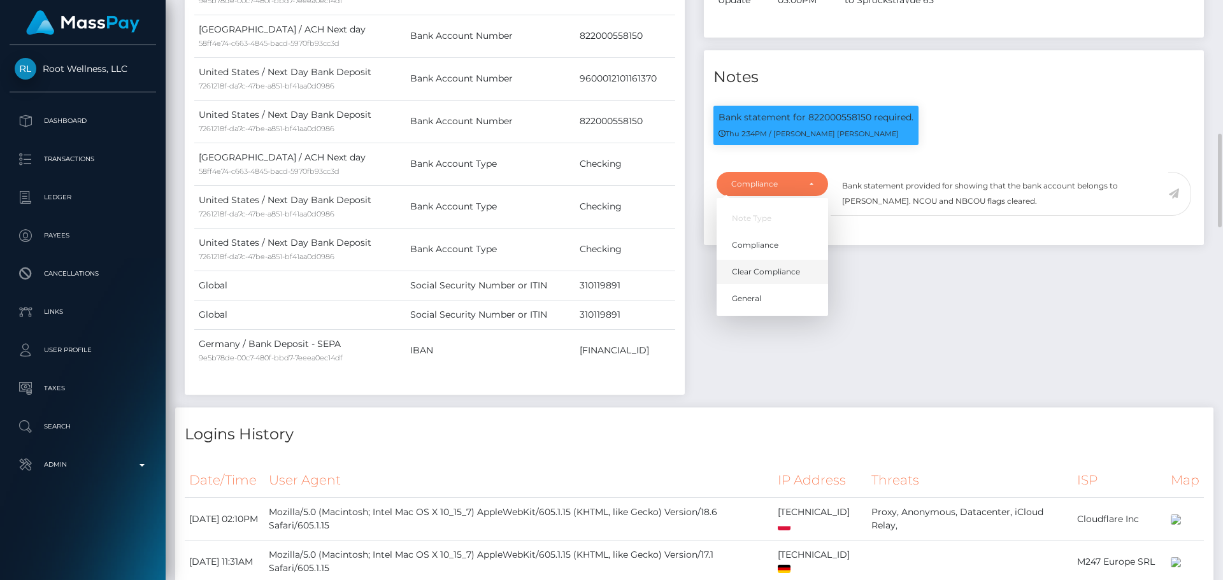
click at [772, 273] on span "Clear Compliance" at bounding box center [766, 271] width 68 height 11
select select "CLEAR_COMPLIANCE"
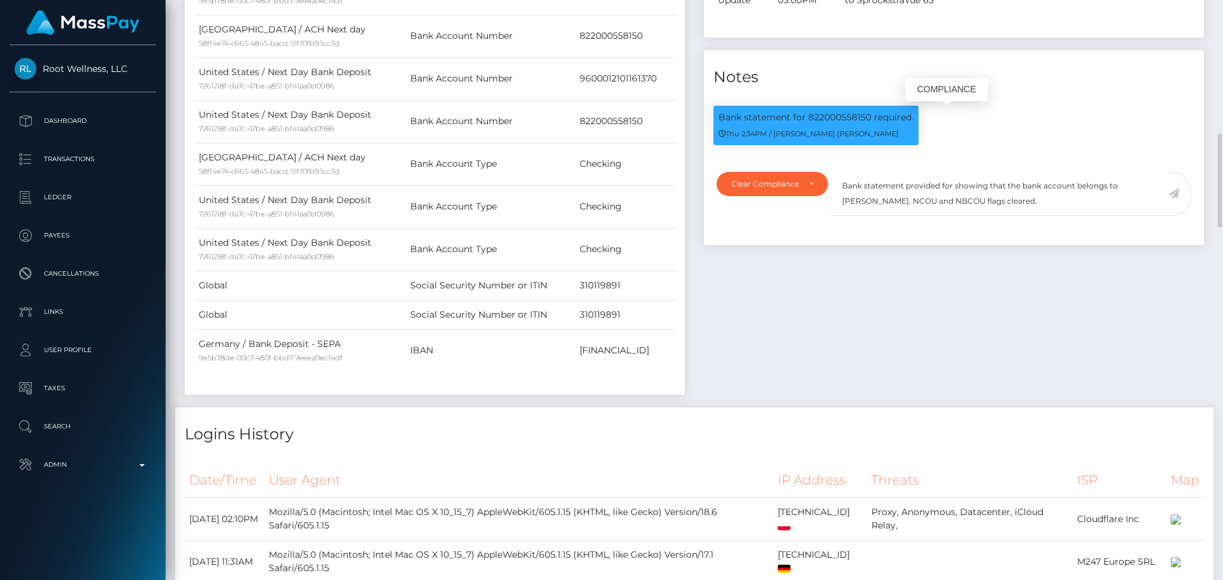
click at [830, 118] on p "Bank statement for 822000558150 required." at bounding box center [815, 117] width 195 height 13
copy p "822000558150"
click at [951, 187] on textarea "Bank statement provided for showing that the bank account belongs to Heather Ni…" at bounding box center [999, 194] width 338 height 44
paste textarea "822000558150"
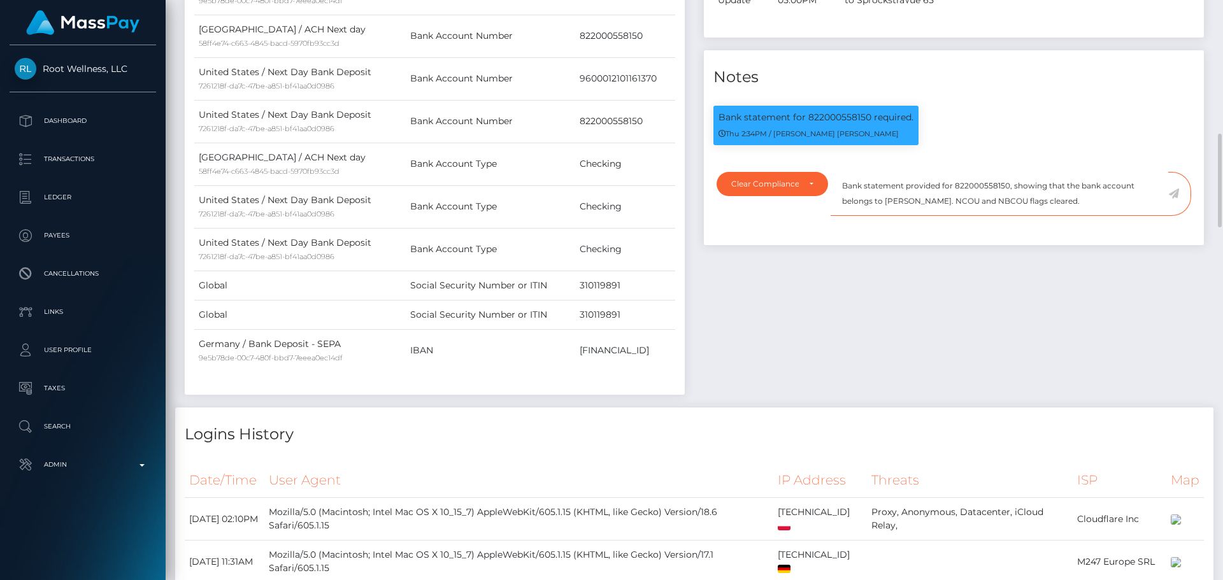
click at [895, 201] on textarea "Bank statement provided for 822000558150, showing that the bank account belongs…" at bounding box center [999, 194] width 338 height 44
drag, startPoint x: 895, startPoint y: 201, endPoint x: 948, endPoint y: 205, distance: 53.6
click at [948, 205] on textarea "Bank statement provided for 822000558150, showing that the bank account belongs…" at bounding box center [999, 194] width 338 height 44
paste textarea "idden Dynamics LLC"
drag, startPoint x: 1109, startPoint y: 205, endPoint x: 841, endPoint y: 181, distance: 269.1
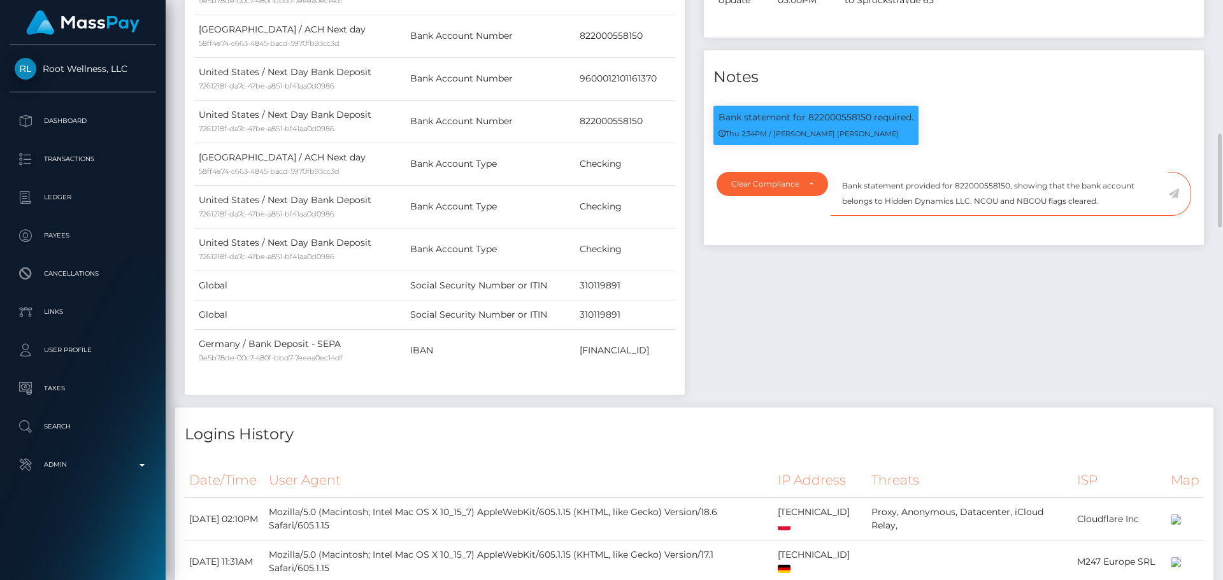
click at [841, 181] on textarea "Bank statement provided for 822000558150, showing that the bank account belongs…" at bounding box center [999, 194] width 338 height 44
type textarea "Bank statement provided for 822000558150, showing that the bank account belongs…"
click at [1119, 207] on textarea "Bank statement provided for 822000558150, showing that the bank account belongs…" at bounding box center [999, 194] width 338 height 44
click at [1176, 197] on icon at bounding box center [1173, 193] width 11 height 10
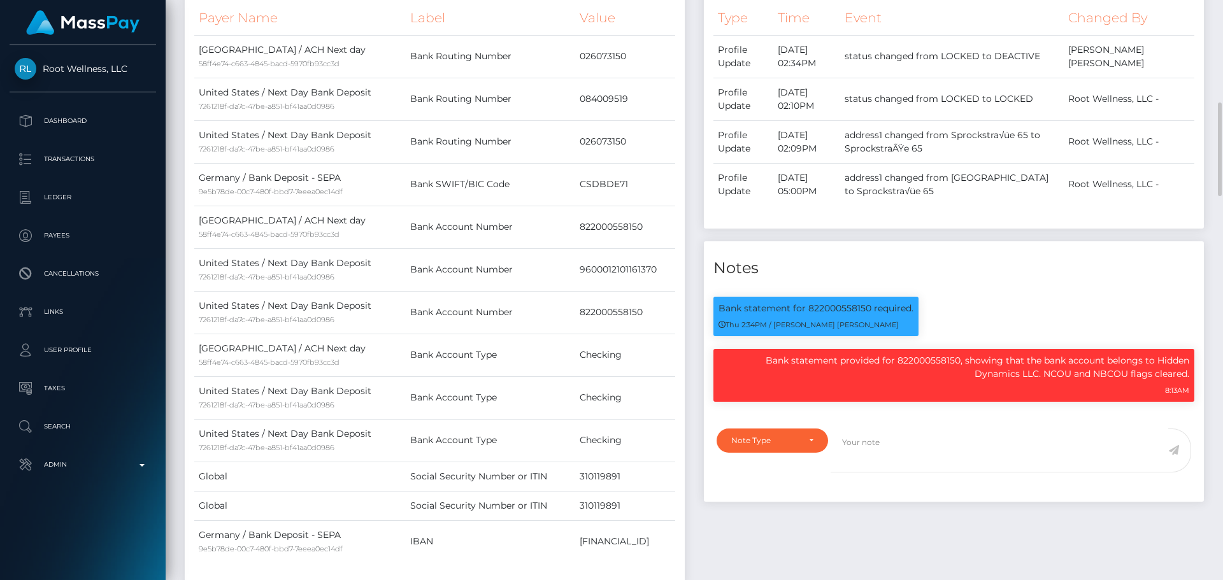
scroll to position [764, 0]
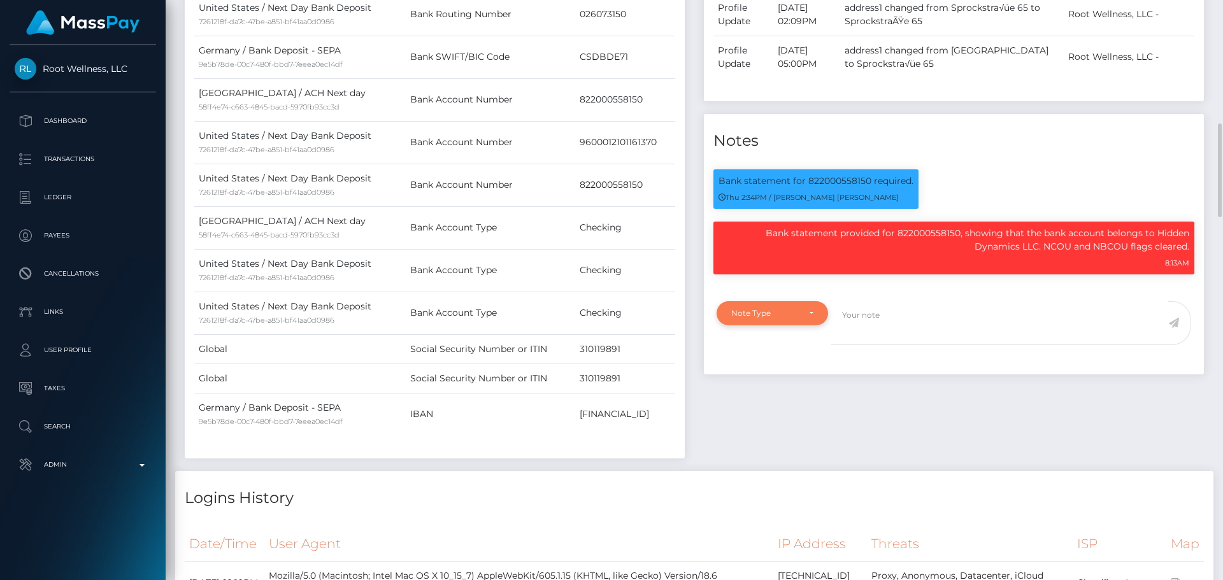
click at [795, 307] on div "Note Type" at bounding box center [771, 313] width 111 height 24
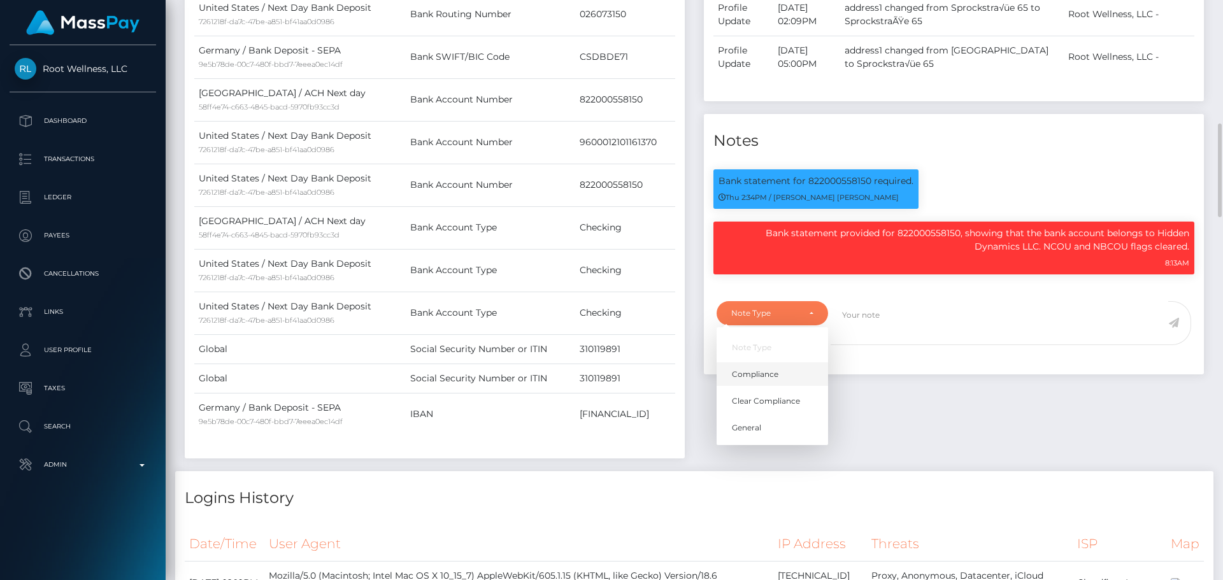
click at [778, 372] on link "Compliance" at bounding box center [771, 374] width 111 height 24
select select "COMPLIANCE"
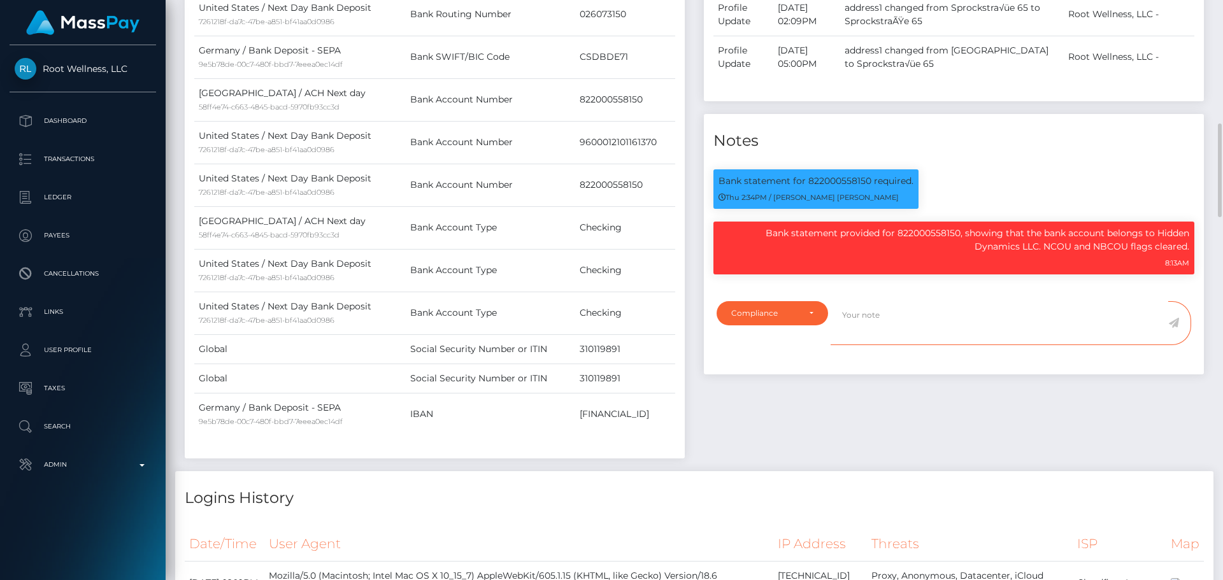
click at [891, 332] on textarea at bounding box center [999, 323] width 338 height 44
click at [1165, 234] on p "Bank statement provided for 822000558150, showing that the bank account belongs…" at bounding box center [953, 240] width 471 height 27
drag, startPoint x: 1165, startPoint y: 234, endPoint x: 1030, endPoint y: 246, distance: 136.2
click at [1030, 246] on p "Bank statement provided for 822000558150, showing that the bank account belongs…" at bounding box center [953, 240] width 471 height 27
copy p "Hidden Dynamics LLC"
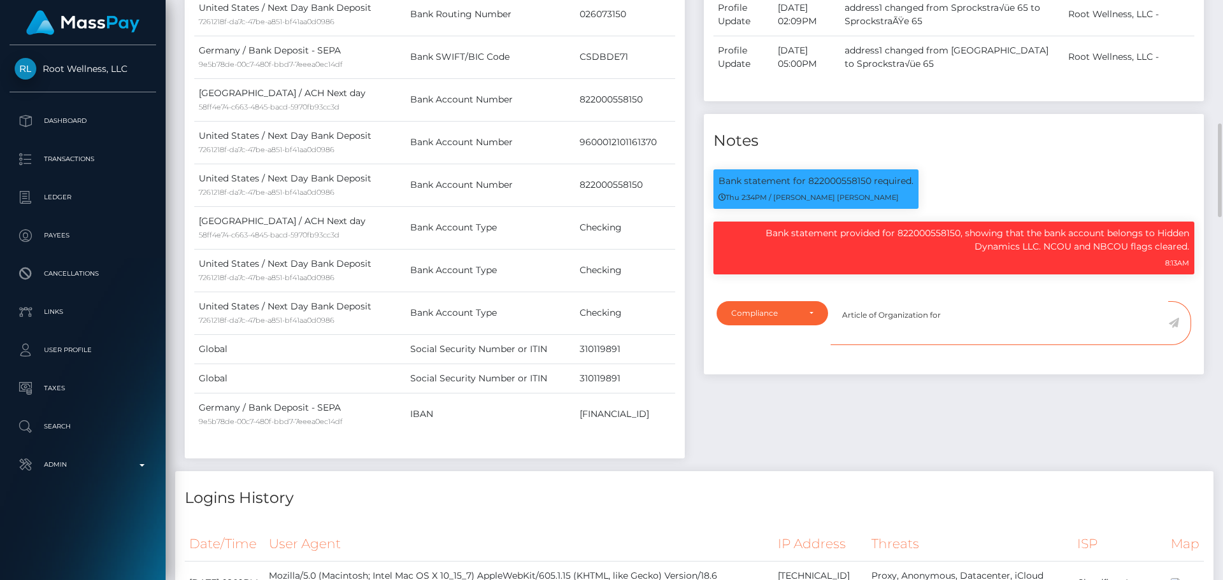
click at [960, 311] on textarea "Article of Organization for" at bounding box center [999, 323] width 338 height 44
paste textarea "Hidden Dynamics LLC"
type textarea "Article of Organization for Hidden Dynamics LLC is required."
click at [1172, 324] on icon at bounding box center [1173, 323] width 11 height 10
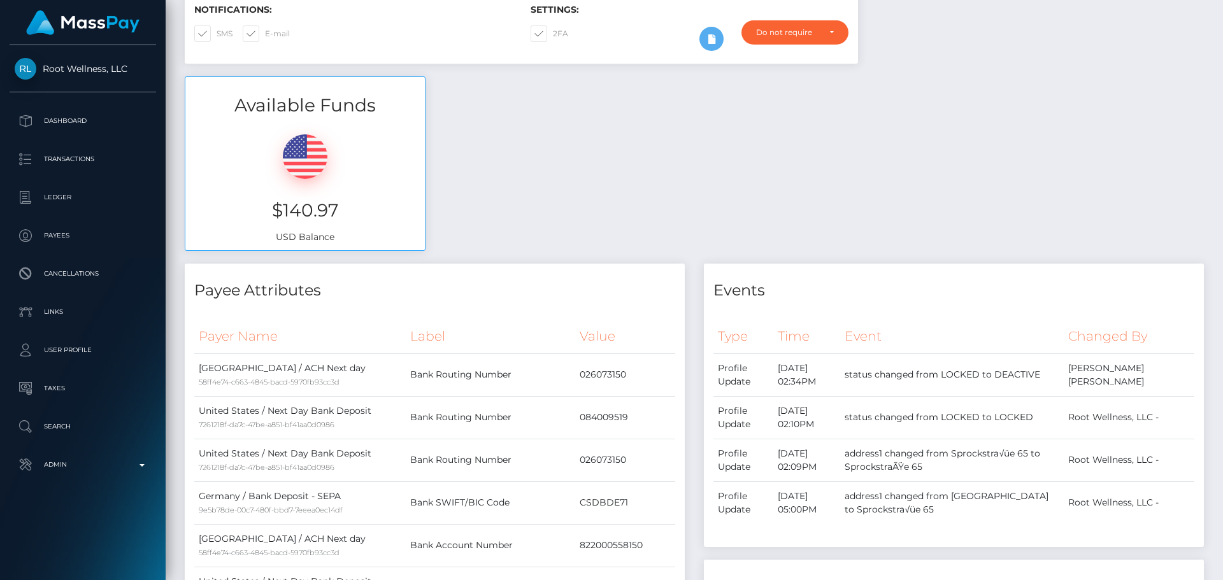
scroll to position [0, 0]
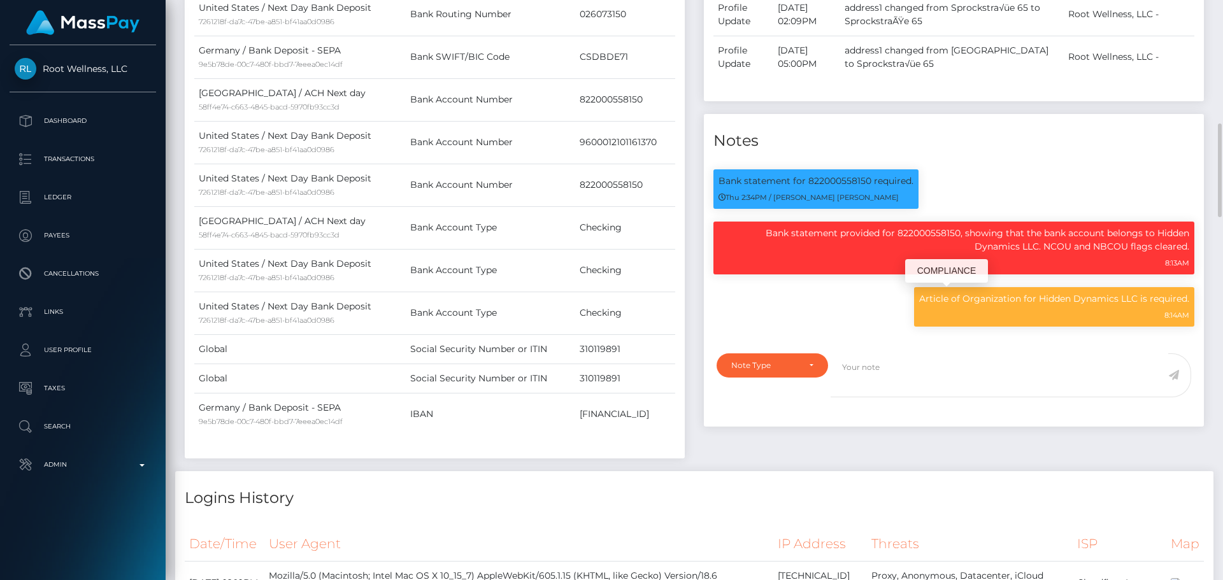
scroll to position [153, 327]
click at [1045, 297] on p "Article of Organization for Hidden Dynamics LLC is required." at bounding box center [1054, 298] width 270 height 13
drag, startPoint x: 1045, startPoint y: 297, endPoint x: 1132, endPoint y: 294, distance: 87.3
click at [1132, 294] on p "Article of Organization for Hidden Dynamics LLC is required." at bounding box center [1054, 298] width 270 height 13
copy p "Hidden Dynamics LLC"
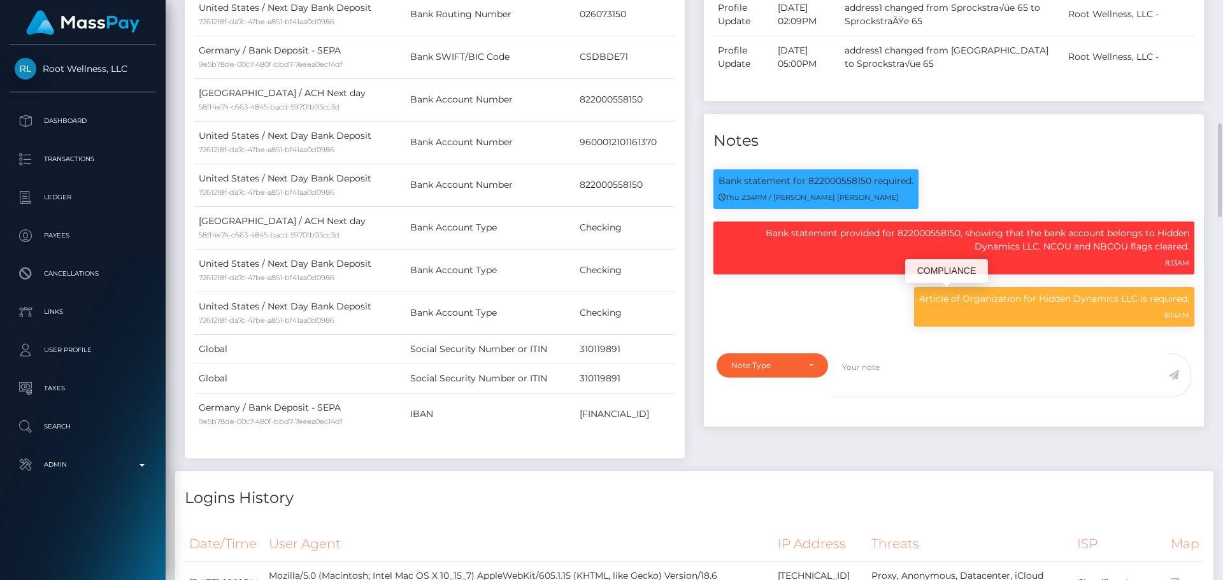
click at [939, 296] on p "Article of Organization for Hidden Dynamics LLC is required." at bounding box center [1054, 298] width 270 height 13
drag, startPoint x: 939, startPoint y: 296, endPoint x: 984, endPoint y: 304, distance: 46.0
click at [984, 304] on p "Article of Organization for Hidden Dynamics LLC is required." at bounding box center [1054, 298] width 270 height 13
copy p "Article of Organization"
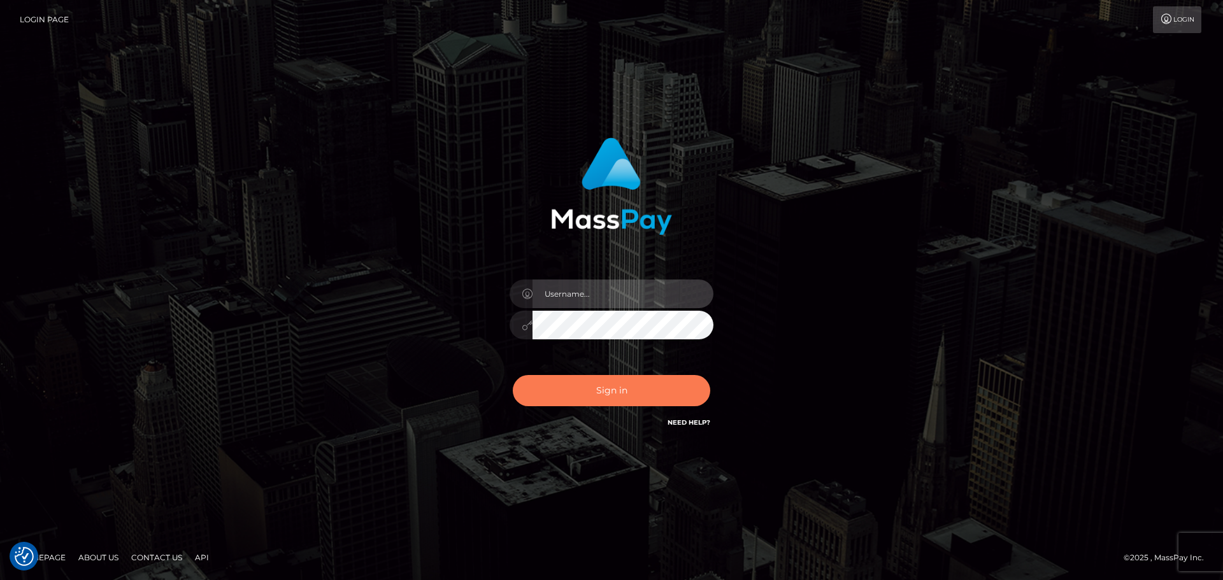
type input "[DOMAIN_NAME]"
click at [612, 396] on button "Sign in" at bounding box center [611, 390] width 197 height 31
type input "constantin.mp"
click at [614, 386] on button "Sign in" at bounding box center [611, 390] width 197 height 31
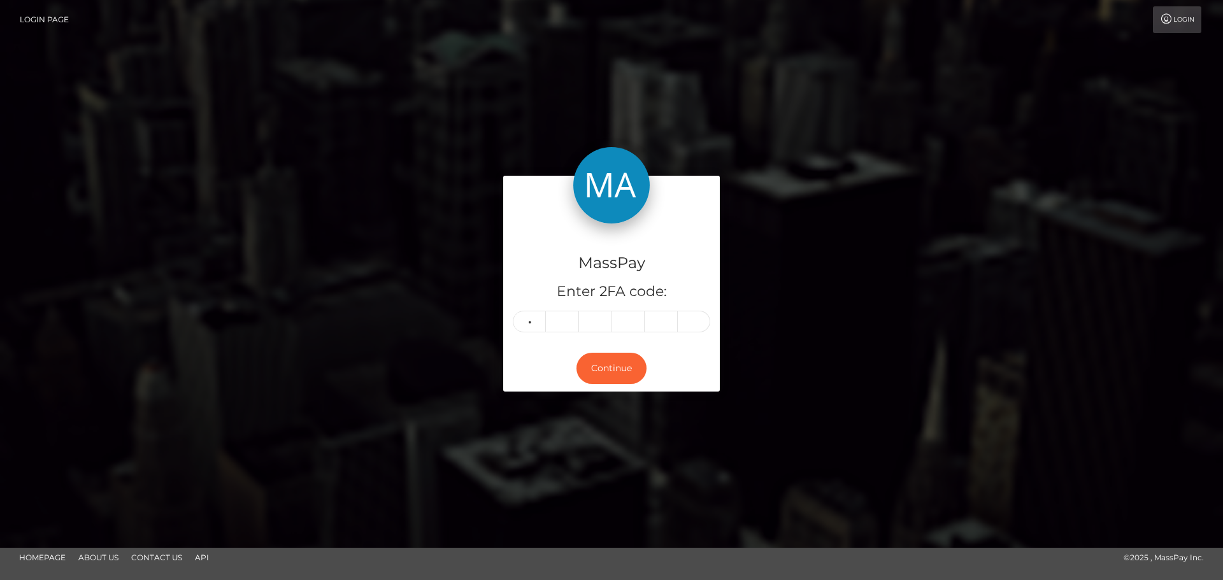
type input "5"
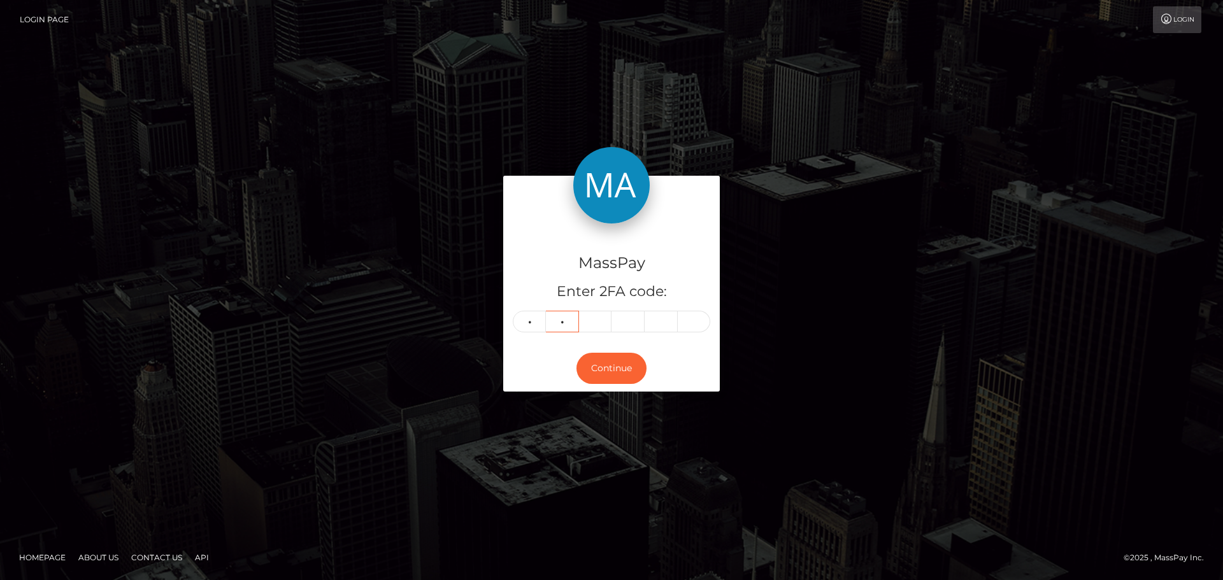
type input "4"
type input "3"
type input "8"
type input "6"
type input "7"
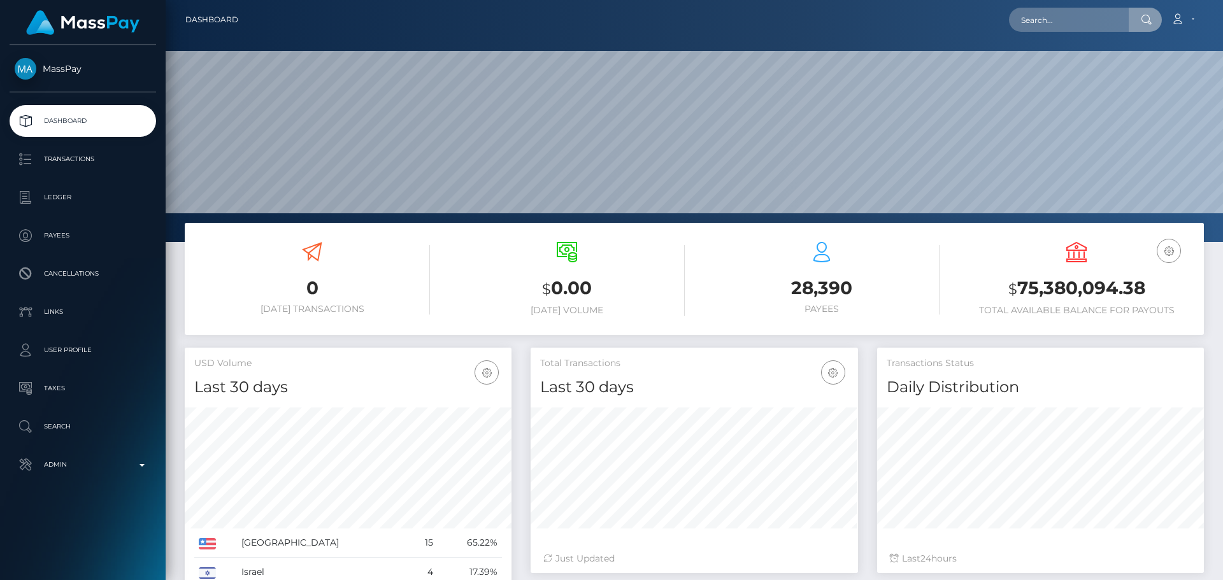
click at [1041, 27] on input "text" at bounding box center [1069, 20] width 120 height 24
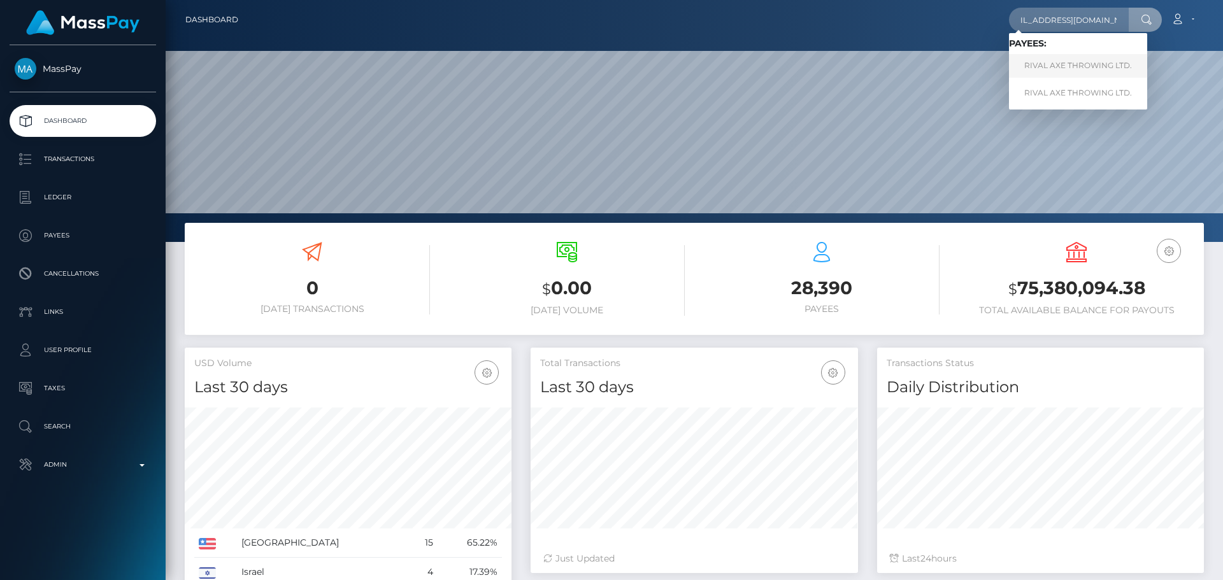
type input "[EMAIL_ADDRESS][DOMAIN_NAME]"
click at [1077, 62] on link "RIVAL AXE THROWING LTD." at bounding box center [1078, 66] width 138 height 24
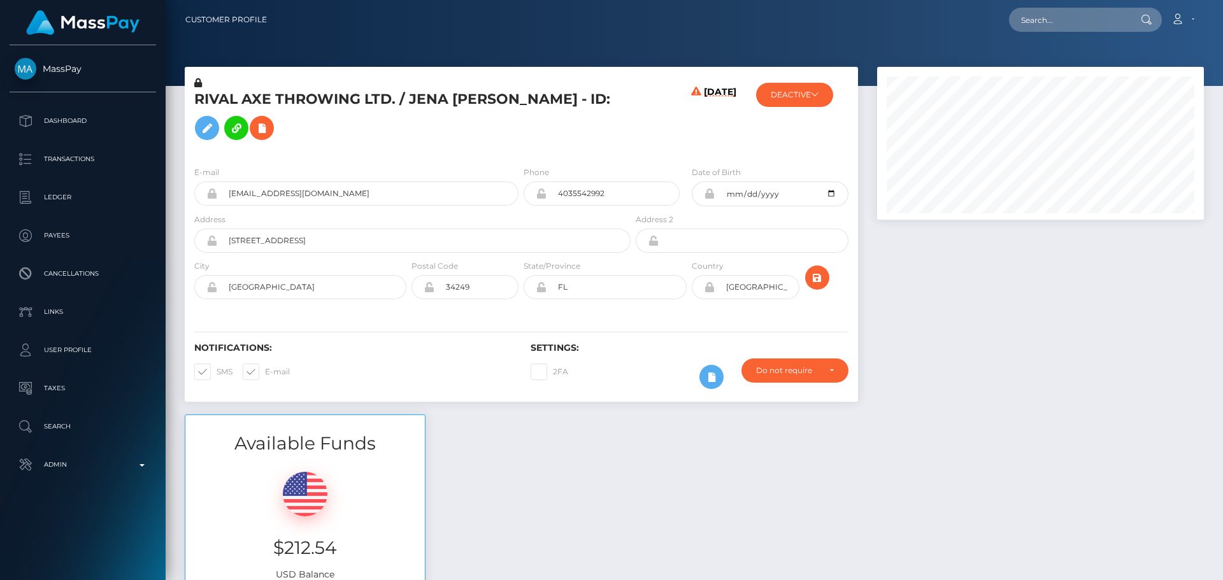
scroll to position [153, 327]
click at [816, 94] on icon at bounding box center [815, 94] width 8 height 8
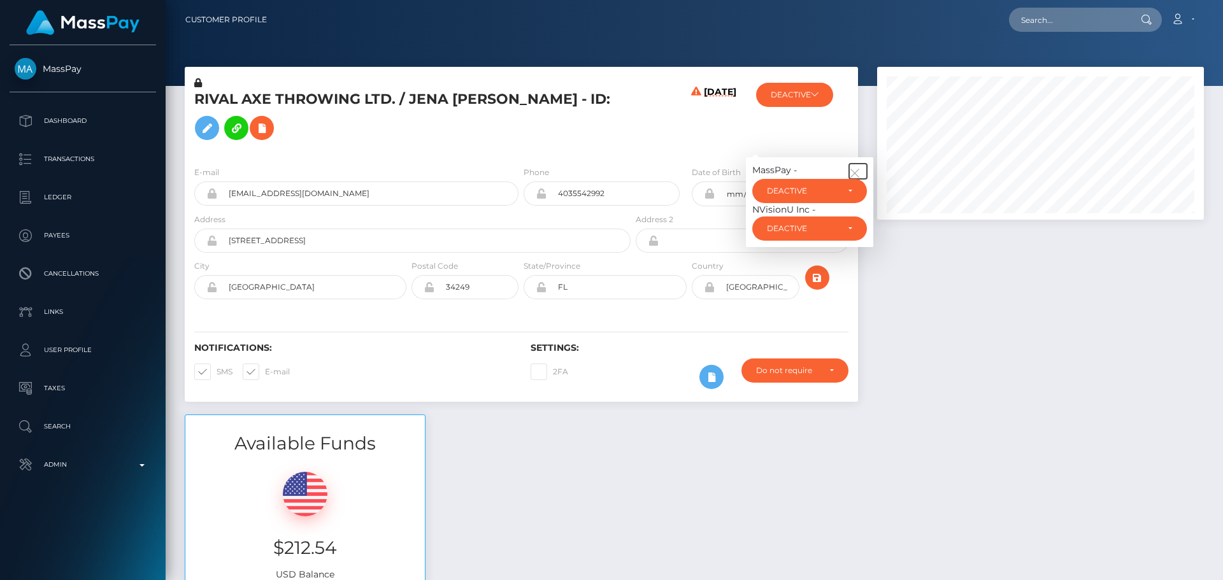
click at [856, 179] on icon "button" at bounding box center [854, 172] width 11 height 11
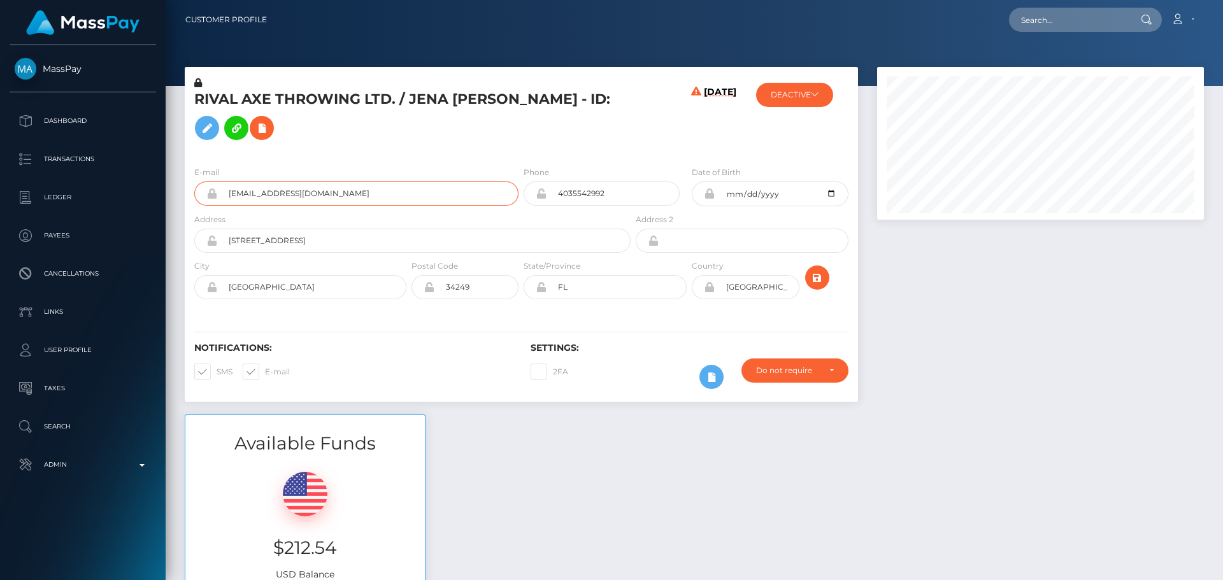
drag, startPoint x: 389, startPoint y: 213, endPoint x: 207, endPoint y: 211, distance: 182.1
click at [207, 206] on div "[EMAIL_ADDRESS][DOMAIN_NAME]" at bounding box center [356, 193] width 324 height 24
click at [1072, 21] on input "text" at bounding box center [1069, 20] width 120 height 24
paste input "[EMAIL_ADDRESS][DOMAIN_NAME]"
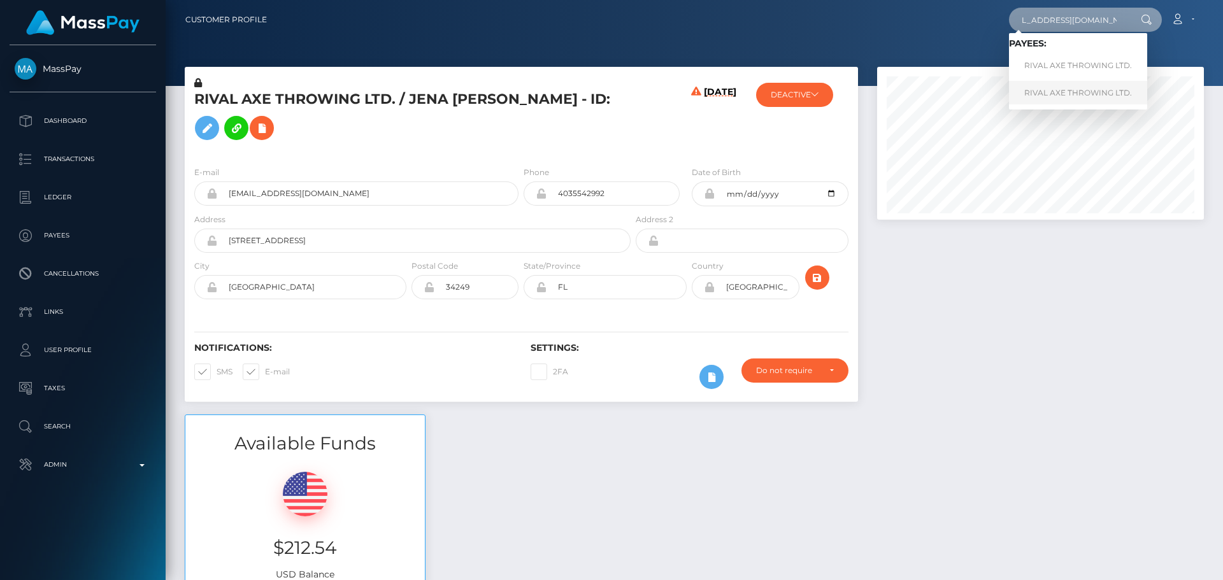
type input "[EMAIL_ADDRESS][DOMAIN_NAME]"
click at [1060, 95] on link "RIVAL AXE THROWING LTD." at bounding box center [1078, 93] width 138 height 24
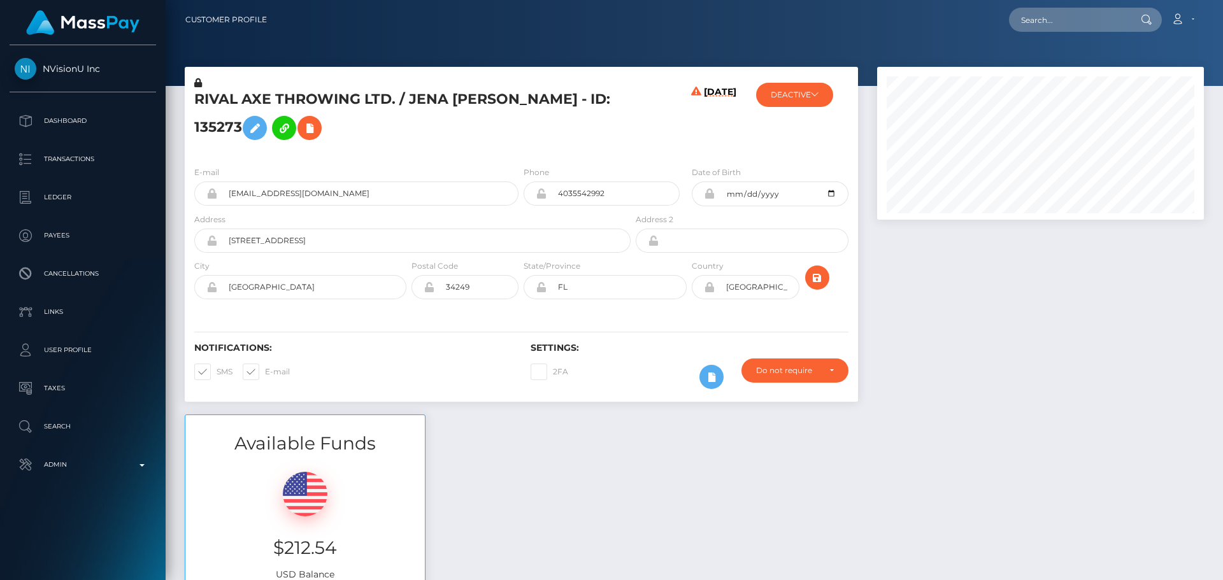
scroll to position [153, 327]
click at [571, 118] on h5 "RIVAL AXE THROWING LTD. / JENA [PERSON_NAME] - ID: 135273" at bounding box center [408, 118] width 429 height 57
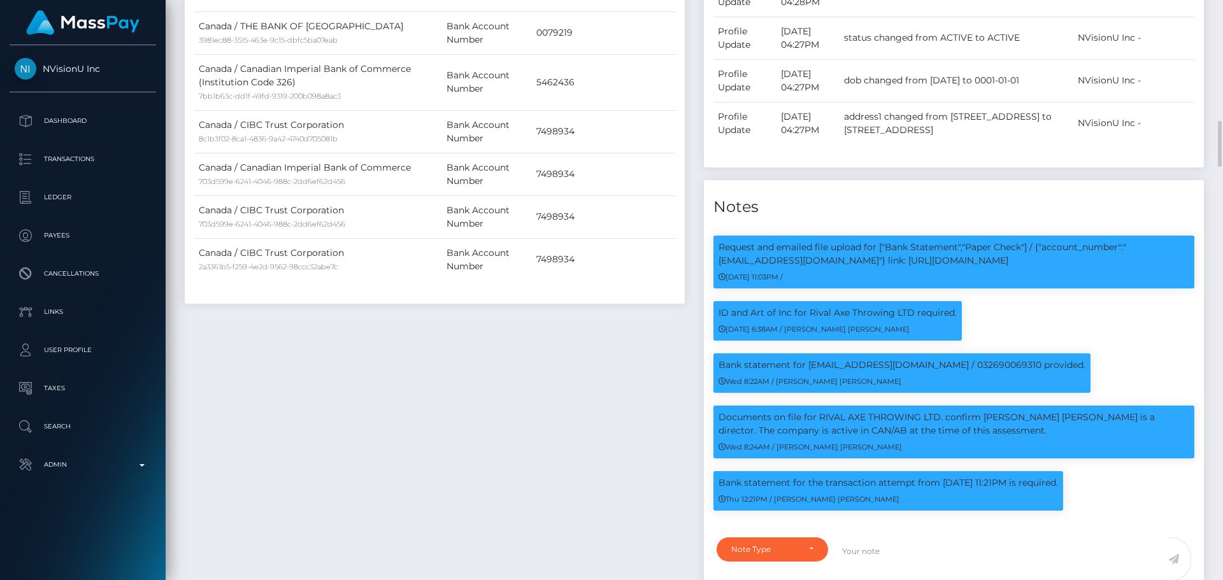
scroll to position [1656, 0]
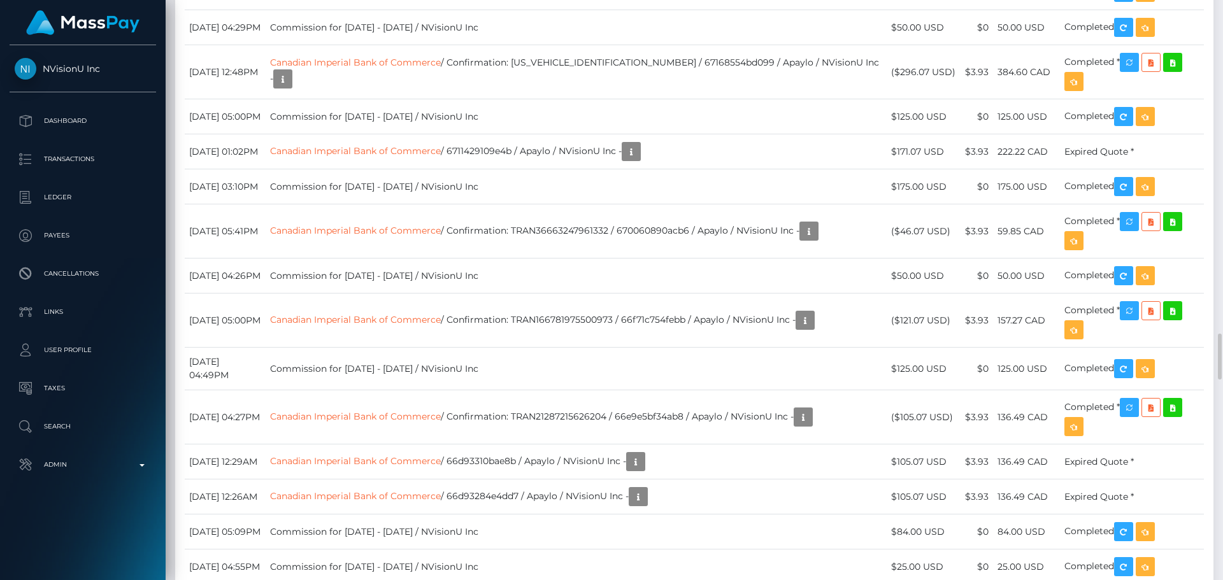
scroll to position [4267, 0]
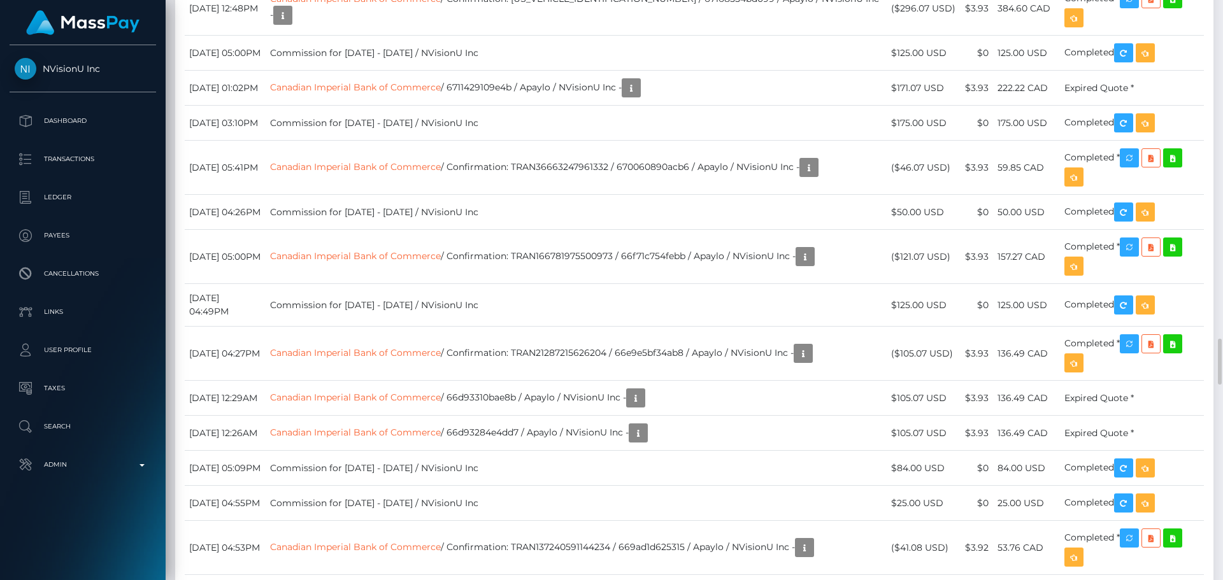
drag, startPoint x: 320, startPoint y: 382, endPoint x: 592, endPoint y: 322, distance: 278.6
copy link "Canadian Imperial Bank of Commerce (Institution Code 010)"
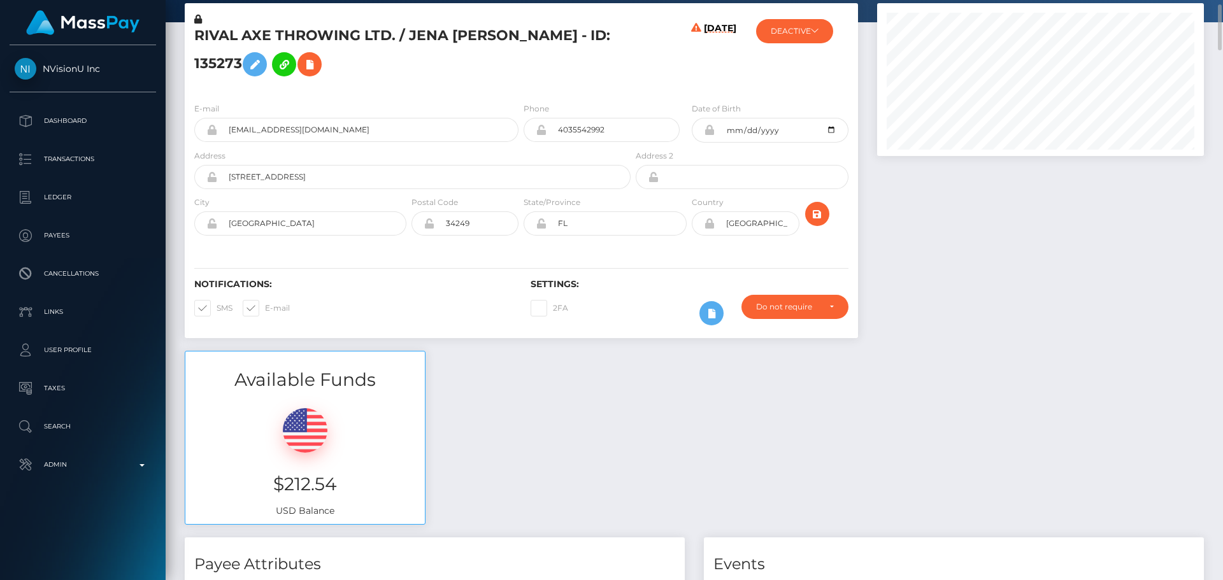
scroll to position [0, 0]
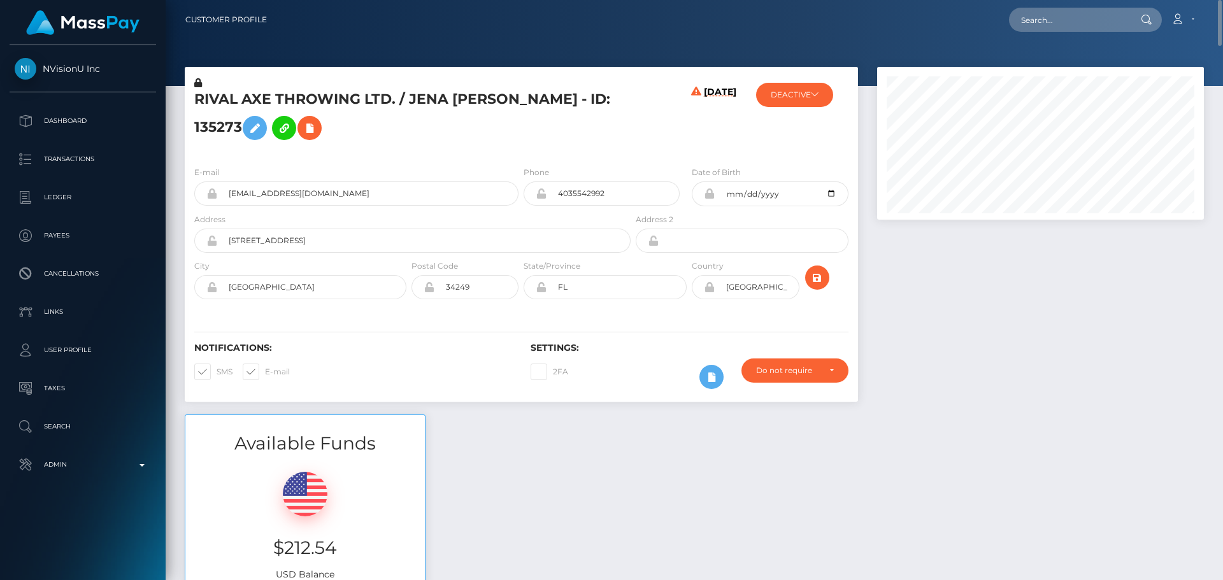
click at [428, 98] on h5 "RIVAL AXE THROWING LTD. / JENA [PERSON_NAME] - ID: 135273" at bounding box center [408, 118] width 429 height 57
copy h5 "JENA"
click at [520, 99] on h5 "RIVAL AXE THROWING LTD. / JENA [PERSON_NAME] - ID: 135273" at bounding box center [408, 118] width 429 height 57
click at [521, 104] on h5 "RIVAL AXE THROWING LTD. / JENA [PERSON_NAME] - ID: 135273" at bounding box center [408, 118] width 429 height 57
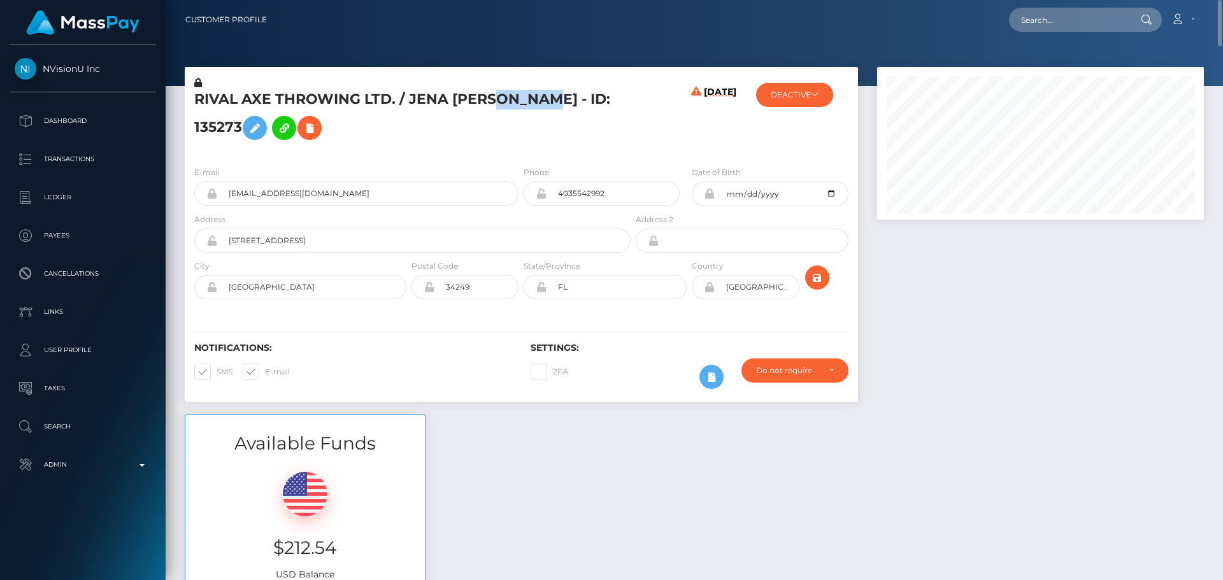
copy h5 "STORMS"
click at [668, 153] on div "[DATE]" at bounding box center [689, 116] width 112 height 80
click at [642, 138] on div "[DATE]" at bounding box center [689, 116] width 112 height 80
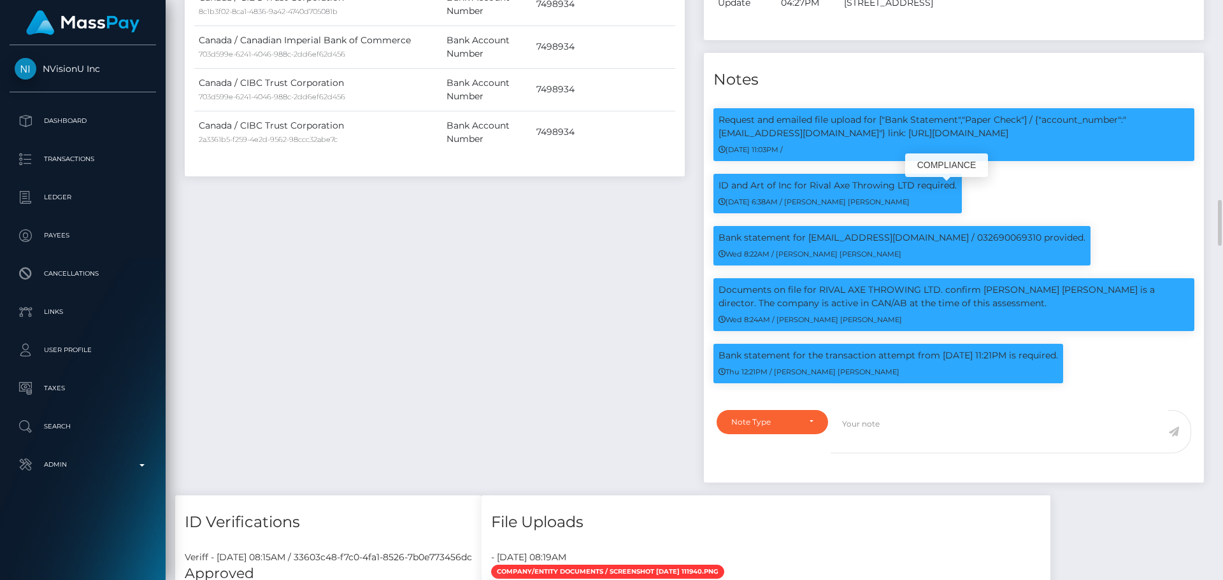
scroll to position [1783, 0]
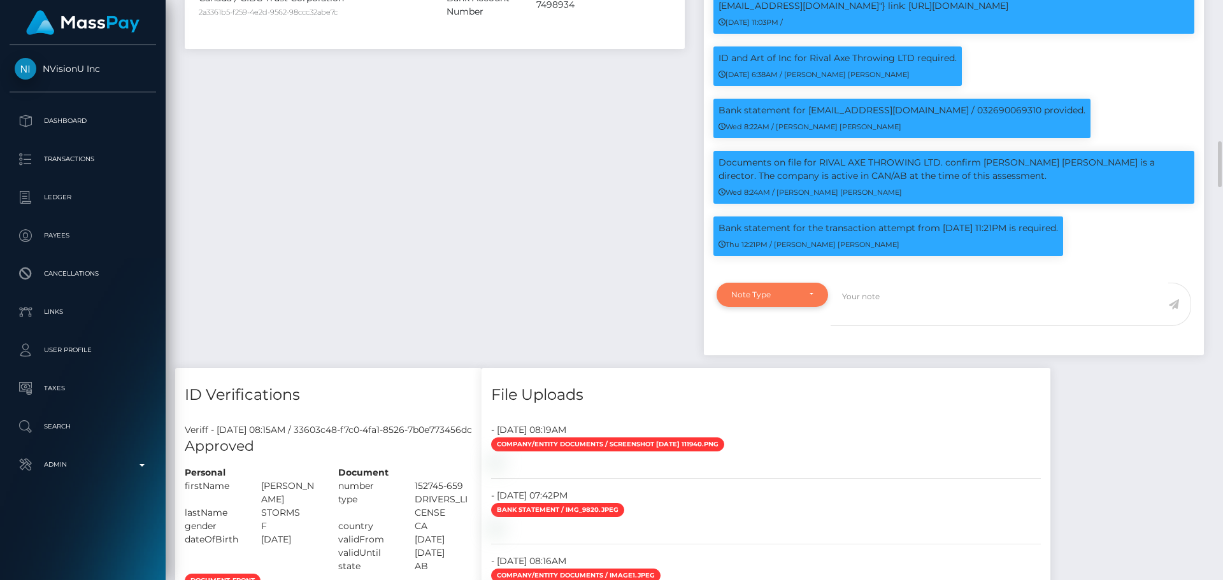
click at [795, 300] on div "Note Type" at bounding box center [765, 295] width 68 height 10
click at [789, 394] on link "Clear Compliance" at bounding box center [771, 383] width 111 height 24
select select "CLEAR_COMPLIANCE"
click at [897, 318] on textarea at bounding box center [999, 305] width 338 height 44
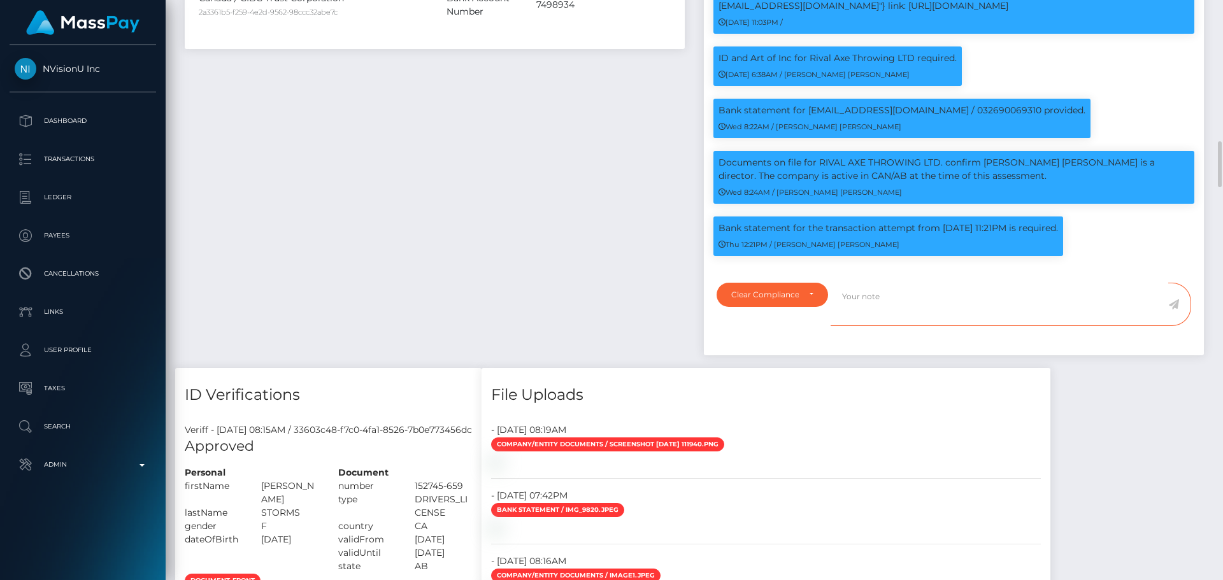
paste textarea "Bank statement provided for showing that the bank account belongs to Heather Ni…"
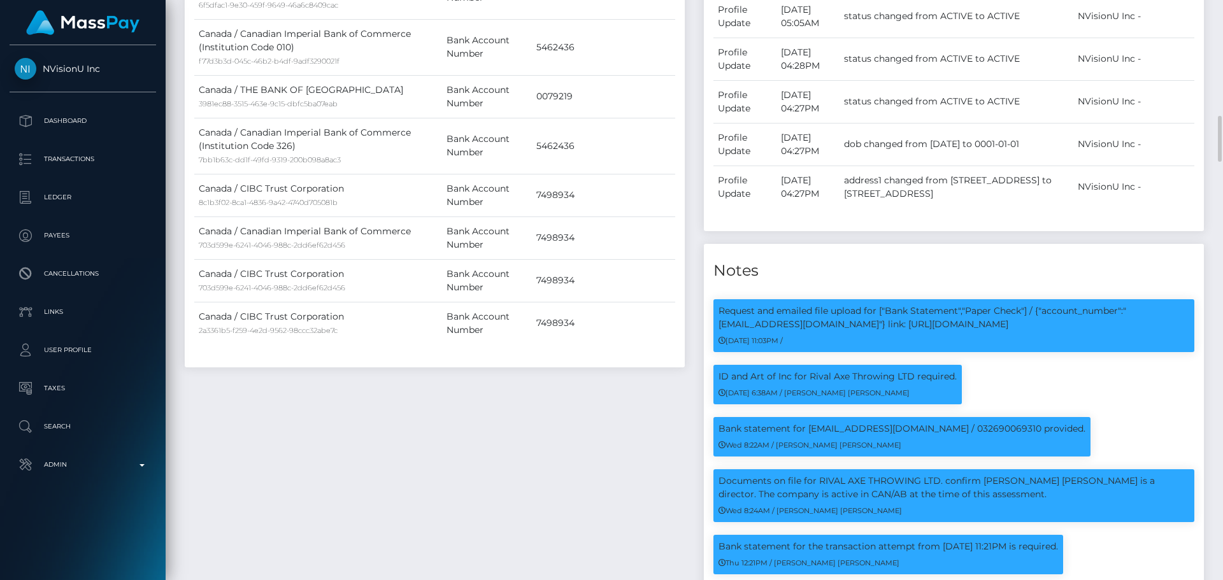
scroll to position [1847, 0]
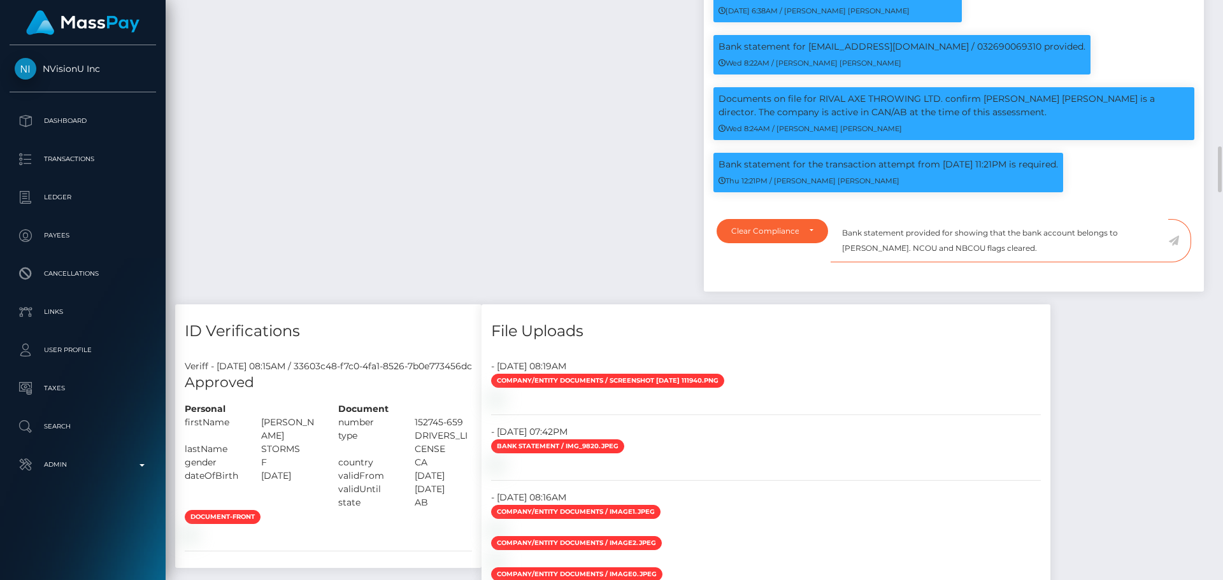
click at [952, 252] on textarea "Bank statement provided for showing that the bank account belongs to Heather Ni…" at bounding box center [999, 241] width 338 height 44
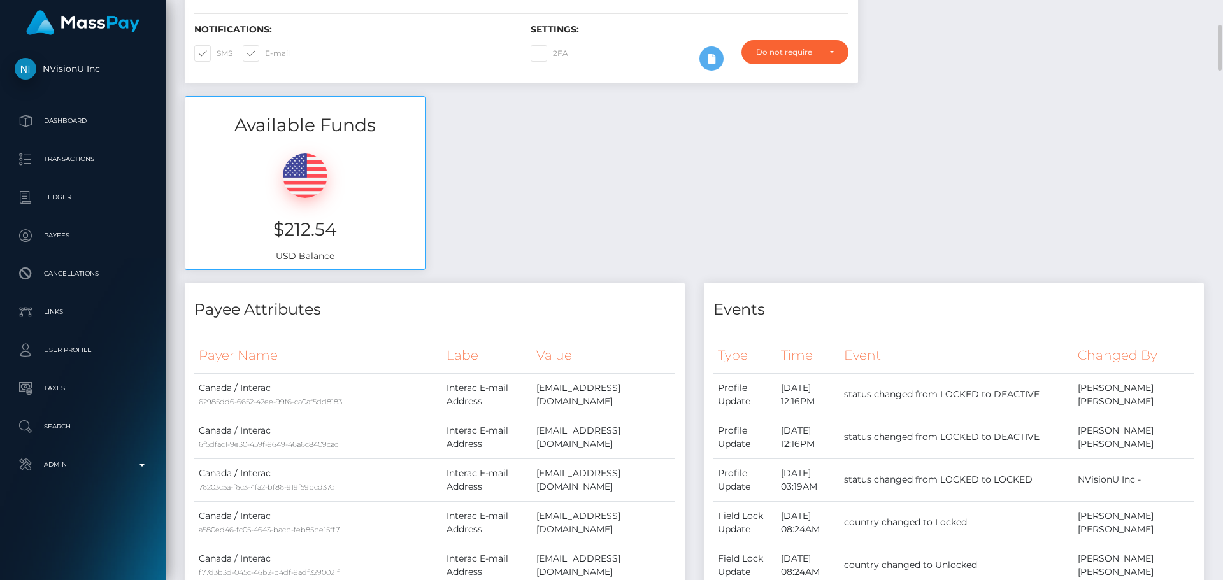
scroll to position [0, 0]
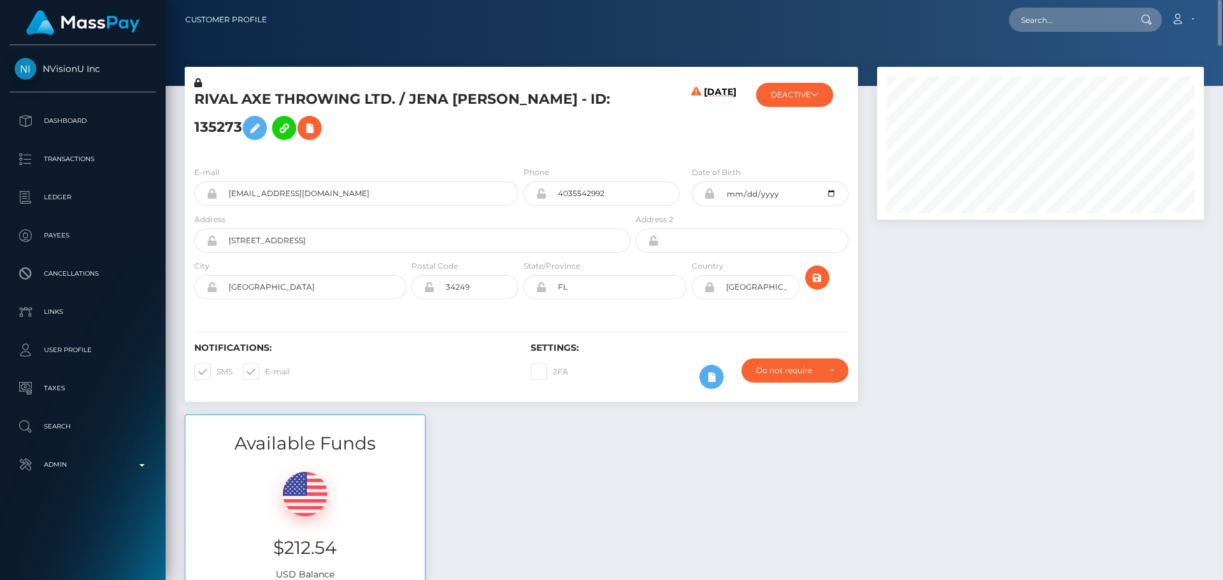
click at [430, 101] on h5 "RIVAL AXE THROWING LTD. / JENA LYNN STORMS - ID: 135273" at bounding box center [408, 118] width 429 height 57
drag, startPoint x: 430, startPoint y: 101, endPoint x: 518, endPoint y: 92, distance: 87.8
click at [518, 92] on h5 "RIVAL AXE THROWING LTD. / JENA LYNN STORMS - ID: 135273" at bounding box center [408, 118] width 429 height 57
copy h5 "JENA LYNN STORMS"
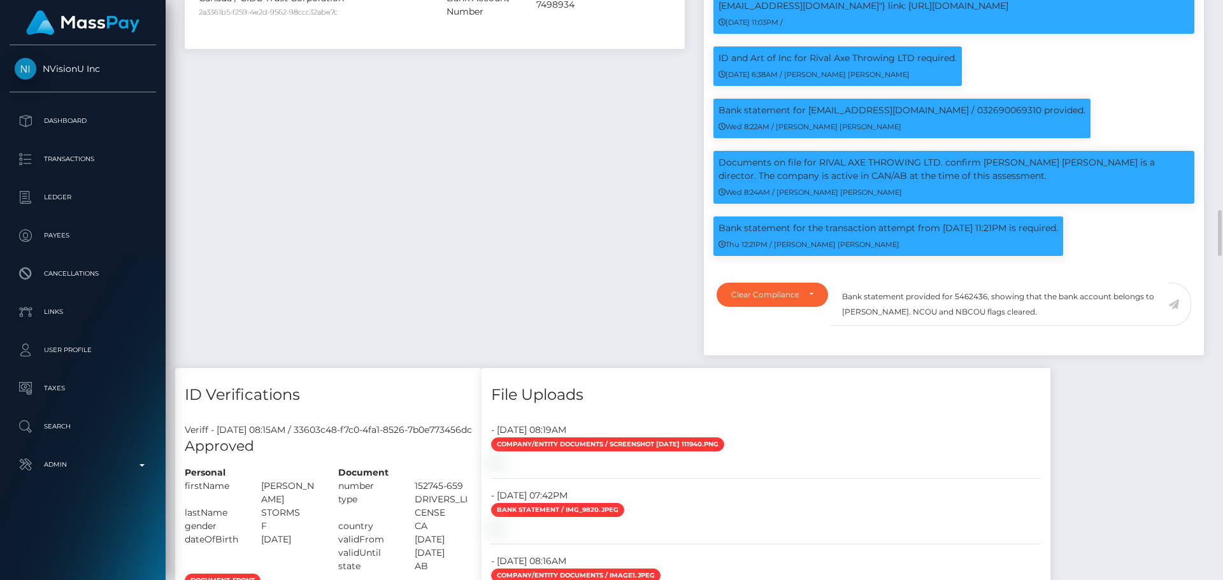
scroll to position [1847, 0]
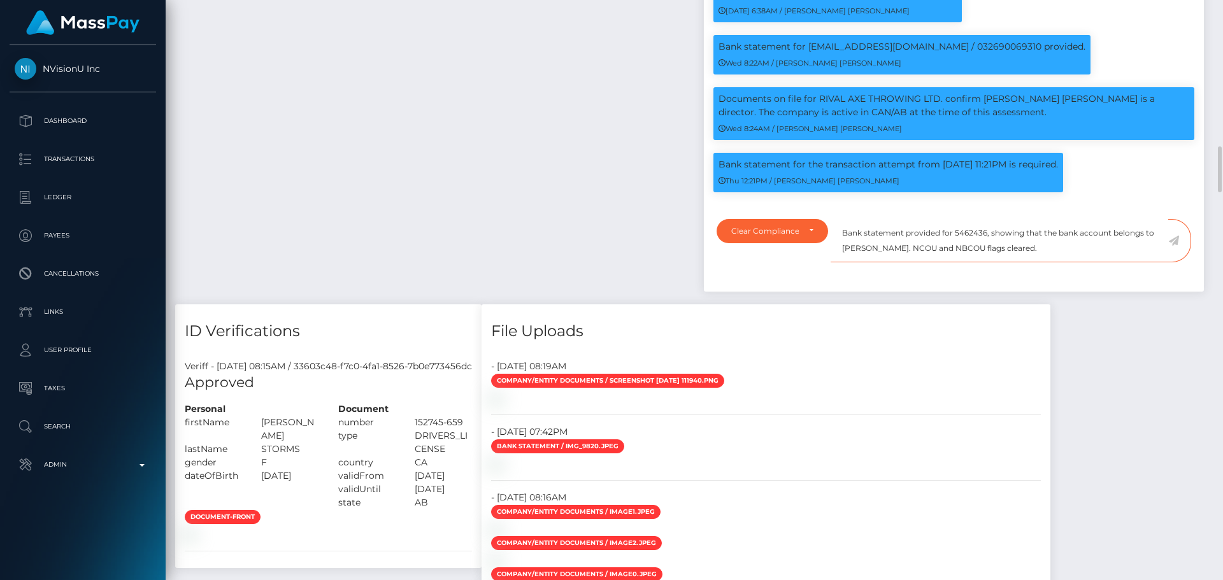
click at [856, 263] on textarea "Bank statement provided for 5462436, showing that the bank account belongs to H…" at bounding box center [999, 241] width 338 height 44
drag, startPoint x: 856, startPoint y: 265, endPoint x: 895, endPoint y: 265, distance: 39.5
click at [895, 263] on textarea "Bank statement provided for 5462436, showing that the bank account belongs to H…" at bounding box center [999, 241] width 338 height 44
click at [883, 263] on textarea "Bank statement provided for 5462436, showing that the bank account belongs to H…" at bounding box center [999, 241] width 338 height 44
click at [849, 263] on textarea "Bank statement provided for 5462436, showing that the bank account belongs to H…" at bounding box center [999, 241] width 338 height 44
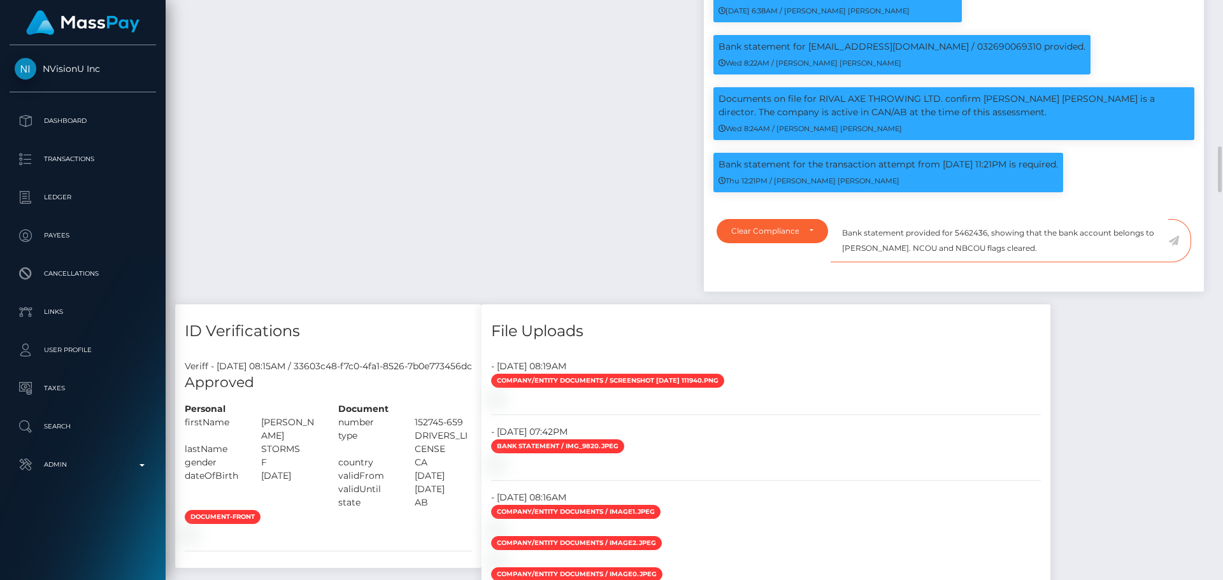
drag, startPoint x: 849, startPoint y: 267, endPoint x: 912, endPoint y: 267, distance: 63.0
click at [912, 263] on textarea "Bank statement provided for 5462436, showing that the bank account belongs to H…" at bounding box center [999, 241] width 338 height 44
paste textarea "JENA LYNN STORMS"
type textarea "Bank statement provided for 5462436, showing that the bank account belongs to J…"
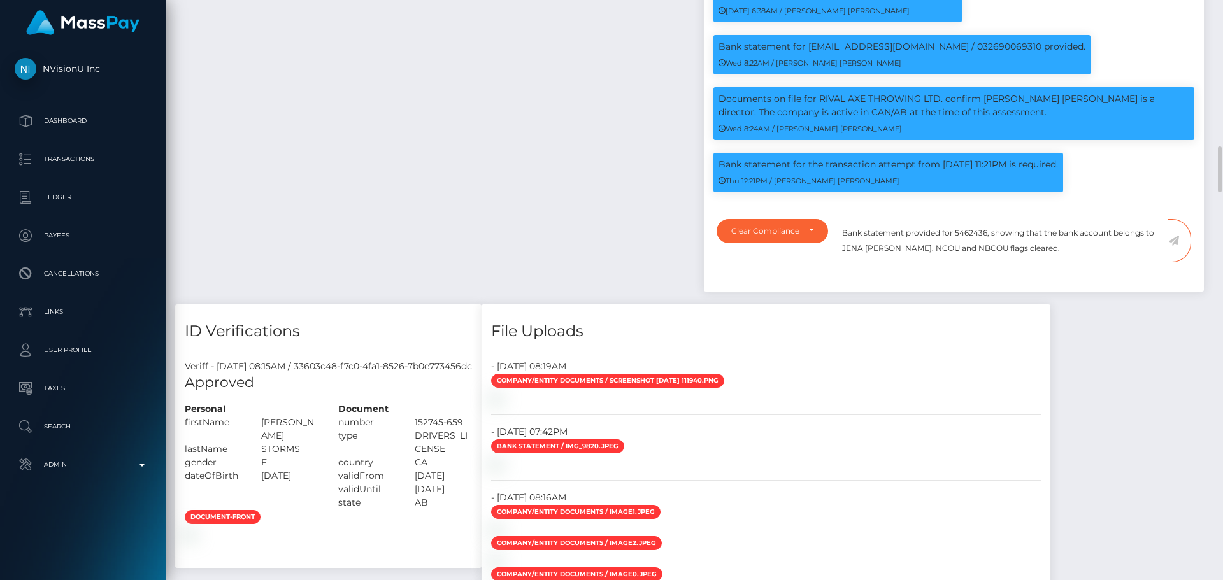
drag, startPoint x: 1062, startPoint y: 267, endPoint x: 845, endPoint y: 247, distance: 218.0
click at [841, 249] on textarea "Bank statement provided for 5462436, showing that the bank account belongs to J…" at bounding box center [999, 241] width 338 height 44
click at [1068, 263] on textarea "Bank statement provided for 5462436, showing that the bank account belongs to J…" at bounding box center [999, 241] width 338 height 44
click at [1067, 263] on textarea "Bank statement provided for 5462436, showing that the bank account belongs to J…" at bounding box center [999, 241] width 338 height 44
click at [1086, 263] on textarea "Bank statement provided for 5462436, showing that the bank account belongs to J…" at bounding box center [999, 241] width 338 height 44
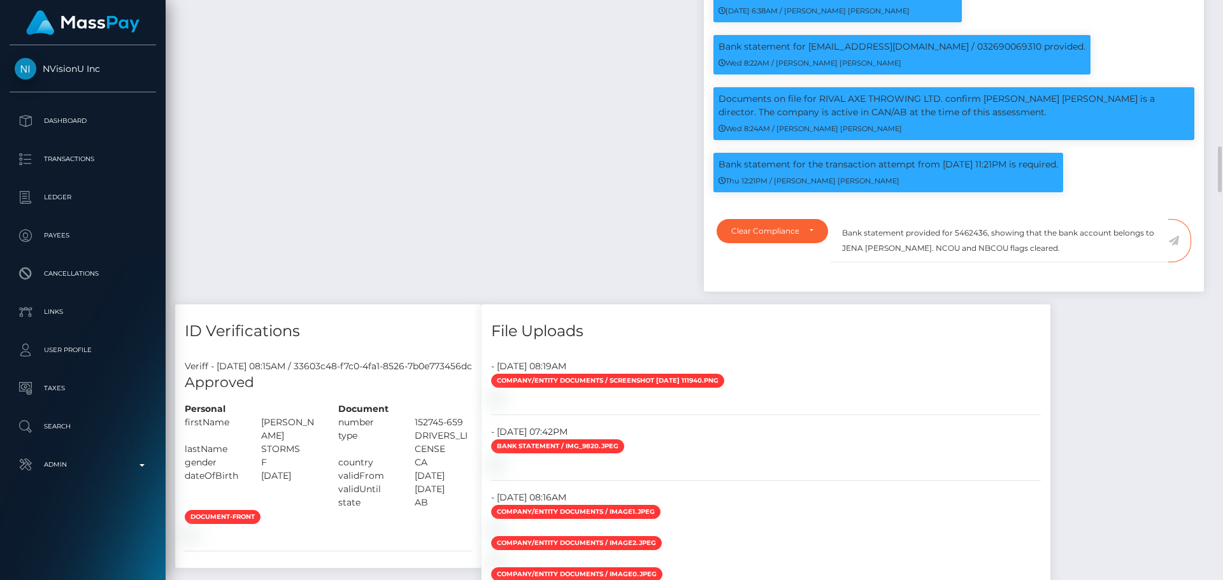
click at [1174, 246] on icon at bounding box center [1173, 241] width 11 height 10
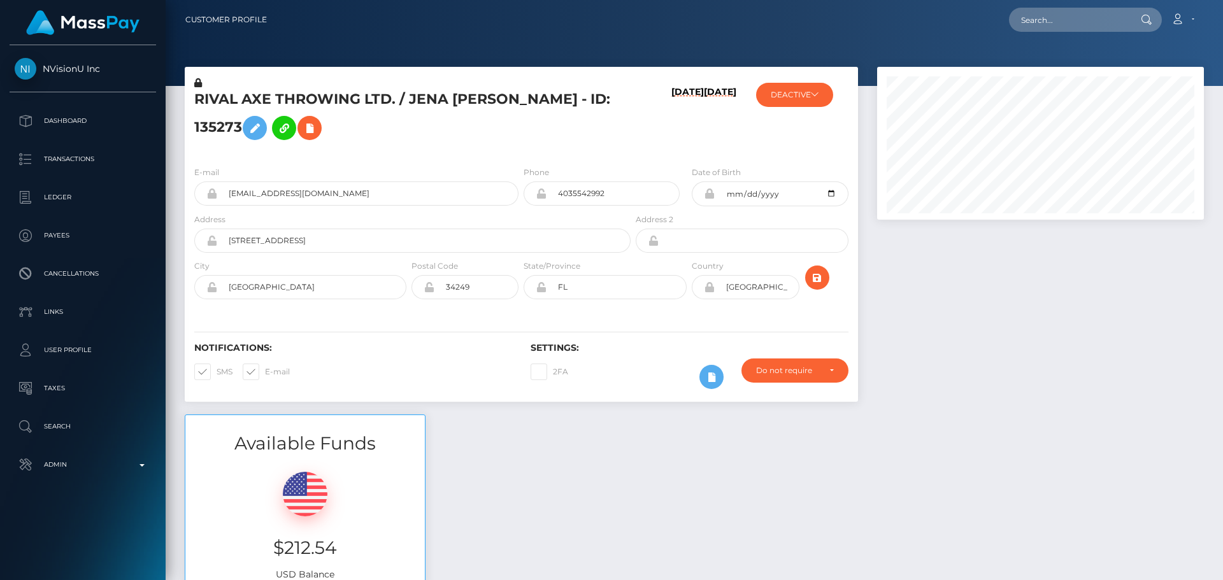
scroll to position [153, 327]
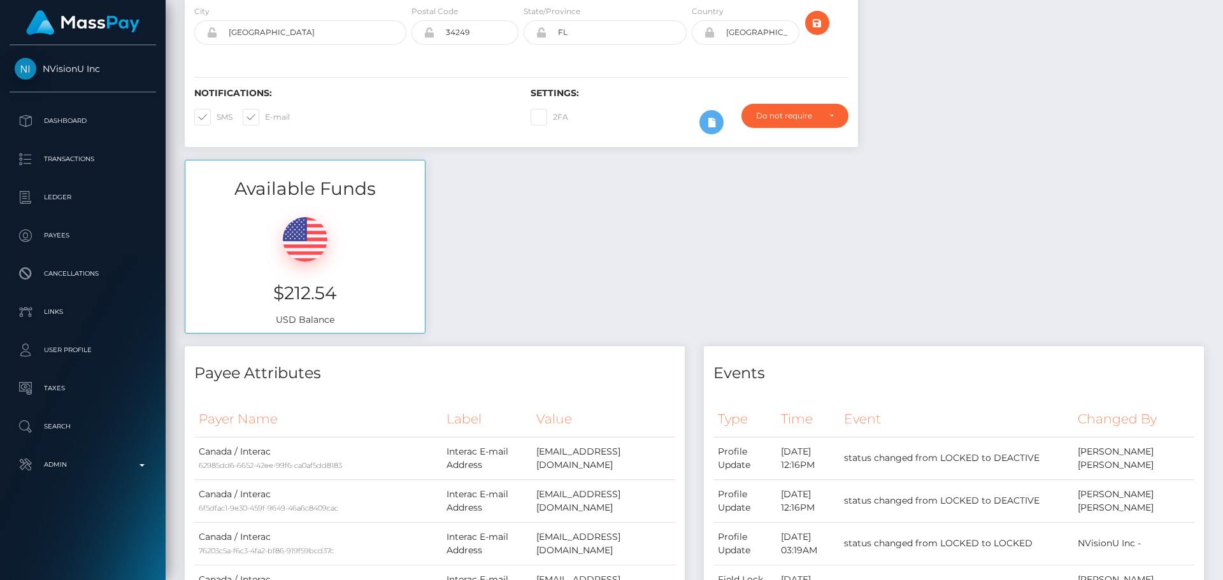
scroll to position [0, 0]
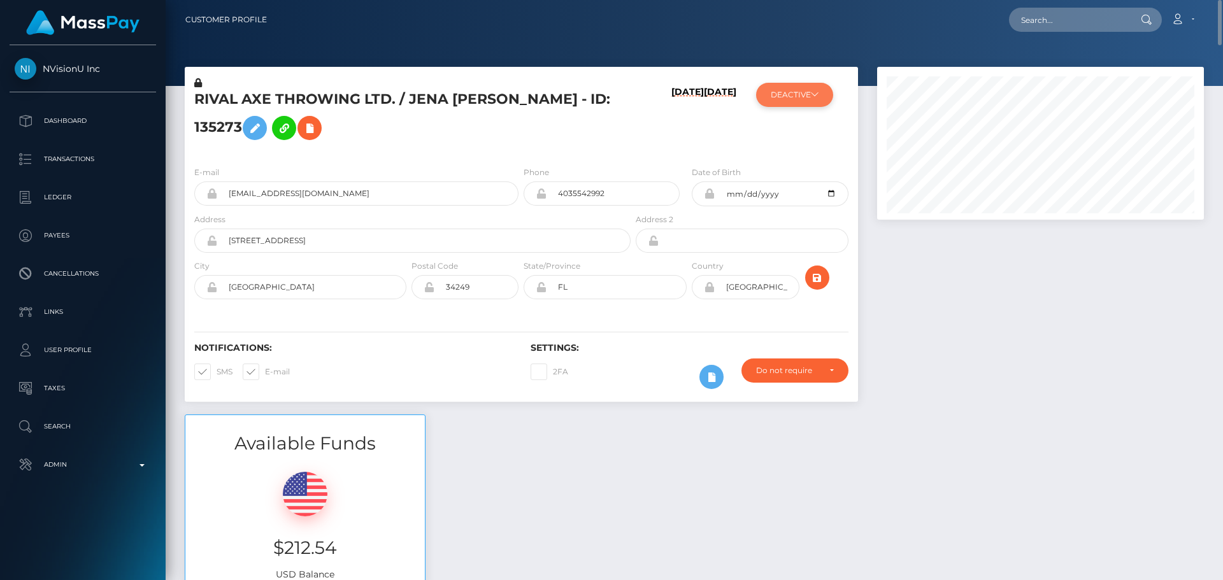
click at [798, 96] on button "DEACTIVE" at bounding box center [794, 95] width 77 height 24
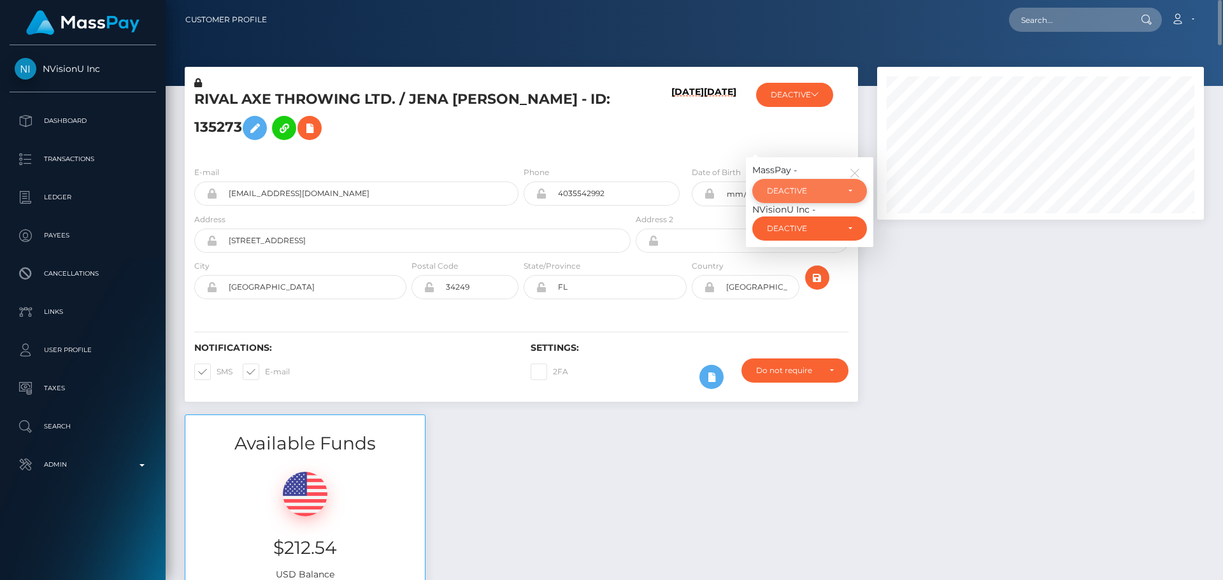
click at [786, 190] on div "DEACTIVE" at bounding box center [802, 191] width 71 height 10
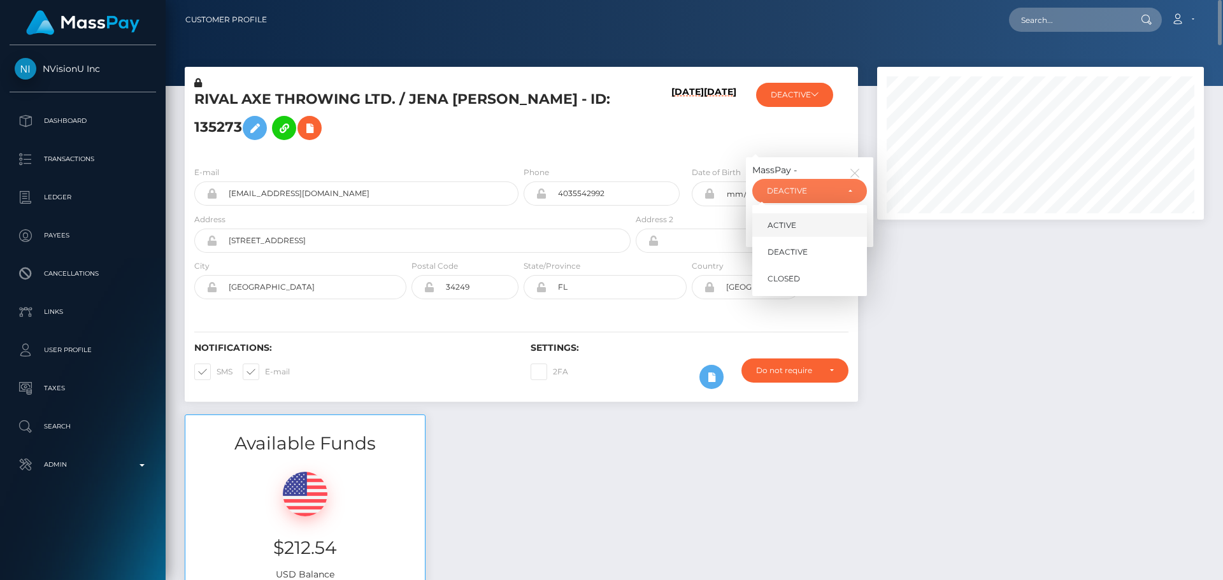
click at [790, 220] on span "ACTIVE" at bounding box center [781, 225] width 29 height 11
select select "ACTIVE"
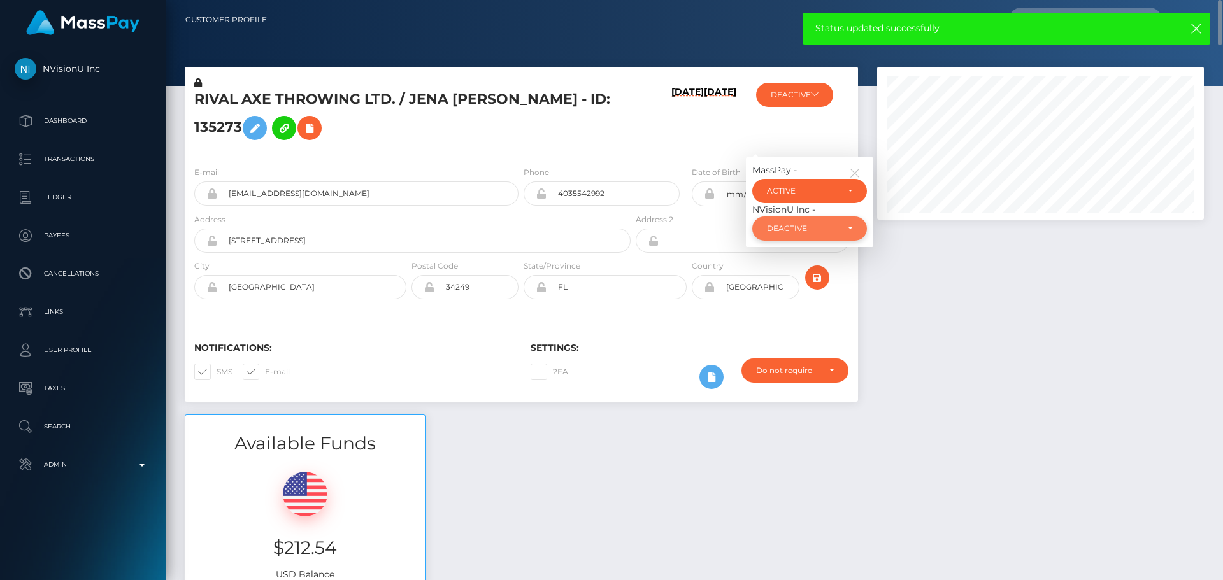
click at [806, 226] on div "DEACTIVE" at bounding box center [802, 229] width 71 height 10
click at [801, 259] on link "ACTIVE" at bounding box center [809, 263] width 115 height 24
select select "ACTIVE"
click at [856, 170] on icon "button" at bounding box center [854, 172] width 11 height 11
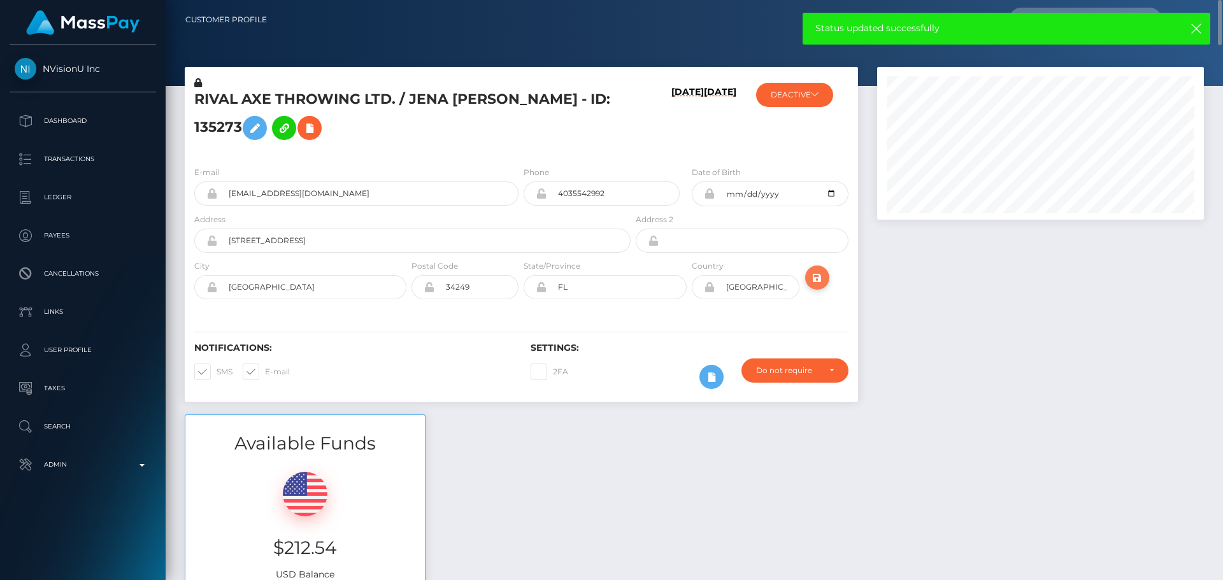
click at [825, 284] on button "submit" at bounding box center [817, 278] width 24 height 24
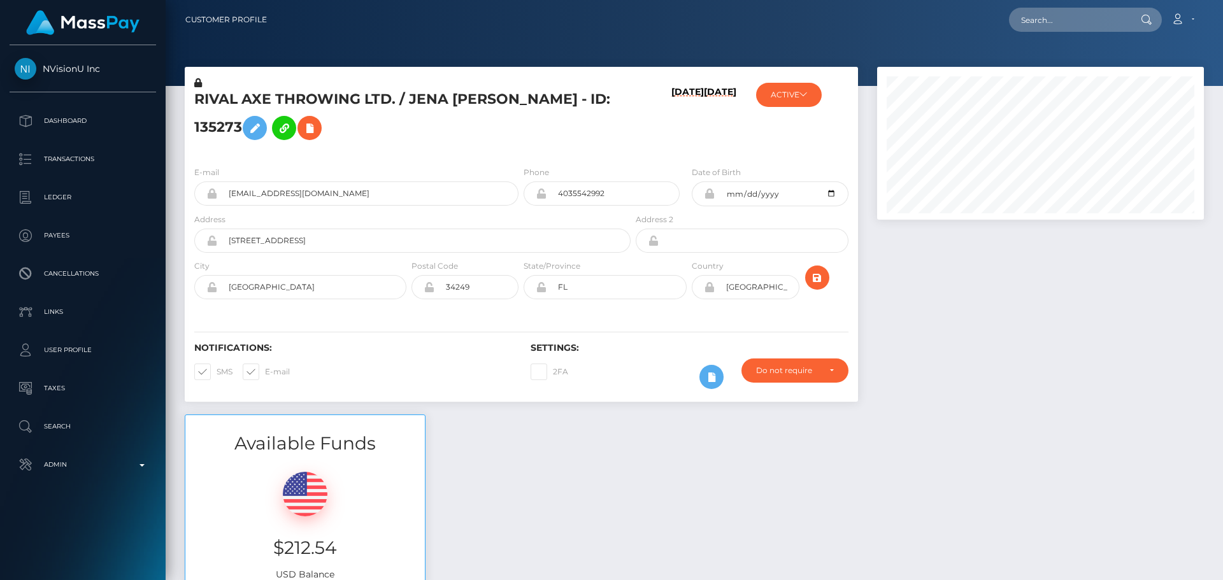
scroll to position [153, 327]
click at [627, 144] on div "RIVAL AXE THROWING LTD. / JENA [PERSON_NAME] - ID: 135273" at bounding box center [409, 116] width 448 height 80
click at [820, 276] on icon "submit" at bounding box center [816, 278] width 15 height 16
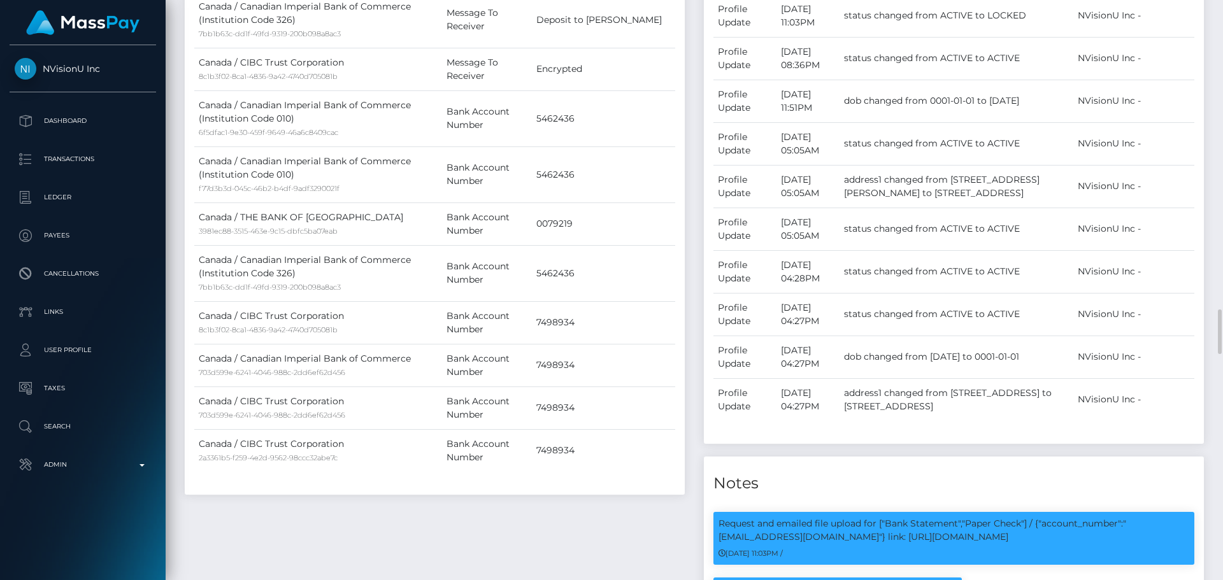
scroll to position [1719, 0]
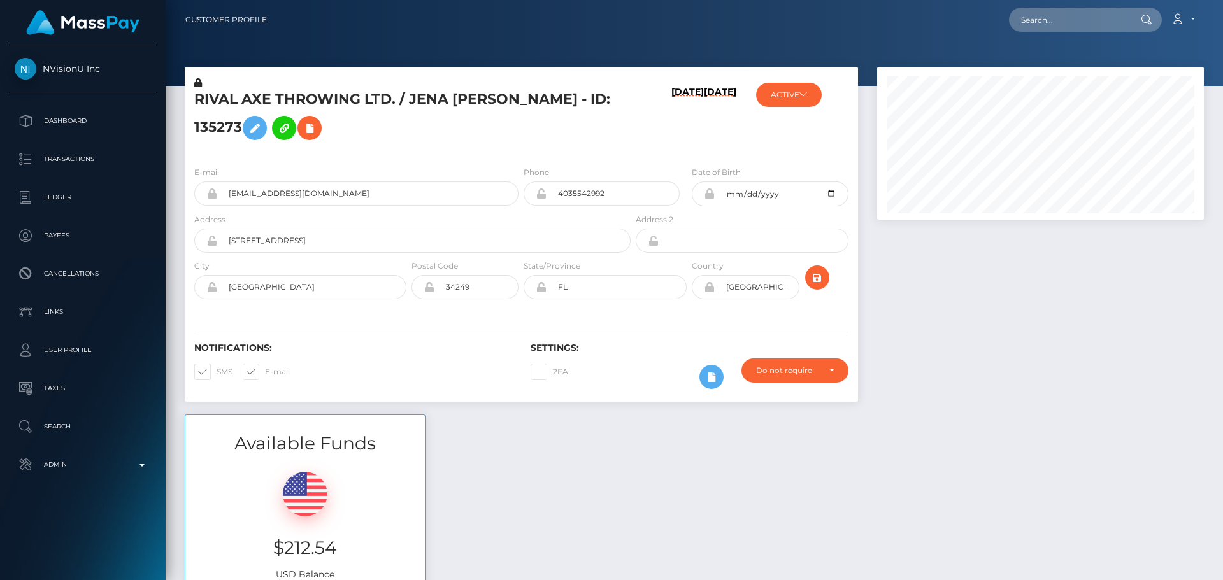
scroll to position [153, 327]
click at [377, 101] on h5 "RIVAL AXE THROWING LTD. / JENA LYNN STORMS - ID: 135273" at bounding box center [408, 118] width 429 height 57
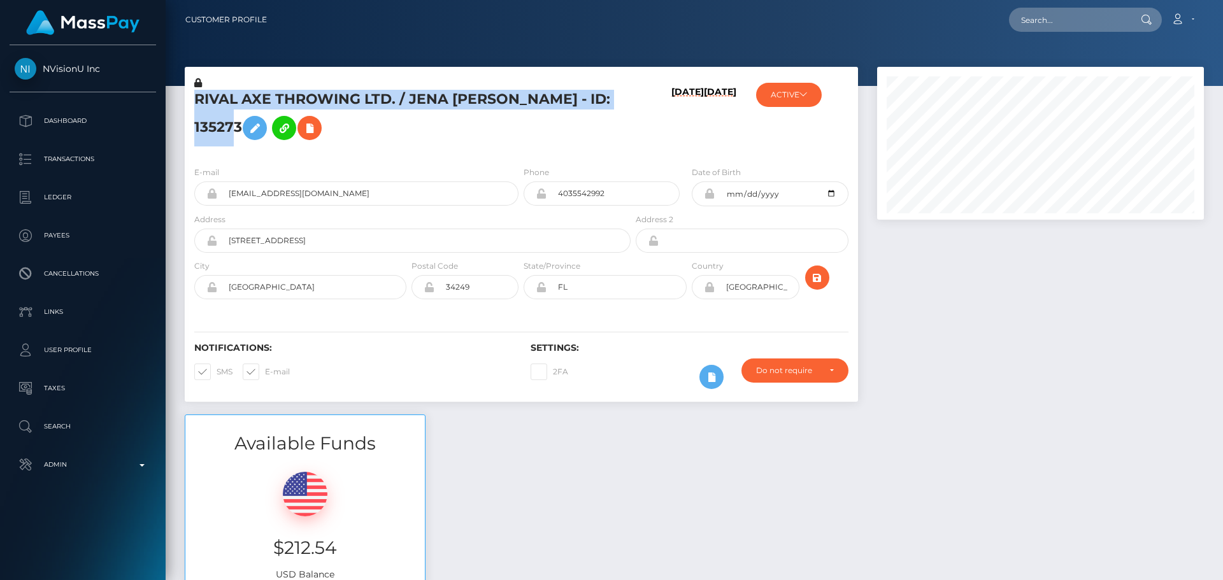
click at [377, 101] on h5 "RIVAL AXE THROWING LTD. / JENA LYNN STORMS - ID: 135273" at bounding box center [408, 118] width 429 height 57
copy h5 "RIVAL AXE THROWING LTD. / JENA LYNN STORMS - ID: 135273"
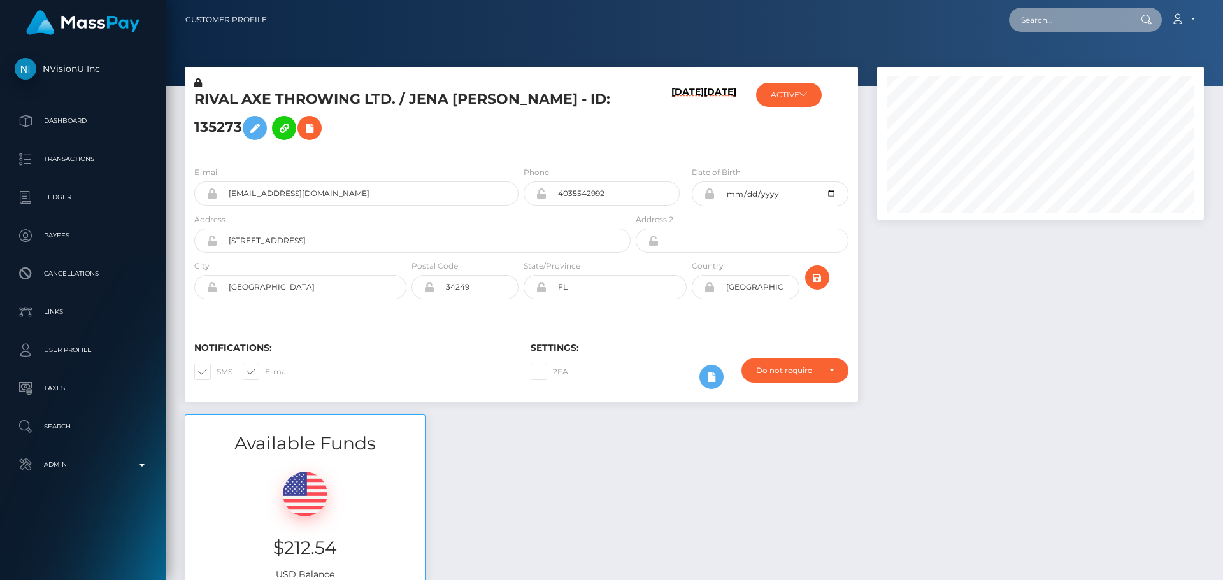
click at [1055, 15] on input "text" at bounding box center [1069, 20] width 120 height 24
paste input "799585549374468096"
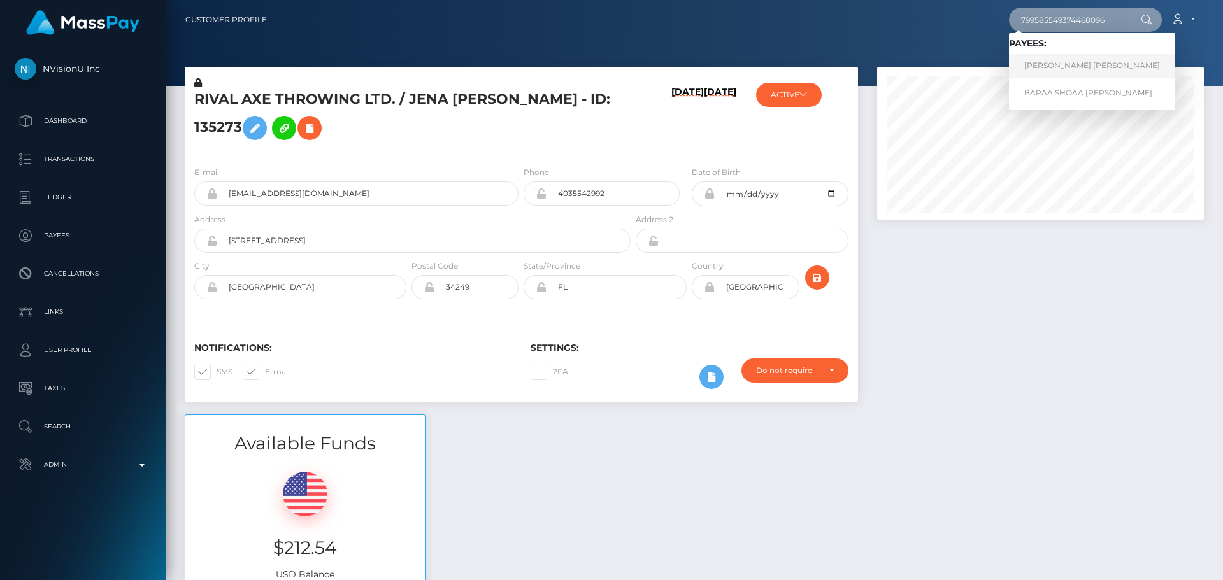
type input "799585549374468096"
click at [1046, 62] on link "[PERSON_NAME] [PERSON_NAME]" at bounding box center [1092, 66] width 166 height 24
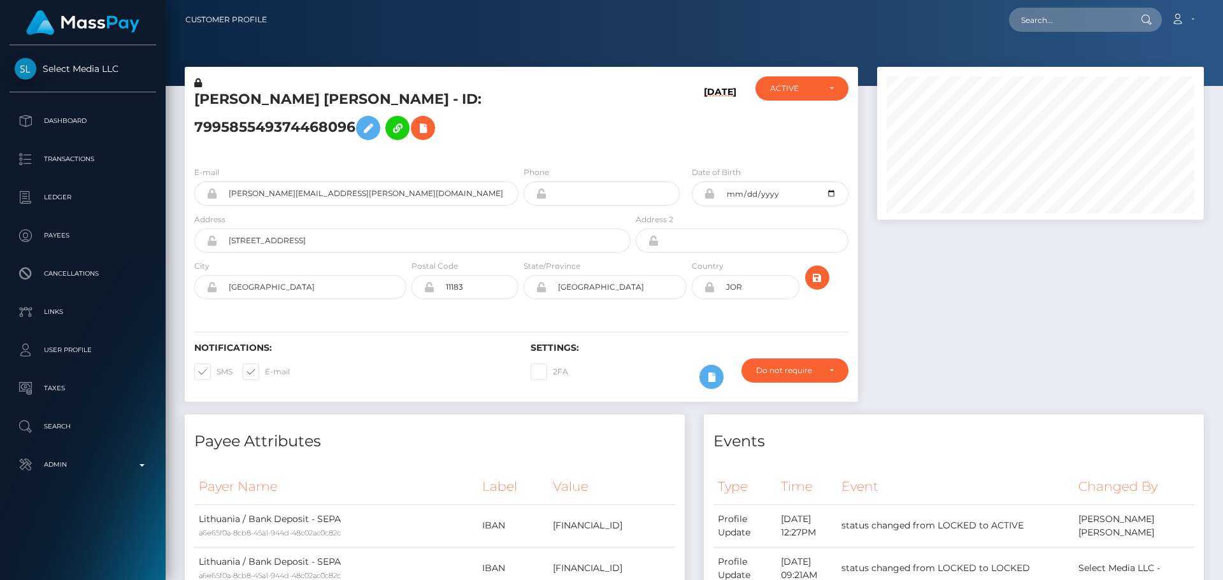
scroll to position [153, 327]
click at [523, 146] on h5 "[PERSON_NAME] [PERSON_NAME] - ID: 799585549374468096" at bounding box center [408, 118] width 429 height 57
click at [521, 146] on h5 "[PERSON_NAME] [PERSON_NAME] - ID: 799585549374468096" at bounding box center [408, 118] width 429 height 57
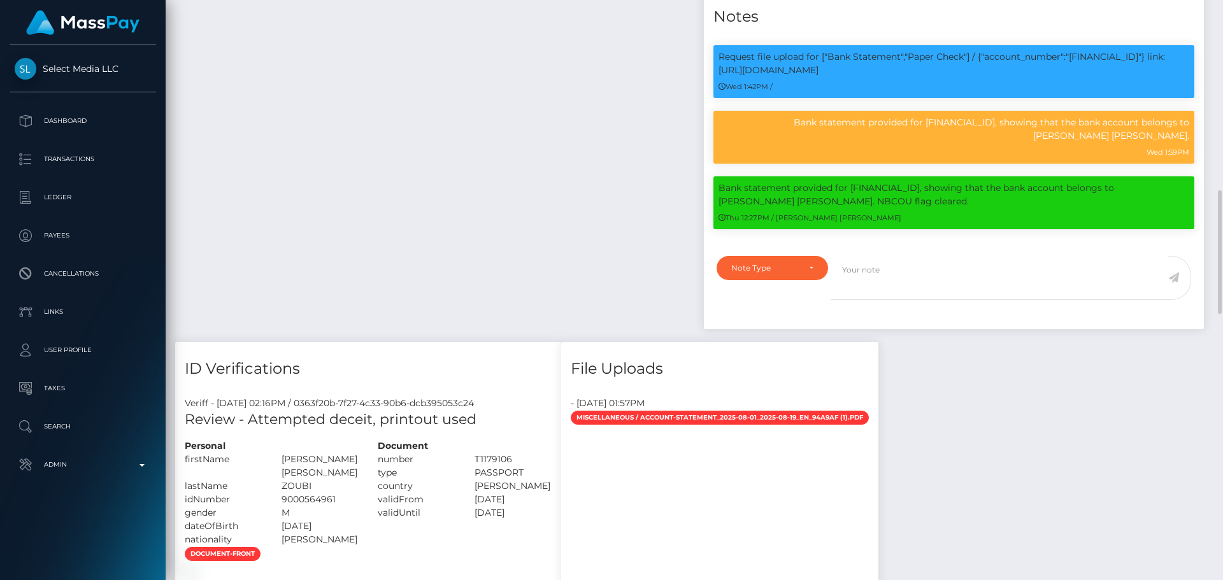
scroll to position [955, 0]
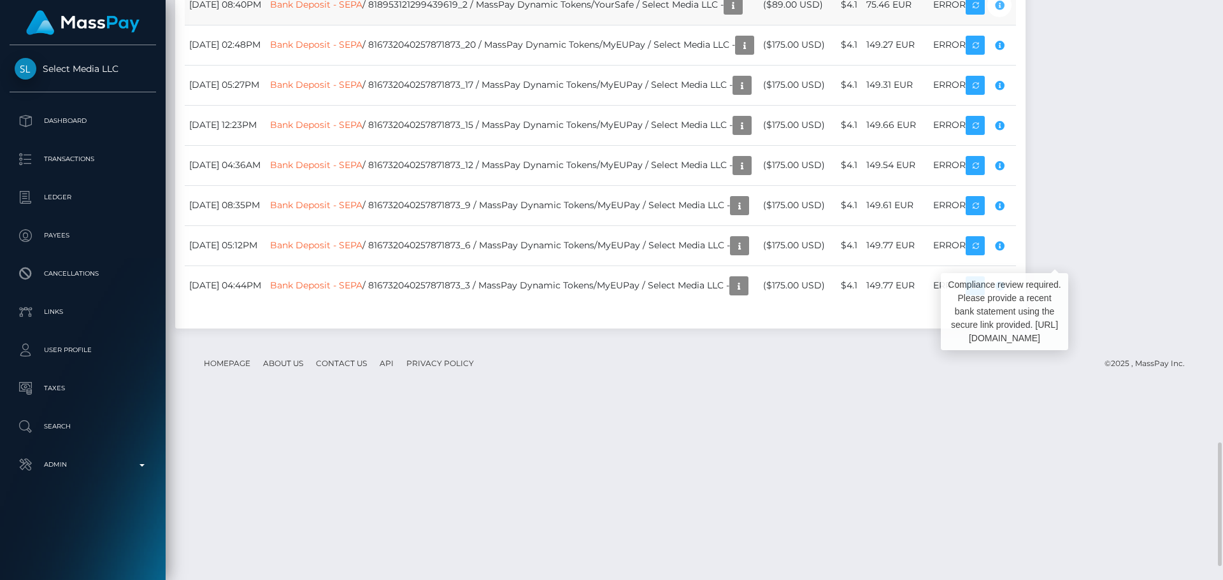
scroll to position [153, 327]
click at [1007, 13] on icon "button" at bounding box center [998, 5] width 15 height 16
drag, startPoint x: 668, startPoint y: 155, endPoint x: 660, endPoint y: 154, distance: 8.3
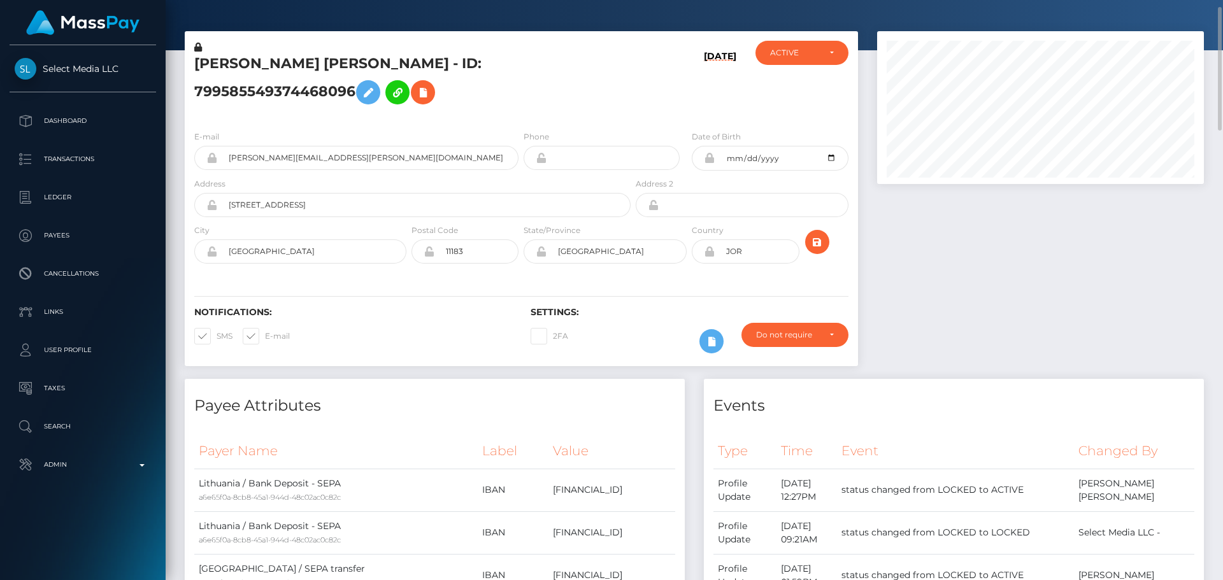
scroll to position [0, 0]
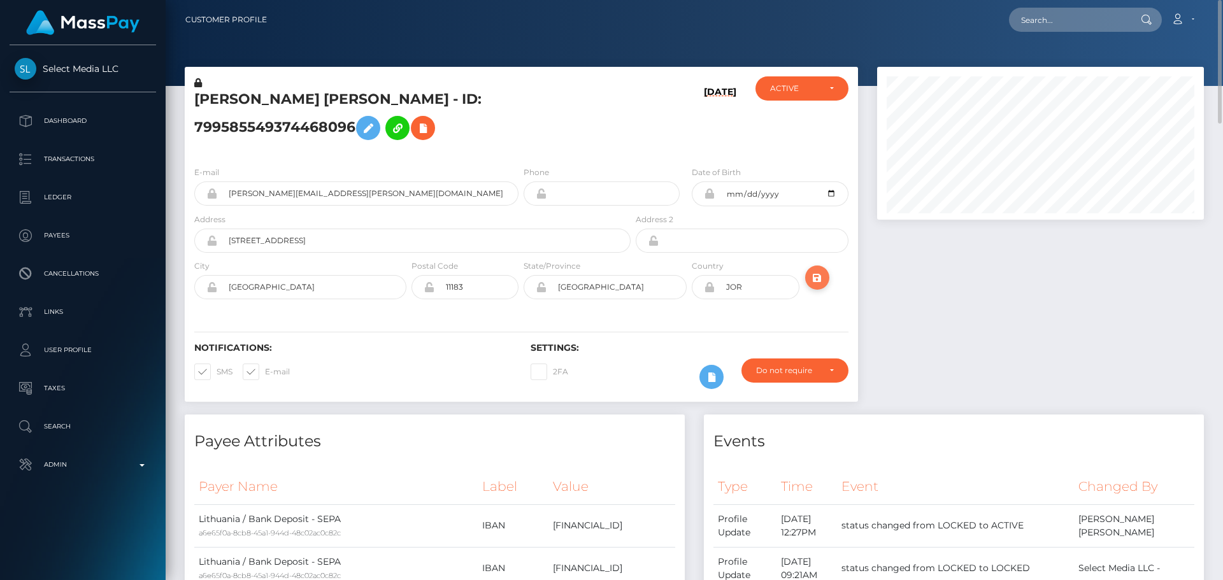
click at [814, 286] on icon "submit" at bounding box center [816, 278] width 15 height 16
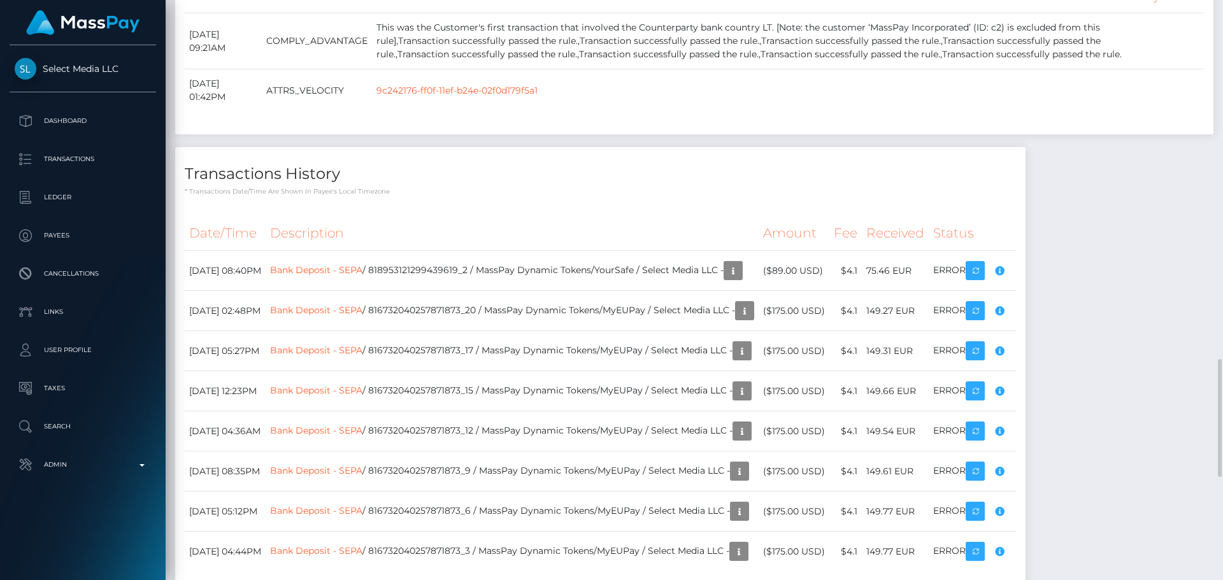
scroll to position [2082, 0]
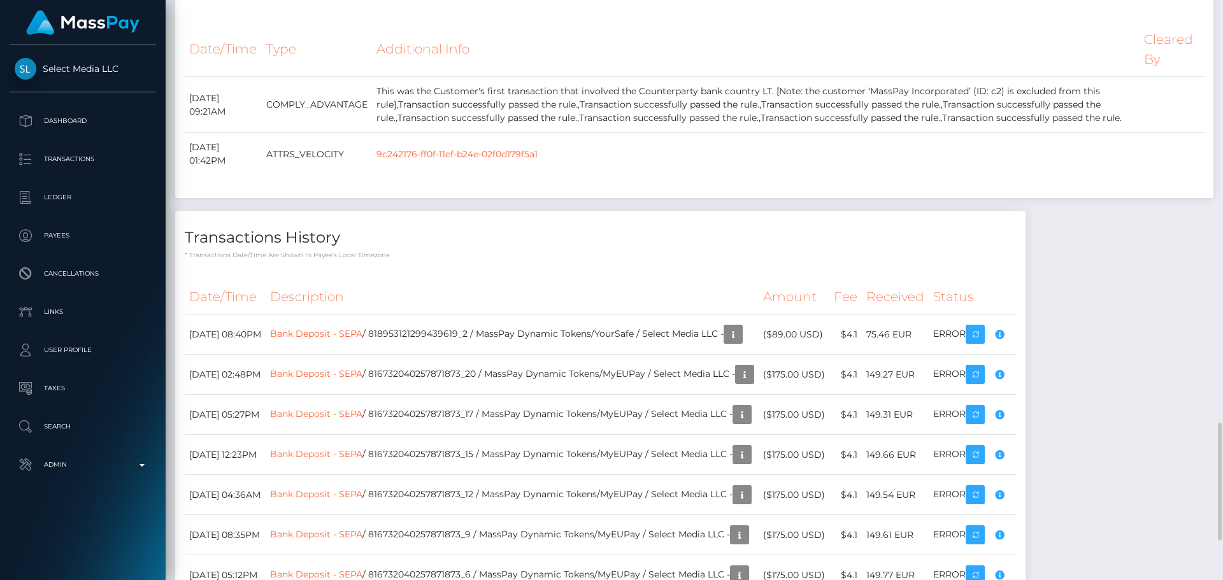
click at [643, 249] on h4 "Transactions History" at bounding box center [600, 238] width 831 height 22
click at [711, 301] on div "Transactions History * Transactions date/time are shown in payee's local timezo…" at bounding box center [600, 434] width 850 height 447
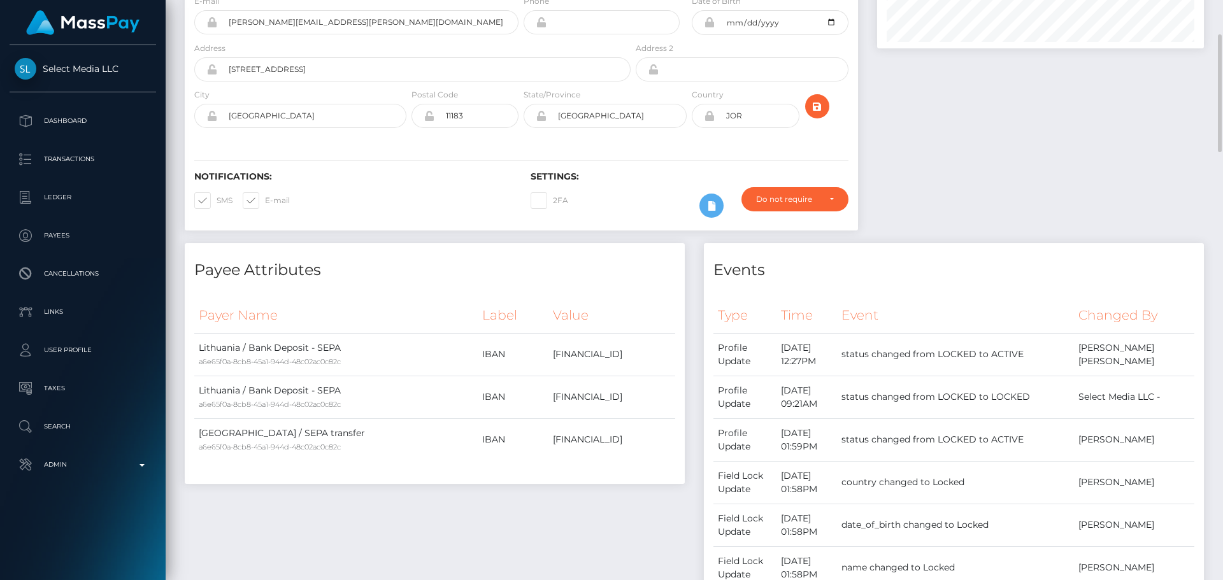
scroll to position [0, 0]
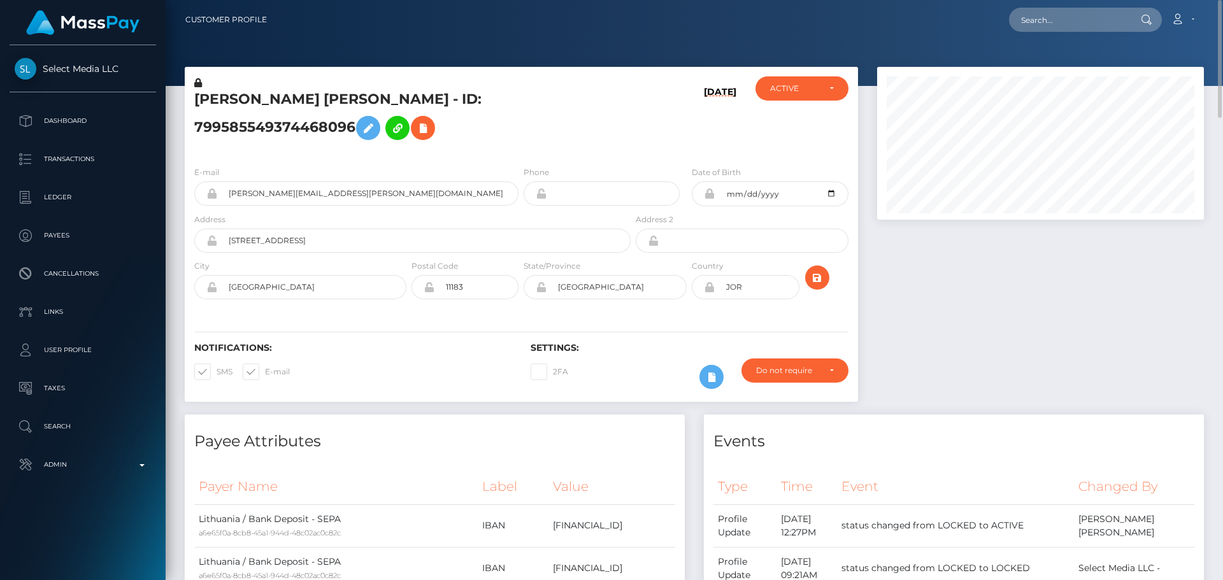
click at [222, 109] on h5 "[PERSON_NAME] [PERSON_NAME] - ID: 799585549374468096" at bounding box center [408, 118] width 429 height 57
copy h5 "RAWHI"
click at [369, 110] on h5 "[PERSON_NAME] [PERSON_NAME] - ID: 799585549374468096" at bounding box center [408, 118] width 429 height 57
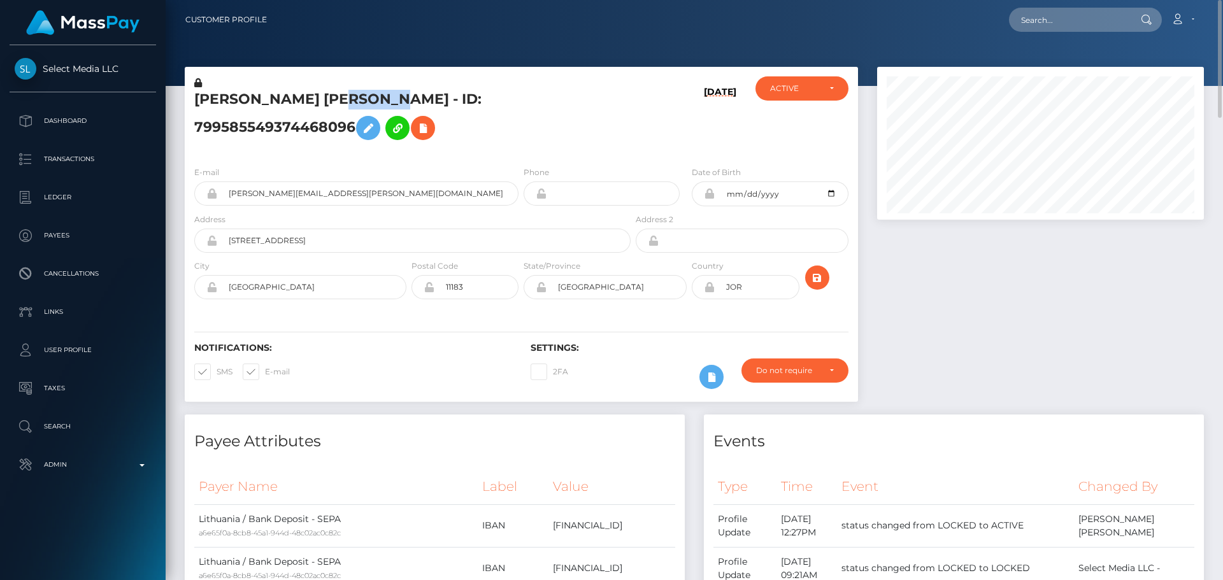
copy h5 "ZOUBI"
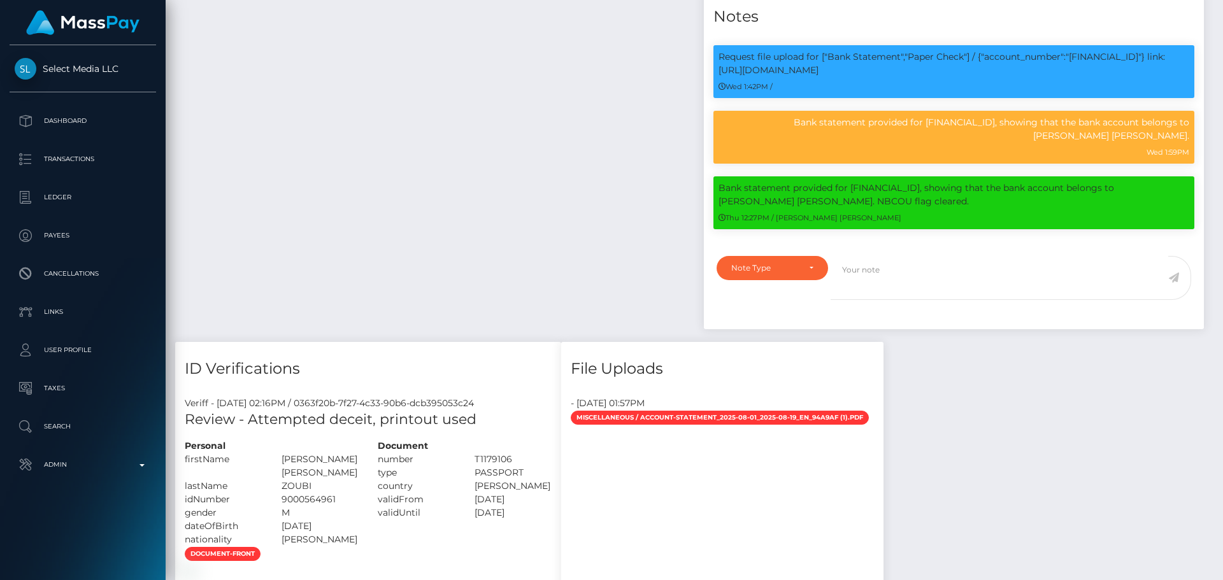
scroll to position [1401, 0]
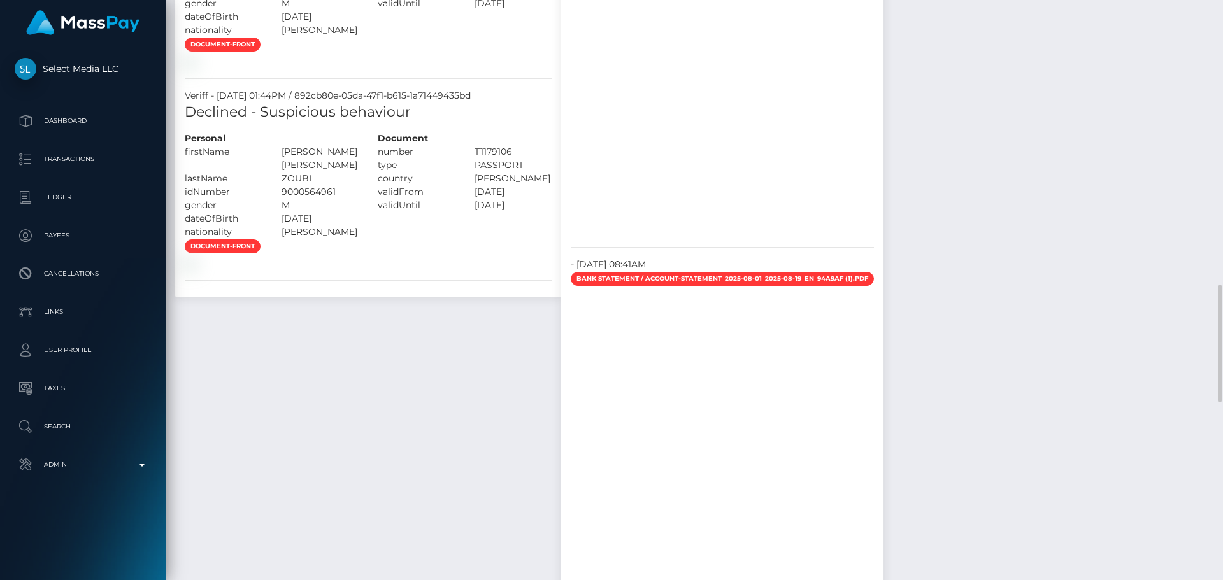
click at [390, 68] on div "document-front" at bounding box center [368, 52] width 386 height 31
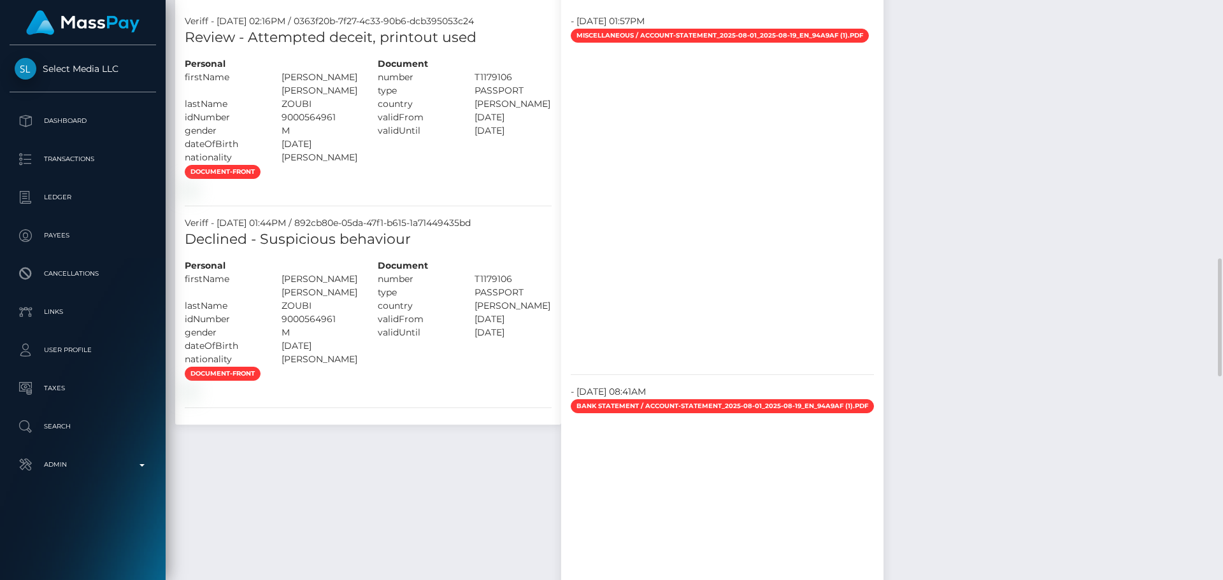
click at [445, 195] on div "document-front" at bounding box center [368, 179] width 386 height 31
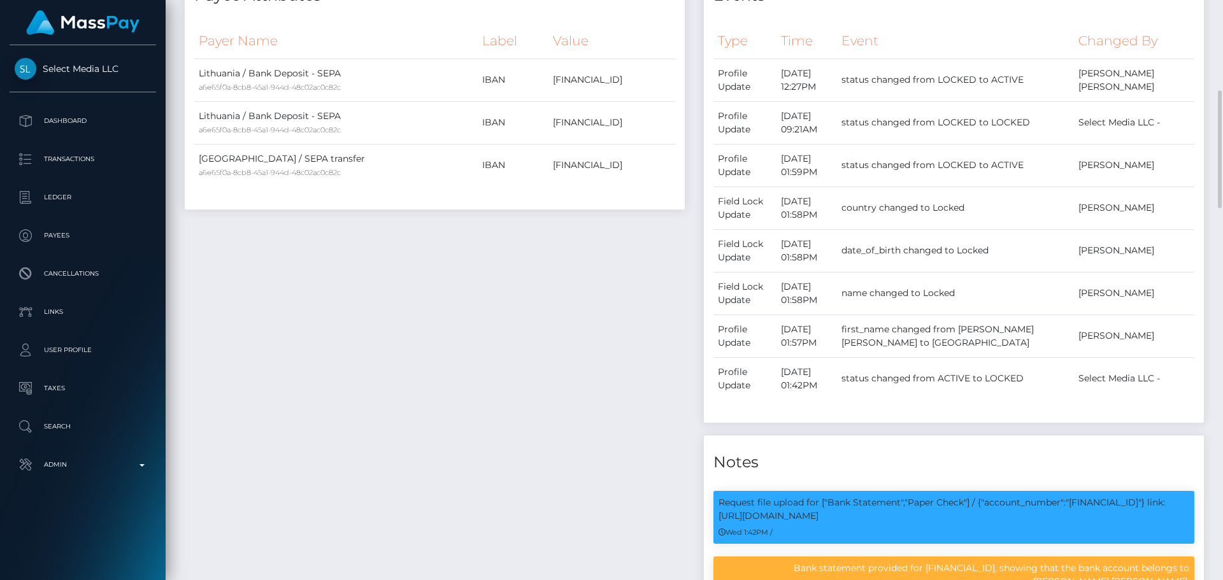
scroll to position [0, 0]
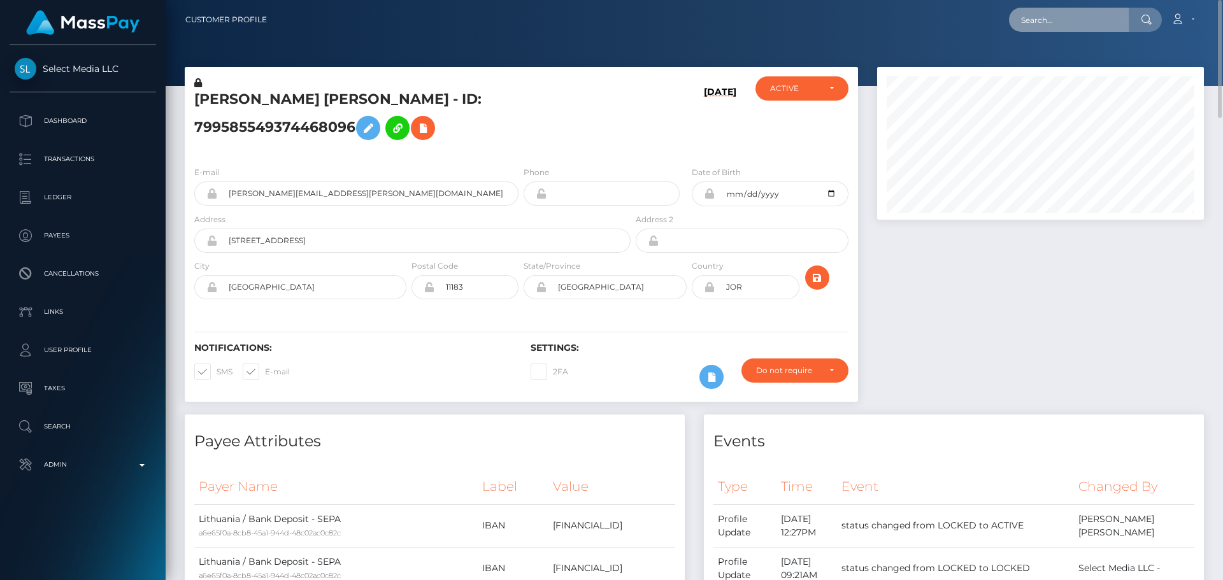
click at [1054, 24] on input "text" at bounding box center [1069, 20] width 120 height 24
paste input "adam.rouhi.ramallah@gmail.com"
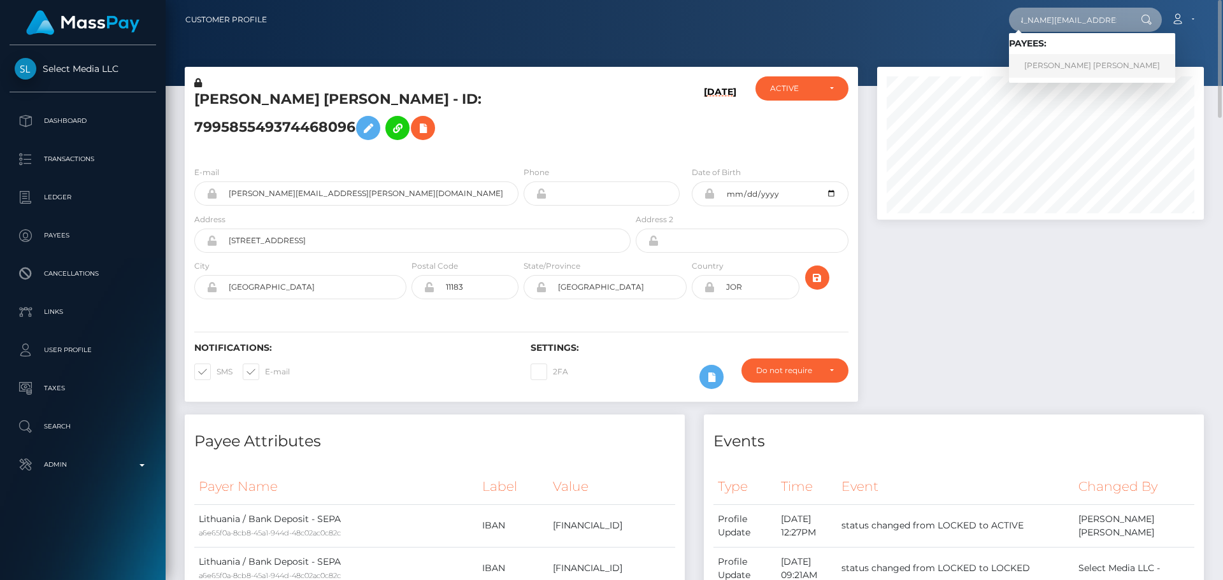
type input "adam.rouhi.ramallah@gmail.com"
click at [1020, 64] on link "RAWHI NAJI RAWHI ZOUBI" at bounding box center [1092, 66] width 166 height 24
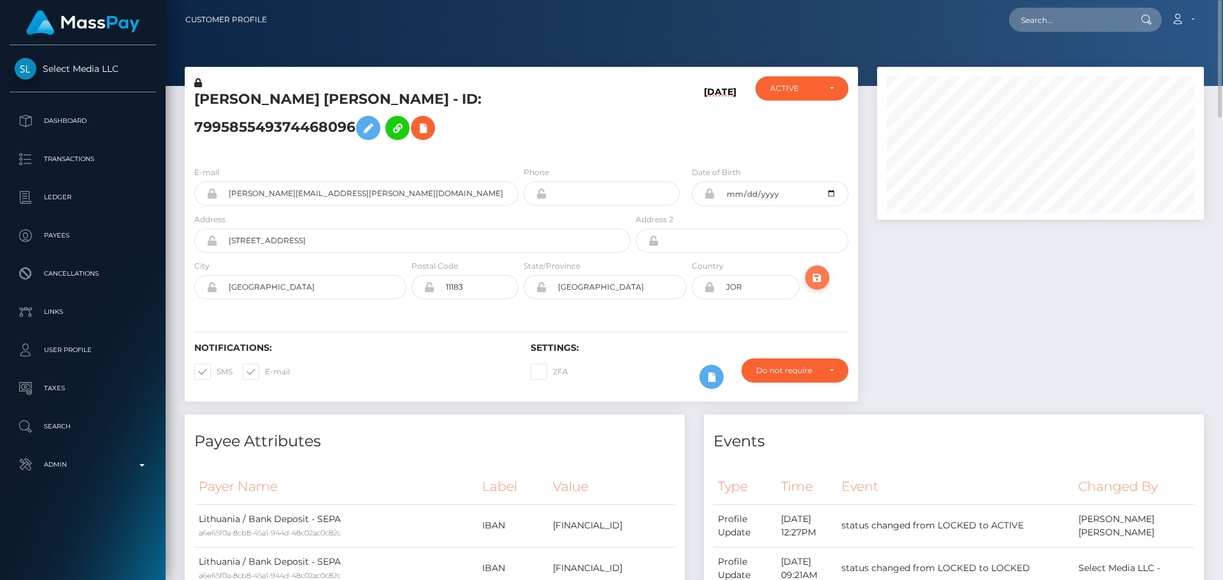
click at [822, 286] on icon "submit" at bounding box center [816, 278] width 15 height 16
click at [819, 286] on icon "submit" at bounding box center [816, 278] width 15 height 16
click at [1050, 27] on input "text" at bounding box center [1069, 20] width 120 height 24
paste input "387226492775444480"
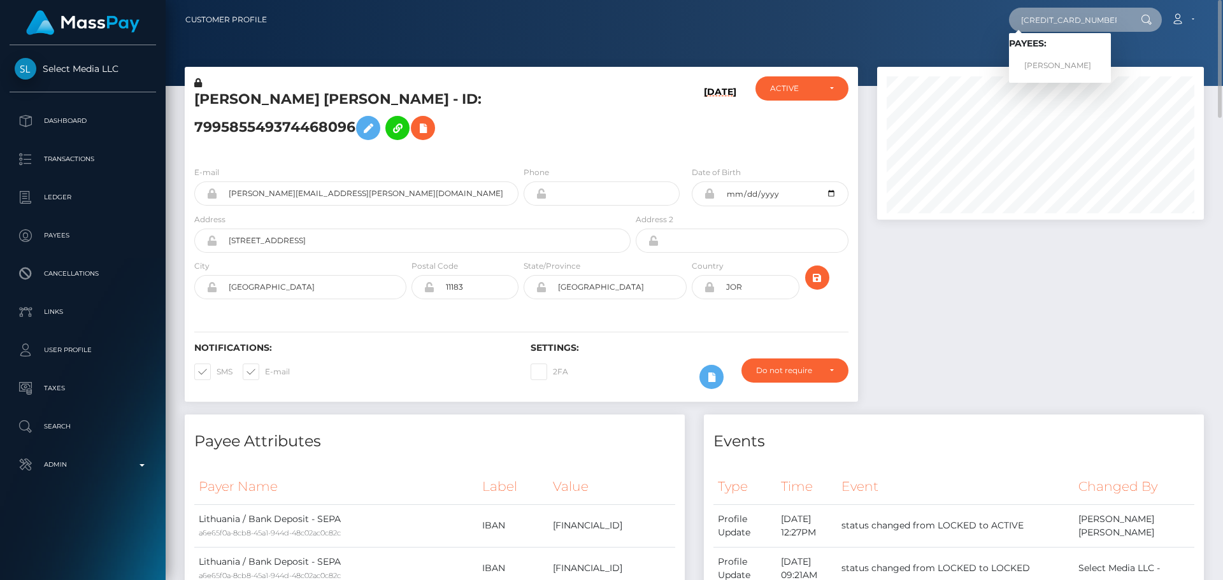
type input "387226492775444480"
click at [1051, 61] on link "Oksana Butovska" at bounding box center [1060, 66] width 102 height 24
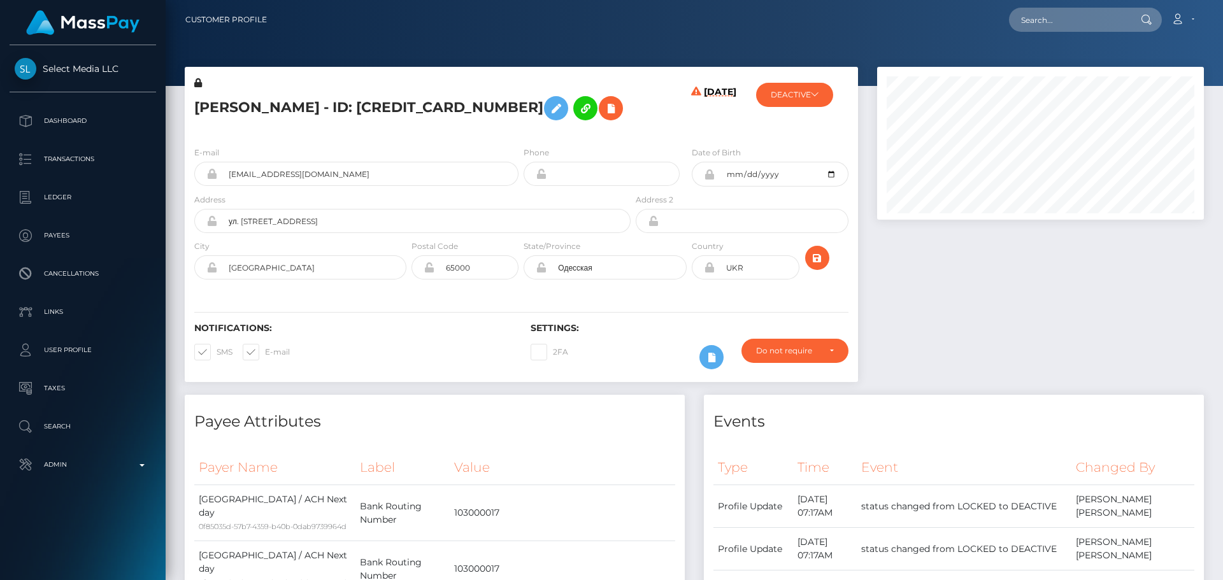
scroll to position [153, 327]
click at [633, 119] on div "[DATE]" at bounding box center [689, 106] width 112 height 60
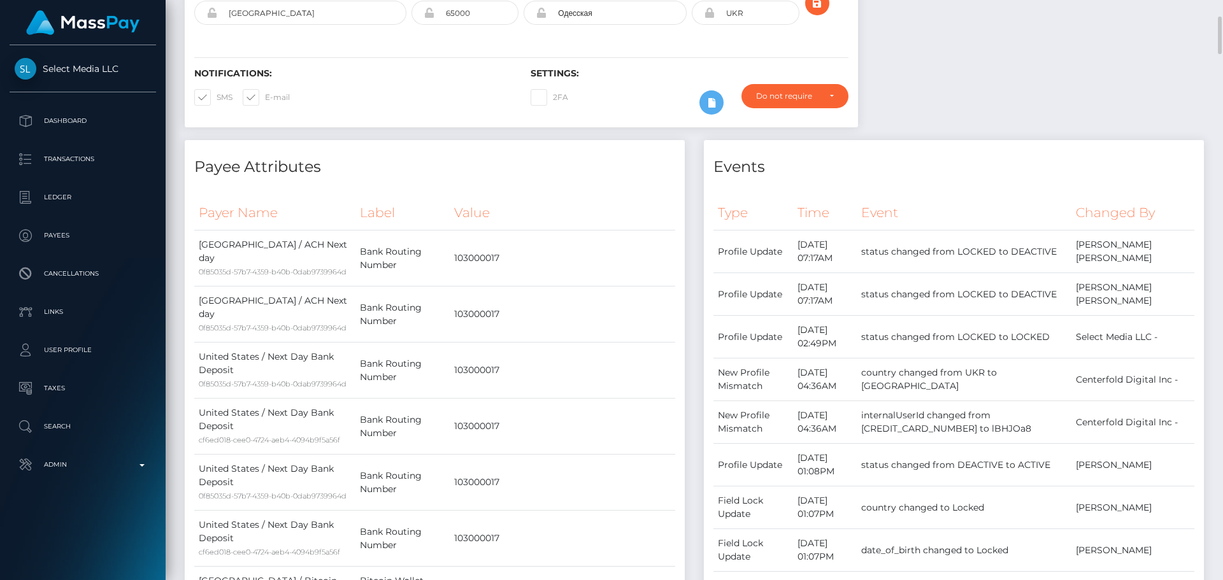
scroll to position [0, 0]
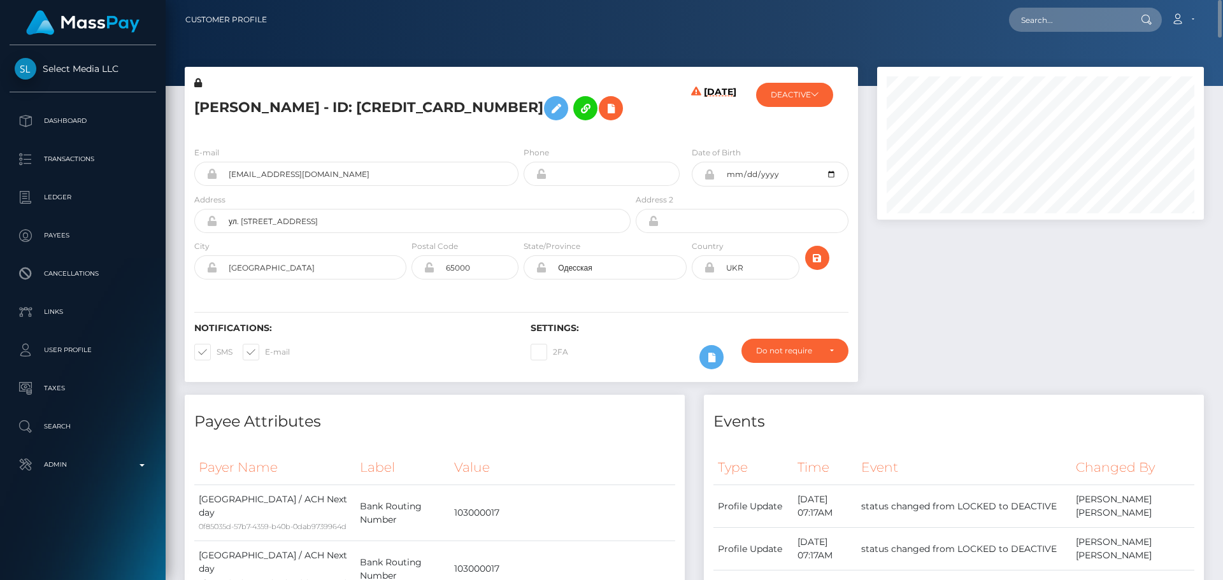
click at [215, 110] on h5 "[PERSON_NAME] - ID: [CREDIT_CARD_NUMBER]" at bounding box center [408, 108] width 429 height 37
copy h5 "Oksana"
click at [280, 102] on h5 "[PERSON_NAME] - ID: [CREDIT_CARD_NUMBER]" at bounding box center [408, 108] width 429 height 37
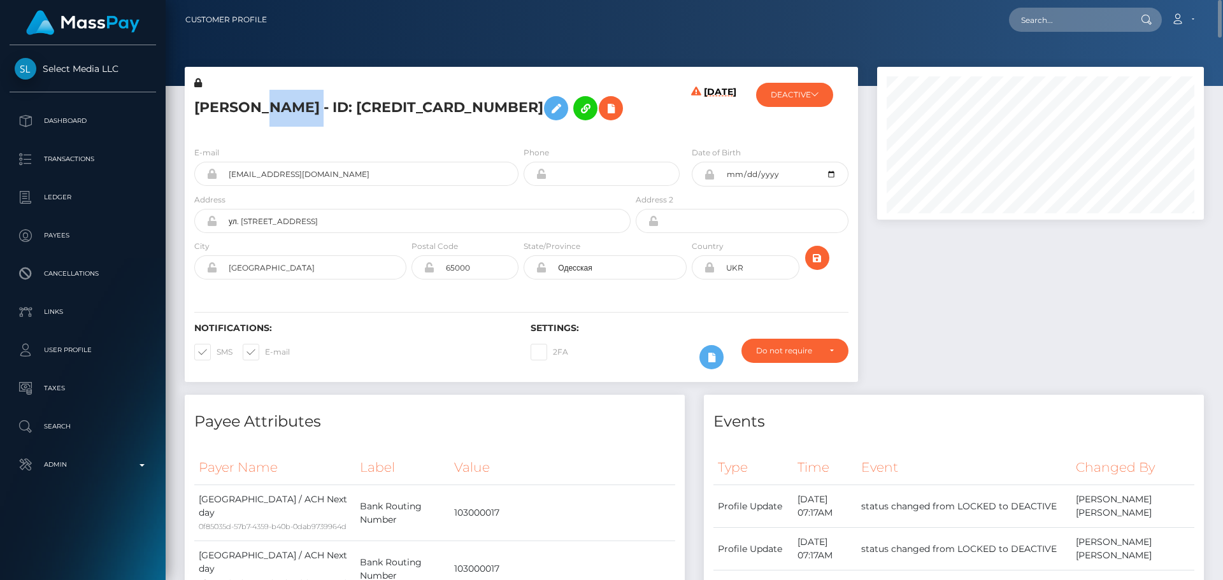
copy h5 "Butovska"
click at [640, 116] on div "[DATE]" at bounding box center [689, 106] width 112 height 60
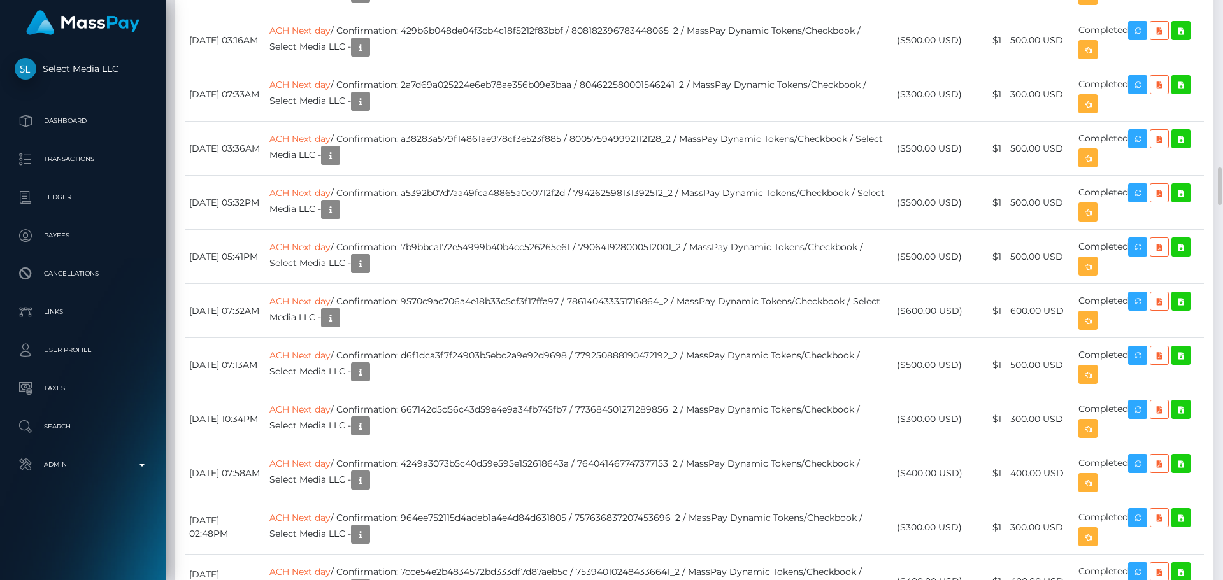
scroll to position [153, 327]
click at [750, 255] on div "Additional Info" at bounding box center [757, 250] width 83 height 24
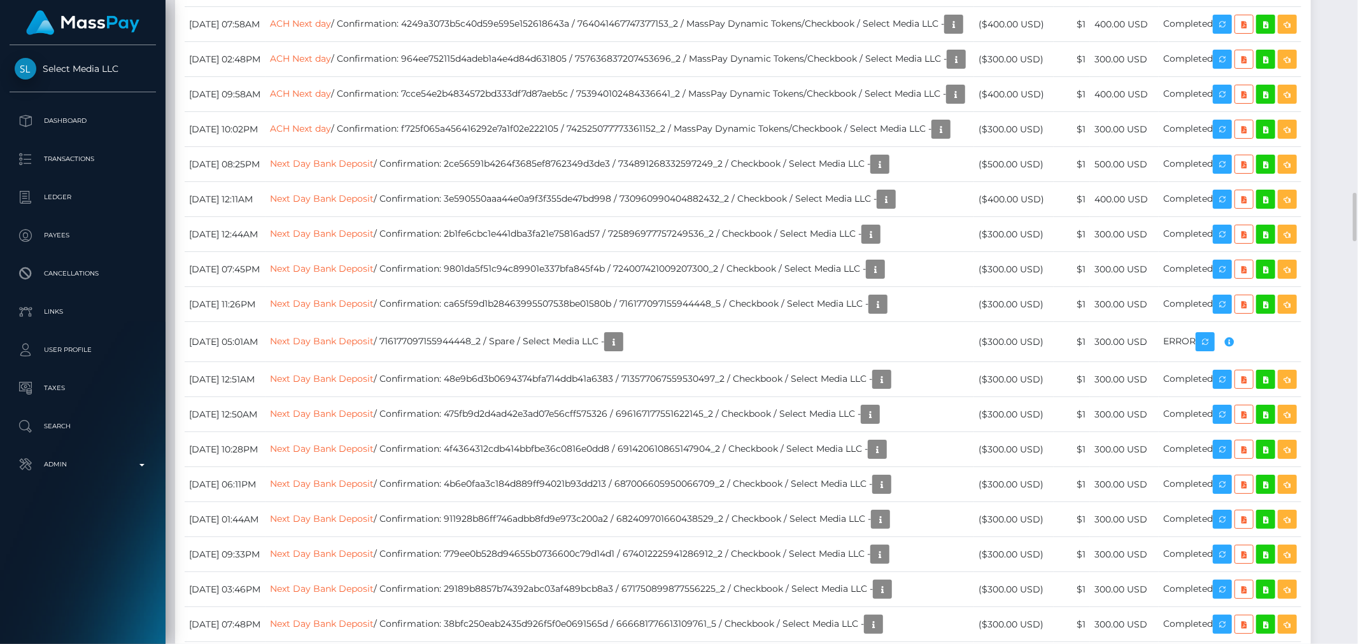
drag, startPoint x: 1184, startPoint y: 0, endPoint x: 914, endPoint y: 207, distance: 340.2
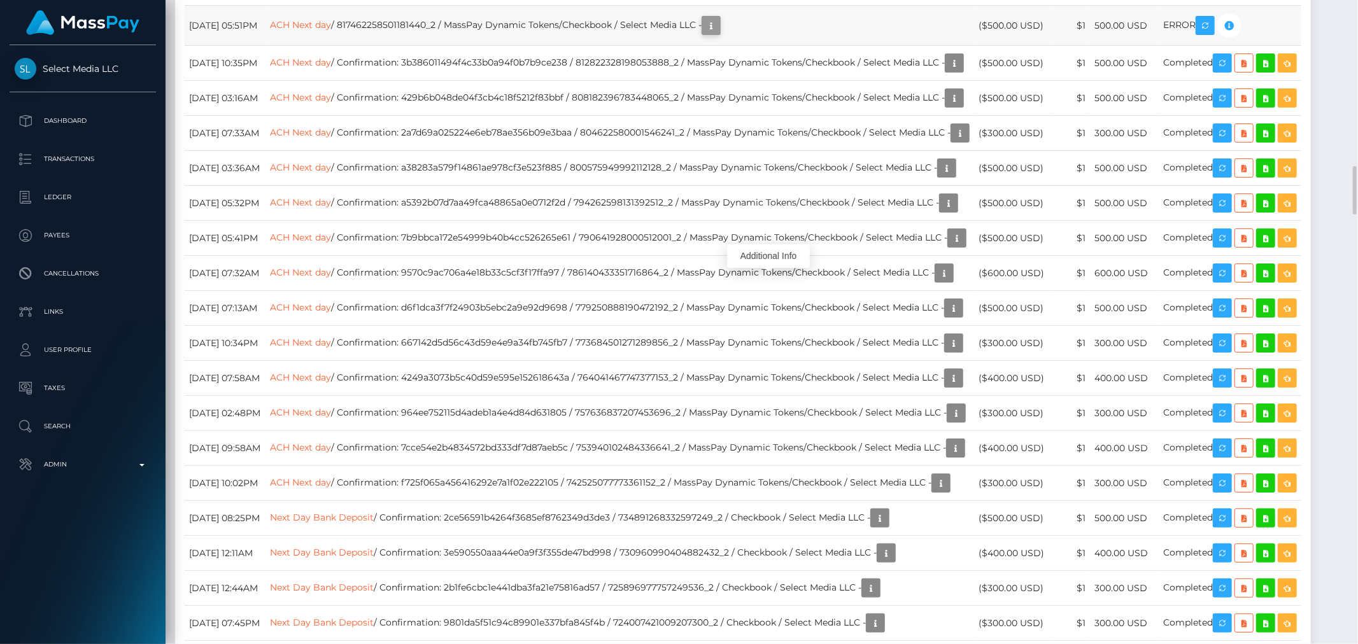
click at [719, 34] on icon "button" at bounding box center [711, 26] width 15 height 16
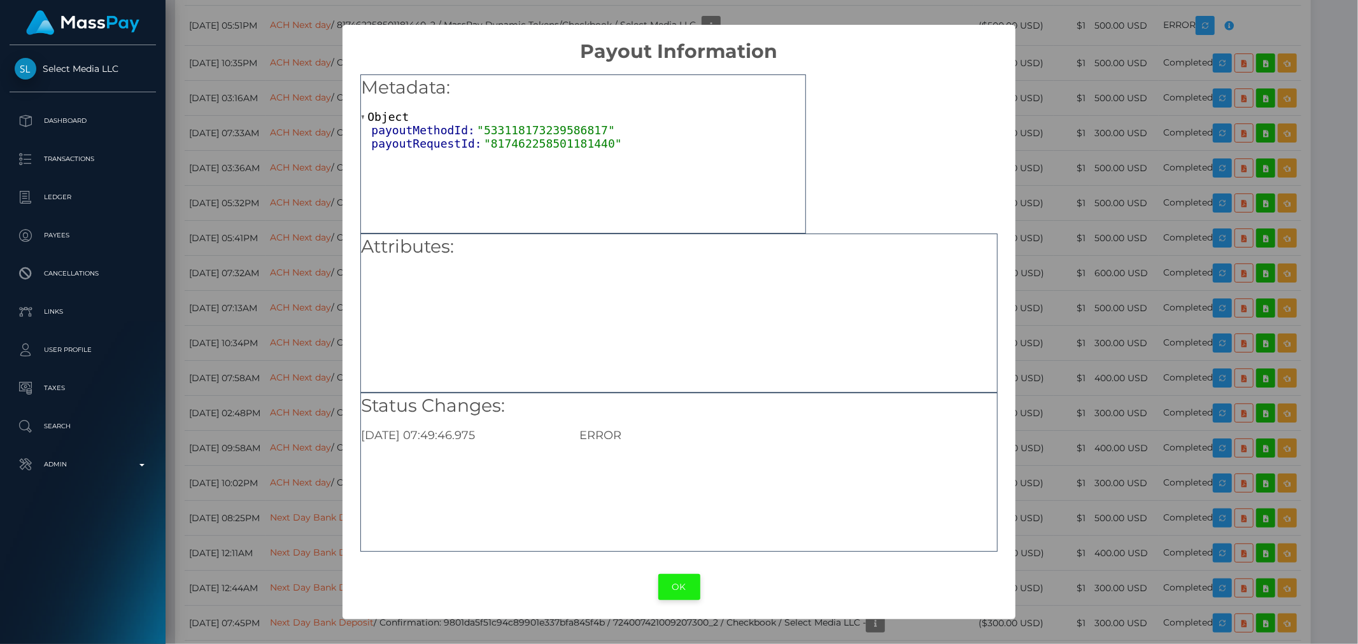
click at [683, 579] on button "OK" at bounding box center [679, 587] width 42 height 26
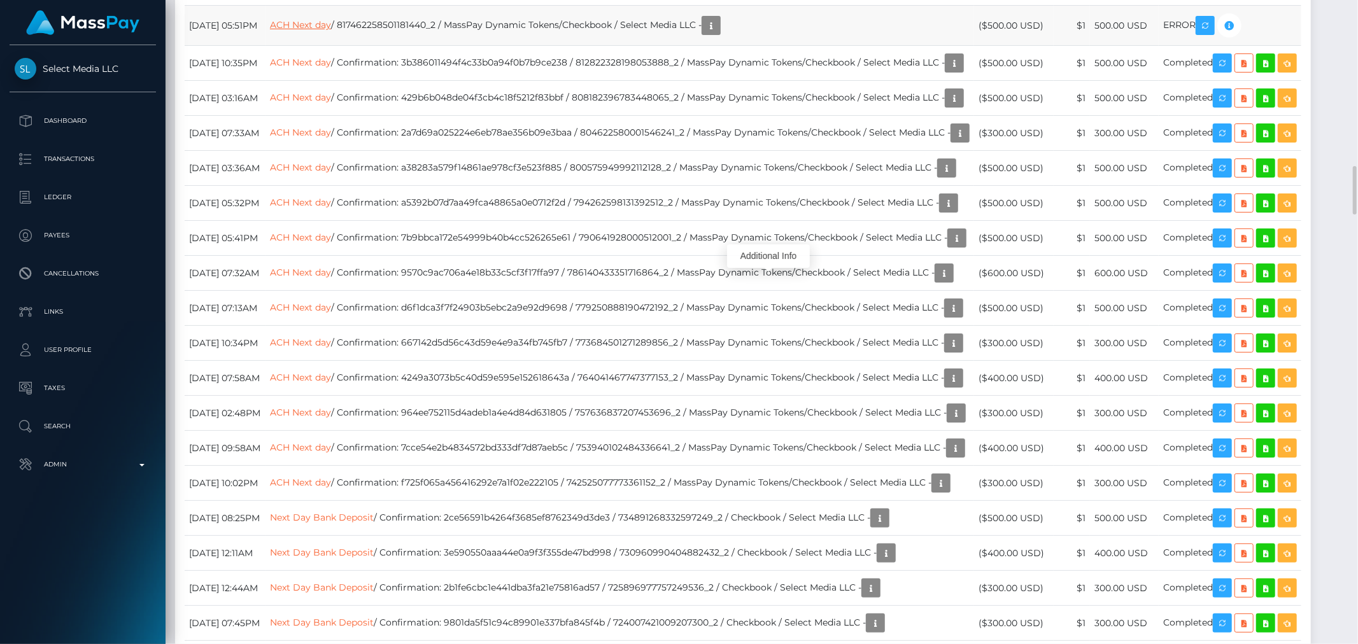
click at [331, 31] on link "ACH Next day" at bounding box center [300, 24] width 61 height 11
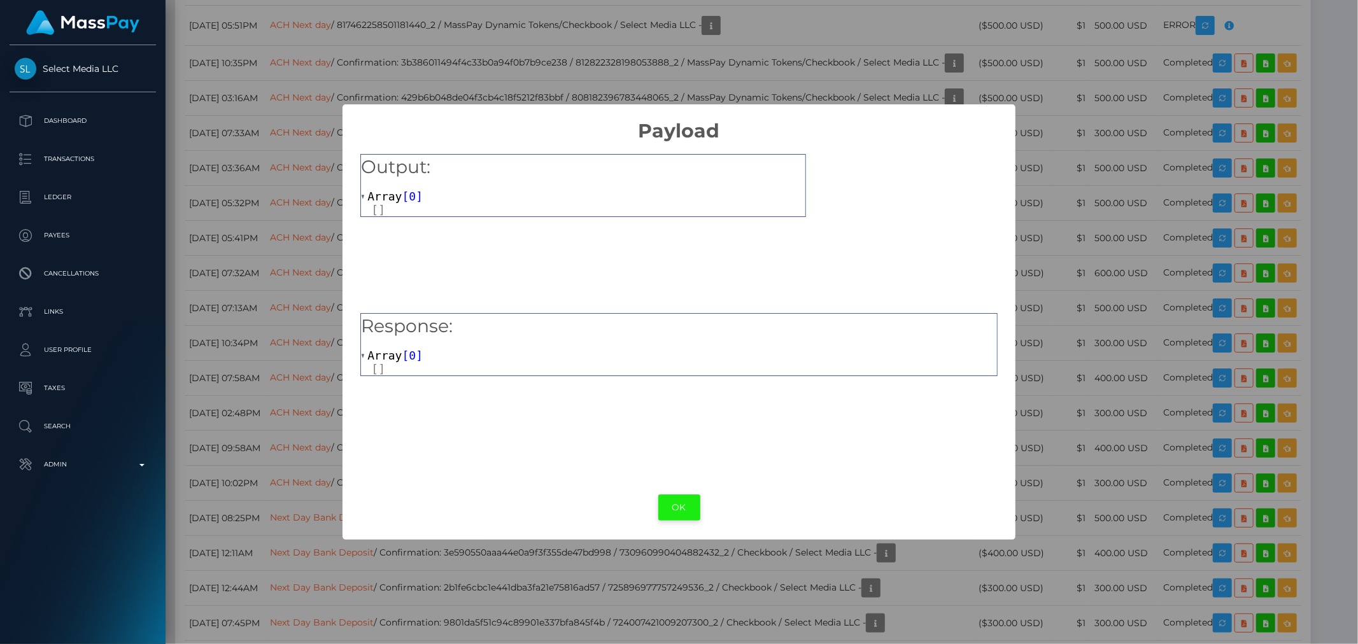
click at [669, 507] on button "OK" at bounding box center [679, 508] width 42 height 26
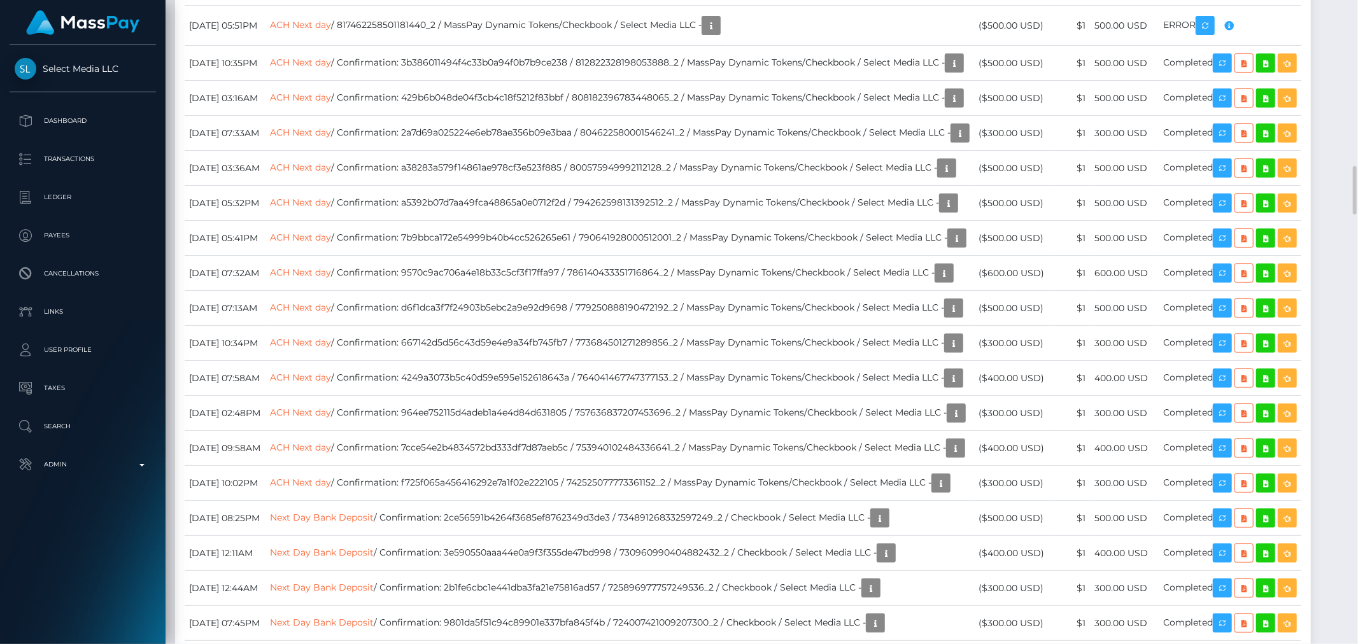
drag, startPoint x: 313, startPoint y: 273, endPoint x: 385, endPoint y: 281, distance: 72.4
click at [385, 46] on tr "August 28, 2025 05:51PM ACH Next day / 817462258501181440_2 / MassPay Dynamic T…" at bounding box center [743, 26] width 1117 height 40
copy tr "ACH Next day"
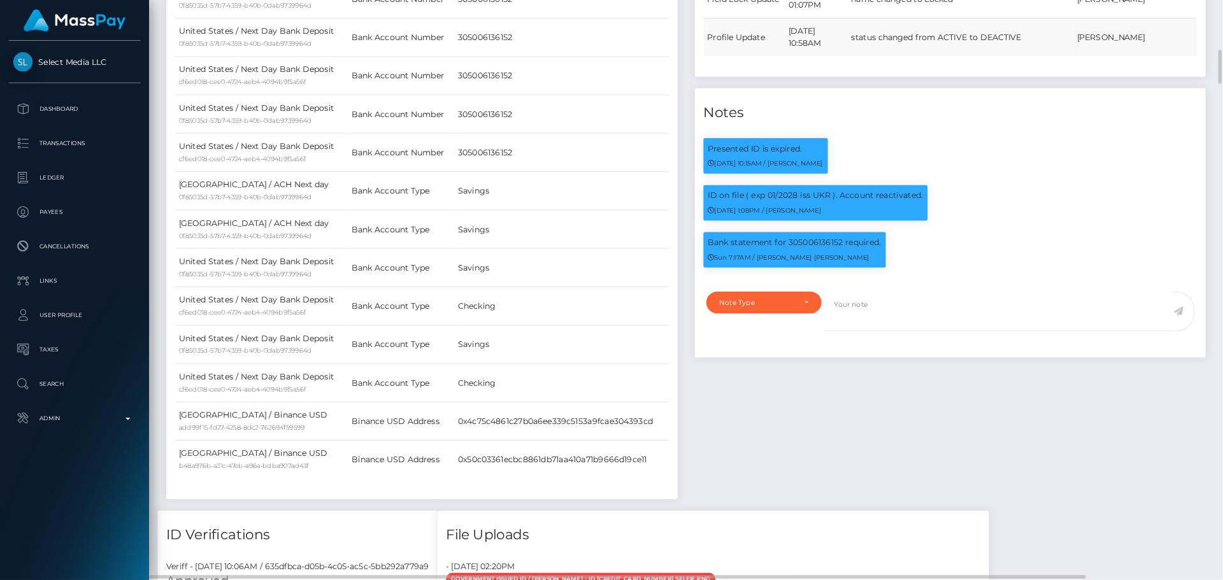
scroll to position [153, 327]
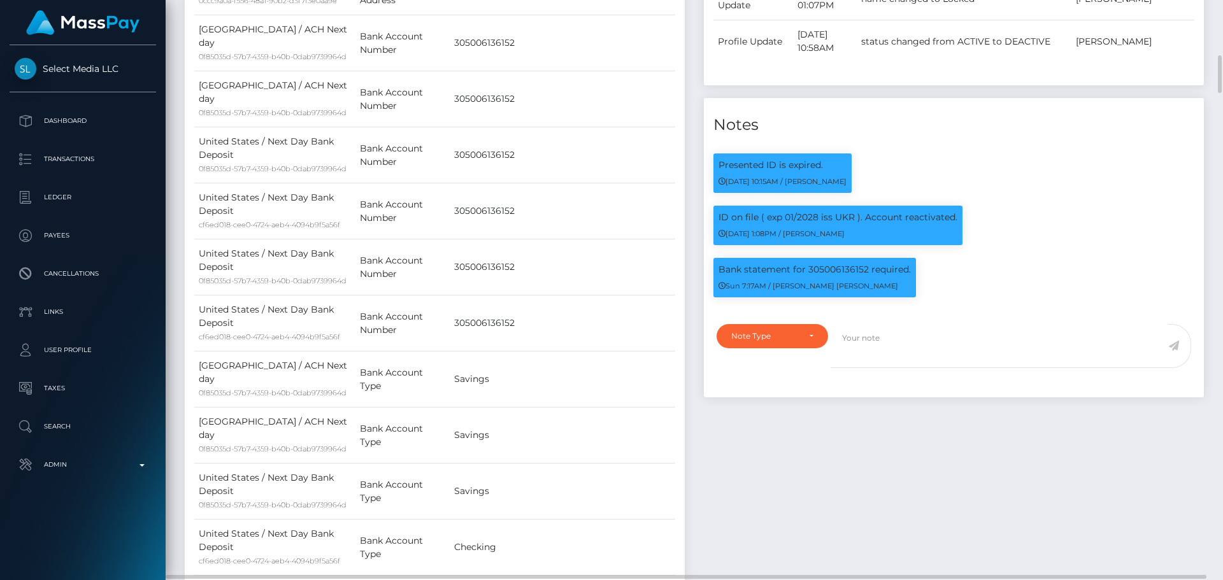
drag, startPoint x: 1141, startPoint y: 24, endPoint x: 897, endPoint y: 404, distance: 451.5
click at [897, 404] on div "Events Type Time Event Changed By" at bounding box center [953, 190] width 519 height 1289
click at [807, 343] on div "Note Type" at bounding box center [771, 336] width 111 height 24
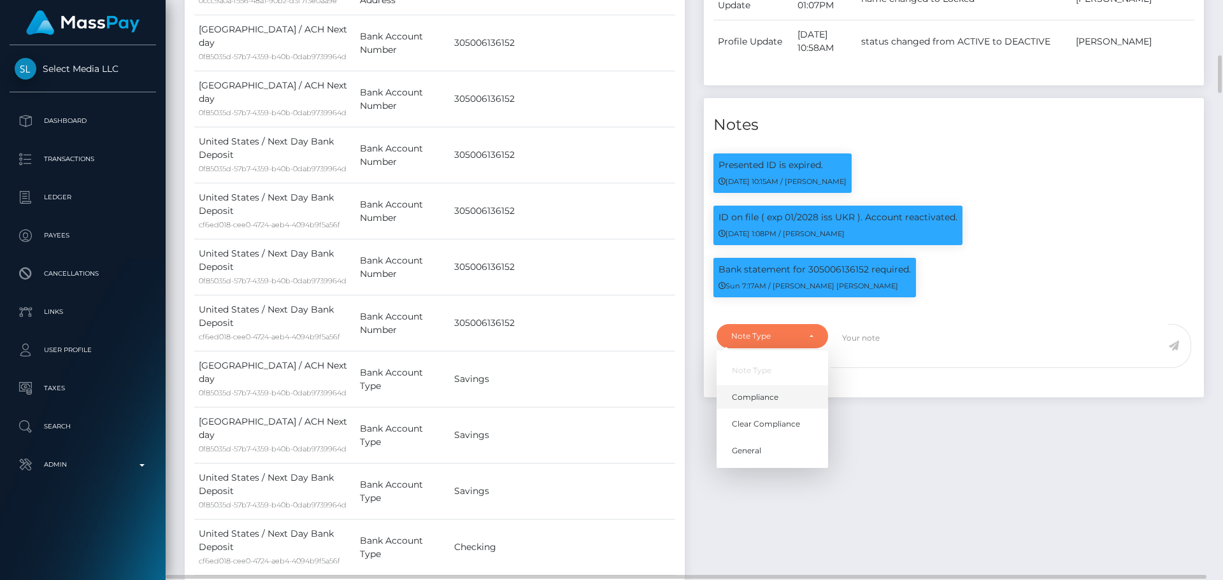
click at [759, 397] on span "Compliance" at bounding box center [755, 397] width 46 height 11
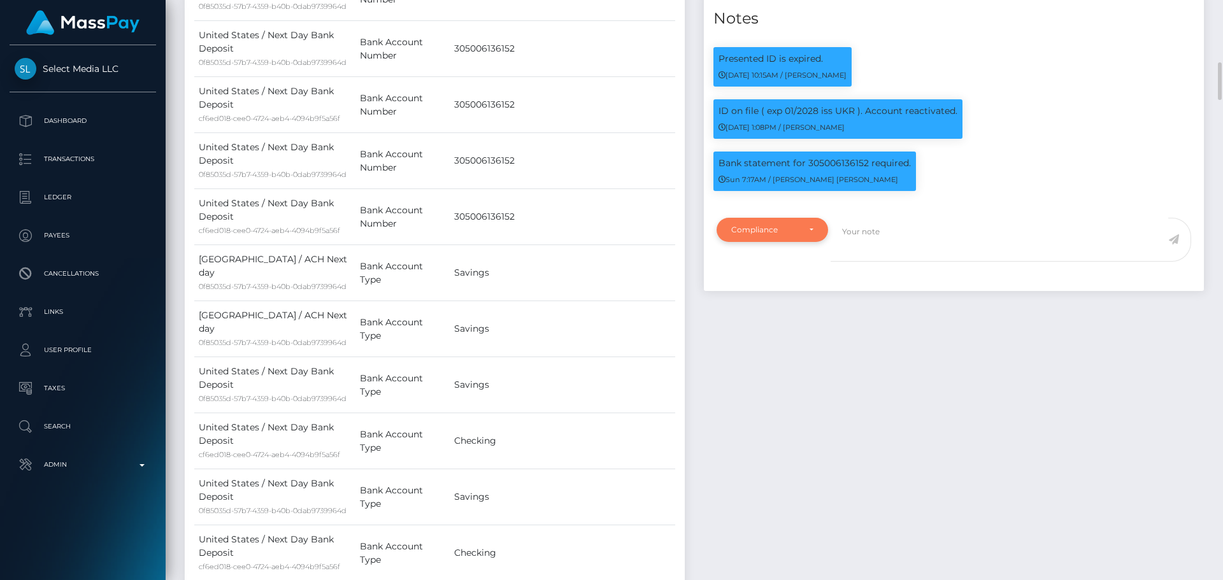
click at [795, 220] on div "Compliance" at bounding box center [771, 230] width 111 height 24
click at [790, 313] on span "Clear Compliance" at bounding box center [766, 317] width 68 height 11
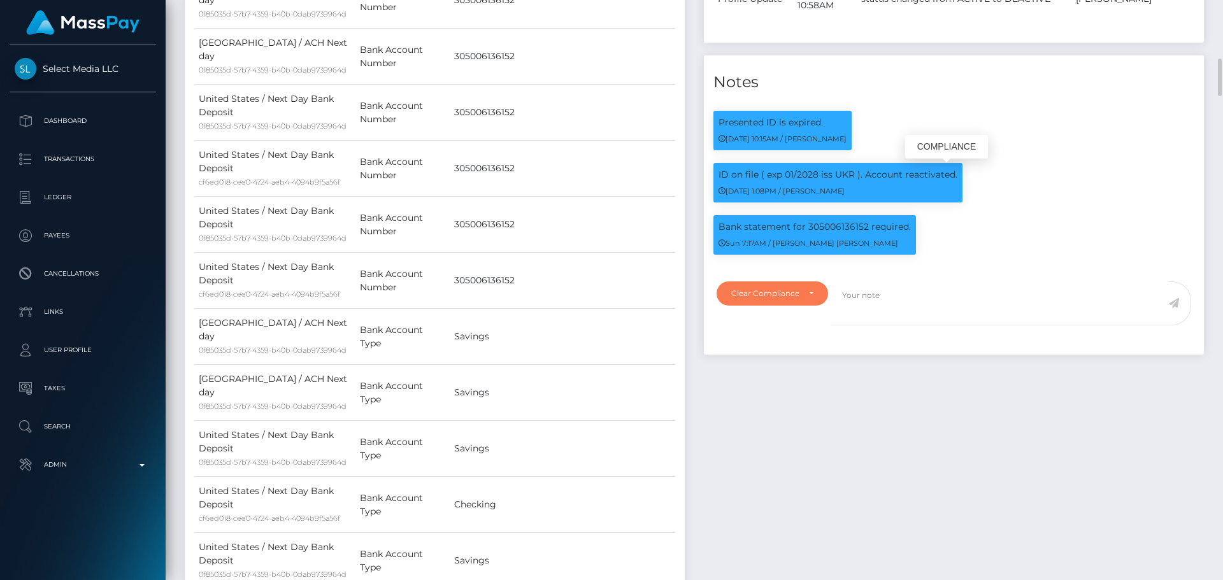
scroll to position [0, 0]
click at [810, 301] on div "Clear Compliance" at bounding box center [771, 293] width 111 height 24
click at [779, 384] on span "Clear Compliance" at bounding box center [766, 381] width 68 height 11
select select "CLEAR_COMPLIANCE"
click at [957, 314] on textarea at bounding box center [999, 303] width 338 height 44
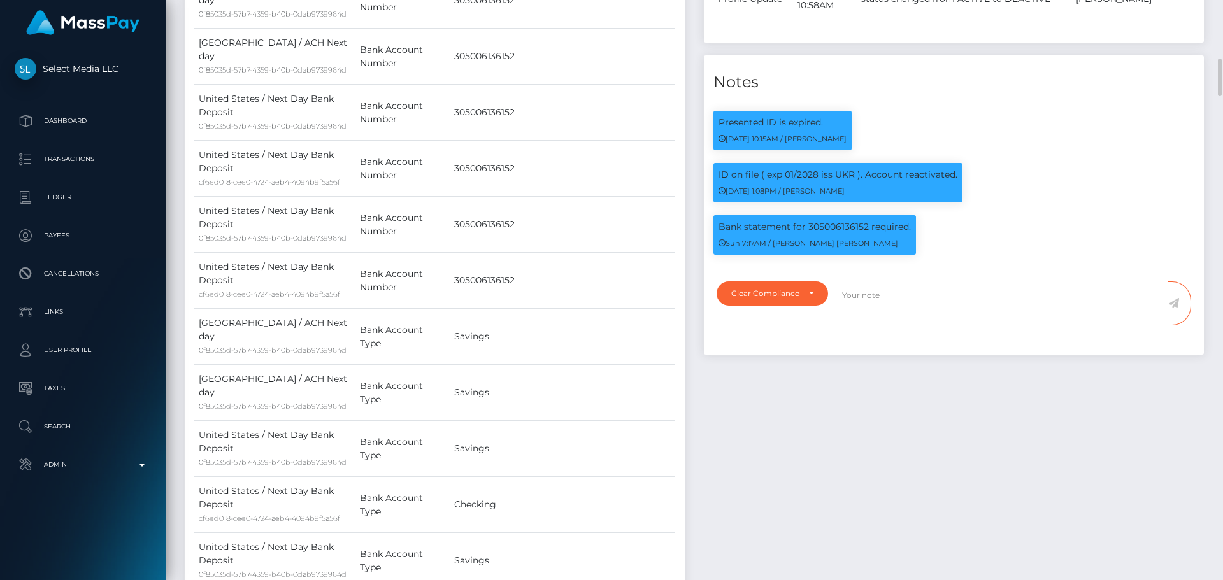
paste textarea "Bank statement provided for showing that the bank account belongs to Heather Ni…"
click at [830, 228] on p "Bank statement for 305006136152 required." at bounding box center [814, 226] width 192 height 13
copy p "305006136152"
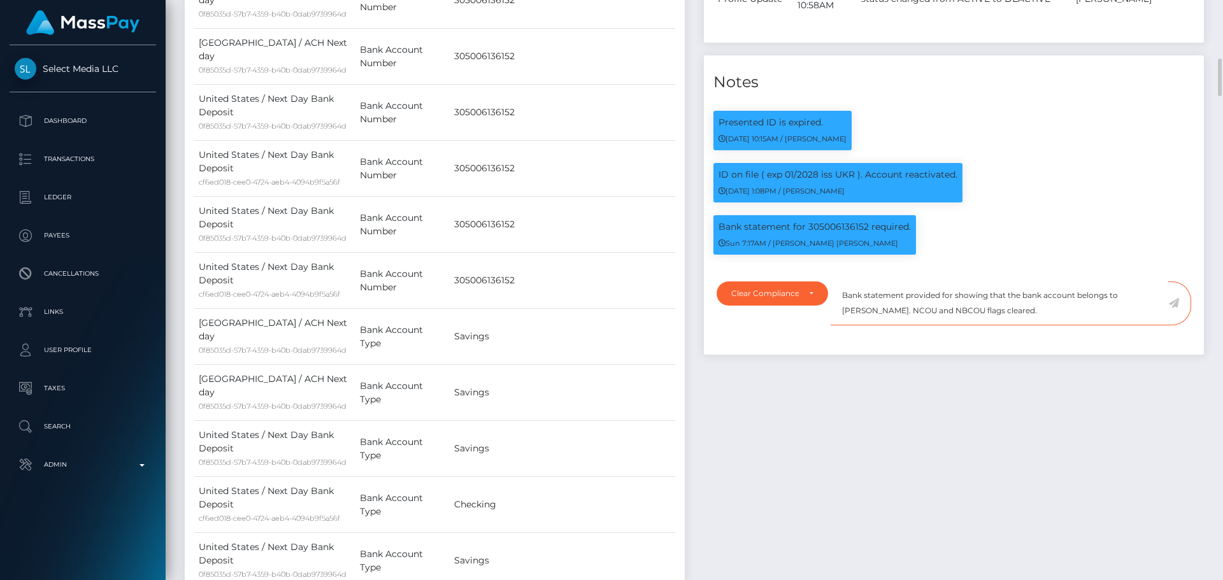
click at [951, 295] on textarea "Bank statement provided for showing that the bank account belongs to Heather Ni…" at bounding box center [999, 303] width 338 height 44
paste textarea "305006136152"
click at [896, 311] on textarea "Bank statement provided for 305006136152, showing that the bank account belongs…" at bounding box center [999, 303] width 338 height 44
drag, startPoint x: 896, startPoint y: 311, endPoint x: 945, endPoint y: 313, distance: 49.1
click at [945, 313] on textarea "Bank statement provided for 305006136152, showing that the bank account belongs…" at bounding box center [999, 303] width 338 height 44
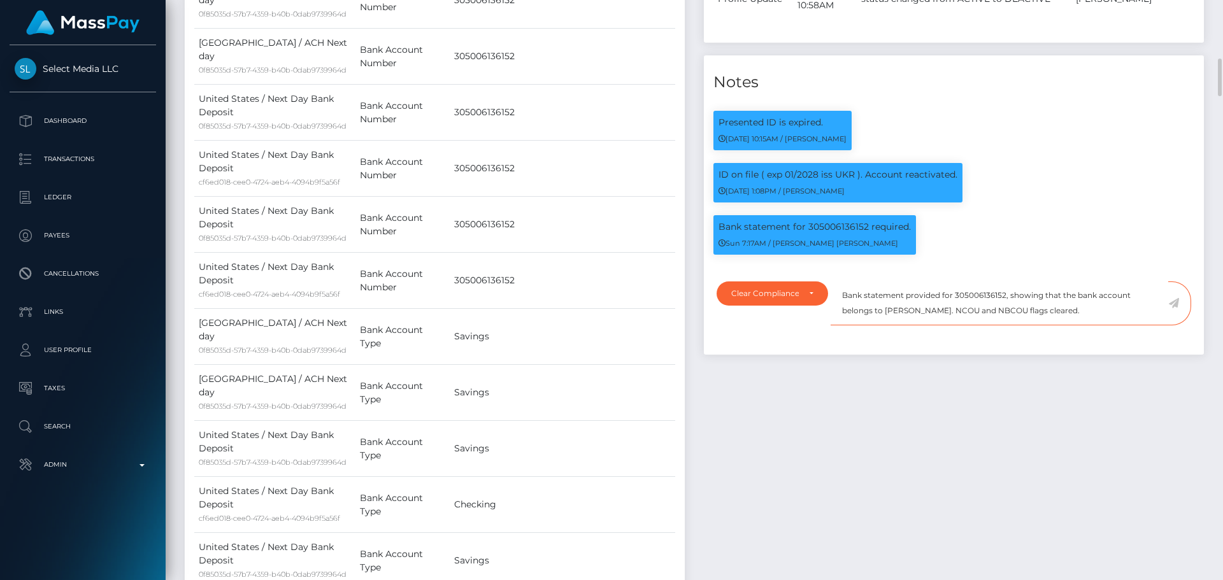
paste textarea "MYKOLA NOVIKOV"
paste textarea "OKSANA BUTOVSKA"
click at [849, 297] on textarea "Bank statement provided for 305006136152, showing that the bank account belongs…" at bounding box center [999, 303] width 338 height 44
drag, startPoint x: 849, startPoint y: 297, endPoint x: 929, endPoint y: 331, distance: 87.0
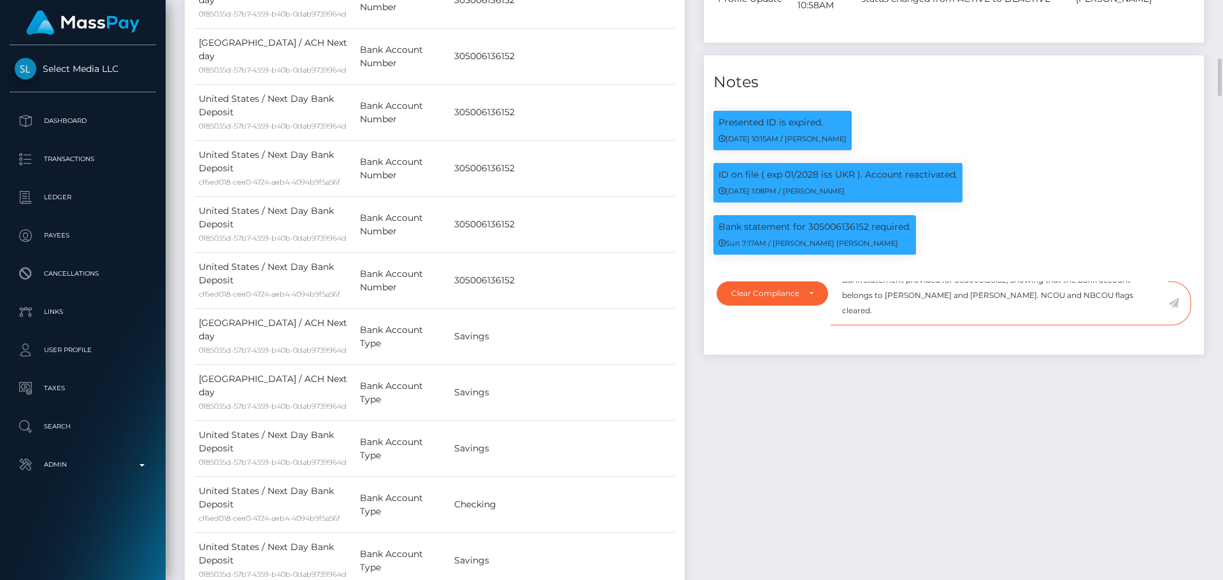
click at [927, 332] on div "Bank statement provided for 305006136152, showing that the bank account belongs…" at bounding box center [1015, 310] width 370 height 59
type textarea "Bank statement provided for 305006136152, showing that the bank account belongs…"
click at [952, 317] on textarea "Bank statement provided for 305006136152, showing that the bank account belongs…" at bounding box center [999, 303] width 338 height 44
click at [1172, 302] on icon at bounding box center [1173, 303] width 11 height 10
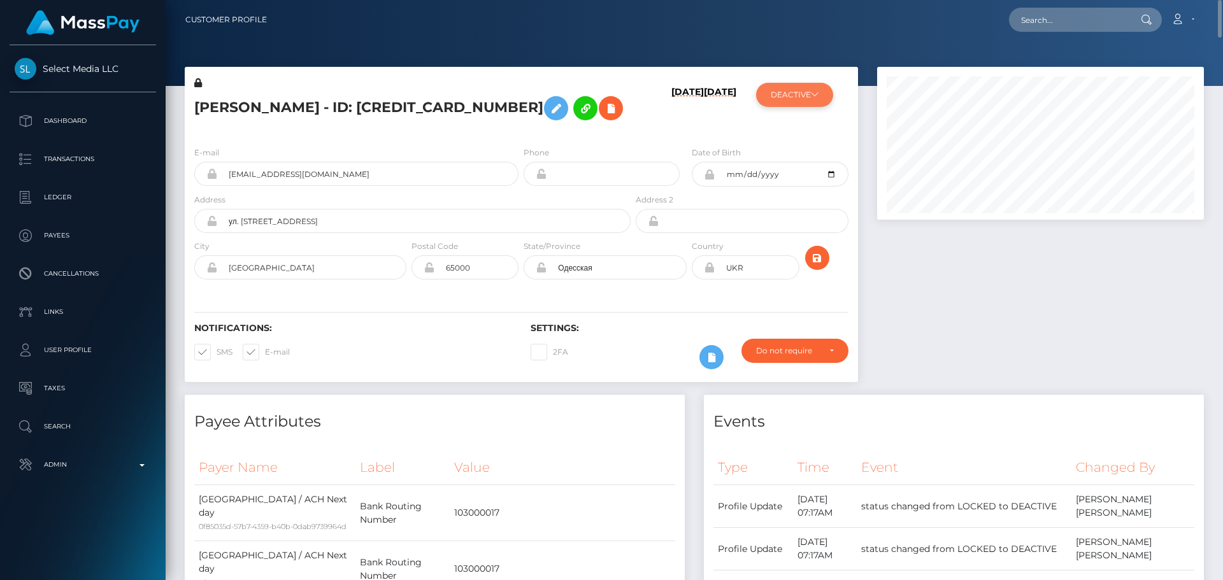
click at [784, 96] on button "DEACTIVE" at bounding box center [794, 95] width 77 height 24
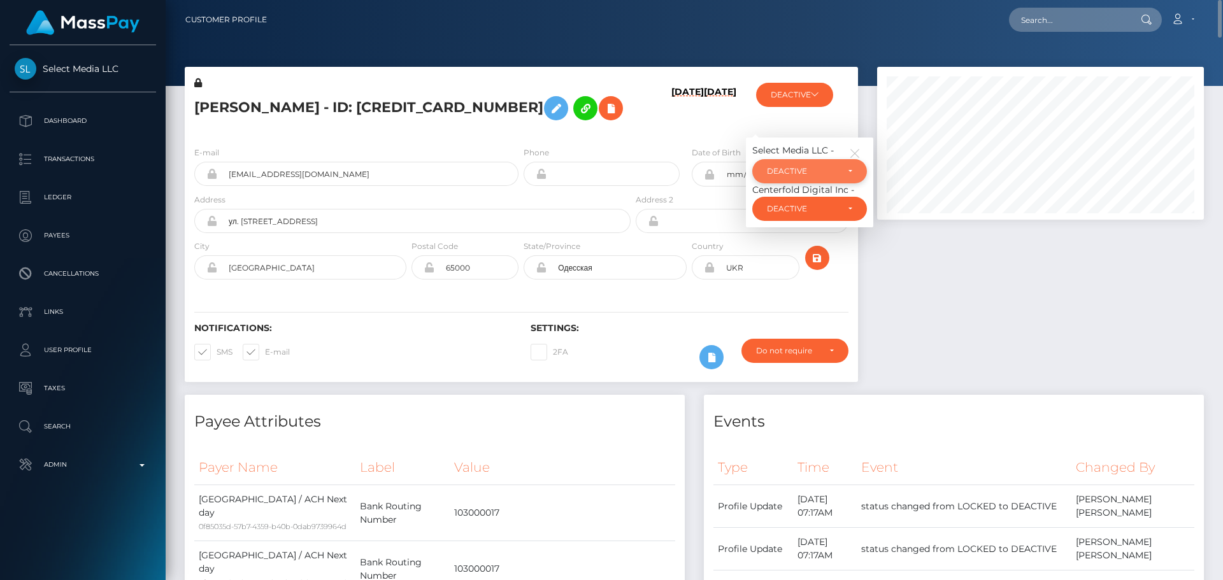
click at [803, 165] on div "DEACTIVE" at bounding box center [809, 171] width 115 height 24
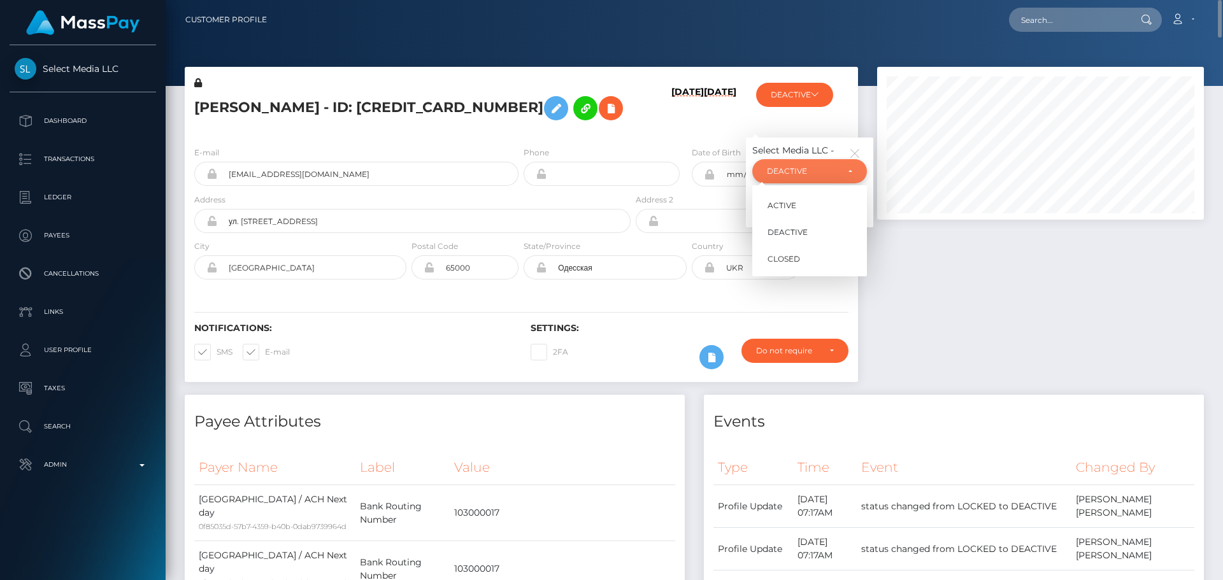
scroll to position [153, 327]
click at [795, 201] on span "ACTIVE" at bounding box center [781, 205] width 29 height 11
select select "ACTIVE"
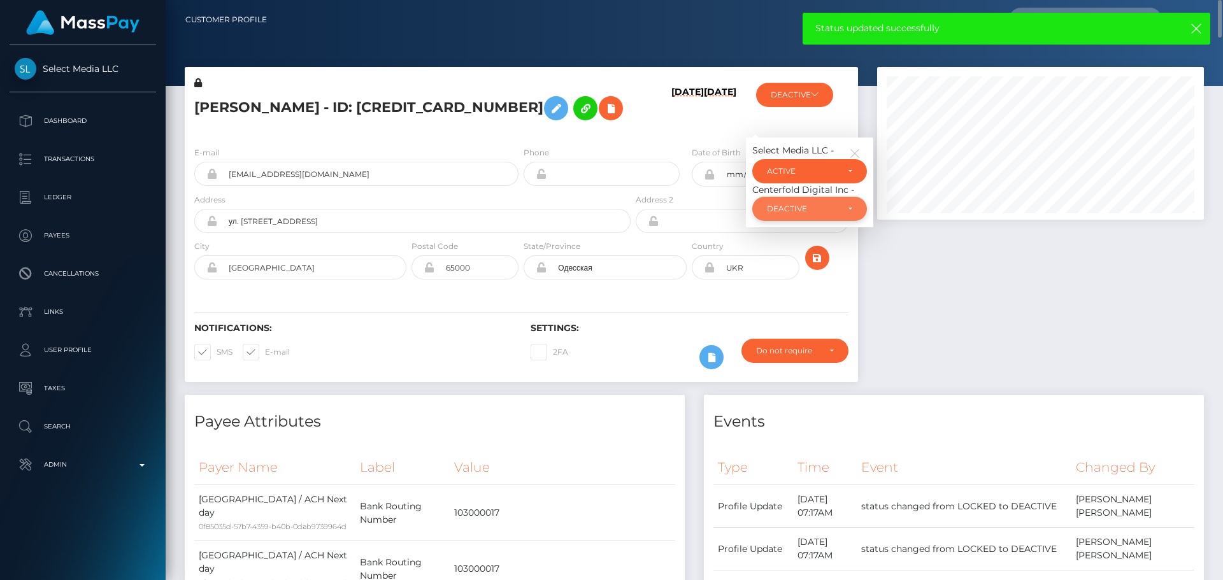
click at [804, 208] on div "DEACTIVE" at bounding box center [802, 209] width 71 height 10
click at [800, 241] on link "ACTIVE" at bounding box center [809, 243] width 115 height 24
select select "ACTIVE"
click at [858, 150] on icon "button" at bounding box center [854, 153] width 11 height 11
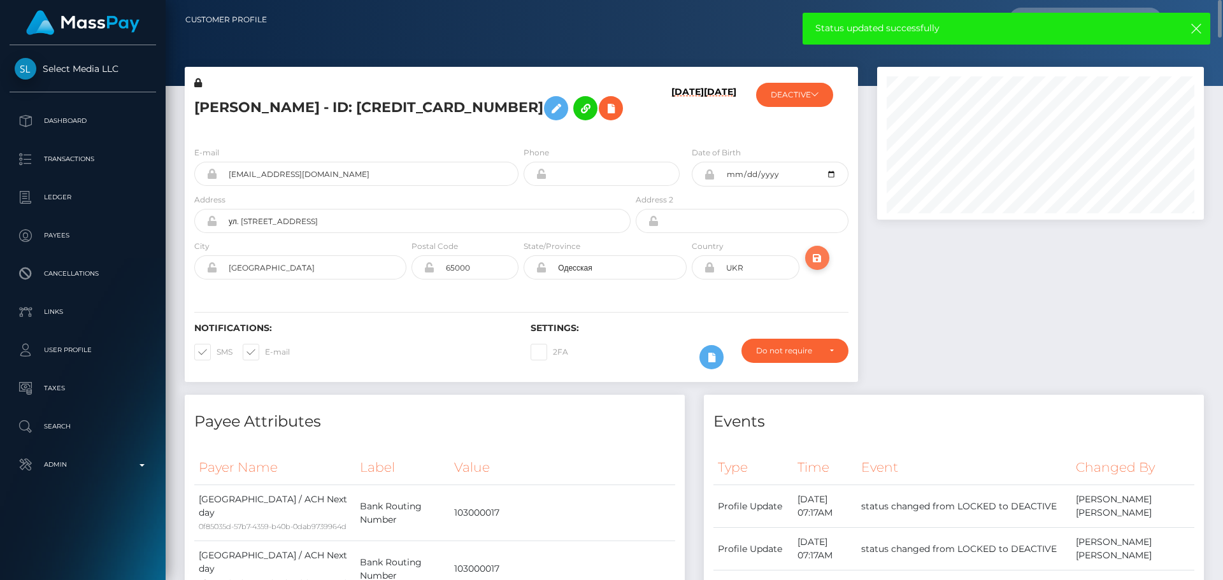
click at [818, 259] on icon "submit" at bounding box center [816, 258] width 15 height 16
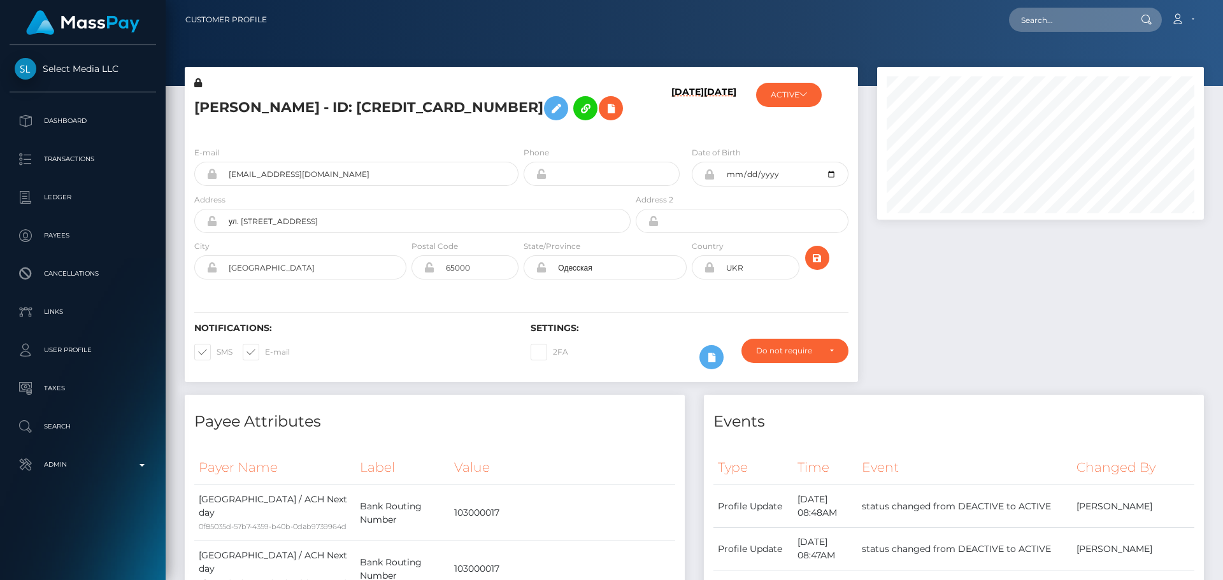
scroll to position [153, 327]
drag, startPoint x: 0, startPoint y: 0, endPoint x: 819, endPoint y: 257, distance: 858.4
click at [819, 257] on icon "submit" at bounding box center [816, 258] width 15 height 16
click at [603, 106] on icon at bounding box center [610, 109] width 15 height 16
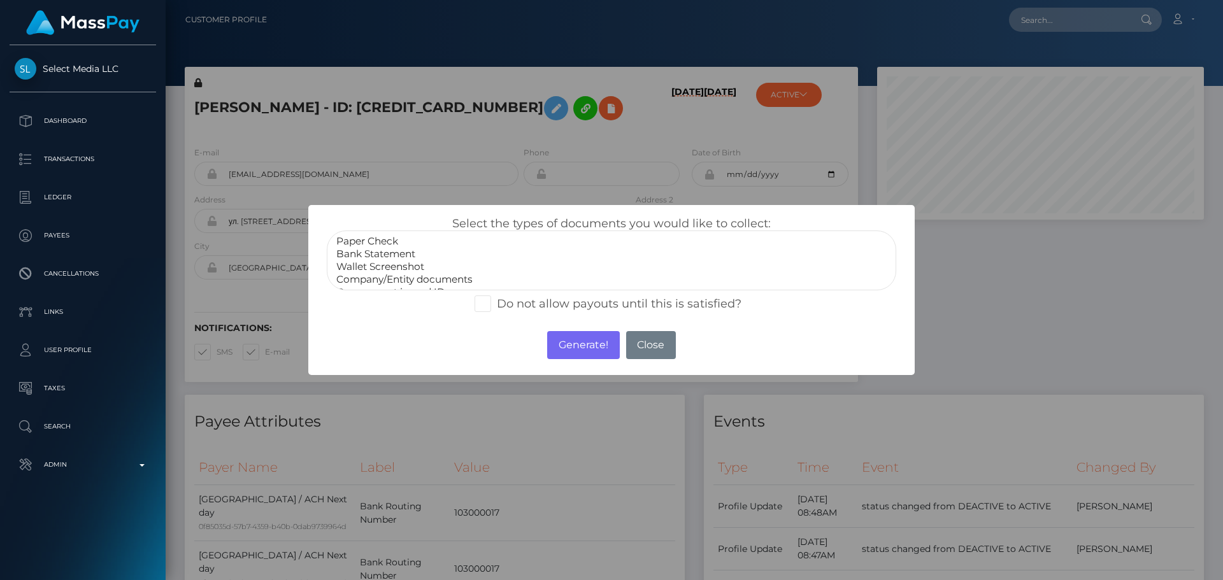
select select "Bank Statement"
click at [396, 255] on option "Bank Statement" at bounding box center [611, 254] width 553 height 13
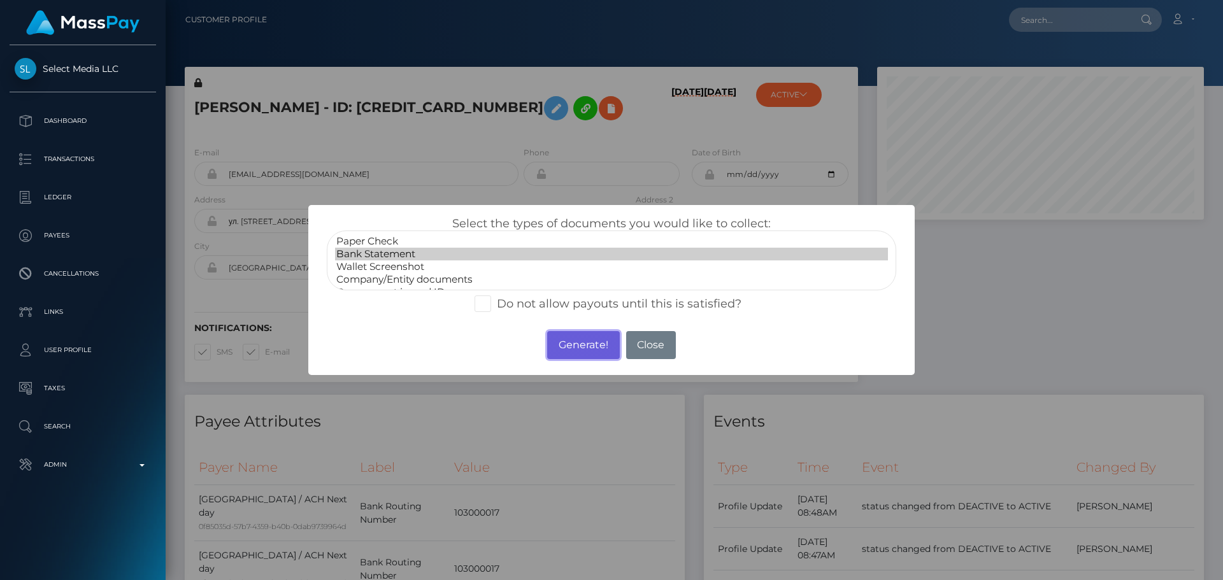
click at [571, 336] on button "Generate!" at bounding box center [583, 345] width 72 height 28
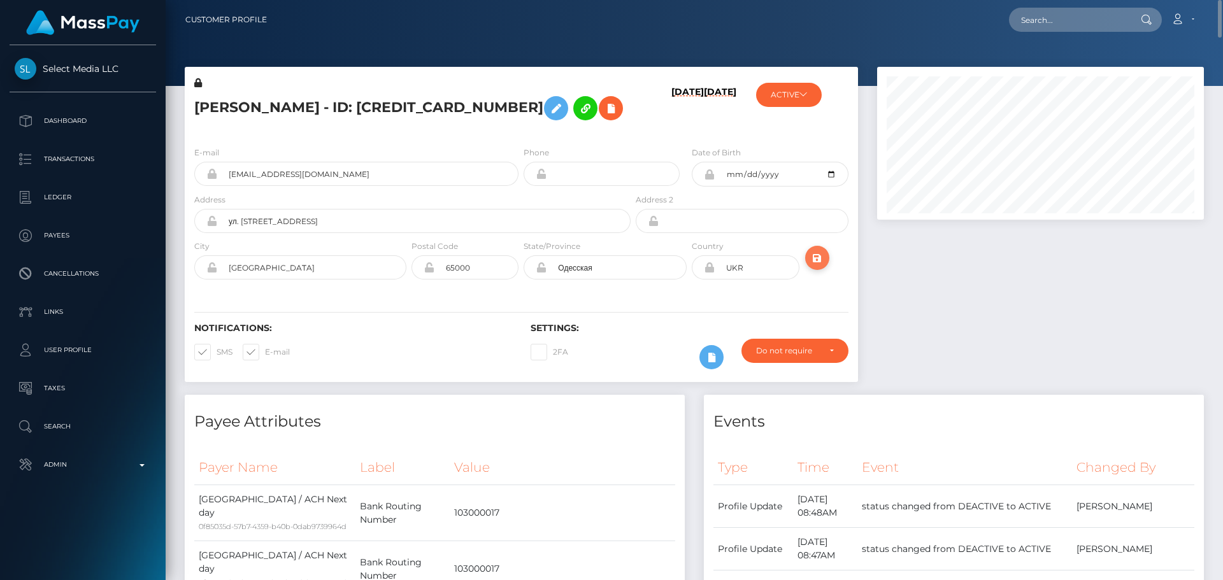
click at [816, 260] on icon "submit" at bounding box center [816, 258] width 15 height 16
click at [378, 104] on h5 "[PERSON_NAME] - ID: [CREDIT_CARD_NUMBER]" at bounding box center [408, 108] width 429 height 37
click at [378, 103] on h5 "[PERSON_NAME] - ID: [CREDIT_CARD_NUMBER]" at bounding box center [408, 108] width 429 height 37
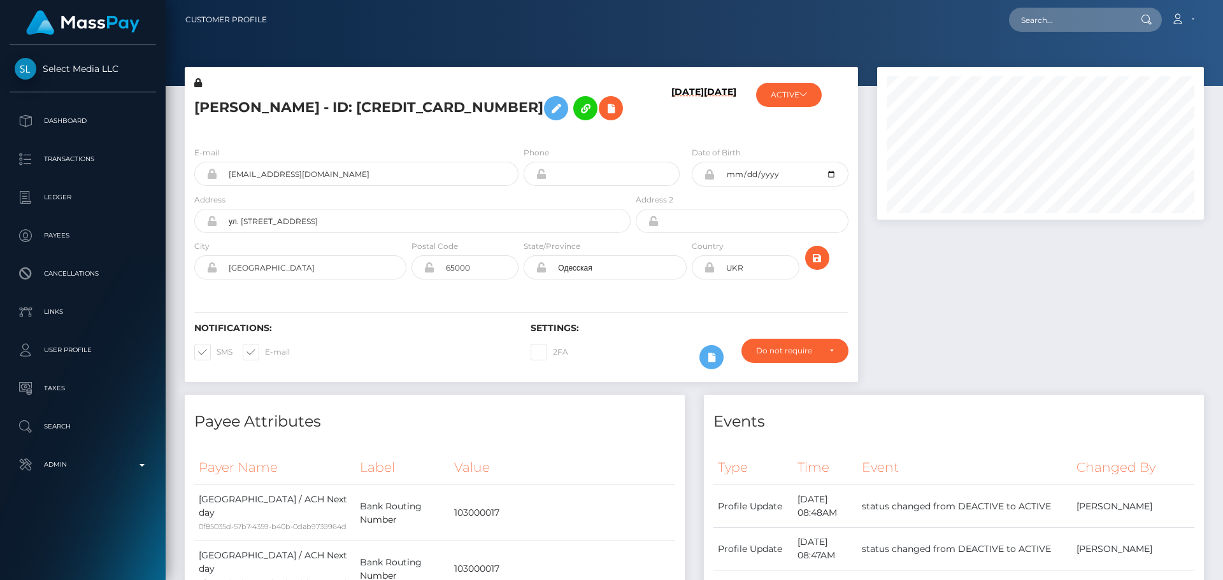
copy h5 "[PERSON_NAME] - ID: [CREDIT_CARD_NUMBER]"
click at [653, 122] on div "[DATE] [DATE]" at bounding box center [689, 106] width 112 height 60
click at [785, 92] on button "ACTIVE" at bounding box center [789, 95] width 66 height 24
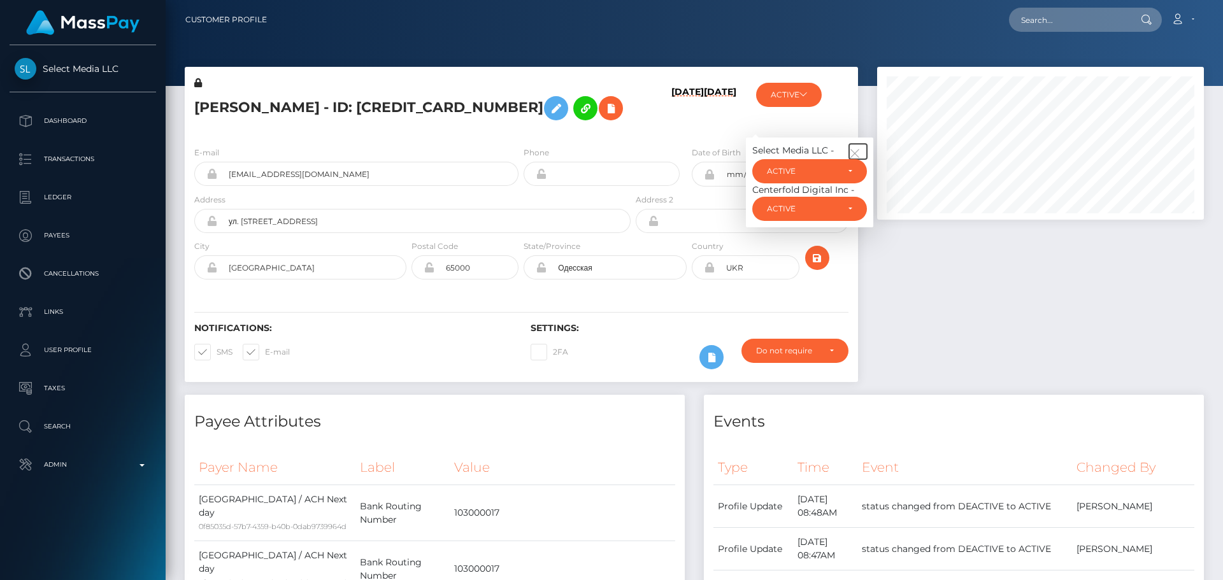
click at [858, 149] on icon "button" at bounding box center [854, 153] width 11 height 11
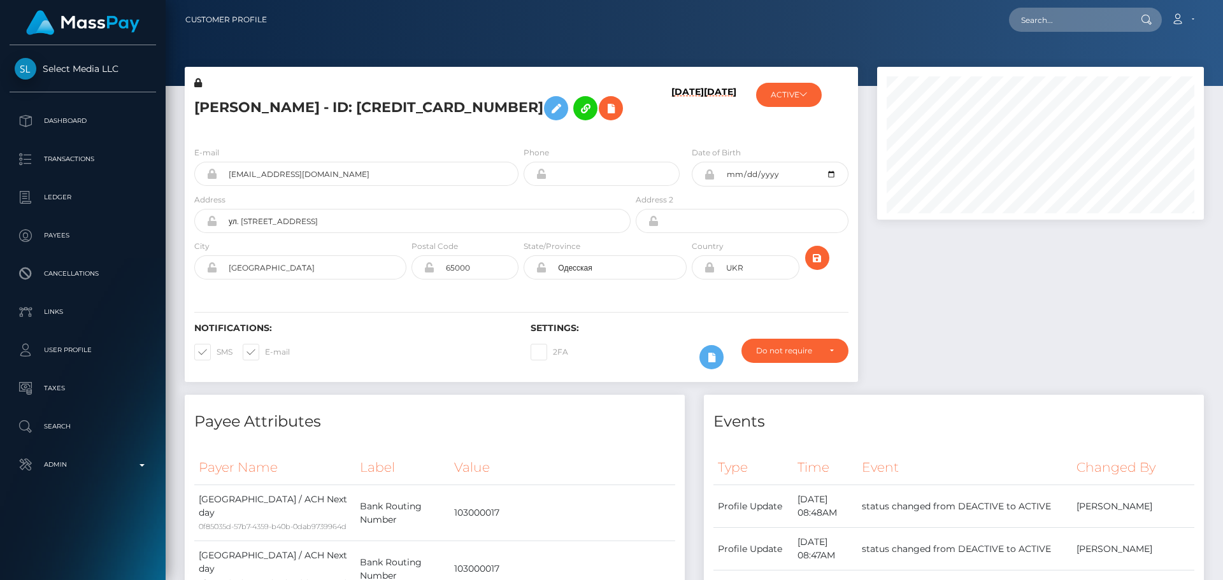
click at [647, 129] on div "08/28/25 02/17/23" at bounding box center [689, 106] width 112 height 60
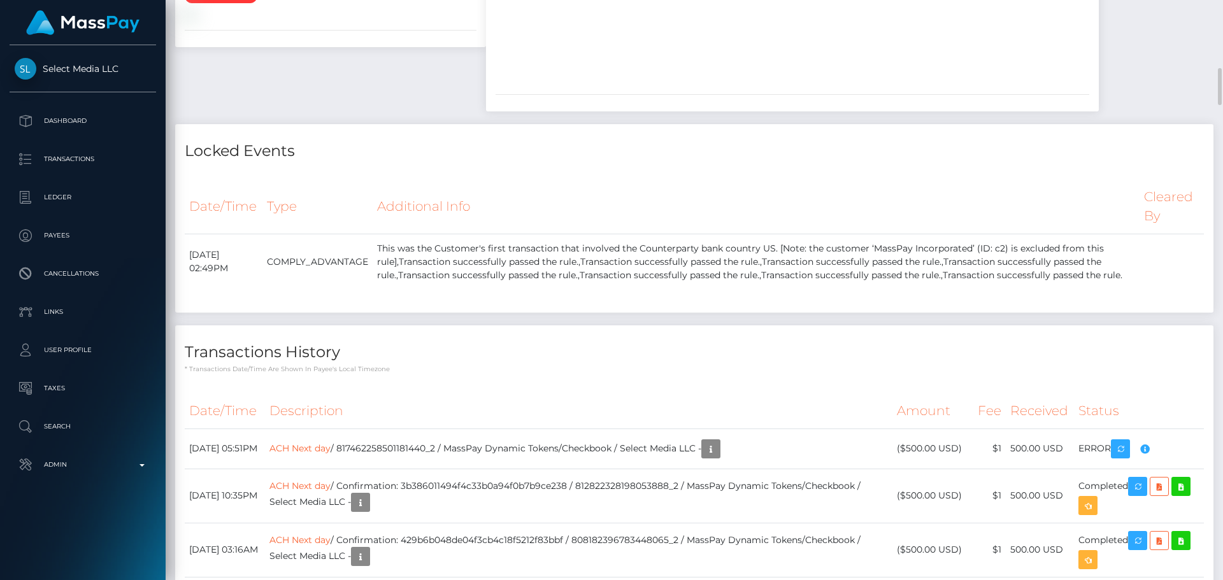
scroll to position [2038, 0]
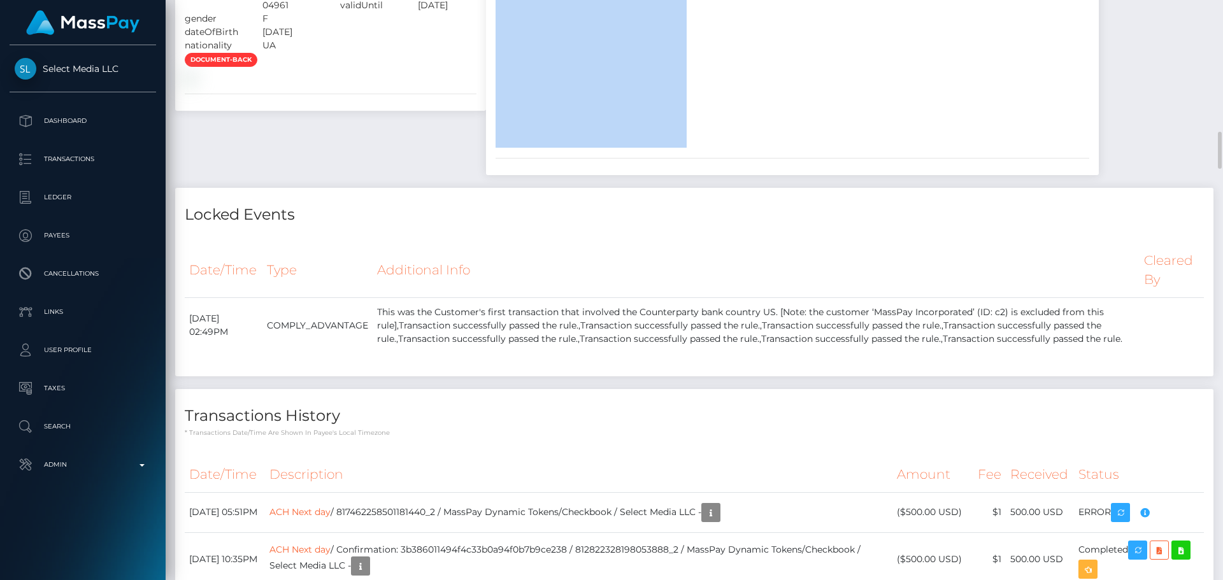
drag, startPoint x: 865, startPoint y: 232, endPoint x: 824, endPoint y: 220, distance: 42.5
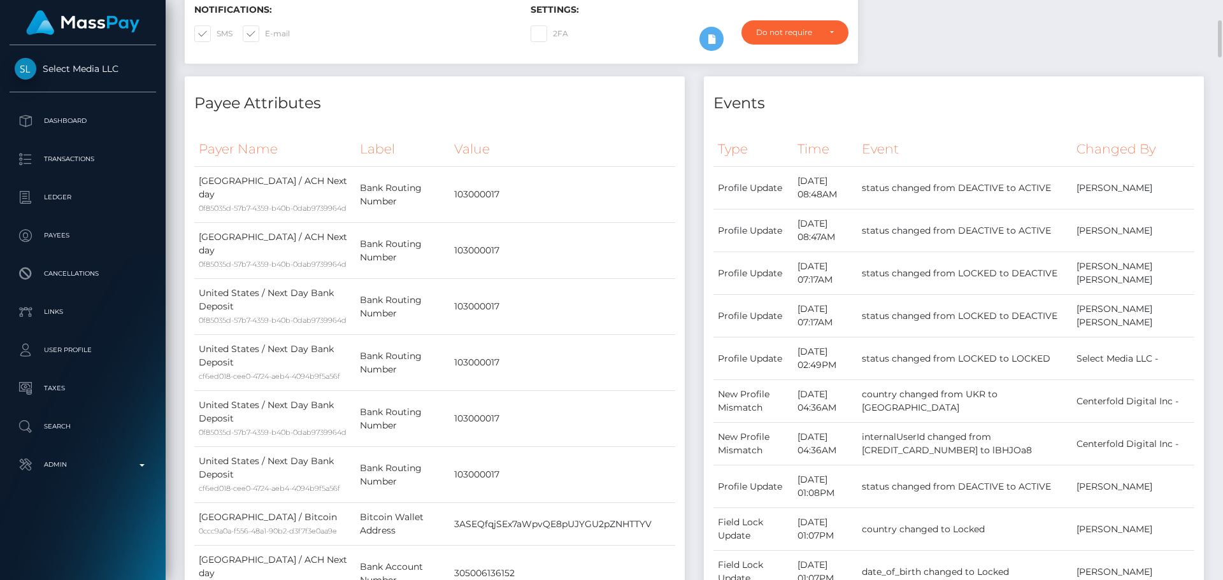
scroll to position [0, 0]
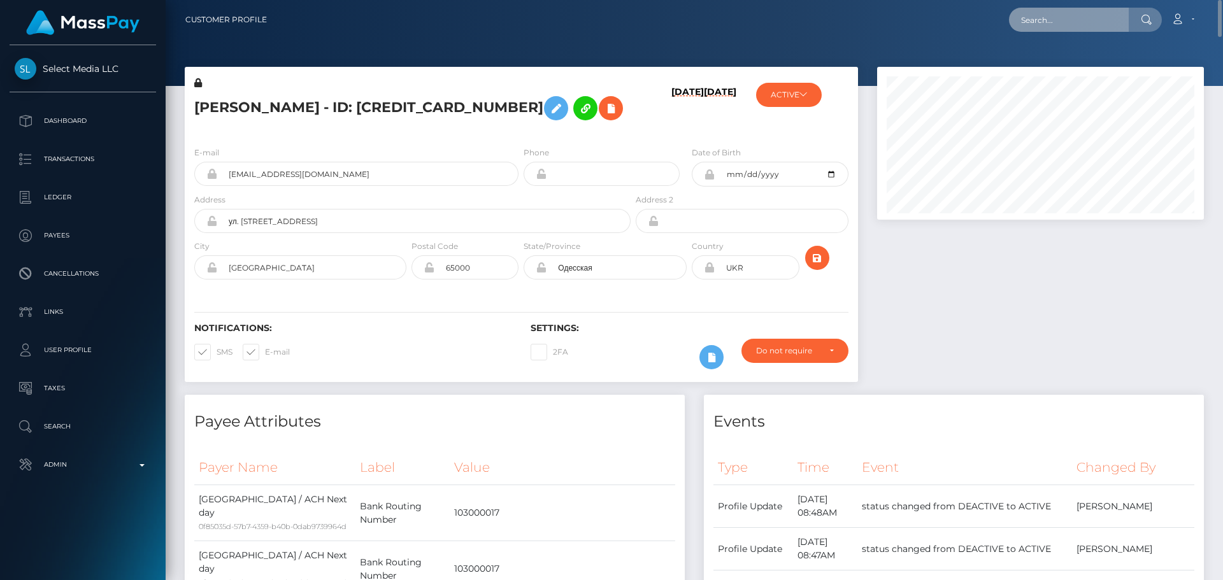
click at [1078, 9] on input "text" at bounding box center [1069, 20] width 120 height 24
paste input "581215358795390977"
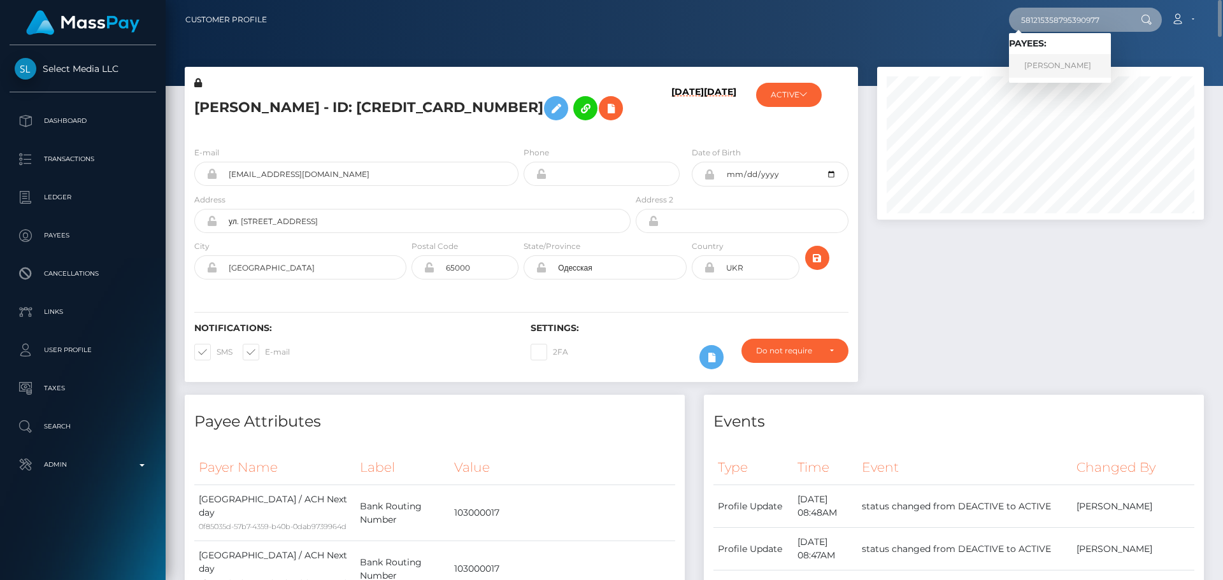
type input "581215358795390977"
click at [1057, 61] on link "MARIANA MABEL SILVA" at bounding box center [1060, 66] width 102 height 24
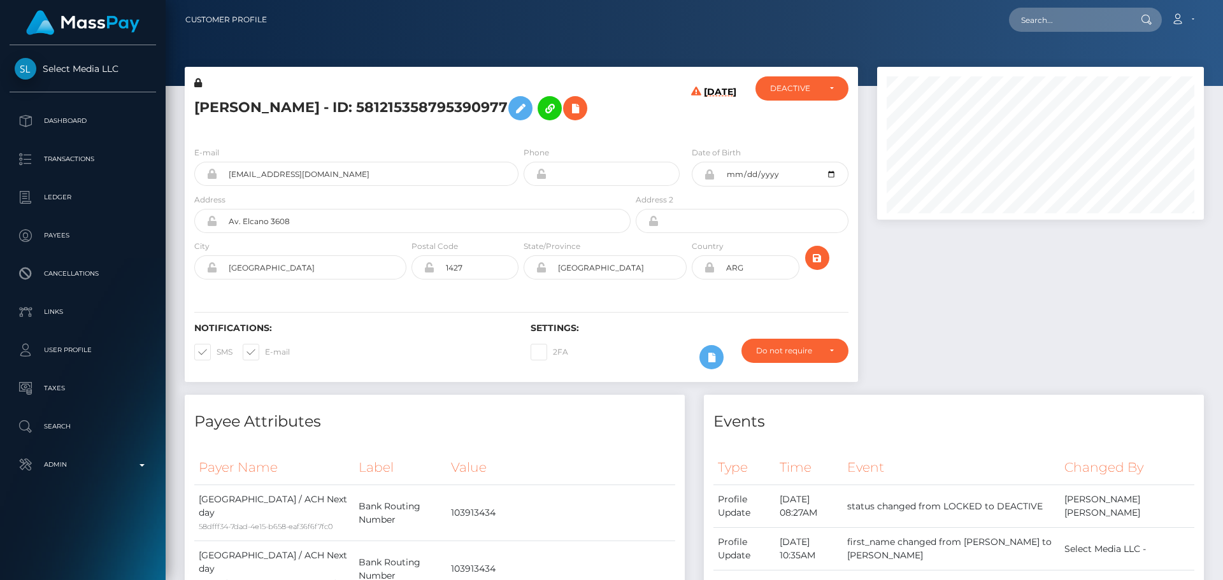
scroll to position [153, 327]
click at [474, 127] on h5 "[PERSON_NAME] - ID: 581215358795390977" at bounding box center [408, 108] width 429 height 37
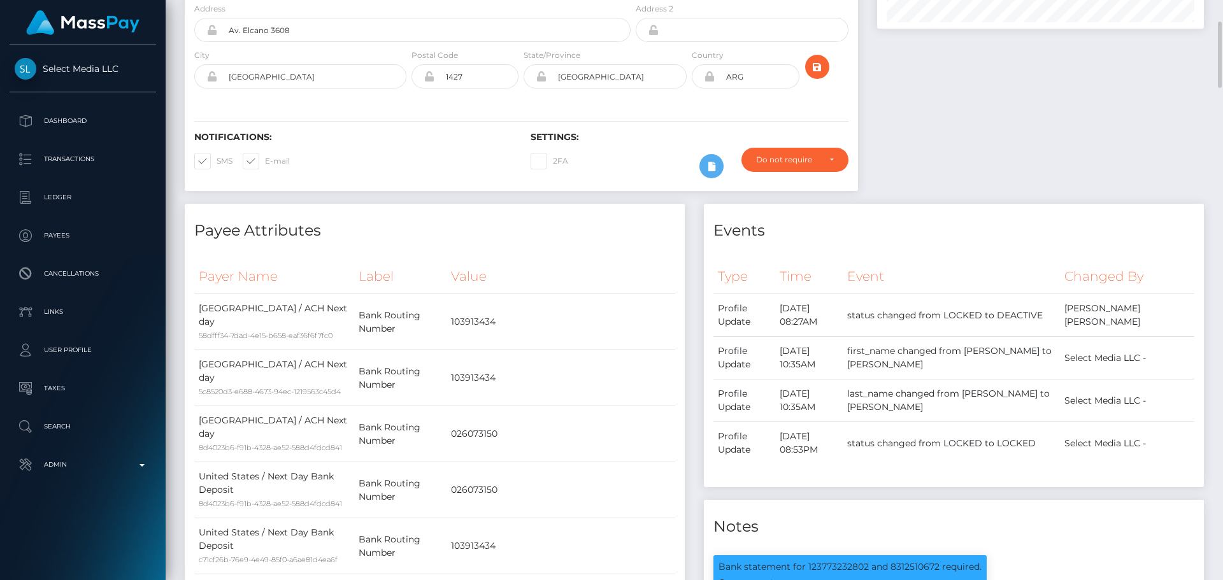
scroll to position [0, 0]
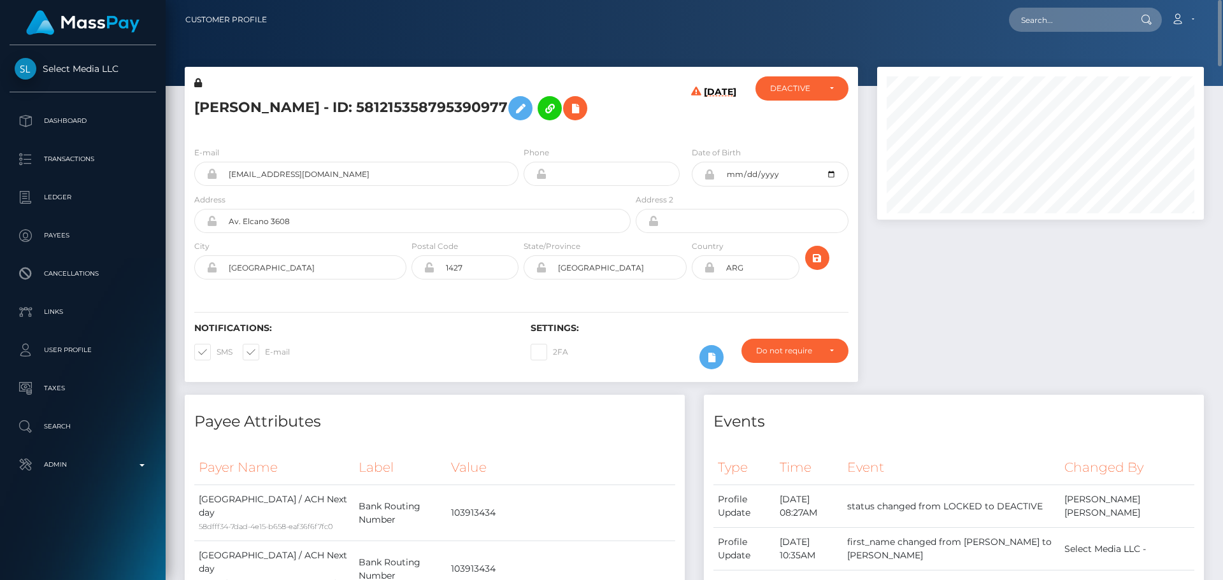
click at [229, 110] on h5 "[PERSON_NAME] - ID: 581215358795390977" at bounding box center [408, 108] width 429 height 37
copy h5 "MARIANA"
click at [341, 110] on h5 "[PERSON_NAME] - ID: 581215358795390977" at bounding box center [408, 108] width 429 height 37
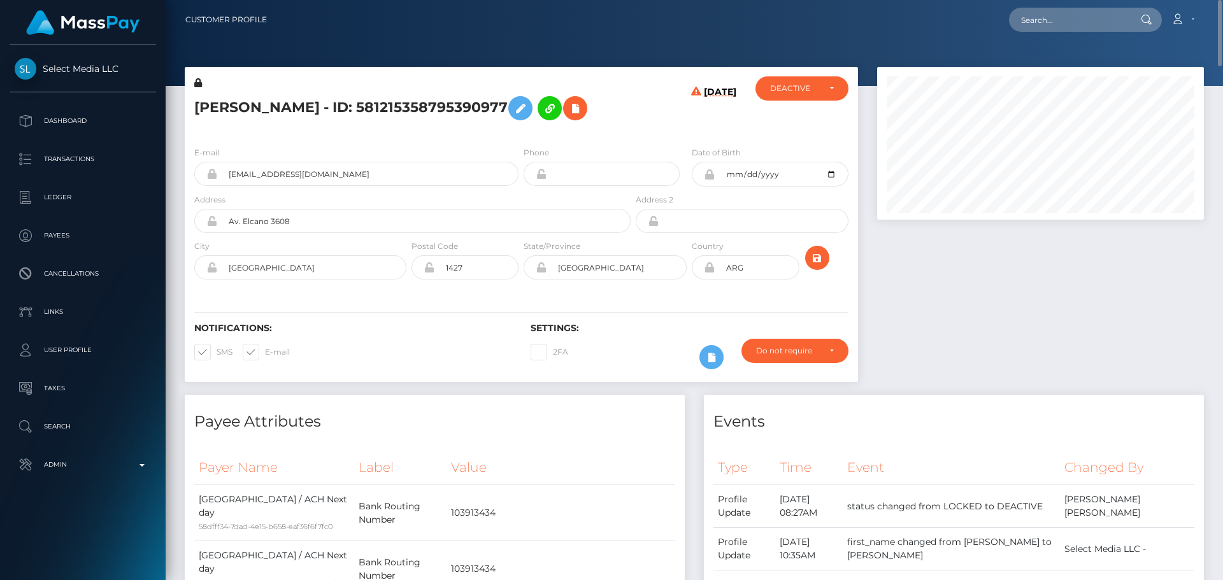
copy h5 "[PERSON_NAME]"
click at [669, 136] on div "[DATE]" at bounding box center [689, 106] width 112 height 60
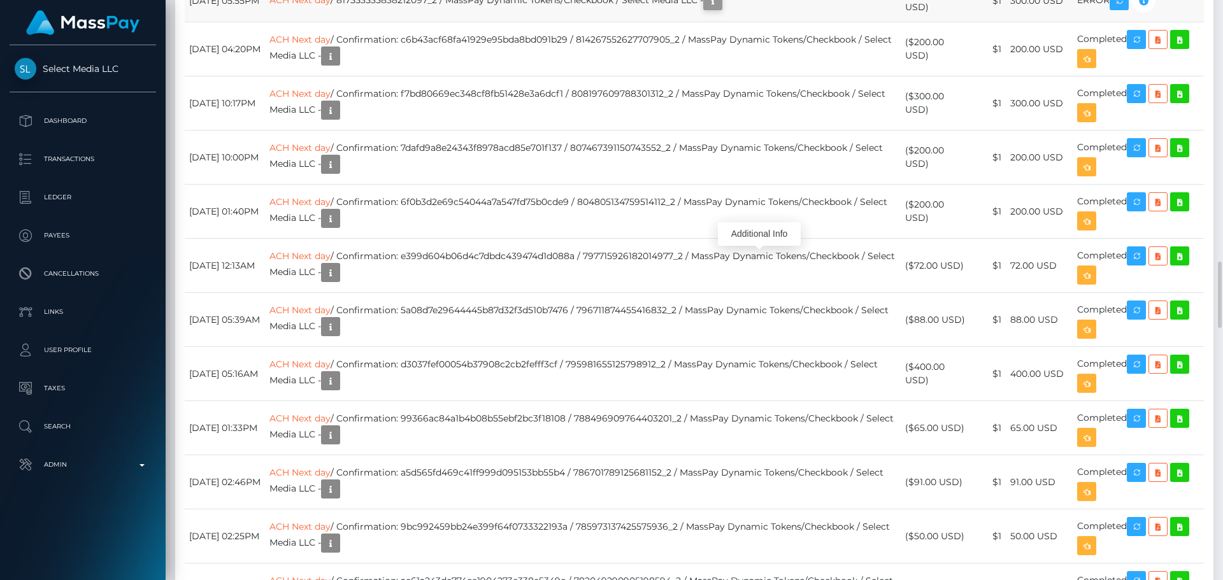
scroll to position [153, 327]
click at [720, 9] on icon "button" at bounding box center [712, 1] width 15 height 16
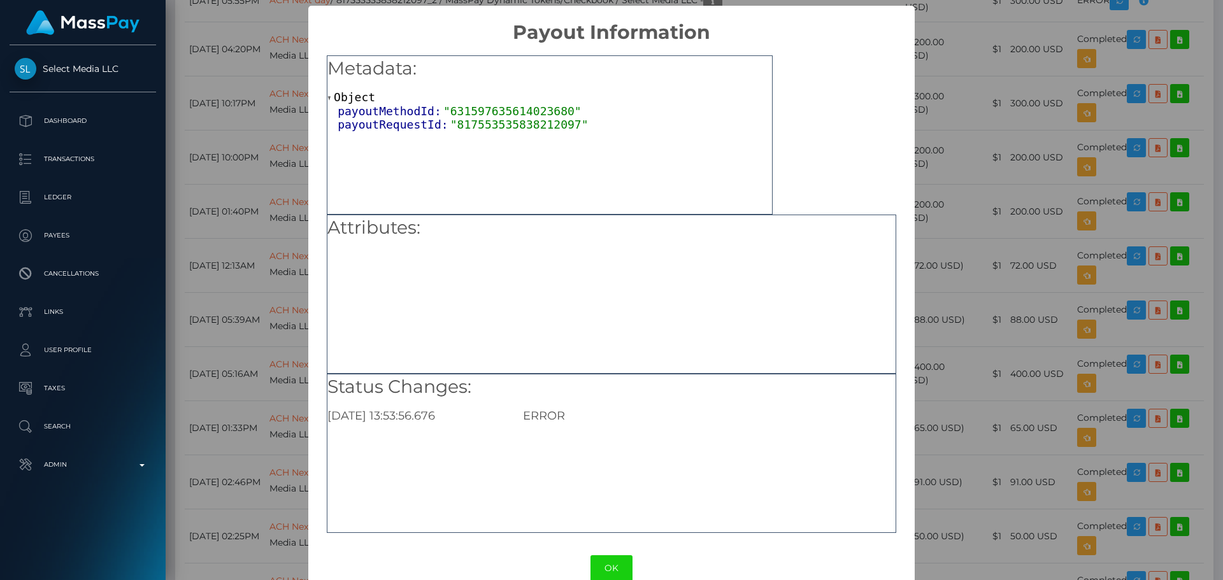
click at [608, 561] on button "OK" at bounding box center [611, 568] width 42 height 26
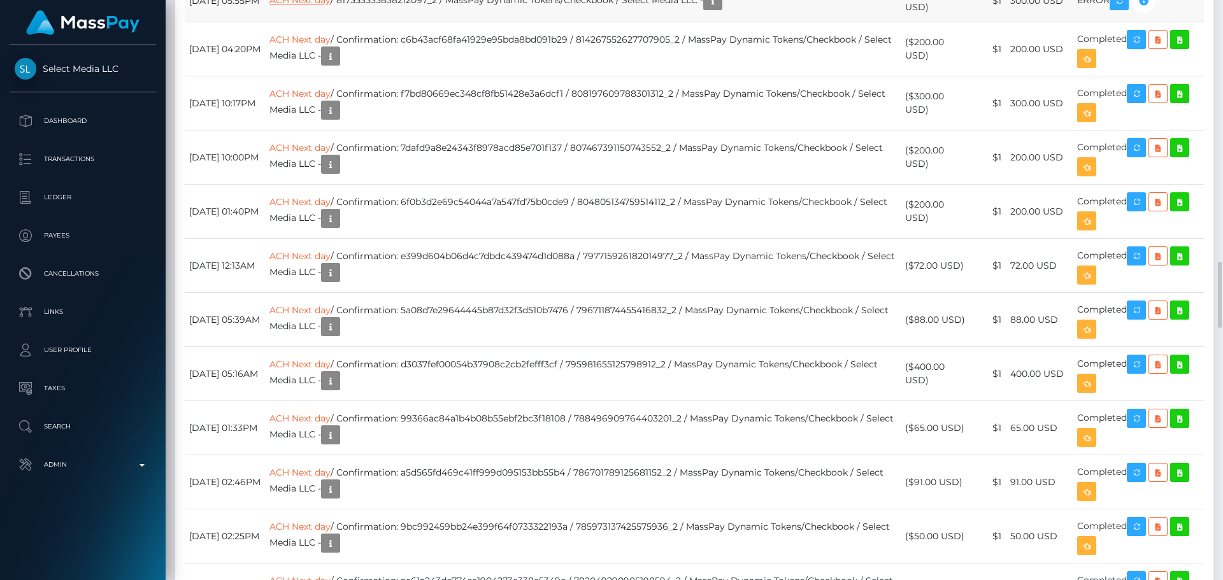
click at [330, 6] on link "ACH Next day" at bounding box center [299, -1] width 61 height 11
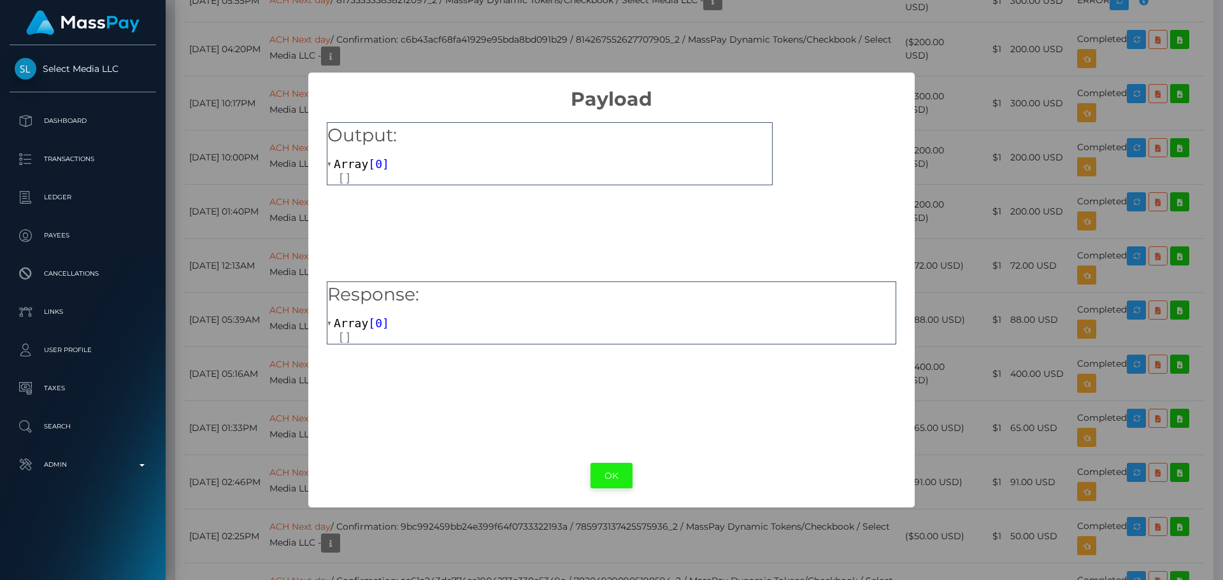
click at [623, 481] on button "OK" at bounding box center [611, 476] width 42 height 26
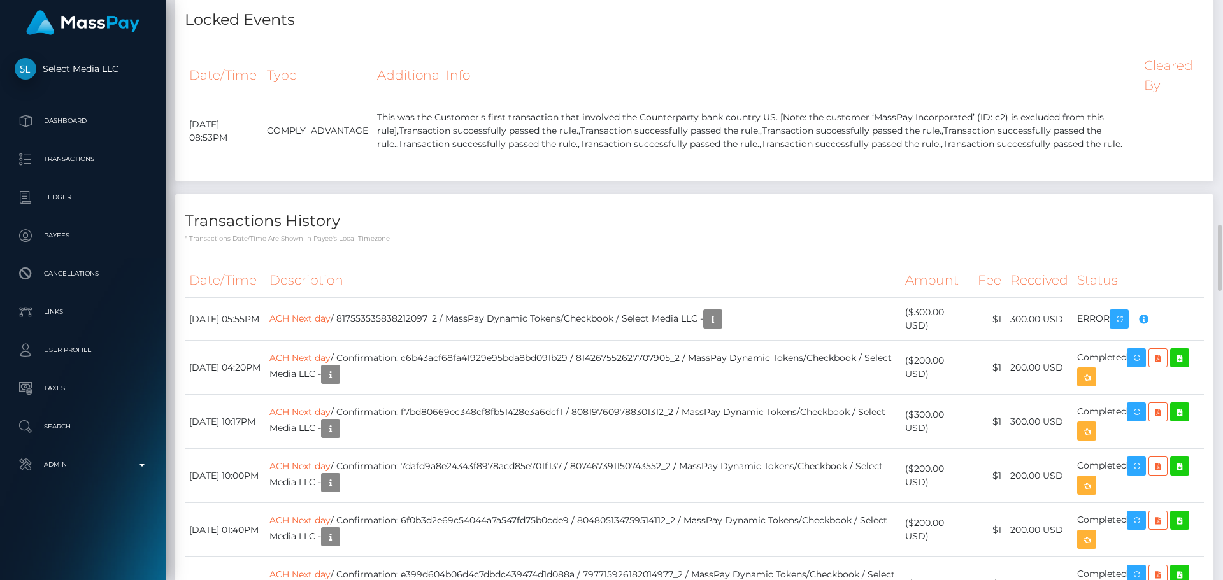
scroll to position [2165, 0]
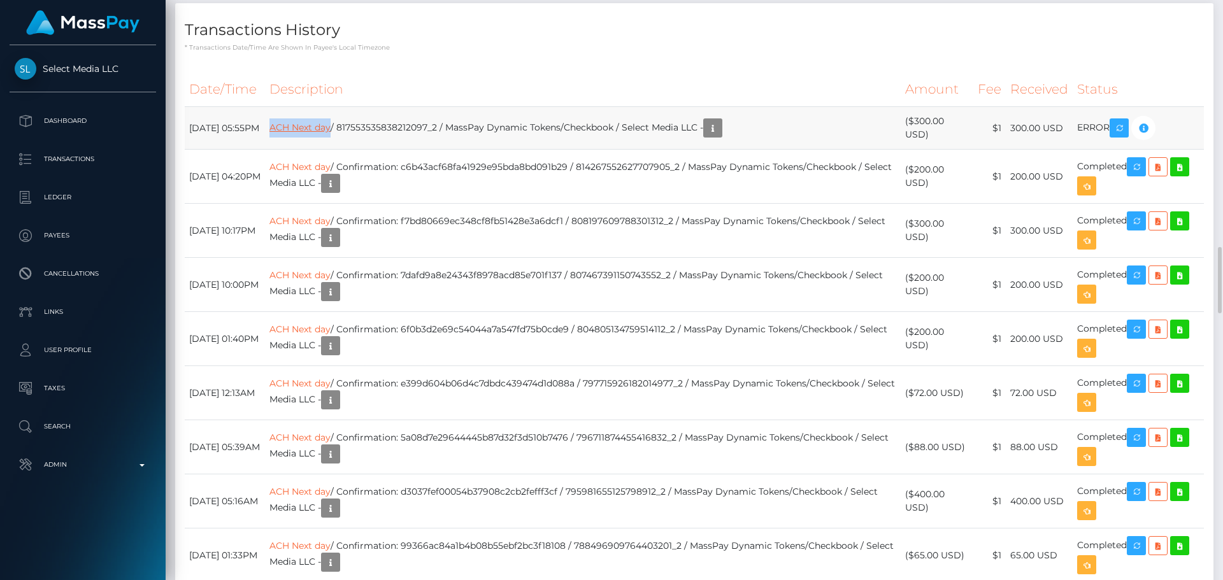
drag, startPoint x: 311, startPoint y: 370, endPoint x: 374, endPoint y: 374, distance: 63.2
click at [374, 150] on td "ACH Next day / 817553535838212097_2 / MassPay Dynamic Tokens/Checkbook / Select…" at bounding box center [583, 128] width 636 height 43
copy link "ACH Next day"
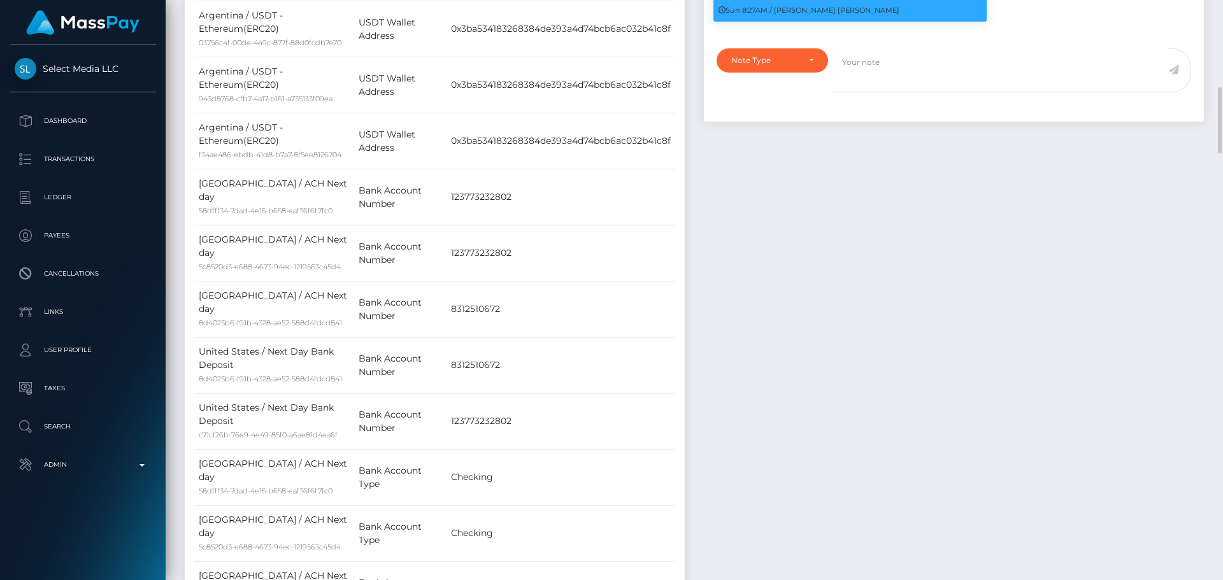
scroll to position [700, 0]
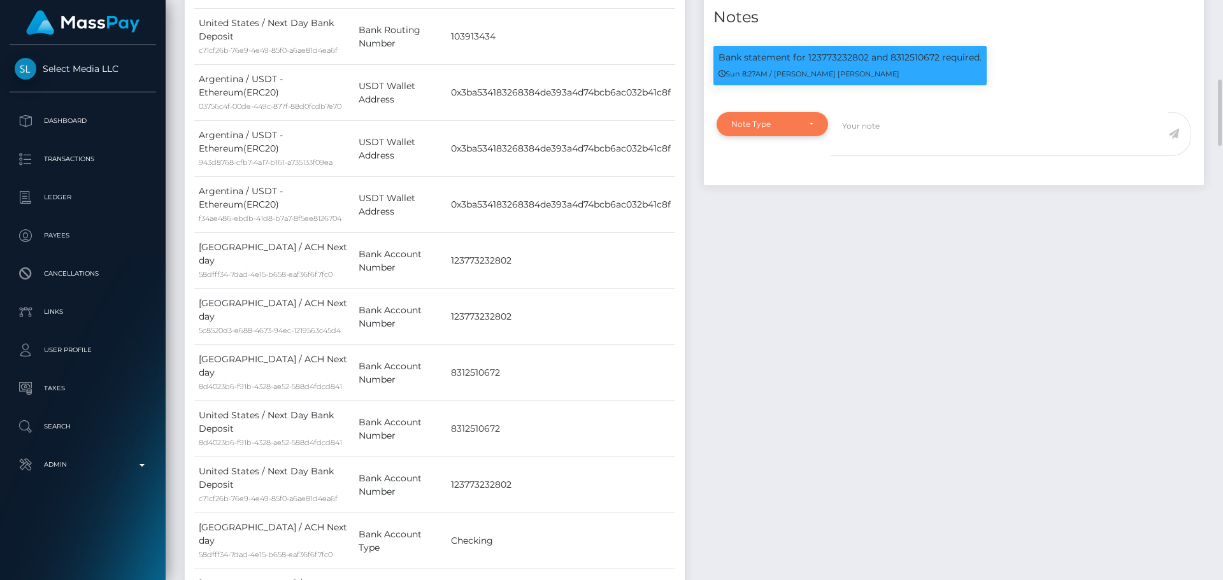
click at [789, 129] on div "Note Type" at bounding box center [765, 124] width 68 height 10
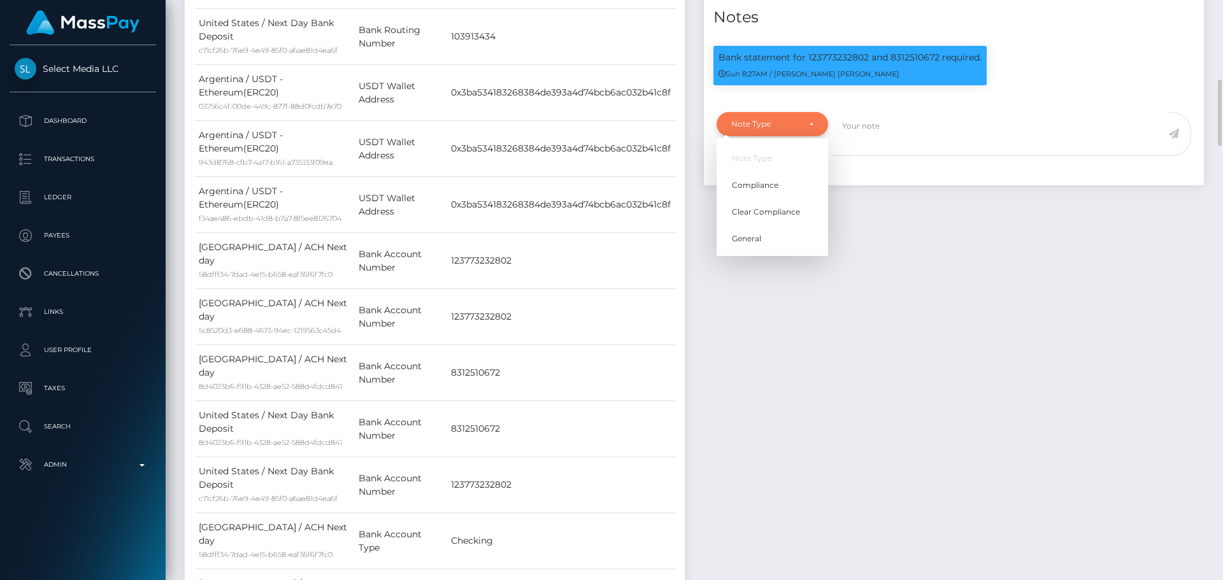
scroll to position [153, 327]
click at [790, 218] on span "Clear Compliance" at bounding box center [766, 211] width 68 height 11
select select "CLEAR_COMPLIANCE"
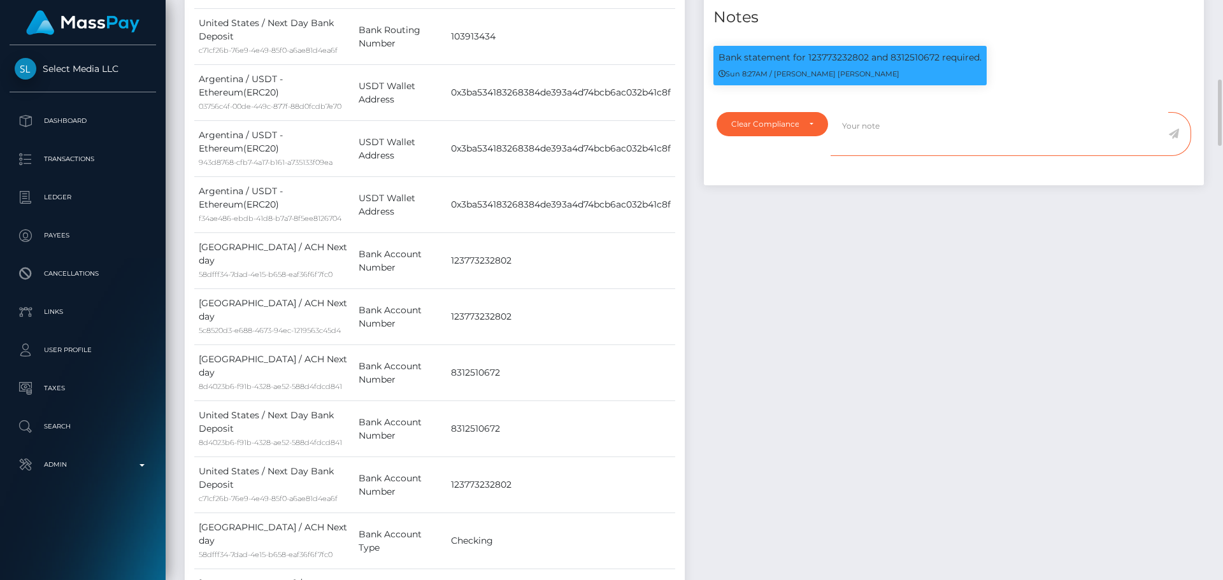
click at [902, 156] on textarea at bounding box center [999, 134] width 338 height 44
paste textarea "Bank statement provided for showing that the bank account belongs to Heather Ni…"
click at [904, 156] on textarea "Bank statement provided for showing that the bank account belongs to Heather Ni…" at bounding box center [999, 134] width 338 height 44
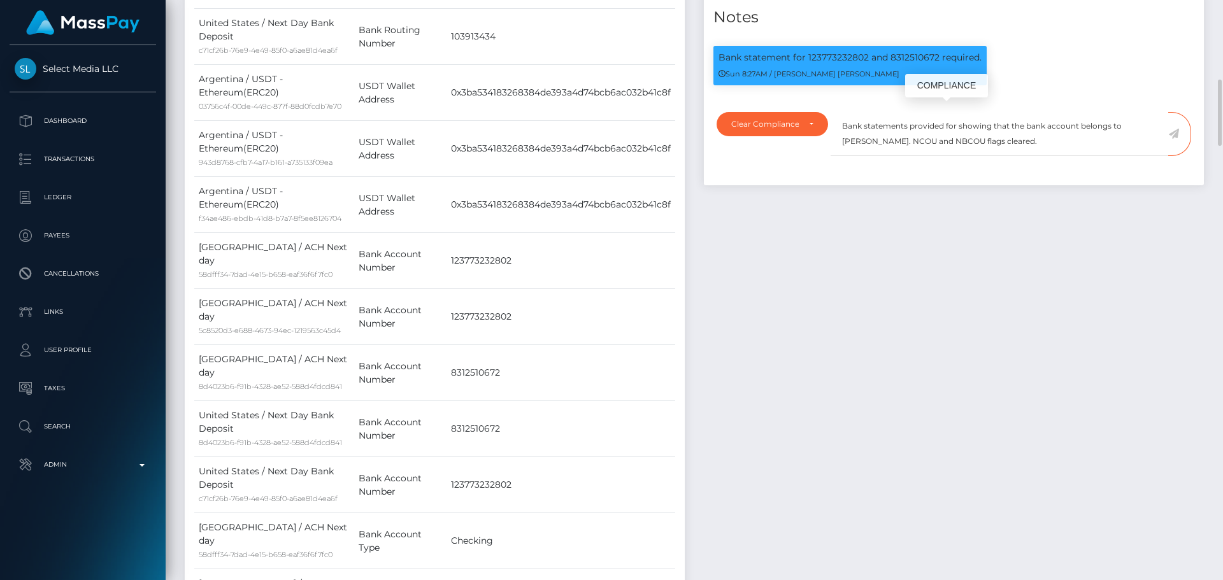
click at [818, 64] on p "Bank statement for 123773232802 and 8312510672 required." at bounding box center [849, 57] width 263 height 13
drag, startPoint x: 818, startPoint y: 116, endPoint x: 902, endPoint y: 117, distance: 84.7
click at [902, 64] on p "Bank statement for 123773232802 and 8312510672 required." at bounding box center [849, 57] width 263 height 13
copy p "123773232802 and 8312510672"
click at [956, 156] on textarea "Bank statements provided for showing that the bank account belongs to Heather N…" at bounding box center [999, 134] width 338 height 44
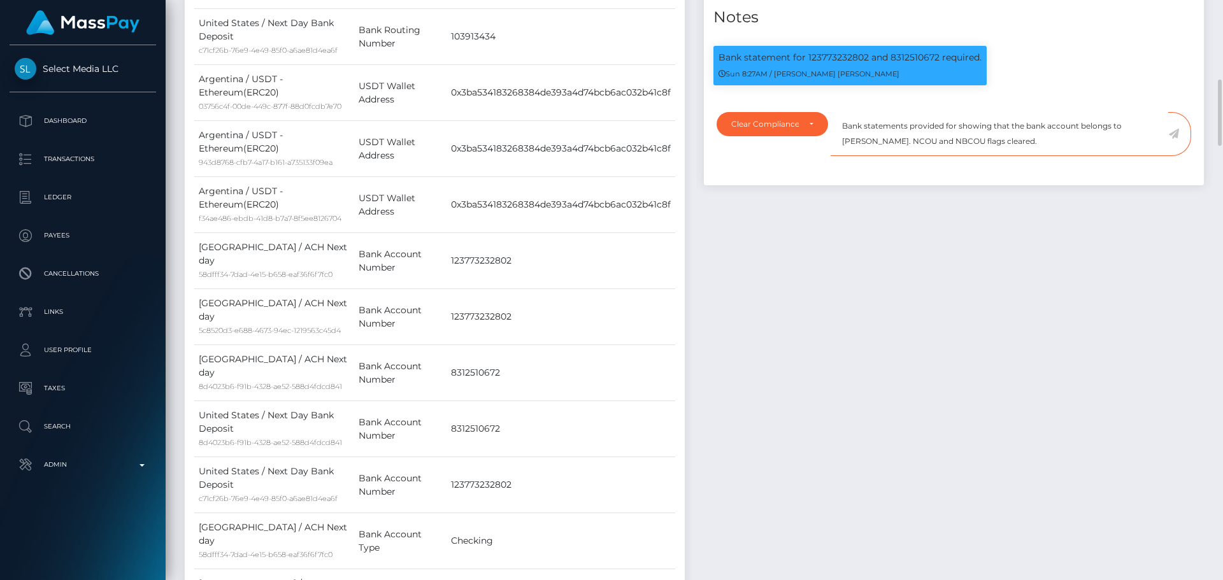
paste textarea "123773232802 and 8312510672"
click at [893, 156] on textarea "Bank statements provided for 123773232802 and 8312510672, showing that the bank…" at bounding box center [999, 134] width 338 height 44
click at [930, 156] on textarea "Bank statements provided for 123773232802 and 8312510672, showing that the bank…" at bounding box center [999, 134] width 338 height 44
click at [949, 156] on textarea "Bank statements provided for 123773232802 and 8312510672, showing that the bank…" at bounding box center [999, 134] width 338 height 44
drag, startPoint x: 949, startPoint y: 198, endPoint x: 1001, endPoint y: 197, distance: 51.6
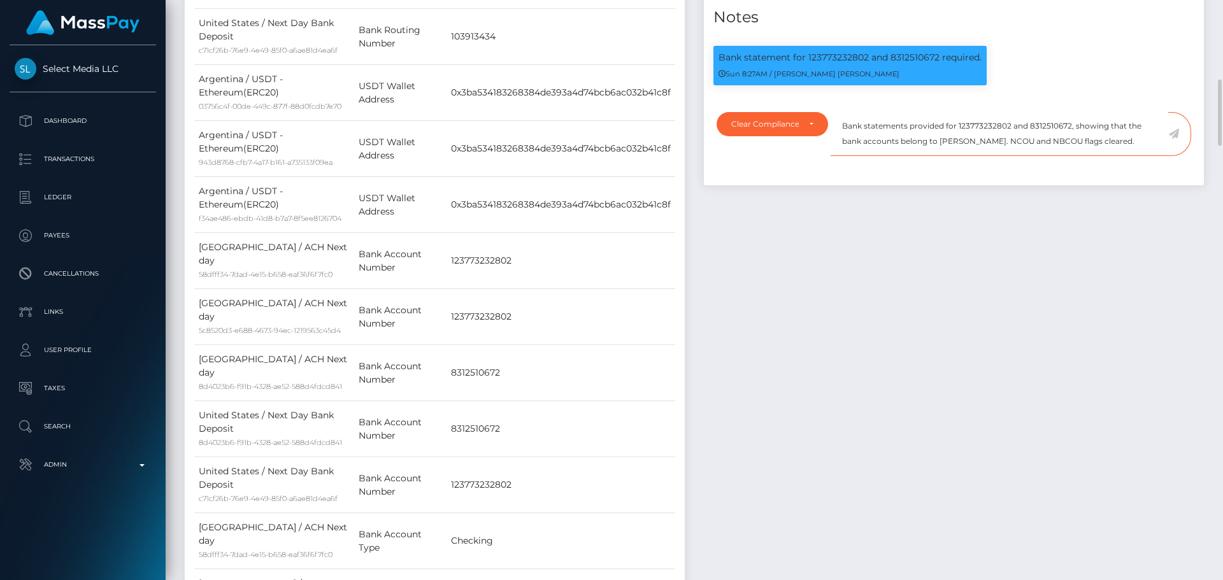
click at [1001, 156] on textarea "Bank statements provided for 123773232802 and 8312510672, showing that the bank…" at bounding box center [999, 134] width 338 height 44
paste textarea "MARIANA MABEL SILVA"
drag, startPoint x: 1132, startPoint y: 201, endPoint x: 936, endPoint y: 183, distance: 196.9
click at [936, 156] on textarea "Bank statements provided for 123773232802 and 8312510672, showing that the bank…" at bounding box center [999, 134] width 338 height 44
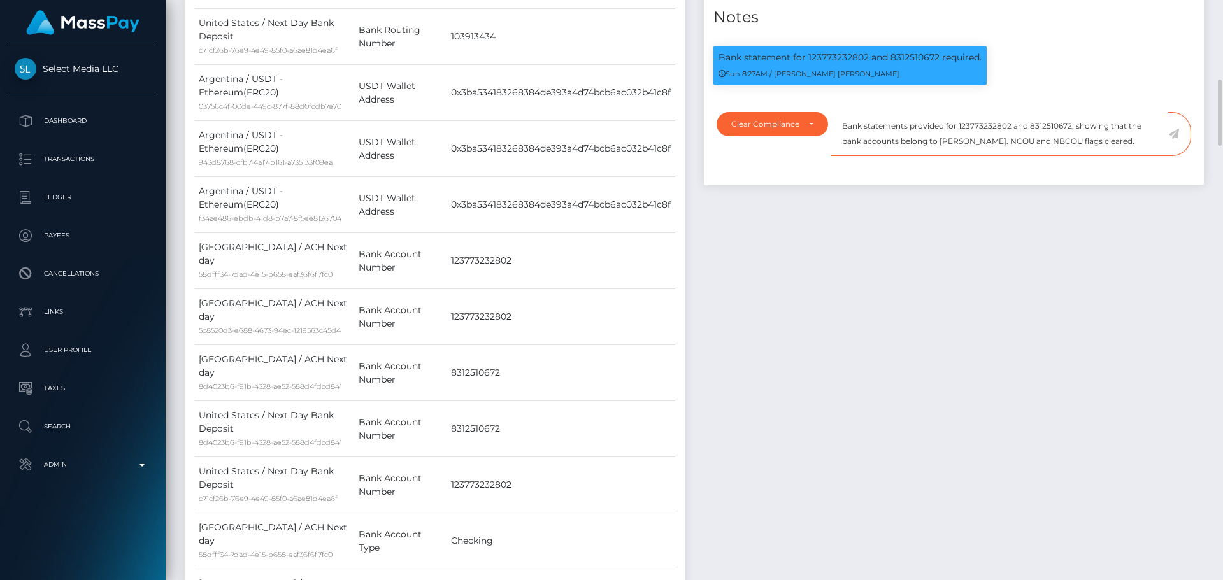
scroll to position [0, 0]
drag, startPoint x: 885, startPoint y: 195, endPoint x: 825, endPoint y: 155, distance: 71.5
click at [825, 155] on div "Notes Bank statement for 123773232802 and 8312510672 required. Sun 8:27AM / Dor…" at bounding box center [954, 87] width 500 height 195
type textarea "Bank statements provided for 123773232802 and 8312510672, showing that the bank…"
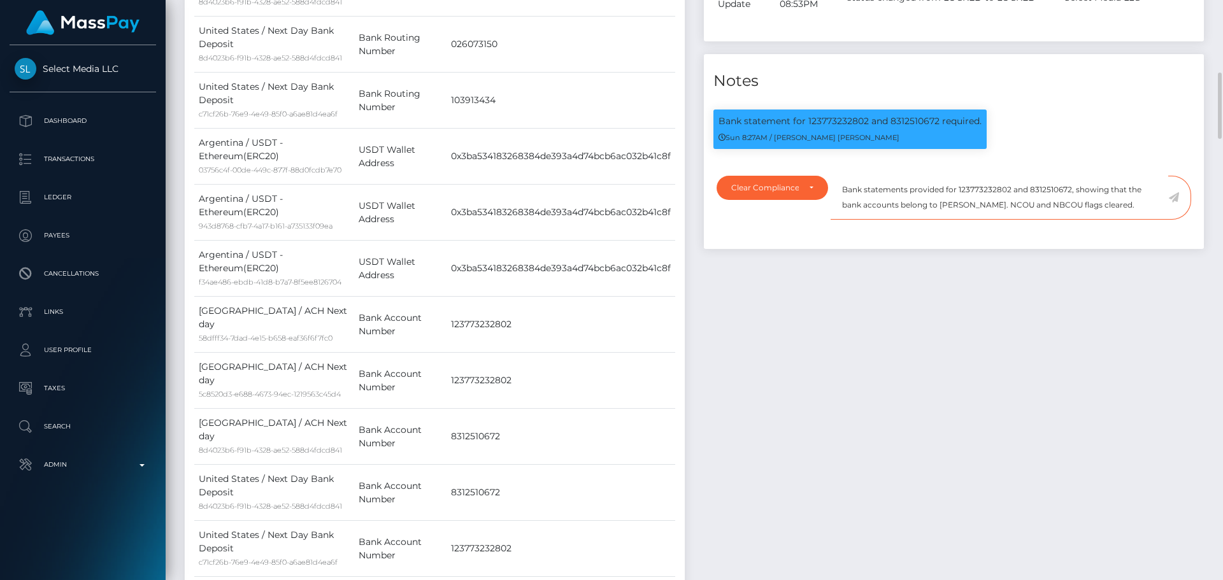
click at [980, 220] on textarea "Bank statements provided for 123773232802 and 8312510672, showing that the bank…" at bounding box center [999, 198] width 338 height 44
click at [1174, 203] on icon at bounding box center [1173, 197] width 11 height 10
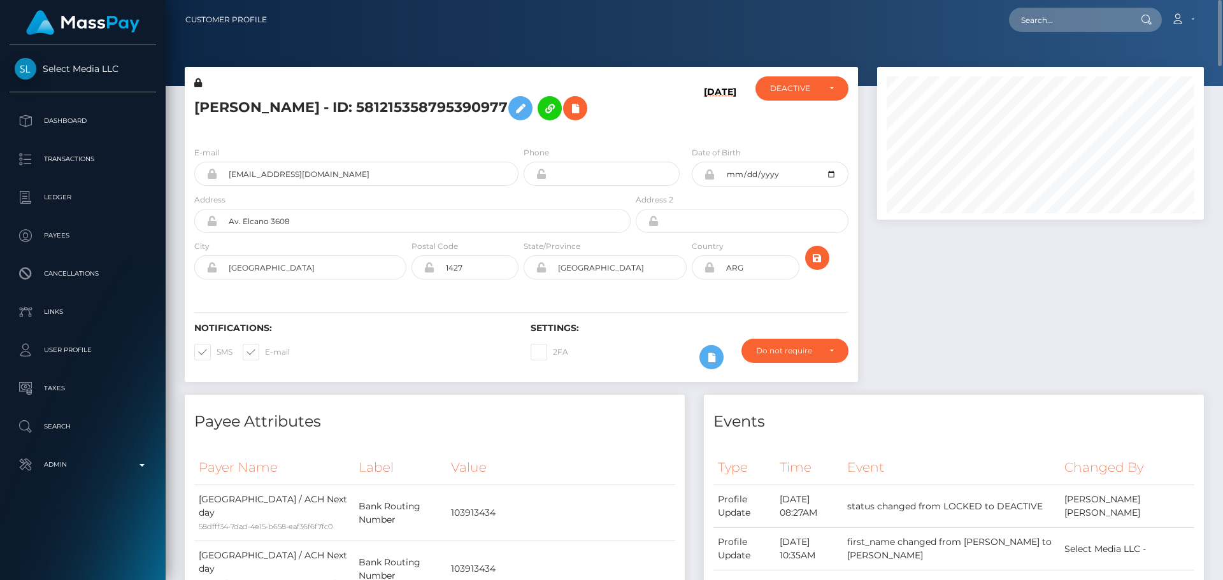
scroll to position [153, 327]
click at [525, 127] on h5 "[PERSON_NAME] - ID: 581215358795390977" at bounding box center [408, 108] width 429 height 37
click at [522, 127] on h5 "[PERSON_NAME] - ID: 581215358795390977" at bounding box center [408, 108] width 429 height 37
click at [523, 127] on h5 "[PERSON_NAME] - ID: 581215358795390977" at bounding box center [408, 108] width 429 height 37
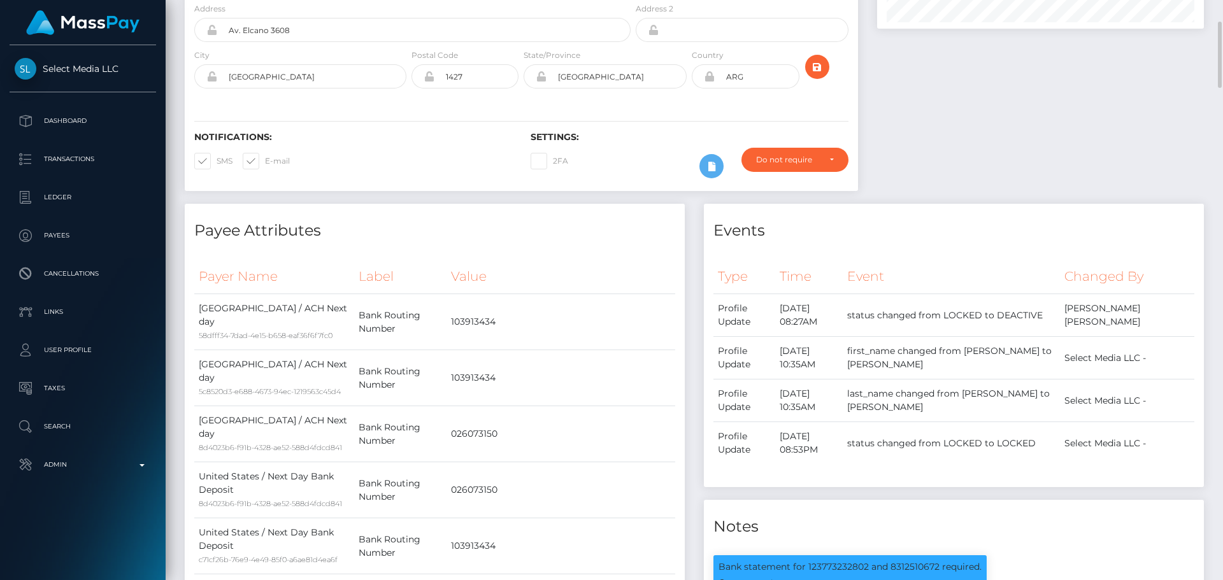
scroll to position [0, 0]
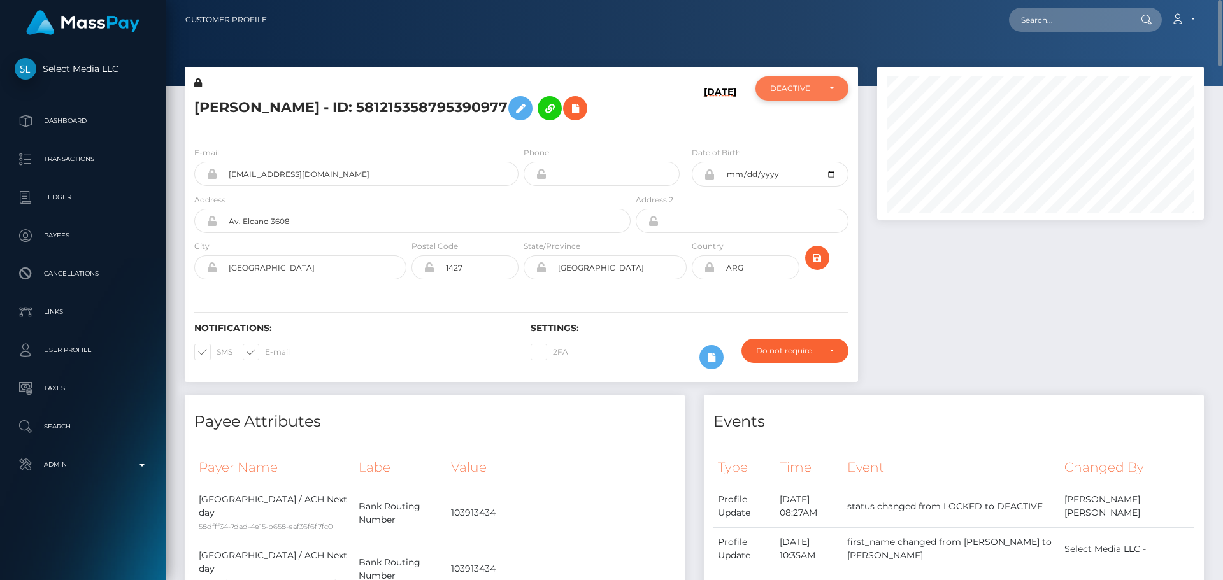
click at [805, 90] on div "DEACTIVE" at bounding box center [794, 88] width 49 height 10
click at [784, 118] on span "ACTIVE" at bounding box center [785, 122] width 29 height 11
select select "ACTIVE"
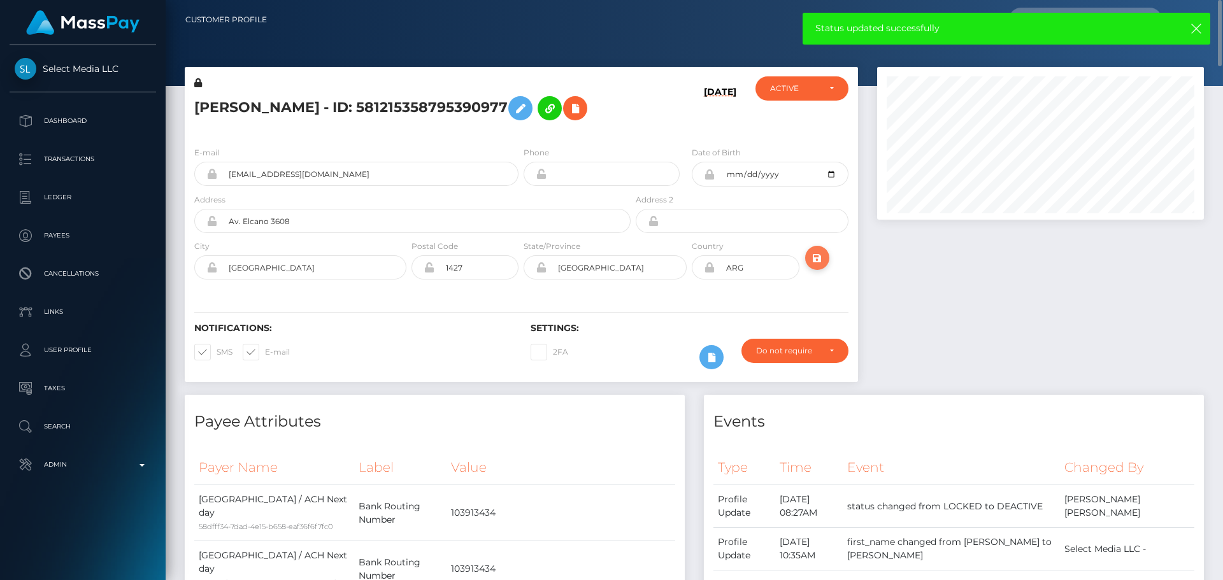
click at [816, 266] on icon "submit" at bounding box center [816, 258] width 15 height 16
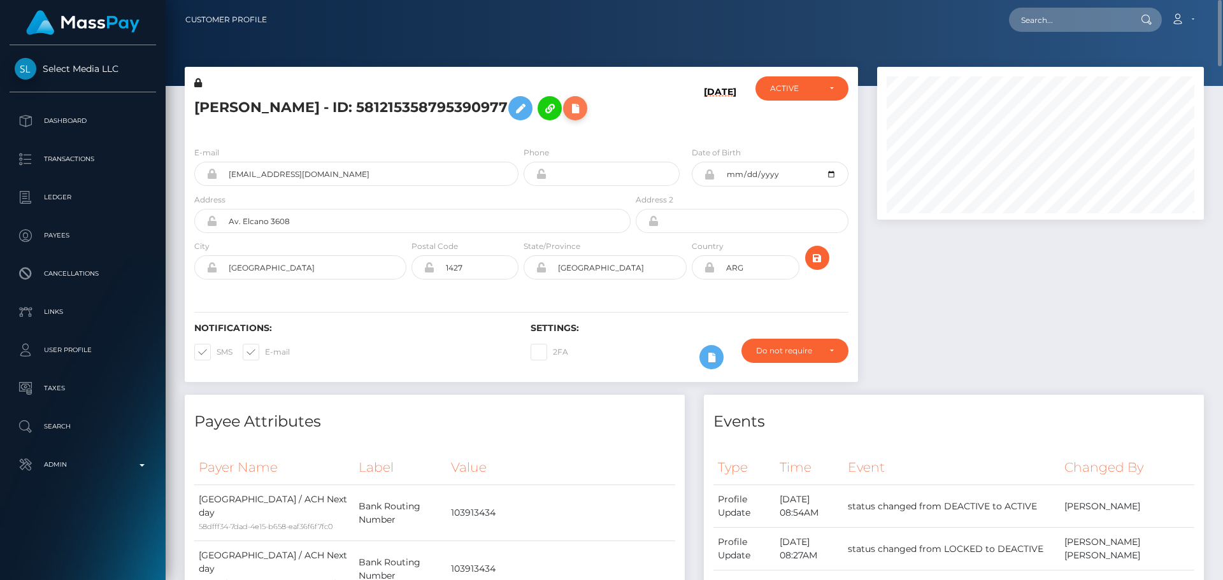
click at [567, 117] on icon at bounding box center [574, 109] width 15 height 16
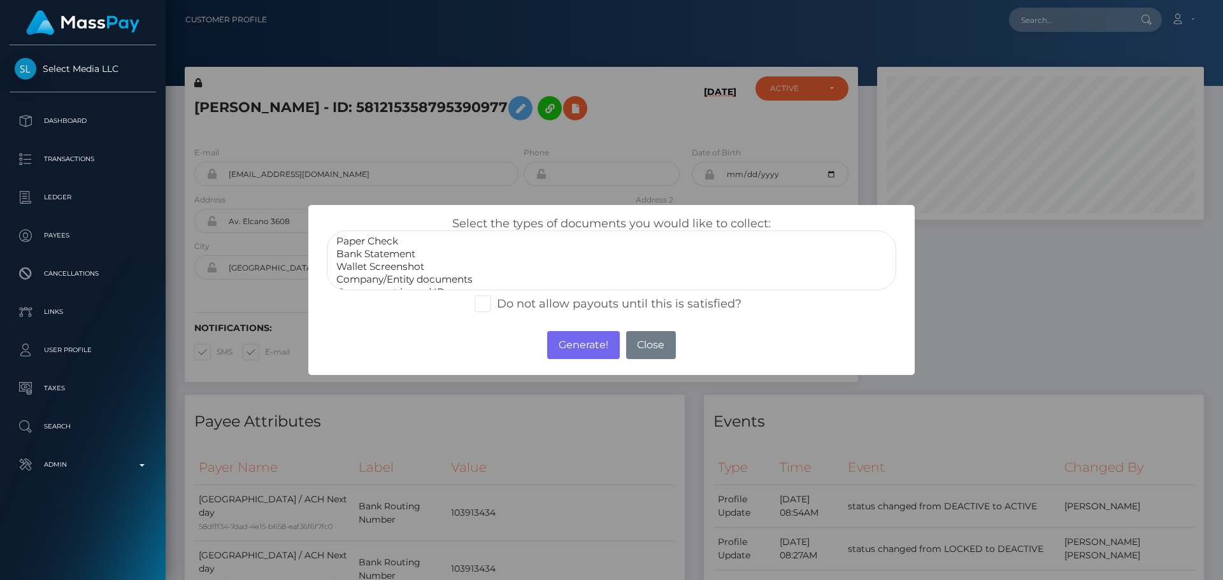
select select "Bank Statement"
click at [386, 255] on option "Bank Statement" at bounding box center [611, 254] width 553 height 13
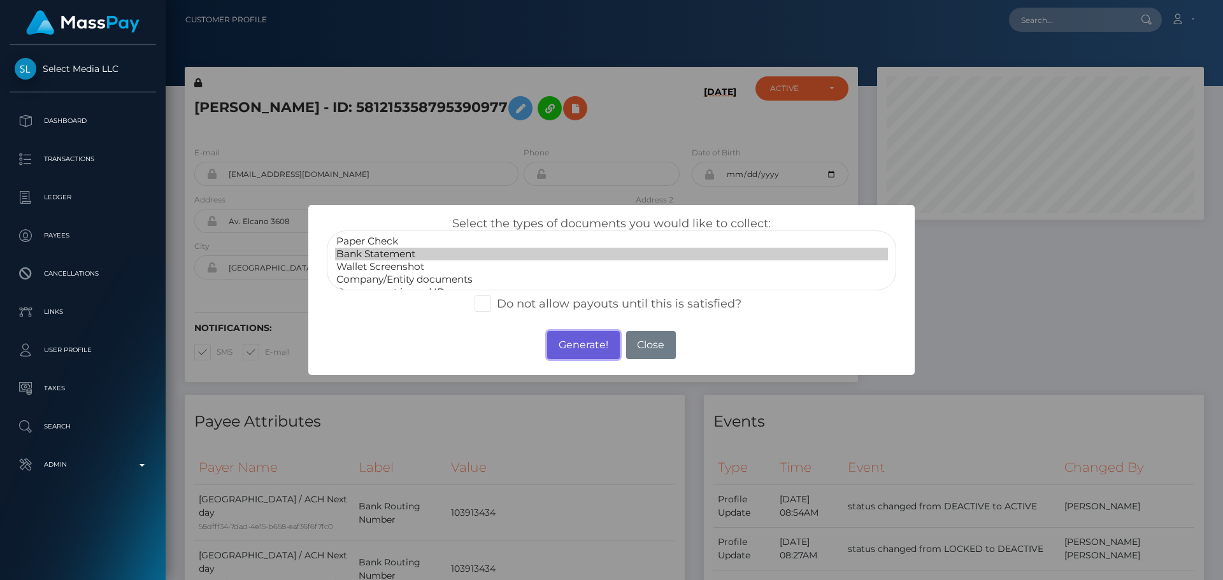
click at [581, 345] on button "Generate!" at bounding box center [583, 345] width 72 height 28
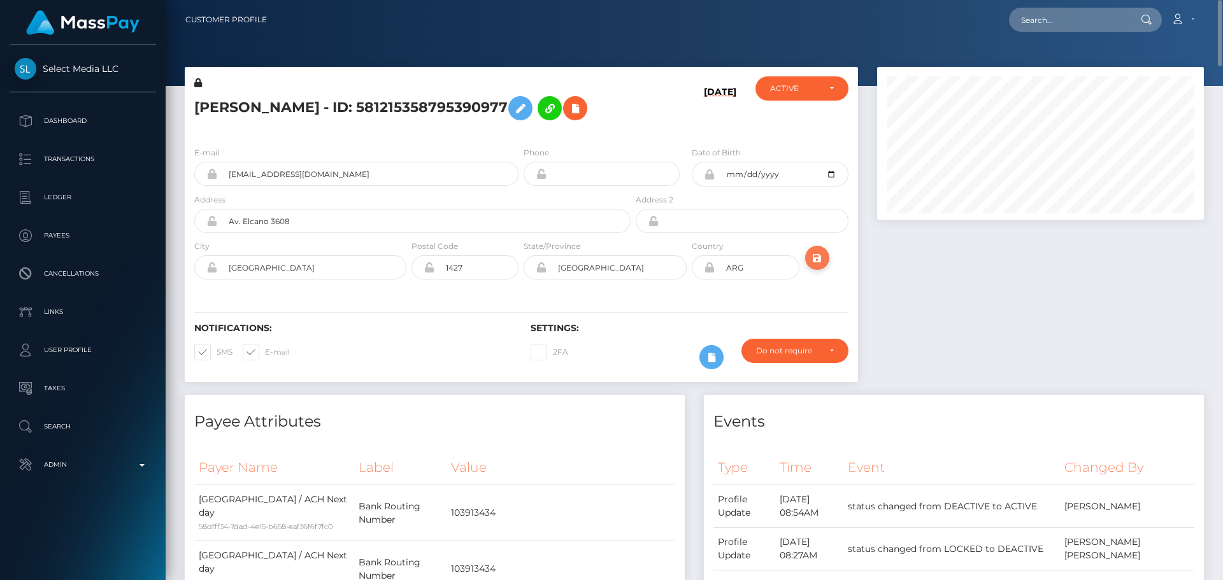
click at [814, 266] on icon "submit" at bounding box center [816, 258] width 15 height 16
click at [704, 131] on h6 "[DATE]" at bounding box center [720, 109] width 32 height 45
click at [814, 266] on icon "submit" at bounding box center [816, 258] width 15 height 16
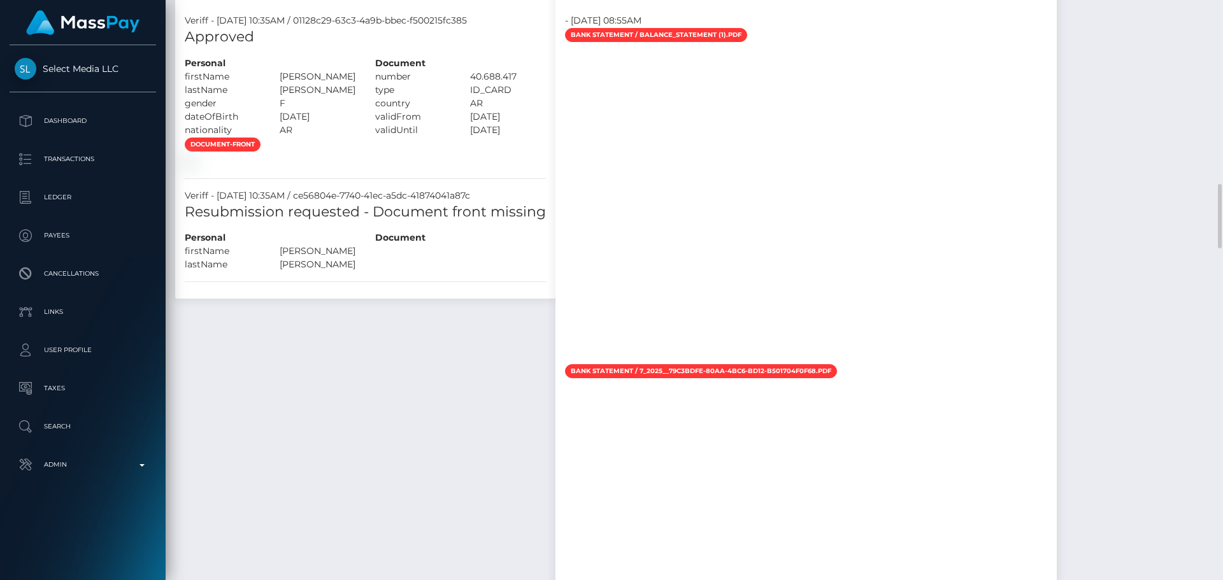
scroll to position [1974, 0]
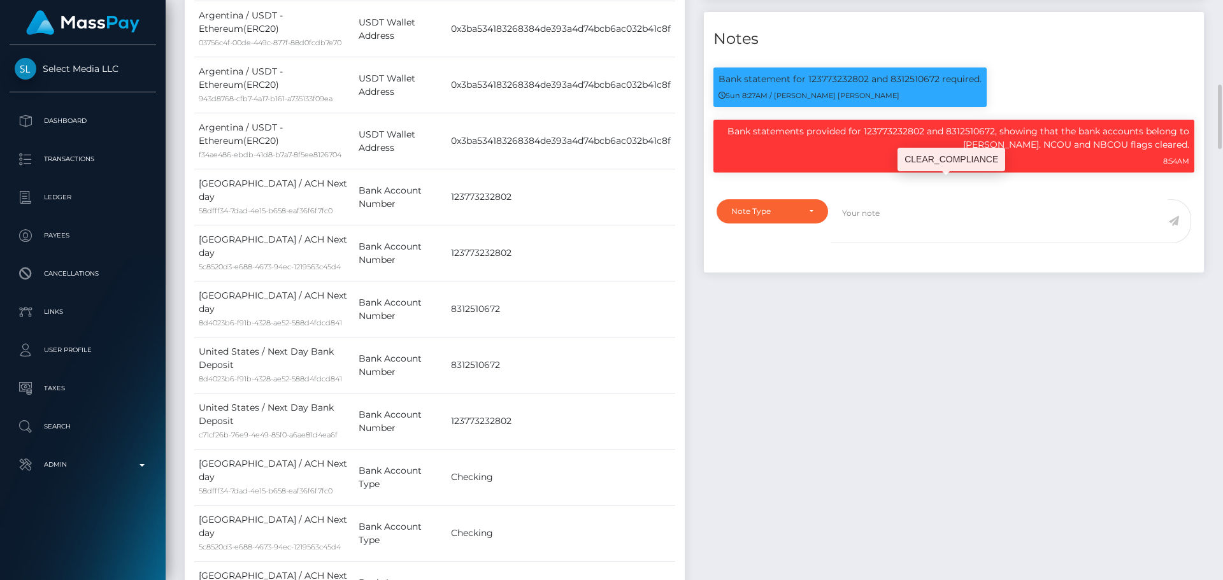
scroll to position [153, 327]
click at [882, 348] on div "Events Type Time Event Changed By" at bounding box center [953, 240] width 519 height 1219
click at [870, 350] on div "Events Type Time Event Changed By" at bounding box center [953, 240] width 519 height 1219
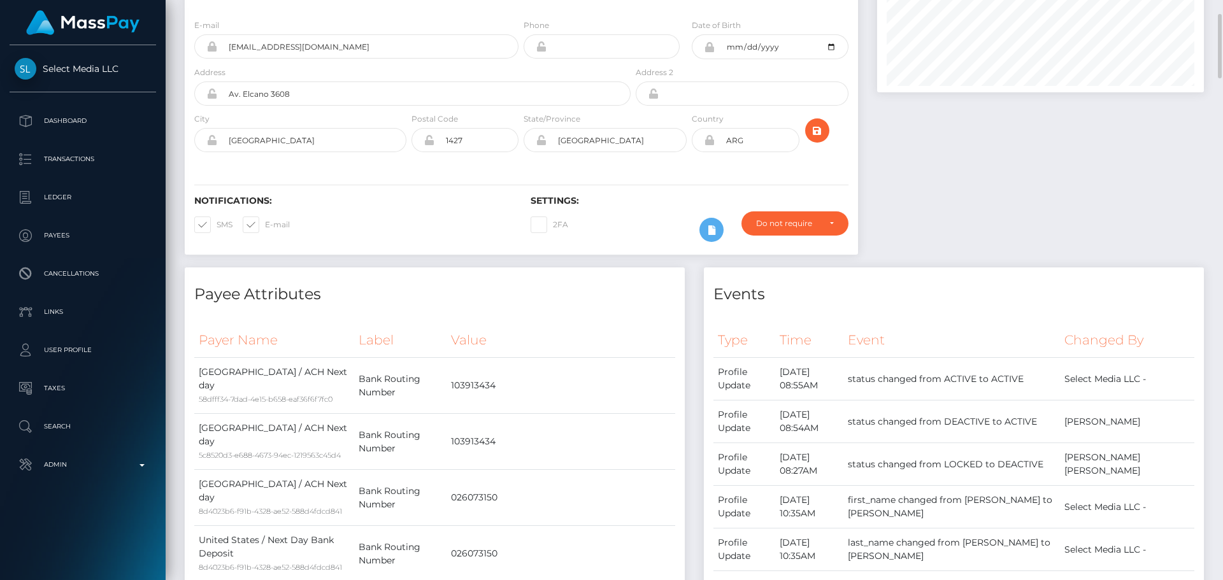
scroll to position [0, 0]
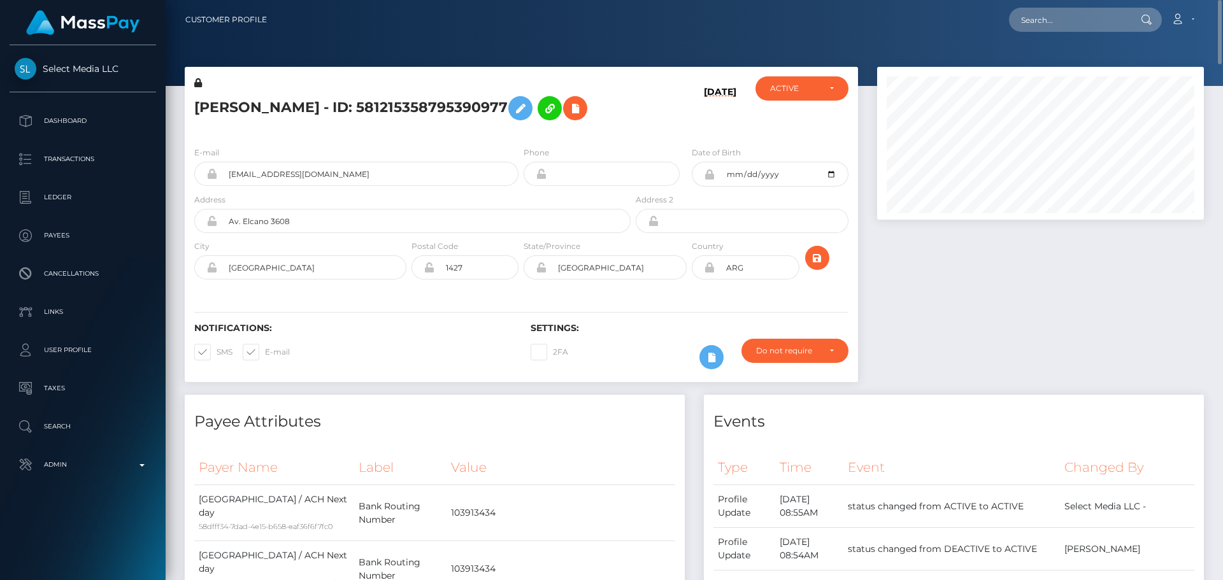
click at [656, 136] on div "[DATE]" at bounding box center [689, 106] width 112 height 60
click at [352, 108] on h5 "[PERSON_NAME] - ID: 581215358795390977" at bounding box center [408, 108] width 429 height 37
copy h5 "[PERSON_NAME] - ID: 581215358795390977"
